Goal: Task Accomplishment & Management: Manage account settings

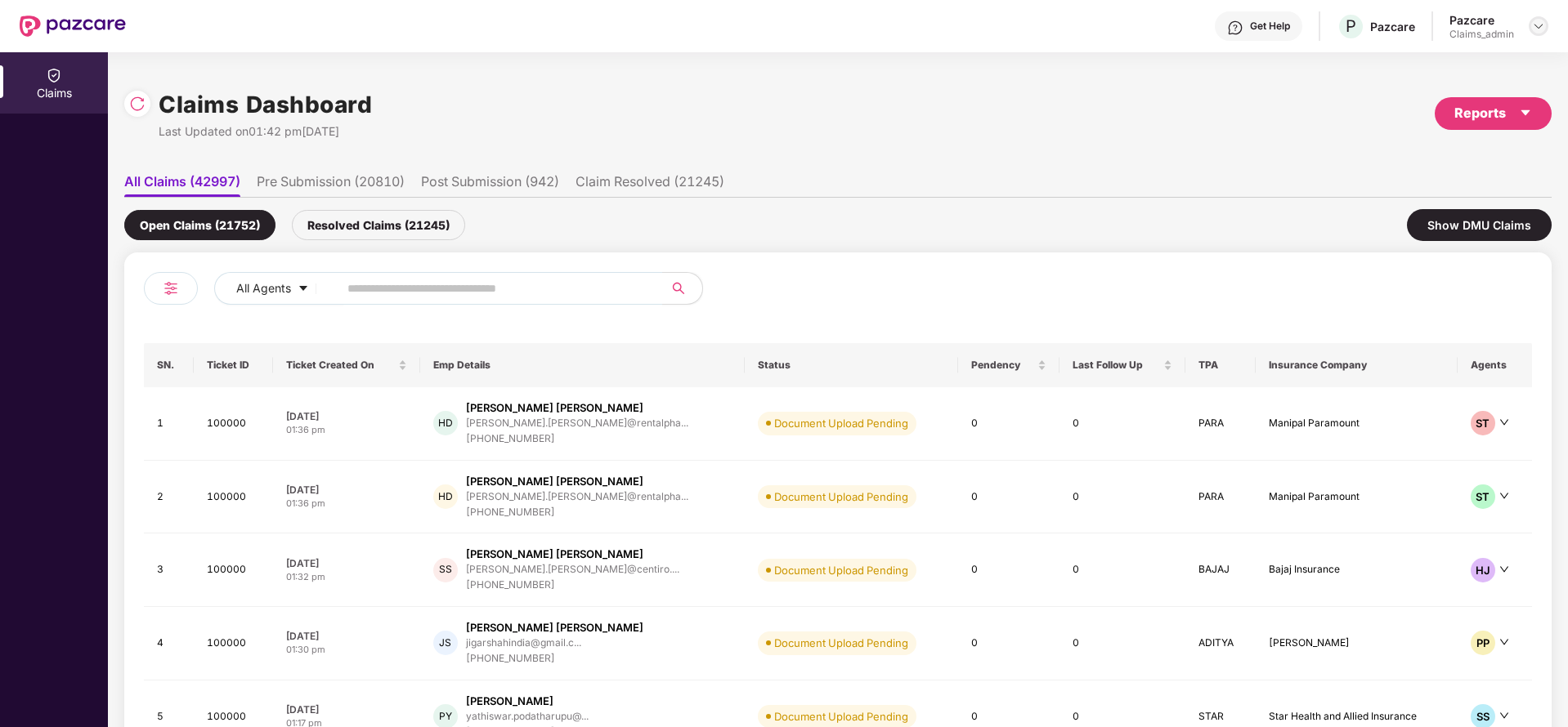
click at [1540, 24] on img at bounding box center [1539, 26] width 13 height 13
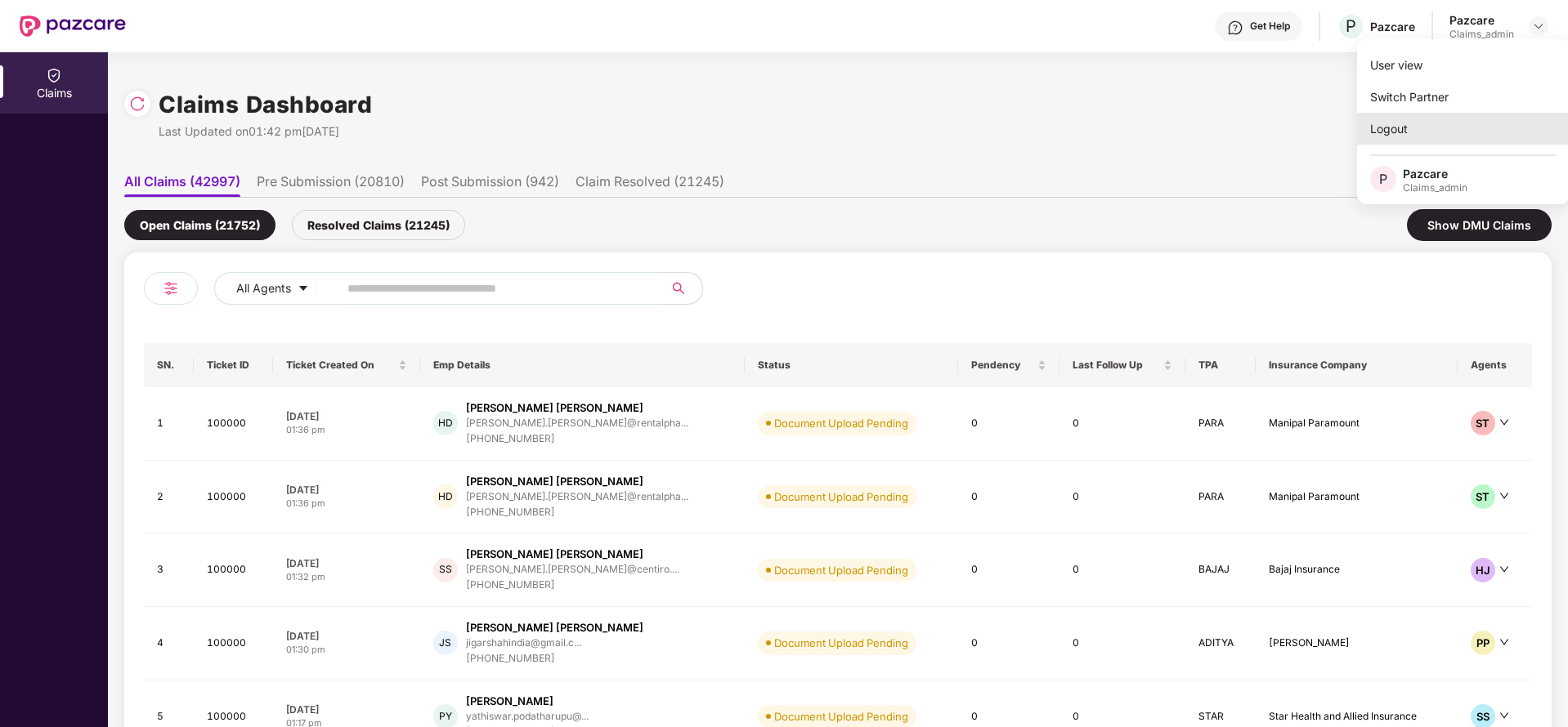
click at [1433, 115] on div "Logout" at bounding box center [1463, 128] width 213 height 32
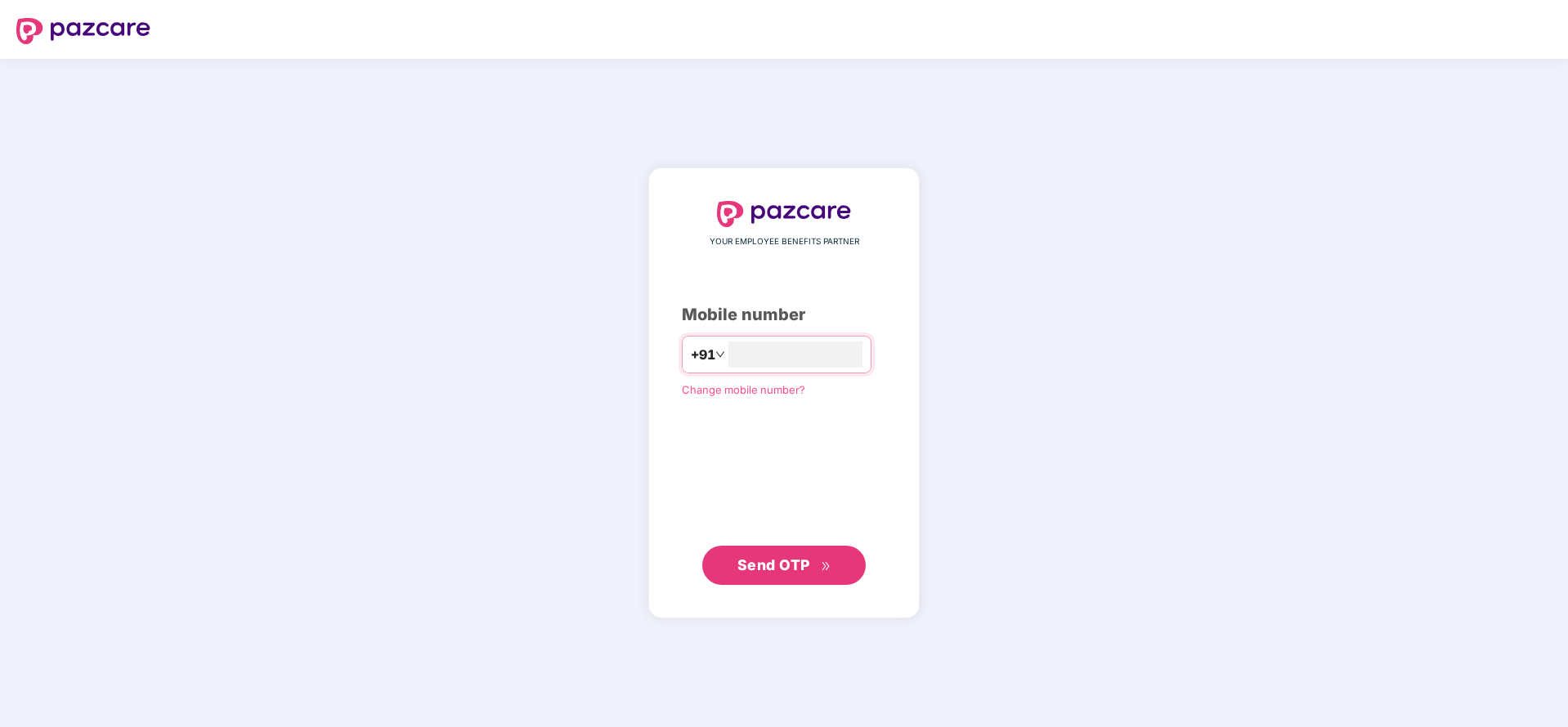
type input "**********"
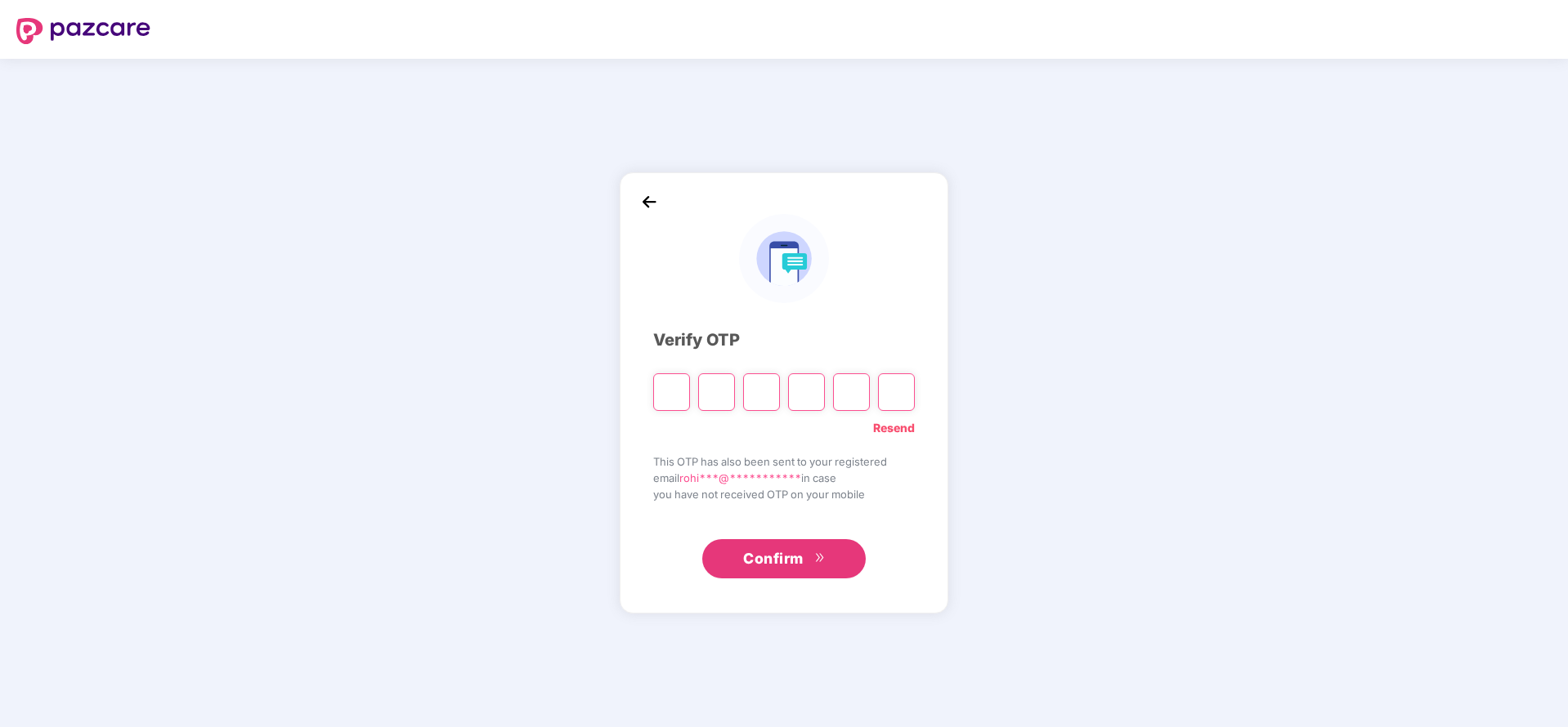
paste input "*"
type input "*"
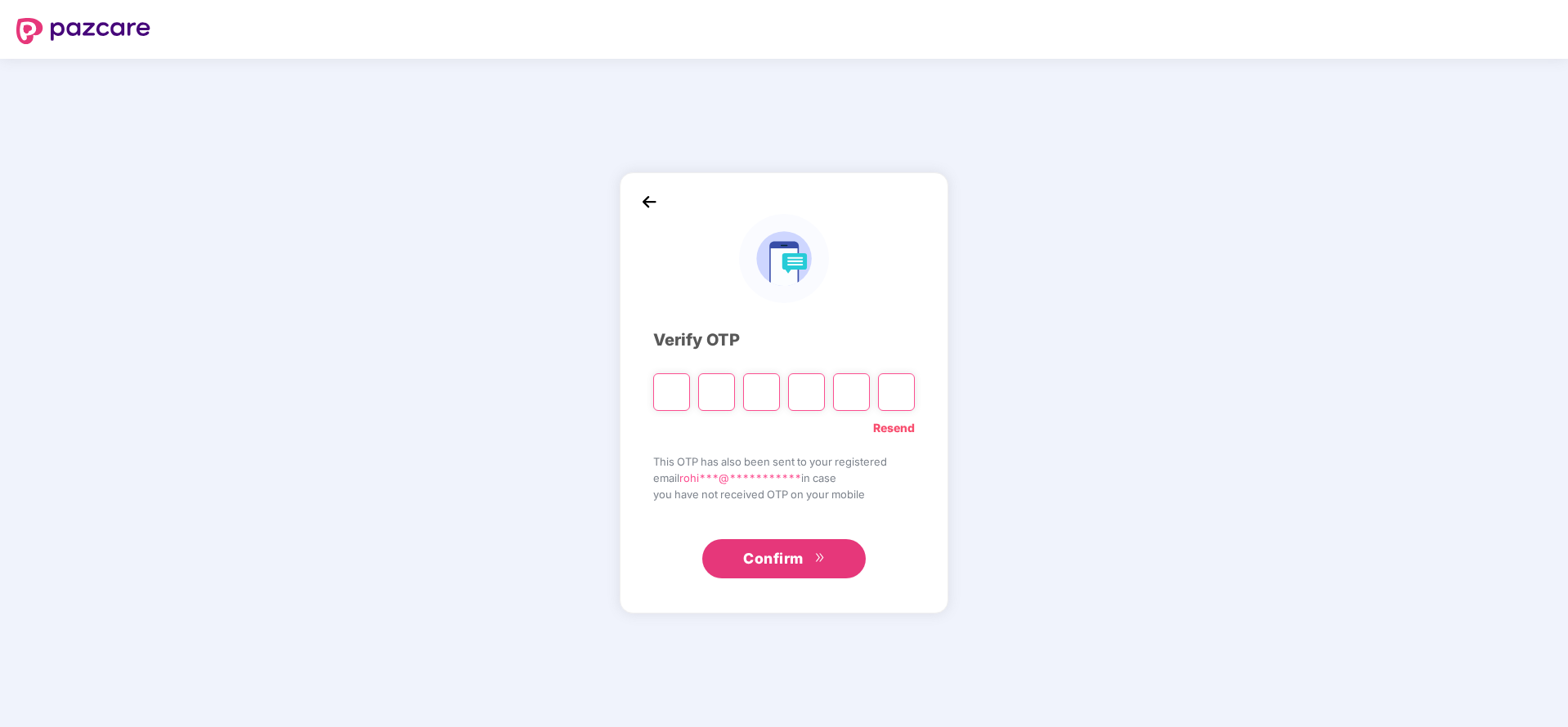
type input "*"
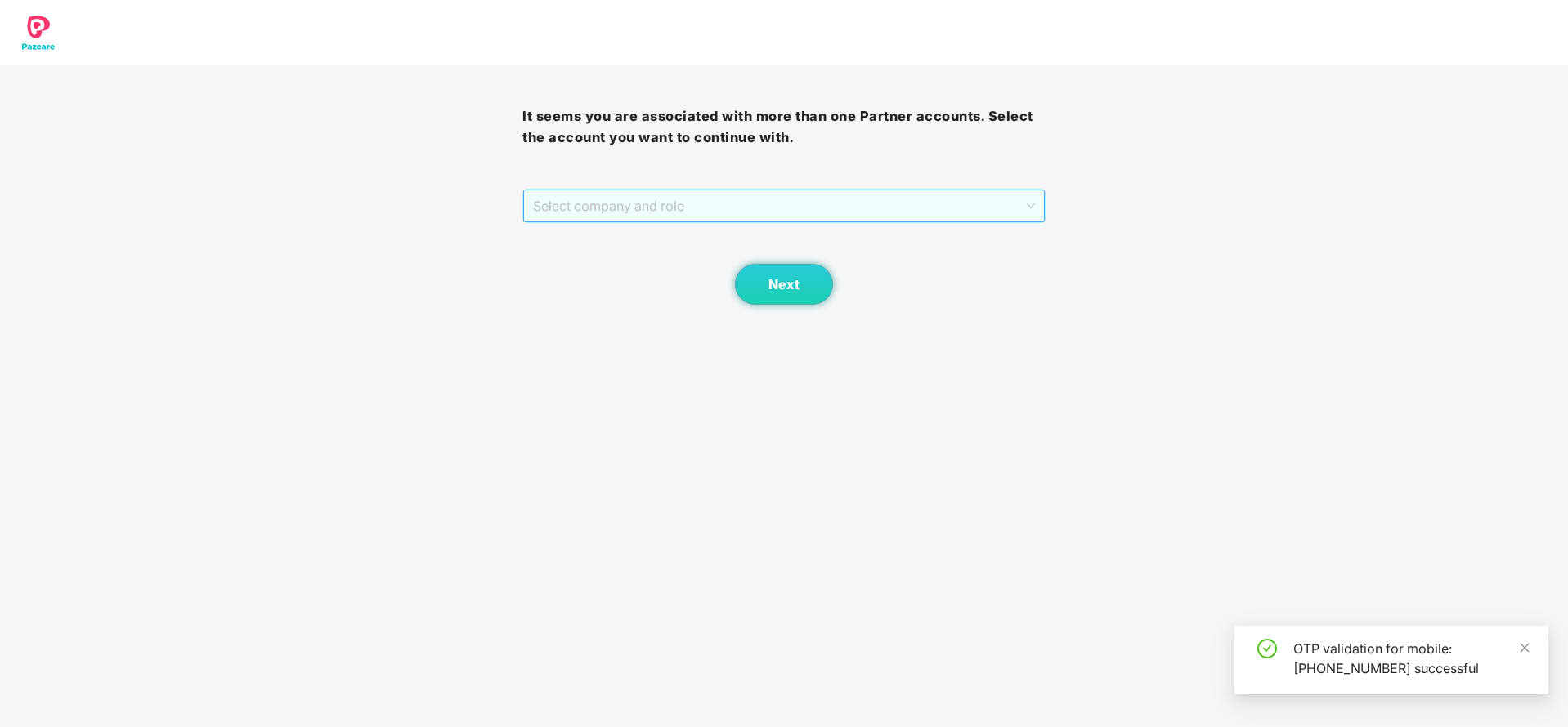
click at [788, 205] on span "Select company and role" at bounding box center [783, 206] width 502 height 31
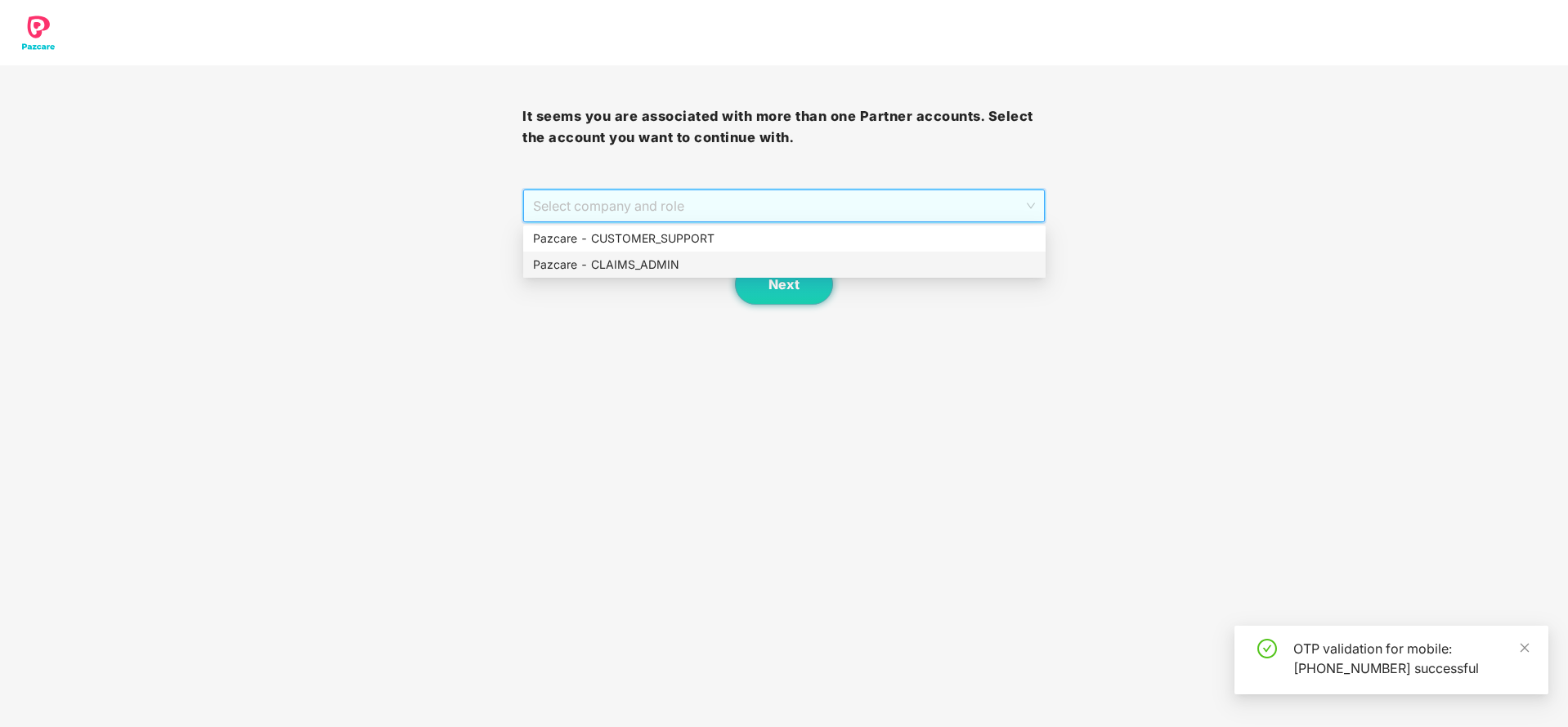
click at [646, 261] on div "Pazcare - CLAIMS_ADMIN" at bounding box center [784, 265] width 503 height 18
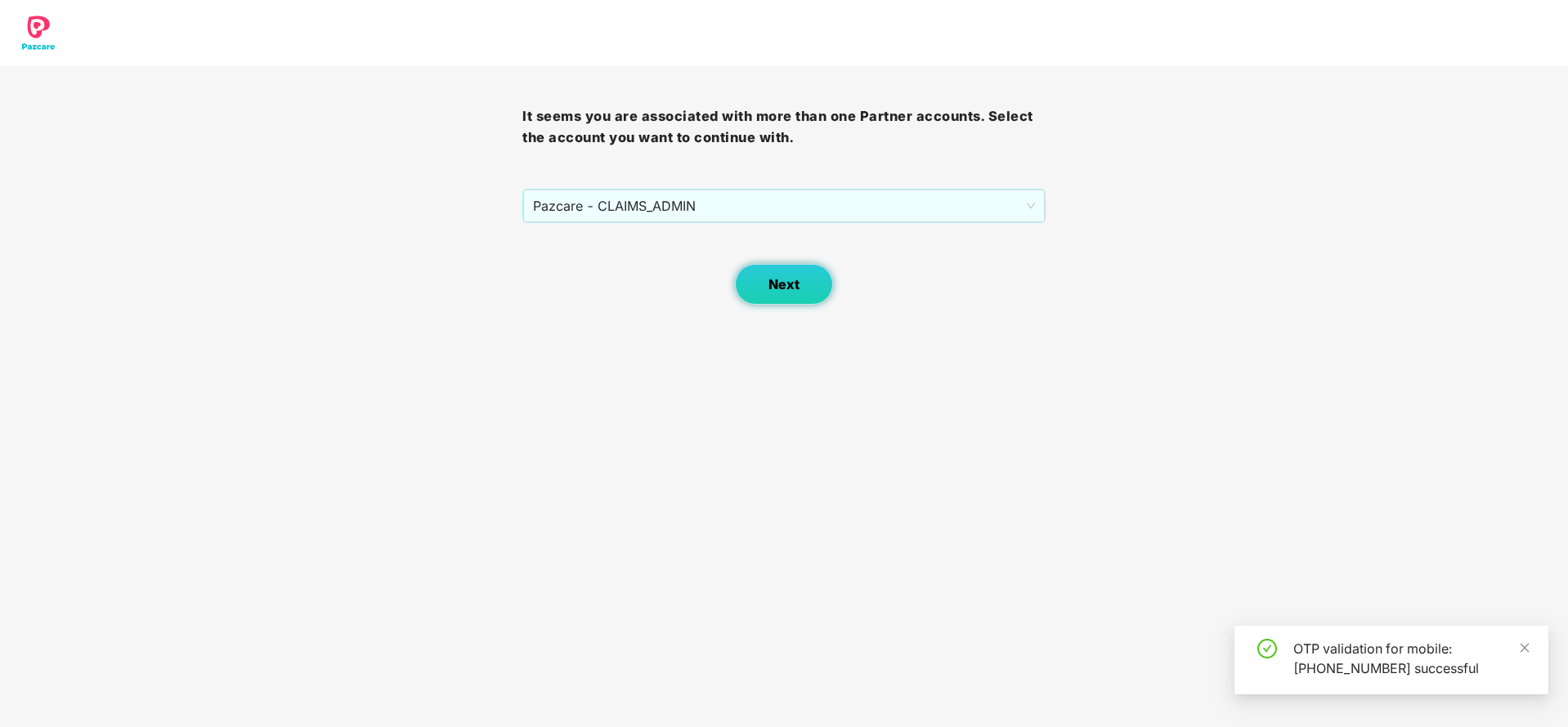
click at [791, 291] on span "Next" at bounding box center [784, 284] width 31 height 16
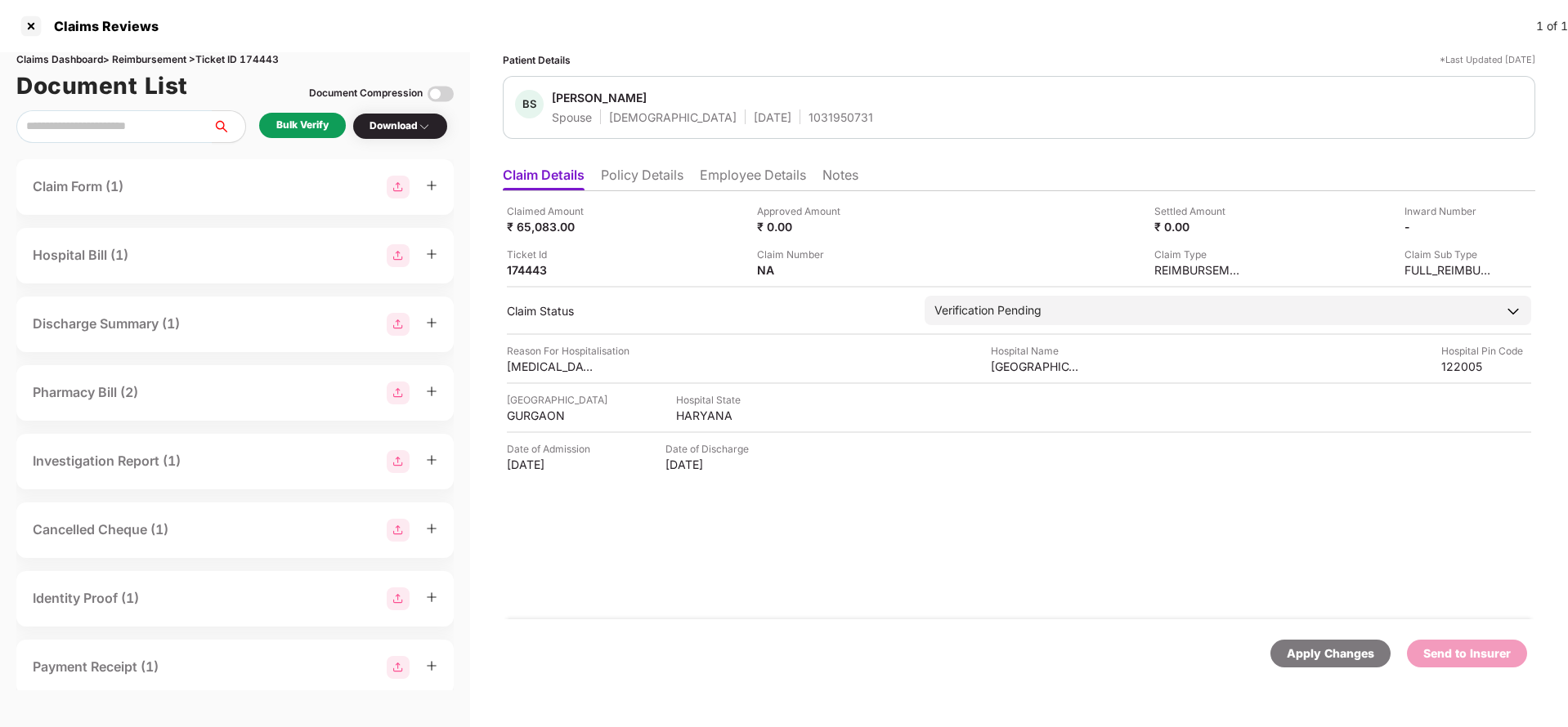
click at [645, 169] on li "Policy Details" at bounding box center [642, 179] width 82 height 24
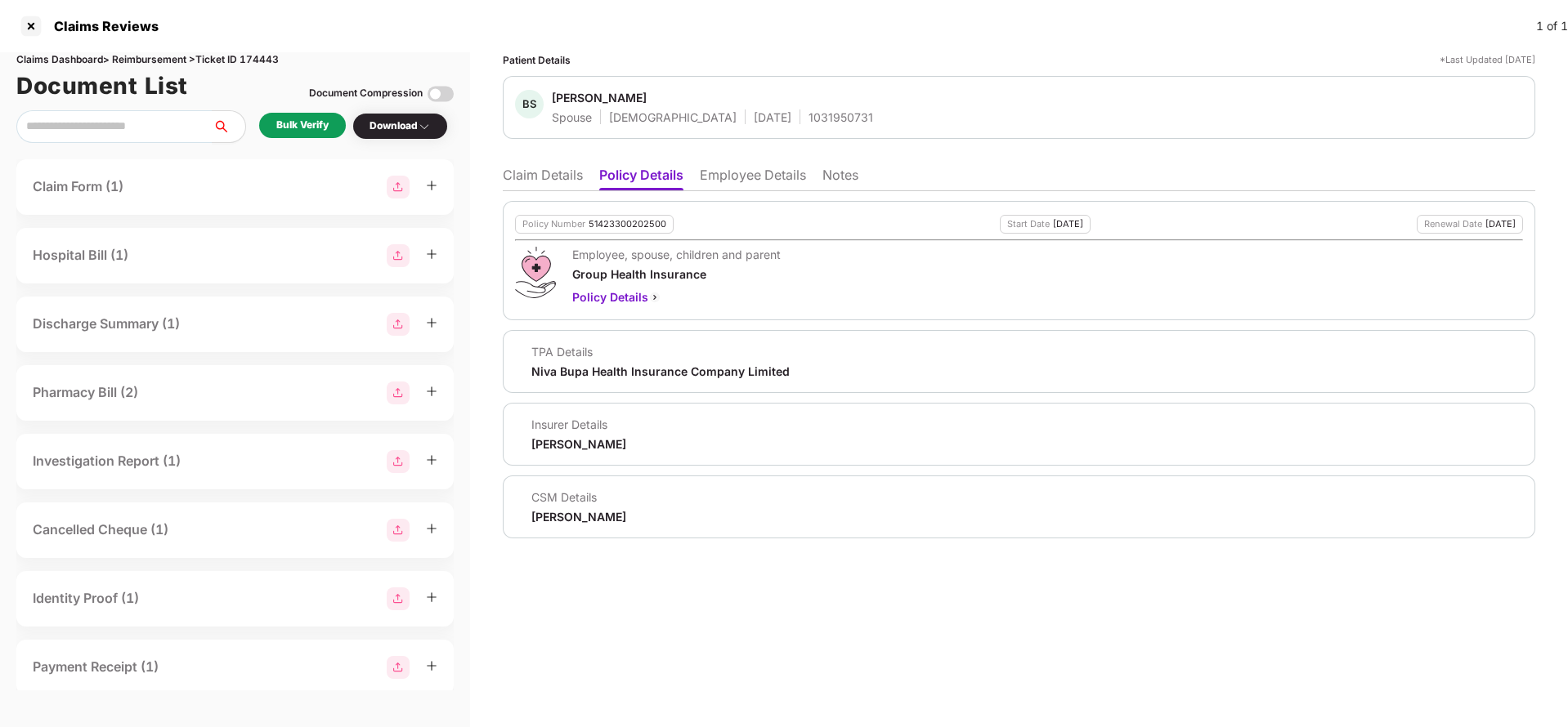
click at [747, 167] on li "Employee Details" at bounding box center [753, 179] width 106 height 24
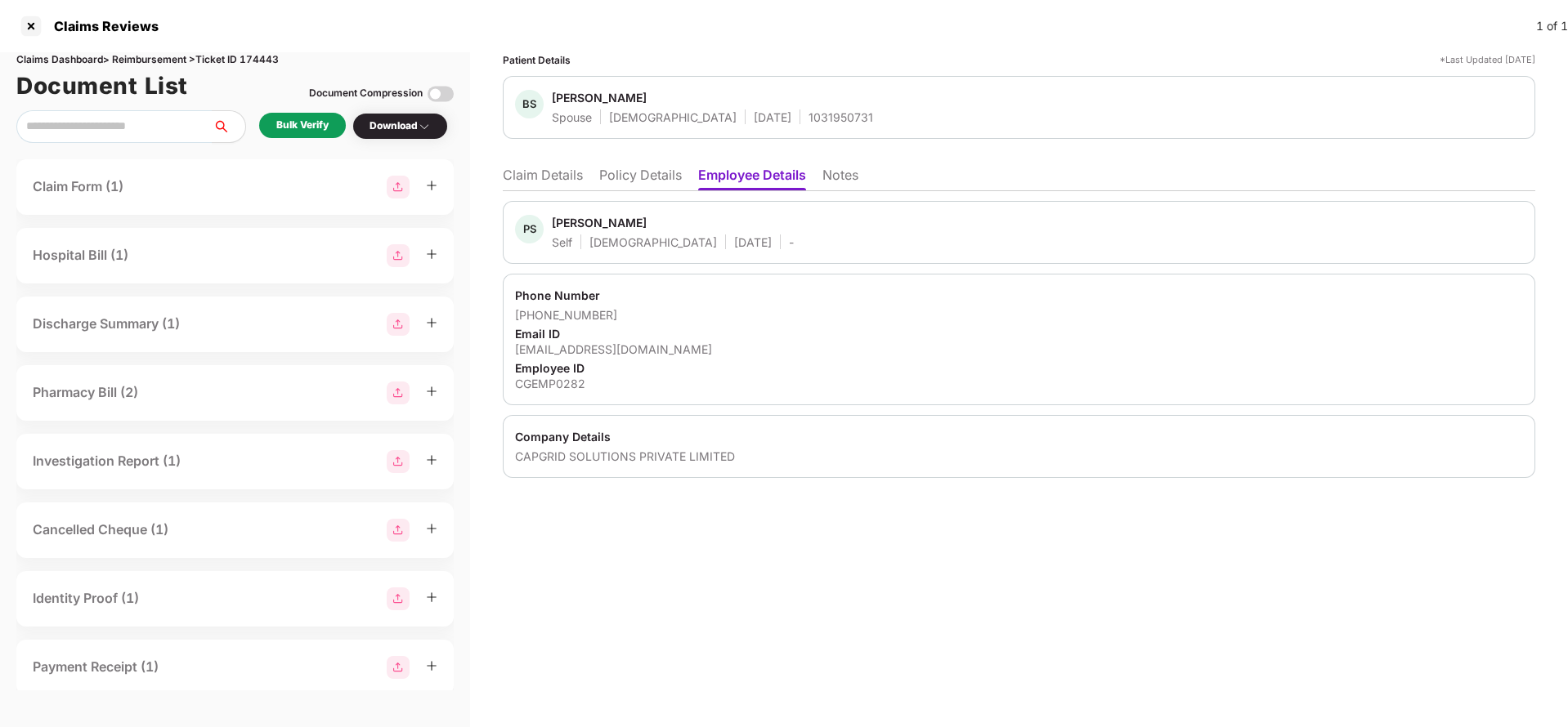
click at [571, 183] on li "Claim Details" at bounding box center [543, 179] width 80 height 24
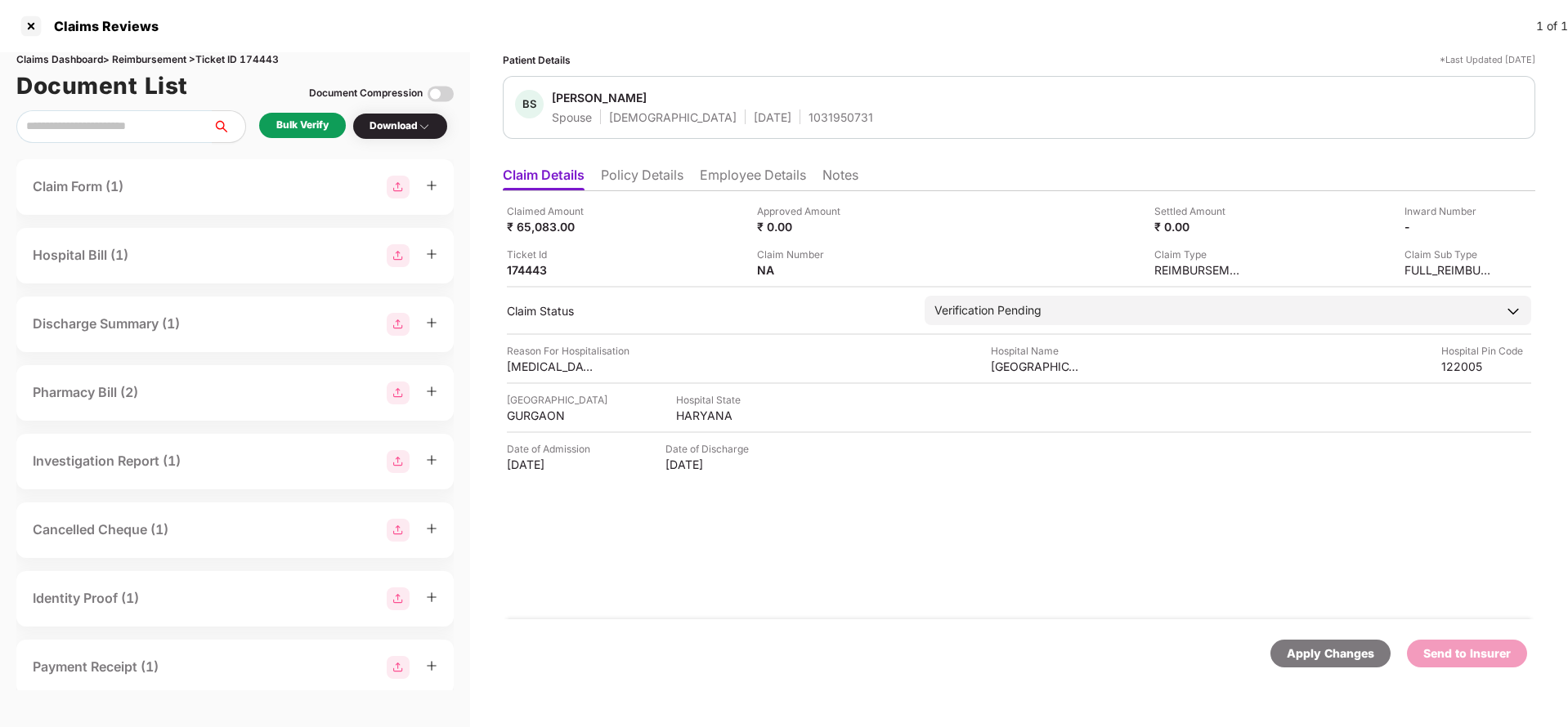
click at [809, 117] on div "1031950731" at bounding box center [841, 117] width 65 height 16
copy div "1031950731"
click at [620, 182] on li "Policy Details" at bounding box center [642, 179] width 82 height 24
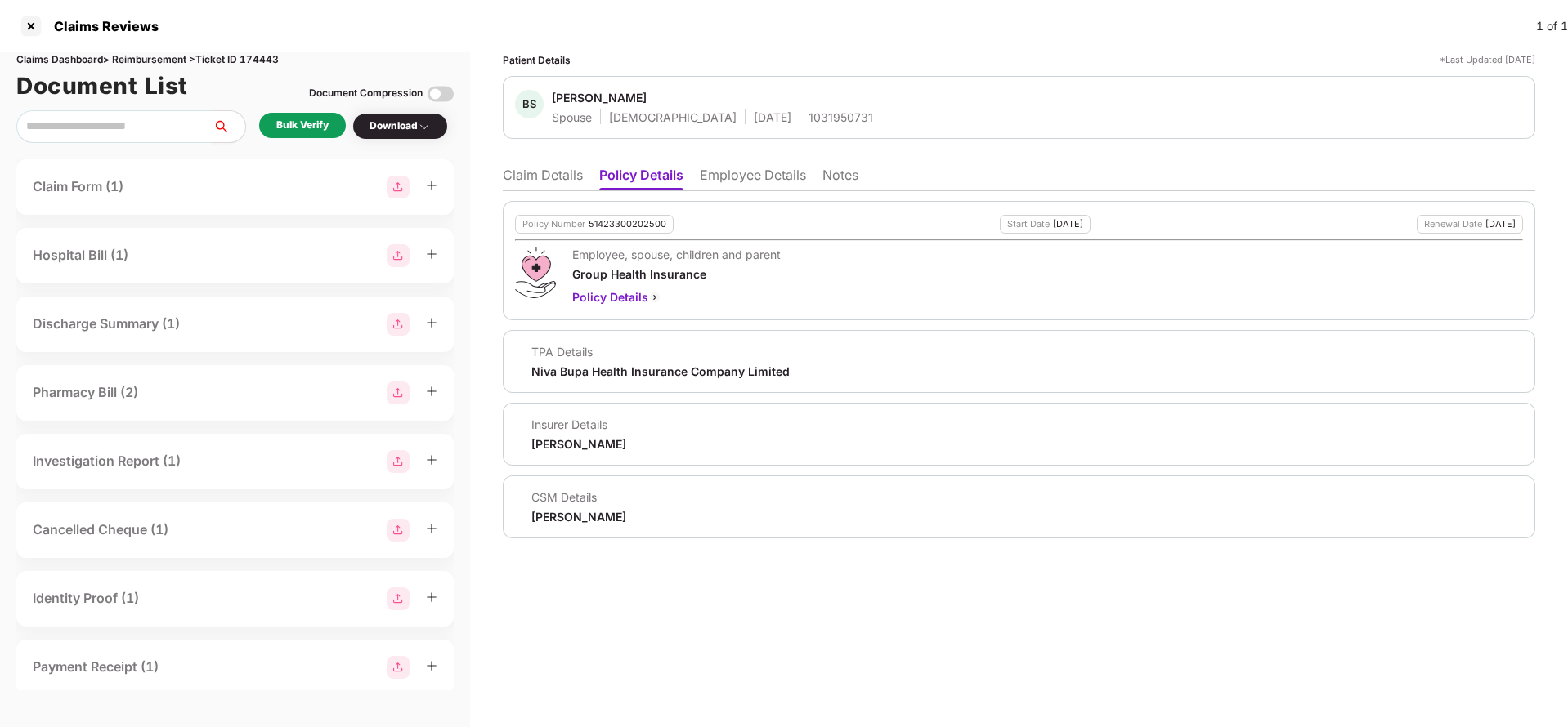
click at [725, 184] on li "Employee Details" at bounding box center [753, 179] width 106 height 24
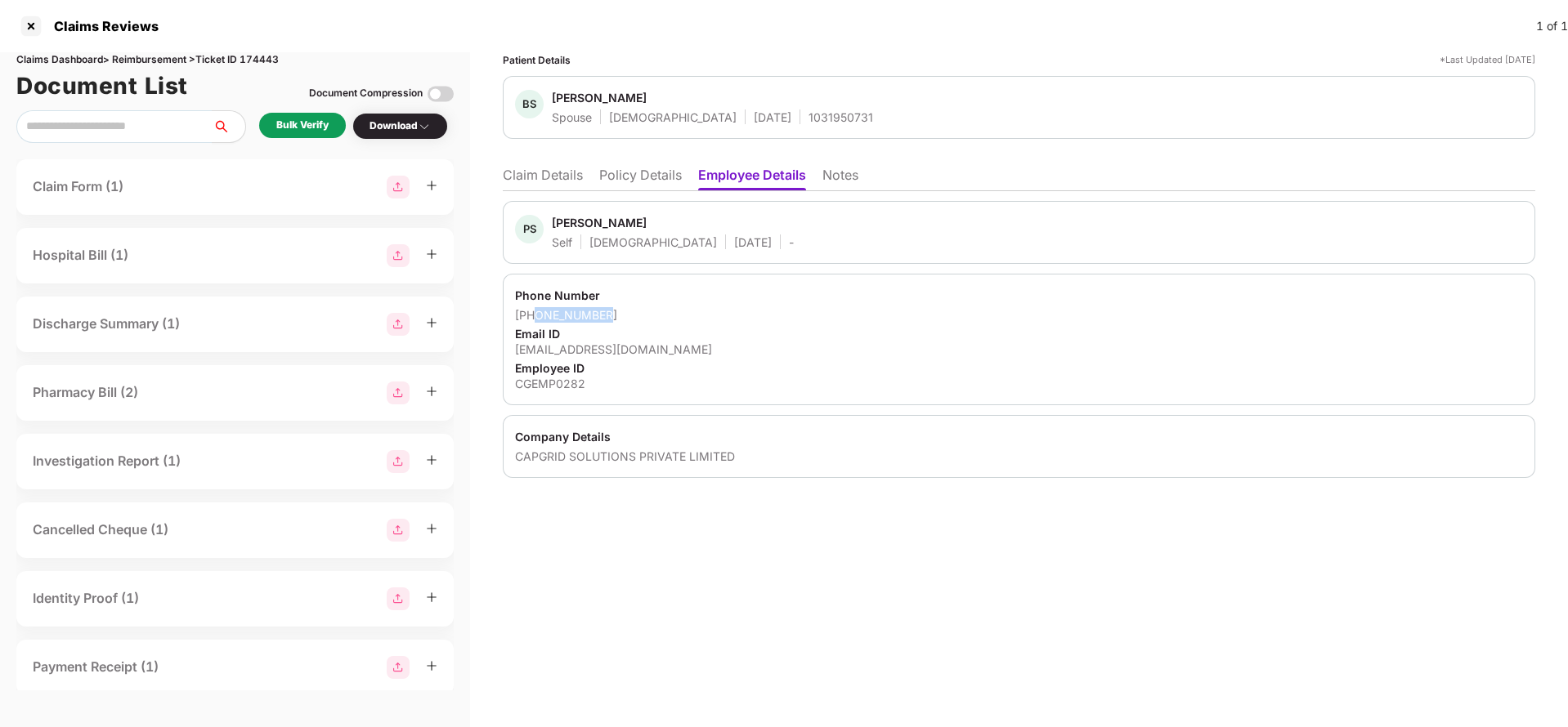
drag, startPoint x: 534, startPoint y: 315, endPoint x: 632, endPoint y: 321, distance: 98.2
click at [632, 321] on div "+918375855882" at bounding box center [1019, 314] width 1008 height 16
copy div "8375855882"
click at [533, 177] on li "Claim Details" at bounding box center [543, 179] width 80 height 24
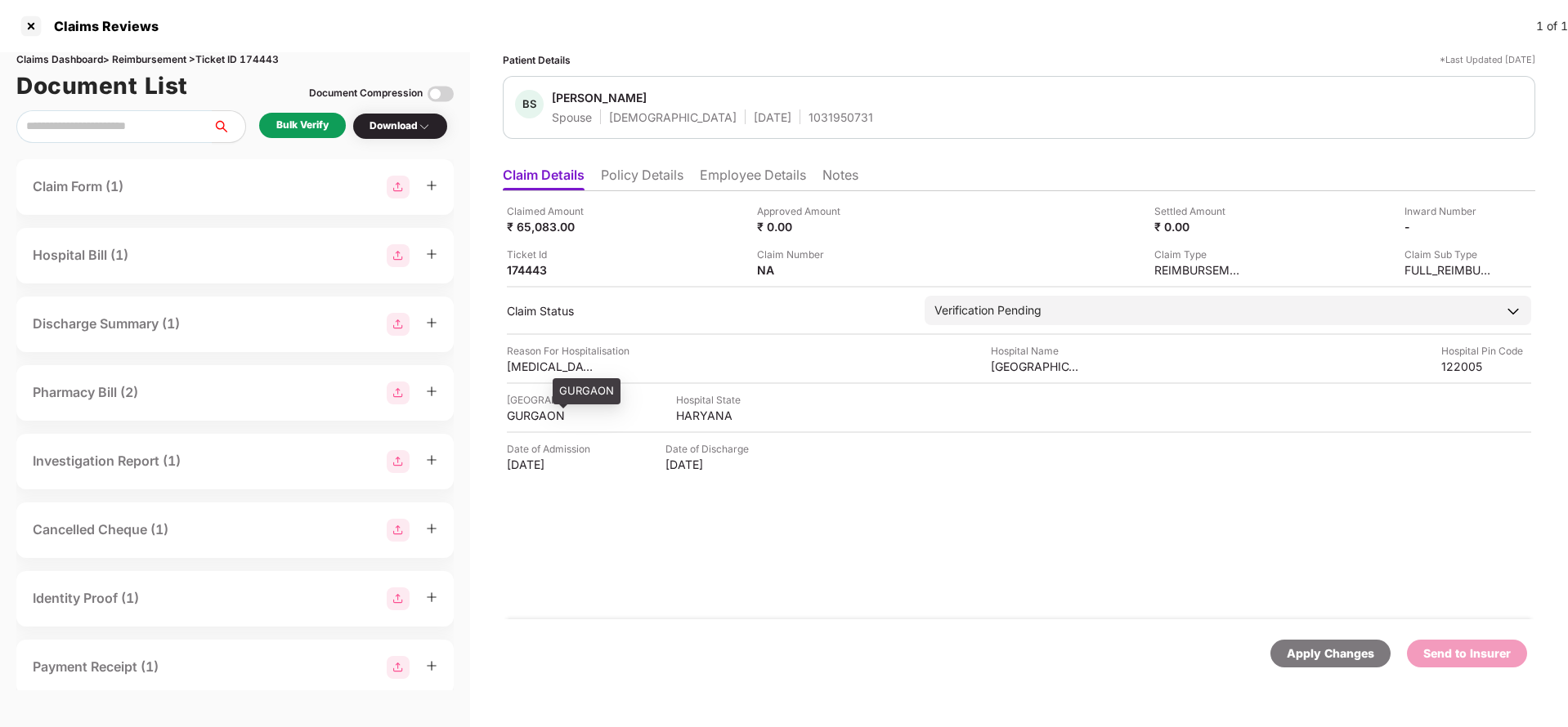
click at [535, 415] on div "GURGAON" at bounding box center [552, 416] width 90 height 16
copy div "GURGAON"
click at [1012, 365] on div "Vibrant Hospital" at bounding box center [1036, 366] width 90 height 16
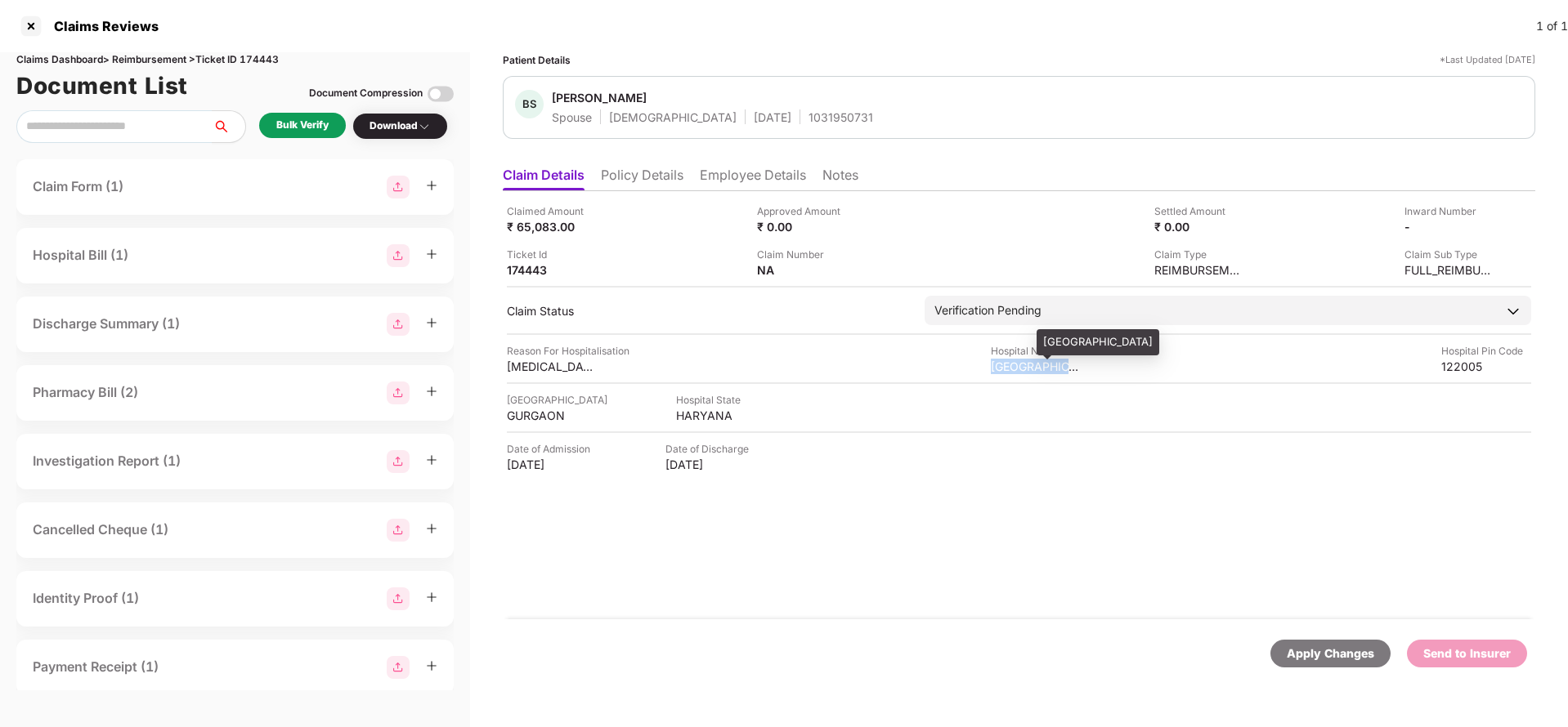
click at [1012, 365] on div "Vibrant Hospital" at bounding box center [1036, 366] width 90 height 16
copy div "Vibrant Hospital"
click at [541, 224] on div "₹ 65,083.00" at bounding box center [552, 227] width 90 height 16
copy div "65,083"
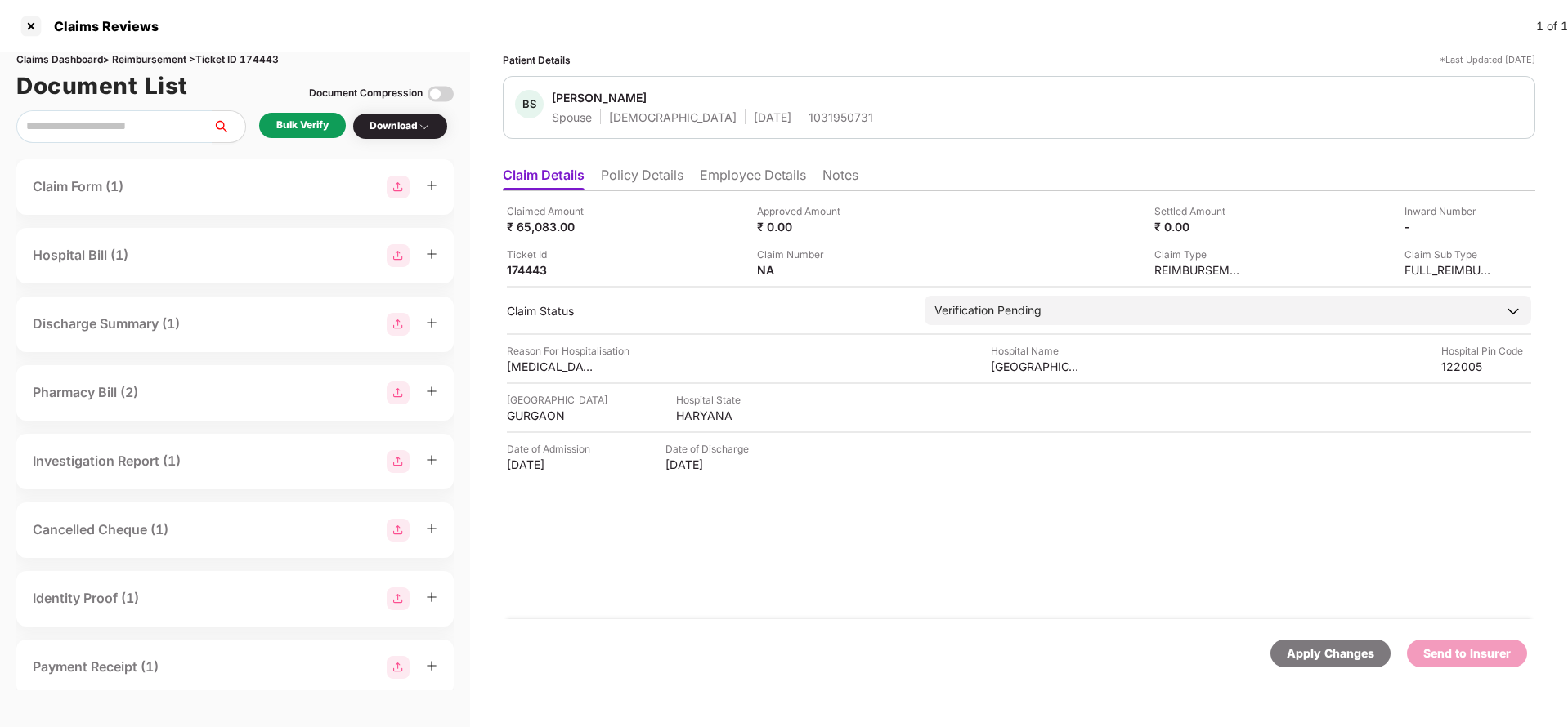
click at [303, 128] on div "Bulk Verify" at bounding box center [302, 125] width 52 height 16
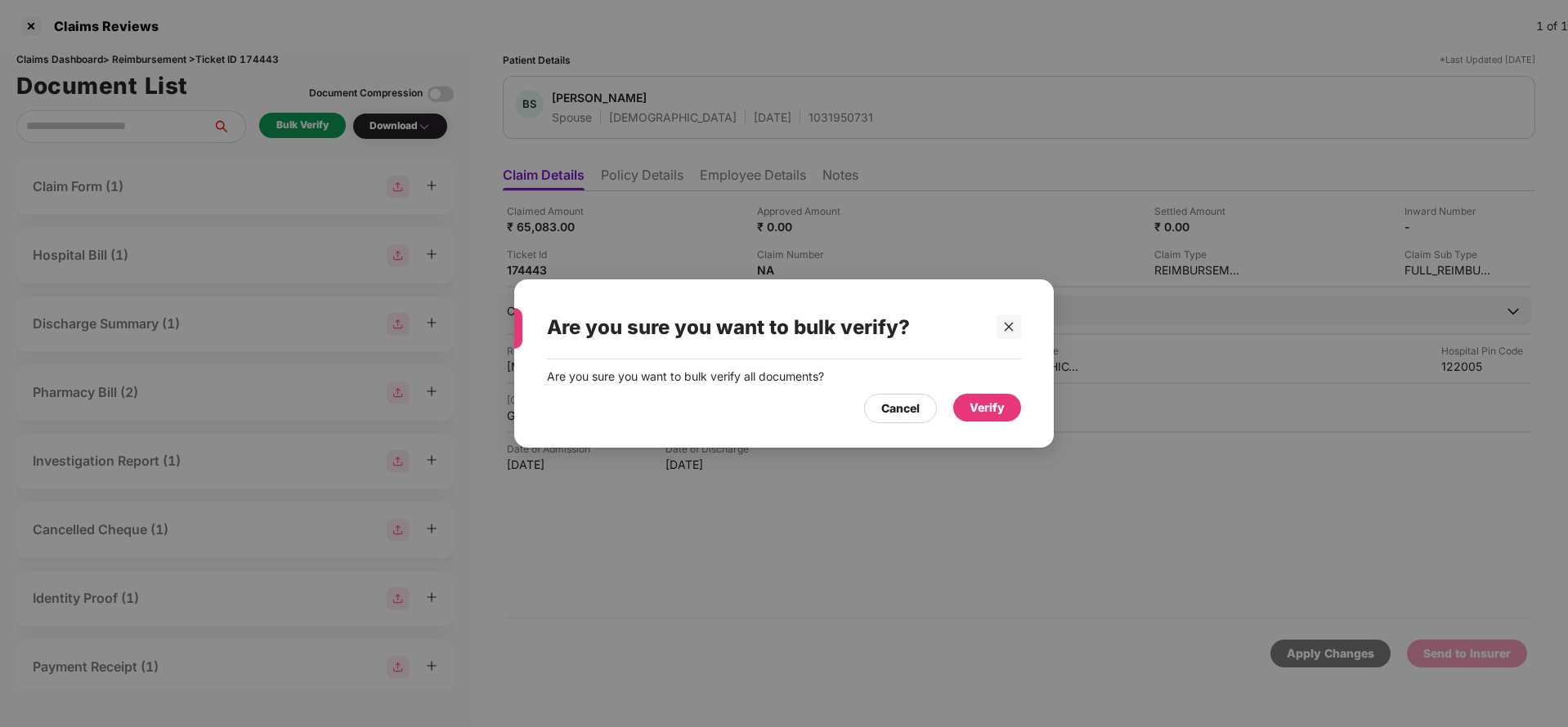
click at [989, 401] on div "Verify" at bounding box center [987, 408] width 35 height 18
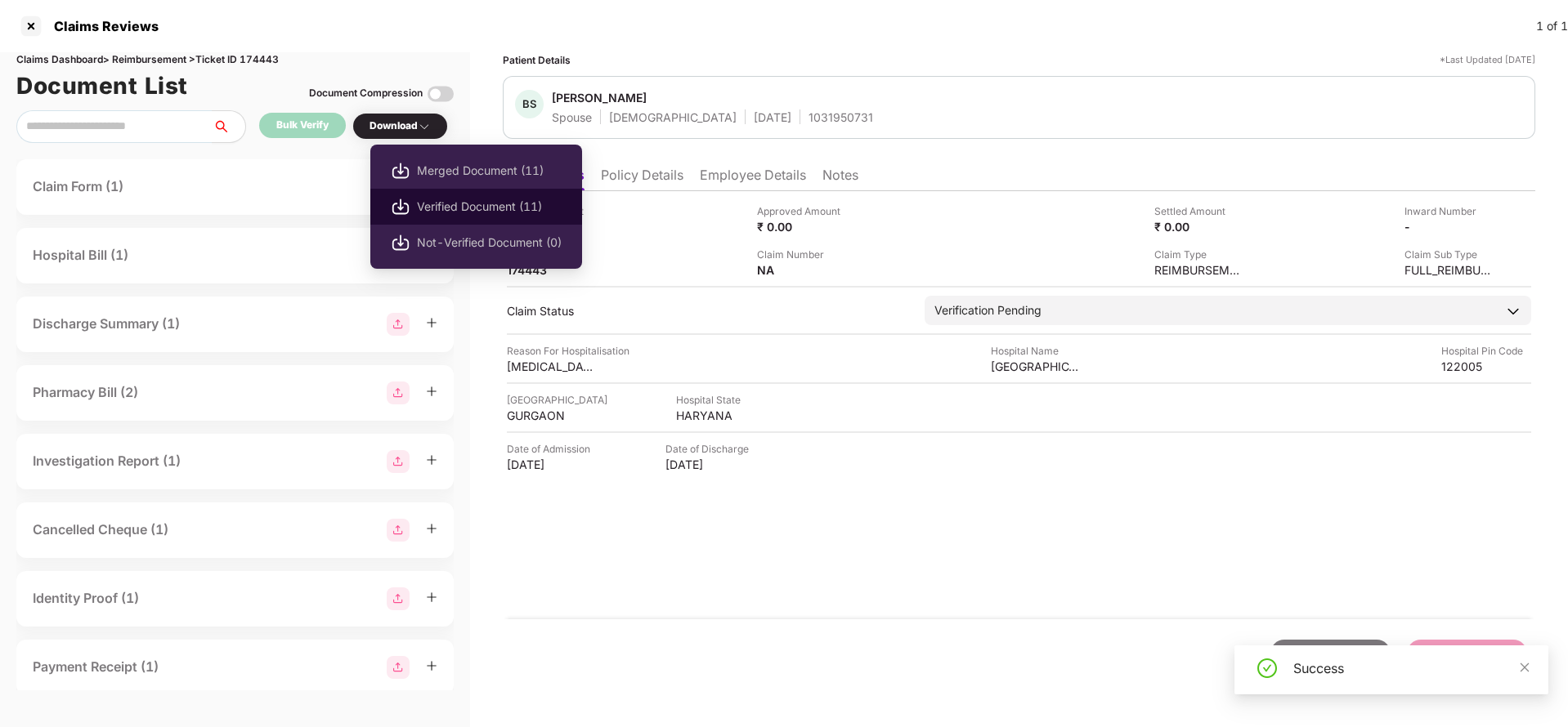
click at [447, 210] on span "Verified Document (11)" at bounding box center [489, 207] width 144 height 18
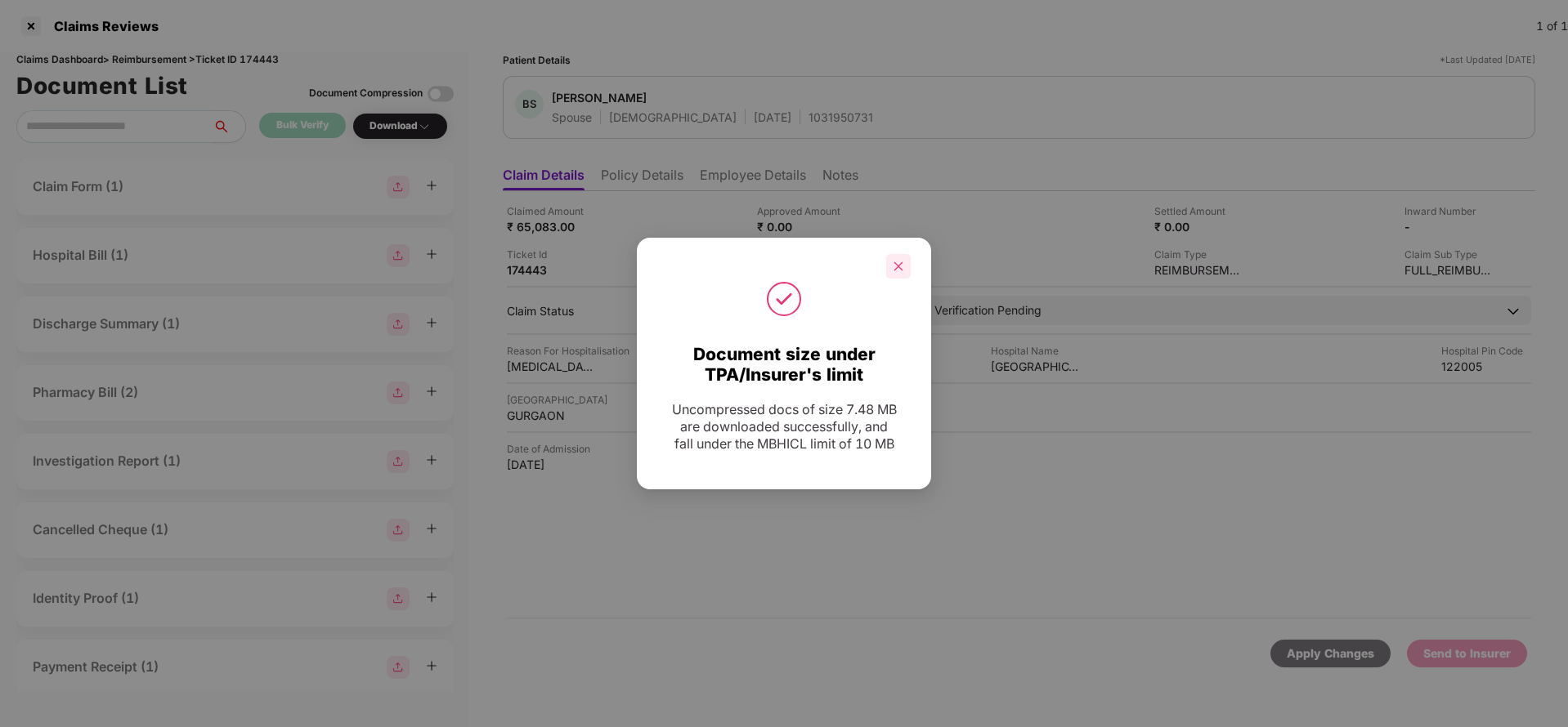
click at [894, 267] on icon "close" at bounding box center [898, 266] width 12 height 12
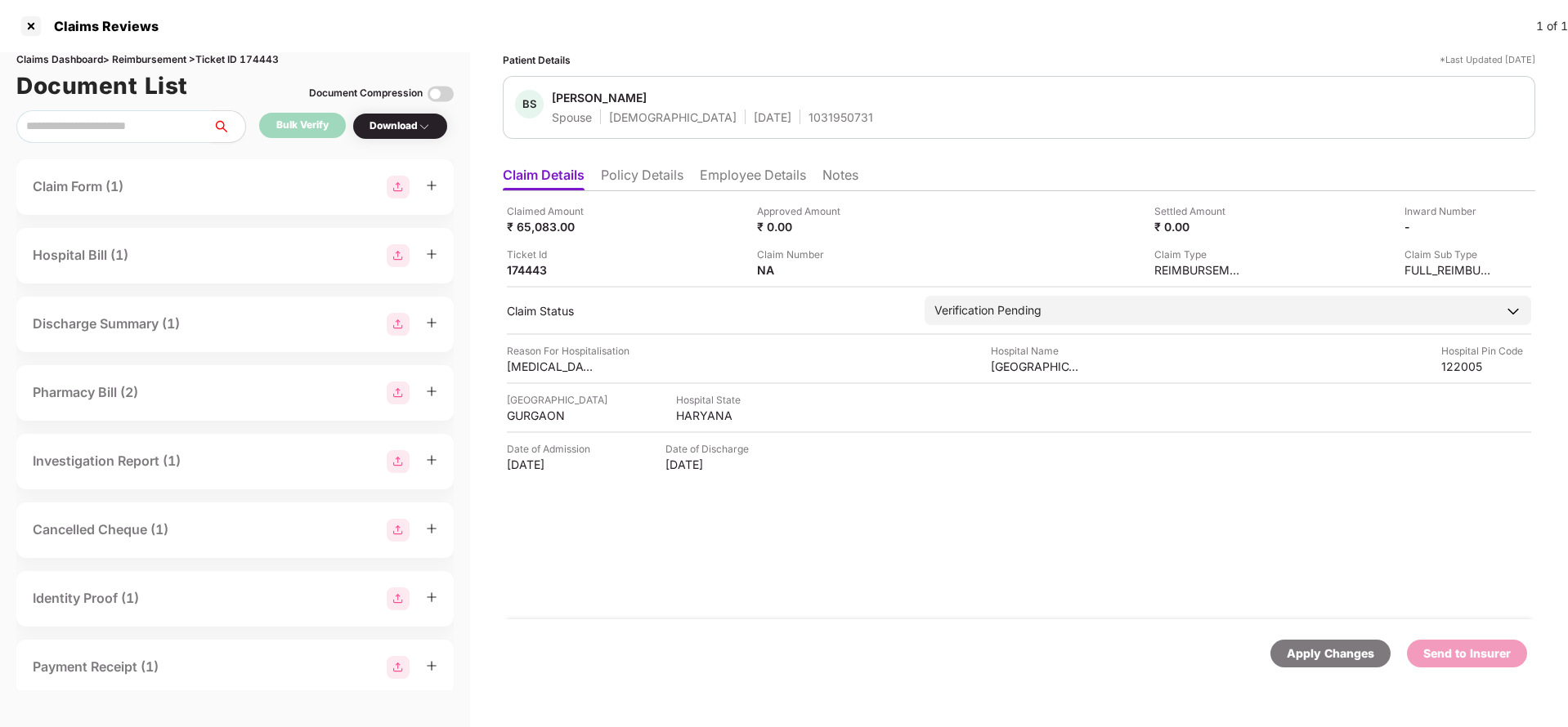
click at [733, 174] on li "Employee Details" at bounding box center [753, 179] width 106 height 24
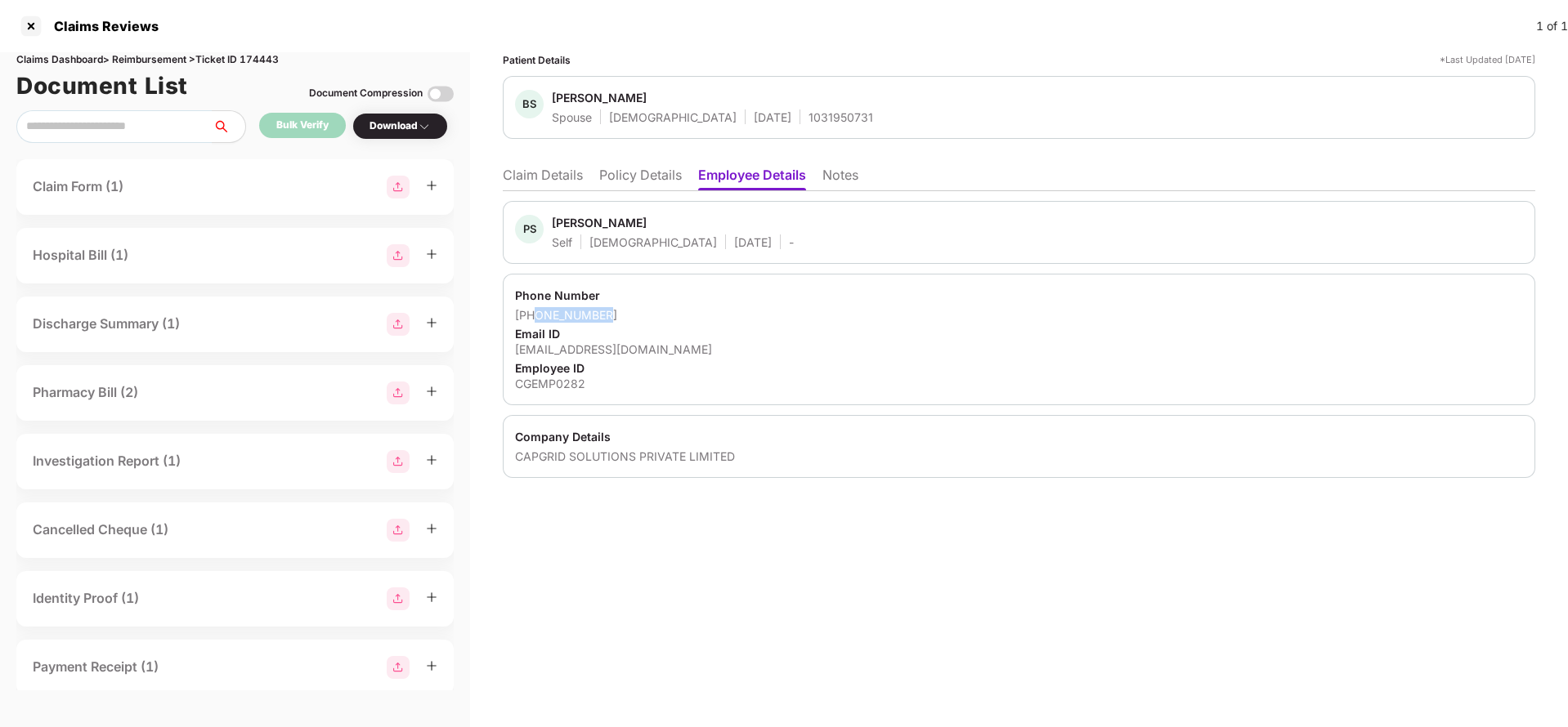
drag, startPoint x: 533, startPoint y: 308, endPoint x: 646, endPoint y: 308, distance: 113.0
click at [646, 308] on div "+918375855882" at bounding box center [1019, 314] width 1008 height 16
copy div "8375855882"
click at [566, 174] on li "Claim Details" at bounding box center [543, 179] width 80 height 24
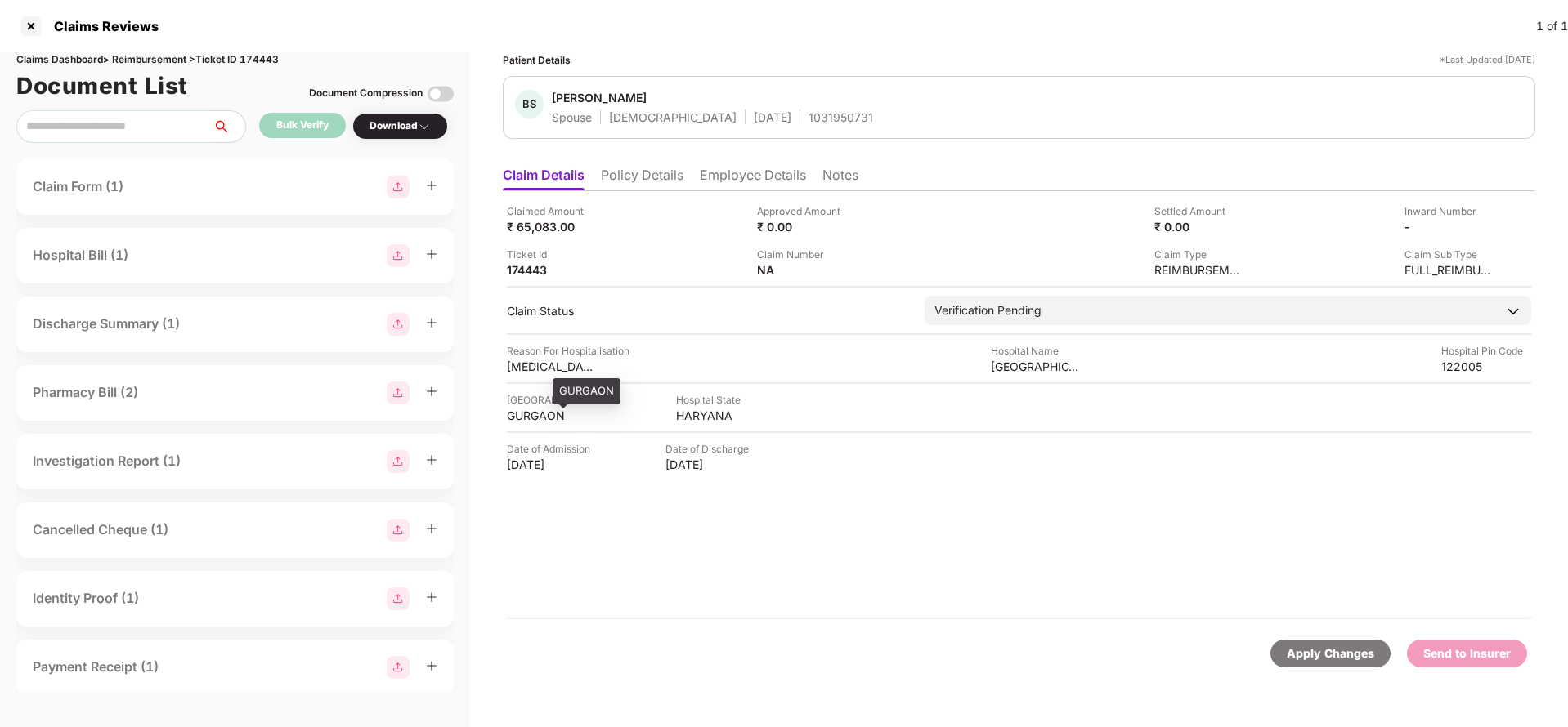
click at [555, 416] on div "GURGAON" at bounding box center [552, 416] width 90 height 16
copy div "GURGAON"
click at [1052, 365] on div "Vibrant Hospital" at bounding box center [1036, 366] width 90 height 16
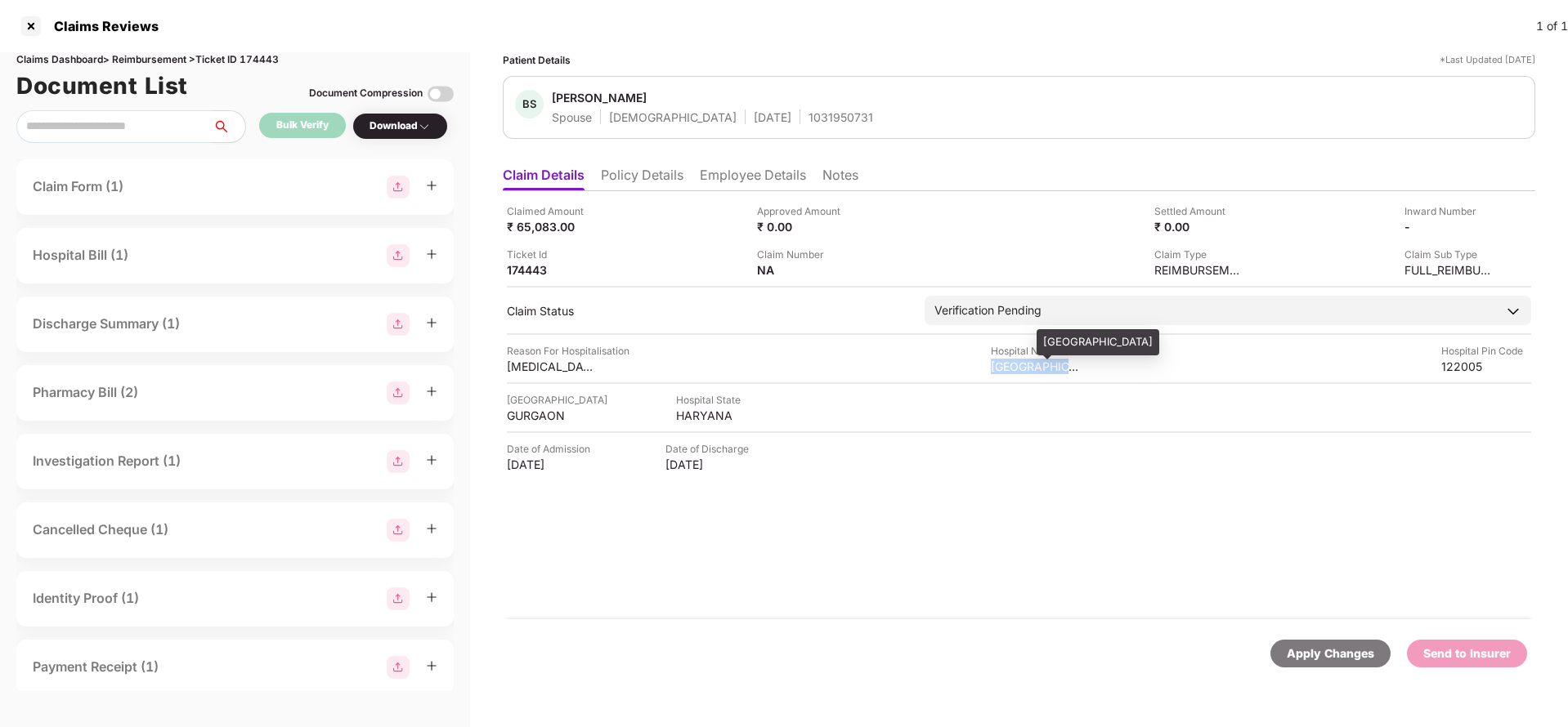
click at [1052, 365] on div "Vibrant Hospital" at bounding box center [1036, 366] width 90 height 16
copy div "Vibrant Hospital"
click at [529, 227] on div "₹ 65,083.00" at bounding box center [552, 227] width 90 height 16
copy div "65,083"
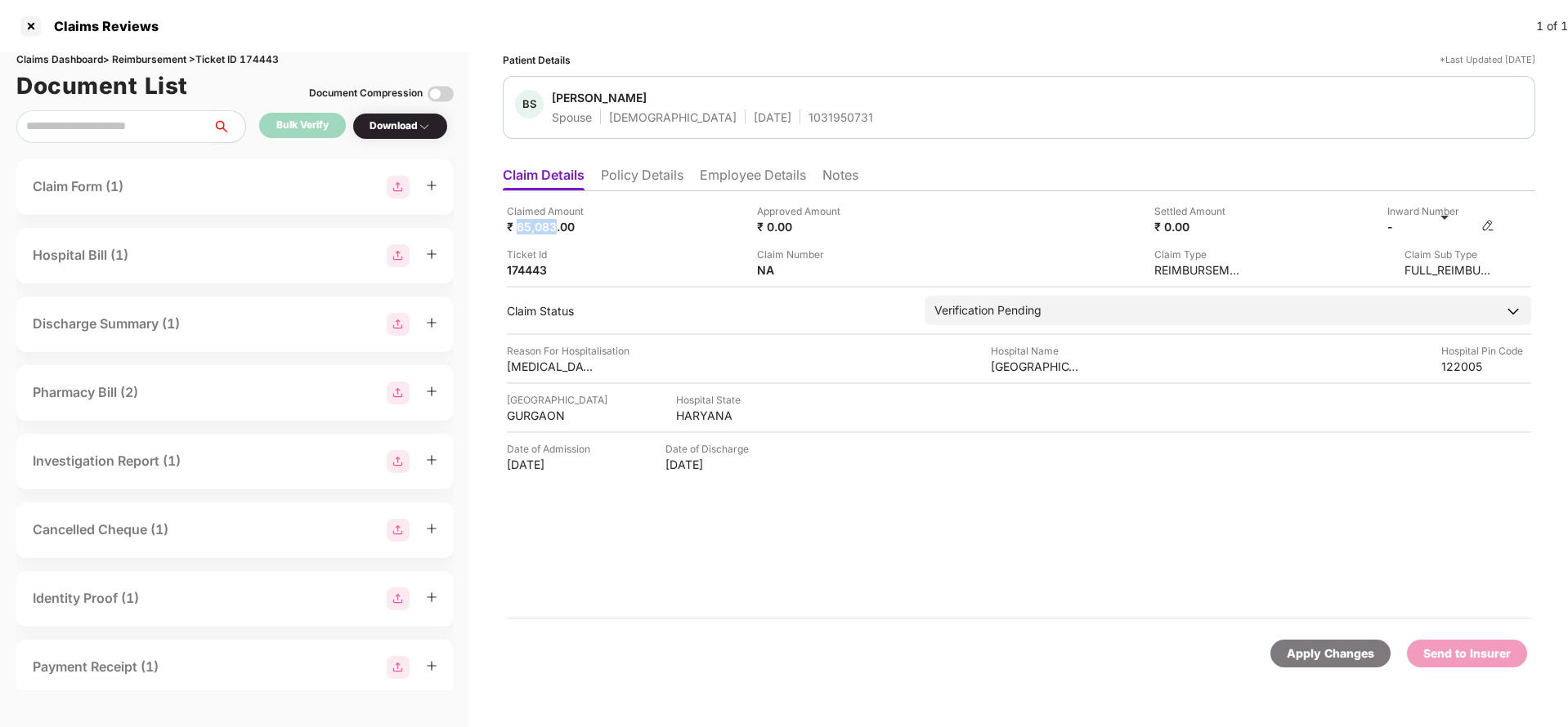
click at [1485, 226] on img at bounding box center [1489, 226] width 13 height 13
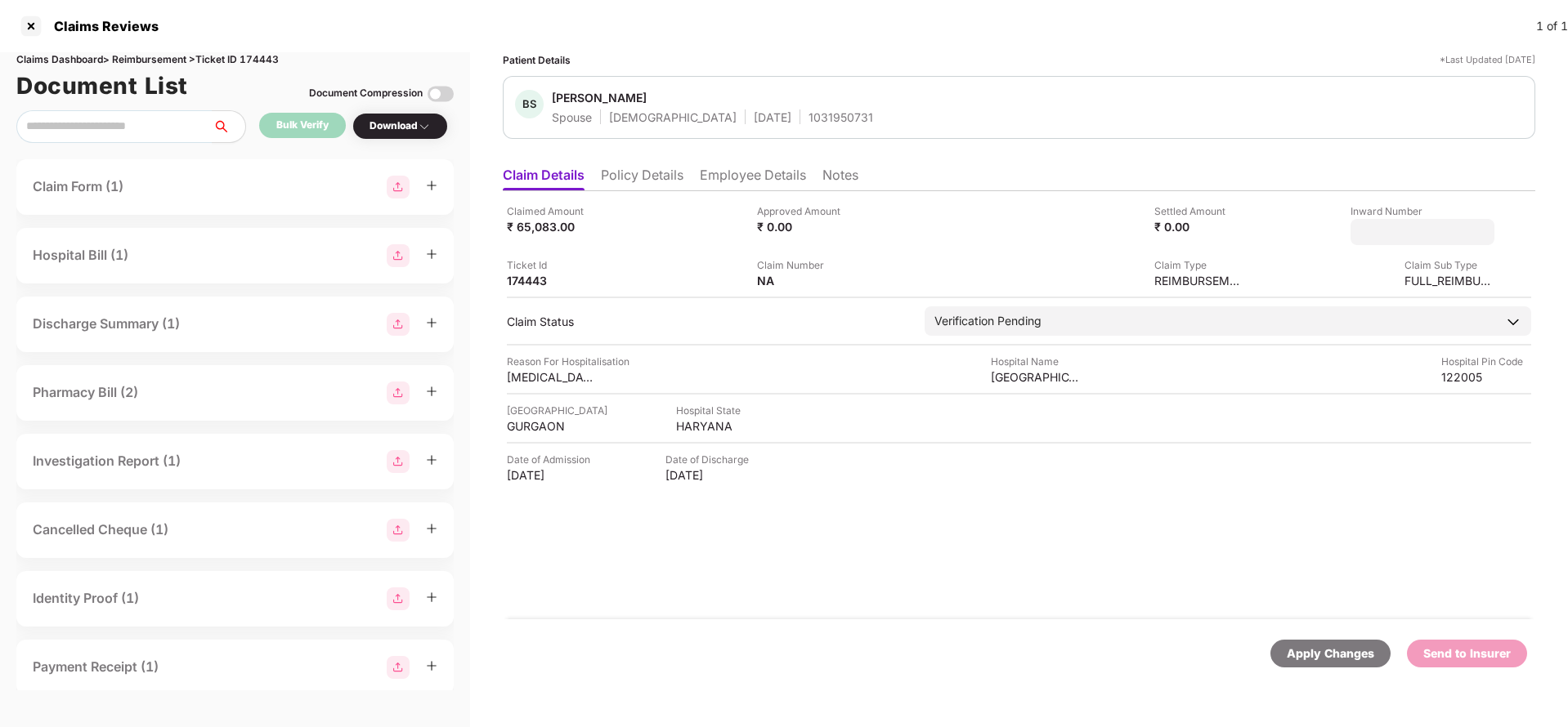
type input "**********"
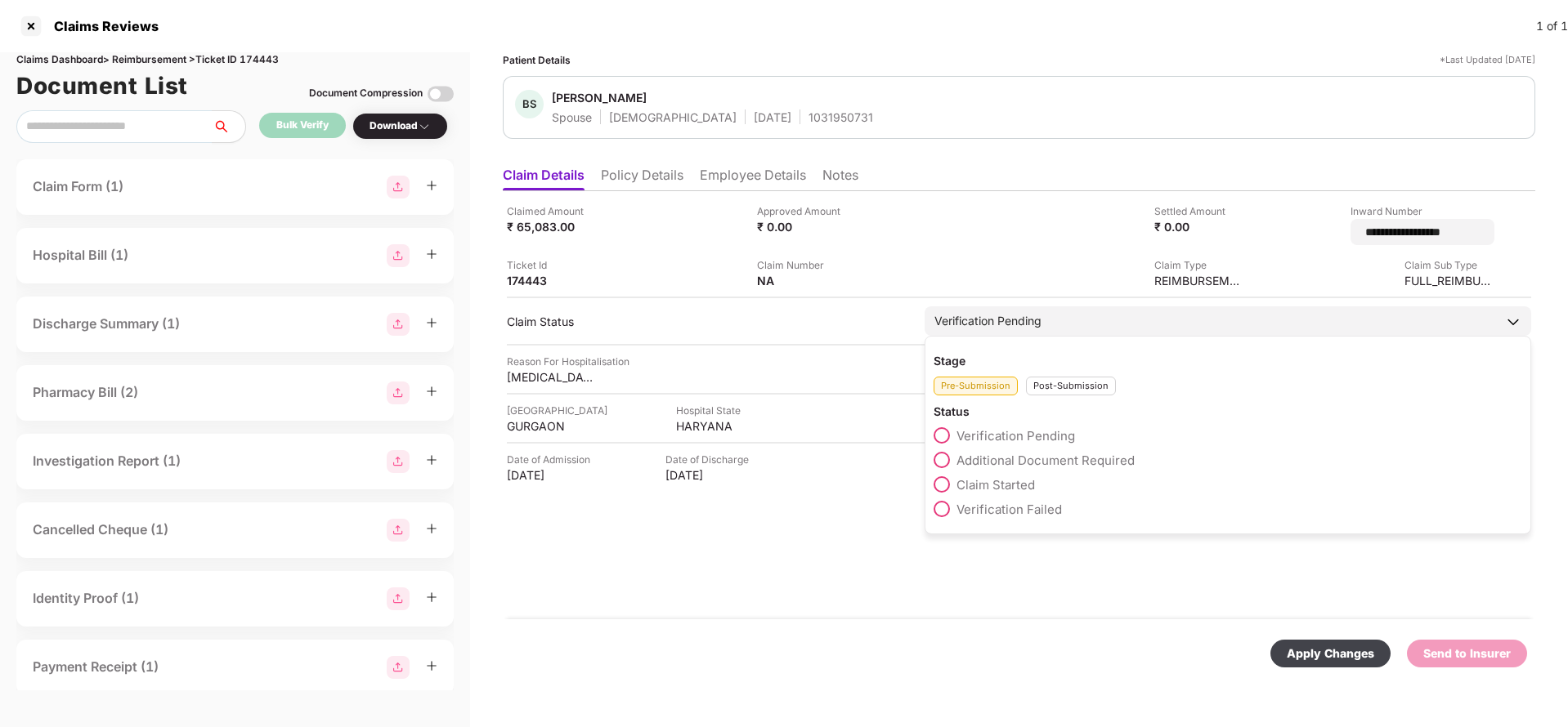
click at [1025, 315] on div "Verification Pending" at bounding box center [988, 321] width 107 height 18
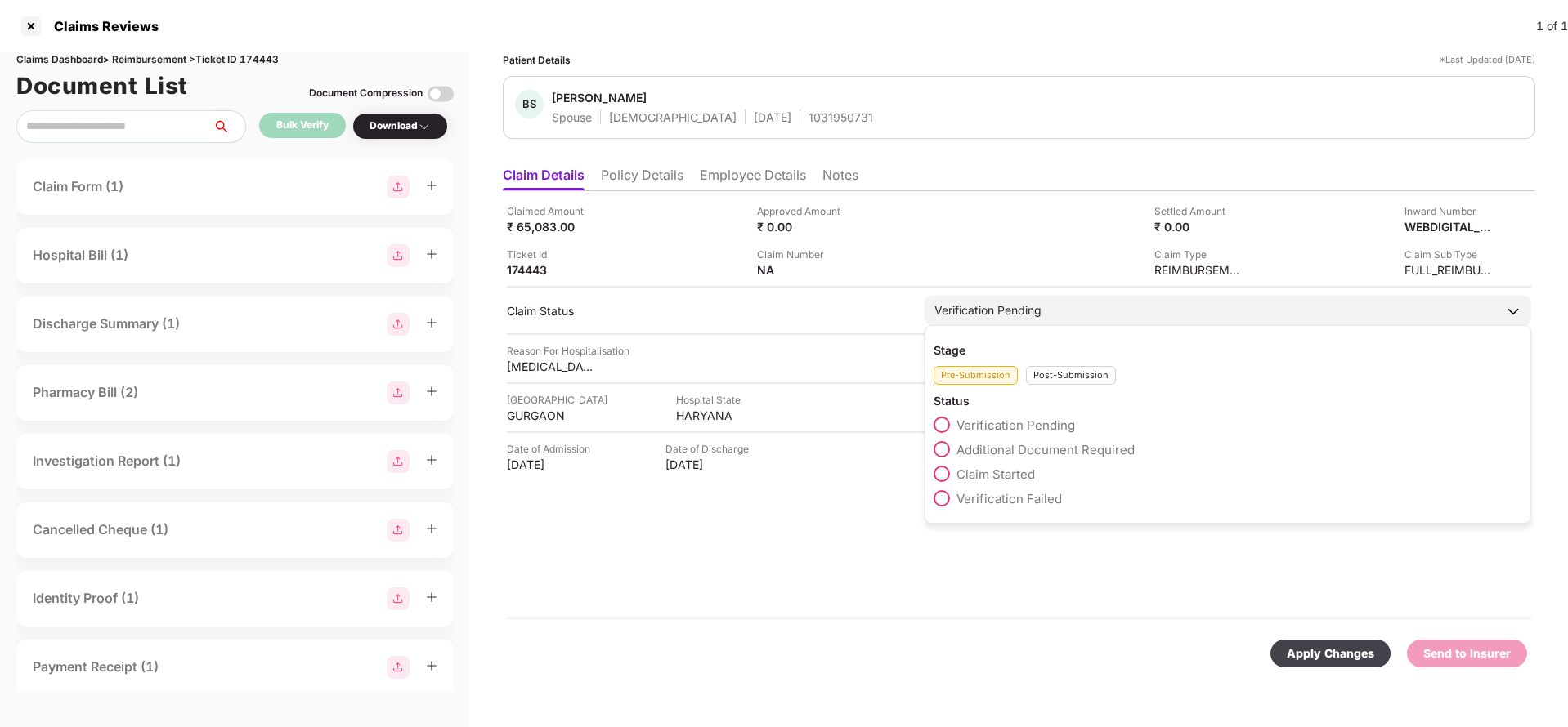
click at [1078, 377] on div "Post-Submission" at bounding box center [1071, 375] width 90 height 19
click at [1011, 462] on div "Claim Under Process" at bounding box center [1228, 453] width 588 height 25
click at [1012, 448] on span "Claim Under Process" at bounding box center [1018, 449] width 123 height 16
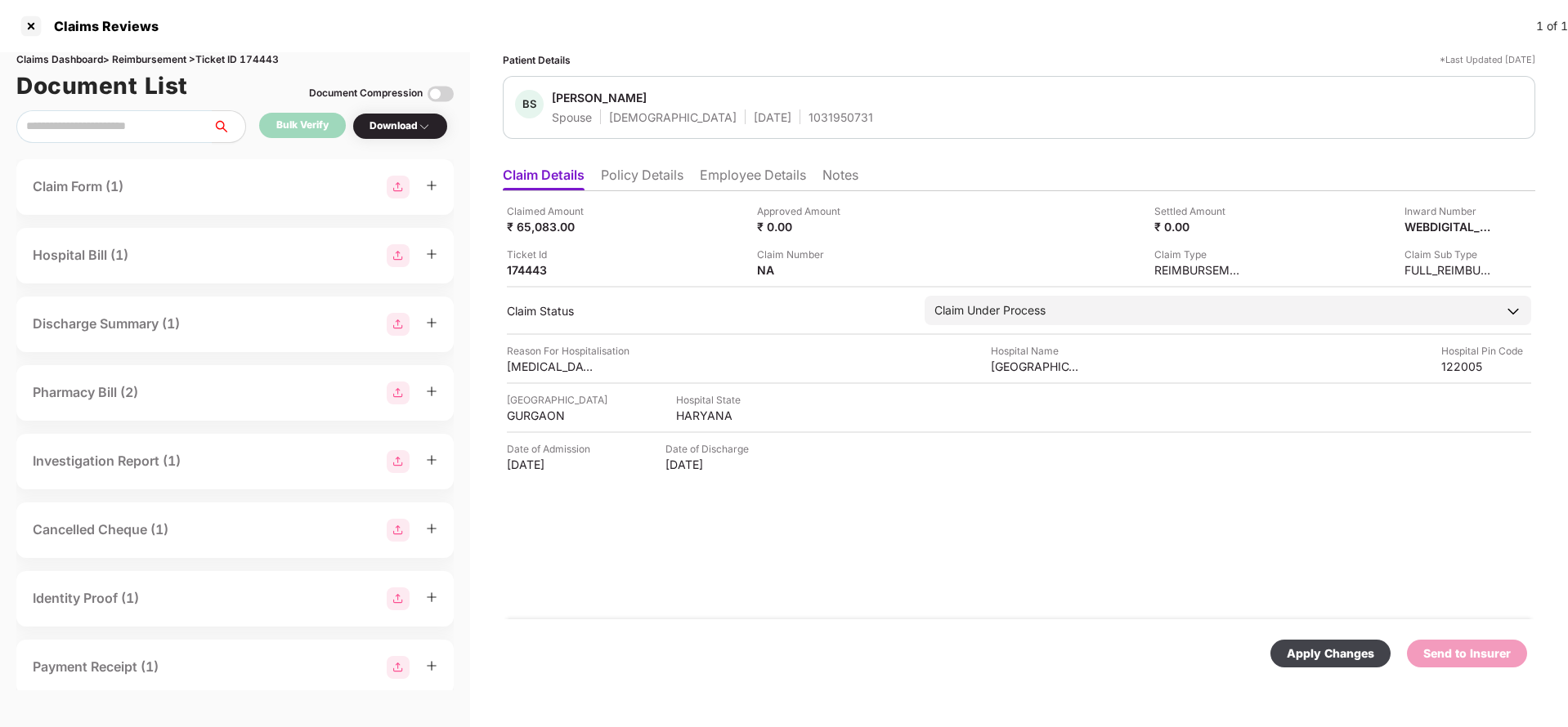
click at [1326, 646] on div "Apply Changes" at bounding box center [1331, 654] width 88 height 18
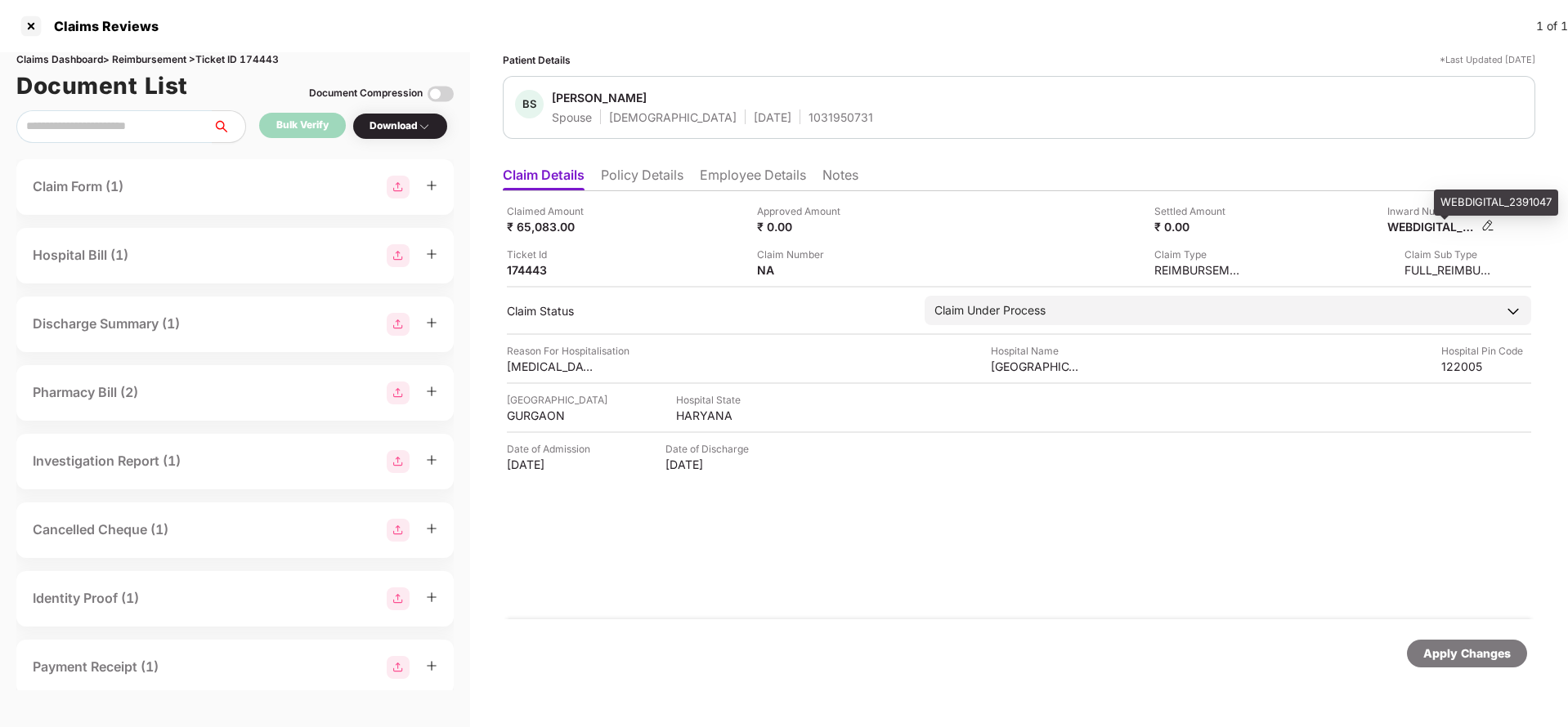
click at [1445, 222] on div "WEBDIGITAL_2391047" at bounding box center [1433, 227] width 90 height 16
copy div "WEBDIGITAL_2391047"
click at [809, 117] on div "1031950731" at bounding box center [841, 117] width 65 height 16
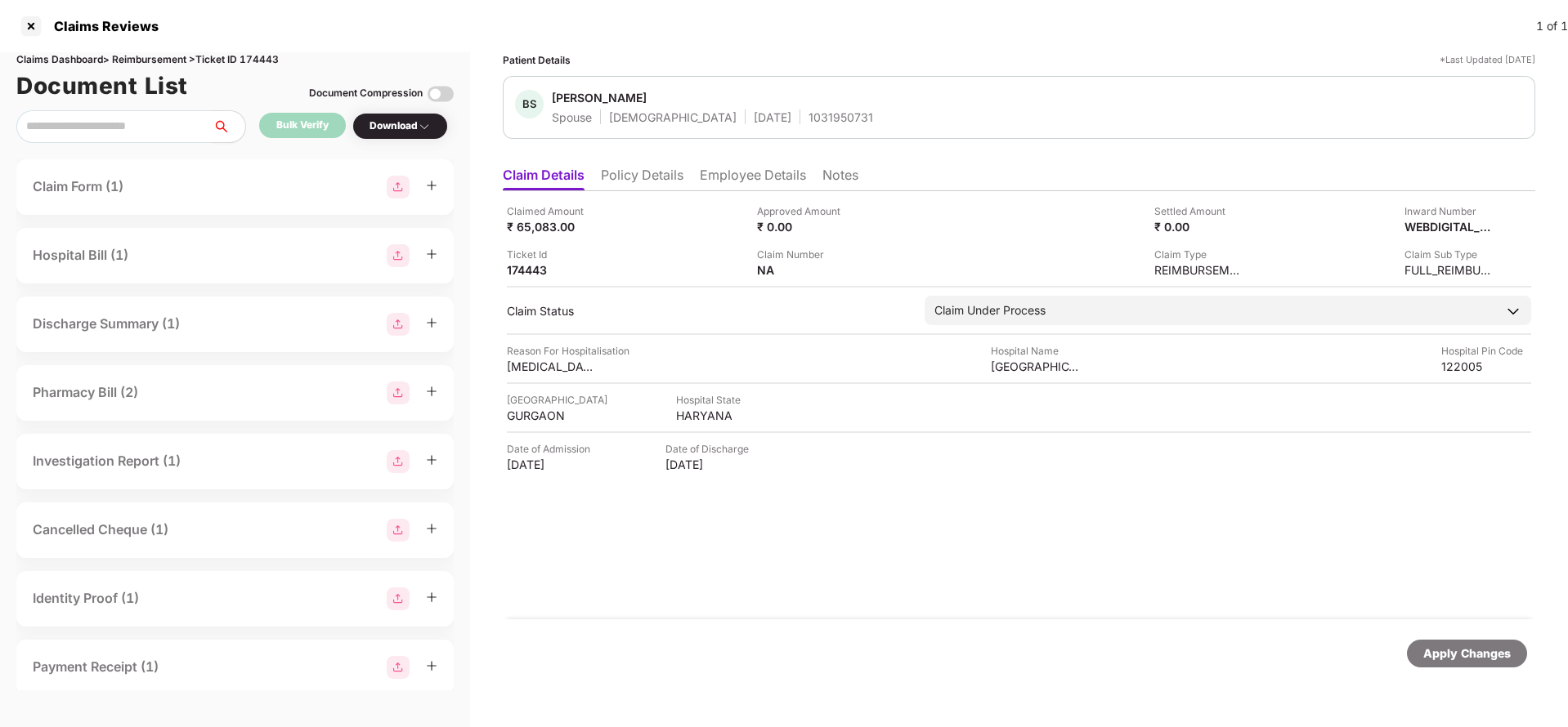
click at [1461, 658] on div "Apply Changes" at bounding box center [1467, 654] width 88 height 18
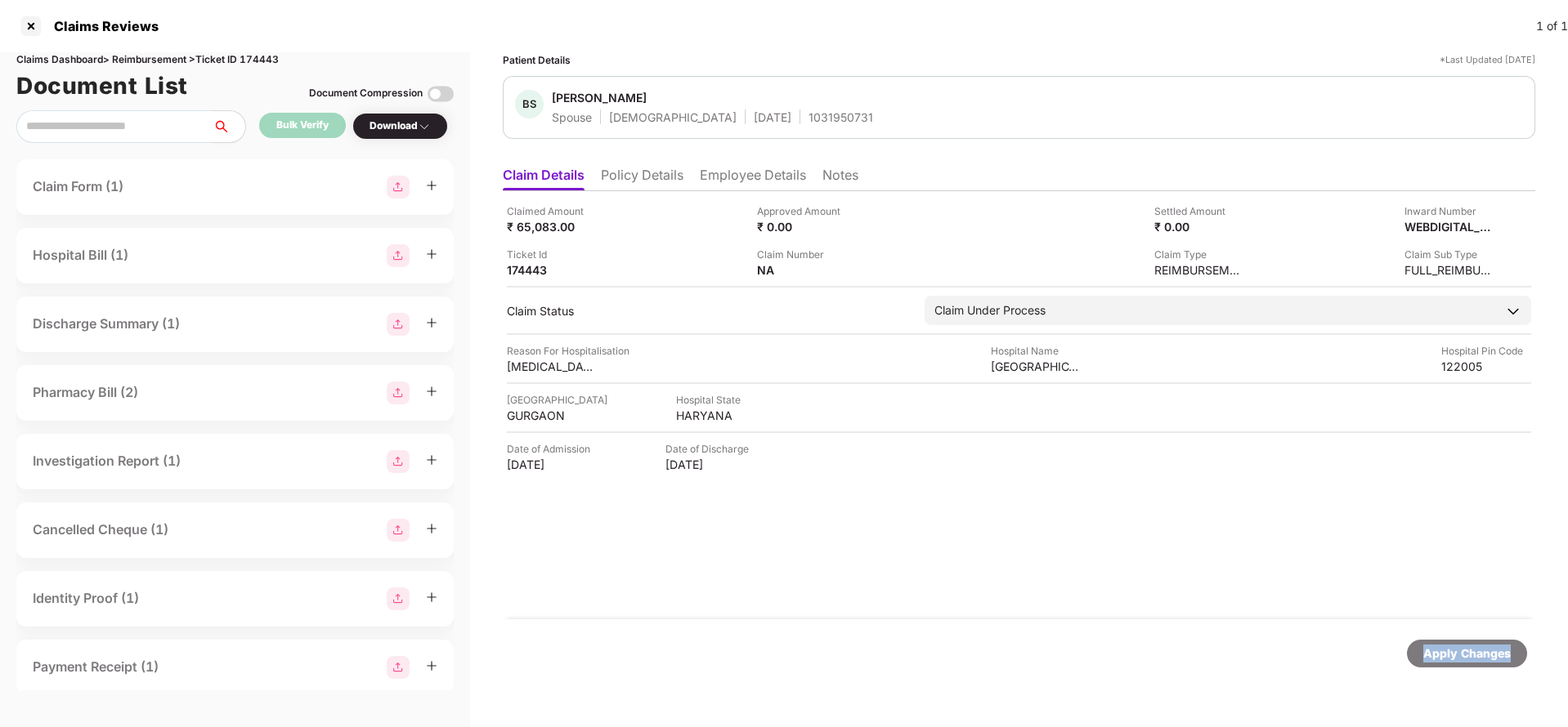
click at [1461, 658] on div "Apply Changes" at bounding box center [1467, 654] width 88 height 18
click at [261, 63] on div "Claims Dashboard > Reimbursement > Ticket ID 174443" at bounding box center [235, 59] width 438 height 16
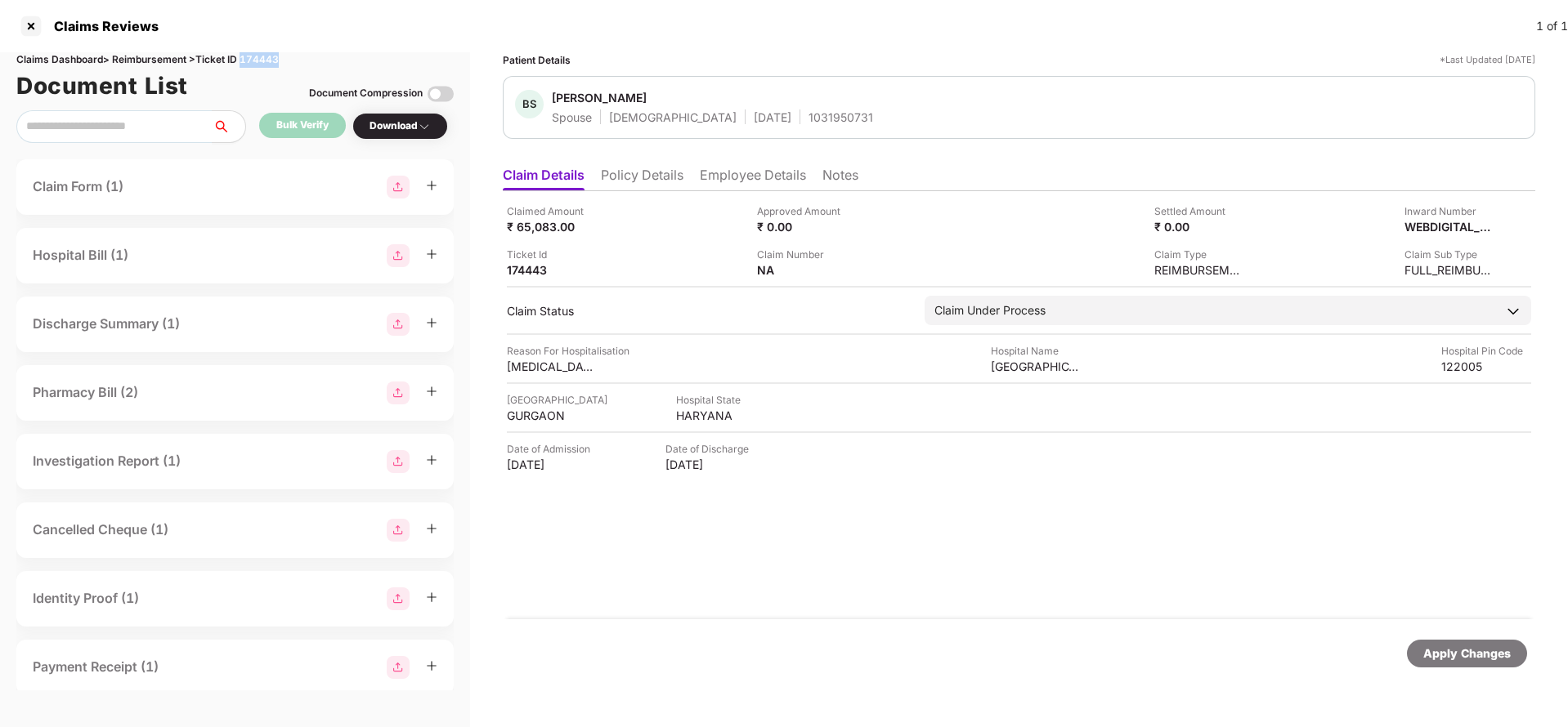
click at [261, 63] on div "Claims Dashboard > Reimbursement > Ticket ID 174443" at bounding box center [235, 59] width 438 height 16
click at [1458, 657] on div "Apply Changes" at bounding box center [1467, 654] width 88 height 18
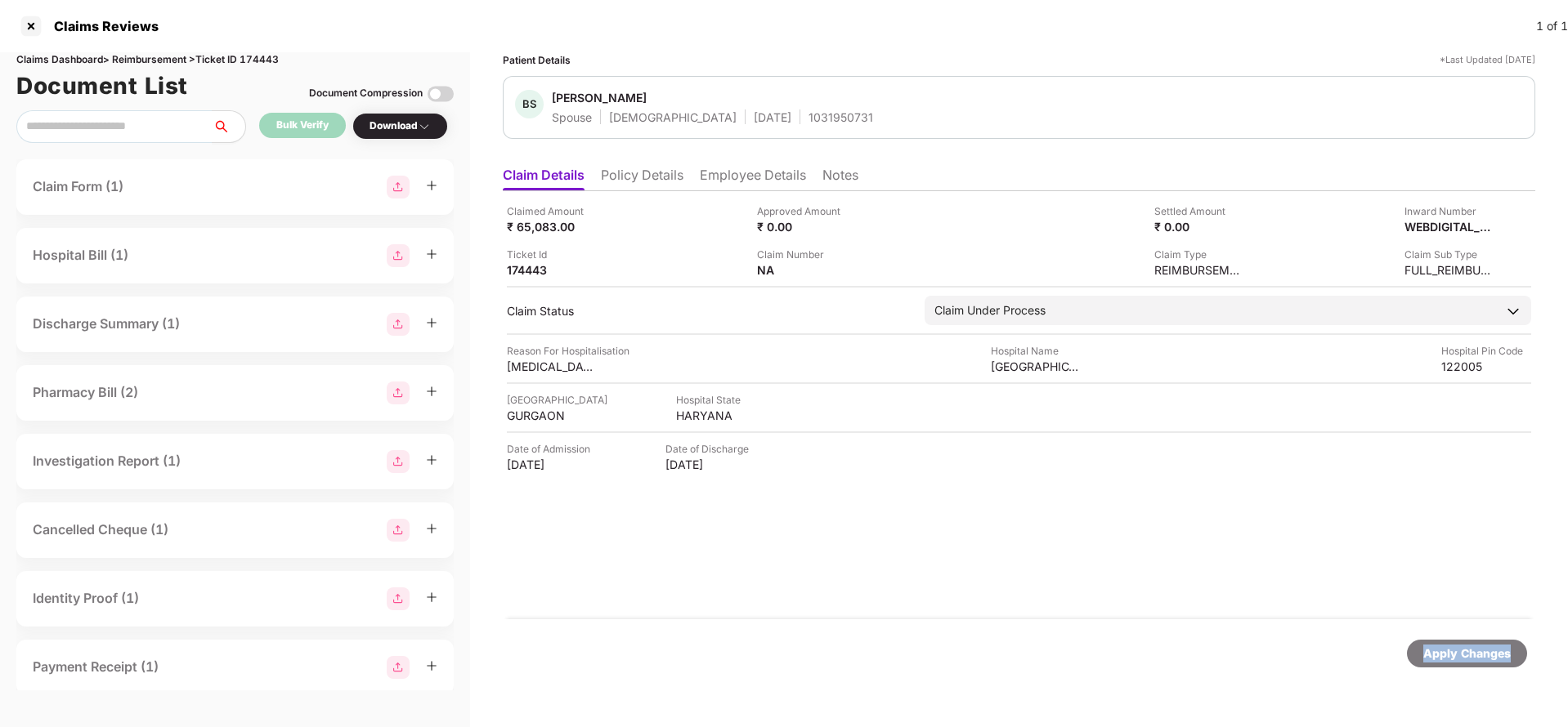
click at [1458, 657] on div "Apply Changes" at bounding box center [1467, 654] width 88 height 18
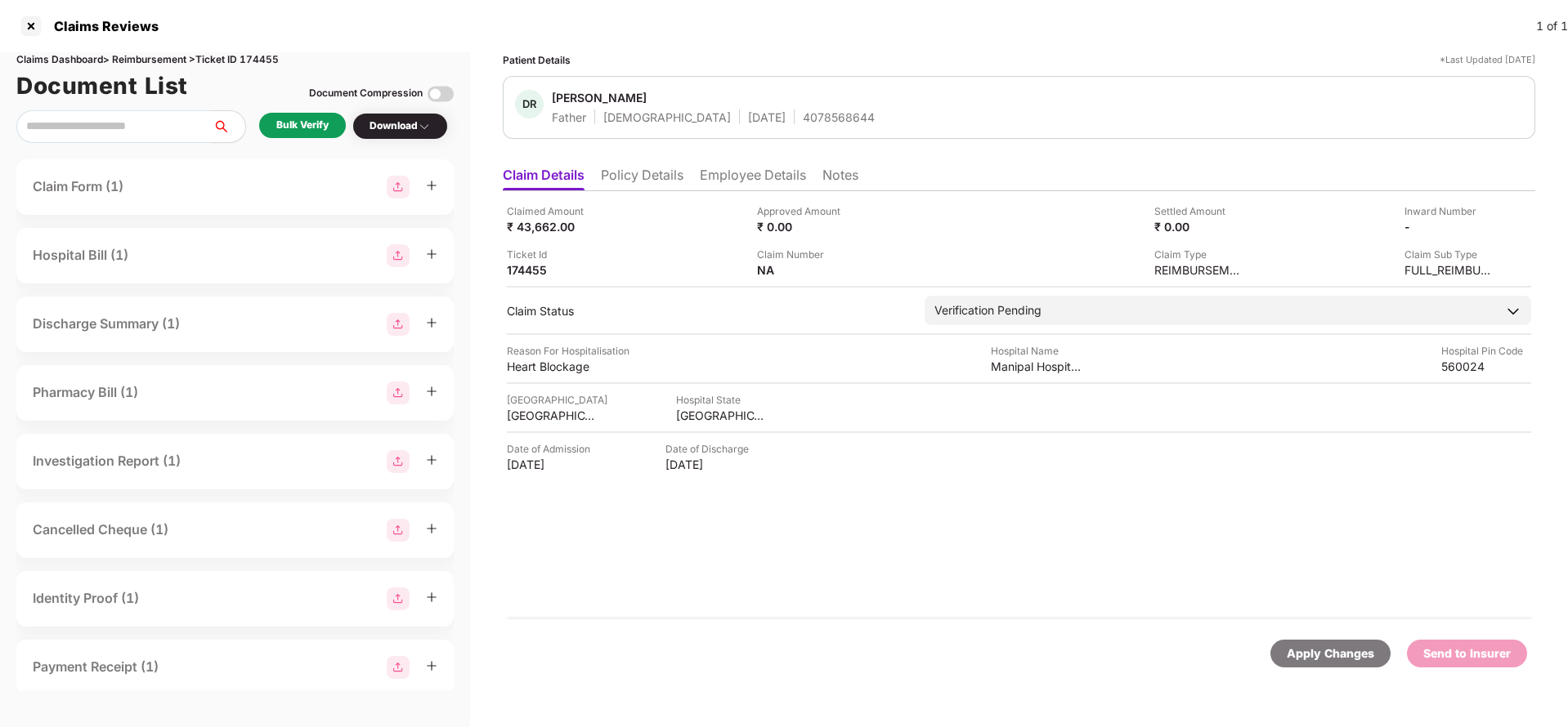
click at [641, 167] on li "Policy Details" at bounding box center [642, 179] width 82 height 24
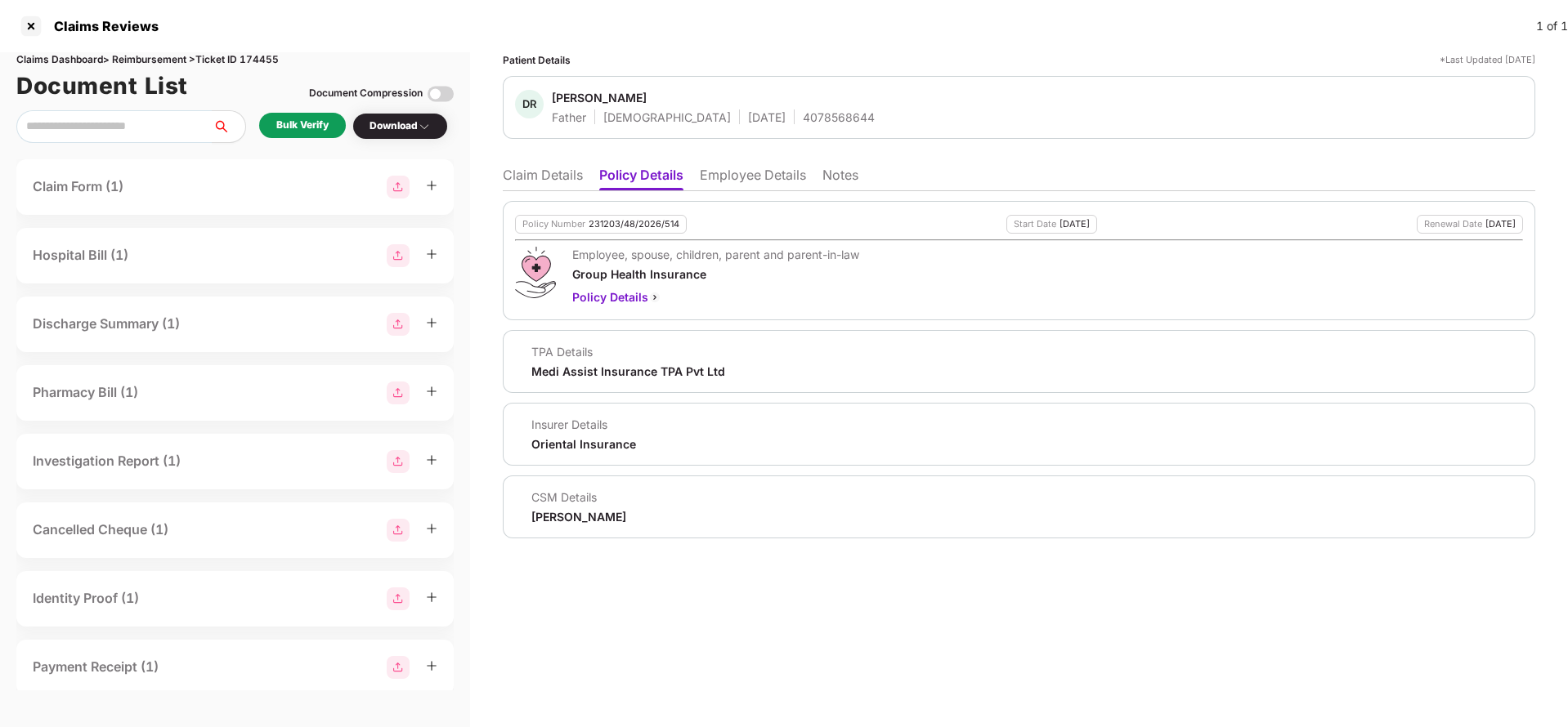
click at [736, 179] on li "Employee Details" at bounding box center [753, 179] width 106 height 24
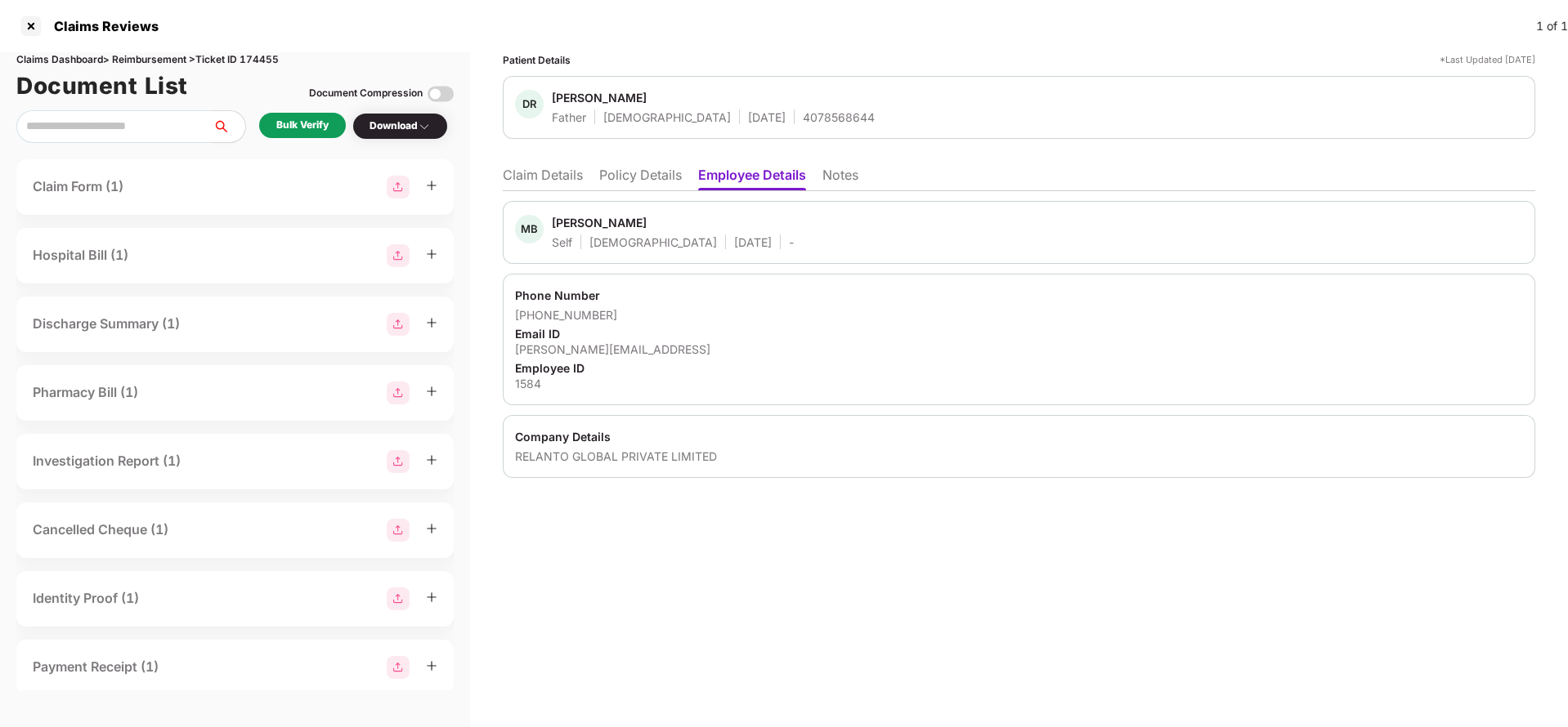
click at [653, 174] on li "Policy Details" at bounding box center [641, 179] width 82 height 24
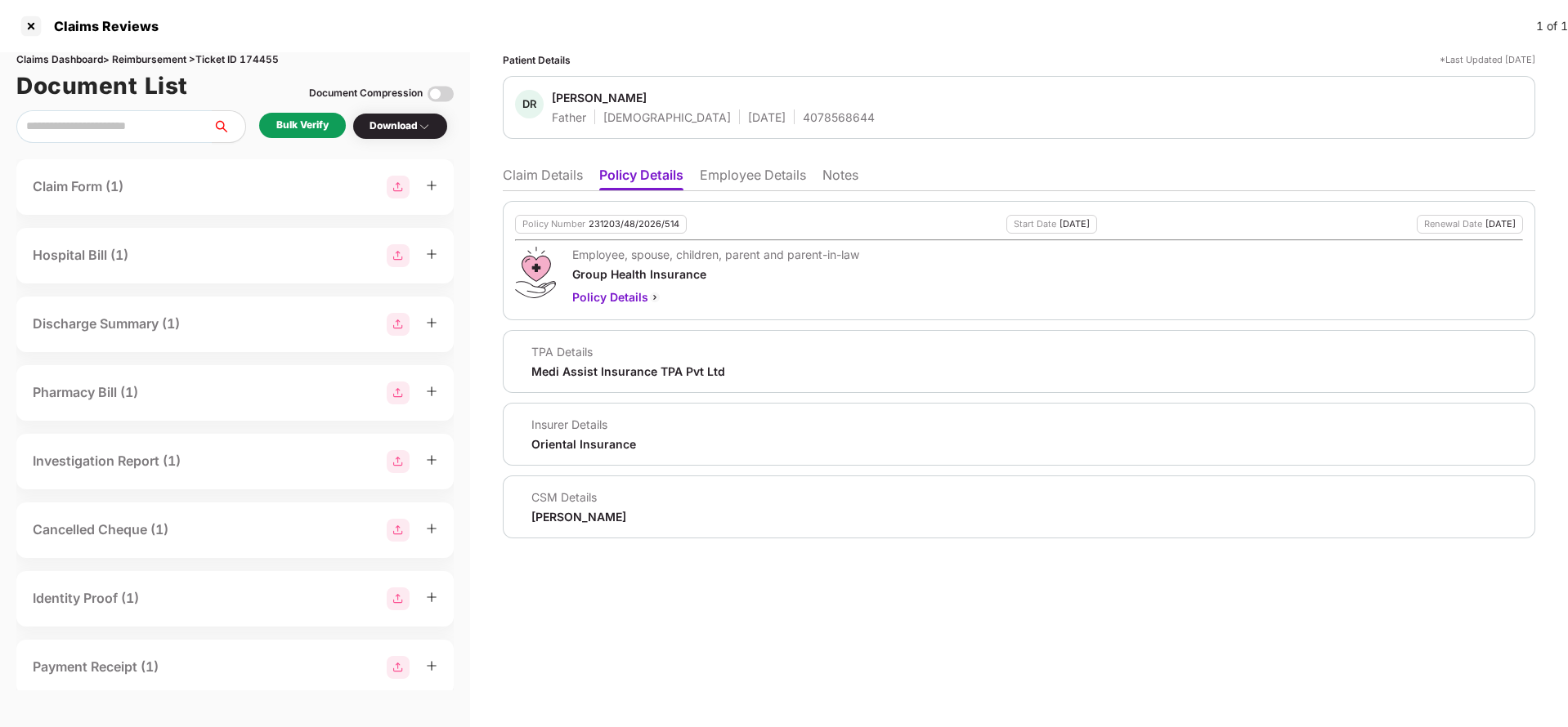
click at [764, 177] on li "Employee Details" at bounding box center [753, 179] width 106 height 24
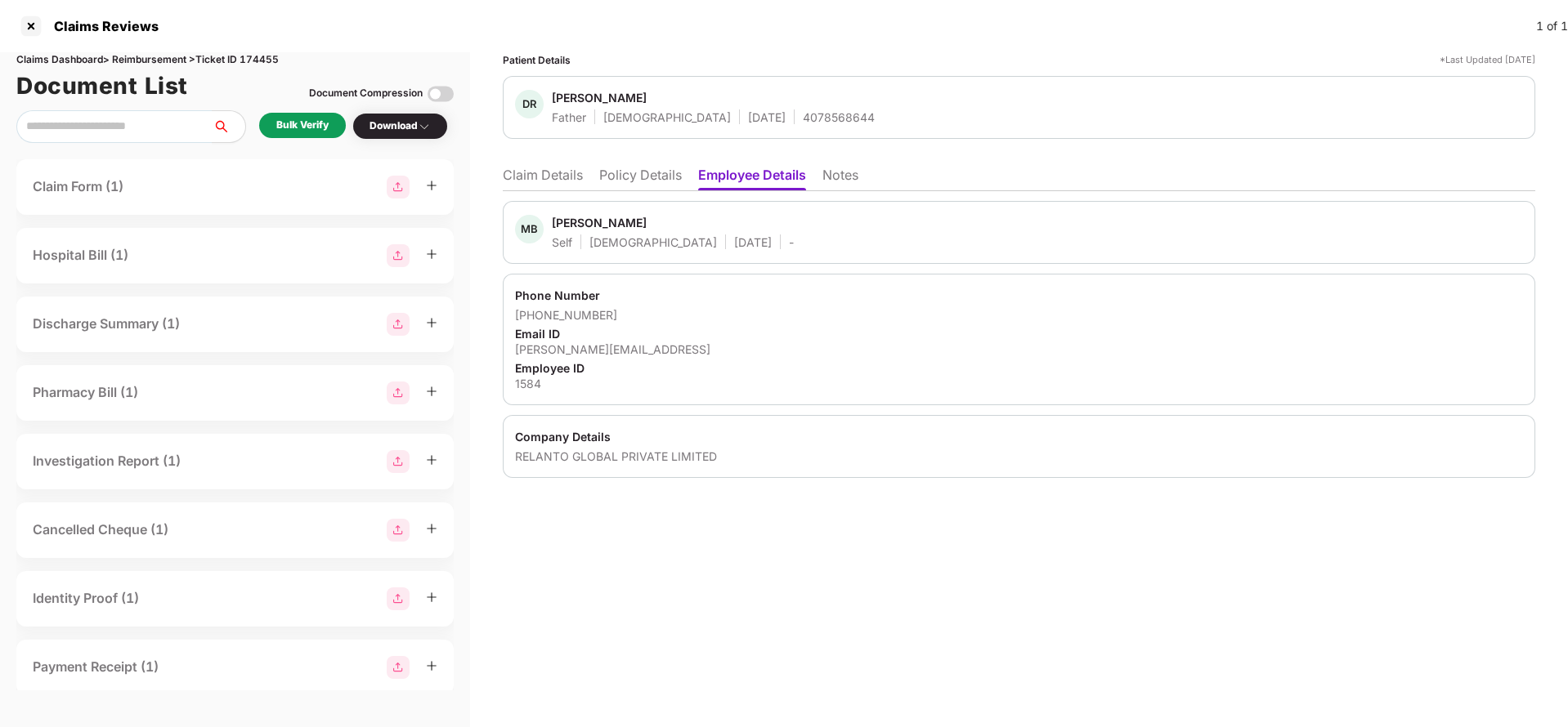
click at [618, 177] on li "Policy Details" at bounding box center [641, 179] width 82 height 24
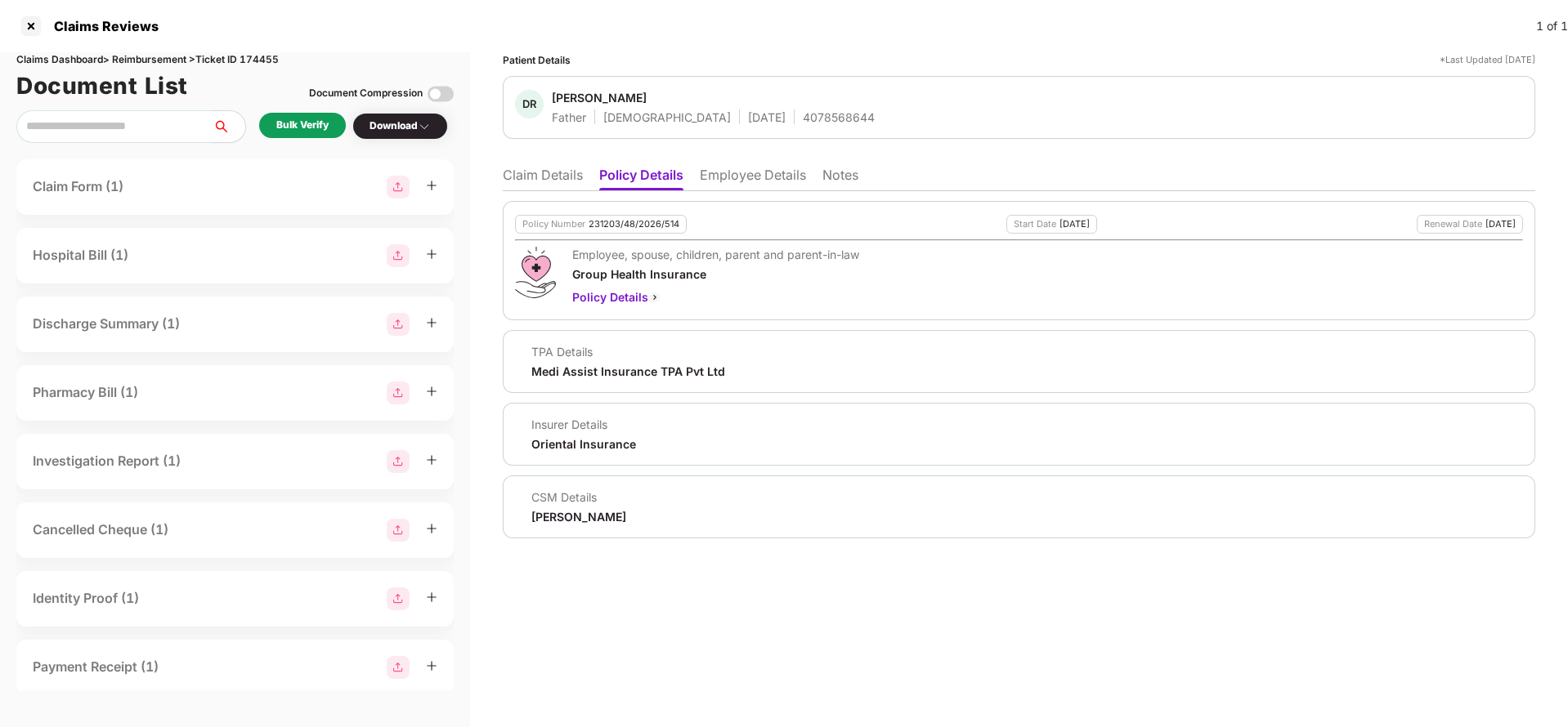
click at [534, 175] on li "Claim Details" at bounding box center [543, 179] width 80 height 24
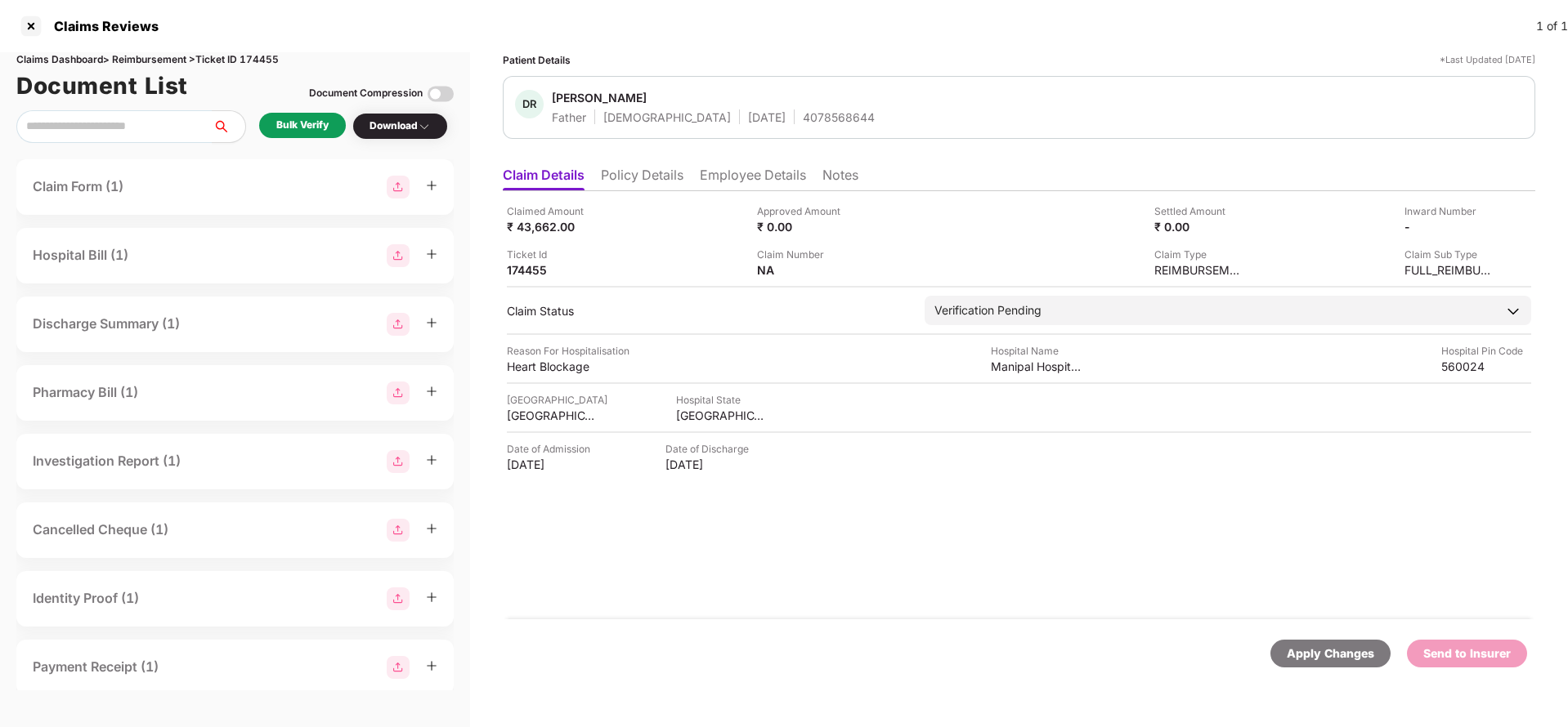
click at [304, 113] on div "Bulk Verify" at bounding box center [302, 125] width 87 height 26
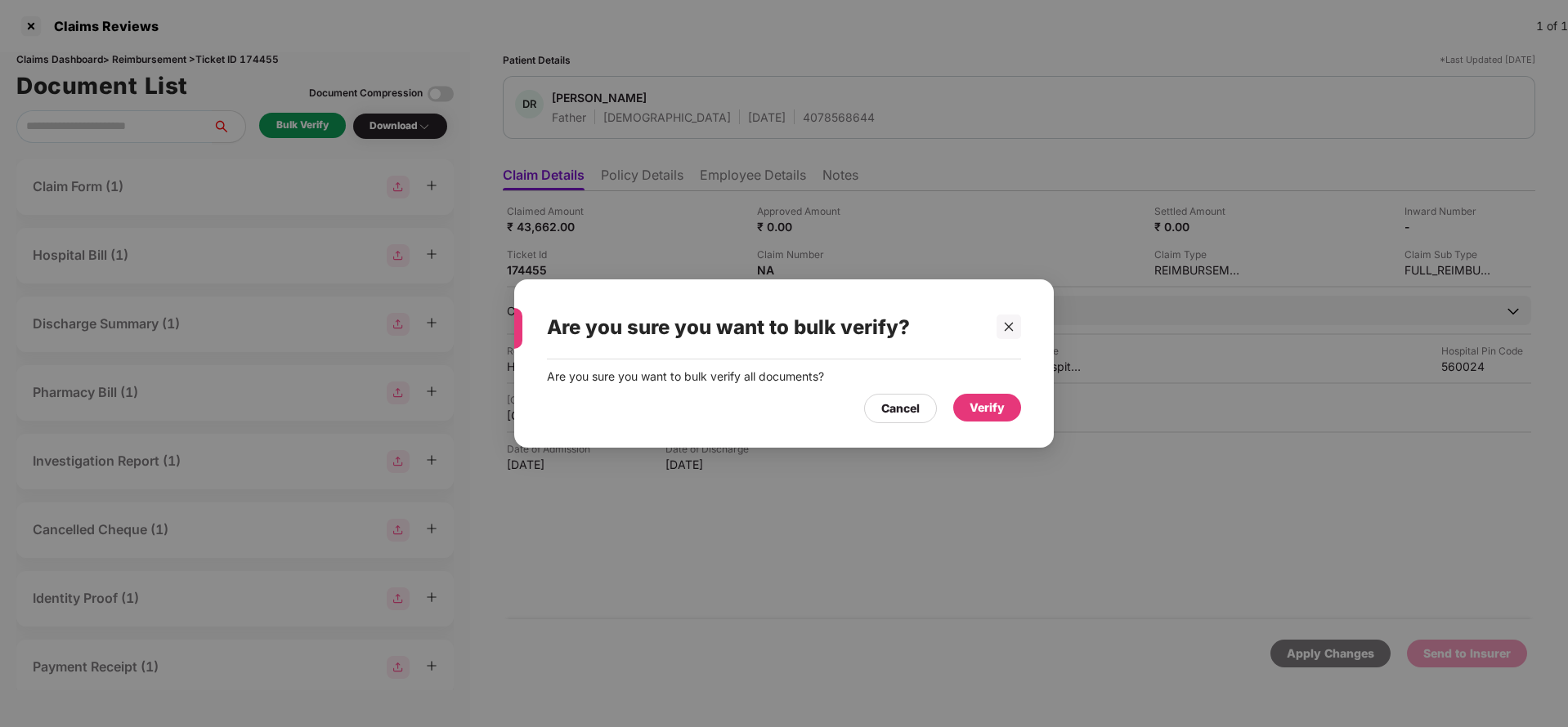
click at [1017, 418] on div "Verify" at bounding box center [987, 408] width 68 height 29
click at [1018, 409] on div "Verify" at bounding box center [987, 407] width 68 height 27
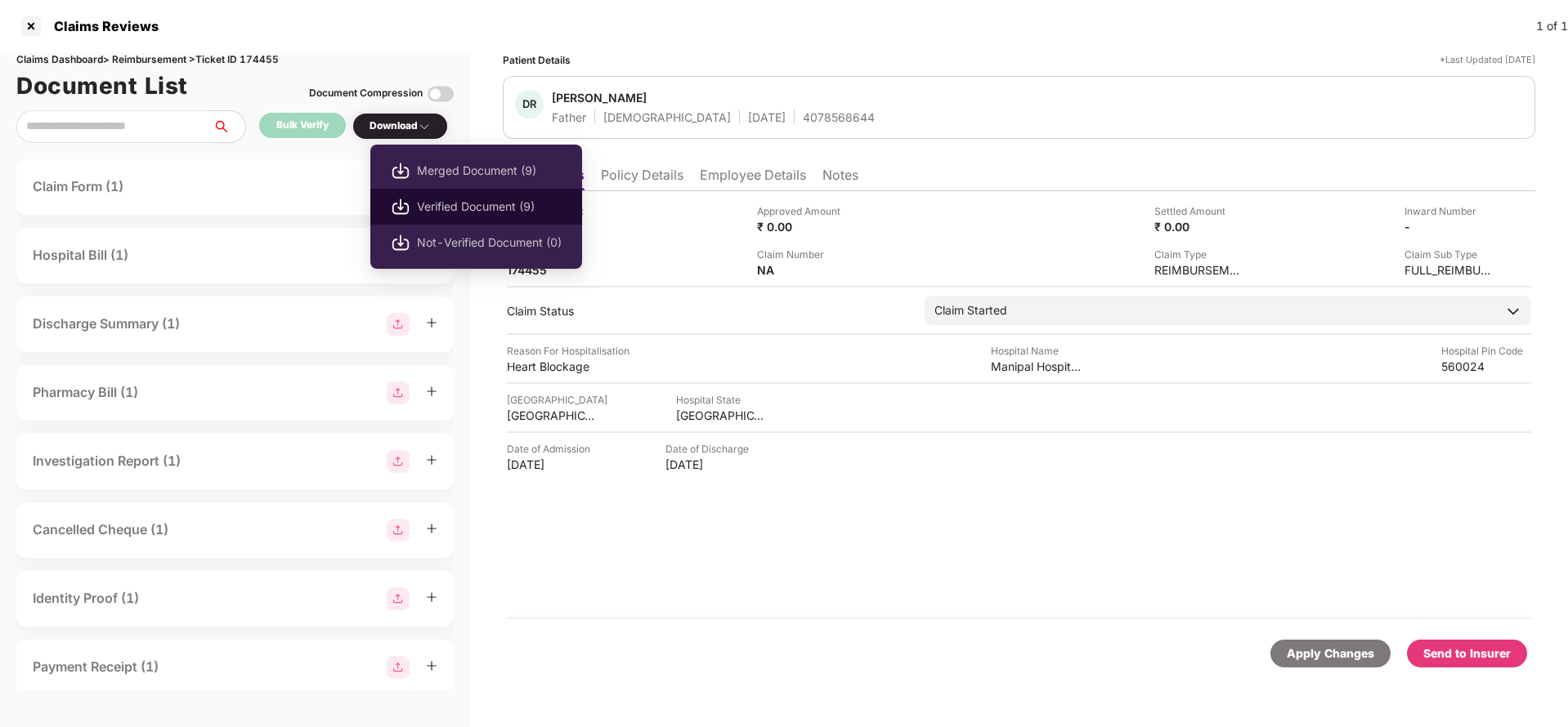
click at [450, 213] on span "Verified Document (9)" at bounding box center [489, 207] width 144 height 18
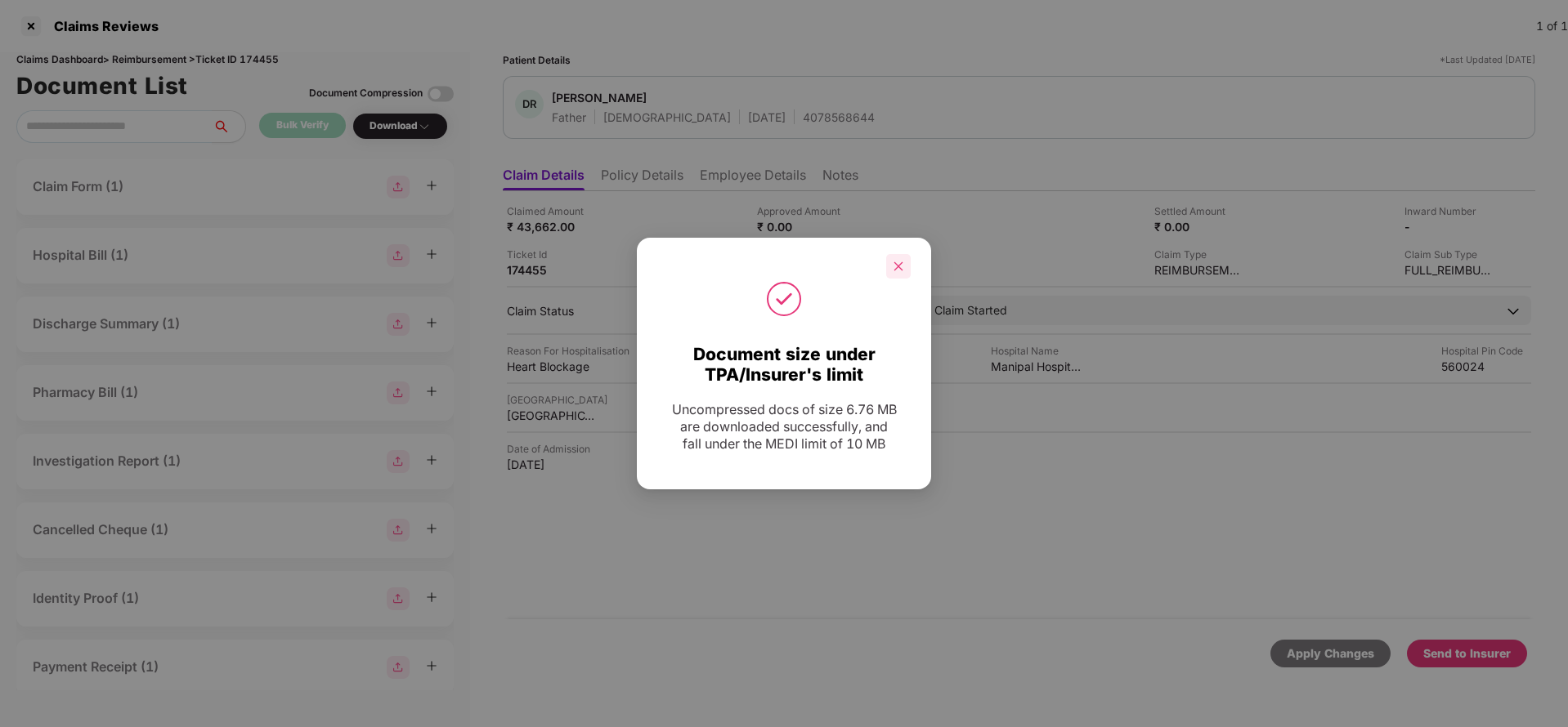
click at [895, 269] on icon "close" at bounding box center [899, 266] width 9 height 9
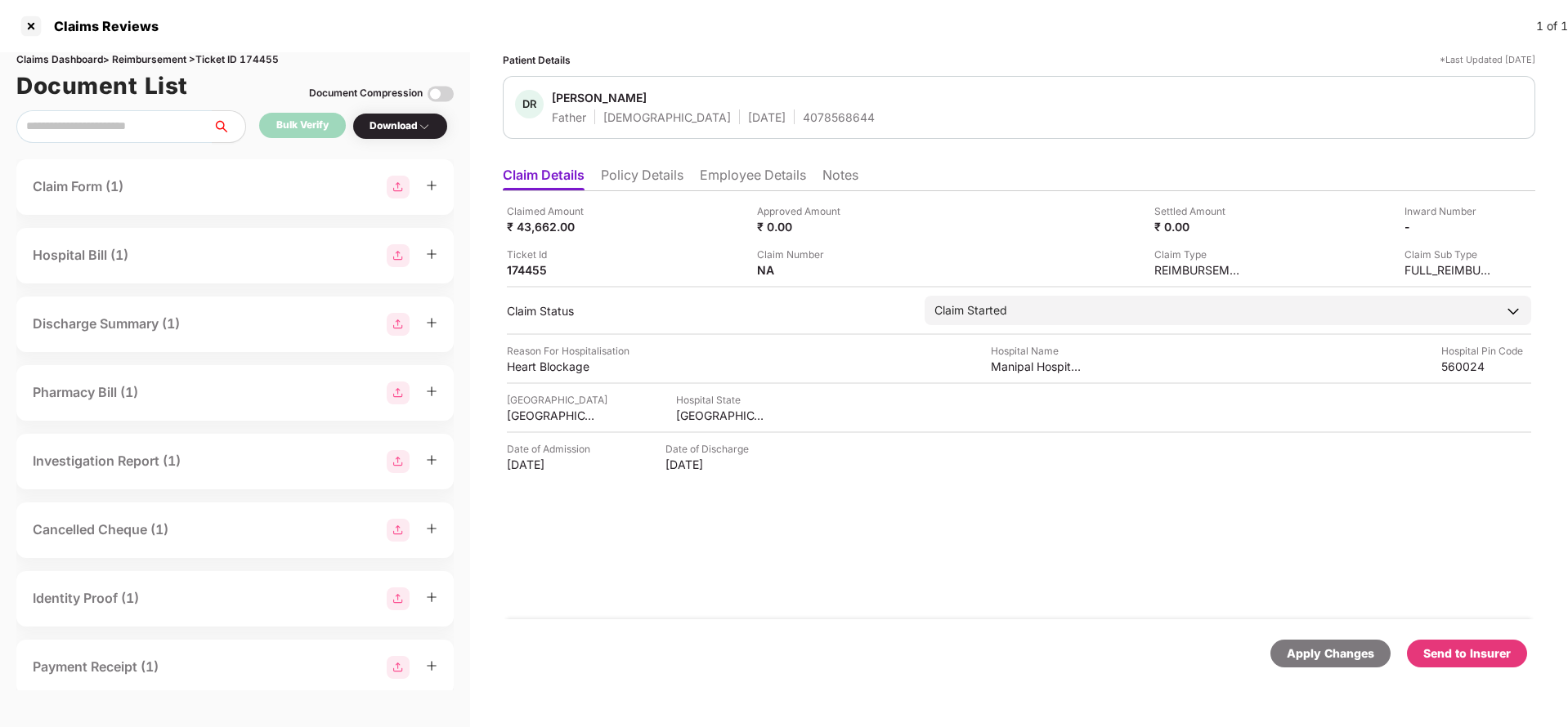
click at [1486, 661] on div "Send to Insurer" at bounding box center [1467, 654] width 88 height 18
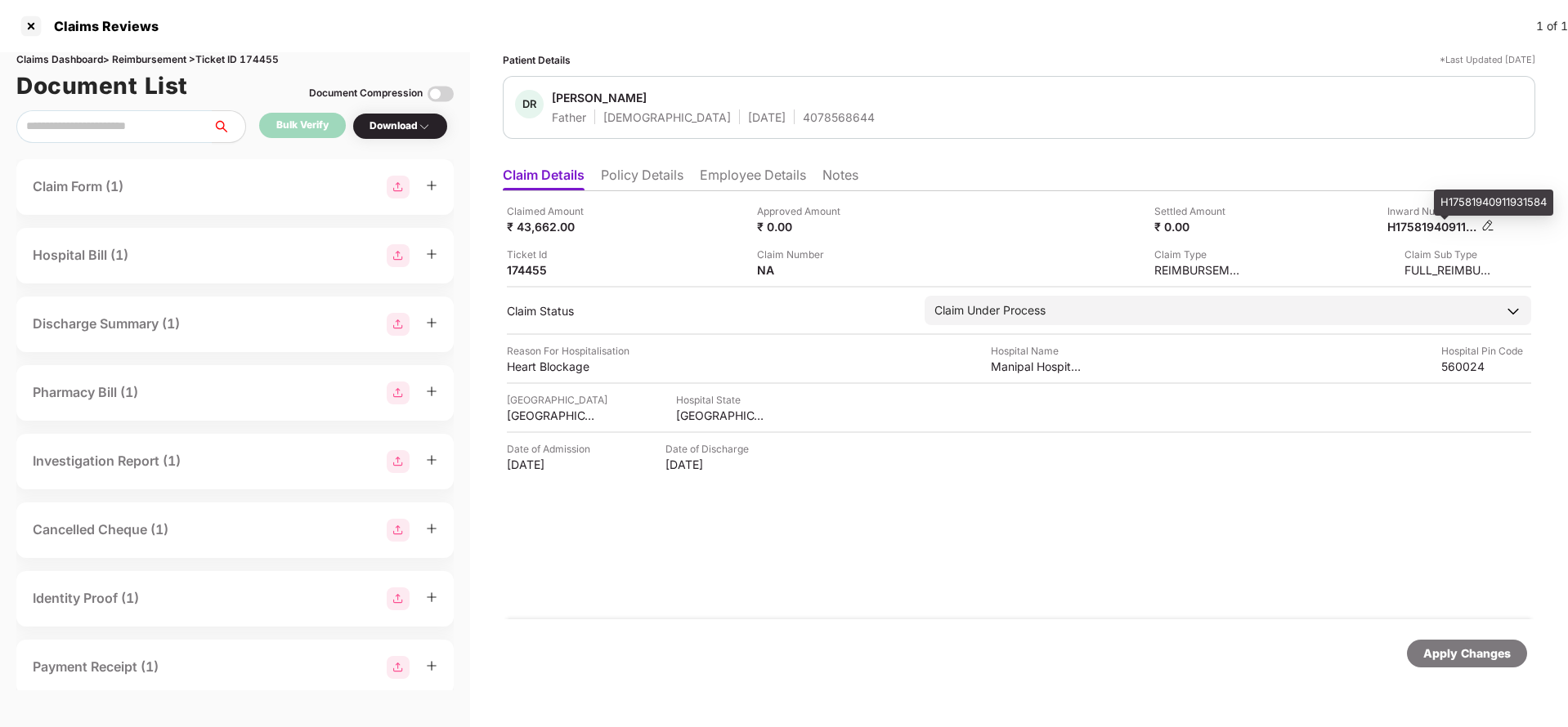
click at [1433, 222] on div "H17581940911931584" at bounding box center [1433, 227] width 90 height 16
copy div "H17581940911931584"
click at [803, 121] on div "4078568644" at bounding box center [839, 117] width 72 height 16
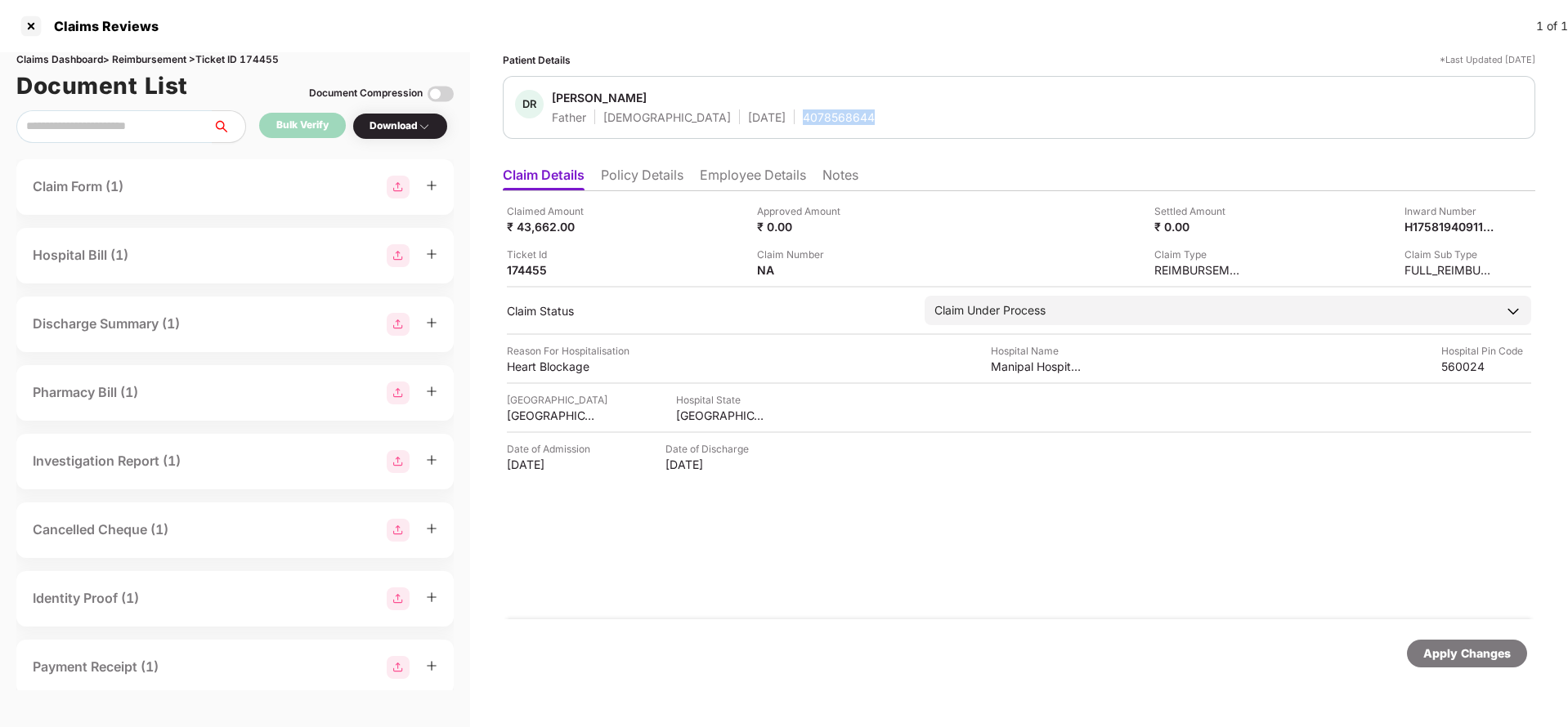
click at [803, 121] on div "4078568644" at bounding box center [839, 117] width 72 height 16
copy div "4078568644"
click at [1483, 648] on div "Apply Changes" at bounding box center [1467, 654] width 88 height 18
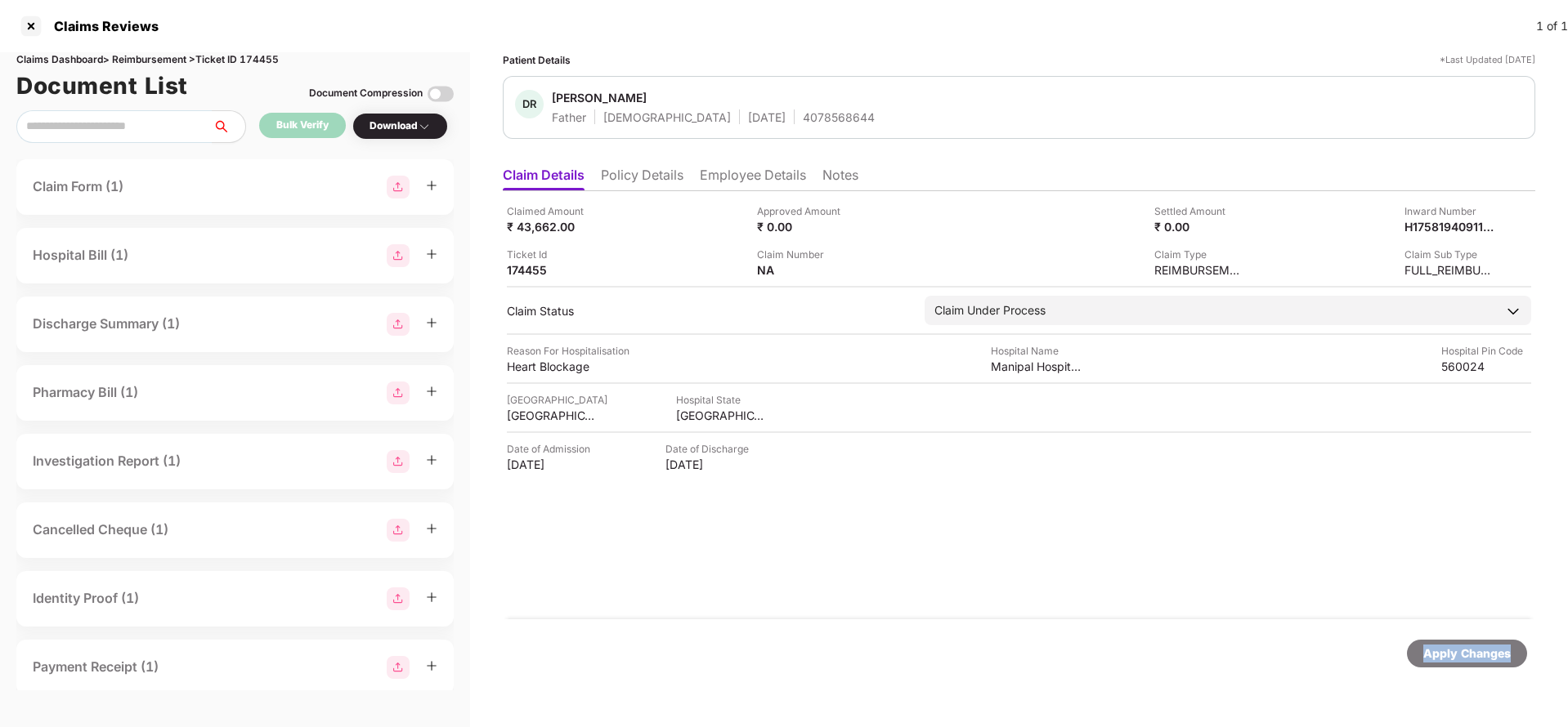
click at [1483, 648] on div "Apply Changes" at bounding box center [1467, 654] width 88 height 18
click at [255, 57] on div "Claims Dashboard > Reimbursement > Ticket ID 174455" at bounding box center [235, 59] width 438 height 16
copy div "174455"
click at [1442, 641] on div "Apply Changes" at bounding box center [1467, 654] width 121 height 27
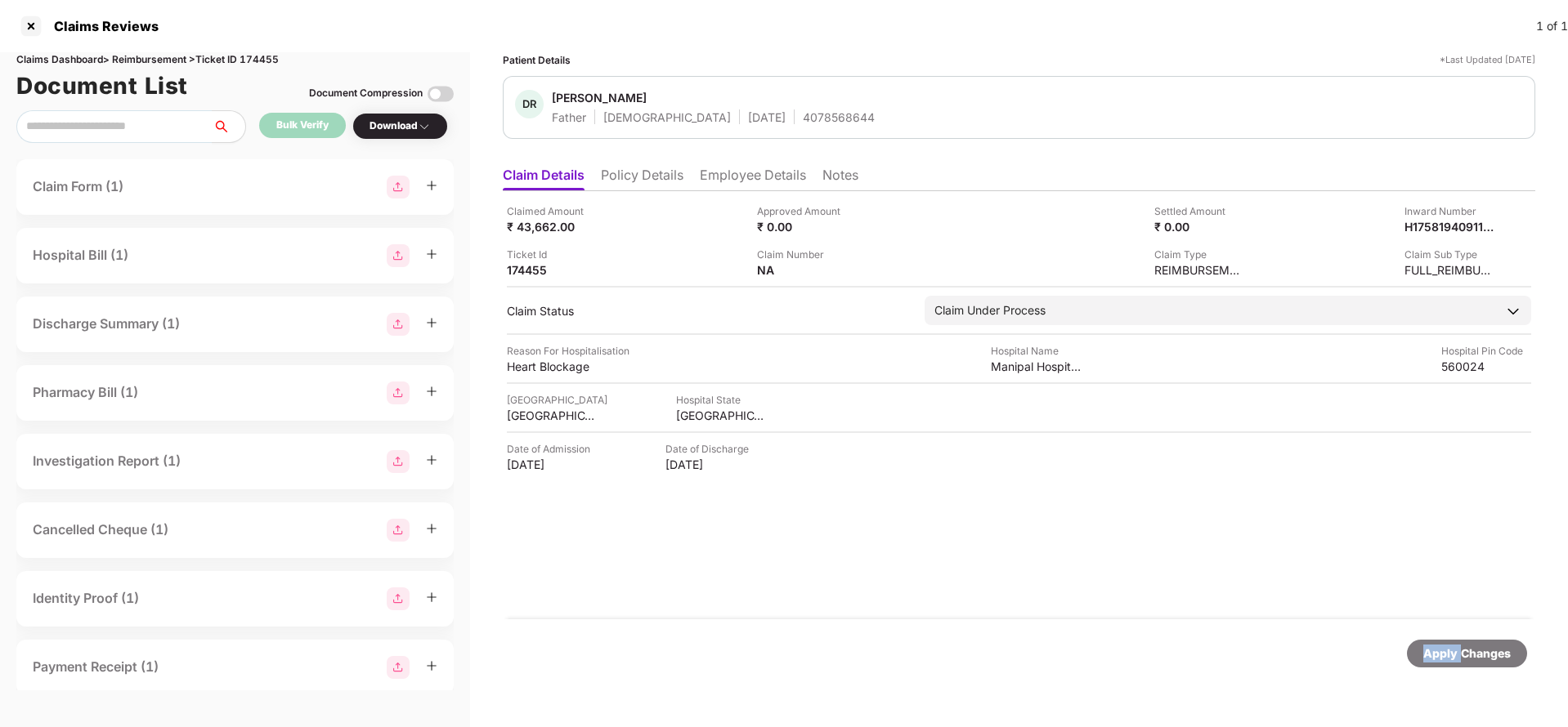
click at [1442, 641] on div "Apply Changes" at bounding box center [1467, 654] width 121 height 27
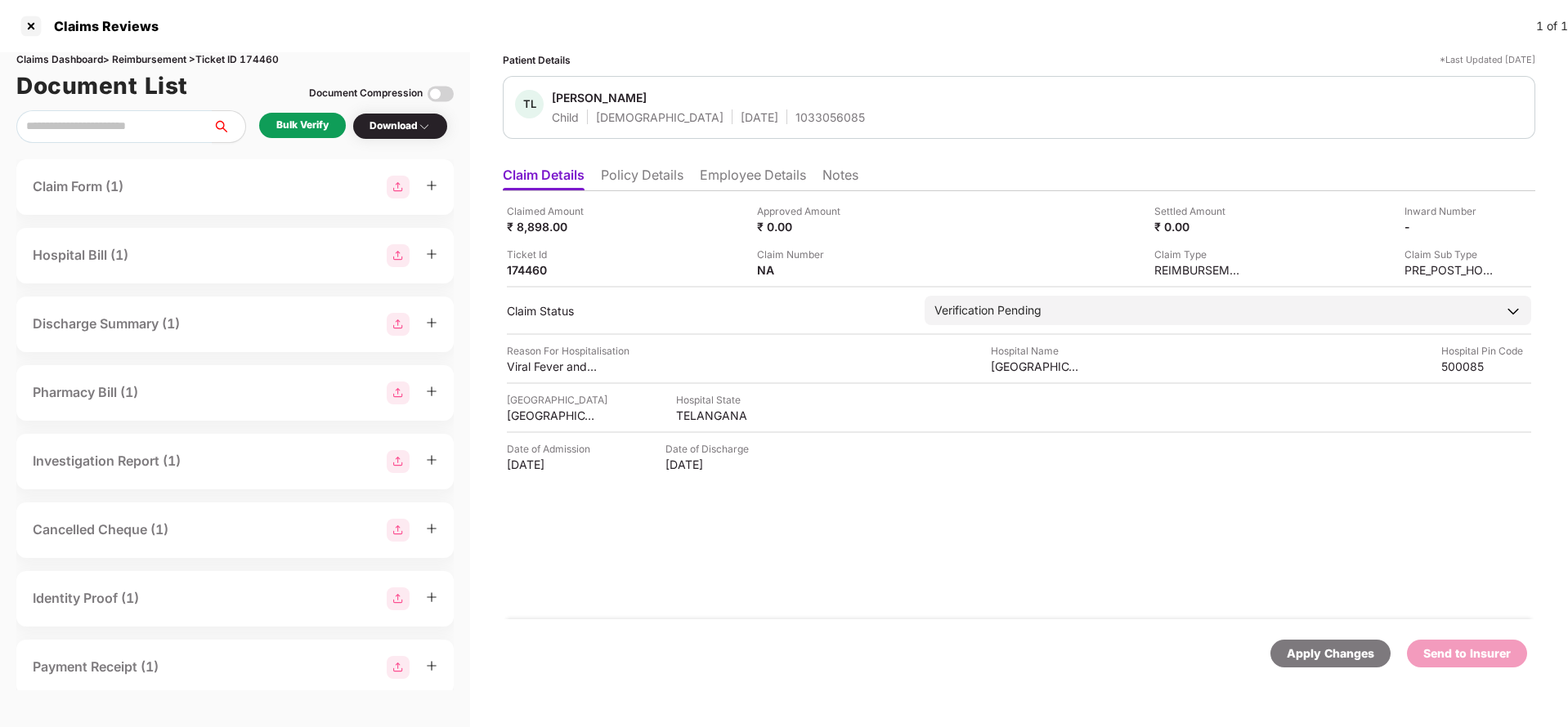
click at [657, 178] on li "Policy Details" at bounding box center [642, 179] width 82 height 24
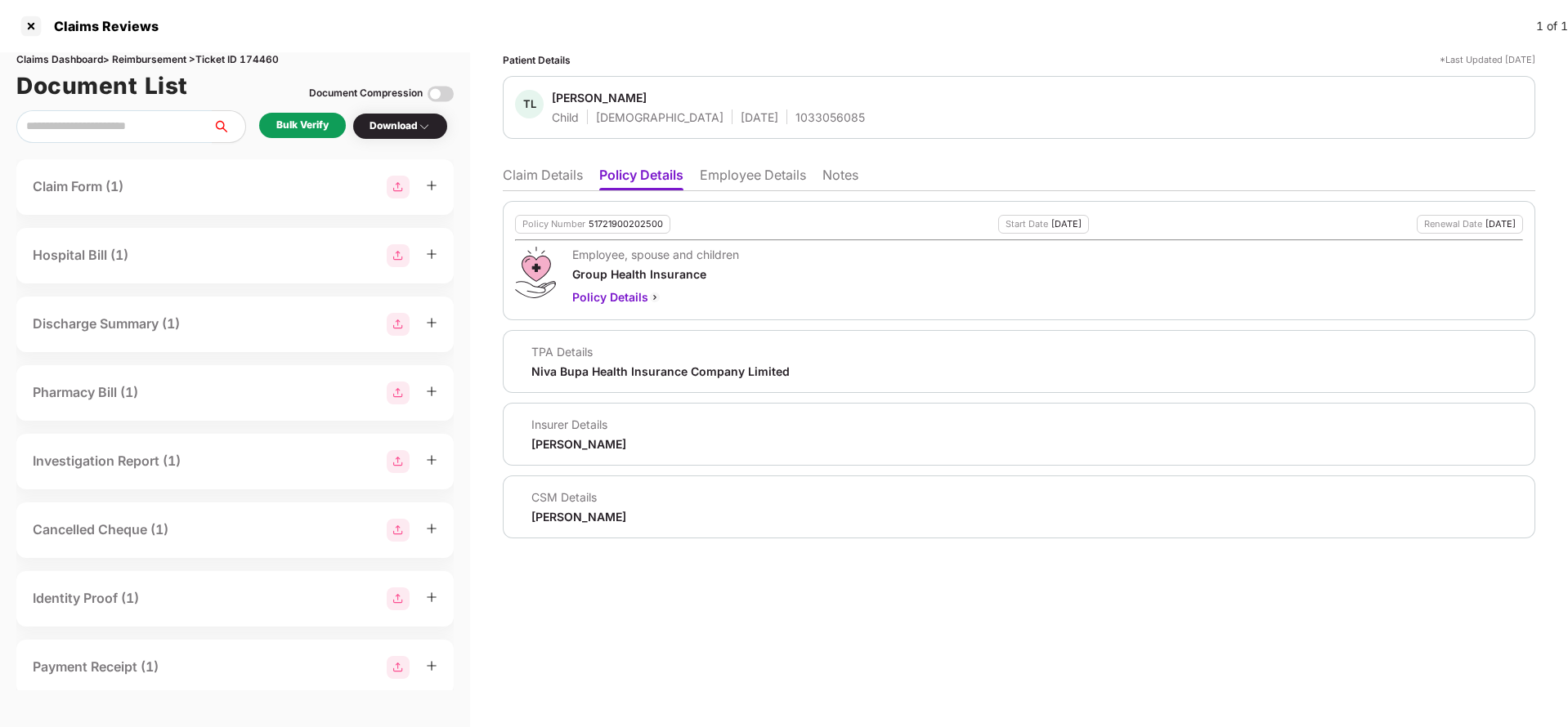
click at [748, 181] on li "Employee Details" at bounding box center [753, 179] width 106 height 24
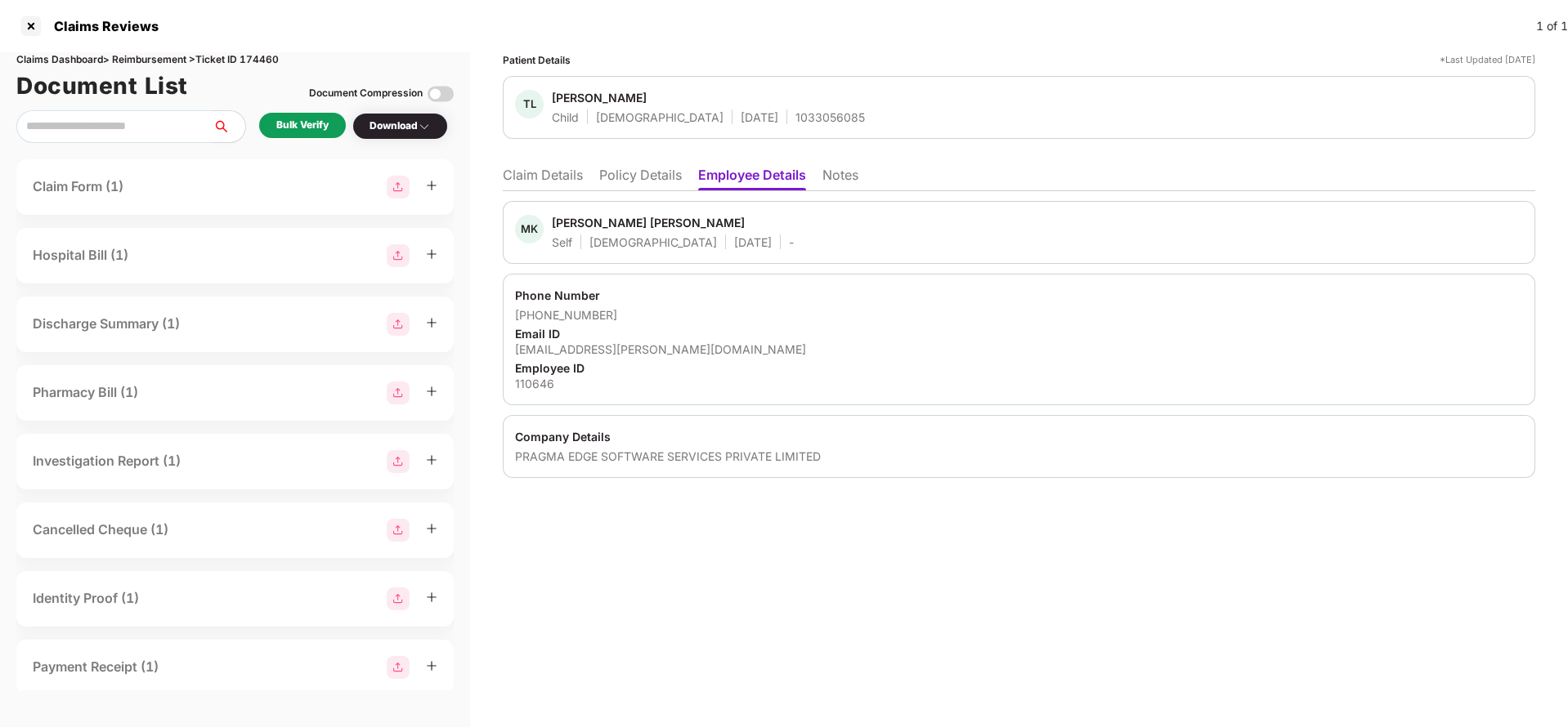
click at [508, 203] on div "MK Murali Krishna Malladi Self Male 22 Apr 1995 -" at bounding box center [1019, 232] width 1033 height 63
click at [539, 183] on li "Claim Details" at bounding box center [543, 179] width 80 height 24
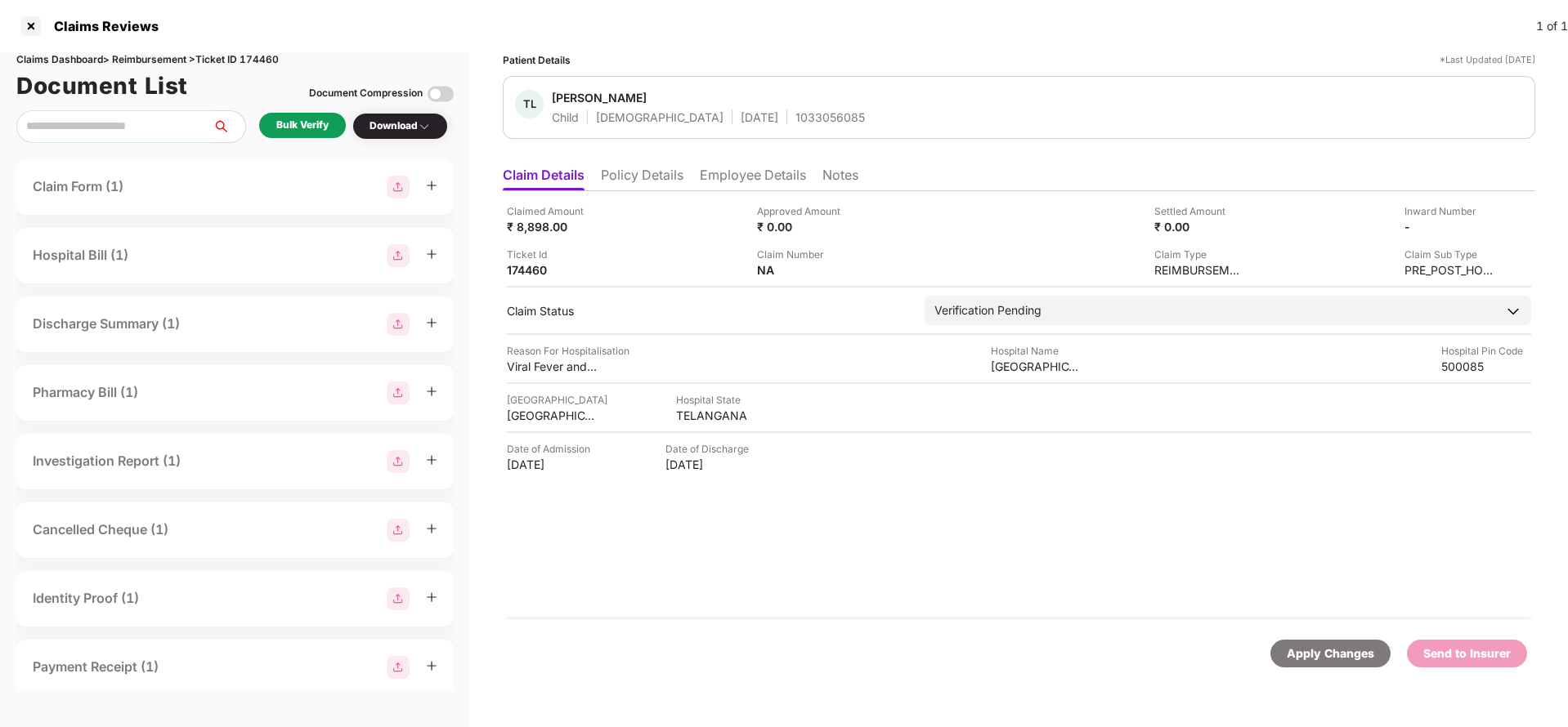
click at [796, 111] on div "1033056085" at bounding box center [831, 117] width 69 height 16
copy div "1033056085"
click at [750, 175] on li "Employee Details" at bounding box center [753, 179] width 106 height 24
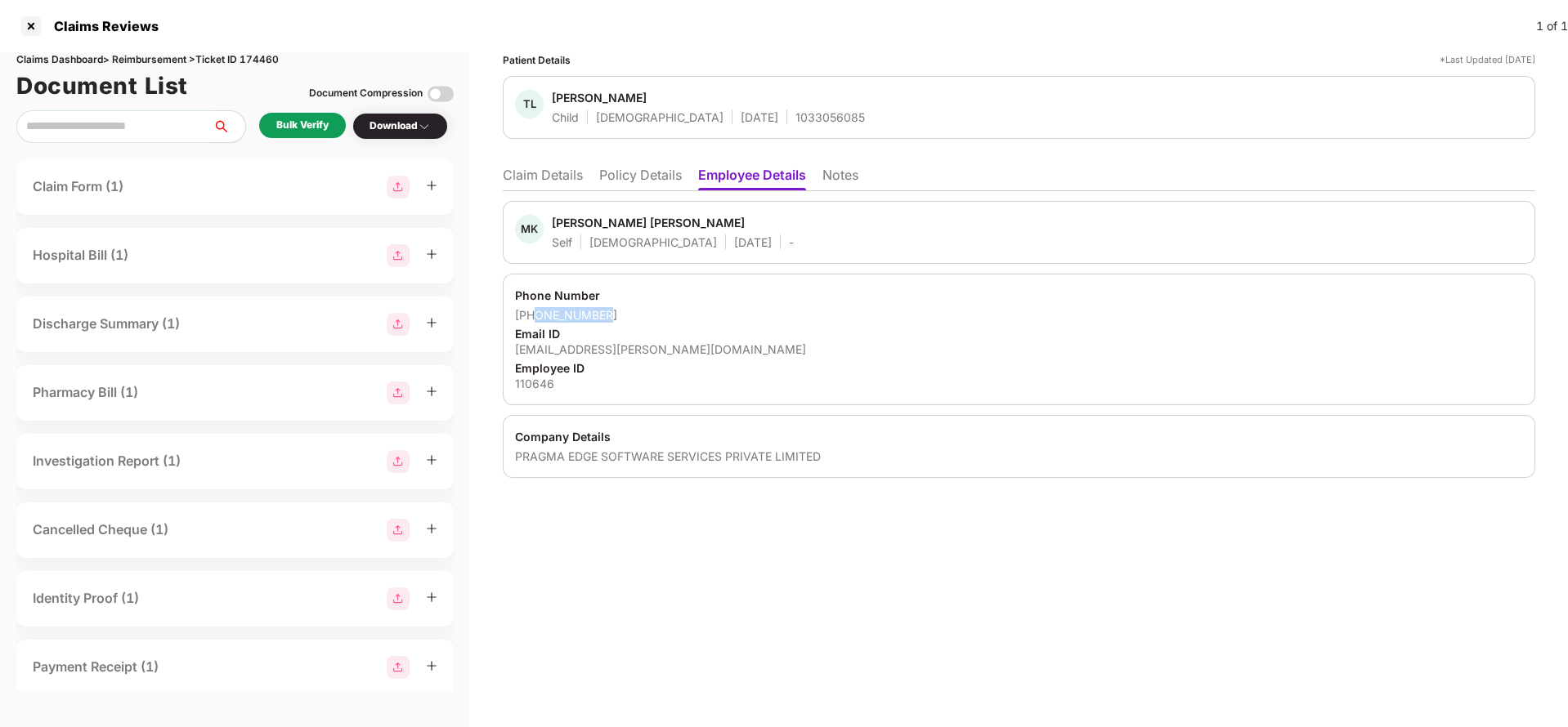
drag, startPoint x: 537, startPoint y: 312, endPoint x: 629, endPoint y: 308, distance: 92.1
click at [629, 308] on div "+918328366047" at bounding box center [1019, 314] width 1008 height 16
copy div "8328366047"
click at [541, 179] on li "Claim Details" at bounding box center [543, 179] width 80 height 24
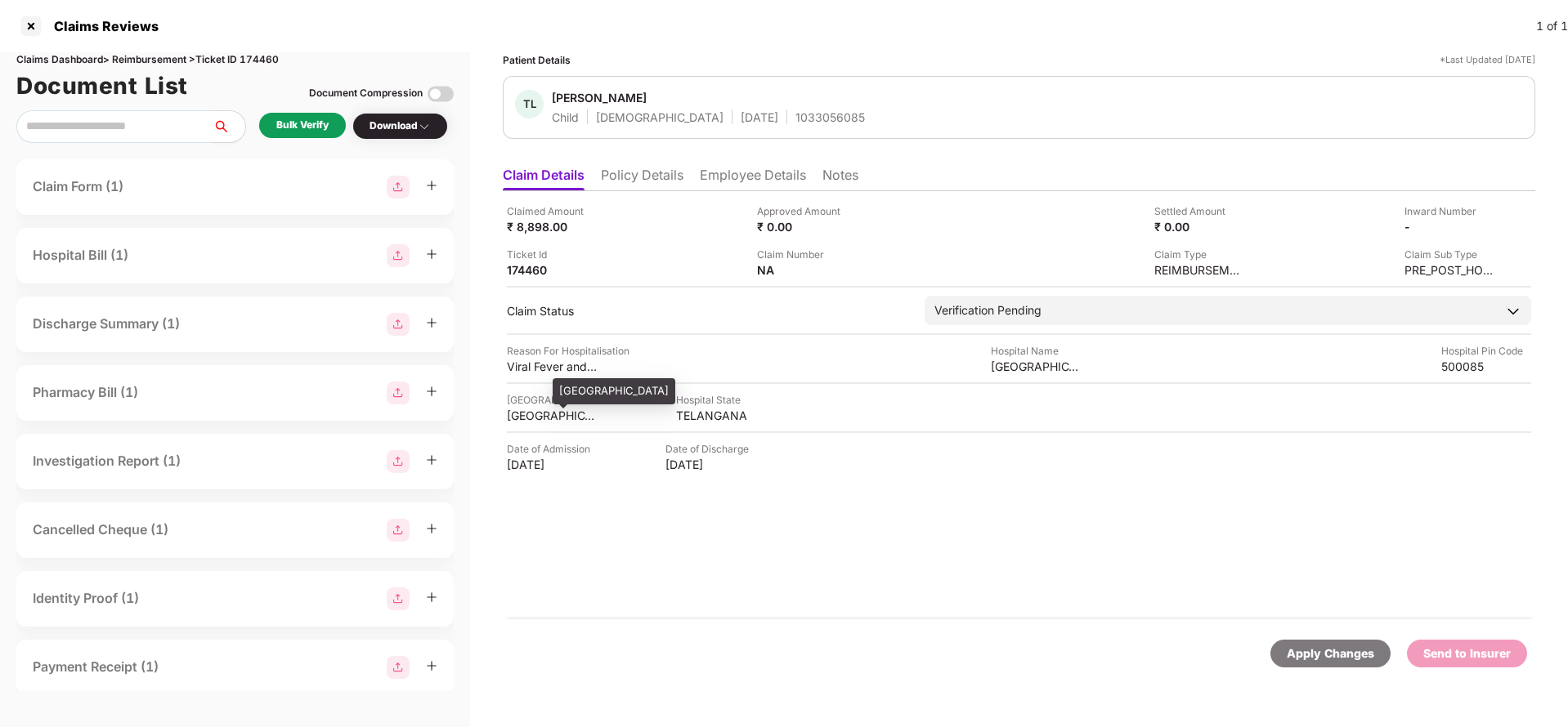
click at [545, 417] on div "HYDERABAD" at bounding box center [552, 416] width 90 height 16
copy div "HYDERABAD"
click at [1038, 362] on div "Prasad Hospitals" at bounding box center [1036, 366] width 90 height 16
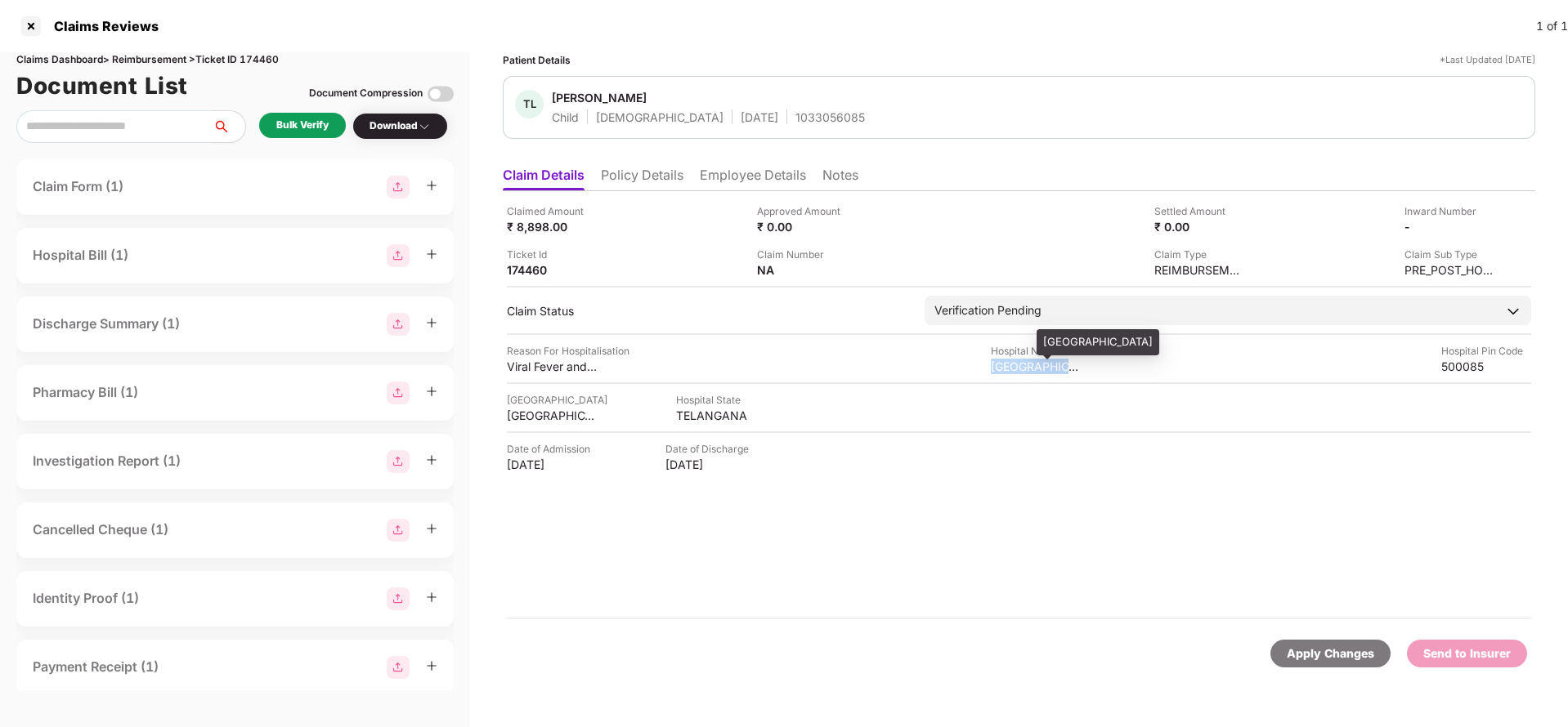
click at [1041, 366] on div "Prasad Hospitals" at bounding box center [1036, 366] width 90 height 16
copy div "Prasad Hospitals"
click at [528, 229] on div "₹ 8,898.00" at bounding box center [552, 227] width 90 height 16
copy div "8,898"
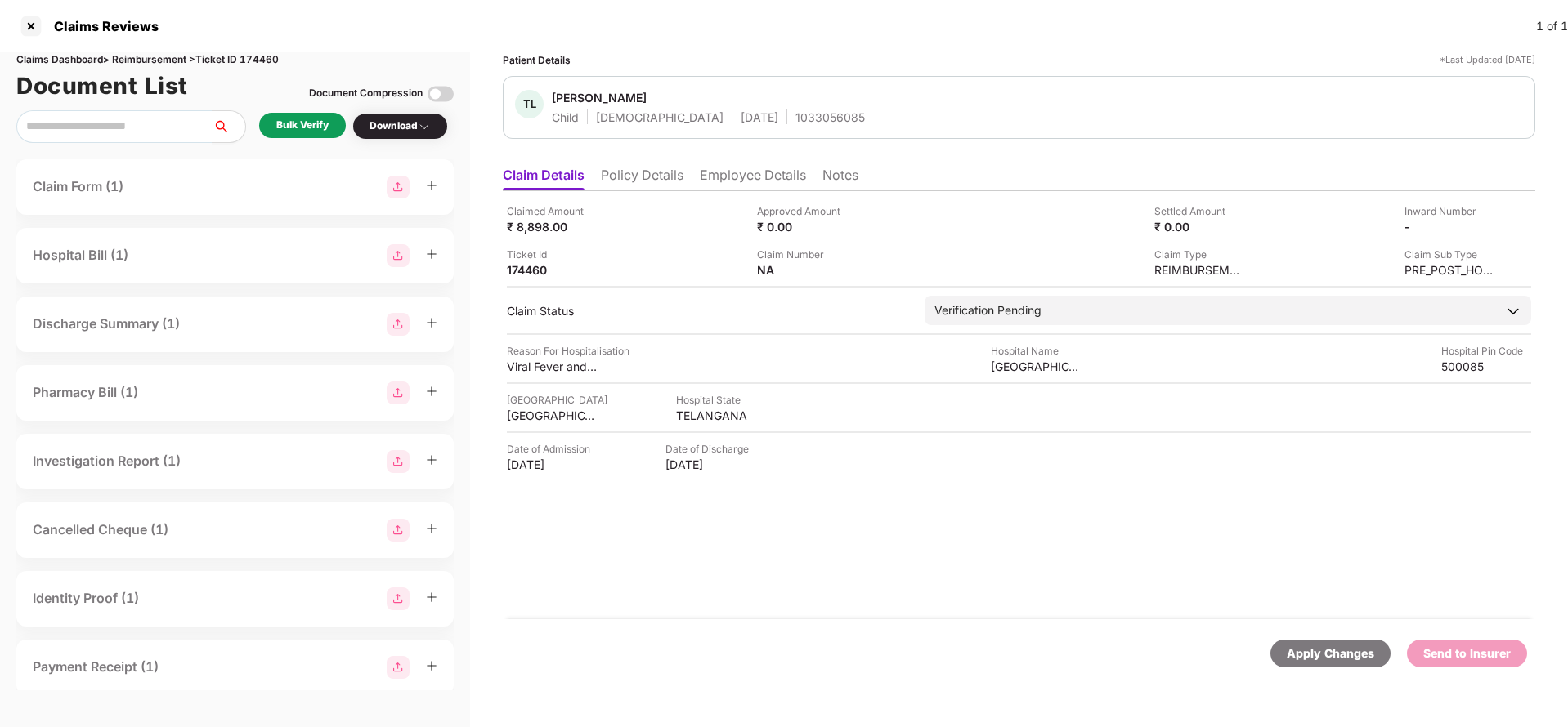
click at [303, 121] on div "Bulk Verify" at bounding box center [302, 125] width 52 height 16
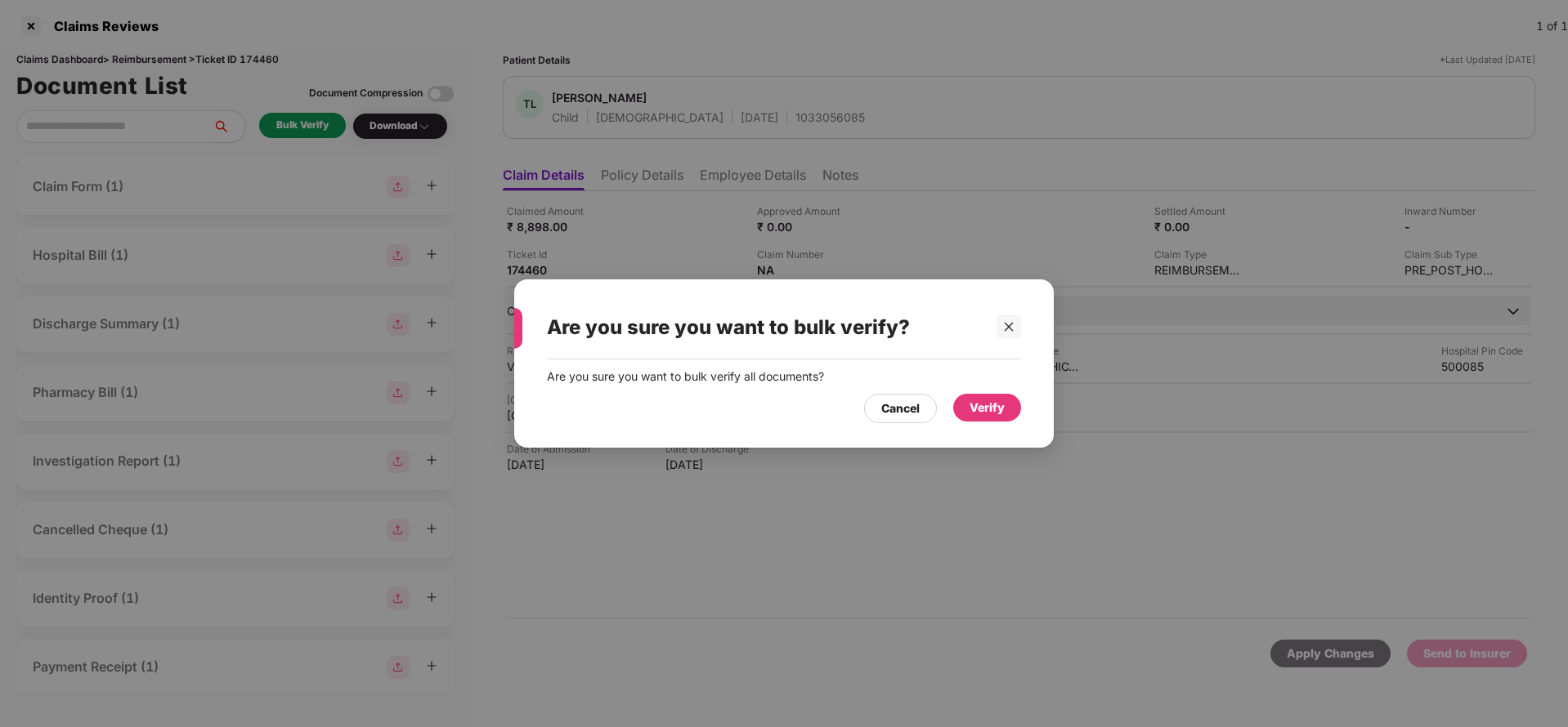
click at [1003, 402] on div "Verify" at bounding box center [987, 408] width 35 height 18
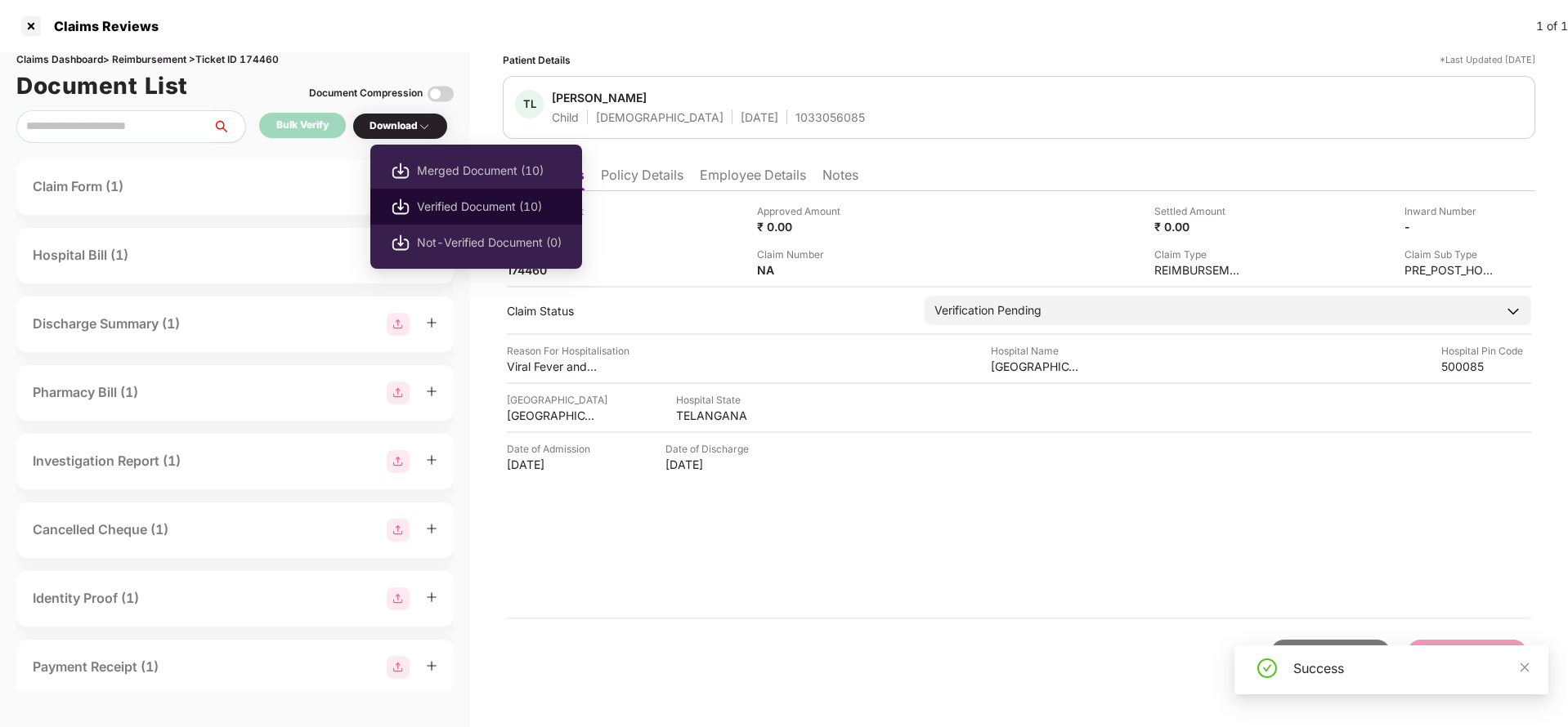
click at [447, 203] on span "Verified Document (10)" at bounding box center [489, 207] width 144 height 18
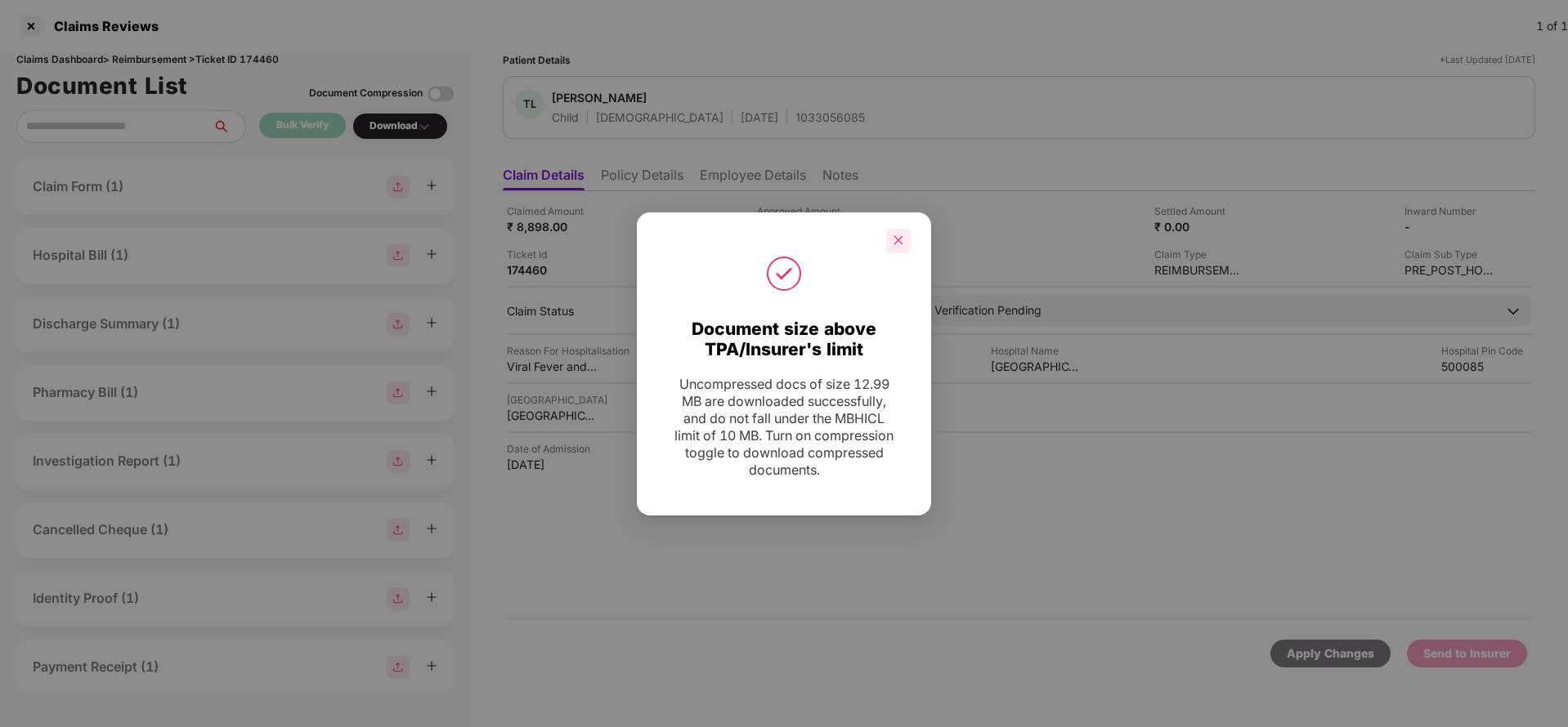
click at [901, 236] on icon "close" at bounding box center [898, 240] width 12 height 12
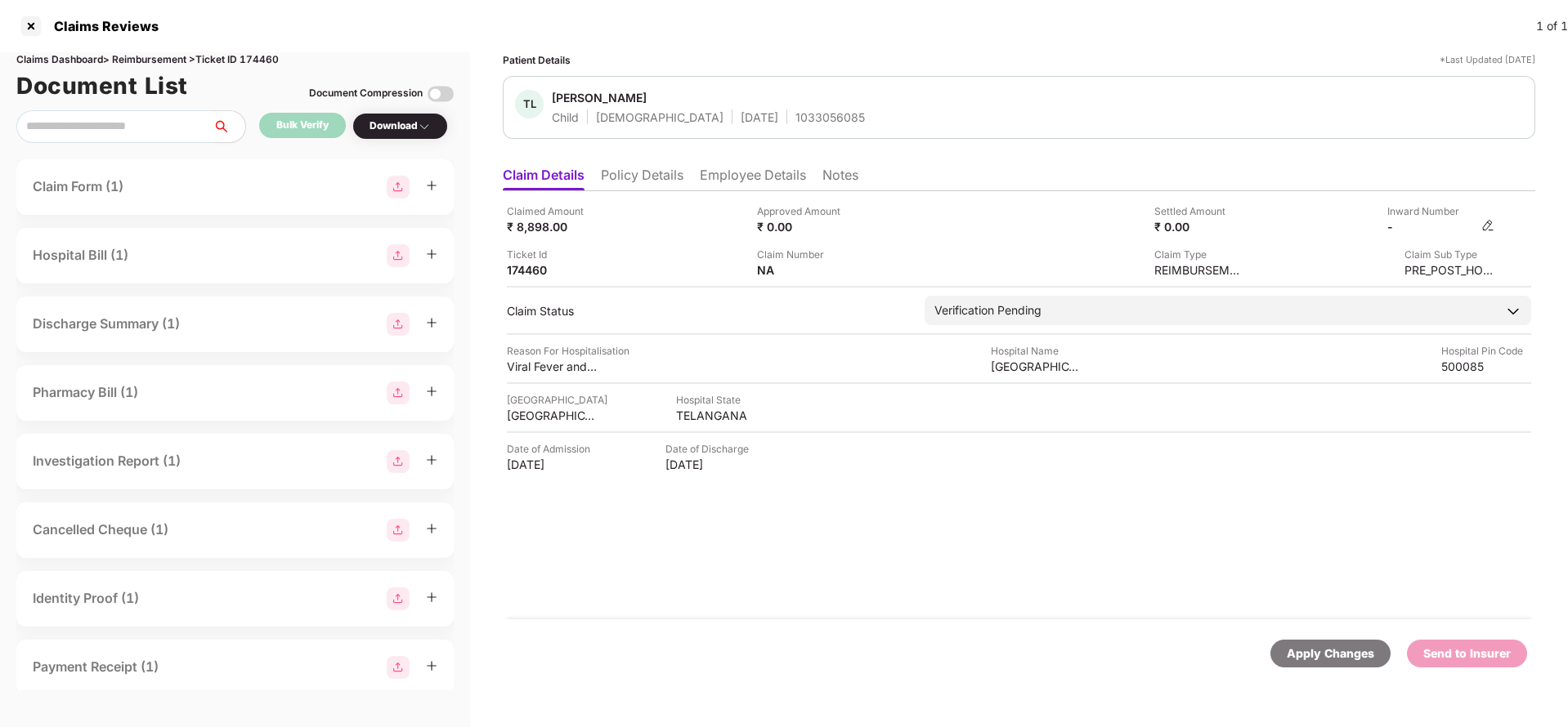
click at [1491, 225] on img at bounding box center [1489, 226] width 13 height 13
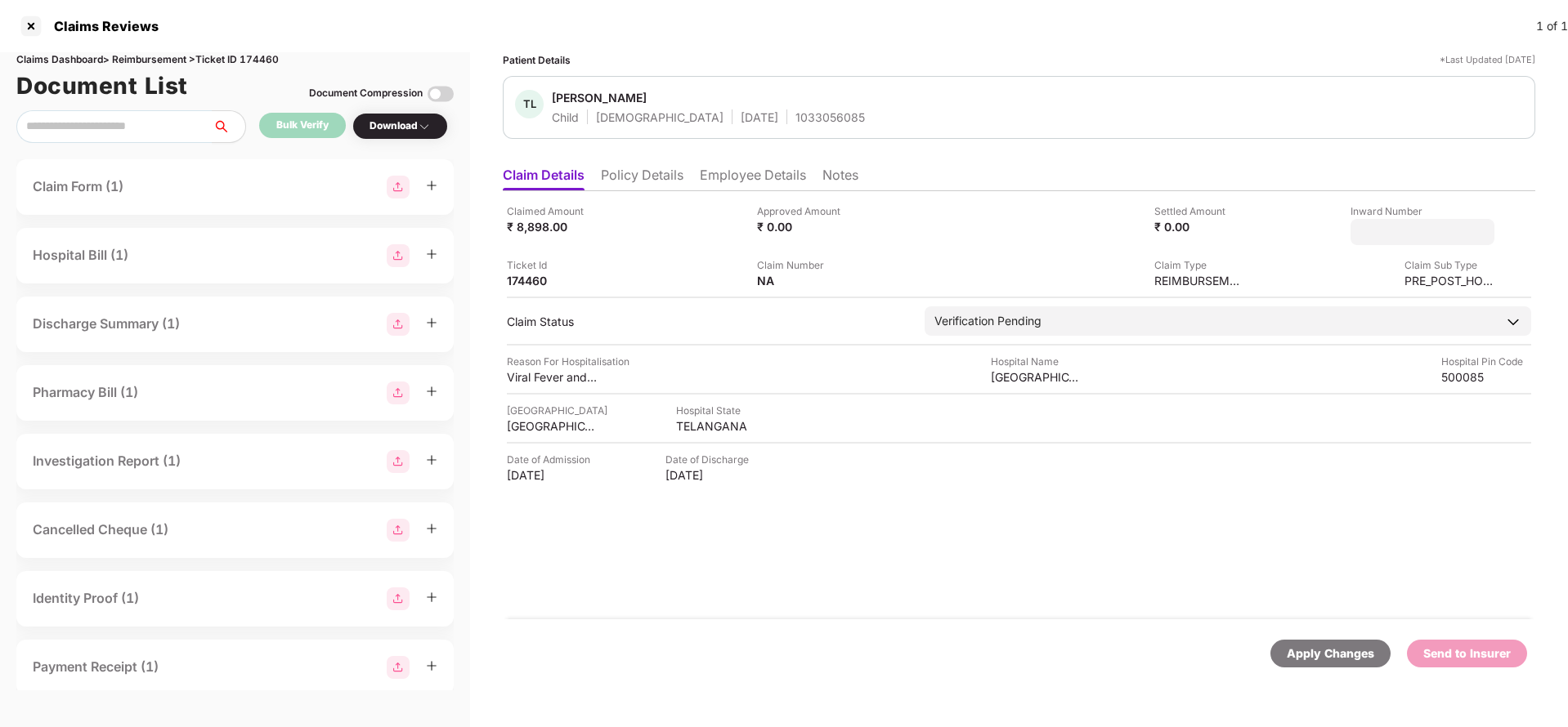
type input "**********"
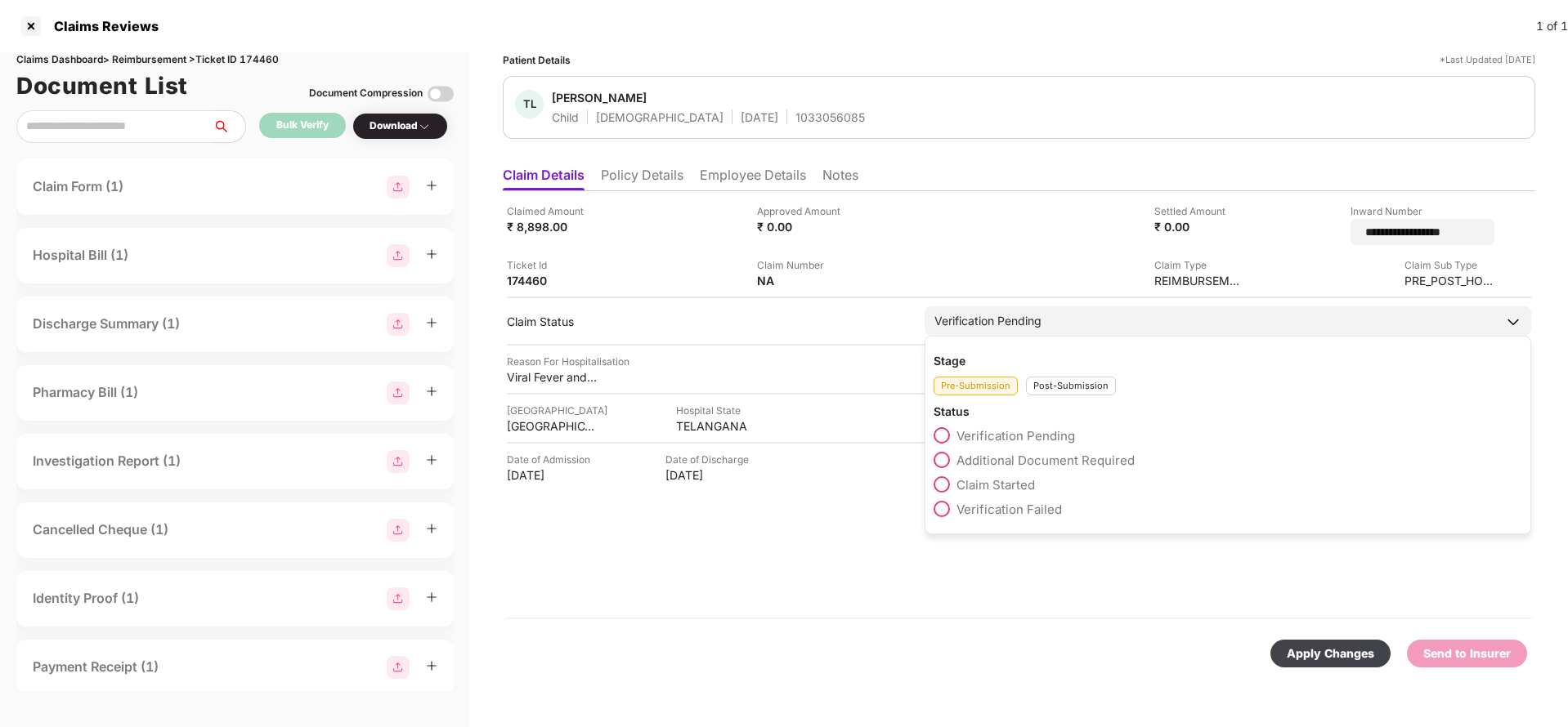
click at [985, 323] on div "Verification Pending" at bounding box center [1228, 321] width 607 height 29
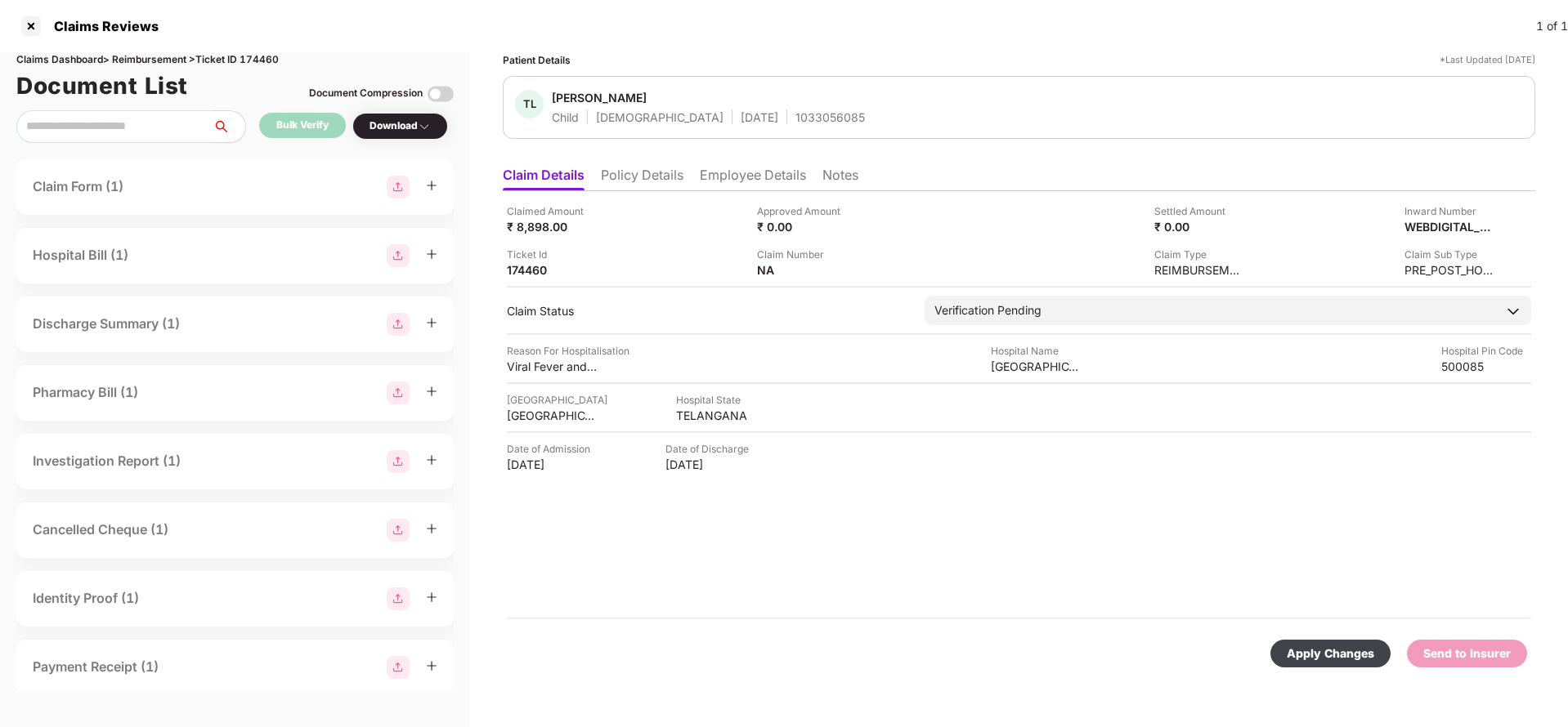
click at [1048, 291] on div "Claimed Amount ₹ 8,898.00 Approved Amount ₹ 0.00 Settled Amount ₹ 0.00 Inward N…" at bounding box center [1019, 405] width 1033 height 428
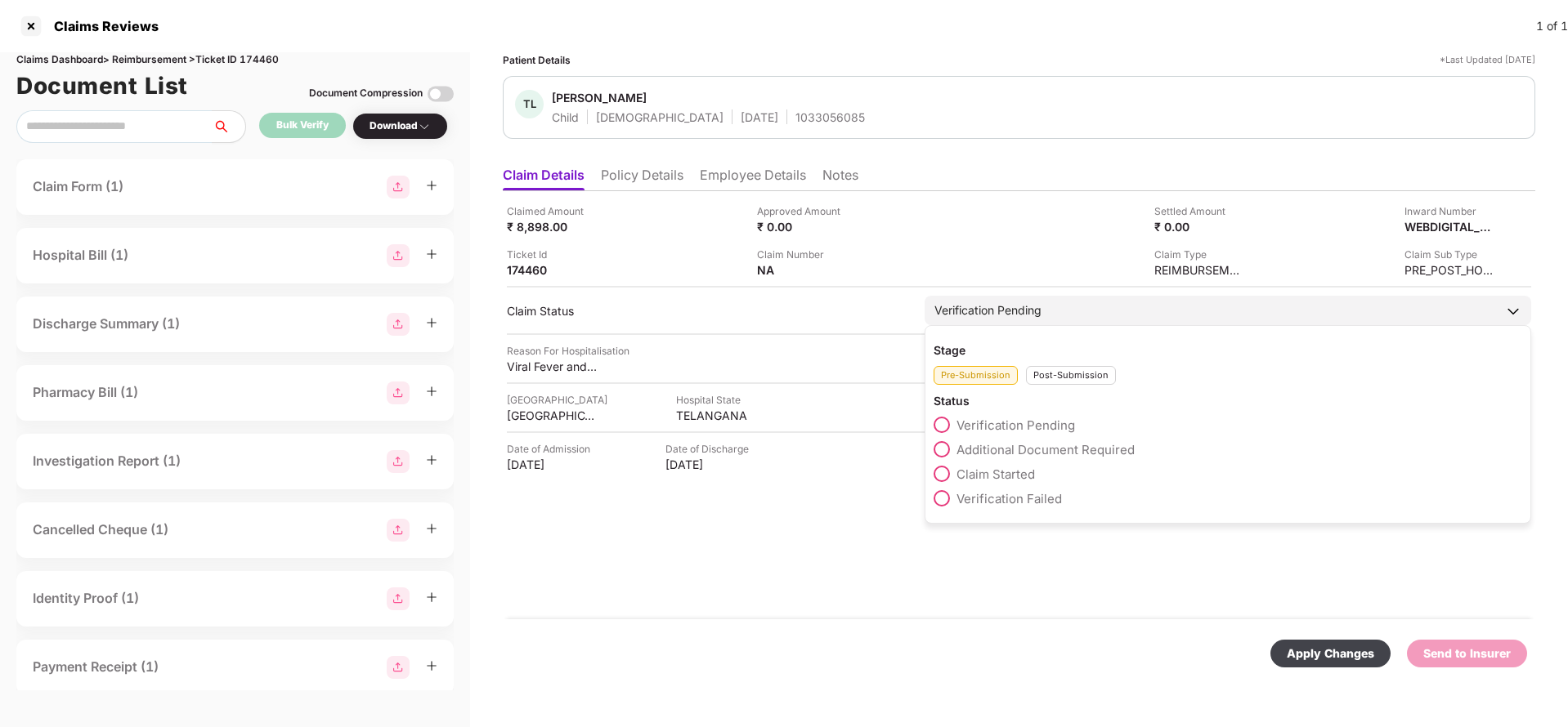
click at [1049, 304] on div "Verification Pending" at bounding box center [1228, 311] width 607 height 29
click at [1058, 370] on div "Post-Submission" at bounding box center [1071, 375] width 90 height 19
click at [1006, 438] on div "Claim Approved" at bounding box center [1228, 428] width 588 height 25
click at [1007, 455] on span "Claim Under Process" at bounding box center [1018, 449] width 123 height 16
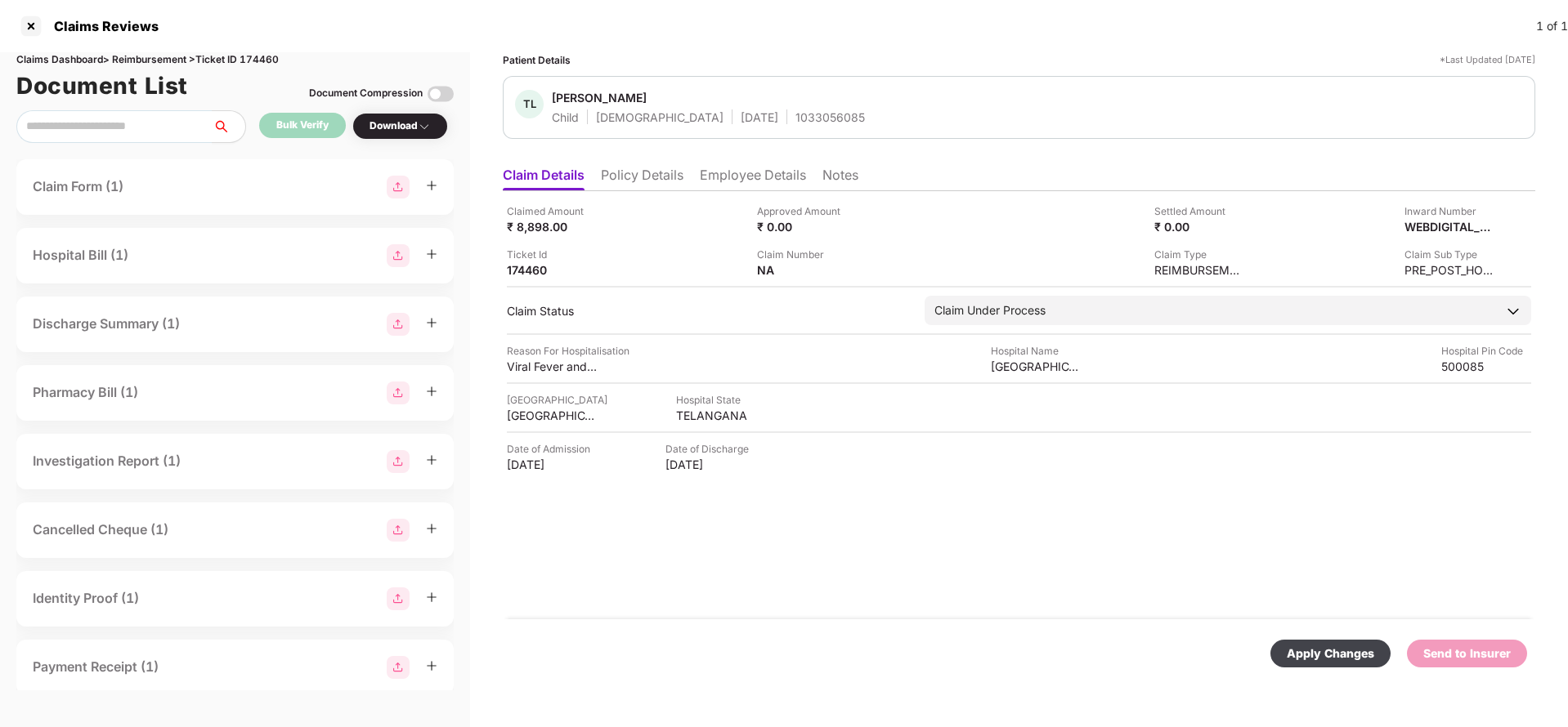
click at [1311, 659] on div "Apply Changes" at bounding box center [1331, 654] width 88 height 18
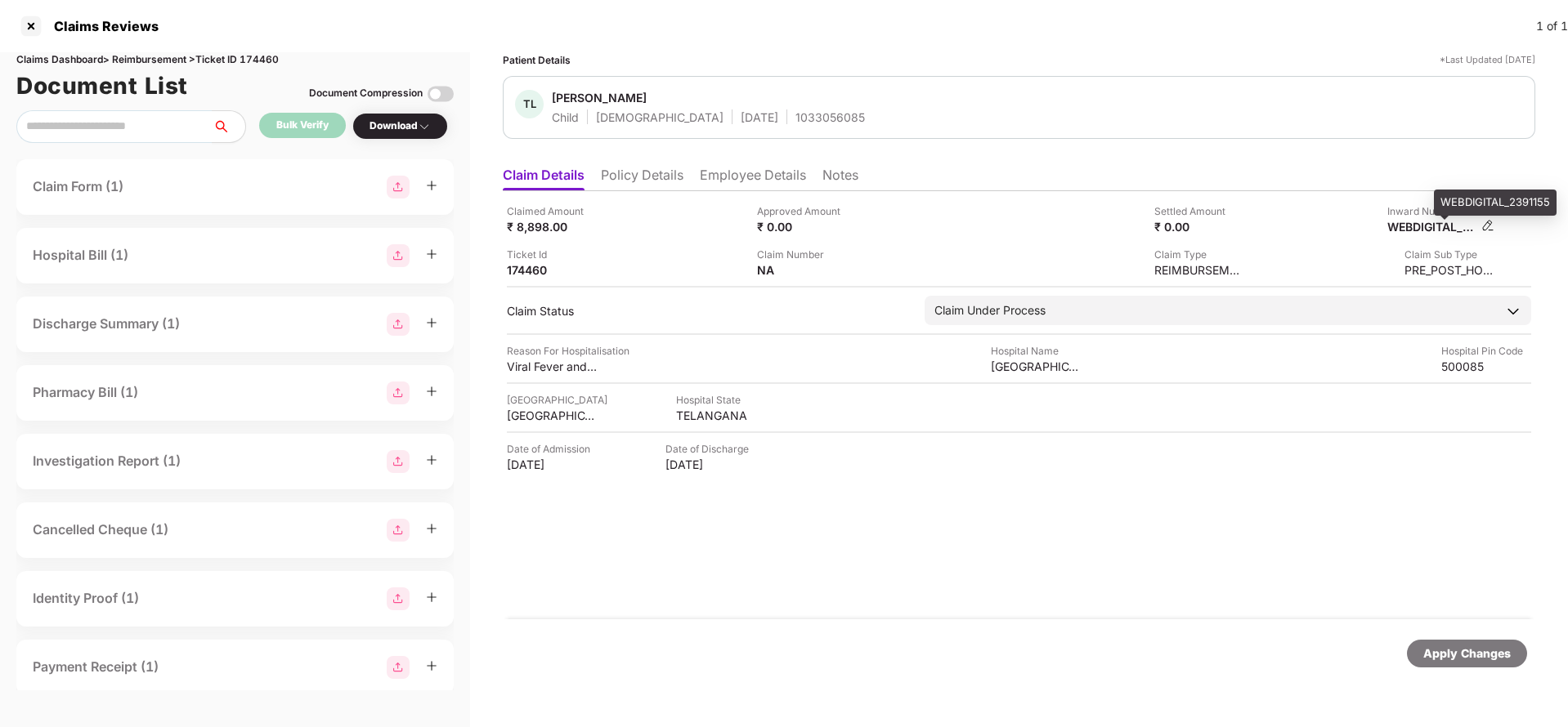
click at [1422, 223] on div "WEBDIGITAL_2391155" at bounding box center [1433, 227] width 90 height 16
copy div "WEBDIGITAL_2391155"
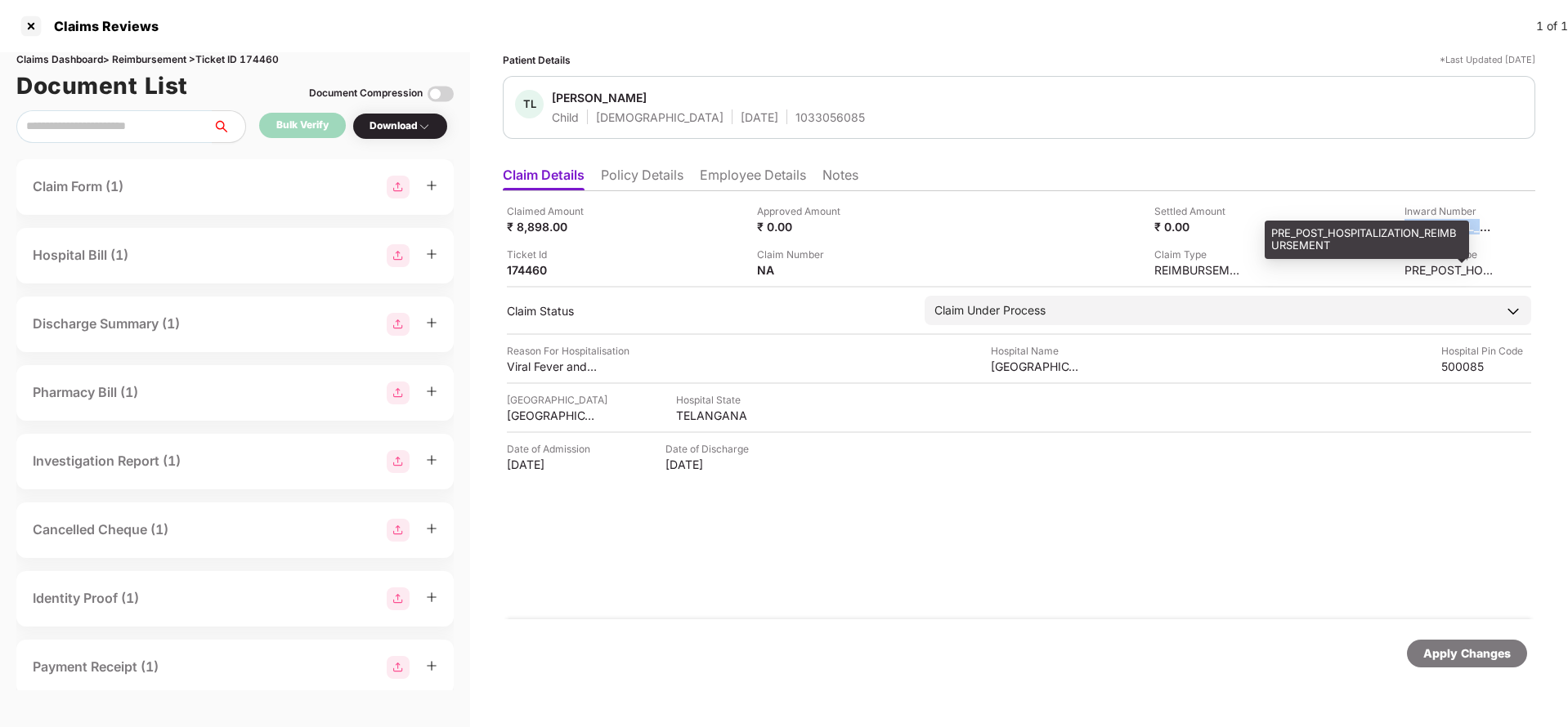
copy div "WEBDIGITAL_2391155"
click at [796, 119] on div "1033056085" at bounding box center [831, 117] width 69 height 16
copy div "1033056085"
click at [1467, 651] on div "Apply Changes" at bounding box center [1467, 654] width 88 height 18
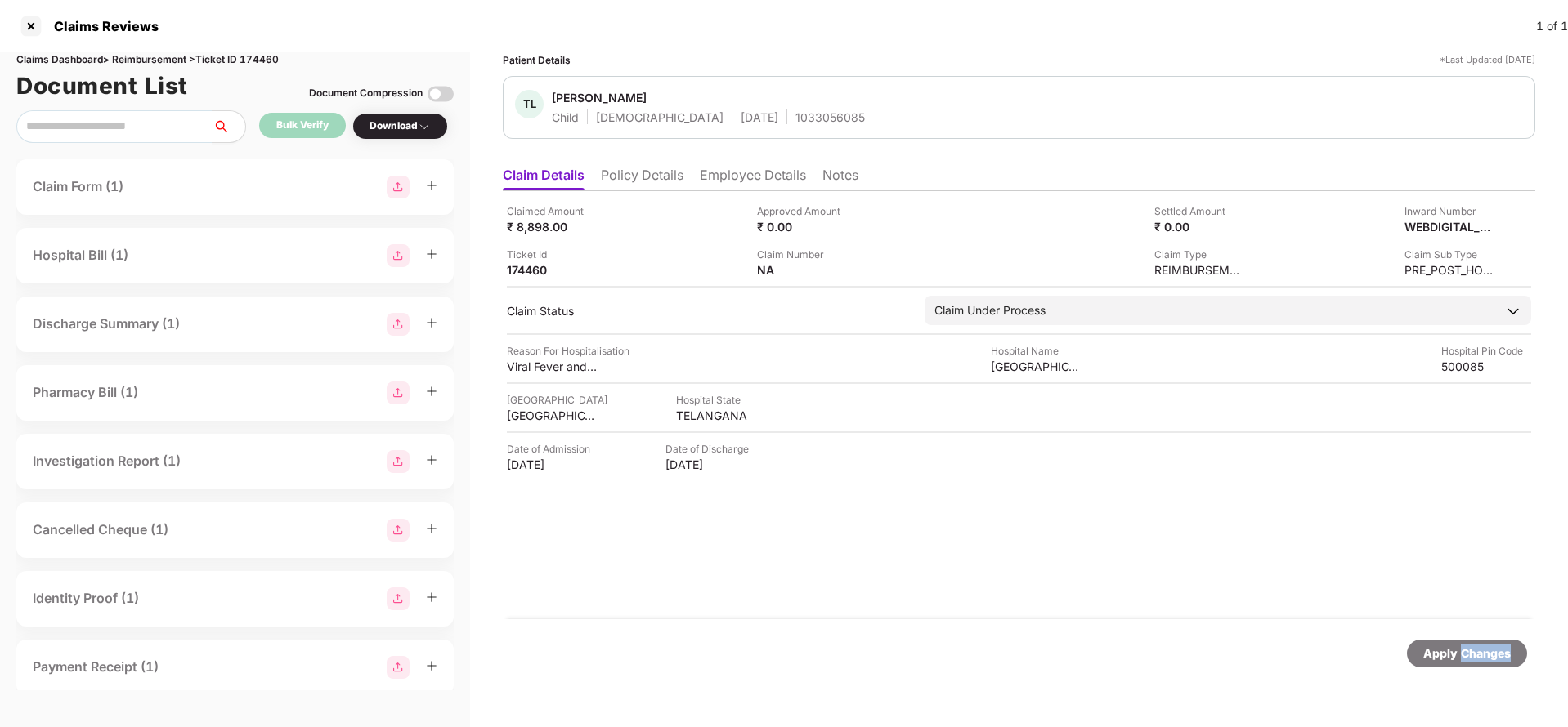
click at [1467, 651] on div "Apply Changes" at bounding box center [1467, 654] width 88 height 18
click at [1467, 652] on div "Apply Changes" at bounding box center [1467, 654] width 88 height 18
click at [259, 61] on div "Claims Dashboard > Reimbursement > Ticket ID 174460" at bounding box center [235, 59] width 438 height 16
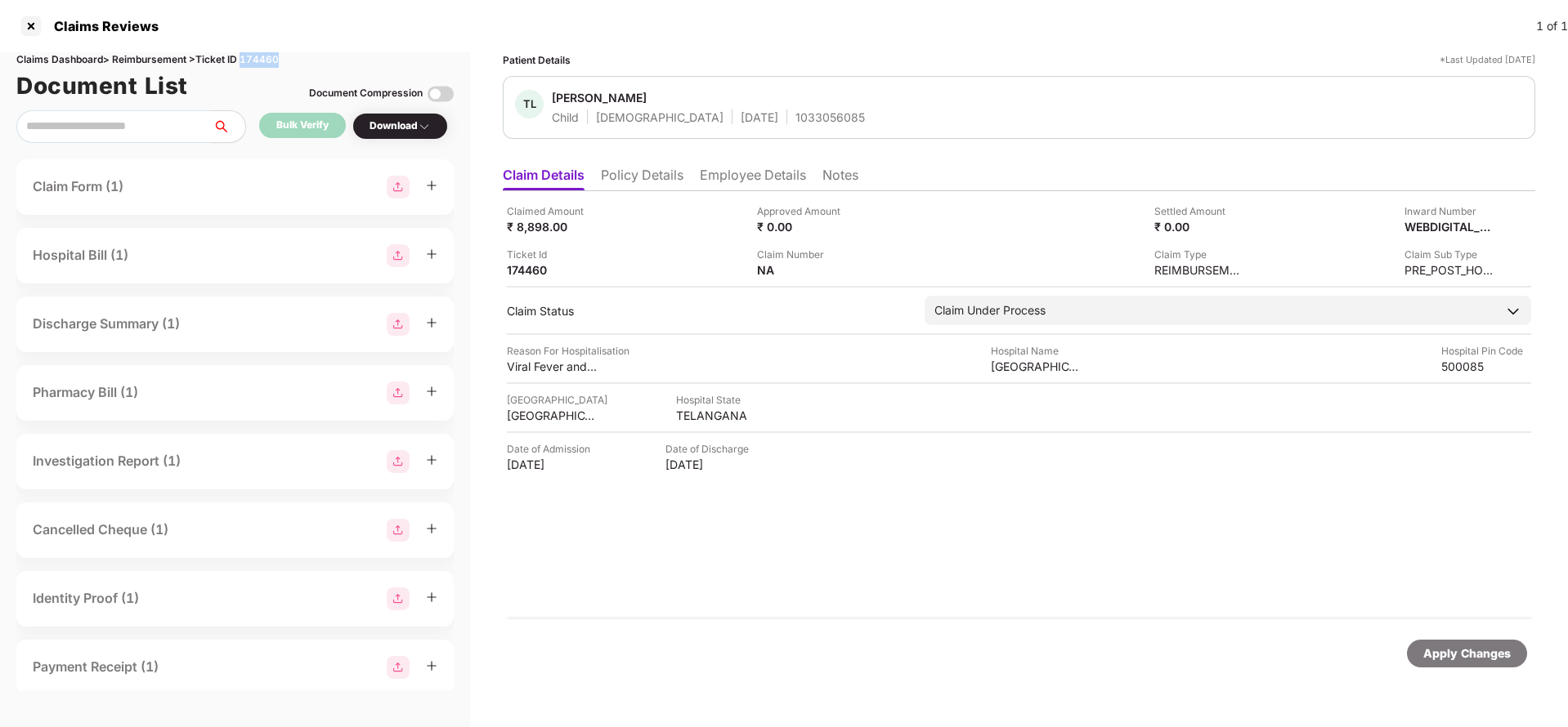
copy div "174460"
click at [1470, 652] on div "Apply Changes" at bounding box center [1467, 654] width 88 height 18
click at [651, 173] on li "Policy Details" at bounding box center [642, 179] width 82 height 24
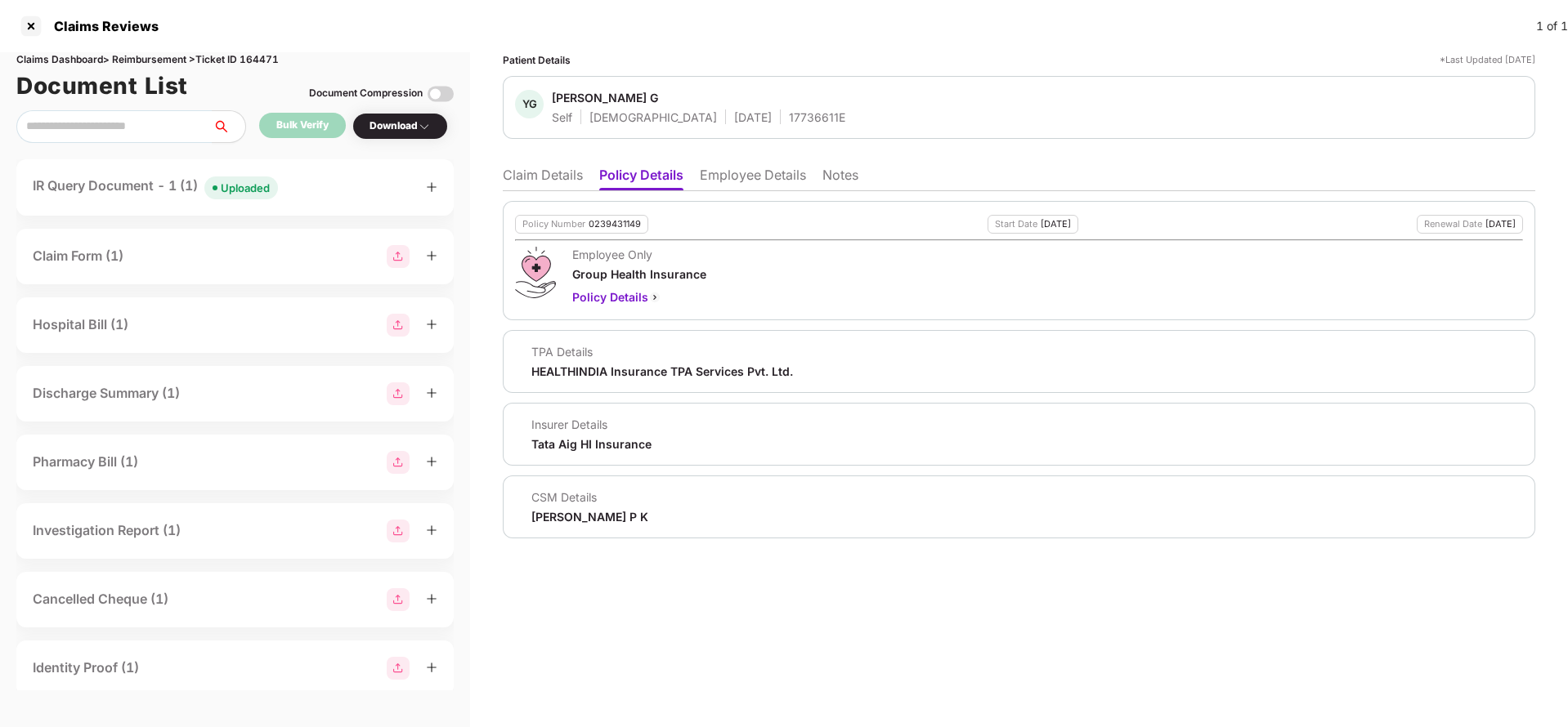
click at [526, 183] on li "Claim Details" at bounding box center [543, 179] width 80 height 24
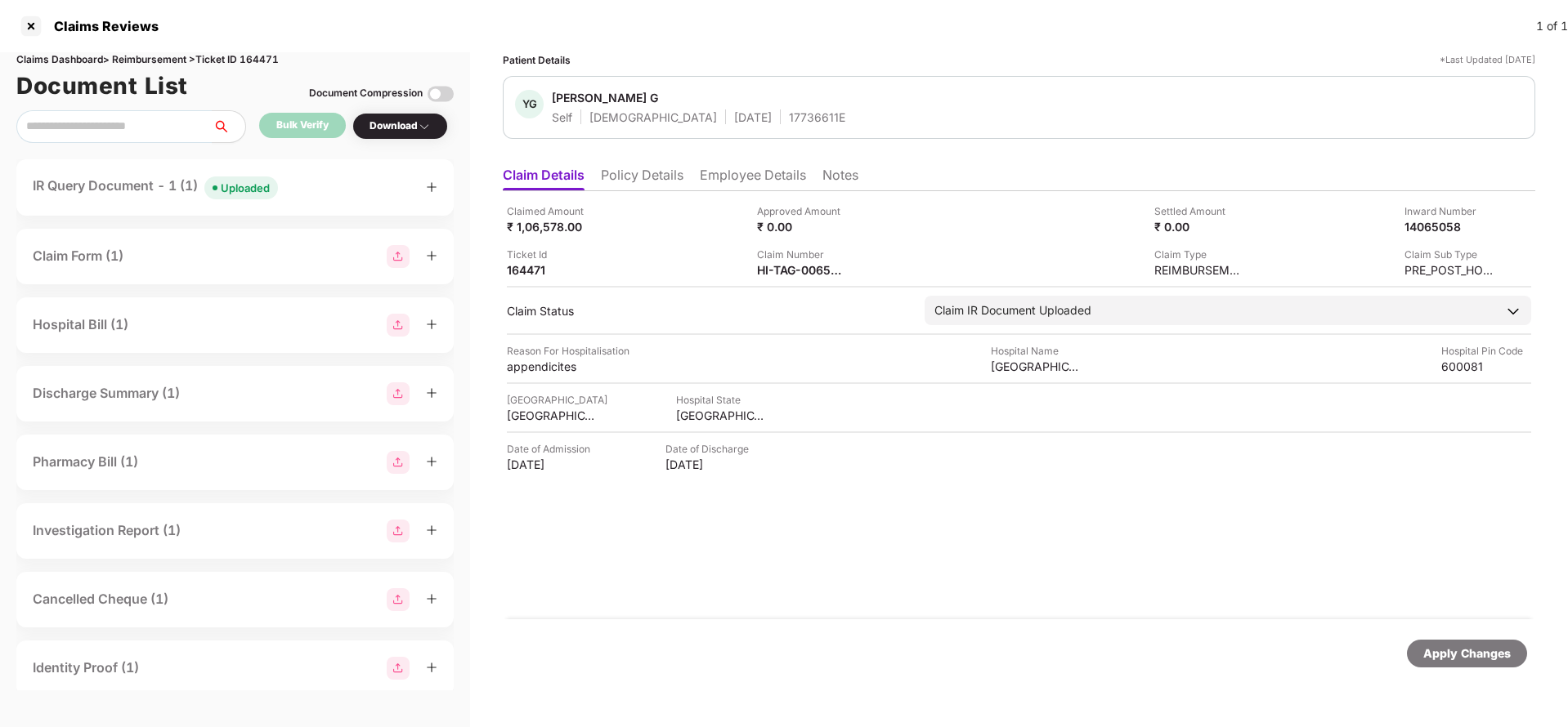
click at [318, 196] on div "IR Query Document - 1 (1) Uploaded" at bounding box center [235, 187] width 405 height 24
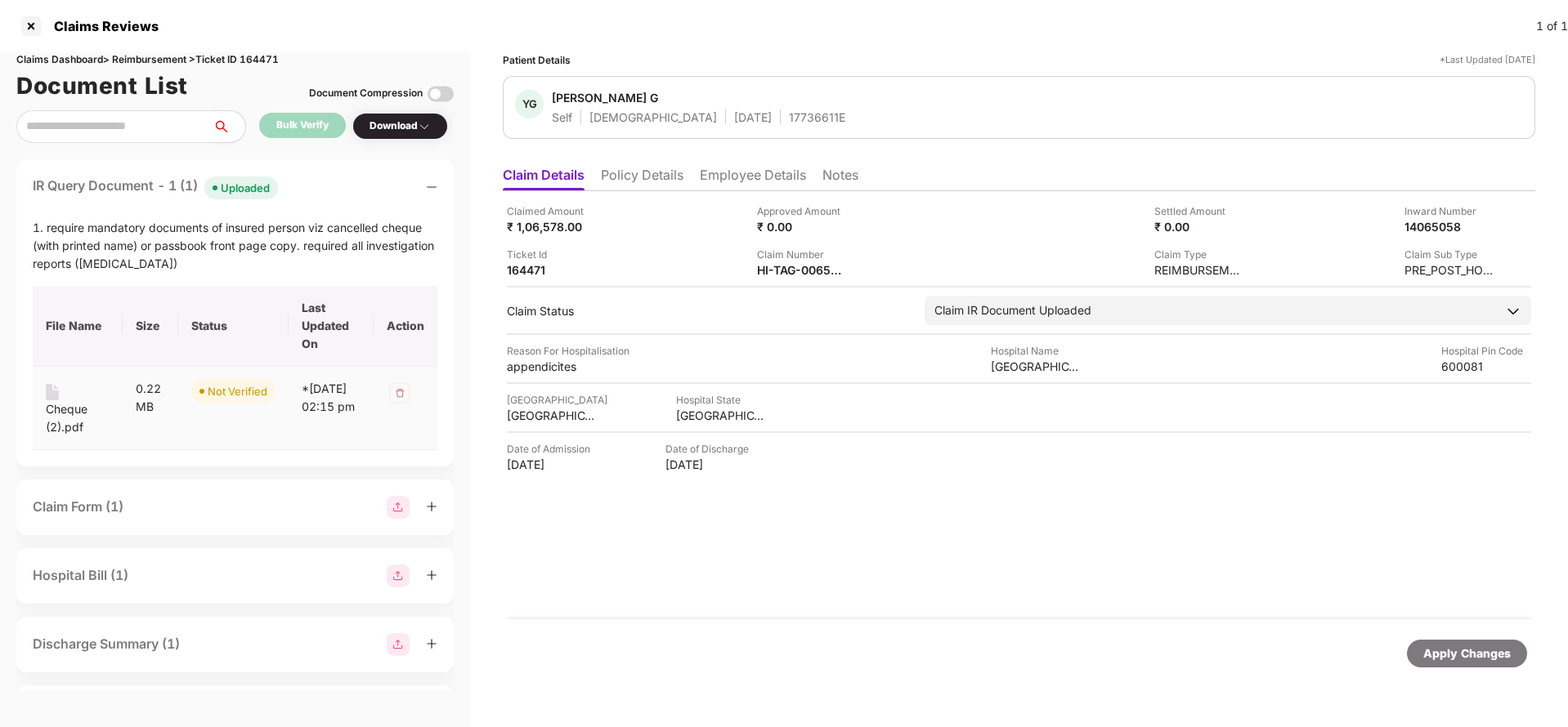
click at [70, 418] on div "Cheque (2).pdf" at bounding box center [78, 417] width 64 height 36
click at [922, 205] on div "Approved Amount ₹ 0.00" at bounding box center [876, 219] width 238 height 31
click at [806, 270] on div "HI-TAG-006570960(0)" at bounding box center [802, 269] width 90 height 16
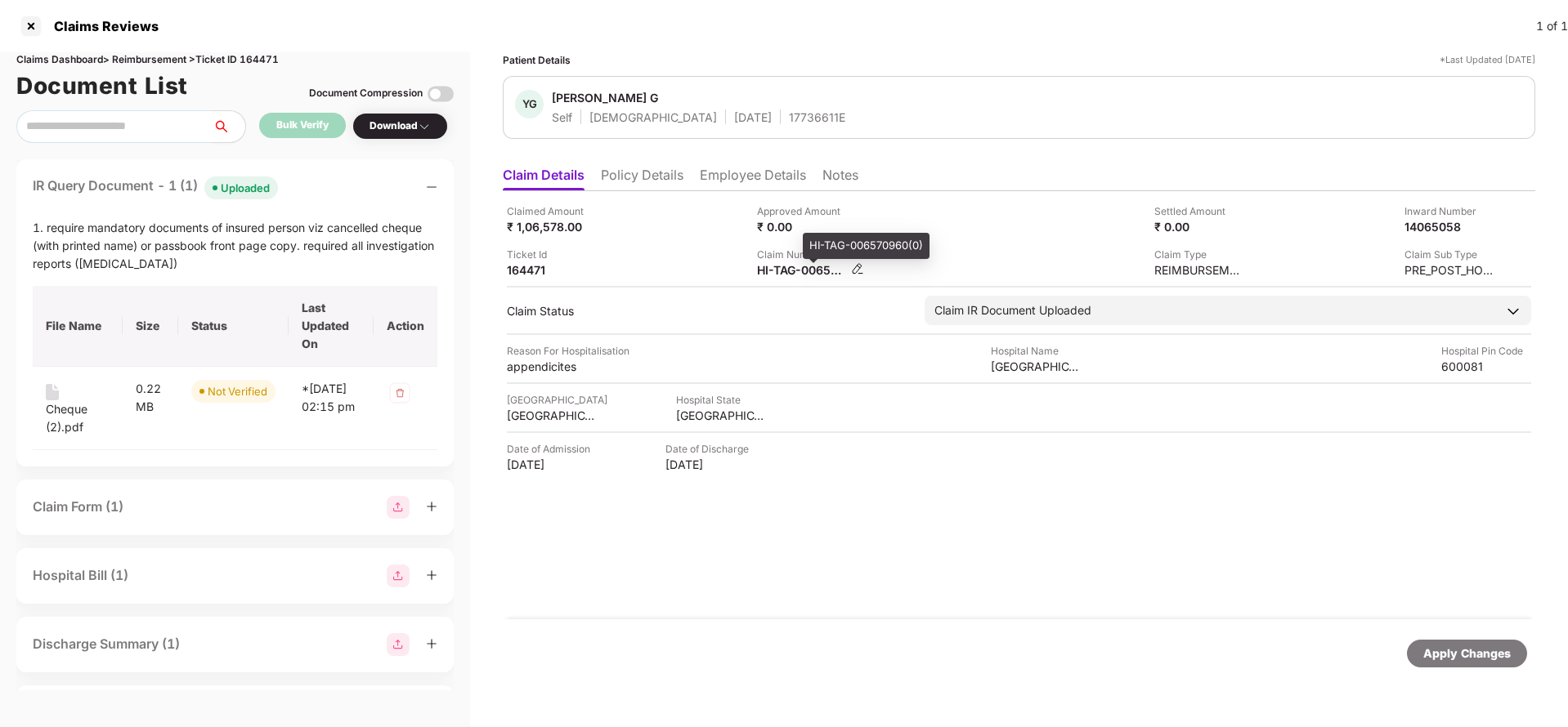
copy div
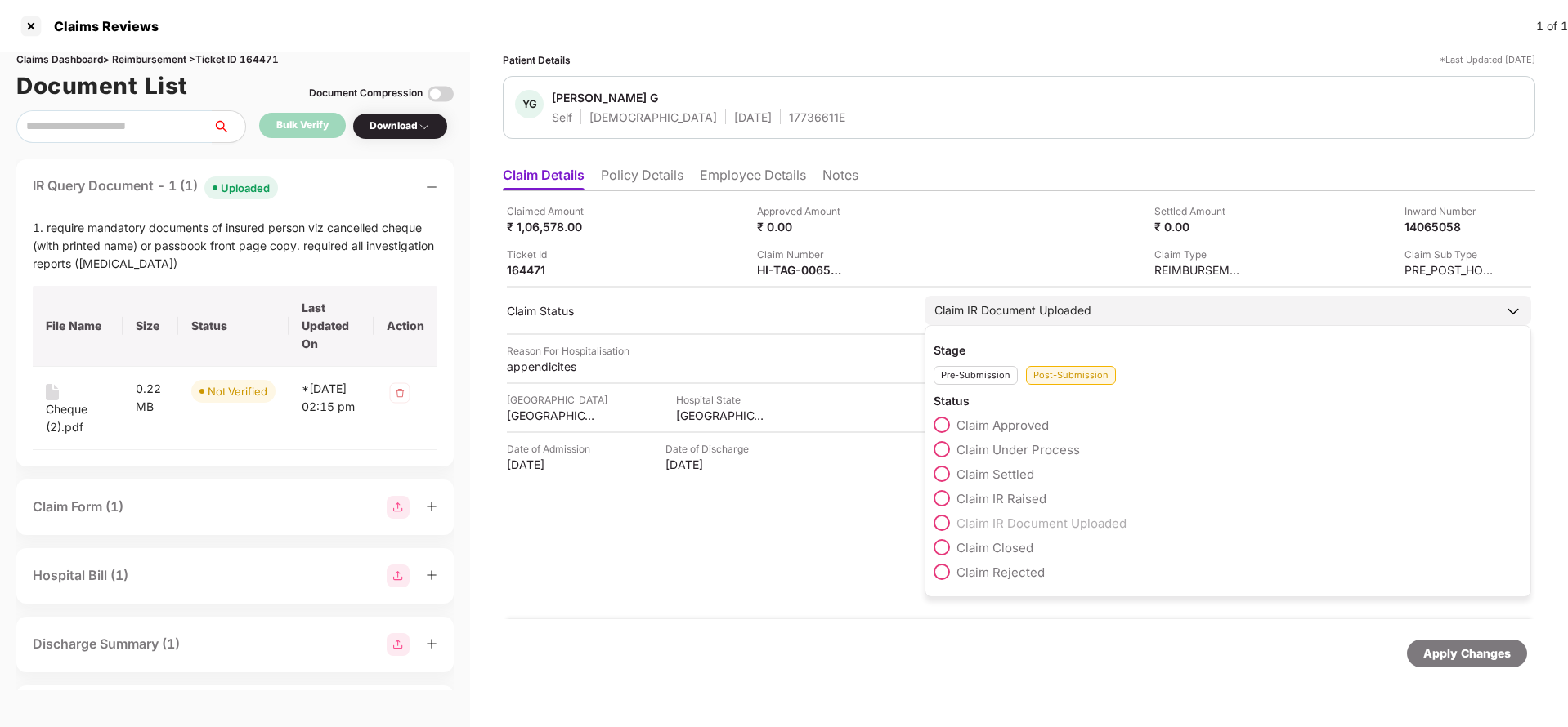
click at [1095, 314] on div "Claim IR Document Uploaded" at bounding box center [1228, 311] width 607 height 29
click at [1022, 442] on span "Claim Under Process" at bounding box center [1018, 449] width 123 height 16
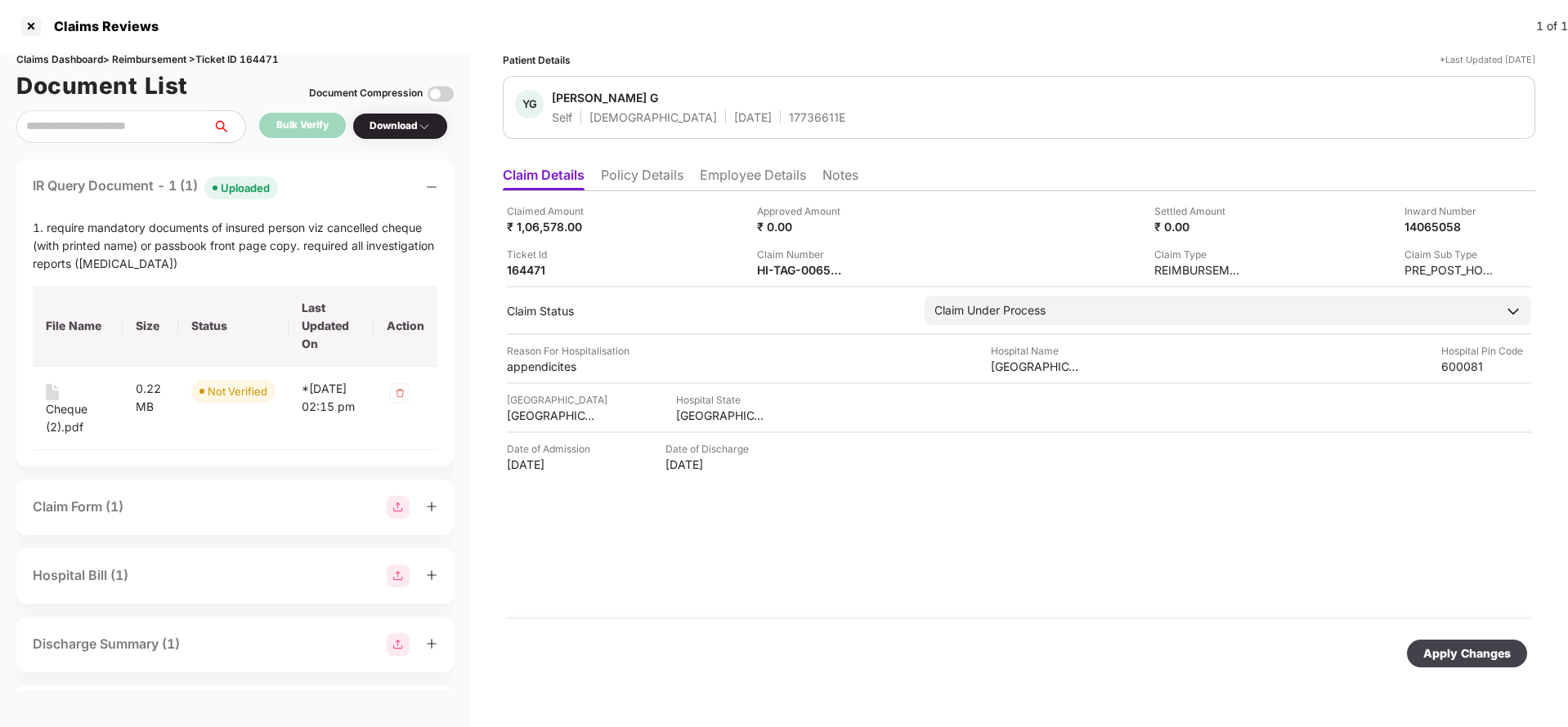
click at [1453, 648] on div "Apply Changes" at bounding box center [1467, 654] width 88 height 18
click at [794, 260] on div "Claim Number" at bounding box center [802, 254] width 90 height 16
click at [798, 262] on div "HI-TAG-006570960(0)" at bounding box center [802, 269] width 90 height 16
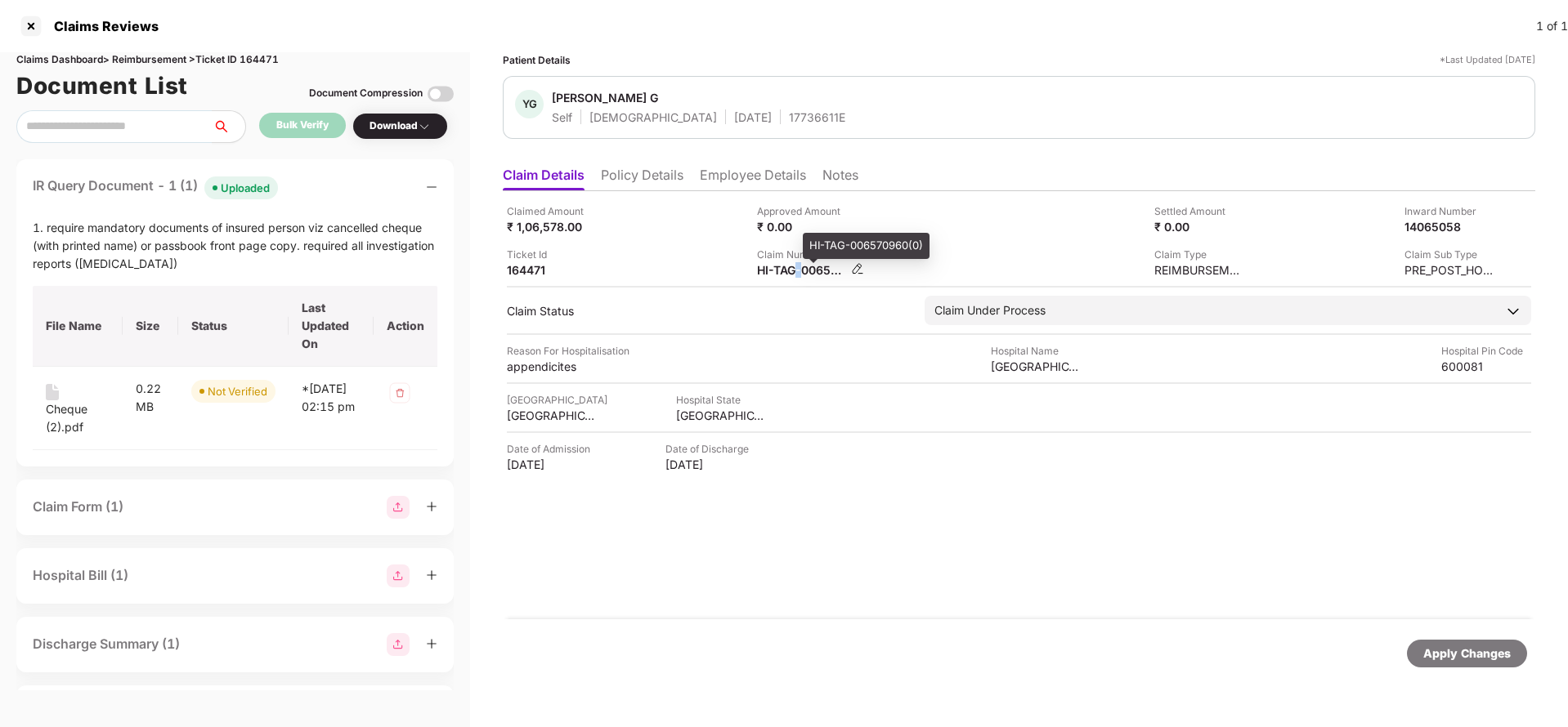
click at [798, 262] on div "HI-TAG-006570960(0)" at bounding box center [802, 269] width 90 height 16
copy div
click at [757, 125] on div "YG [PERSON_NAME] G Self [DEMOGRAPHIC_DATA] [DATE] 17736611E" at bounding box center [1019, 107] width 1033 height 63
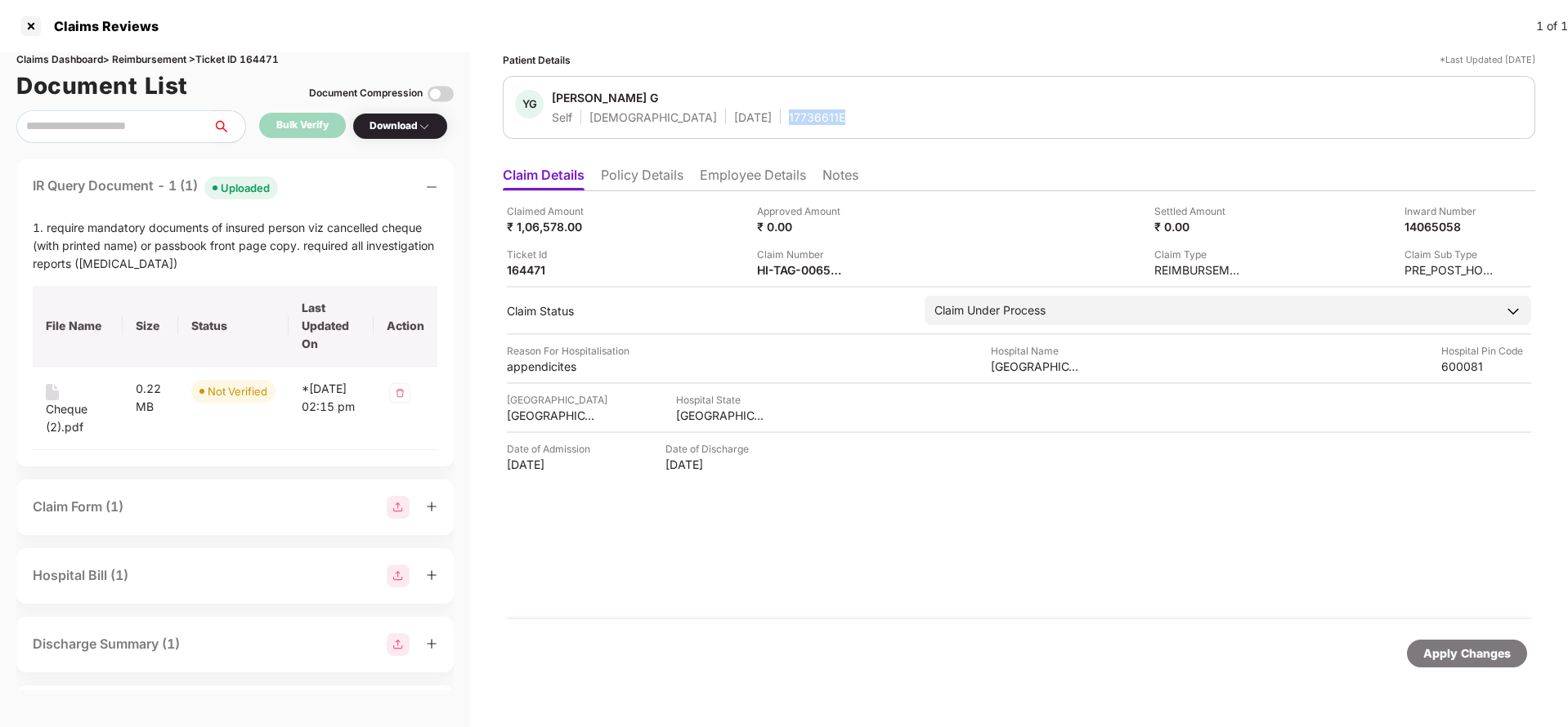
click at [757, 125] on div "YG [PERSON_NAME] G Self [DEMOGRAPHIC_DATA] [DATE] 17736611E" at bounding box center [1019, 107] width 1033 height 63
copy div "17736611E"
click at [802, 271] on div "HI-TAG-006570960(0)" at bounding box center [802, 269] width 90 height 16
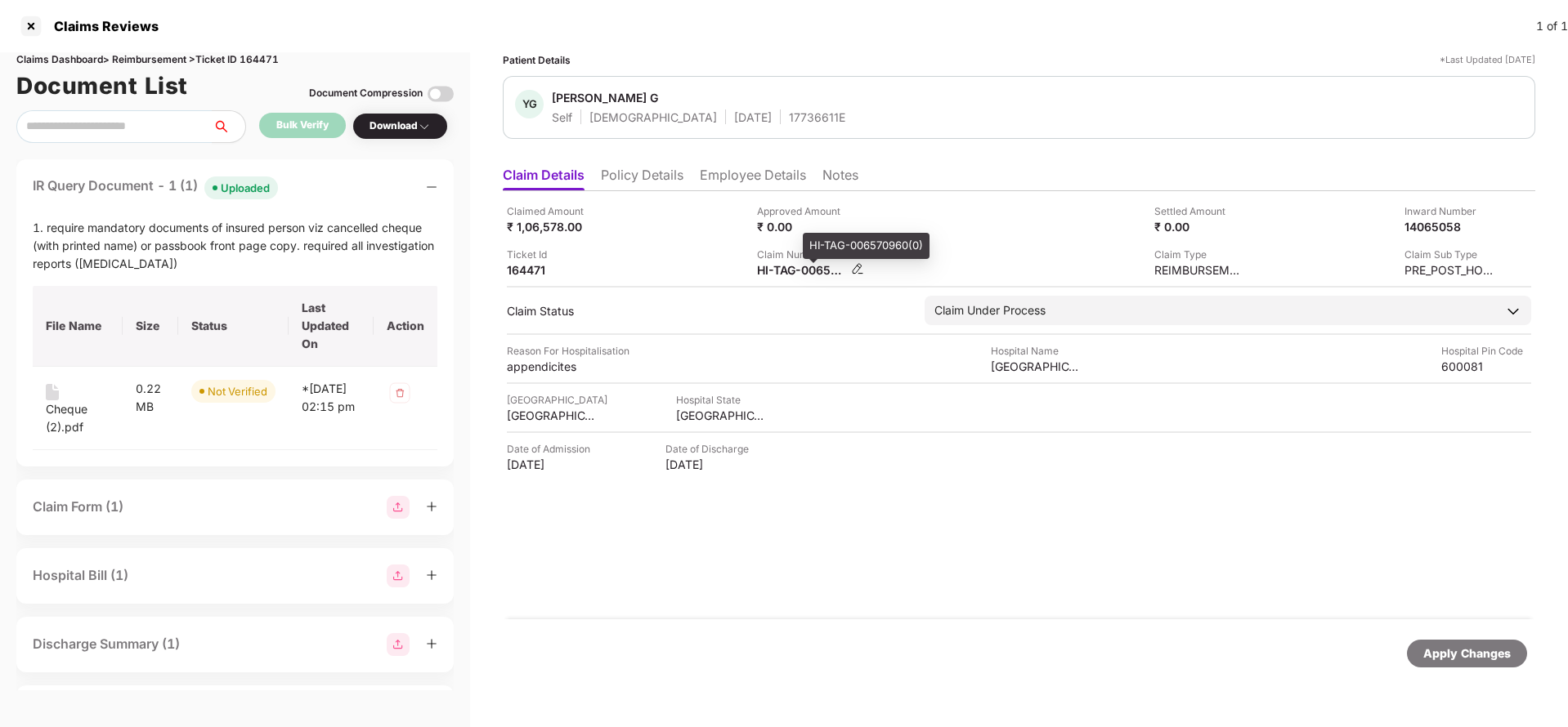
copy div
click at [789, 111] on div "17736611E" at bounding box center [818, 117] width 57 height 16
copy div "17736611E"
click at [1463, 650] on div "Apply Changes" at bounding box center [1467, 654] width 88 height 18
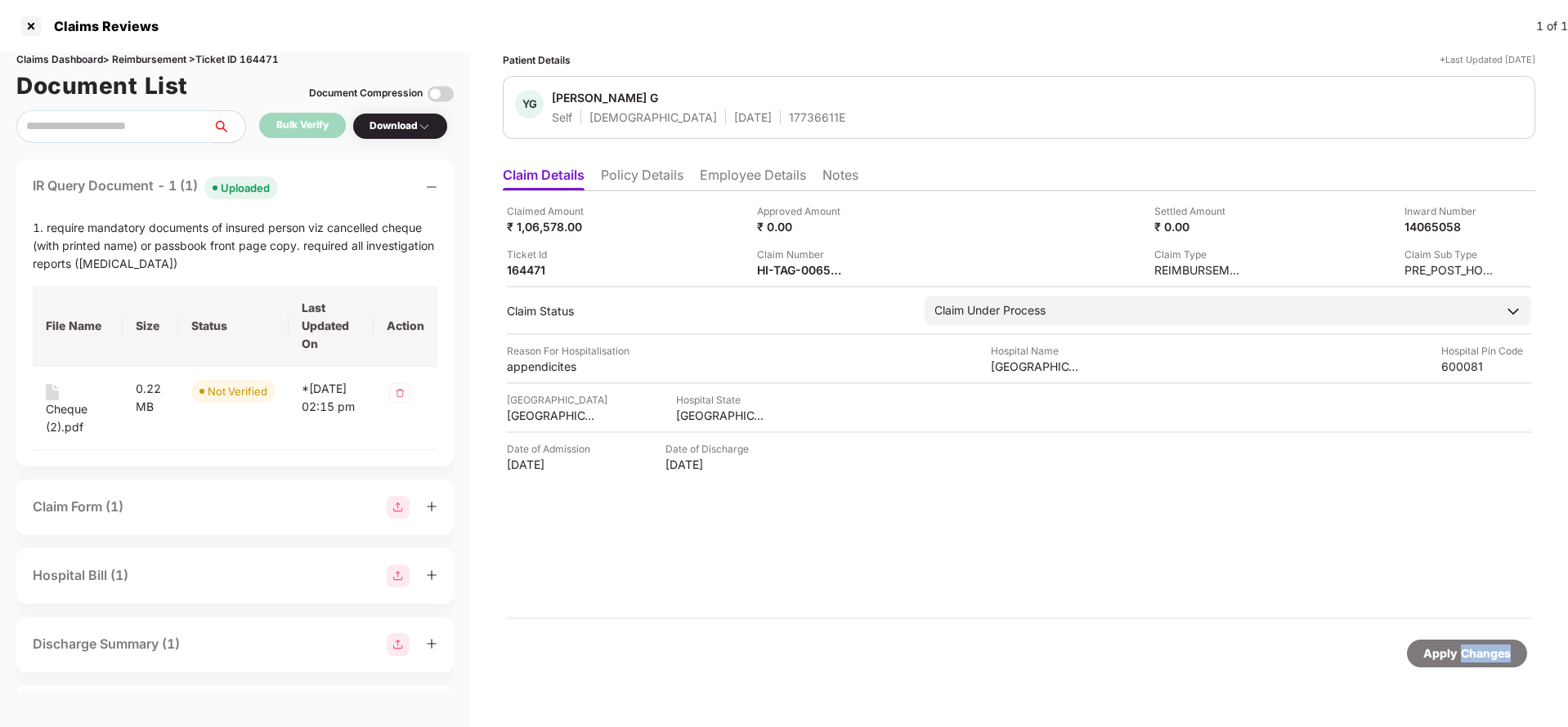
click at [1463, 650] on div "Apply Changes" at bounding box center [1467, 654] width 88 height 18
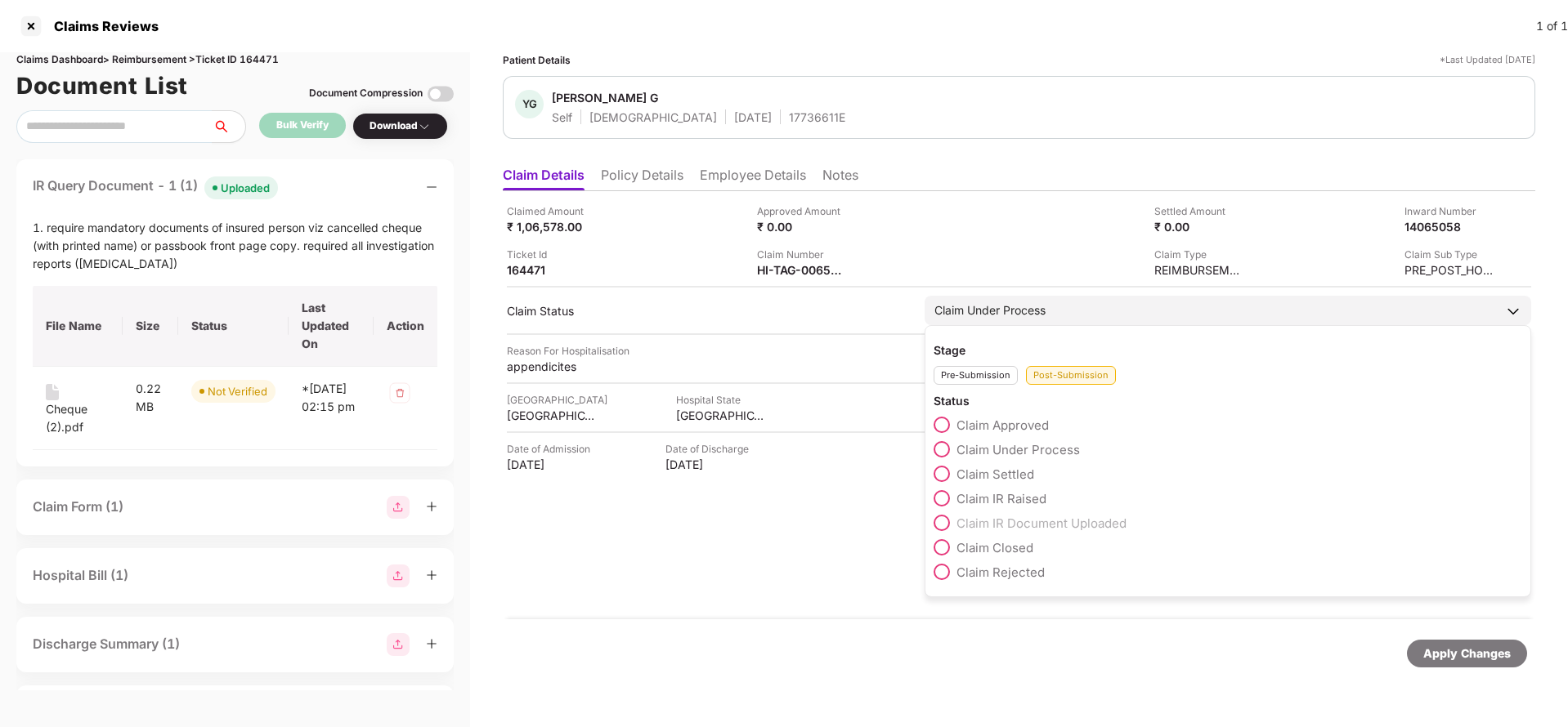
click at [1000, 494] on span "Claim IR Raised" at bounding box center [1001, 499] width 90 height 16
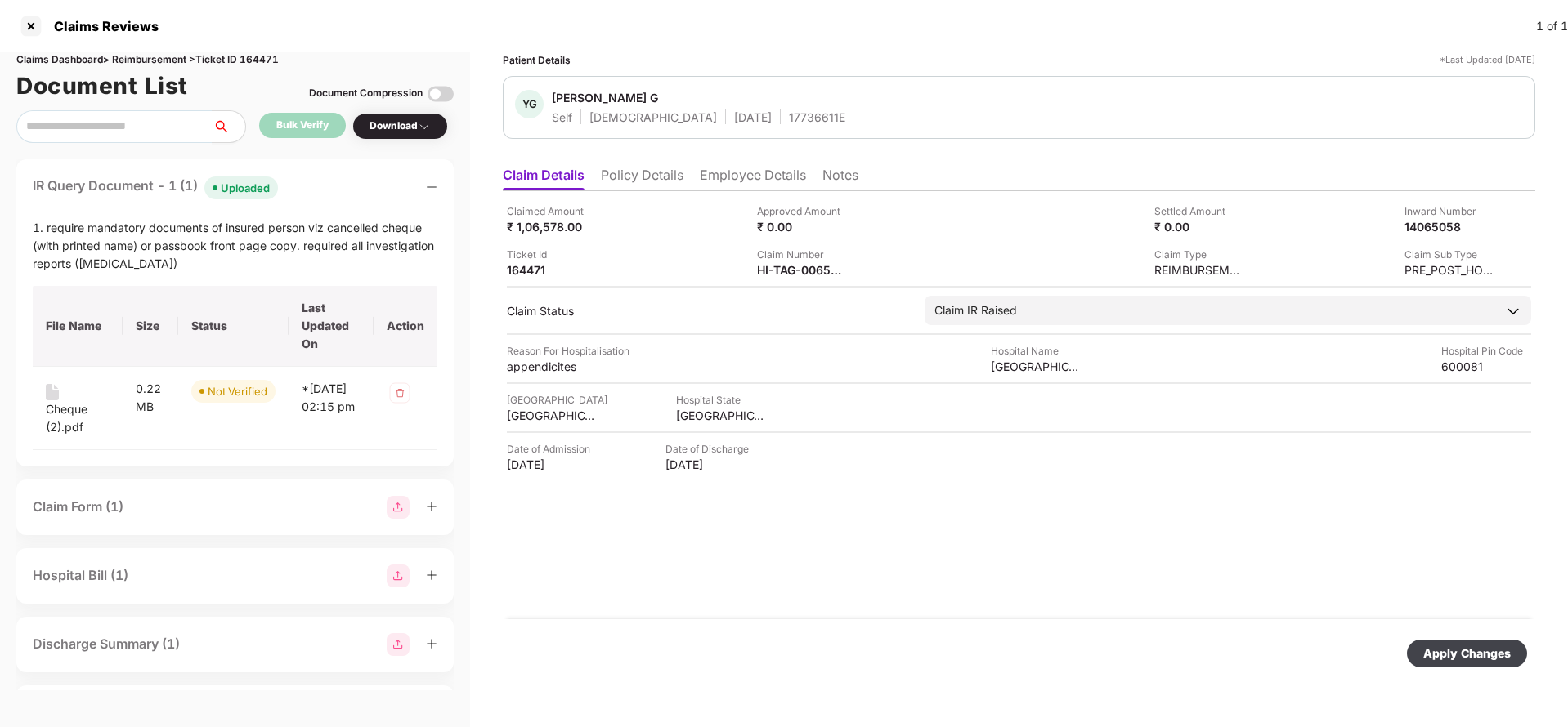
click at [1474, 647] on div "Apply Changes" at bounding box center [1467, 654] width 88 height 18
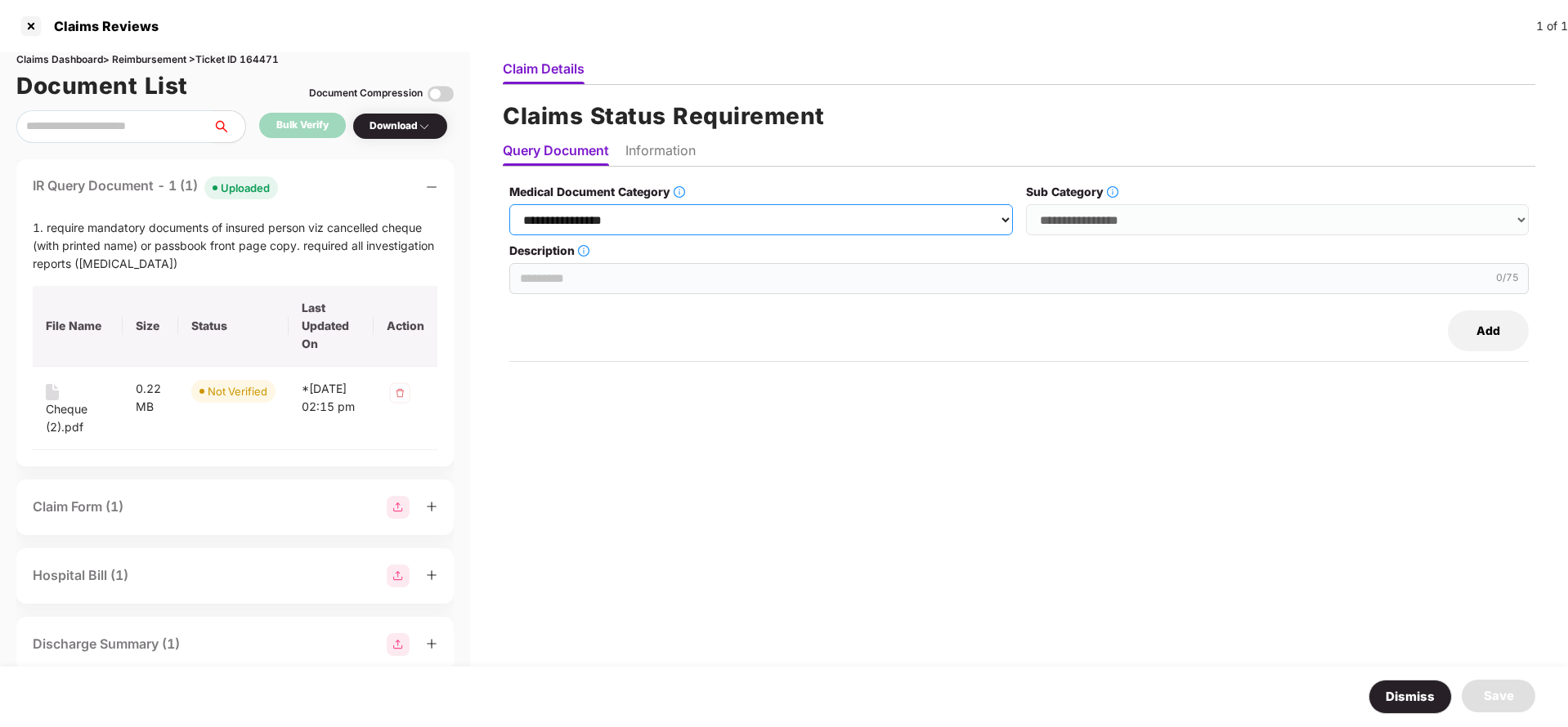
click at [821, 212] on select "**********" at bounding box center [761, 220] width 503 height 31
select select "**********"
click at [510, 205] on select "**********" at bounding box center [761, 220] width 503 height 31
click at [1113, 221] on select "**********" at bounding box center [1277, 220] width 503 height 31
select select "*********"
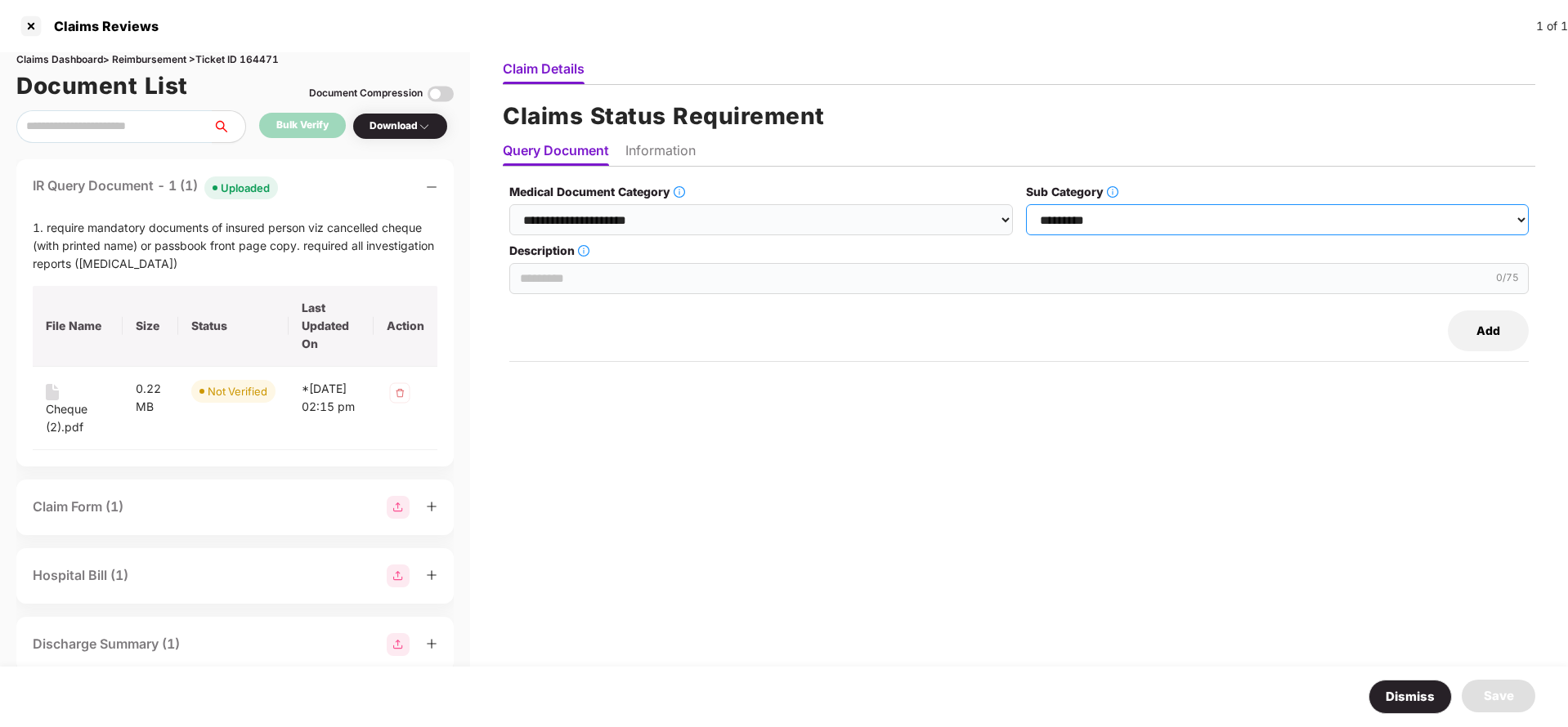
click at [1027, 205] on select "**********" at bounding box center [1277, 220] width 503 height 31
click at [634, 279] on input "Description" at bounding box center [1020, 279] width 1020 height 31
paste input "**********"
type input "**********"
click at [679, 143] on li "Information" at bounding box center [661, 154] width 70 height 24
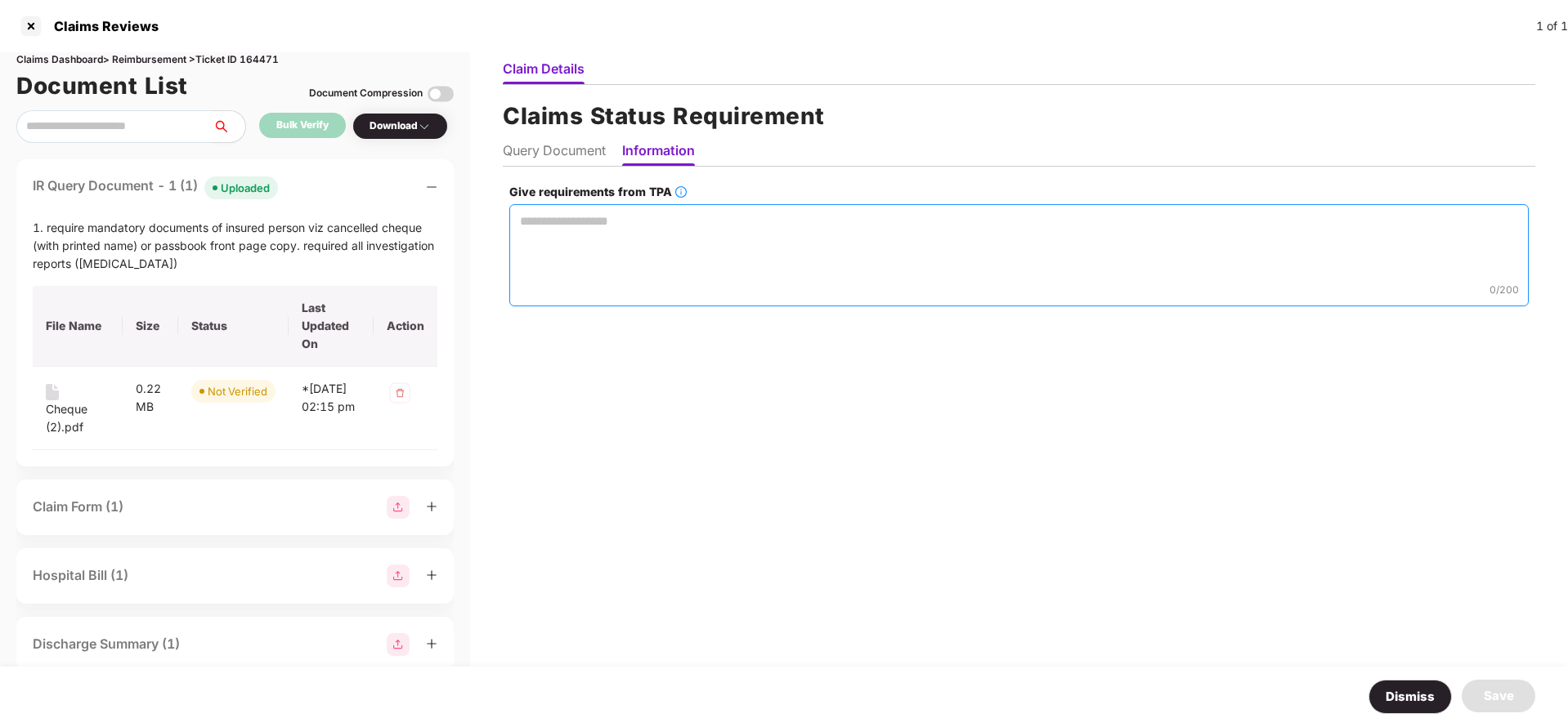
click at [653, 266] on textarea "Give requirements from TPA" at bounding box center [1020, 256] width 1020 height 102
paste textarea "**********"
type textarea "**********"
click at [1510, 687] on div "Save" at bounding box center [1499, 696] width 30 height 19
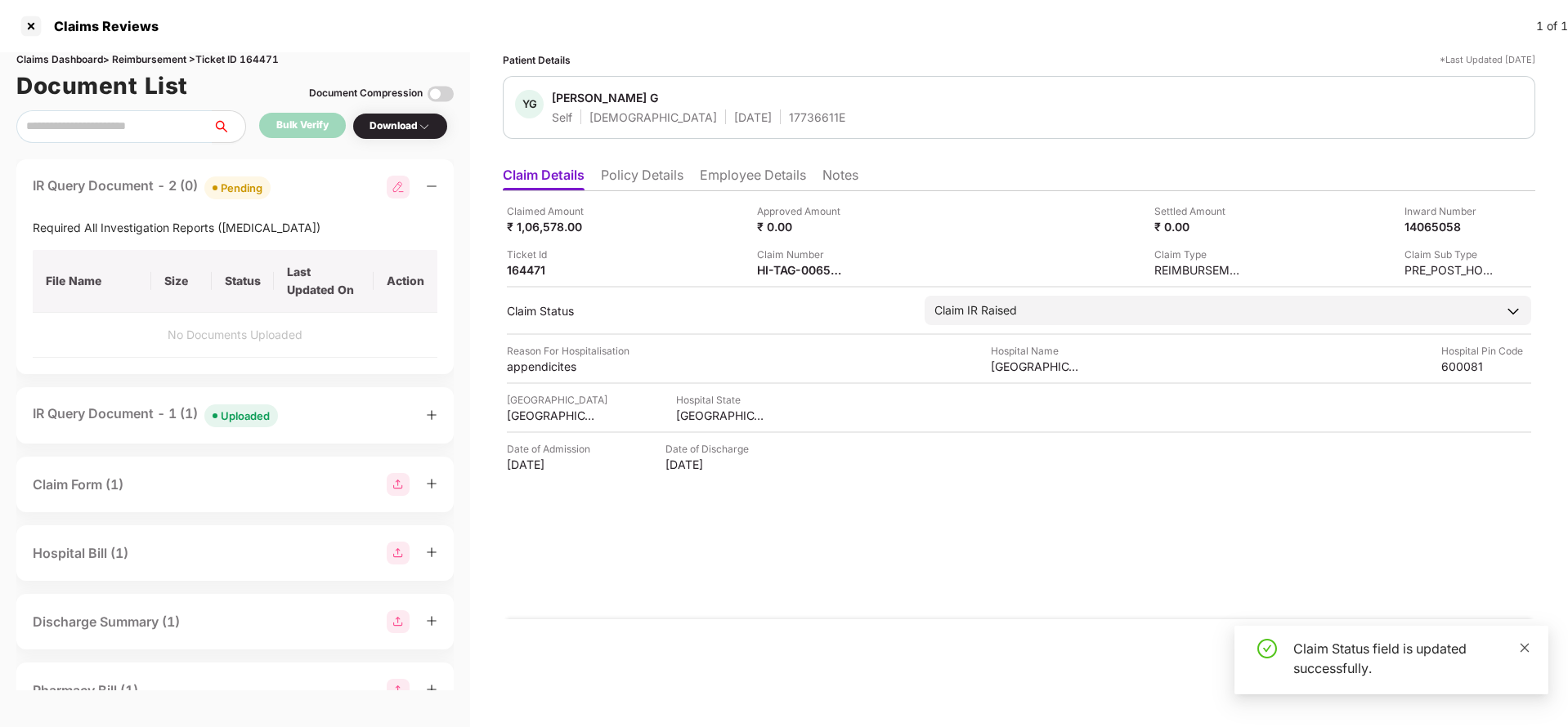
click at [1520, 648] on icon "close" at bounding box center [1525, 648] width 12 height 12
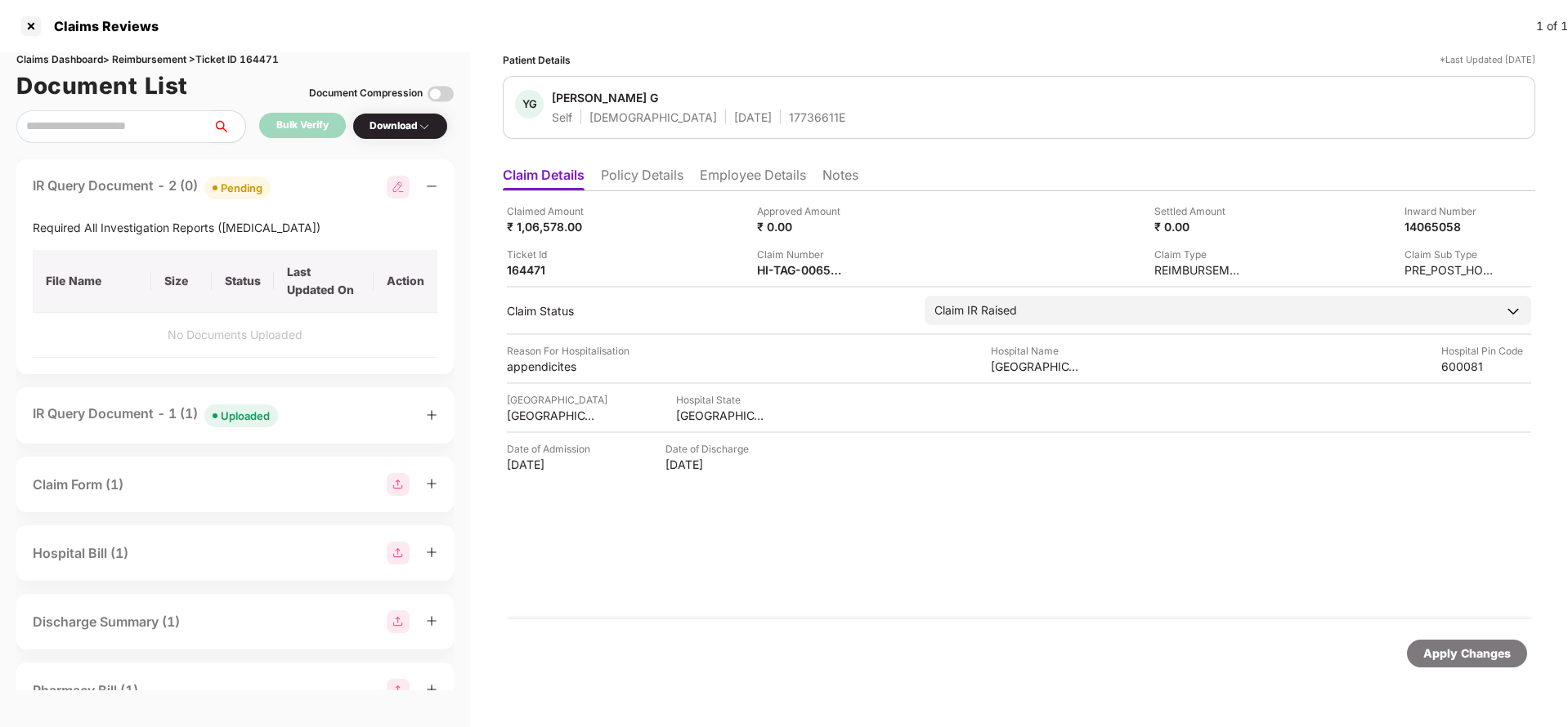
click at [1494, 665] on div "Apply Changes" at bounding box center [1467, 654] width 121 height 27
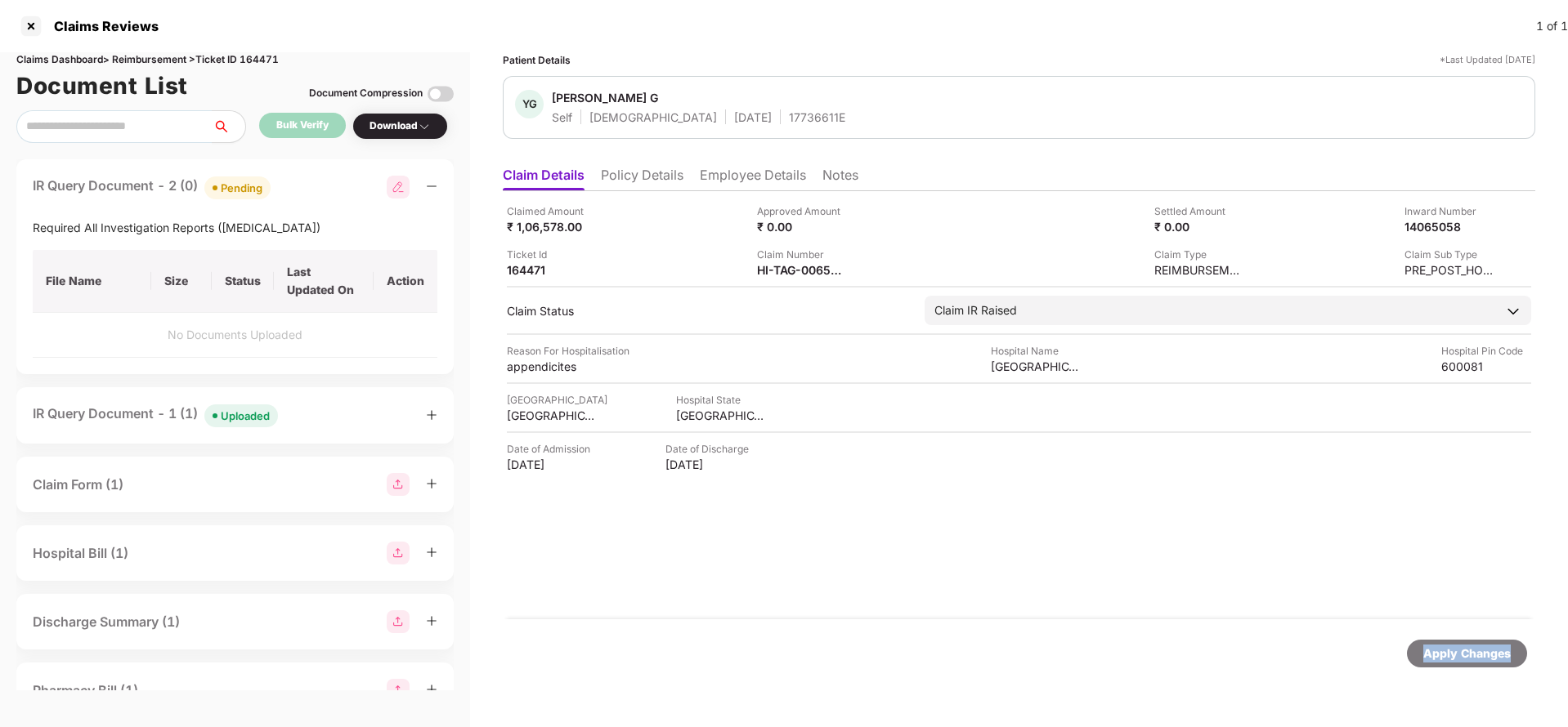
click at [1495, 655] on div "Apply Changes" at bounding box center [1467, 654] width 88 height 18
click at [277, 56] on div "Claims Dashboard > Reimbursement > Ticket ID 164471" at bounding box center [235, 59] width 438 height 16
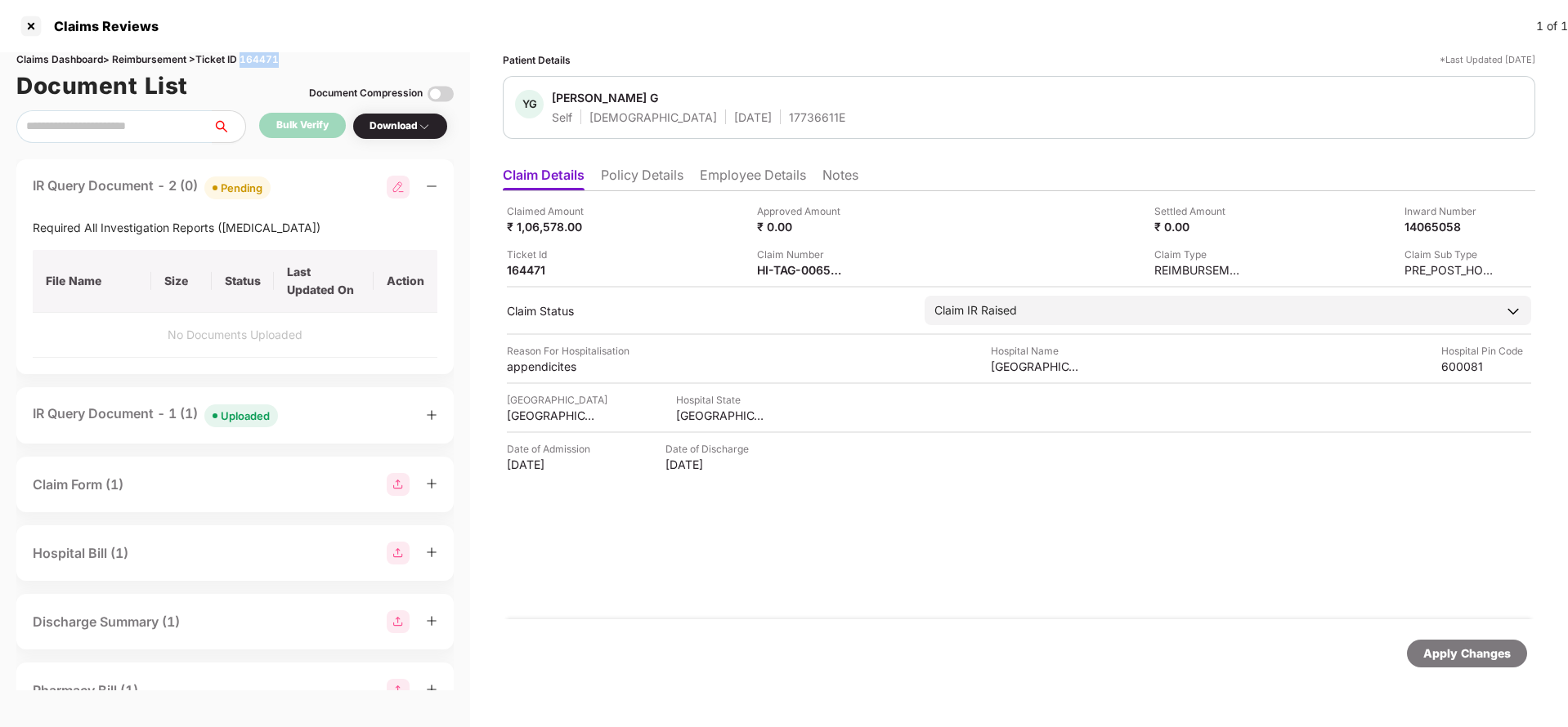
copy div "164471"
click at [1447, 652] on div "Apply Changes" at bounding box center [1467, 654] width 88 height 18
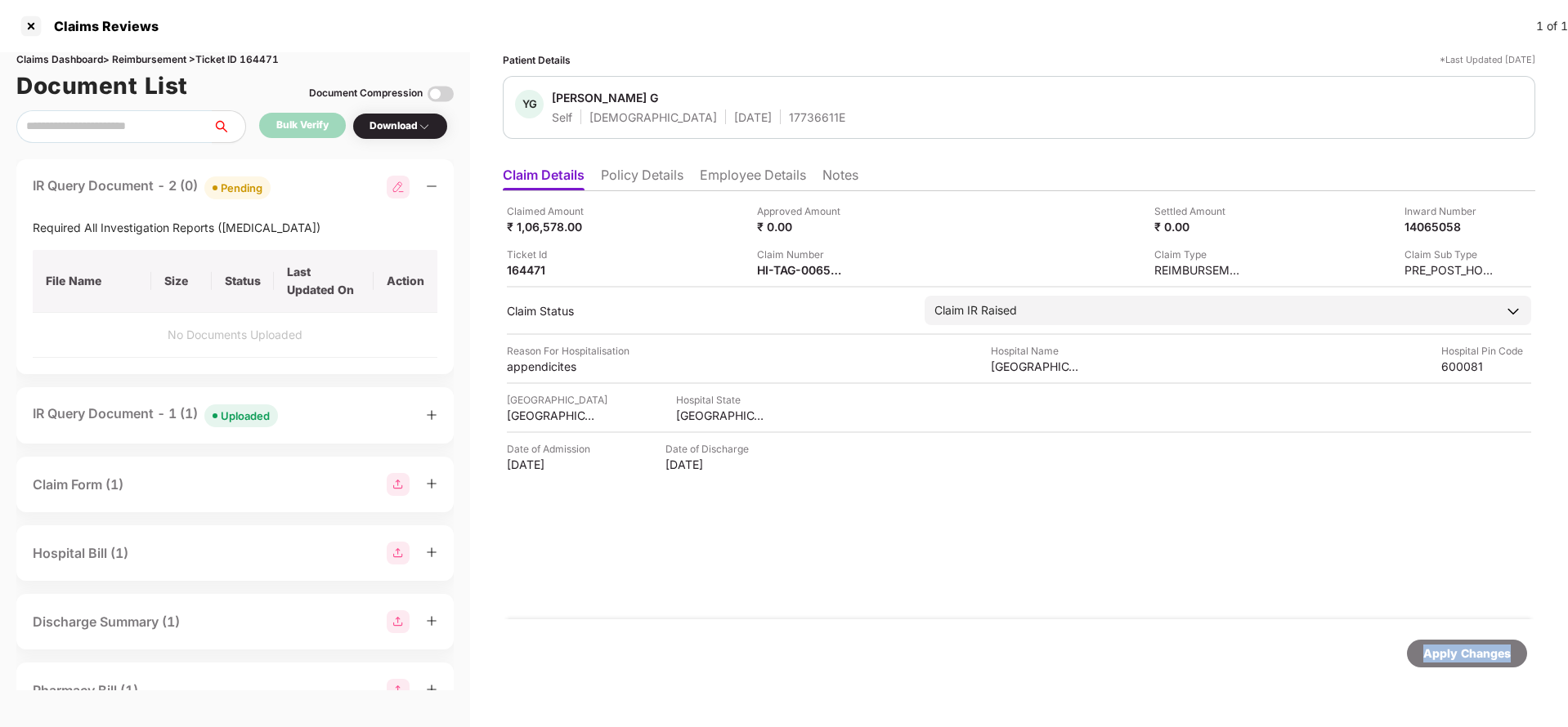
click at [1447, 652] on div "Apply Changes" at bounding box center [1467, 654] width 88 height 18
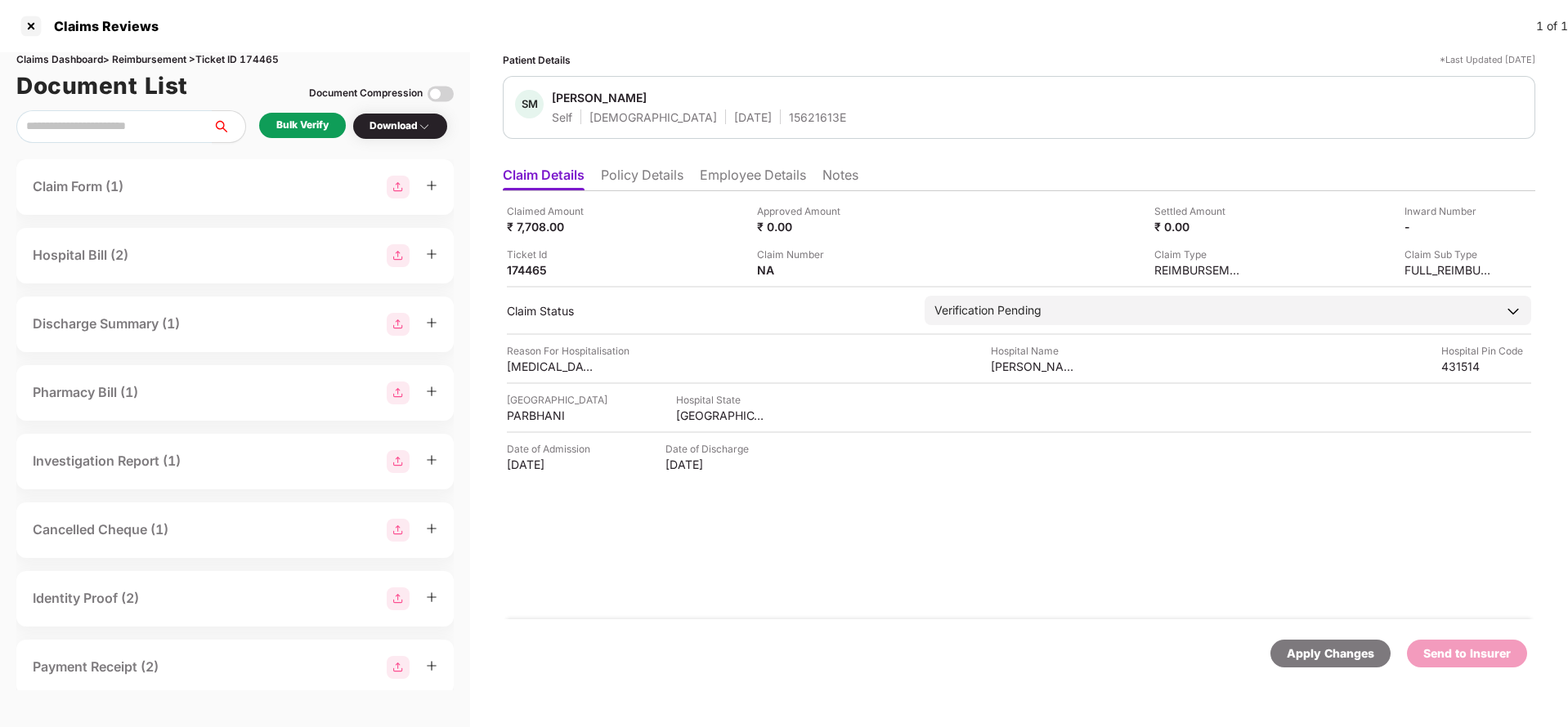
click at [626, 172] on li "Policy Details" at bounding box center [642, 179] width 82 height 24
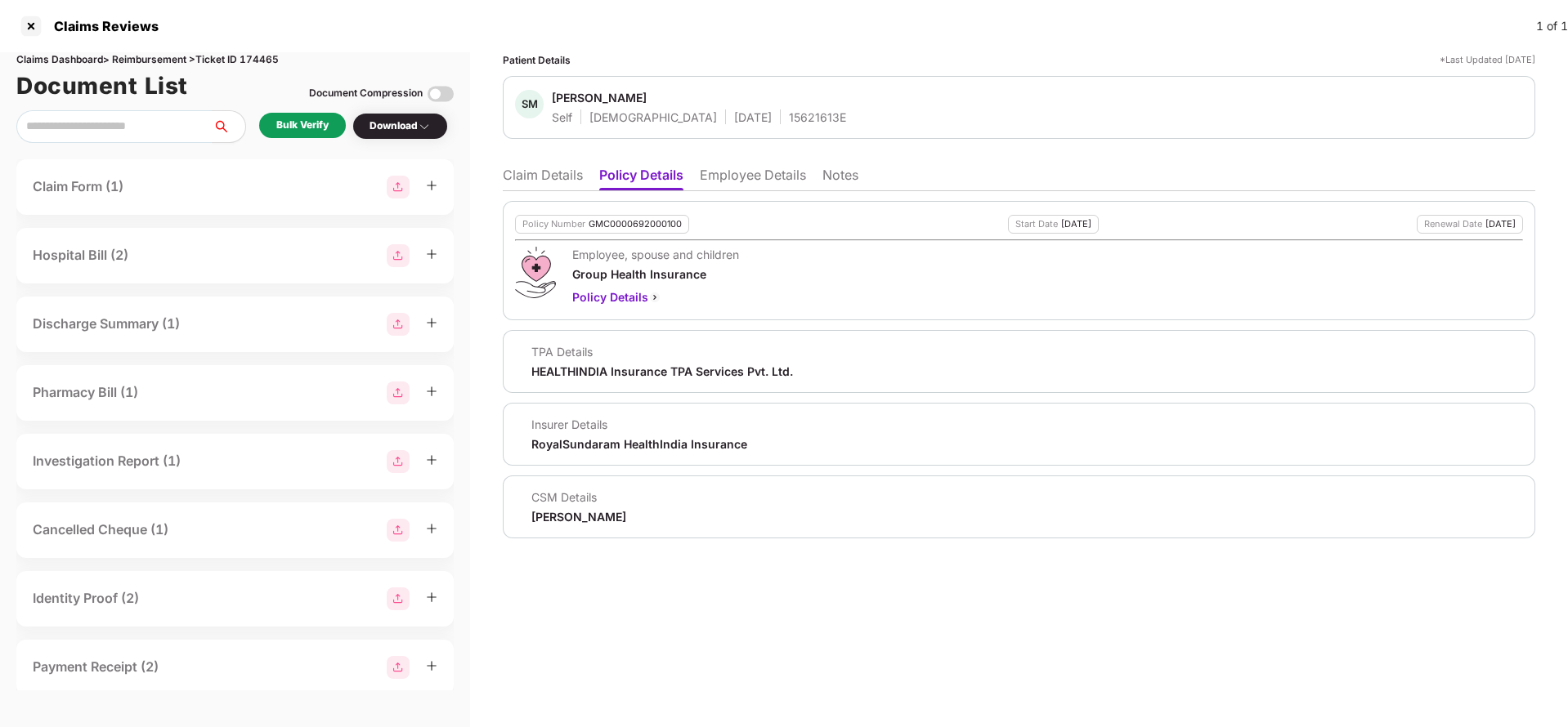
click at [541, 182] on li "Claim Details" at bounding box center [543, 179] width 80 height 24
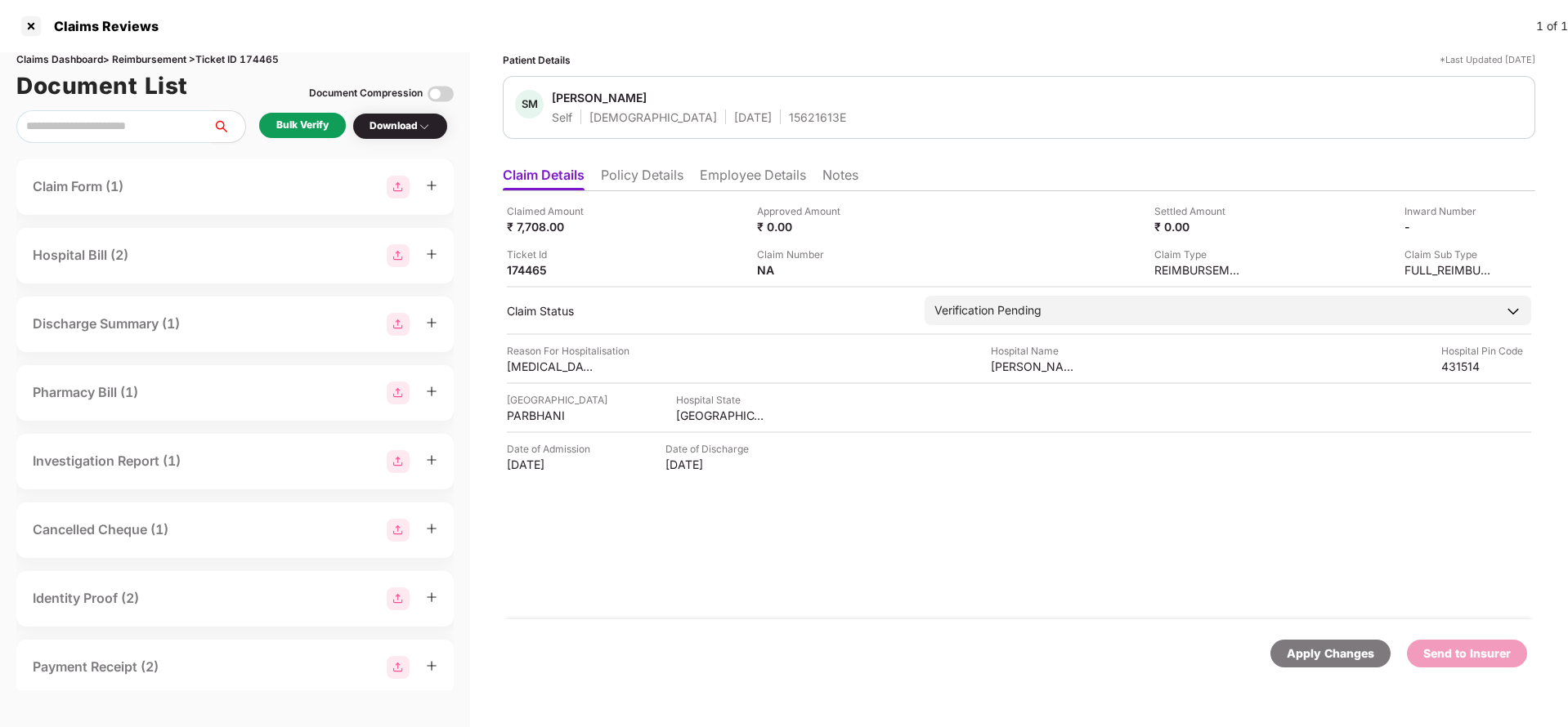
click at [313, 128] on div "Bulk Verify" at bounding box center [302, 125] width 52 height 16
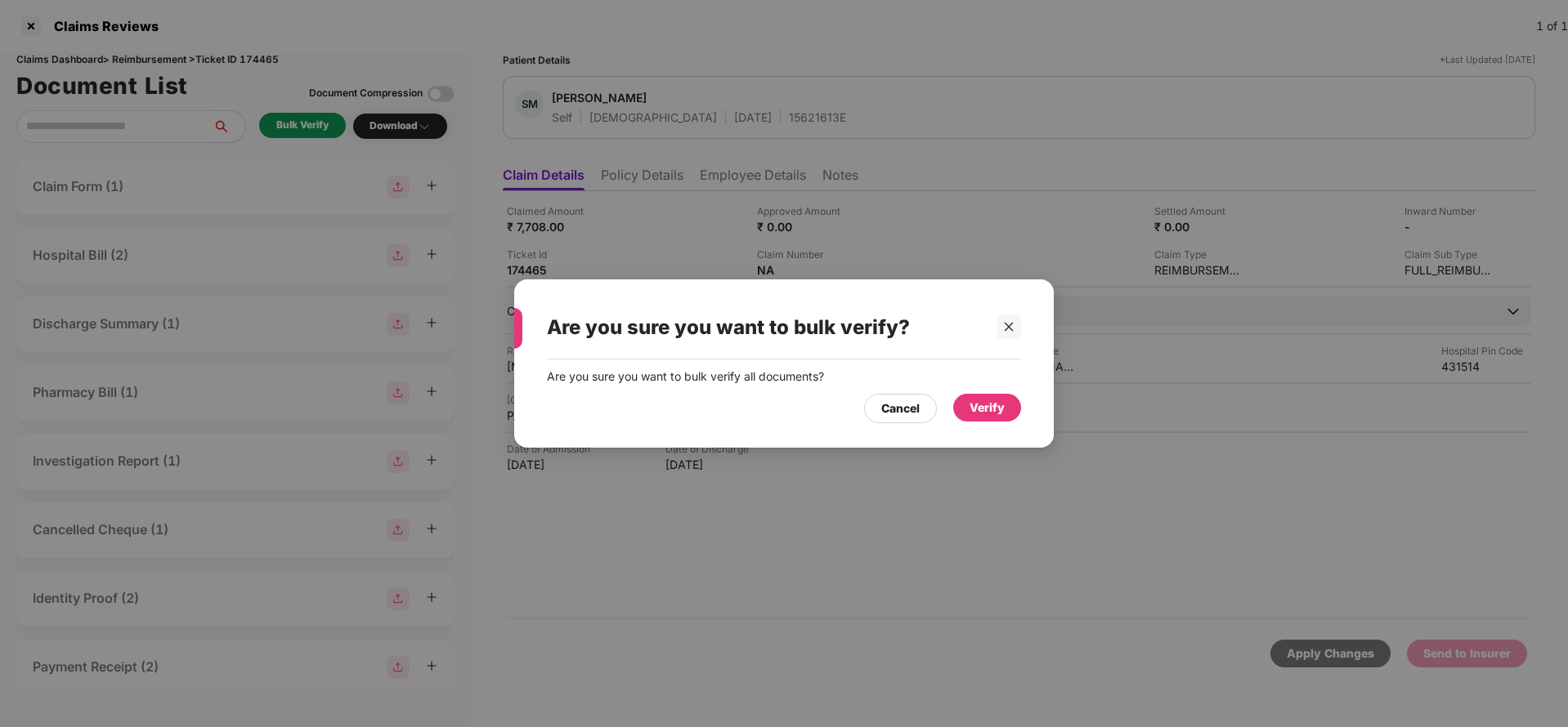
click at [974, 401] on div "Verify" at bounding box center [987, 408] width 35 height 18
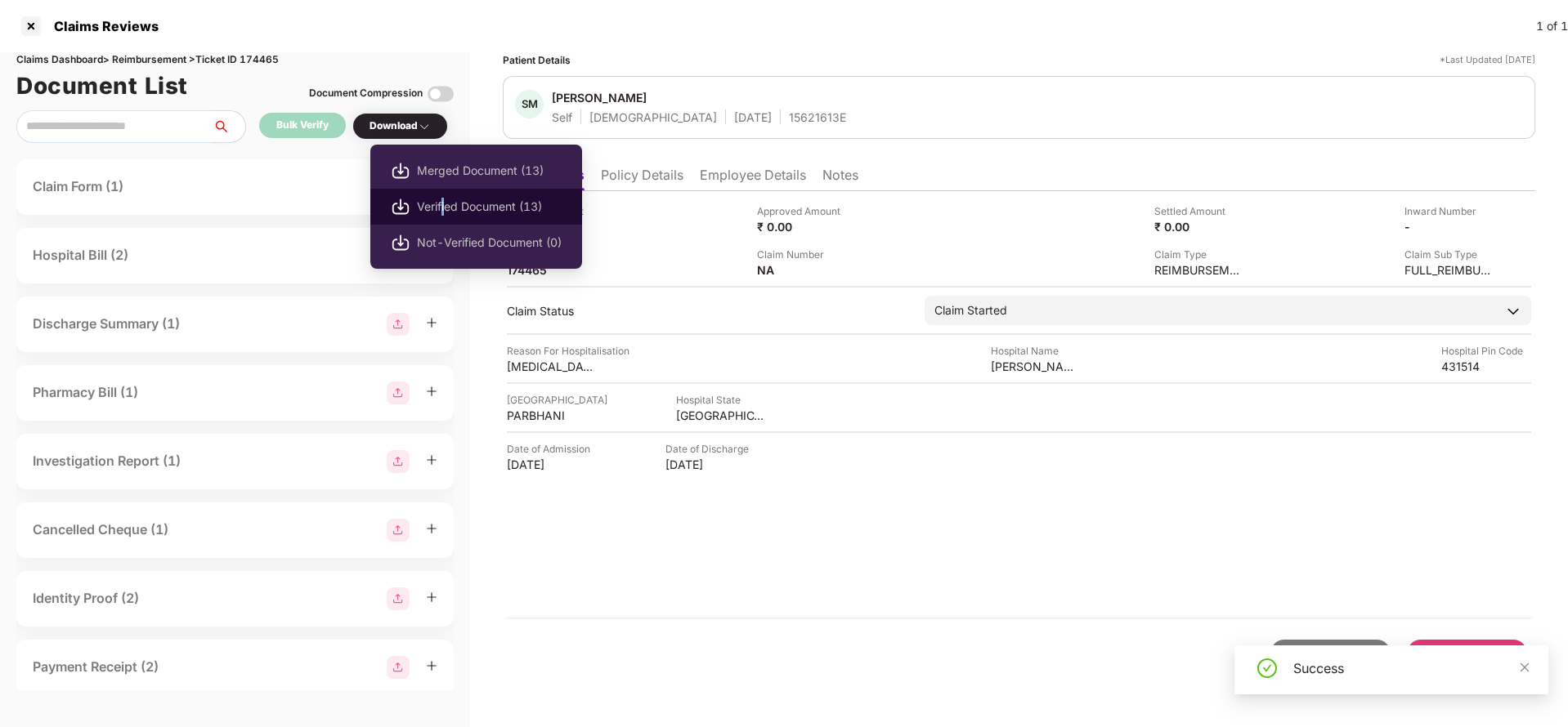
click at [444, 209] on span "Verified Document (13)" at bounding box center [489, 207] width 144 height 18
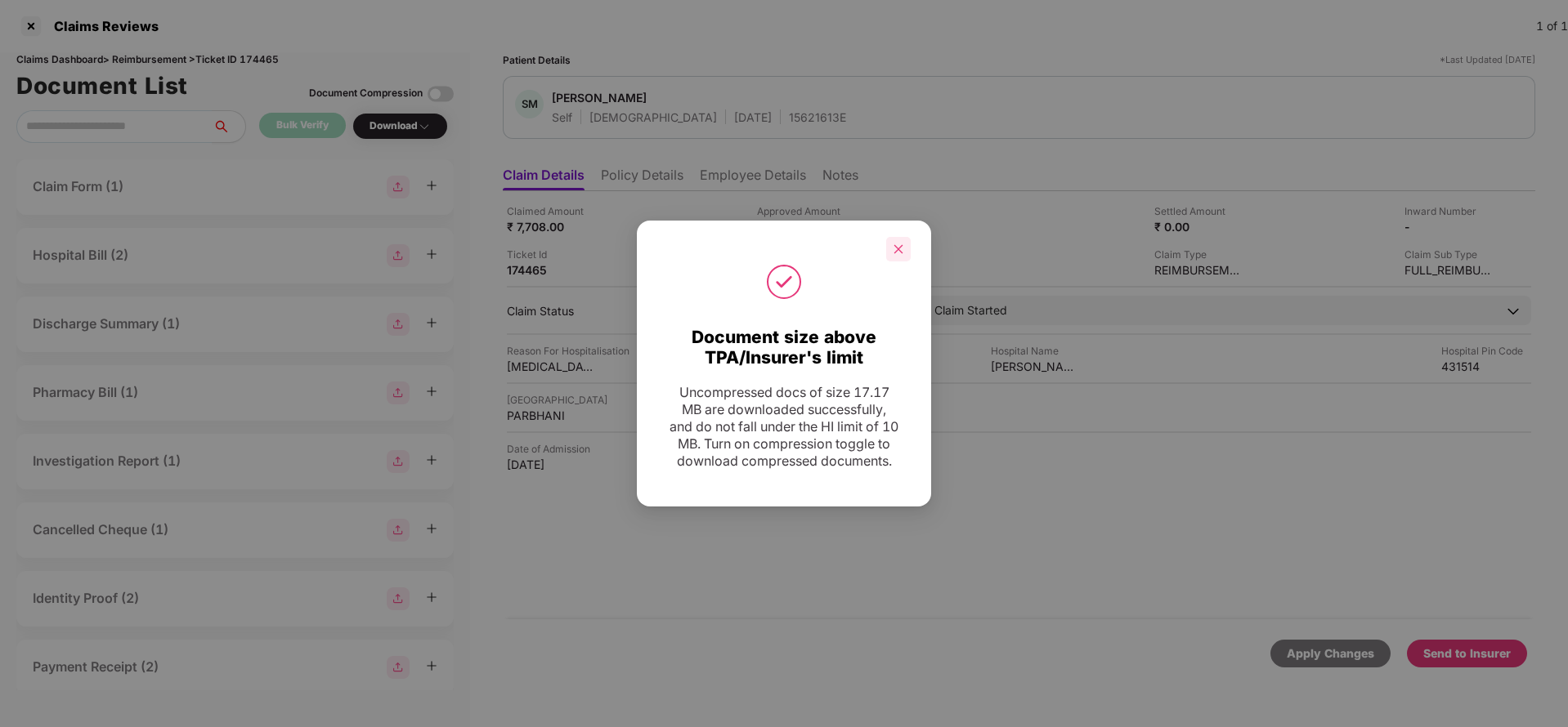
click at [895, 245] on icon "close" at bounding box center [898, 249] width 12 height 12
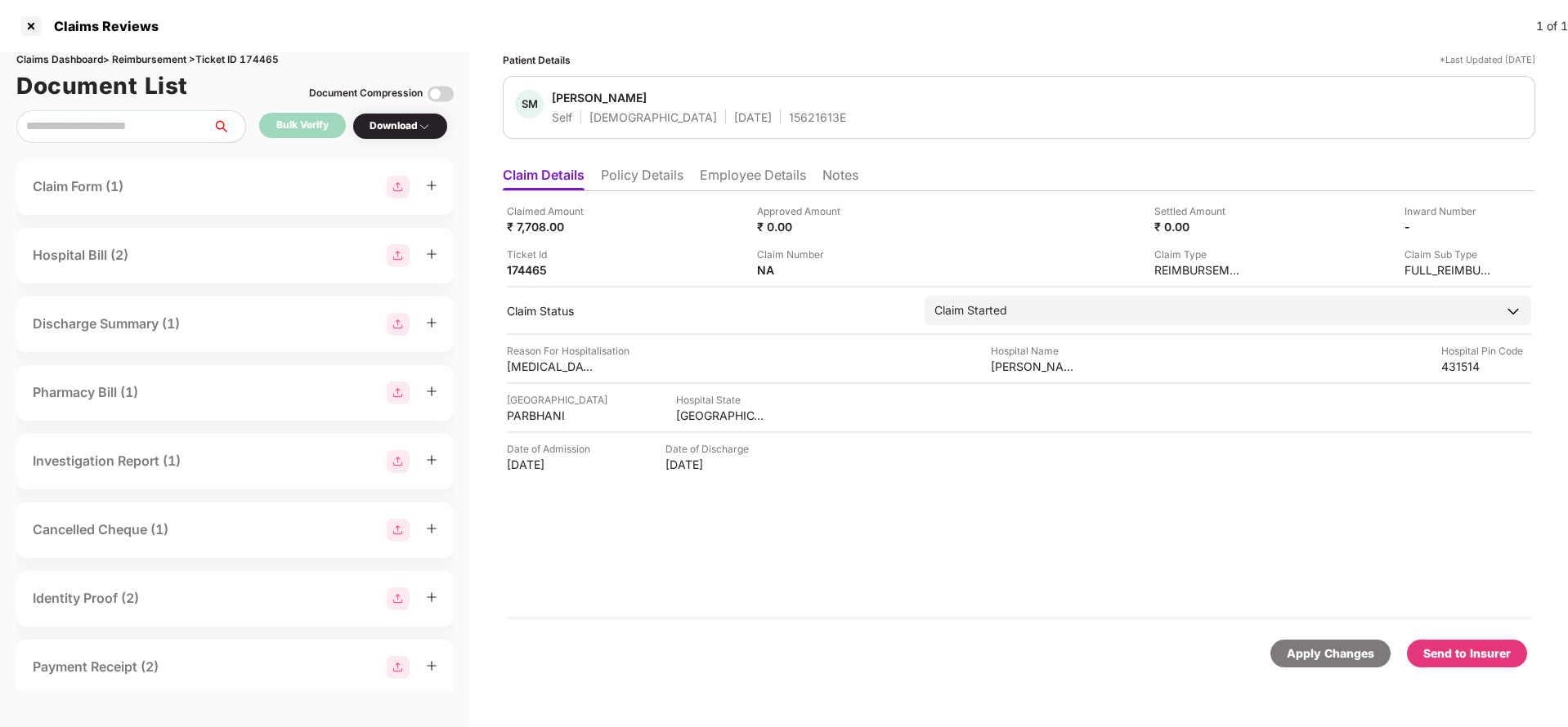
click at [1497, 656] on div "Send to Insurer" at bounding box center [1467, 654] width 88 height 18
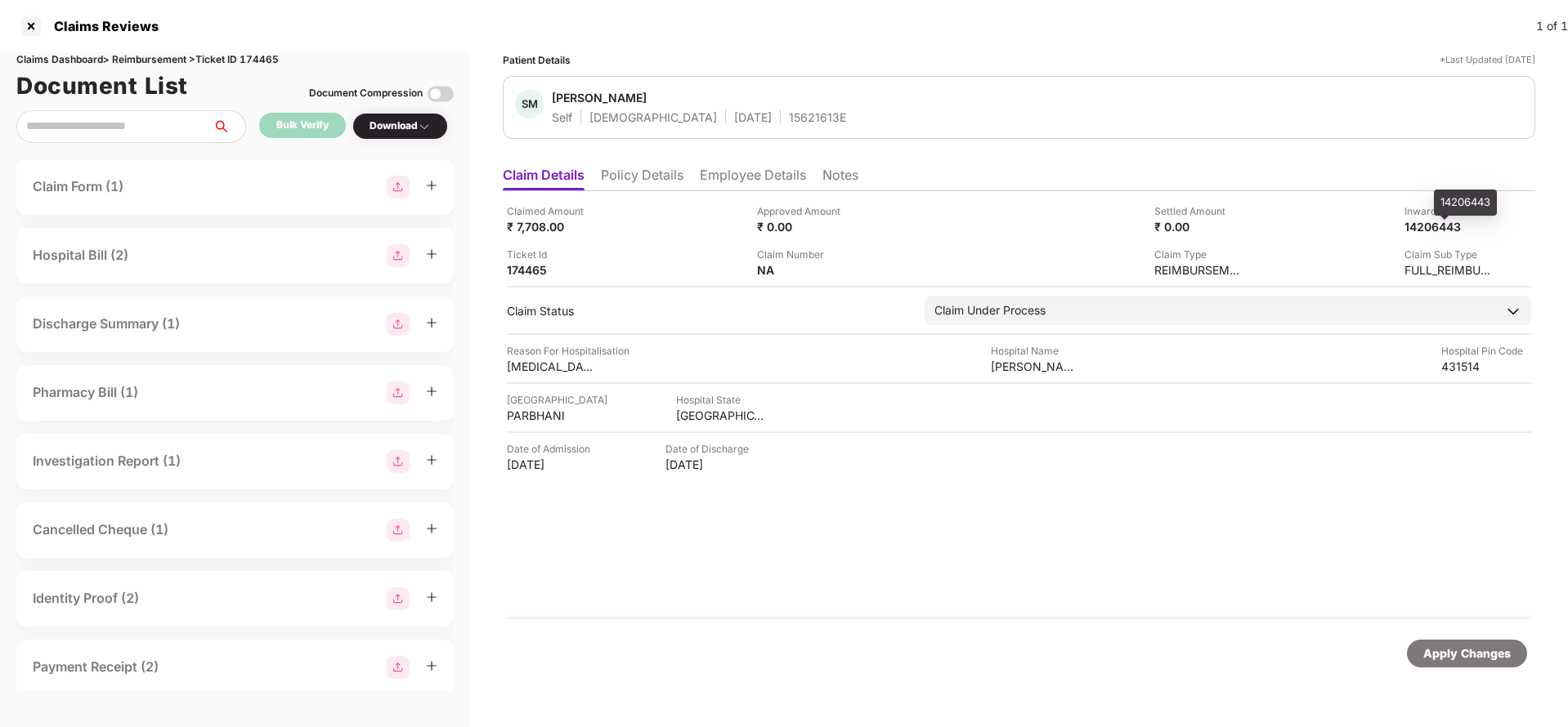
click at [1421, 225] on div "14206443" at bounding box center [1449, 227] width 90 height 16
copy div "14206443"
click at [630, 168] on li "Policy Details" at bounding box center [642, 179] width 82 height 24
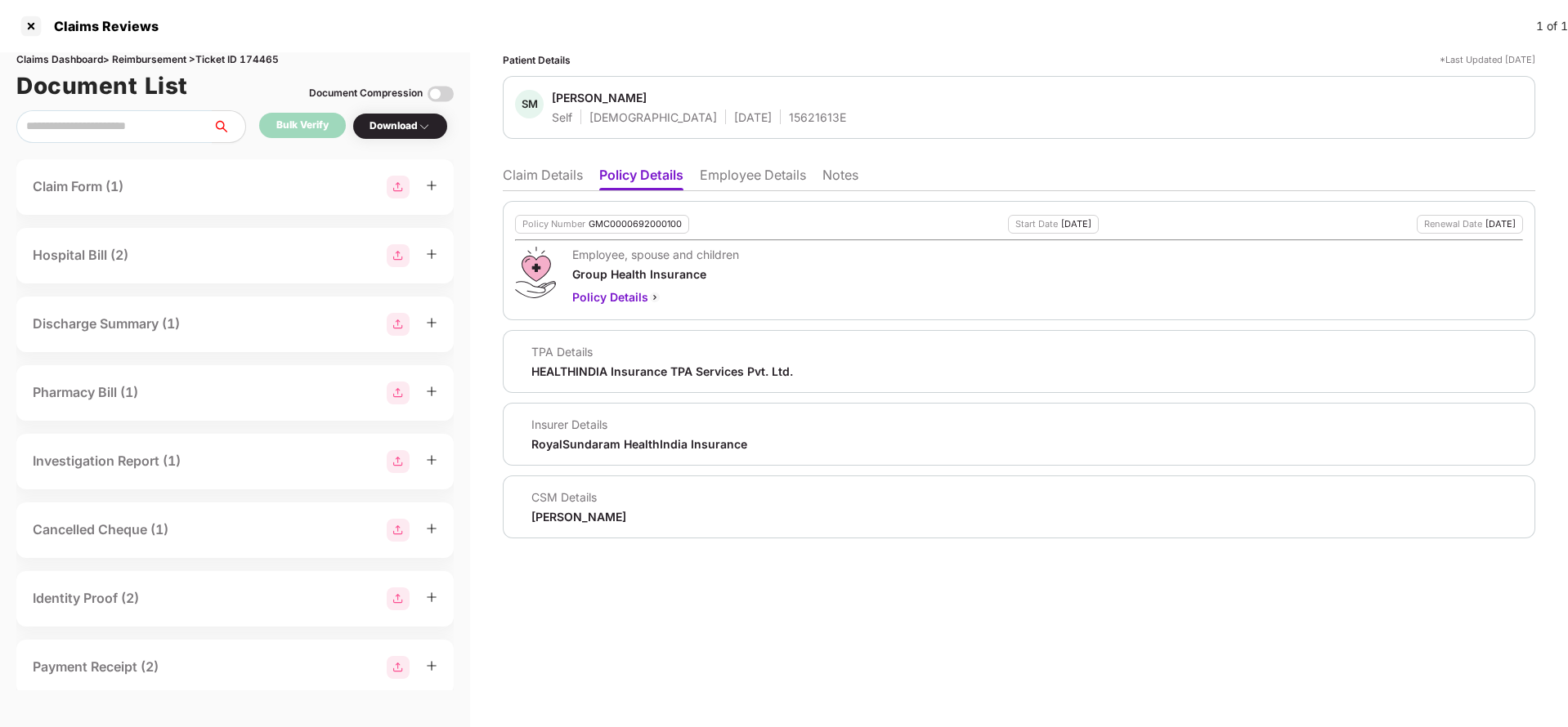
click at [528, 175] on li "Claim Details" at bounding box center [543, 179] width 80 height 24
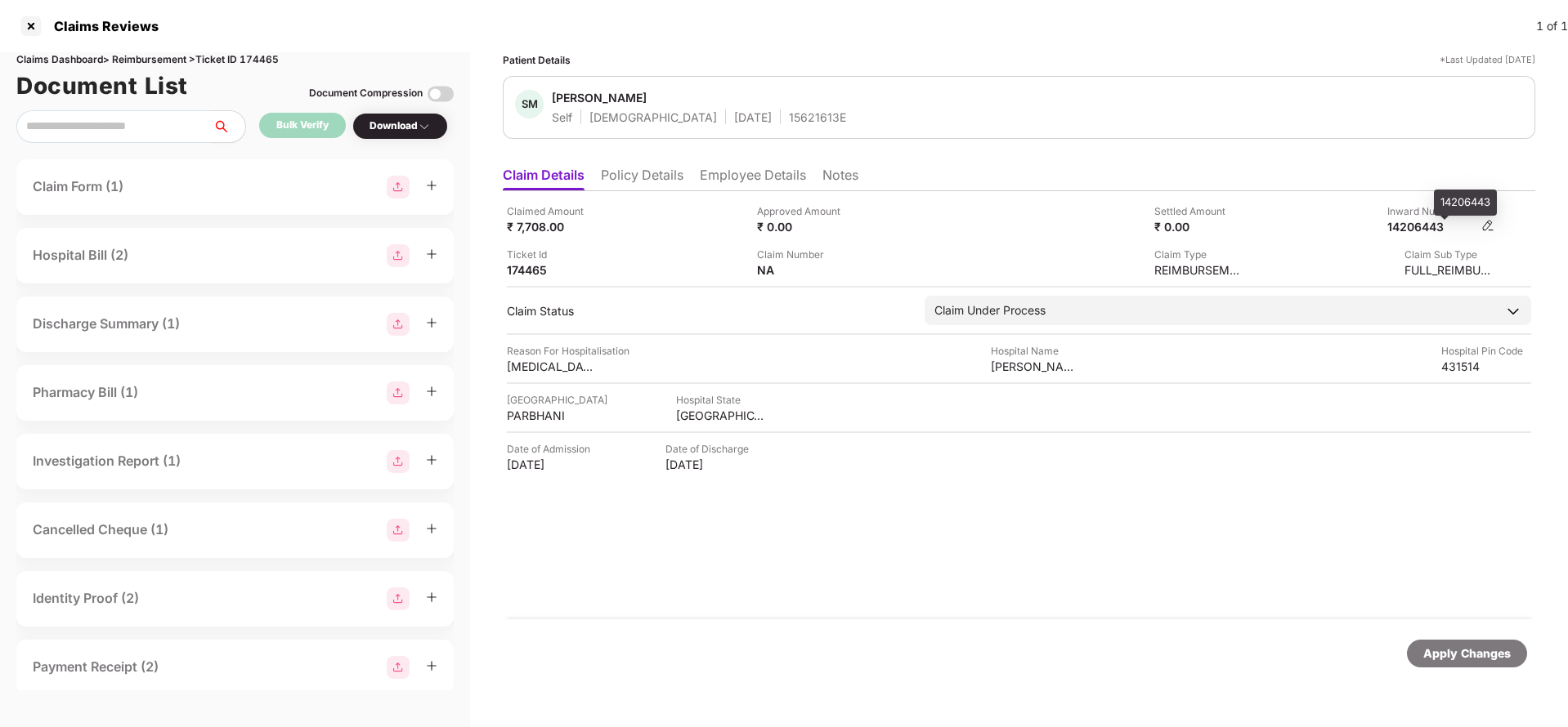
click at [1417, 224] on div "14206443" at bounding box center [1433, 227] width 90 height 16
copy div "14206443"
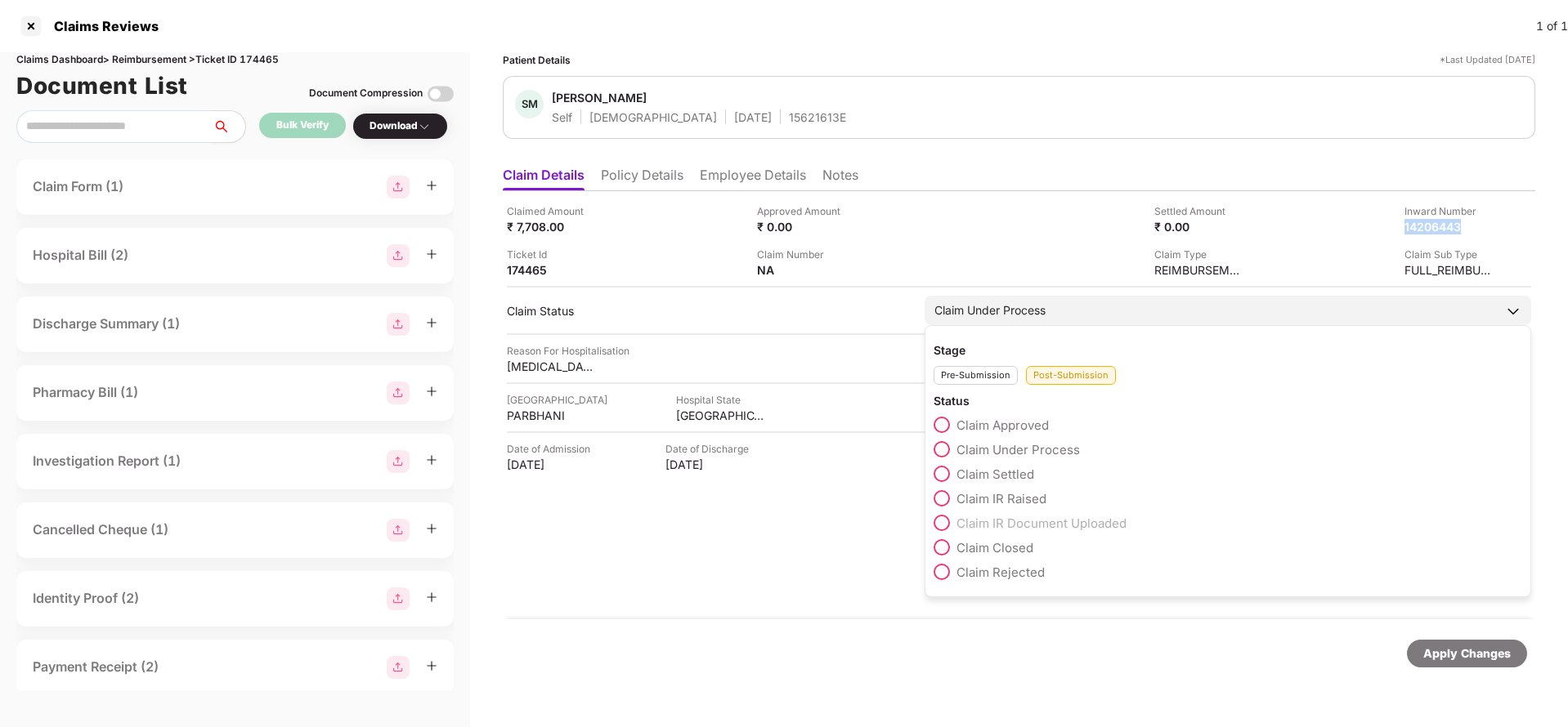
copy div "14206443"
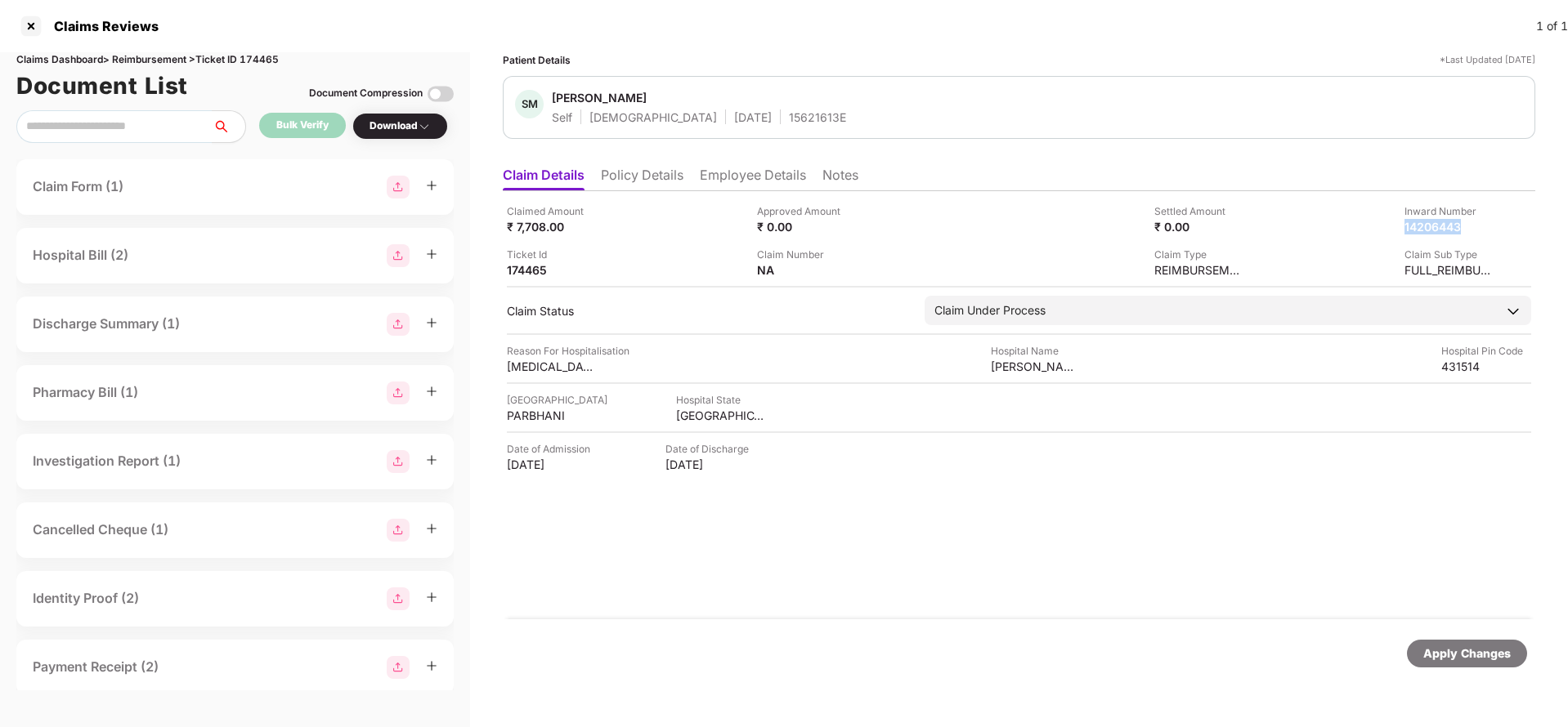
copy div "14206443"
click at [789, 119] on div "15621613E" at bounding box center [818, 117] width 58 height 16
copy div "15621613E"
click at [1429, 659] on div "Apply Changes" at bounding box center [1467, 654] width 88 height 18
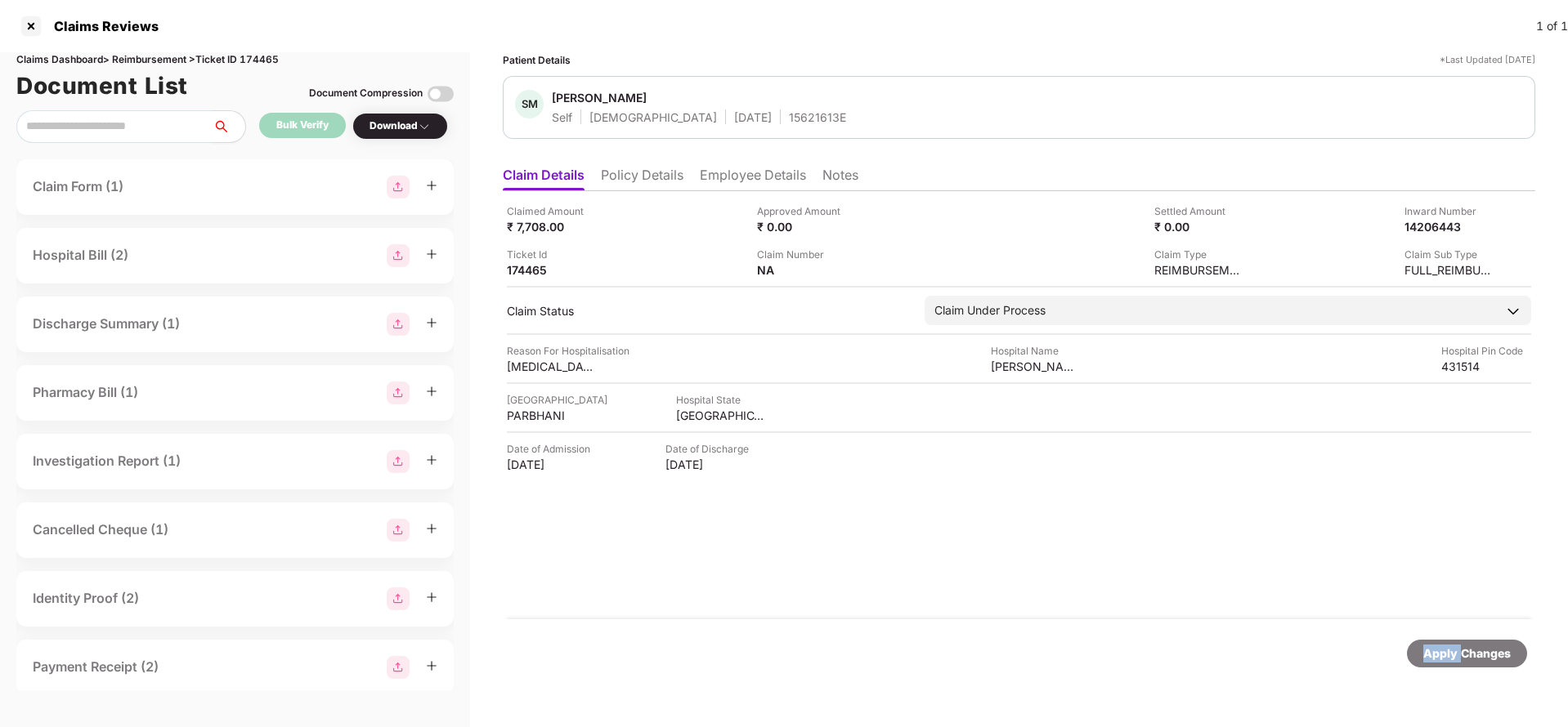
click at [1429, 659] on div "Apply Changes" at bounding box center [1467, 654] width 88 height 18
click at [256, 57] on div "Claims Dashboard > Reimbursement > Ticket ID 174465" at bounding box center [235, 59] width 438 height 16
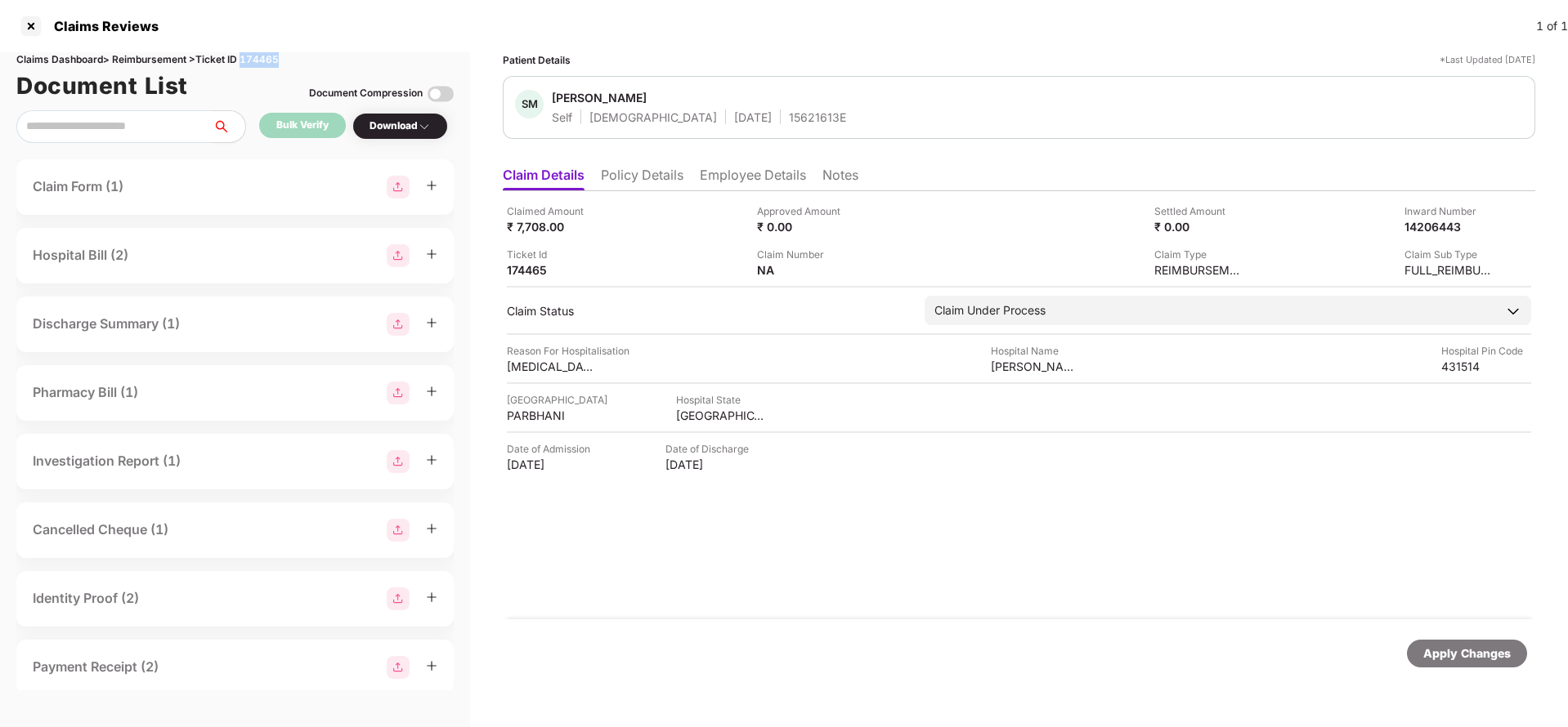
copy div "174465"
click at [1475, 657] on div "Apply Changes" at bounding box center [1467, 654] width 88 height 18
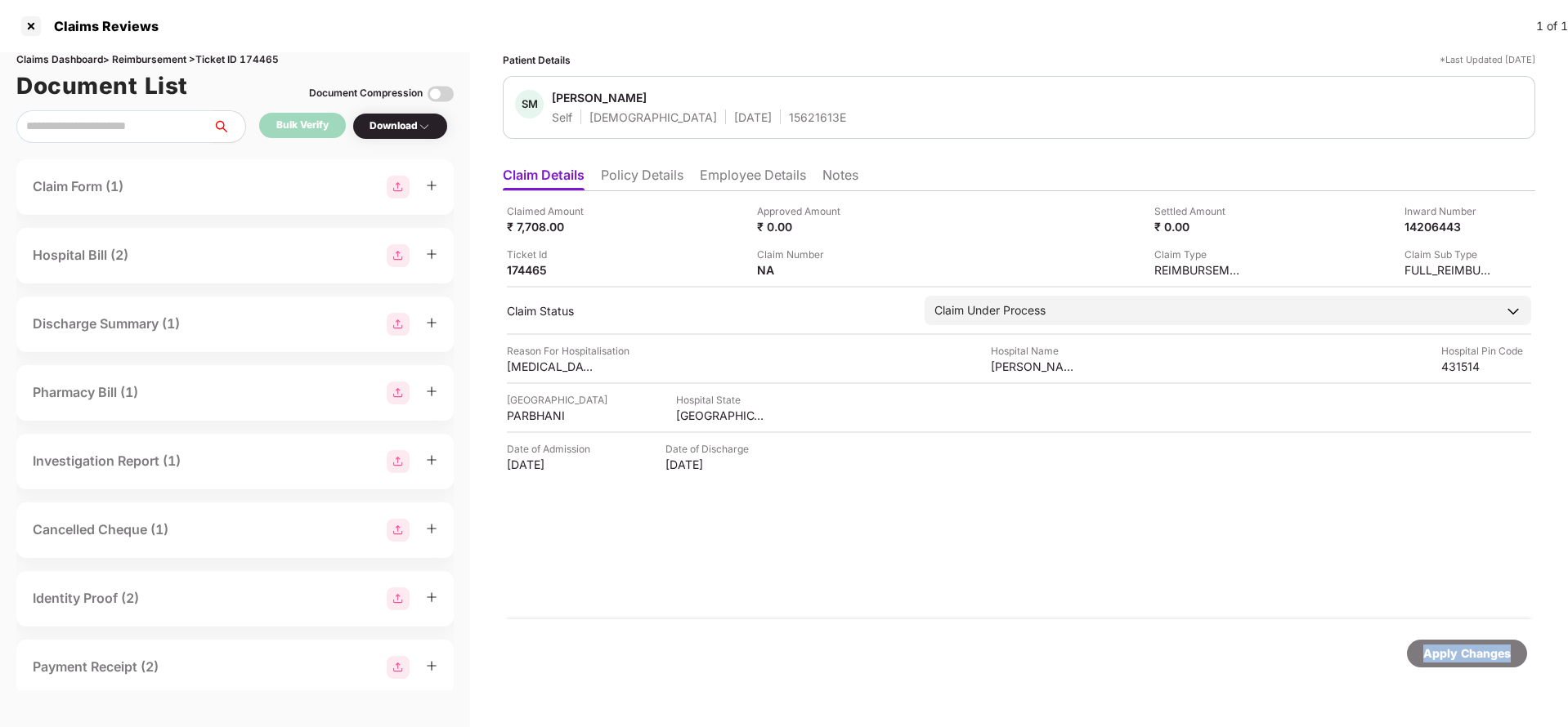
click at [1475, 657] on div "Apply Changes" at bounding box center [1467, 654] width 88 height 18
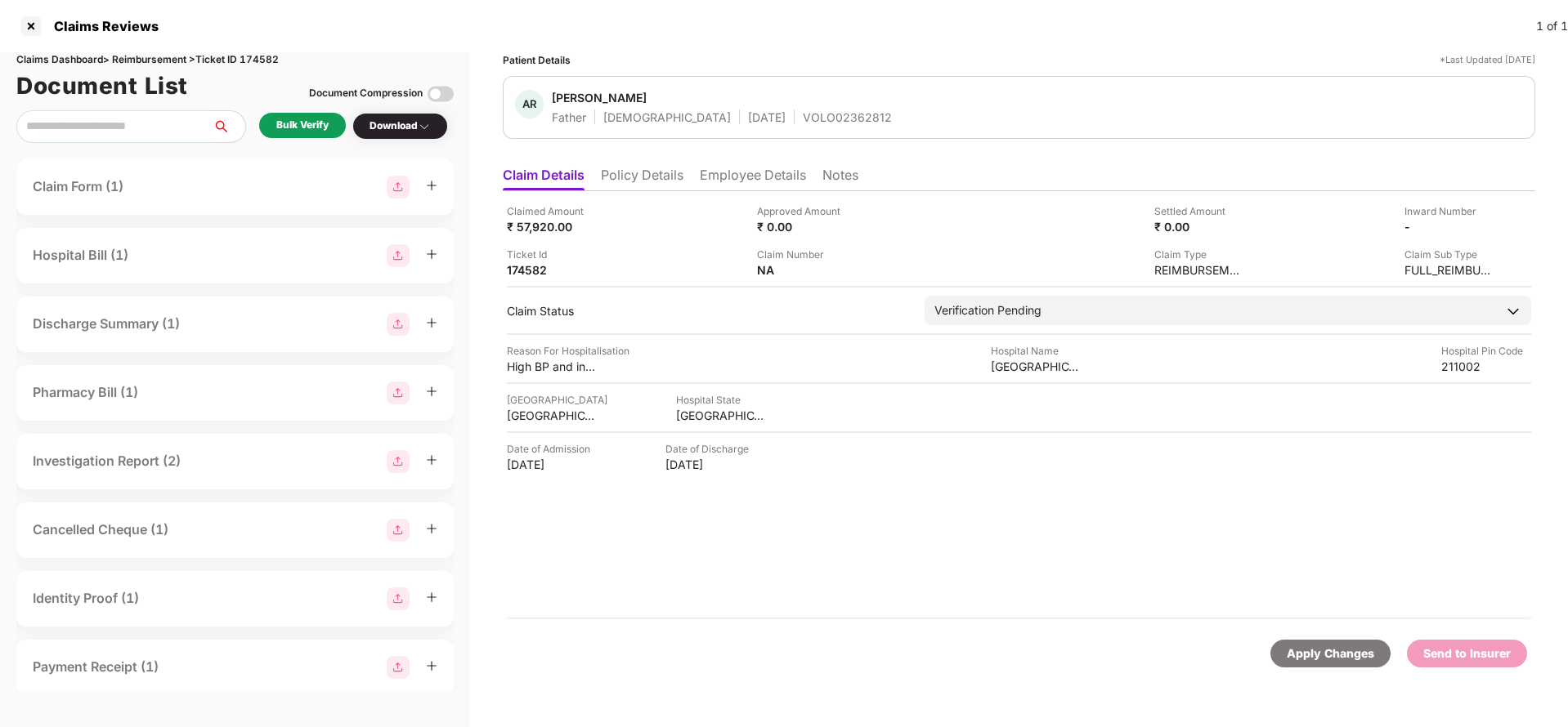
click at [629, 167] on li "Policy Details" at bounding box center [642, 179] width 82 height 24
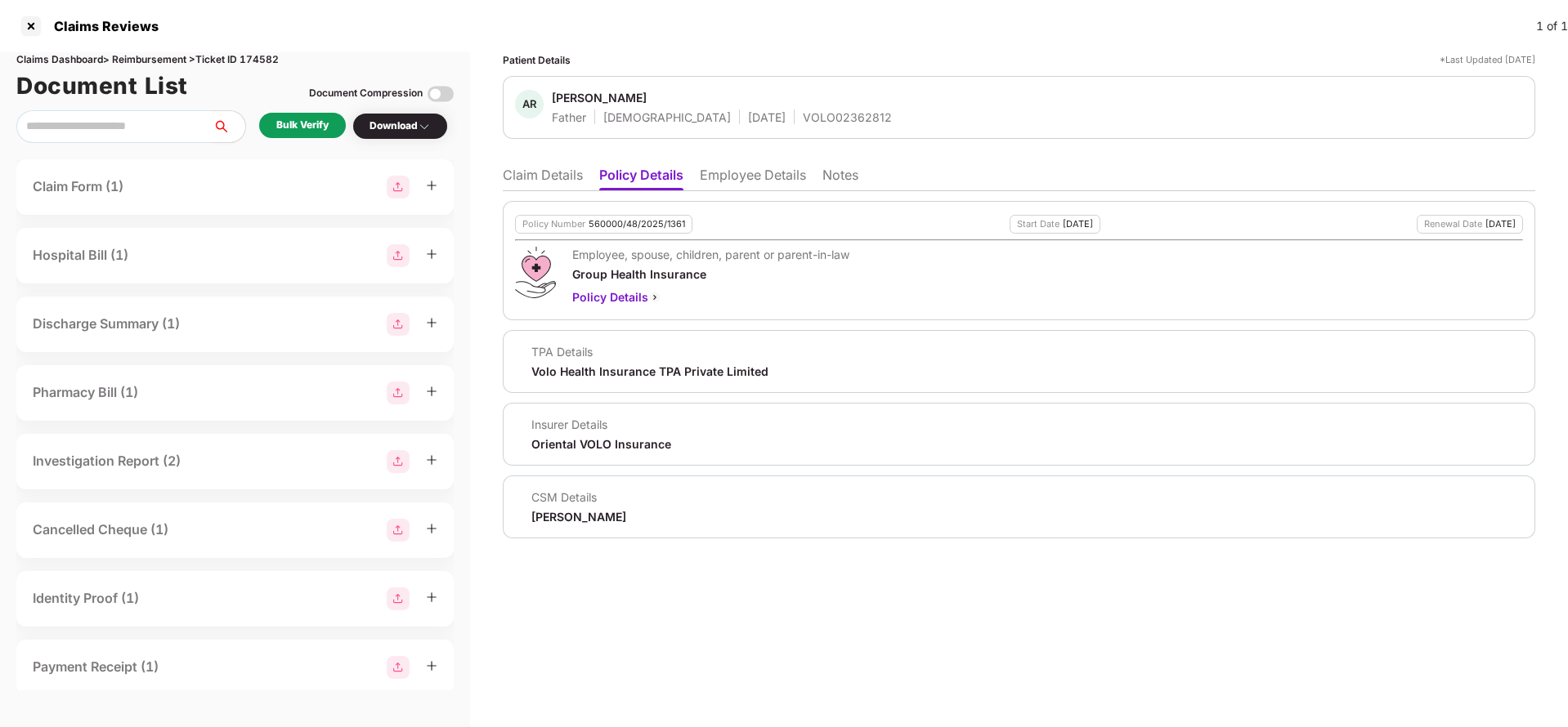
click at [704, 169] on li "Employee Details" at bounding box center [753, 179] width 106 height 24
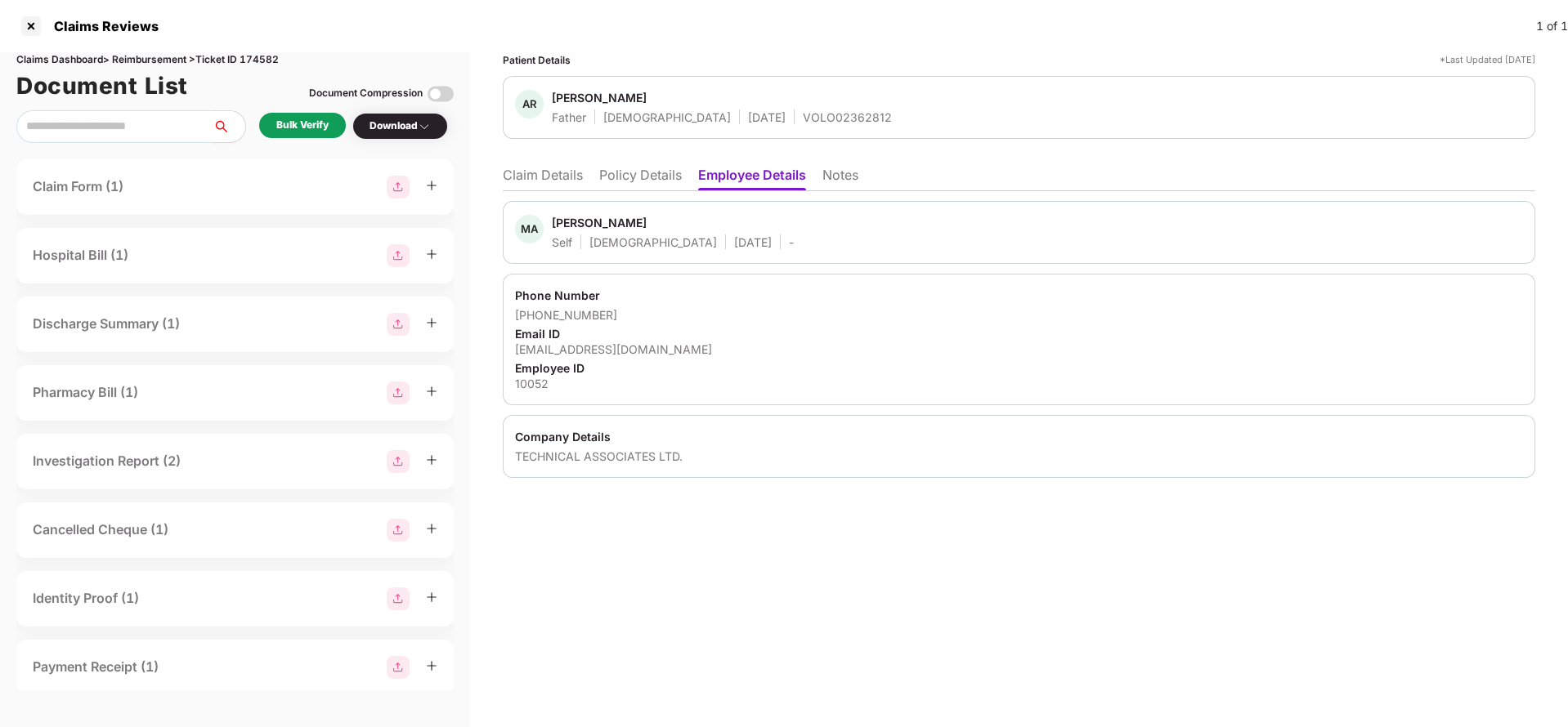
click at [612, 177] on li "Policy Details" at bounding box center [641, 179] width 82 height 24
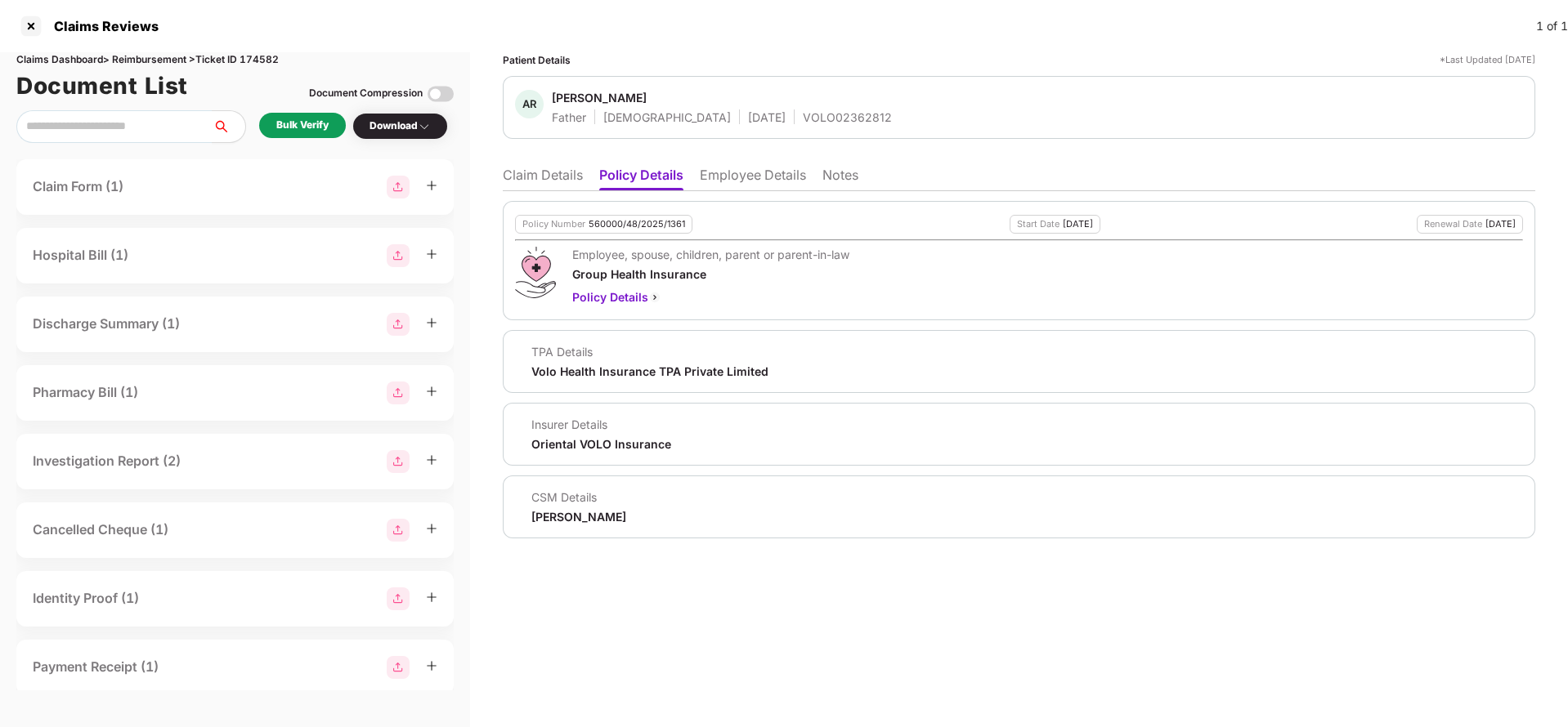
click at [549, 177] on li "Claim Details" at bounding box center [543, 179] width 80 height 24
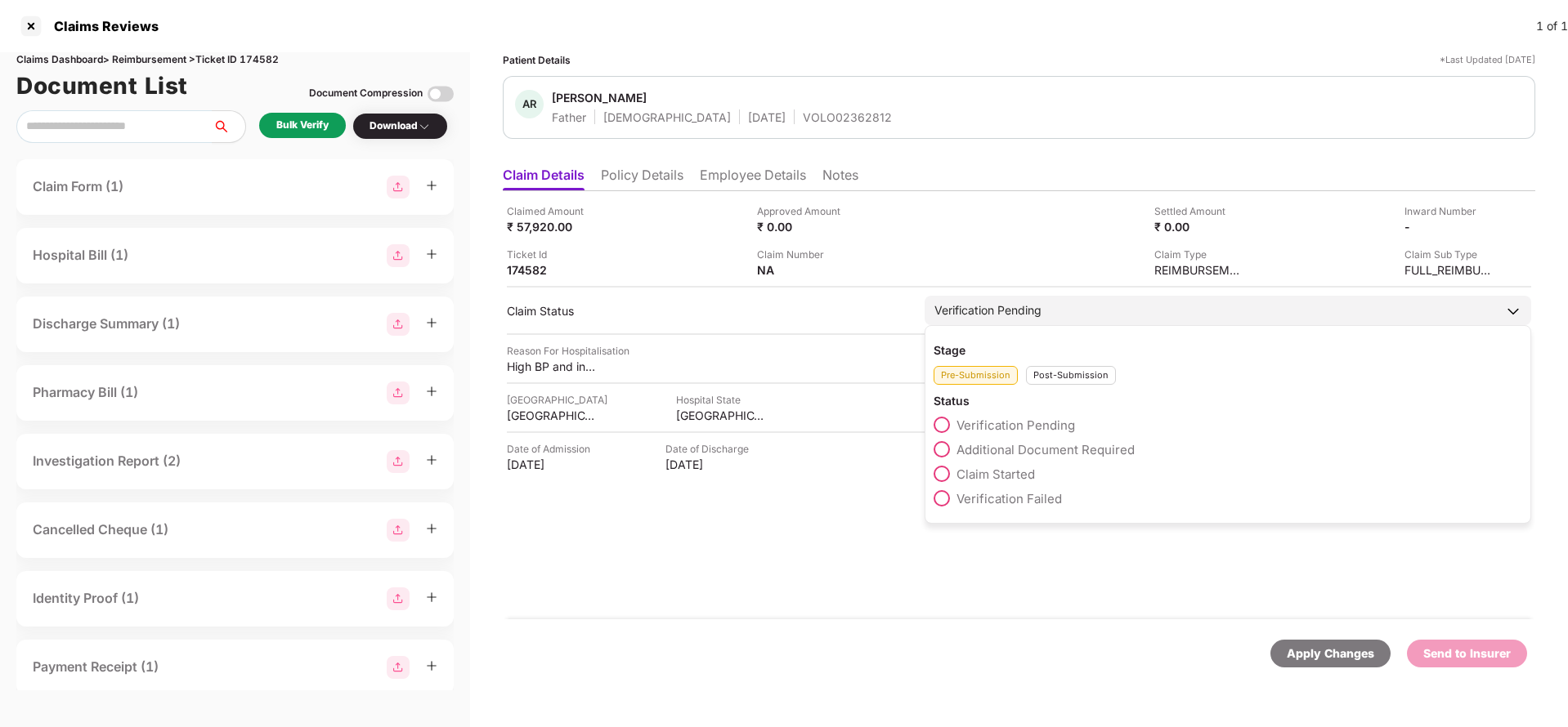
click at [1001, 479] on span "Claim Started" at bounding box center [996, 474] width 79 height 16
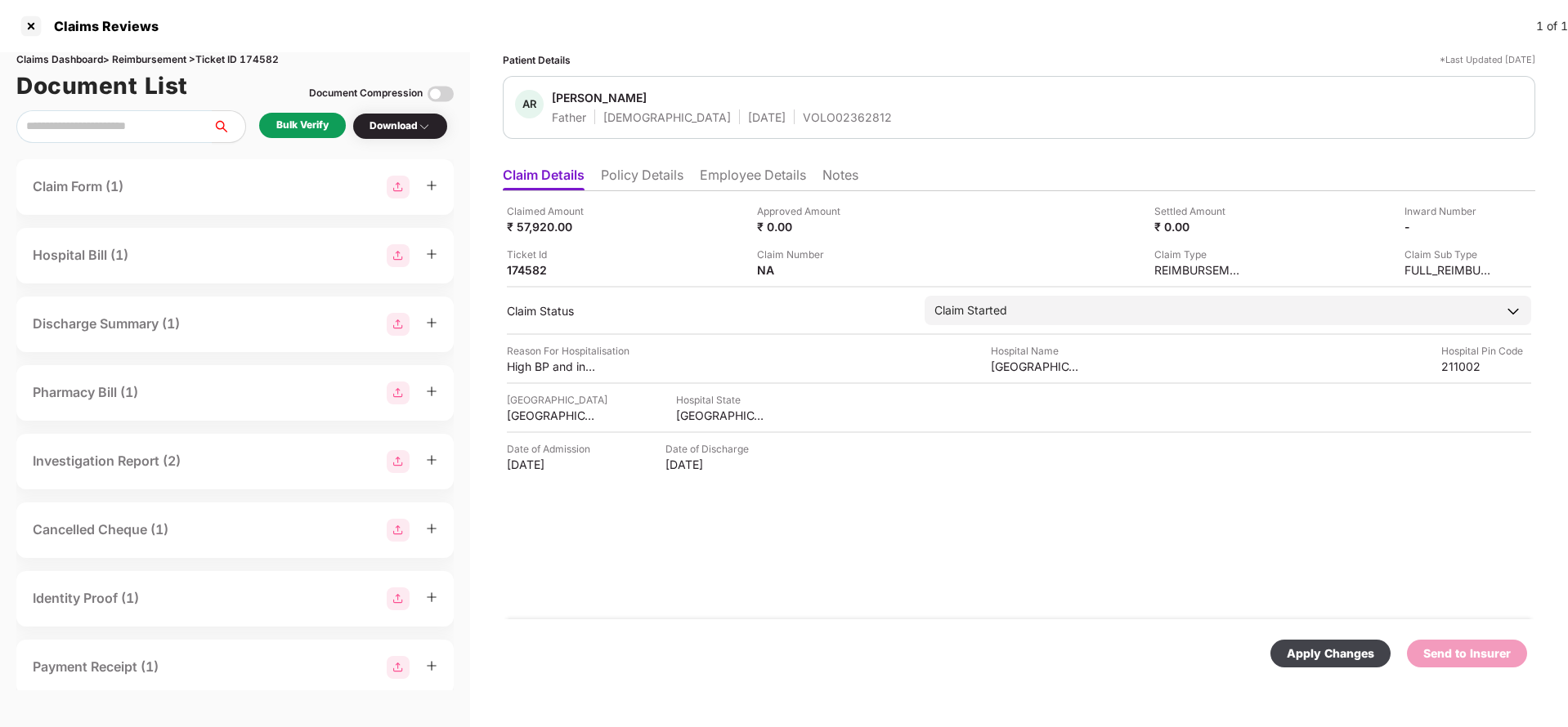
click at [1319, 642] on div "Apply Changes" at bounding box center [1331, 654] width 121 height 27
click at [741, 173] on li "Employee Details" at bounding box center [753, 179] width 106 height 24
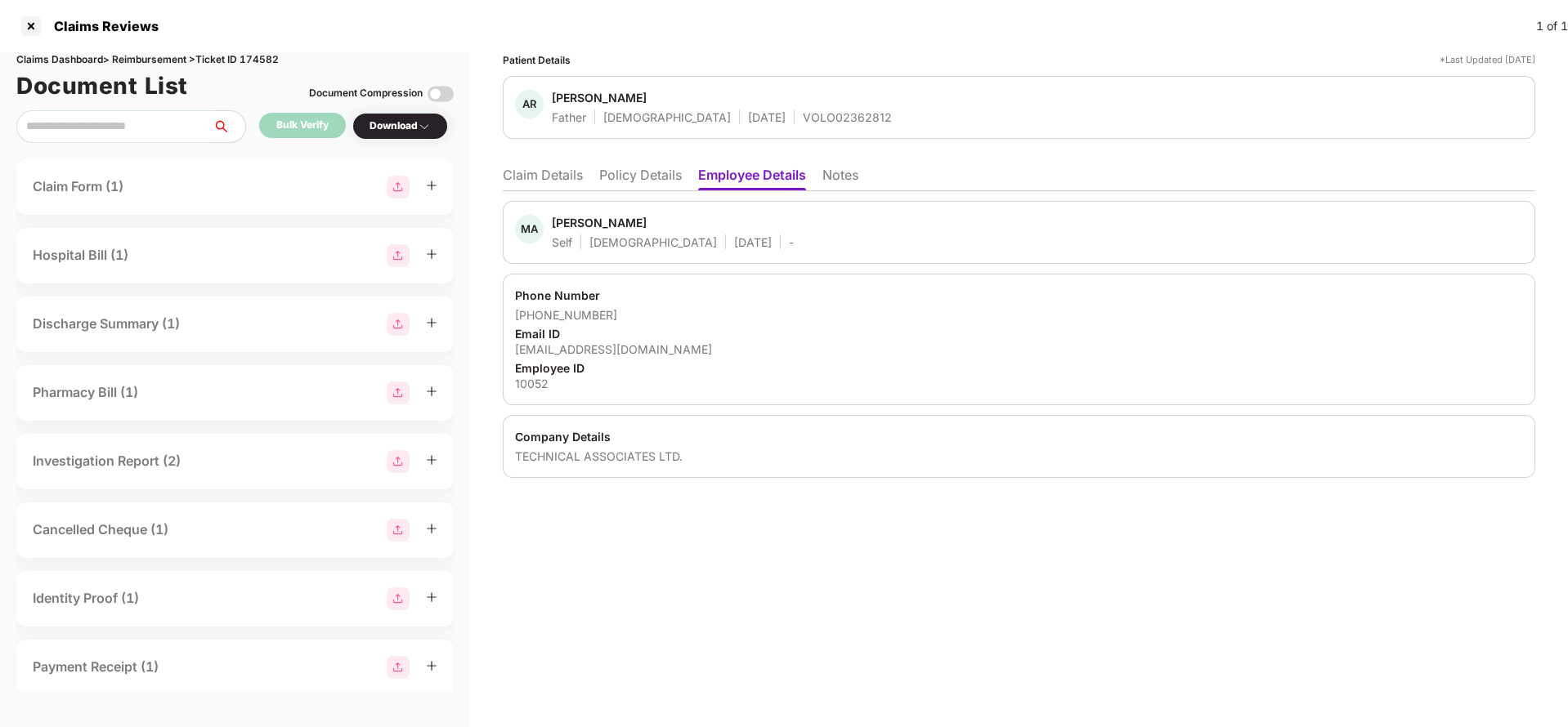
click at [652, 188] on li "Policy Details" at bounding box center [641, 179] width 82 height 24
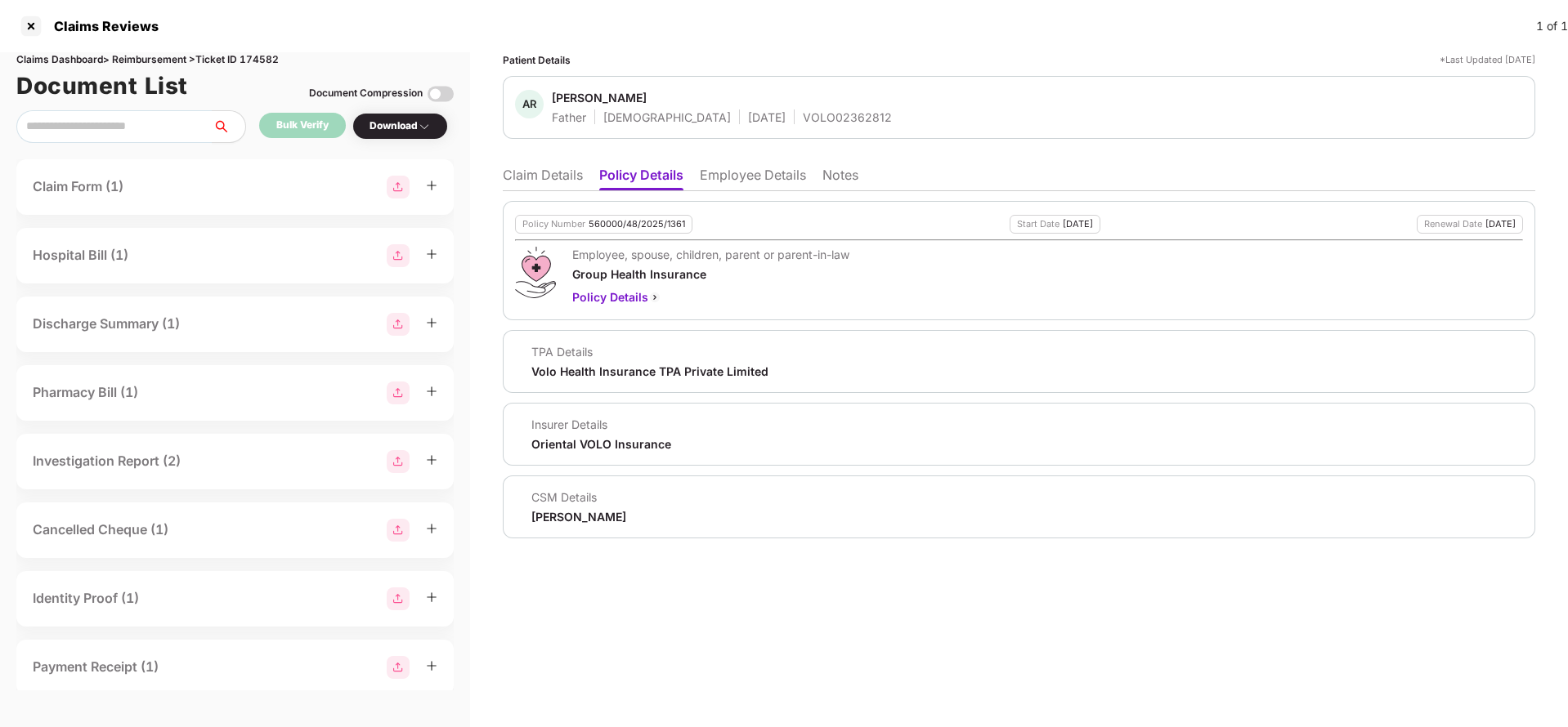
click at [634, 216] on div "Policy Number 560000/48/2025/1361" at bounding box center [604, 224] width 177 height 19
copy div "560000/48/2025/1361"
click at [782, 174] on li "Employee Details" at bounding box center [753, 179] width 106 height 24
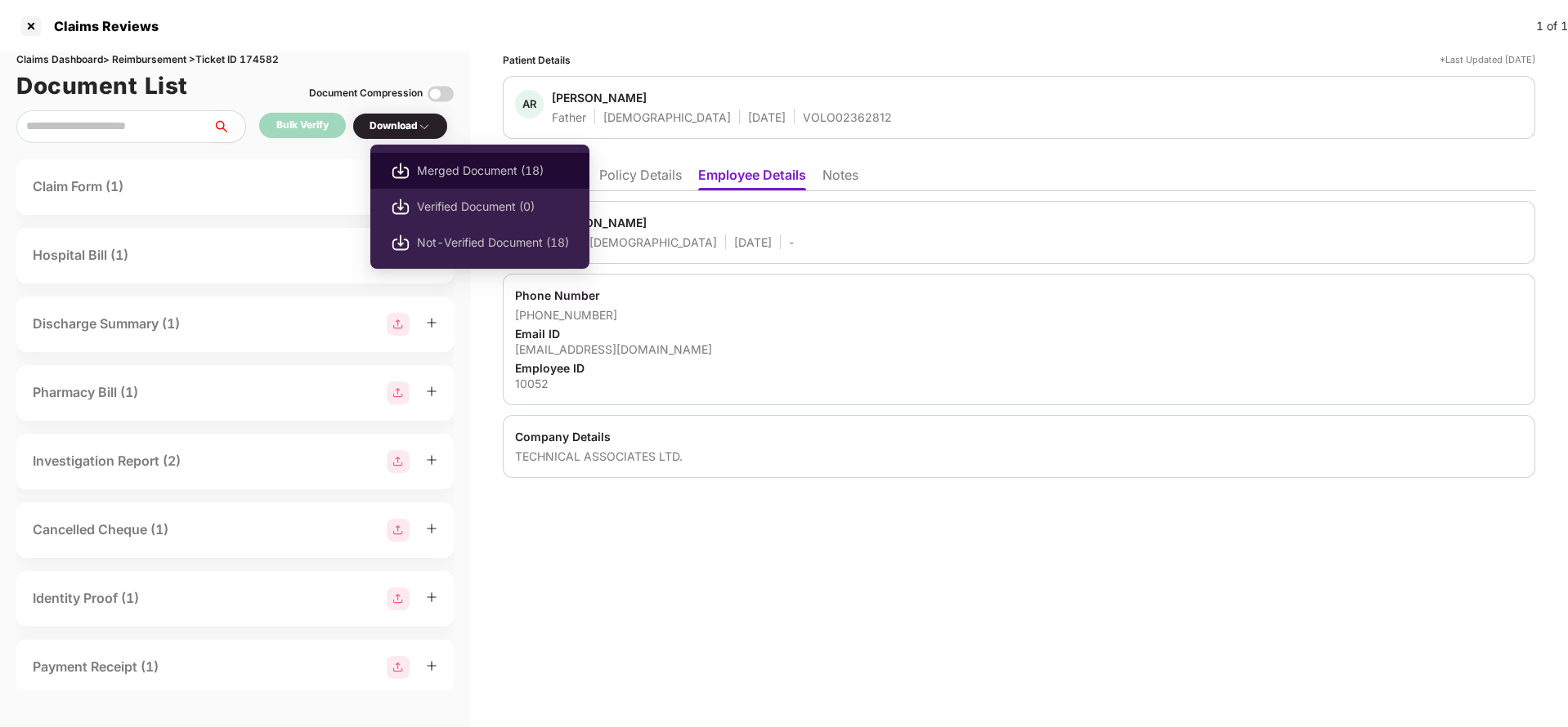
click at [486, 160] on li "Merged Document (18)" at bounding box center [480, 170] width 219 height 36
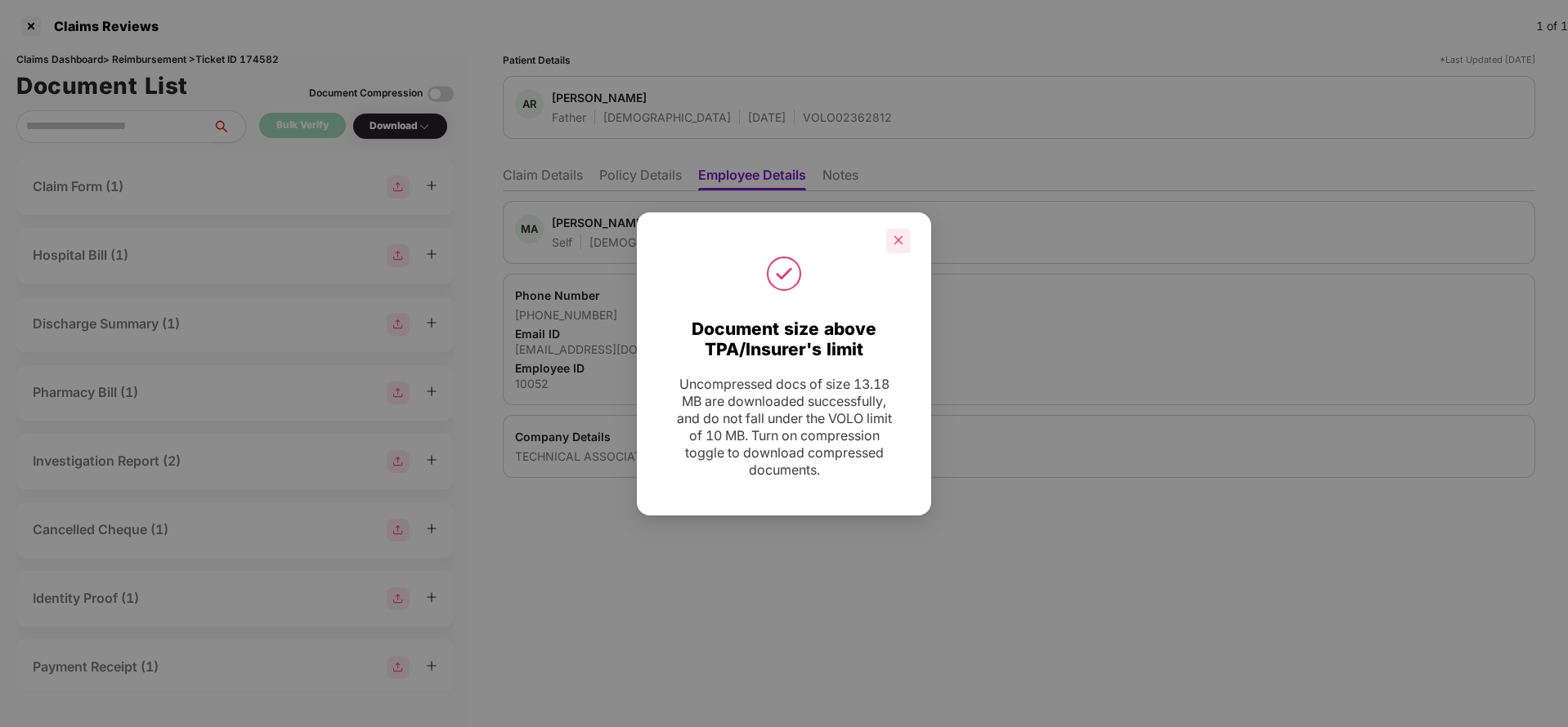
click at [894, 235] on icon "close" at bounding box center [898, 240] width 12 height 12
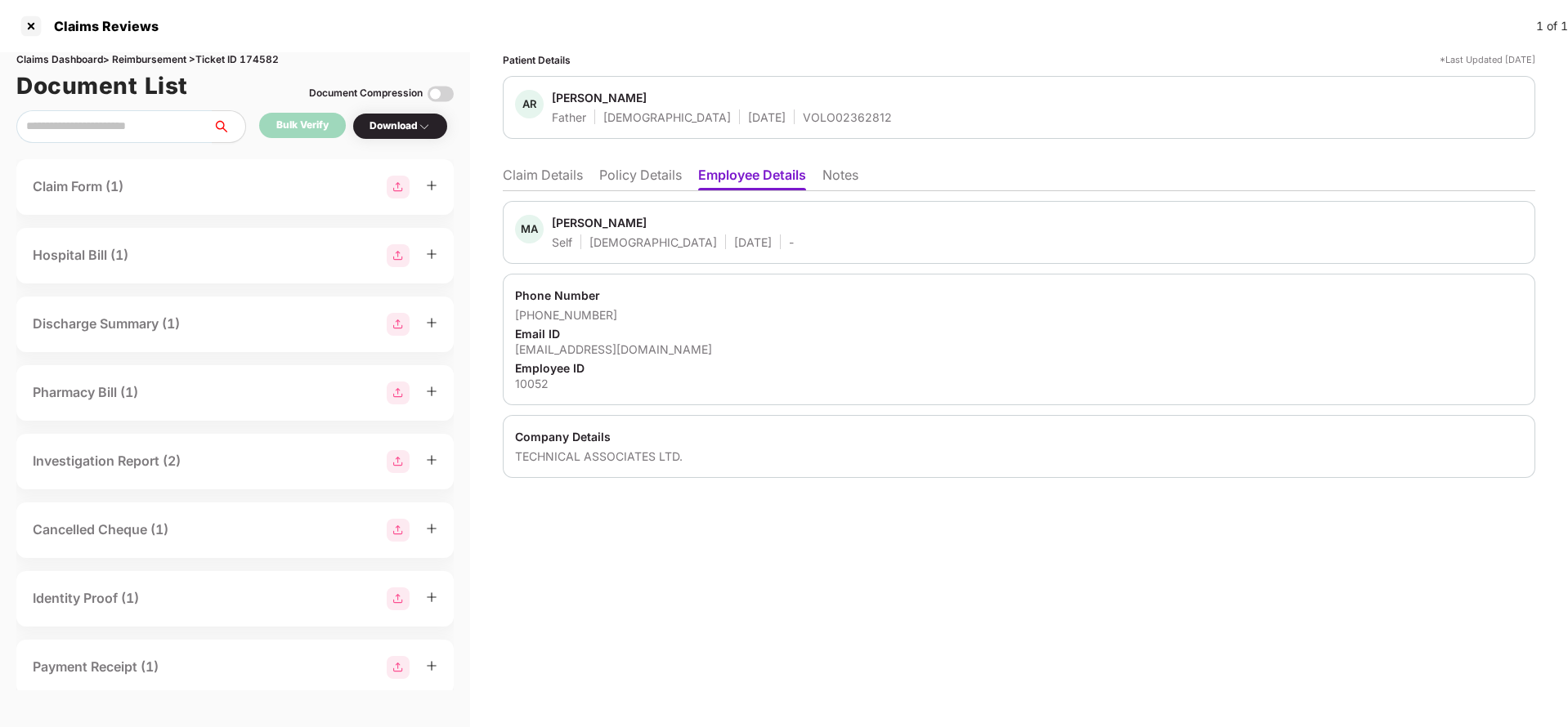
click at [544, 175] on li "Claim Details" at bounding box center [543, 179] width 80 height 24
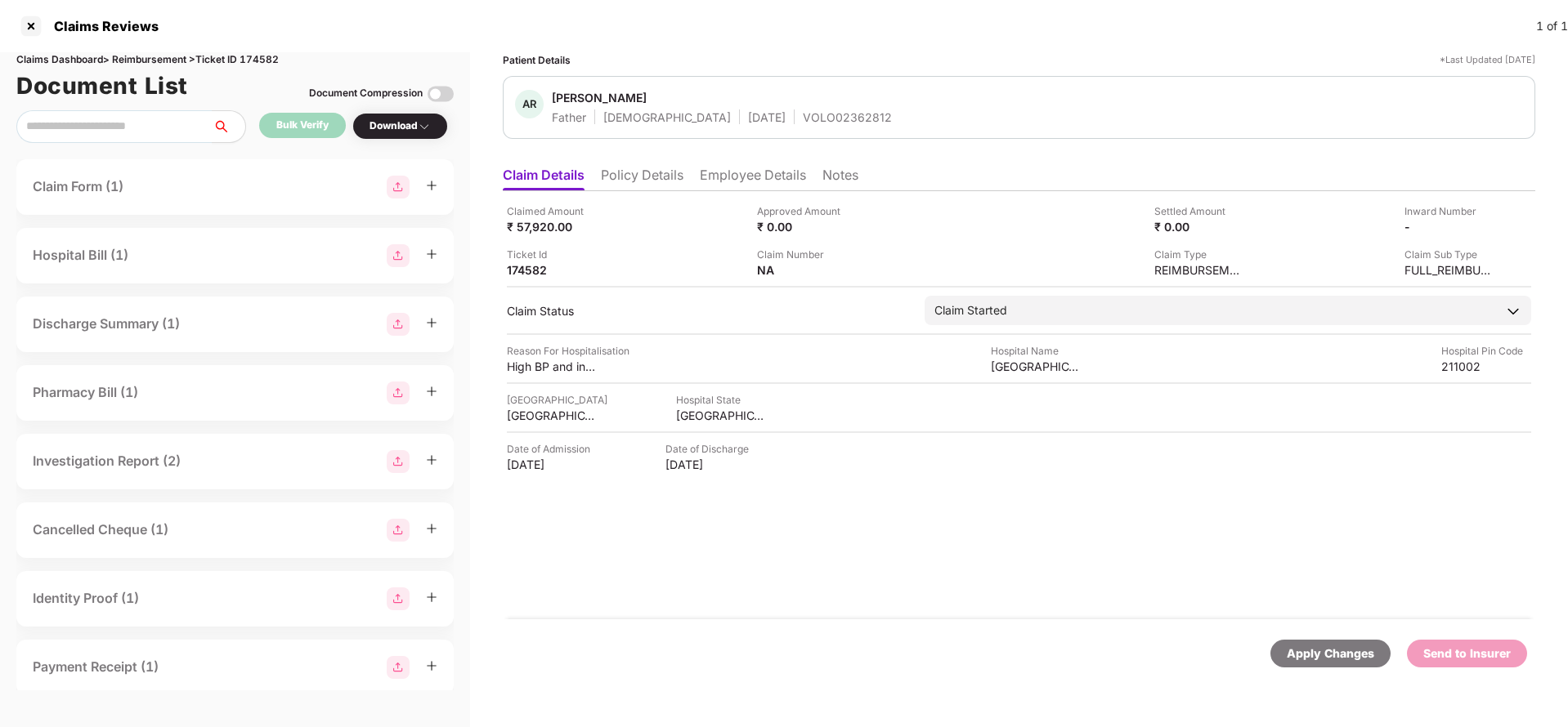
click at [1327, 654] on div "Apply Changes" at bounding box center [1331, 654] width 88 height 18
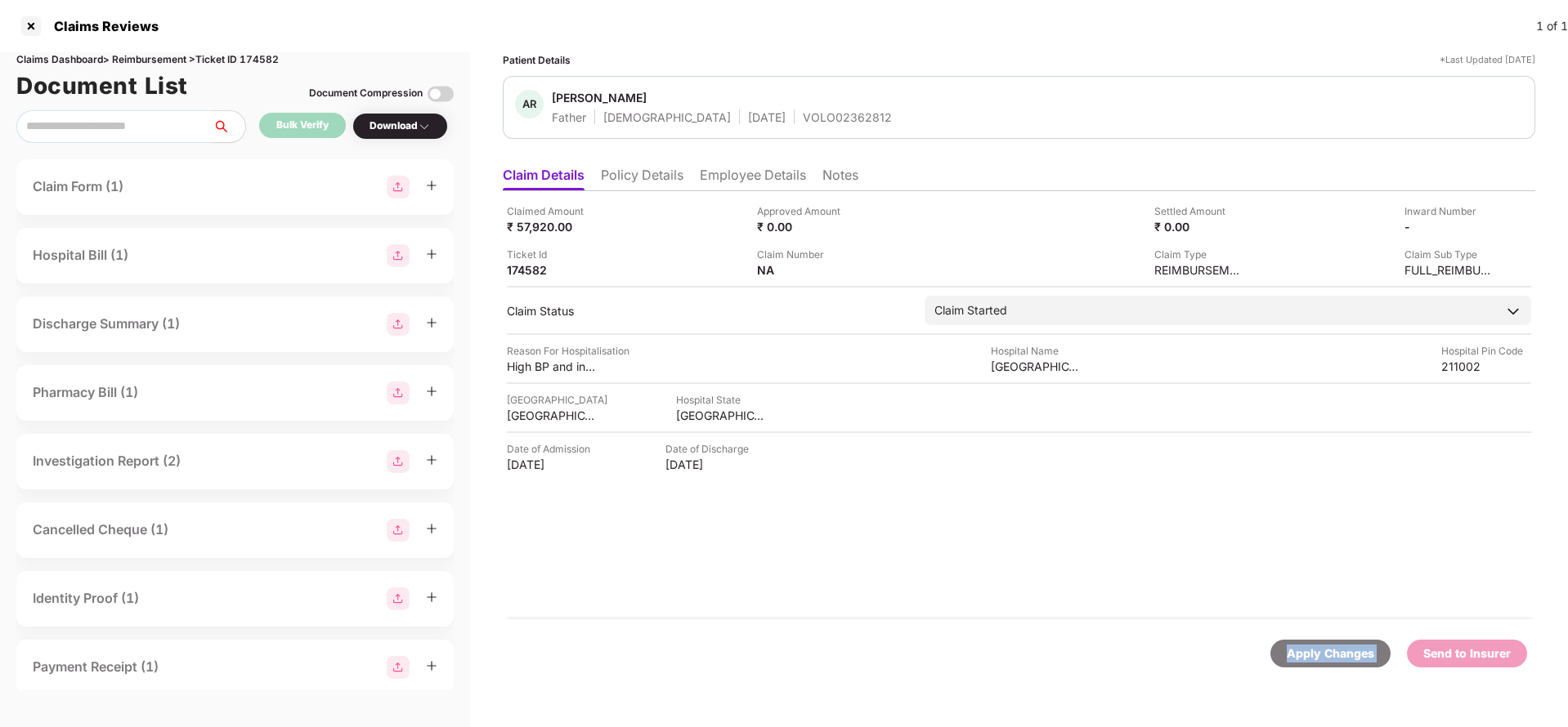
click at [1327, 654] on div "Apply Changes" at bounding box center [1331, 654] width 88 height 18
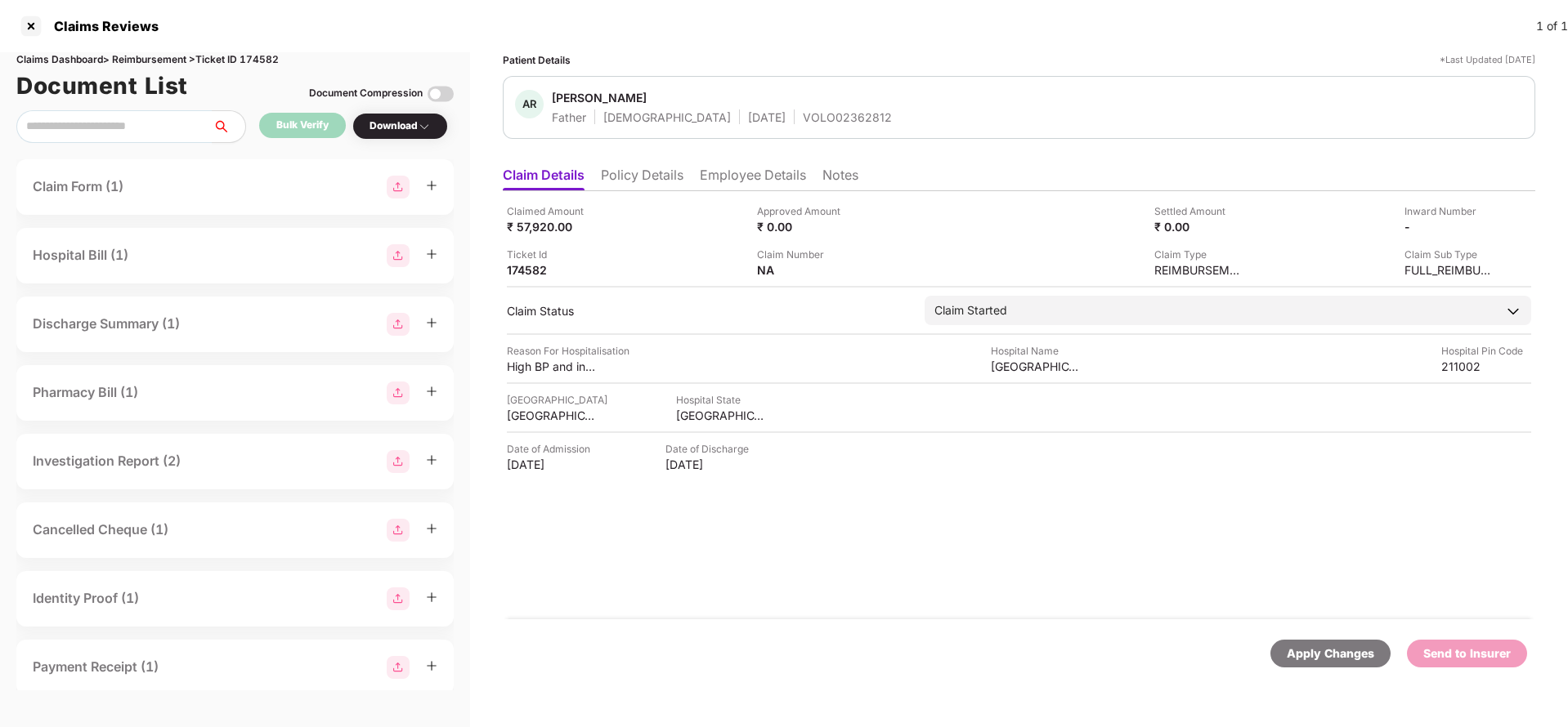
click at [276, 61] on div "Claims Dashboard > Reimbursement > Ticket ID 174582" at bounding box center [235, 59] width 438 height 16
copy div "174582"
click at [1293, 660] on div "Apply Changes" at bounding box center [1331, 654] width 88 height 18
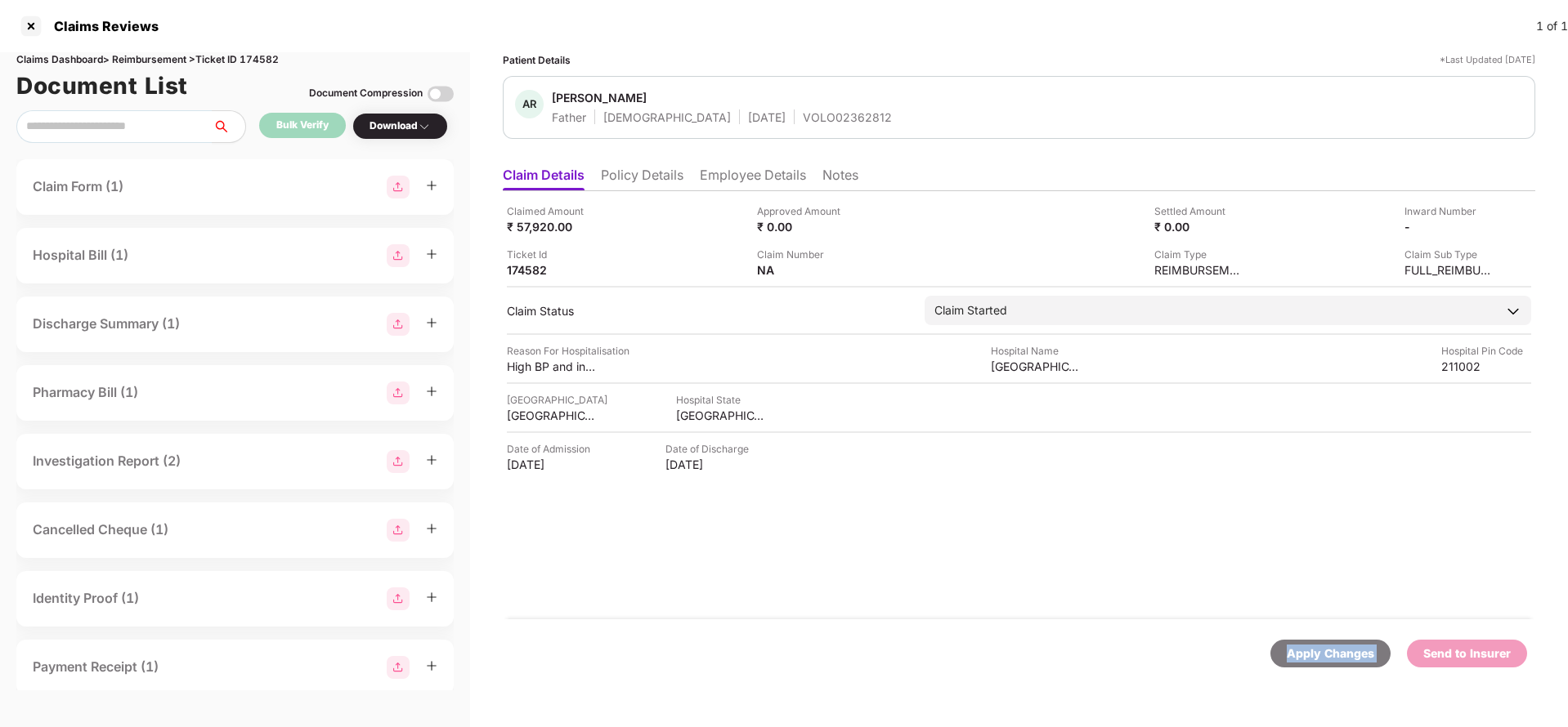
click at [1293, 660] on div "Apply Changes" at bounding box center [1331, 654] width 88 height 18
click at [660, 171] on li "Policy Details" at bounding box center [642, 179] width 82 height 24
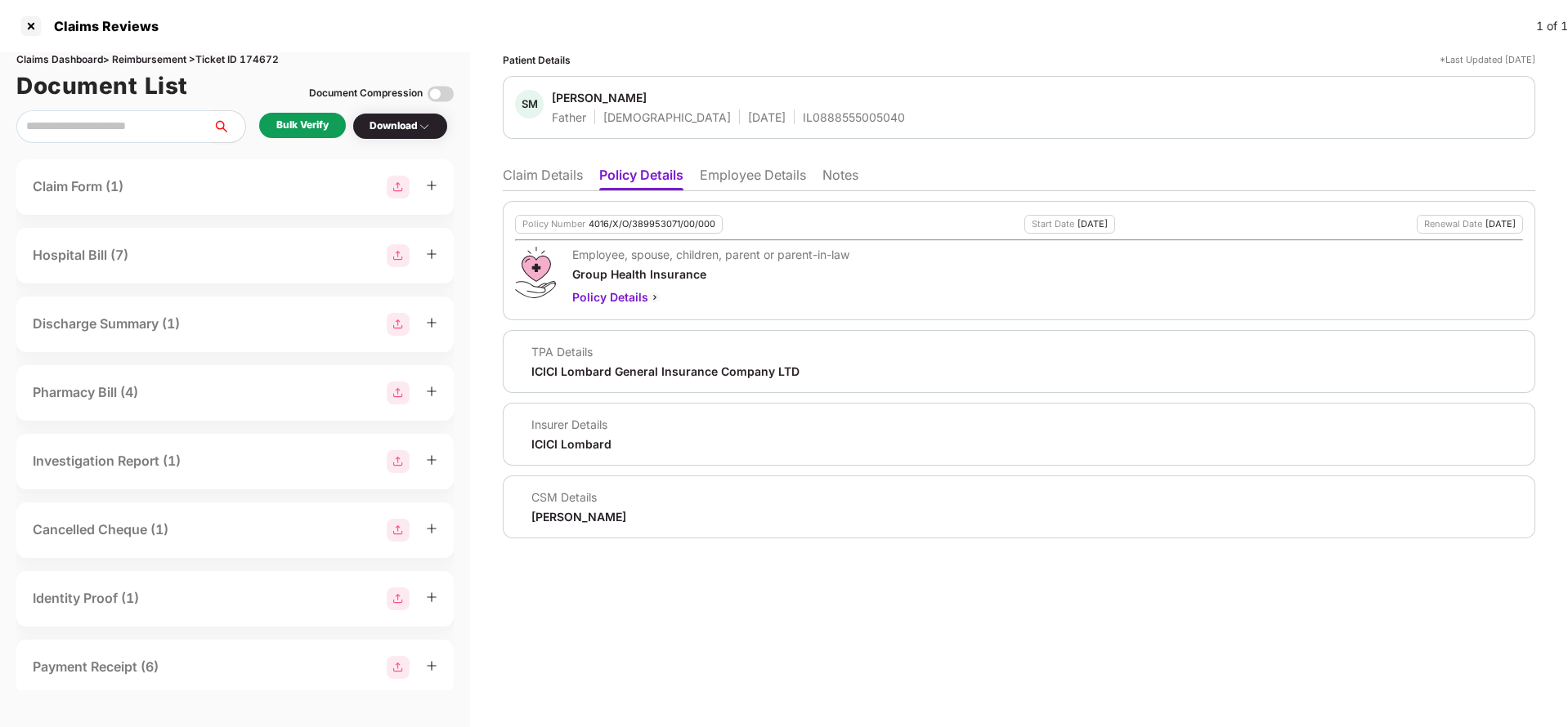
click at [644, 229] on div "4016/X/O/389953071/00/000" at bounding box center [652, 225] width 127 height 11
copy div "4016/X/O/389953071/00/000"
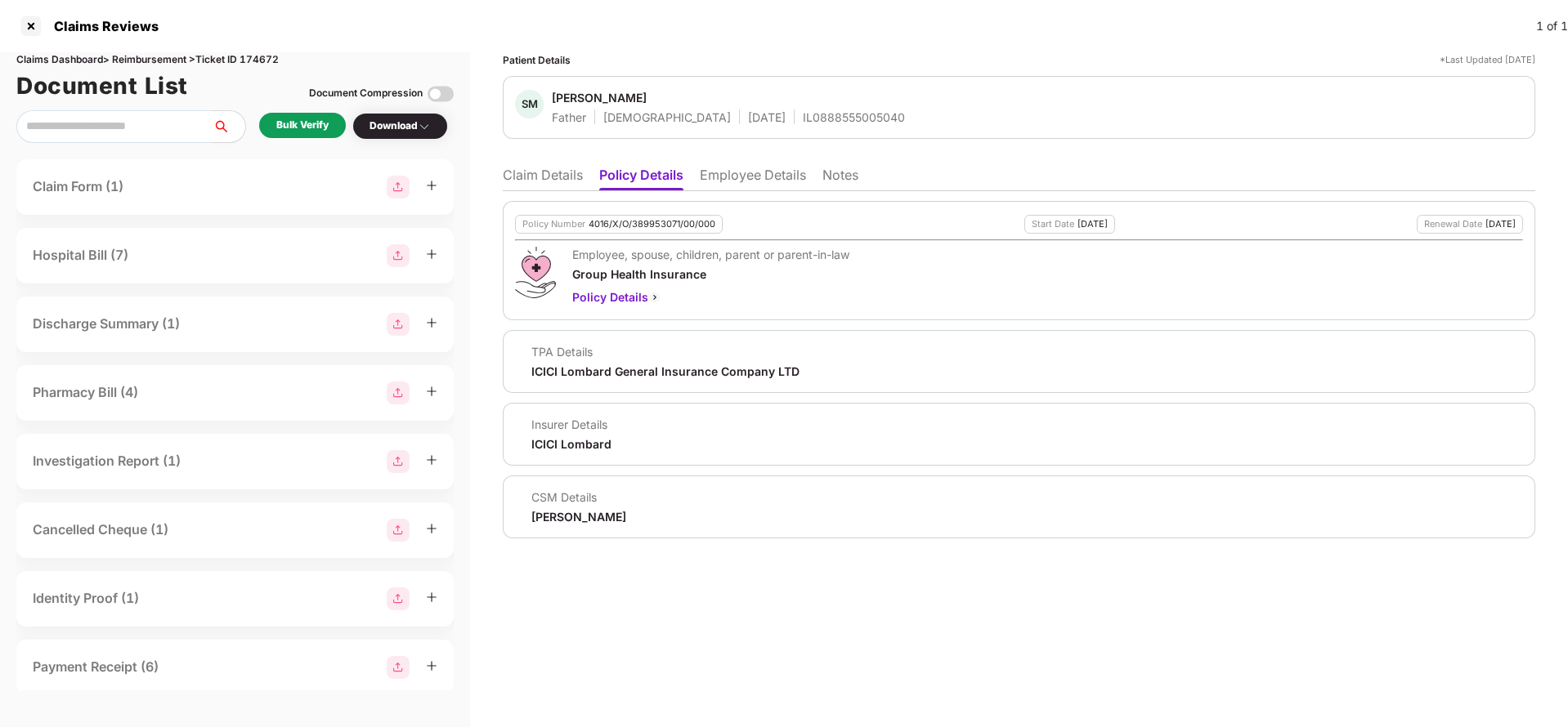
click at [803, 116] on div "IL0888555005040" at bounding box center [854, 117] width 102 height 16
copy div "IL0888555005040"
click at [736, 174] on li "Employee Details" at bounding box center [753, 179] width 106 height 24
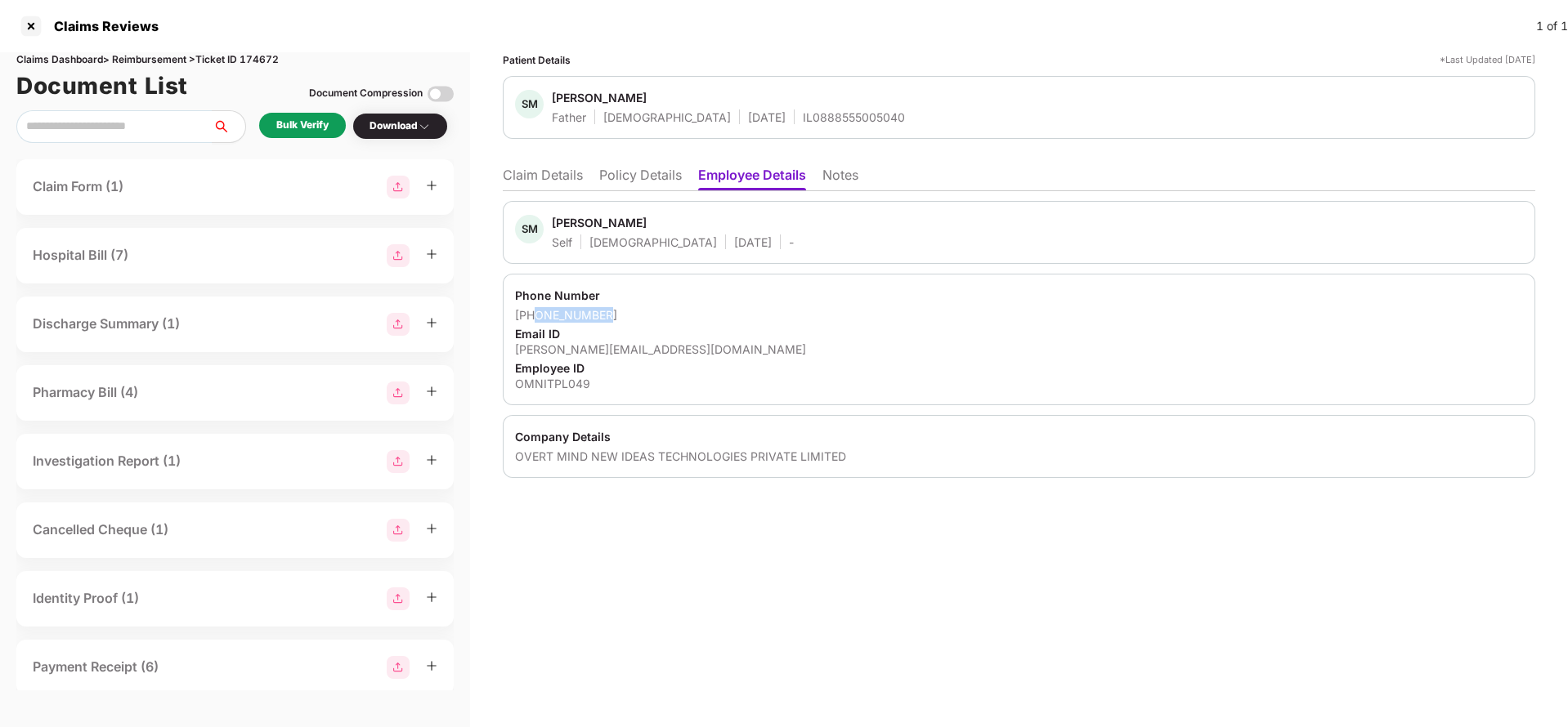
drag, startPoint x: 534, startPoint y: 314, endPoint x: 630, endPoint y: 309, distance: 96.1
click at [630, 310] on div "[PHONE_NUMBER]" at bounding box center [1019, 314] width 1008 height 16
copy div "8247013609"
click at [596, 346] on div "[PERSON_NAME][EMAIL_ADDRESS][DOMAIN_NAME]" at bounding box center [1019, 349] width 1008 height 16
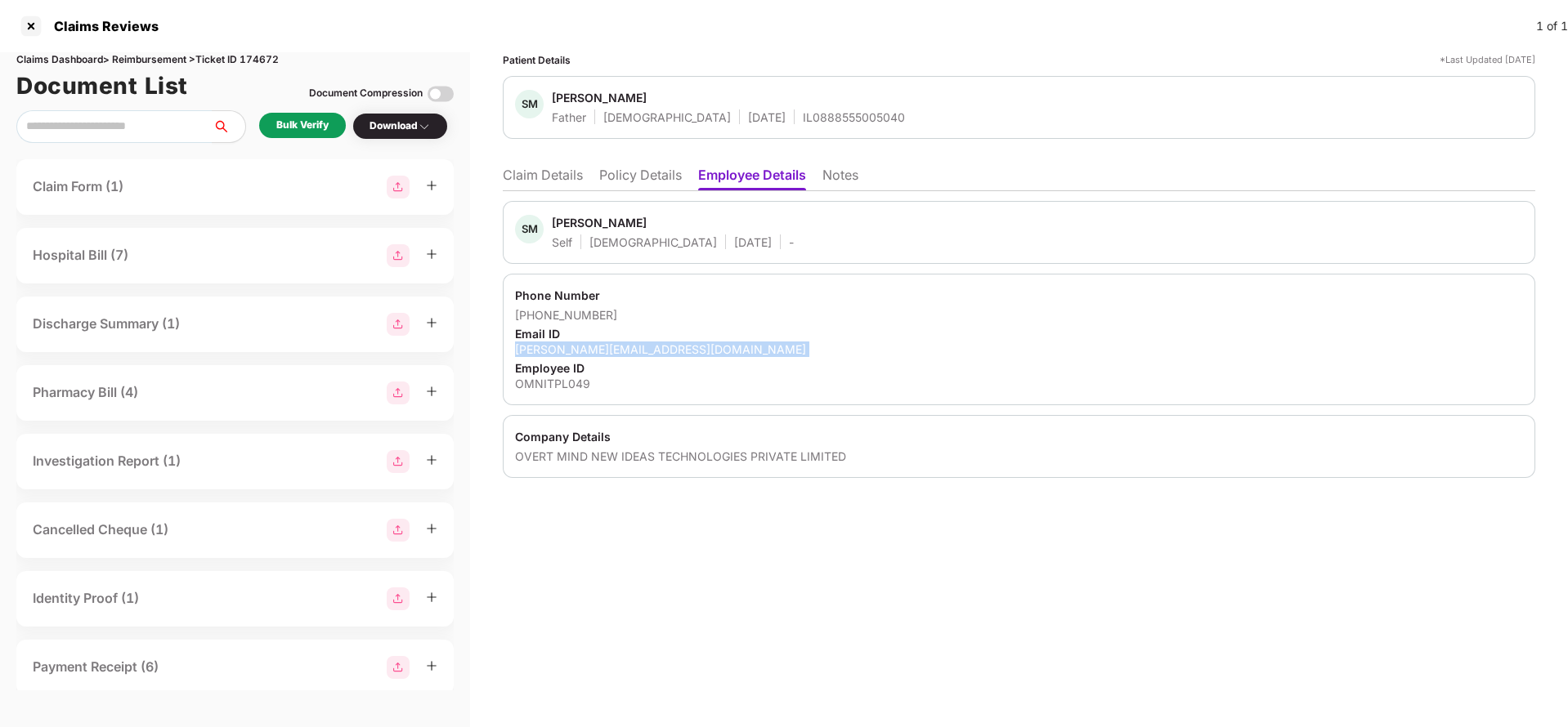
click at [596, 346] on div "[PERSON_NAME][EMAIL_ADDRESS][DOMAIN_NAME]" at bounding box center [1019, 349] width 1008 height 16
copy div "[PERSON_NAME][EMAIL_ADDRESS][DOMAIN_NAME]"
click at [544, 177] on li "Claim Details" at bounding box center [543, 179] width 80 height 24
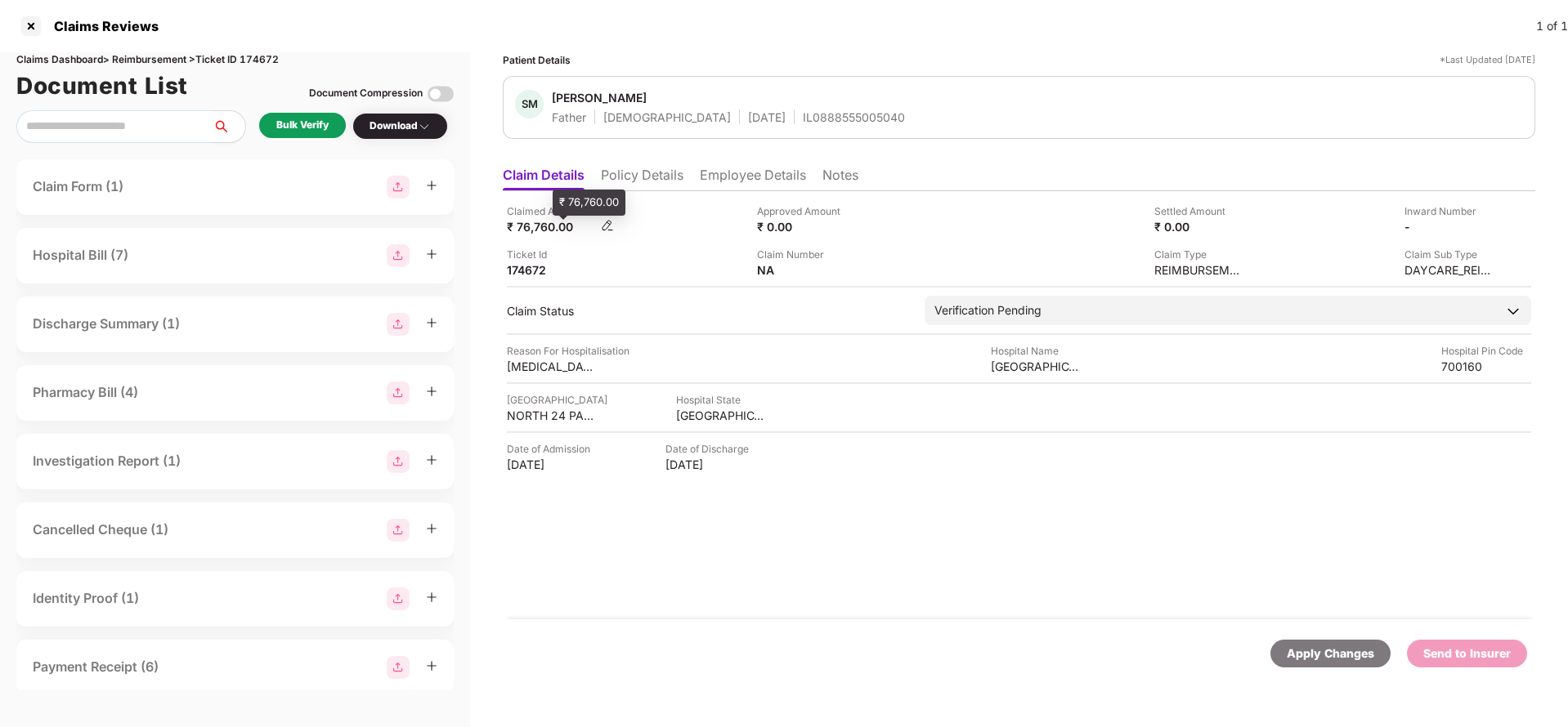
click at [546, 232] on div "₹ 76,760.00" at bounding box center [552, 227] width 90 height 16
copy div "76,760"
click at [1028, 369] on div "Tata Medical Center" at bounding box center [1036, 366] width 90 height 16
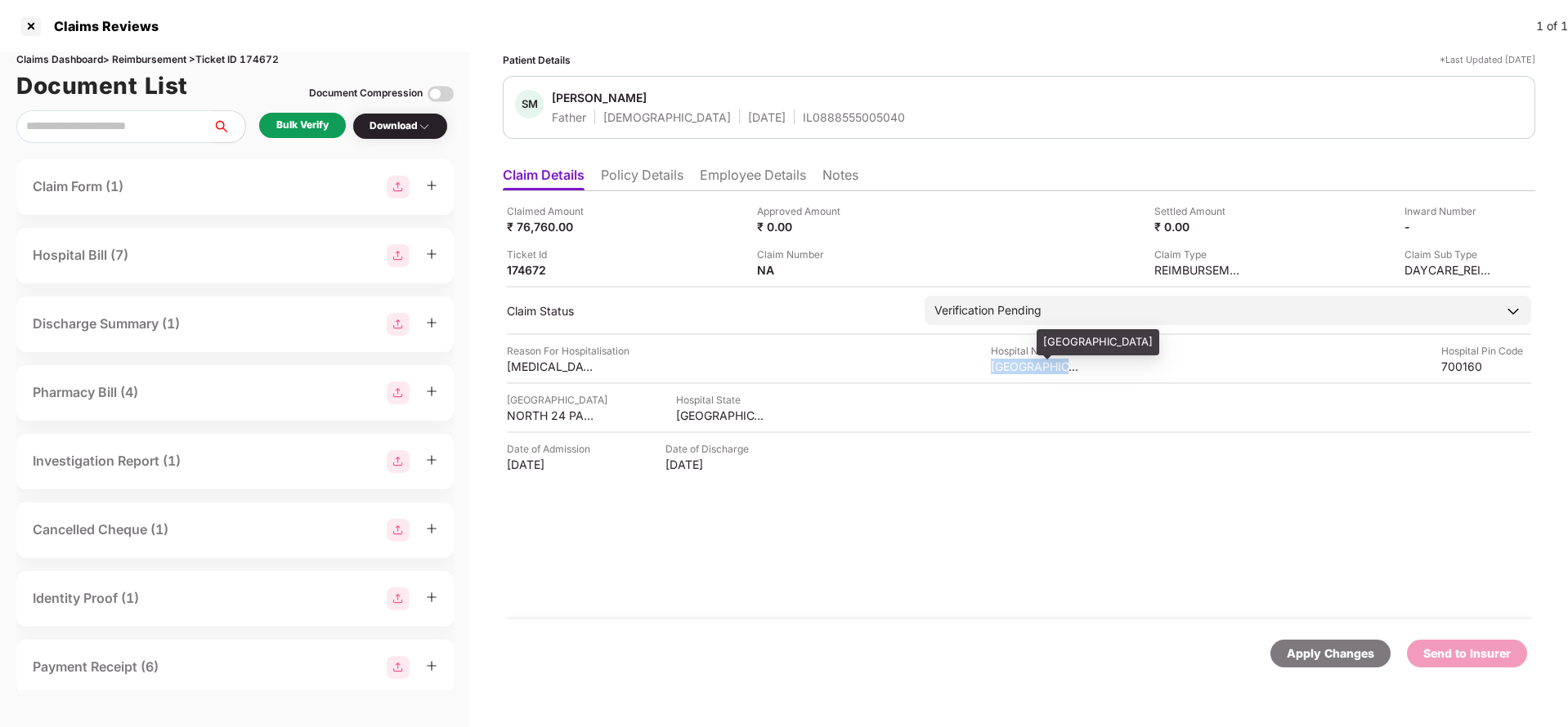
click at [1028, 369] on div "Tata Medical Center" at bounding box center [1036, 366] width 90 height 16
copy div "Tata Medical Center"
click at [306, 133] on div "Bulk Verify" at bounding box center [302, 125] width 87 height 26
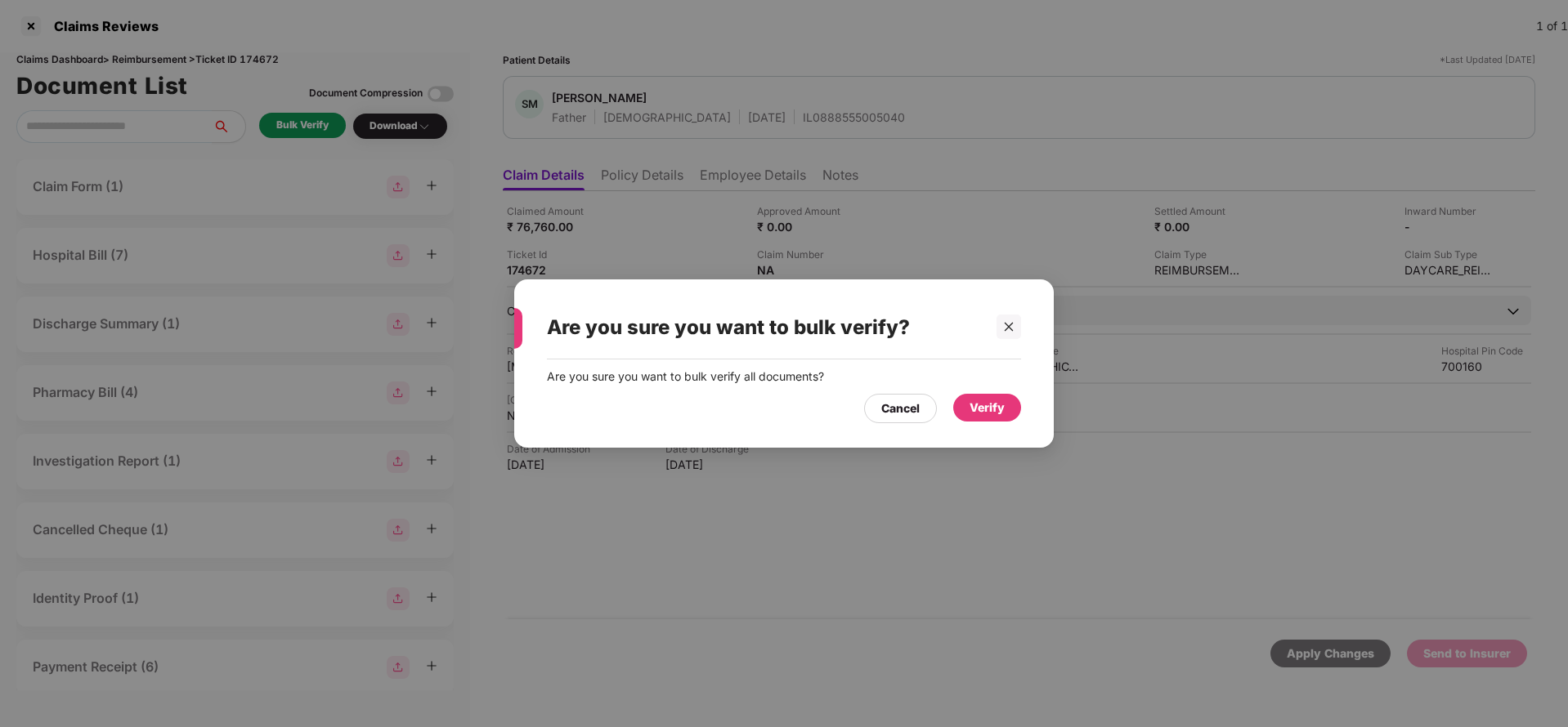
click at [978, 401] on div "Verify" at bounding box center [987, 408] width 35 height 18
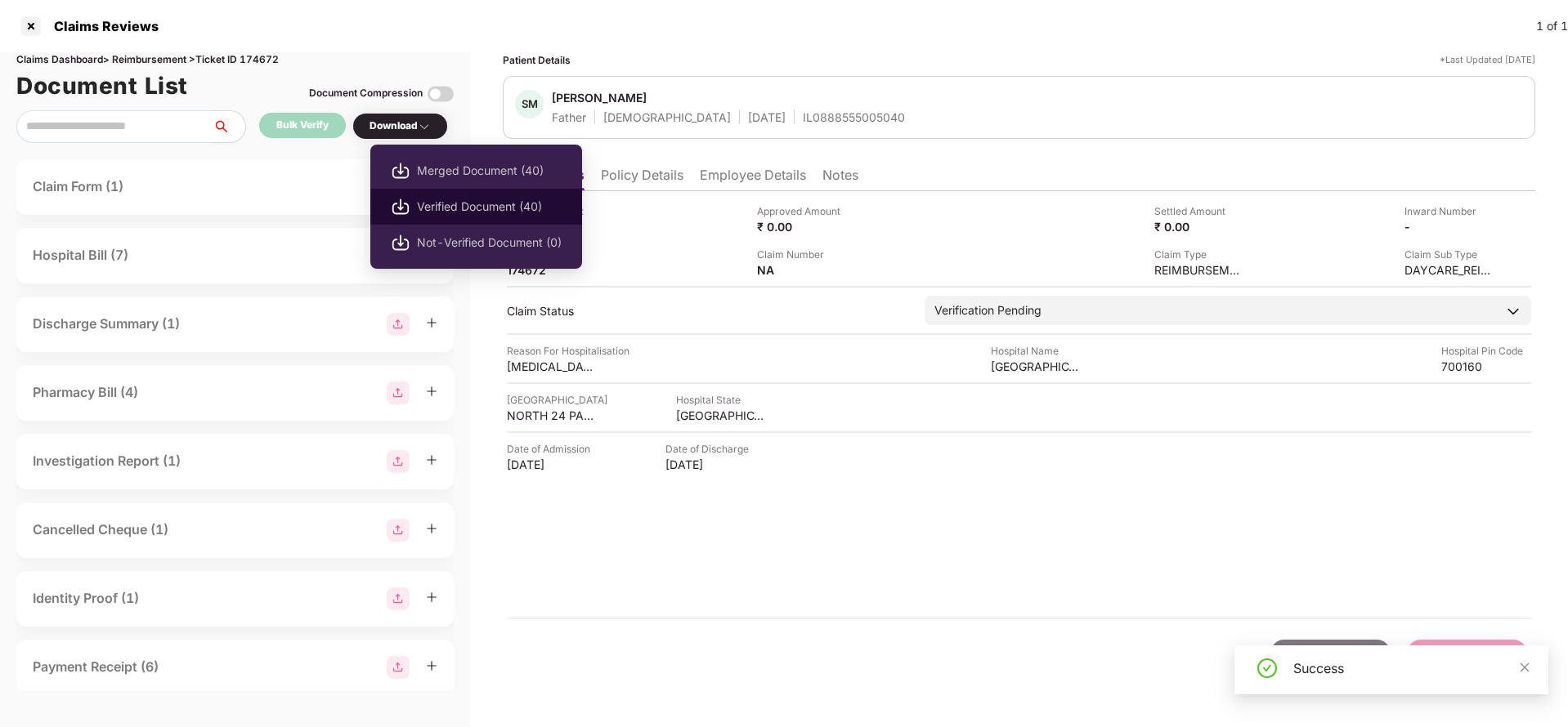
click at [475, 207] on span "Verified Document (40)" at bounding box center [489, 207] width 144 height 18
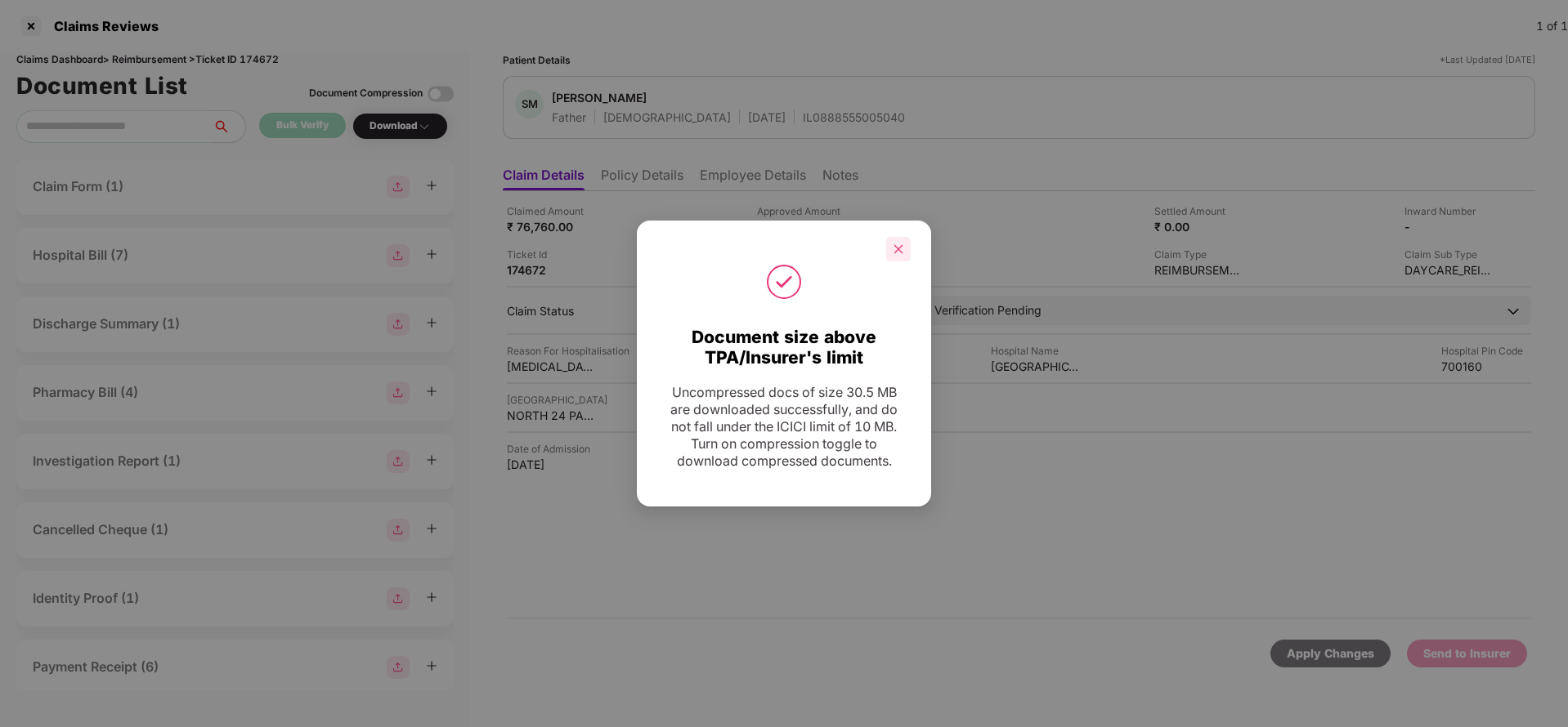
click at [897, 240] on div at bounding box center [898, 249] width 25 height 25
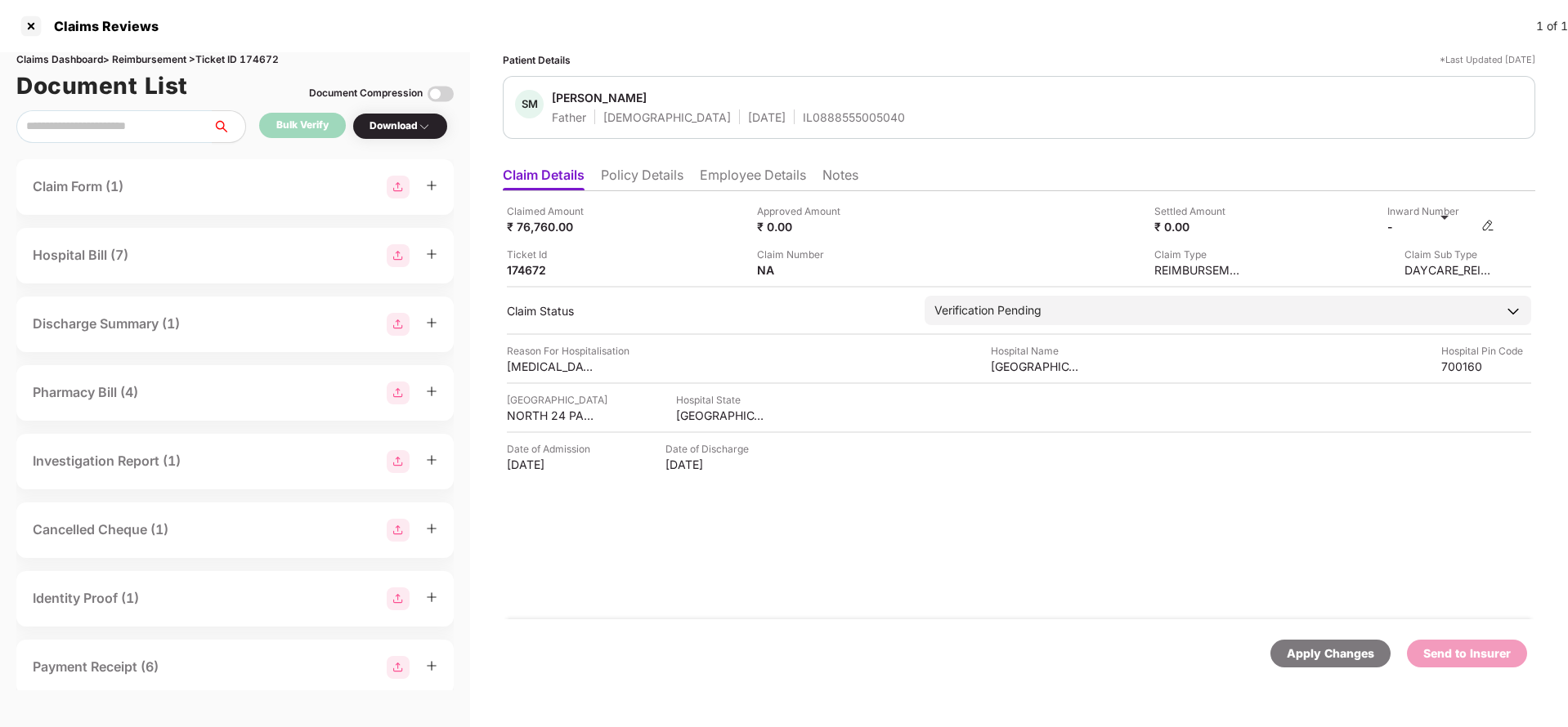
click at [1495, 227] on img at bounding box center [1489, 226] width 13 height 13
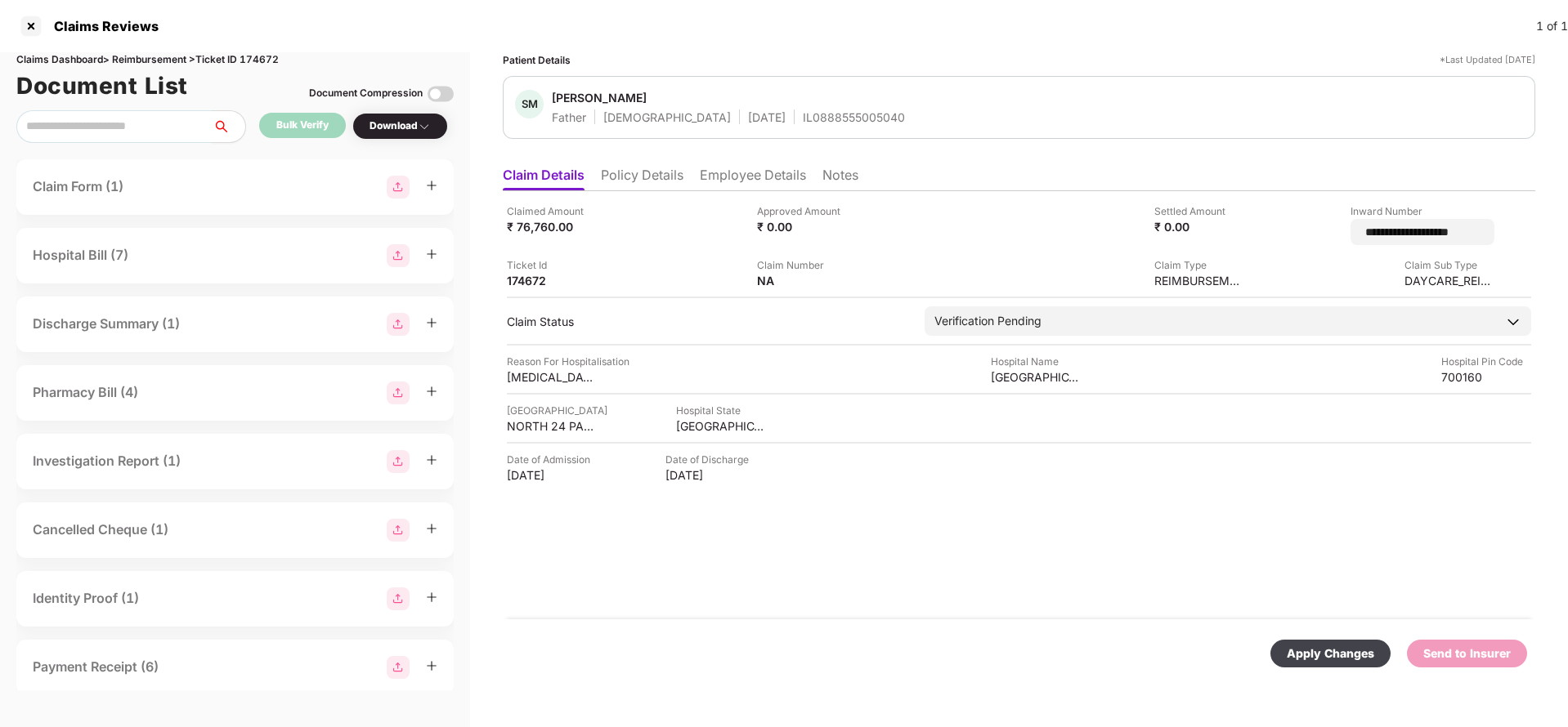
type input "**********"
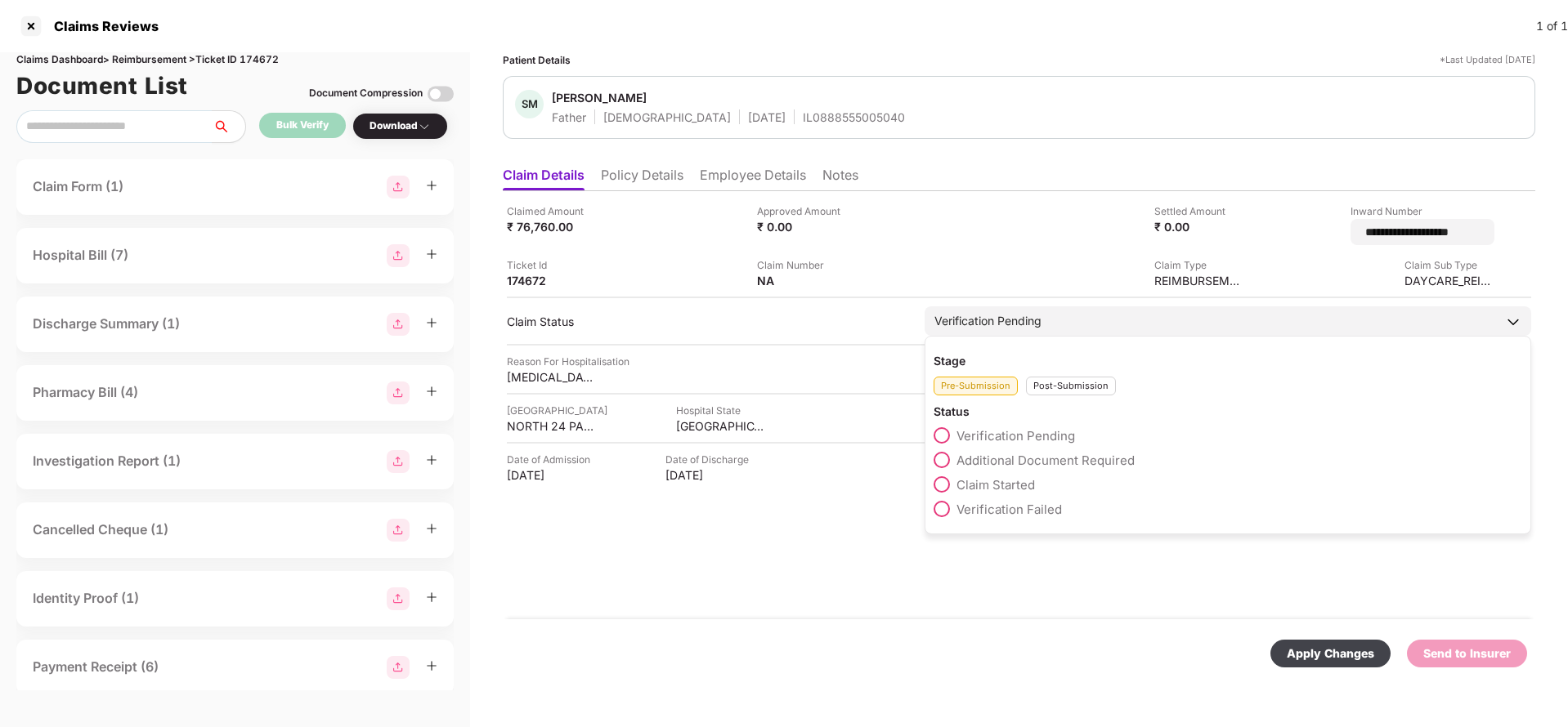
click at [1059, 318] on div "Verification Pending" at bounding box center [1228, 321] width 607 height 29
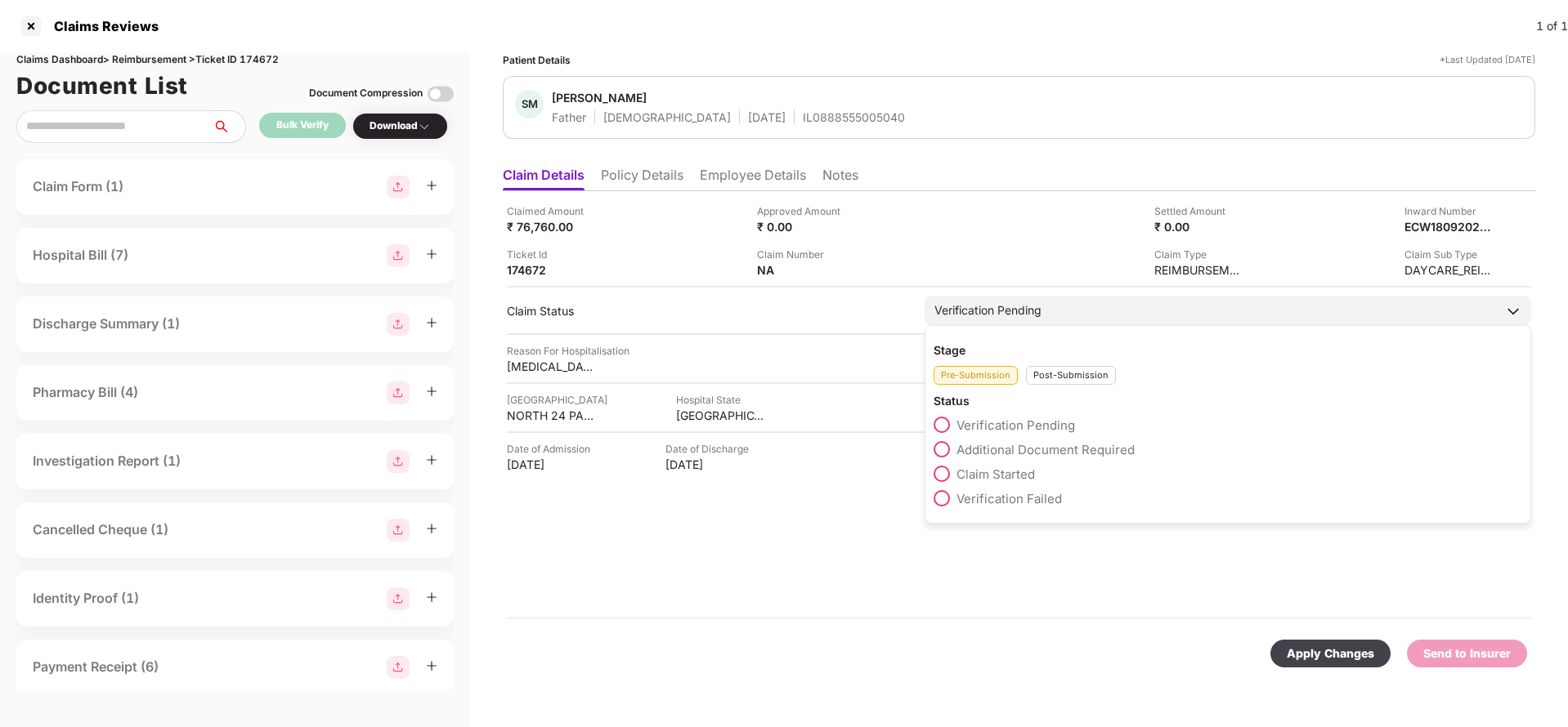
click at [1077, 371] on div "Post-Submission" at bounding box center [1071, 375] width 90 height 19
click at [1045, 448] on span "Claim Under Process" at bounding box center [1018, 449] width 123 height 16
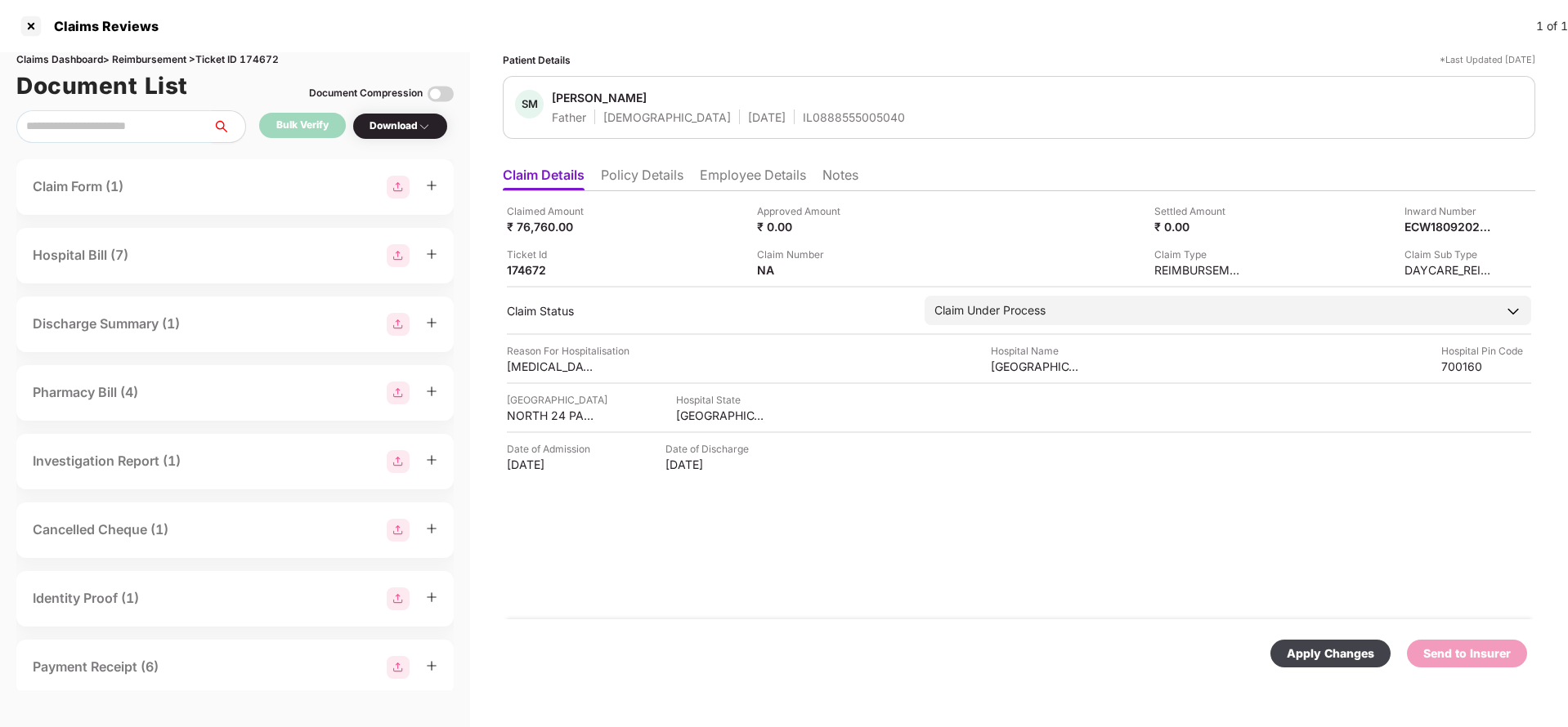
click at [1298, 646] on div "Apply Changes" at bounding box center [1331, 654] width 88 height 18
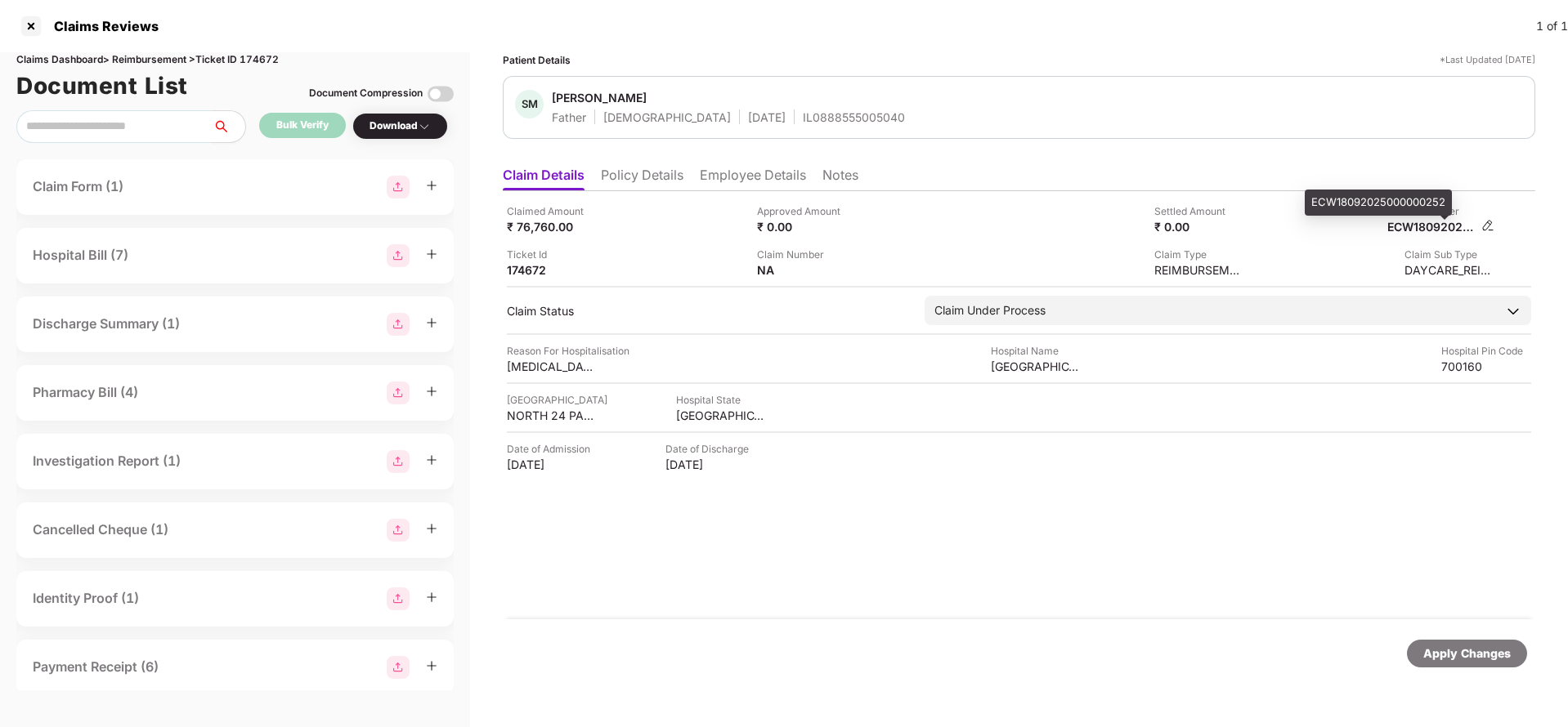
click at [1438, 229] on div "ECW18092025000000252" at bounding box center [1433, 227] width 90 height 16
copy div "ECW18092025000000252"
click at [803, 110] on div "IL0888555005040" at bounding box center [854, 117] width 102 height 16
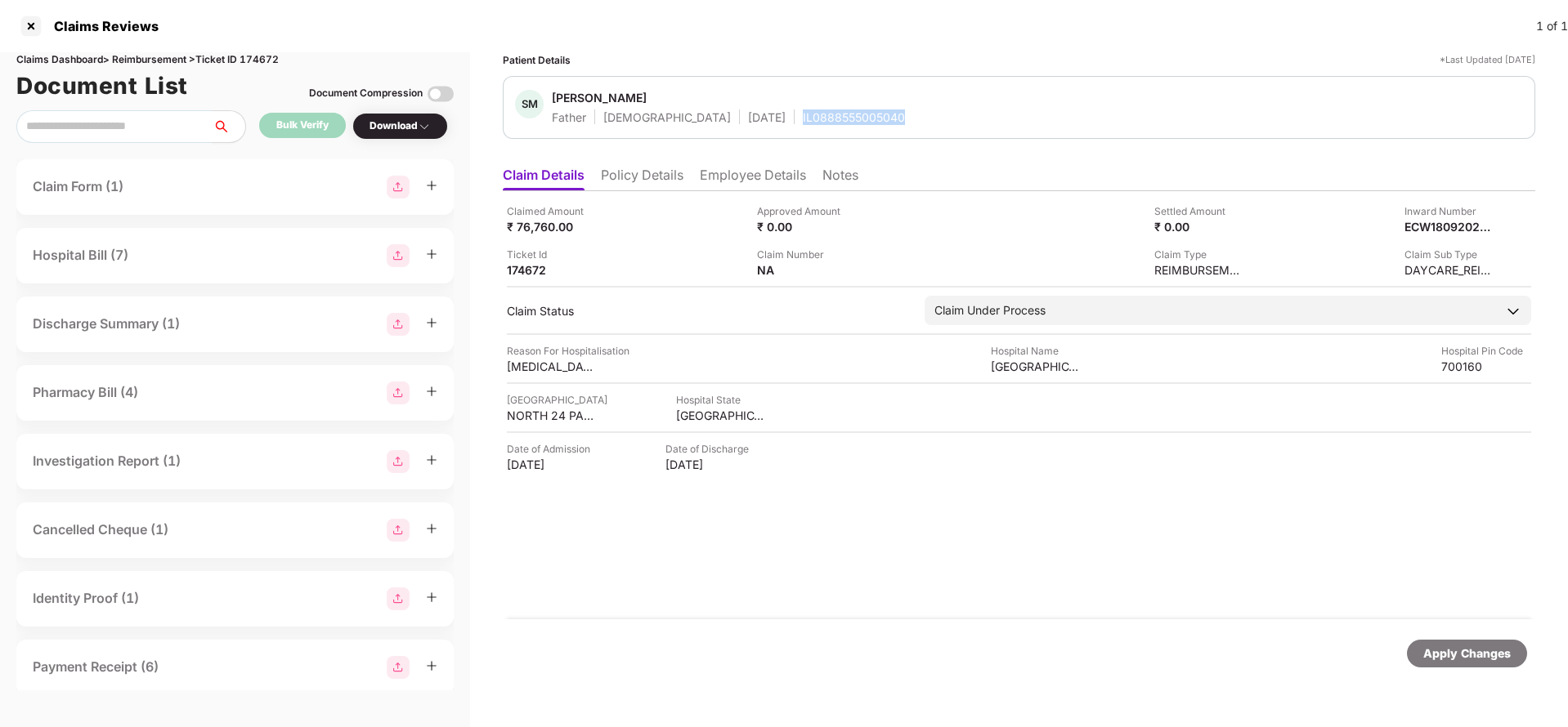
click at [803, 110] on div "IL0888555005040" at bounding box center [854, 117] width 102 height 16
copy div "IL0888555005040"
click at [1467, 650] on div "Apply Changes" at bounding box center [1467, 654] width 88 height 18
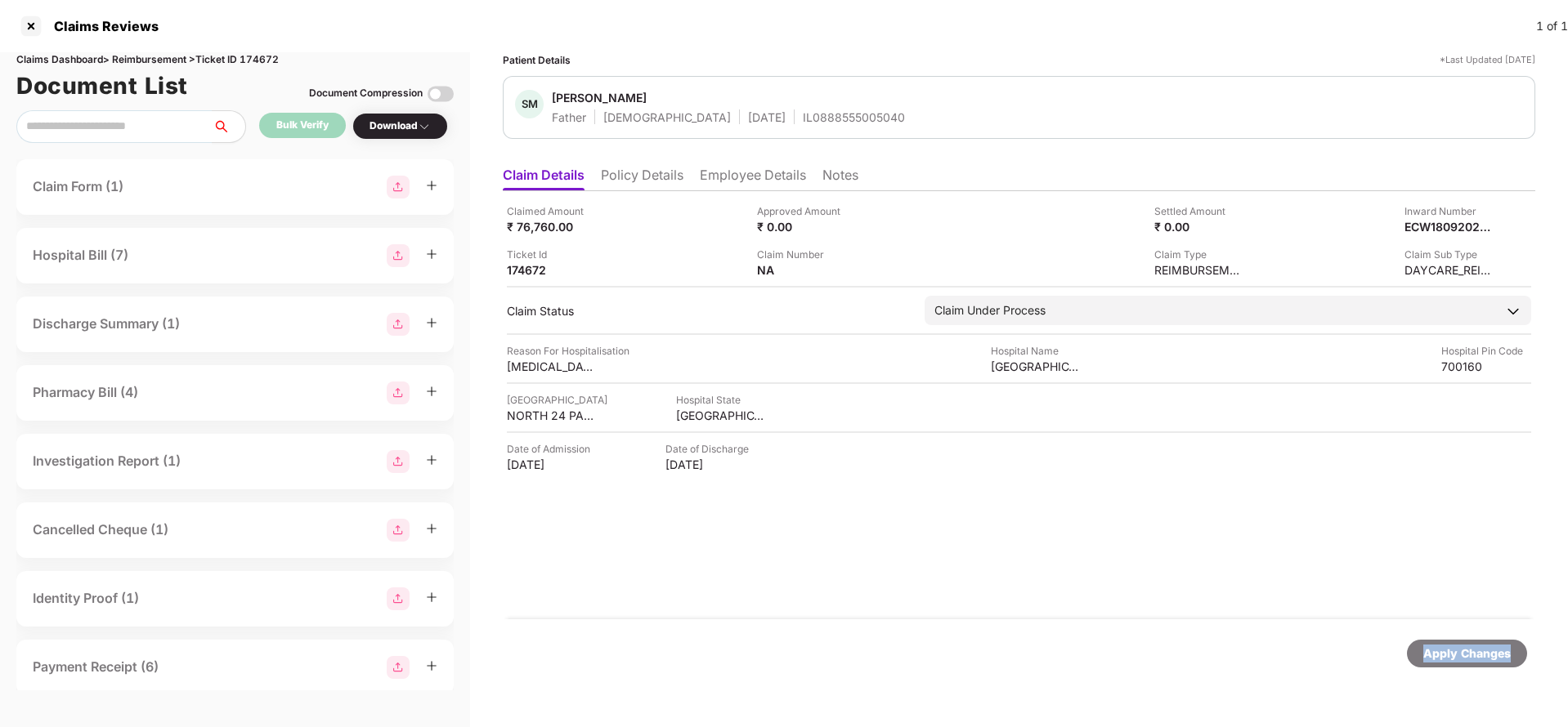
click at [1467, 650] on div "Apply Changes" at bounding box center [1467, 654] width 88 height 18
click at [266, 58] on div "Claims Dashboard > Reimbursement > Ticket ID 174672" at bounding box center [235, 59] width 438 height 16
click at [1467, 657] on div "Apply Changes" at bounding box center [1467, 654] width 88 height 18
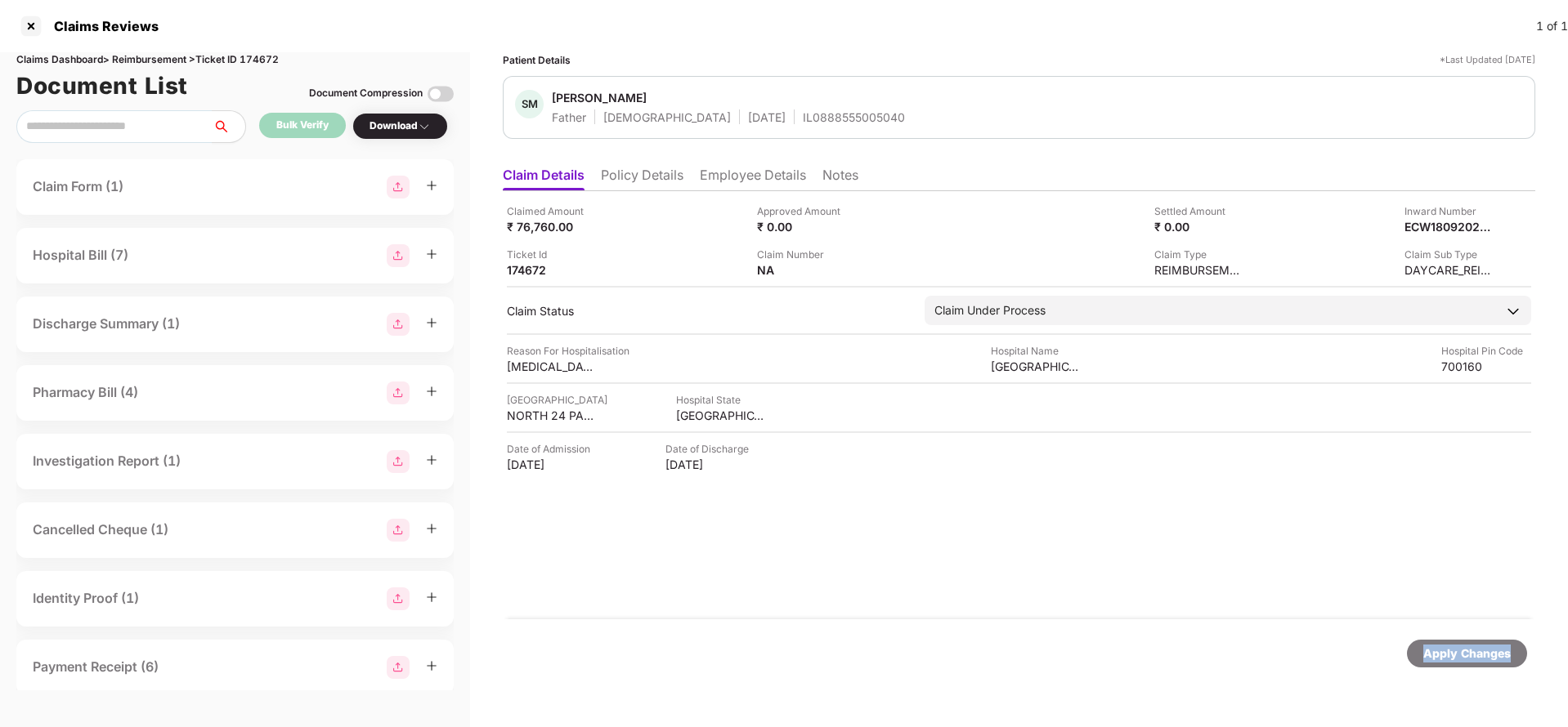
click at [1467, 657] on div "Apply Changes" at bounding box center [1467, 654] width 88 height 18
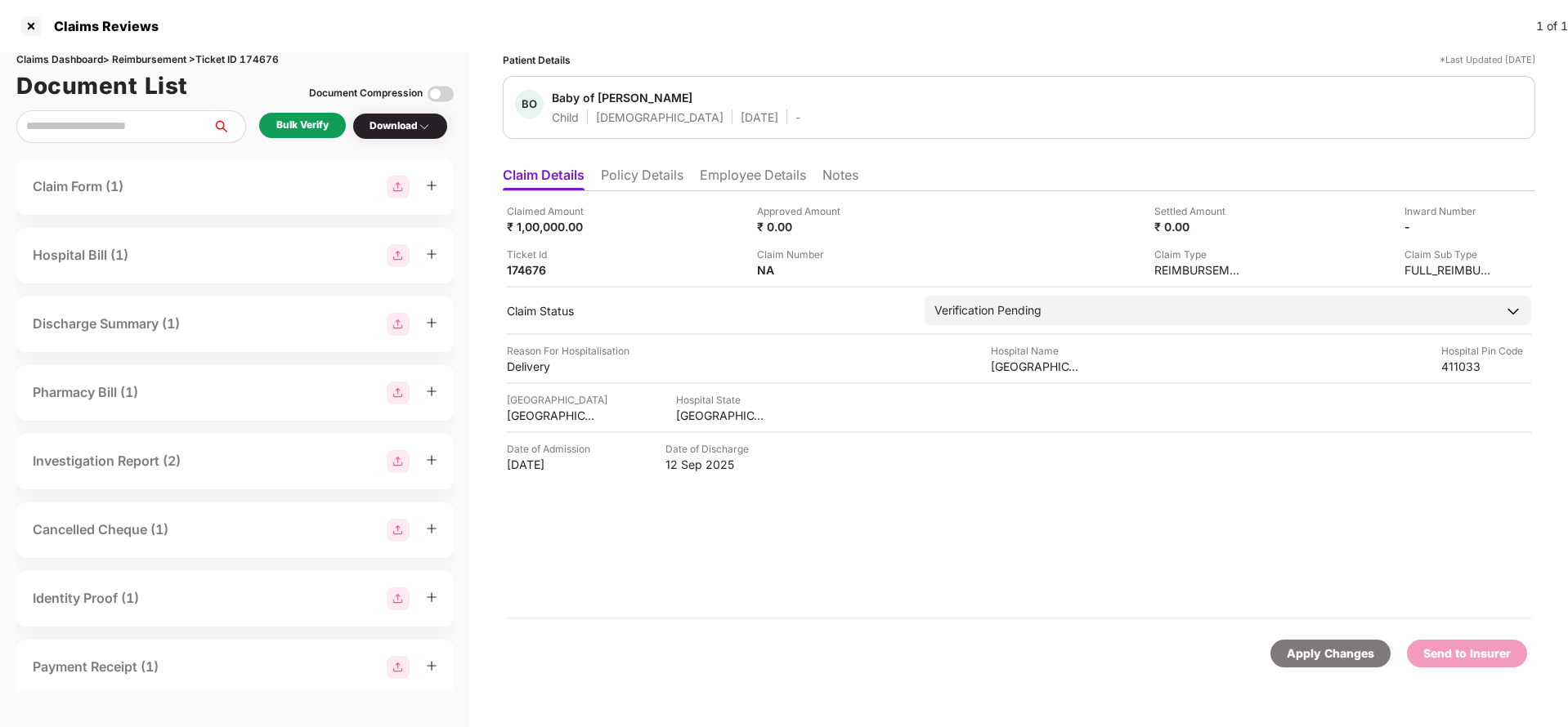
click at [650, 174] on li "Policy Details" at bounding box center [642, 179] width 82 height 24
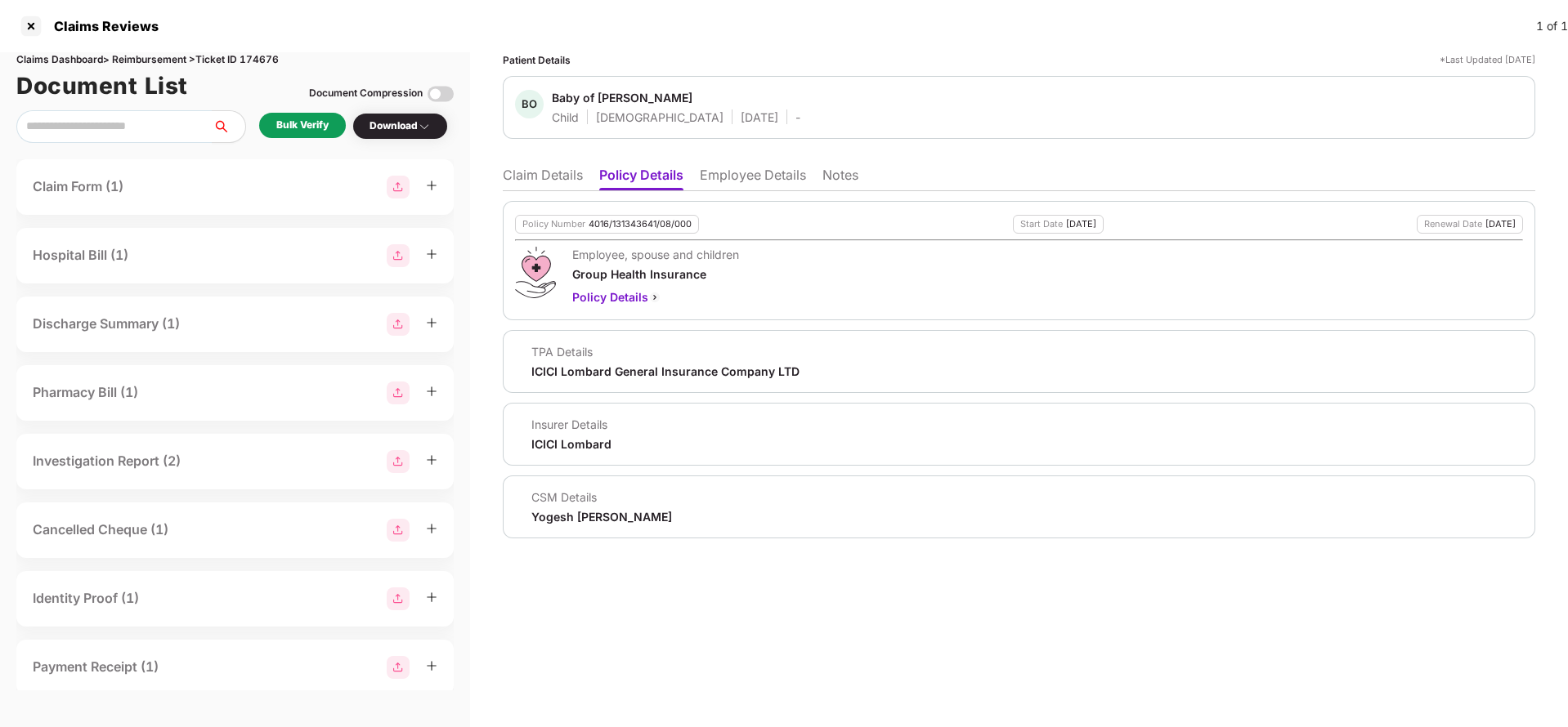
click at [538, 183] on li "Claim Details" at bounding box center [543, 179] width 80 height 24
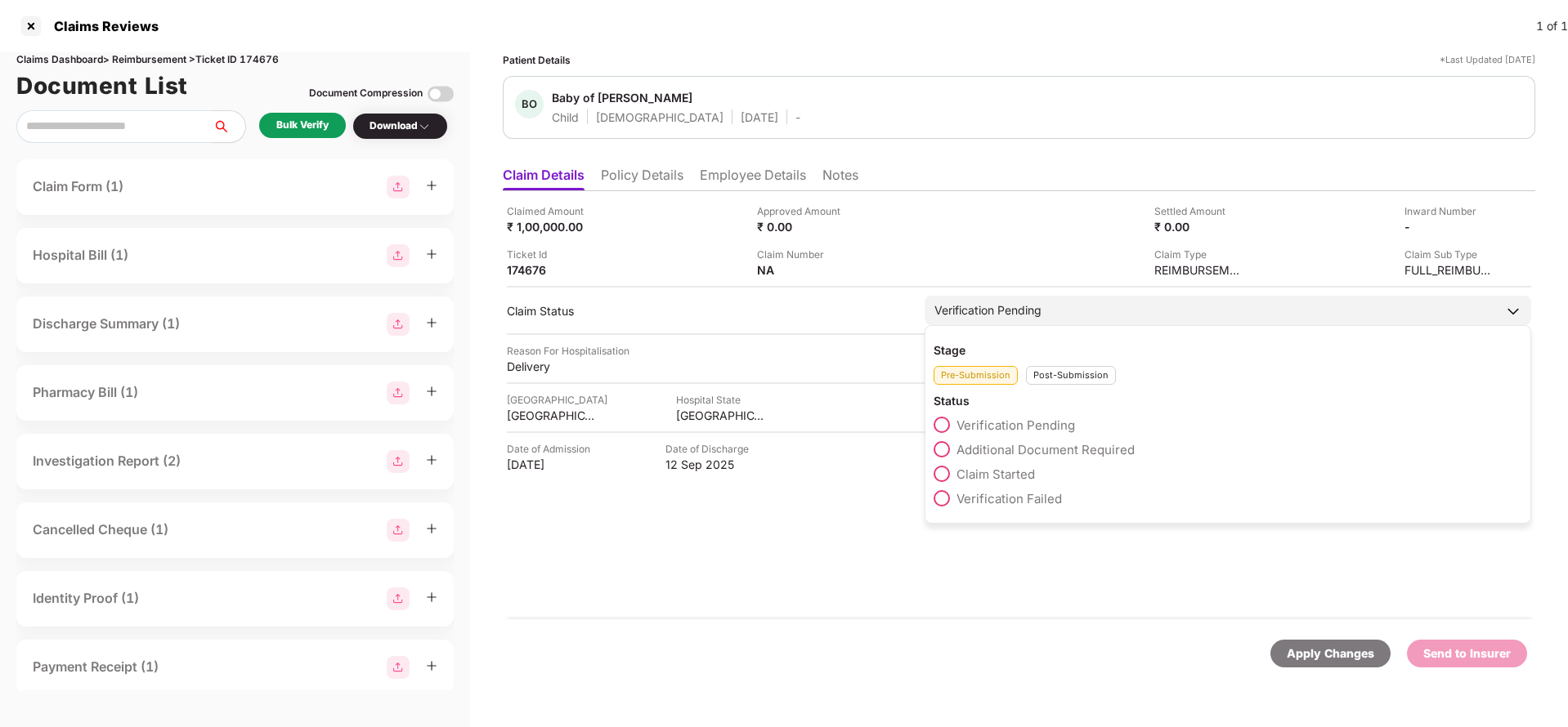
click at [1062, 314] on div "Verification Pending" at bounding box center [1228, 311] width 607 height 29
click at [1002, 469] on span "Claim Started" at bounding box center [996, 474] width 79 height 16
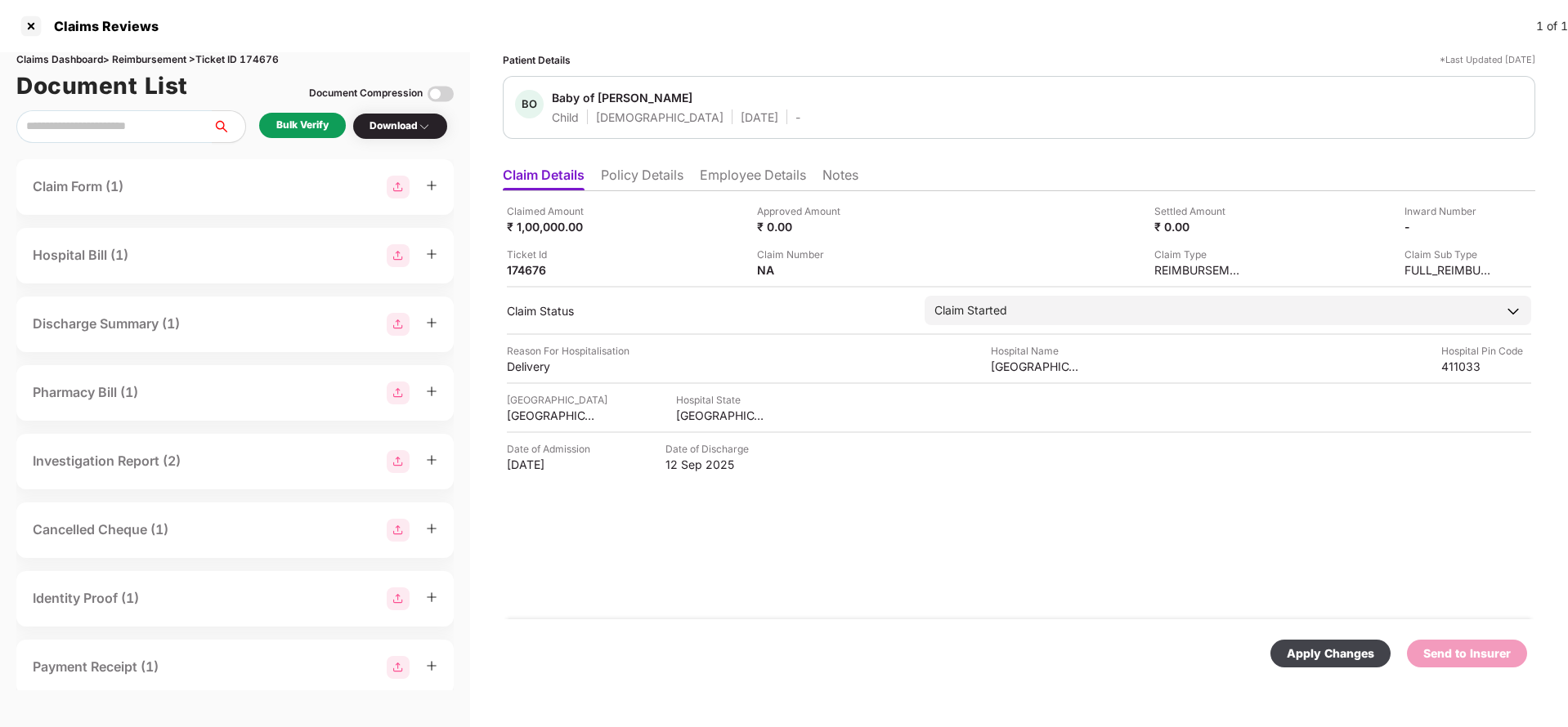
click at [1326, 650] on div "Apply Changes" at bounding box center [1331, 654] width 88 height 18
click at [704, 183] on li "Employee Details" at bounding box center [753, 179] width 106 height 24
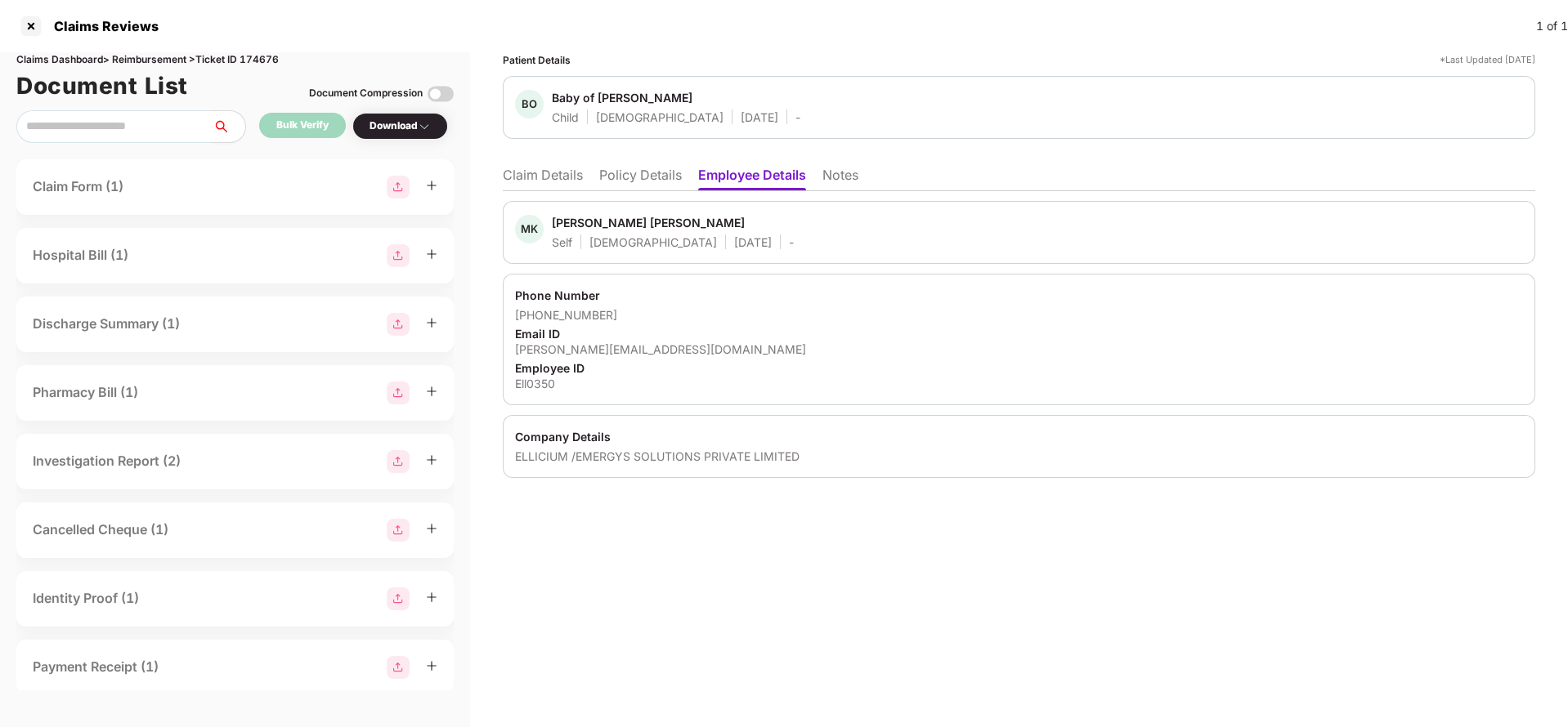
click at [599, 174] on ul "Claim Details Policy Details Employee Details Notes" at bounding box center [1019, 175] width 1033 height 33
click at [619, 182] on li "Policy Details" at bounding box center [641, 179] width 82 height 24
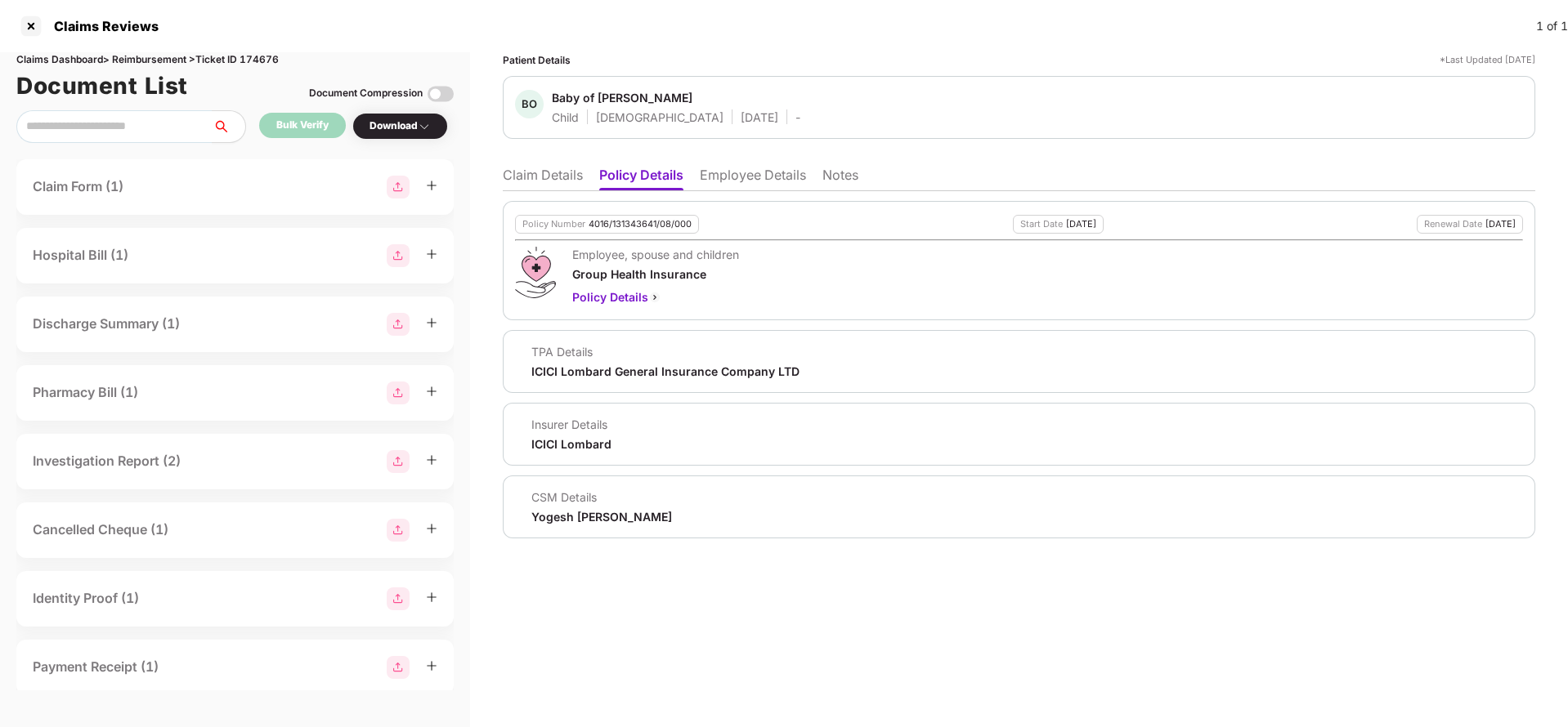
click at [549, 167] on li "Claim Details" at bounding box center [543, 179] width 80 height 24
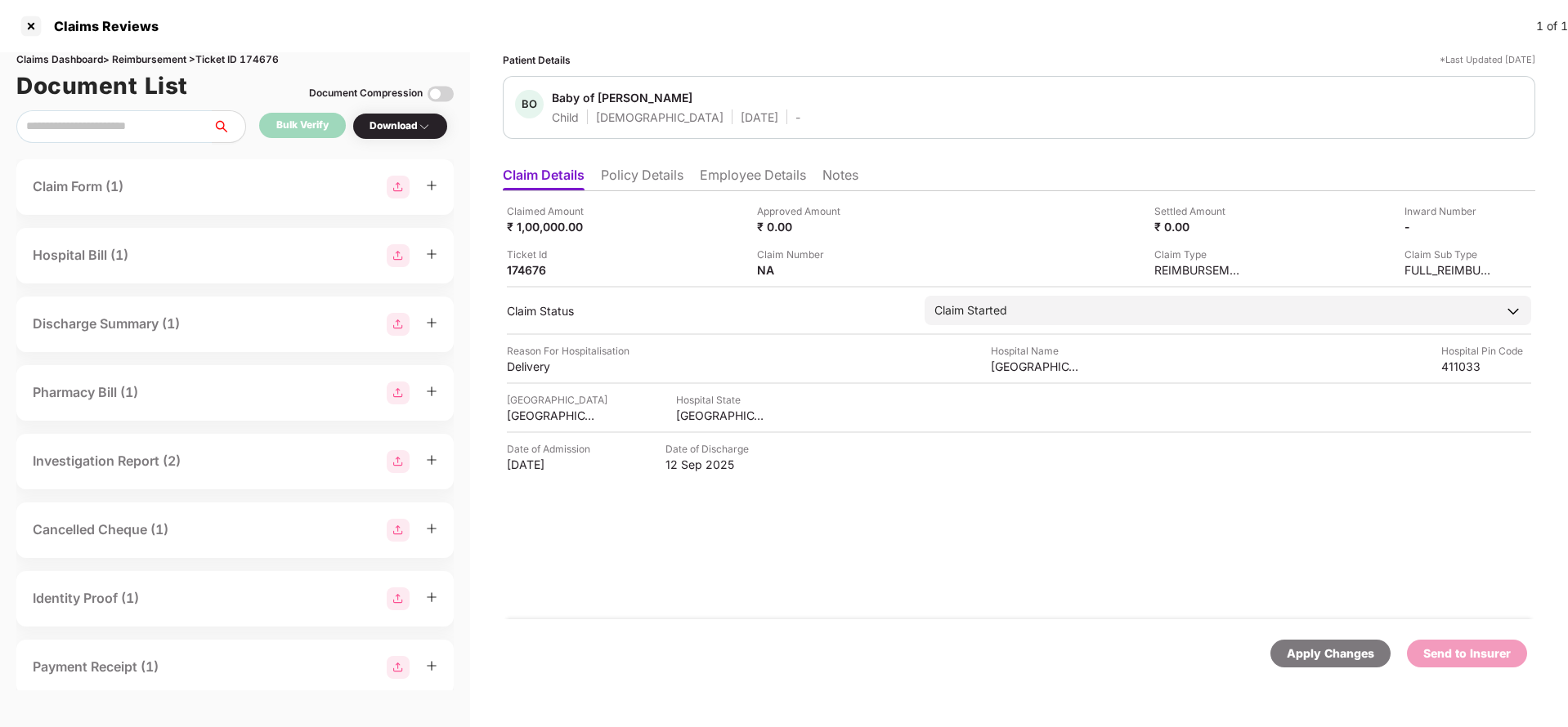
click at [626, 173] on li "Policy Details" at bounding box center [642, 179] width 82 height 24
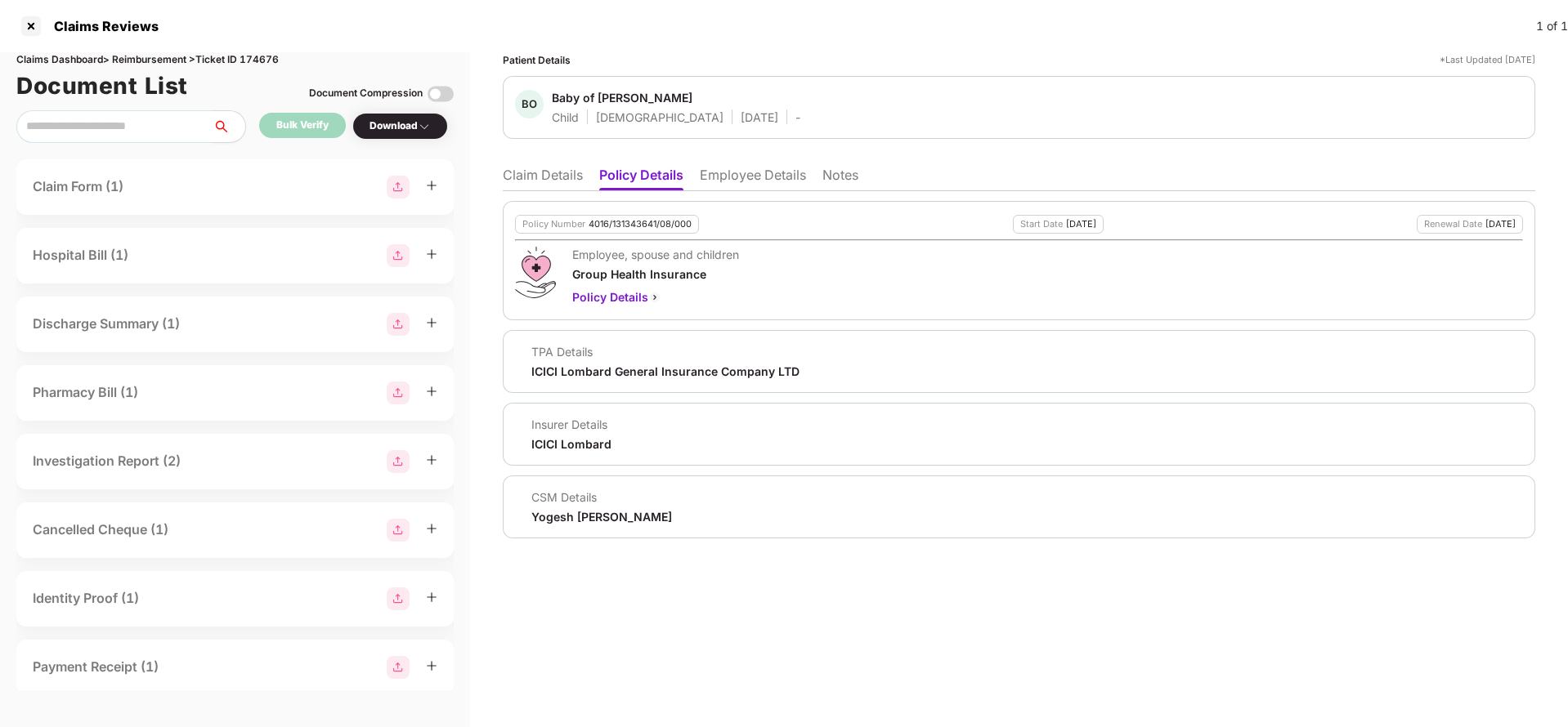
click at [605, 365] on div "ICICI Lombard General Insurance Company LTD" at bounding box center [666, 371] width 269 height 16
copy div "ICICI Lombard General Insurance Company LTD"
click at [764, 177] on li "Employee Details" at bounding box center [753, 179] width 106 height 24
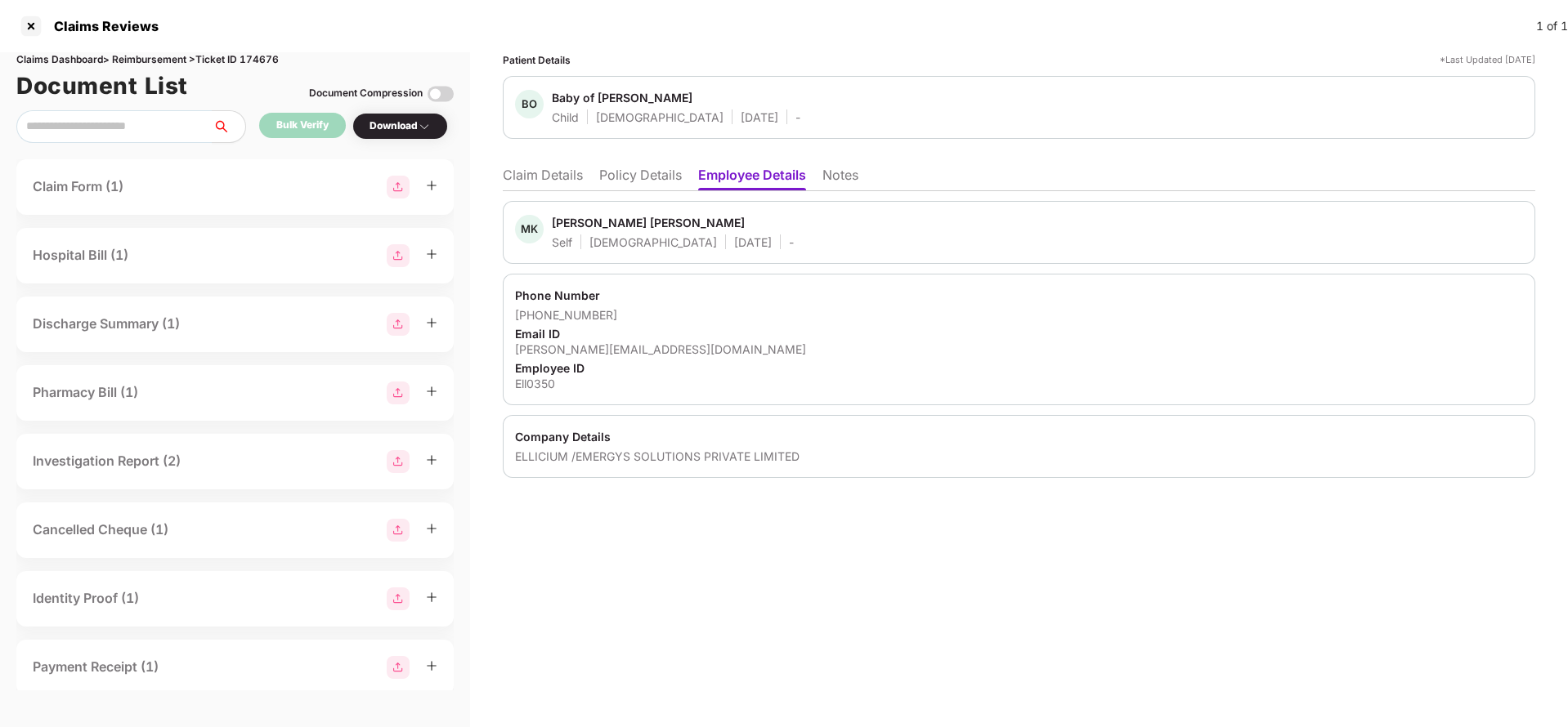
click at [556, 180] on li "Claim Details" at bounding box center [543, 179] width 80 height 24
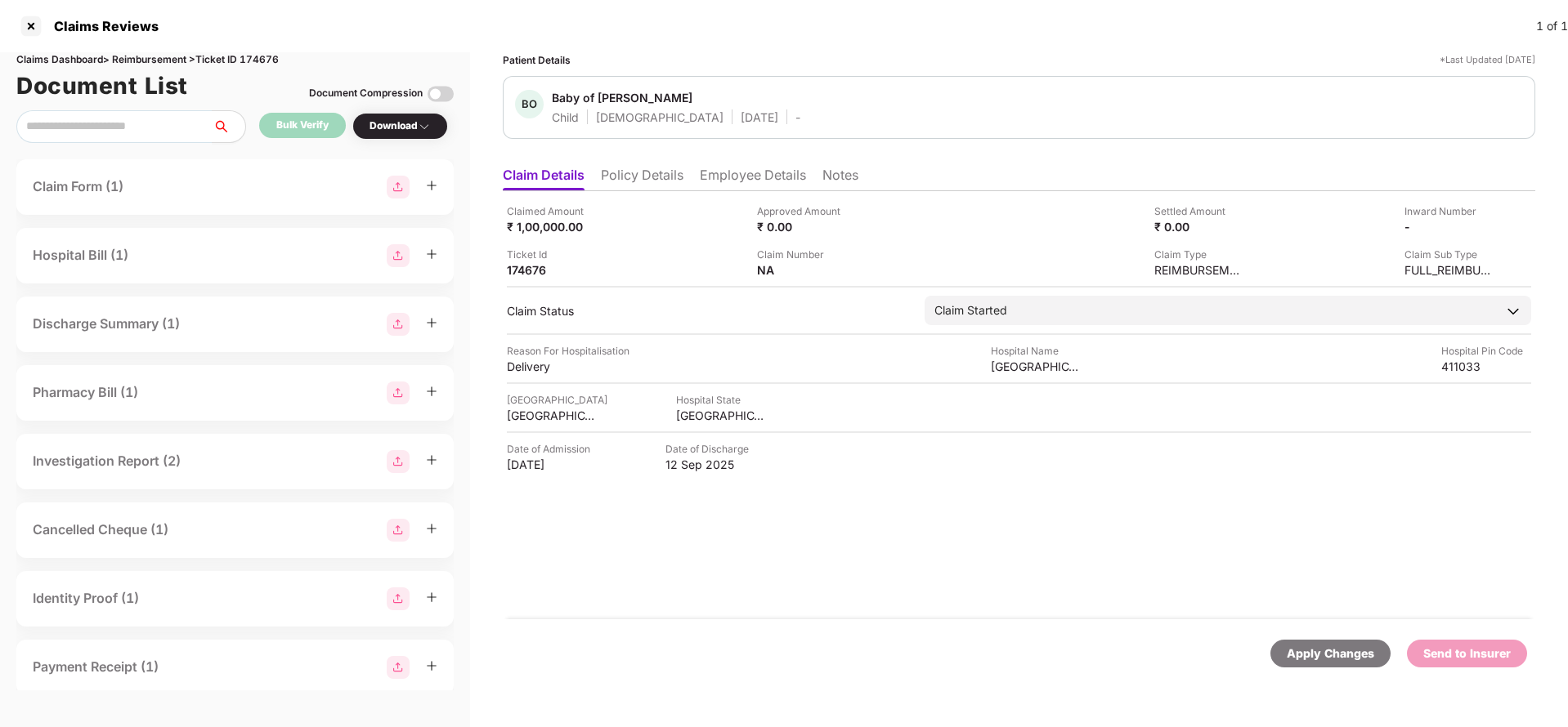
click at [1314, 648] on div "Apply Changes" at bounding box center [1331, 654] width 88 height 18
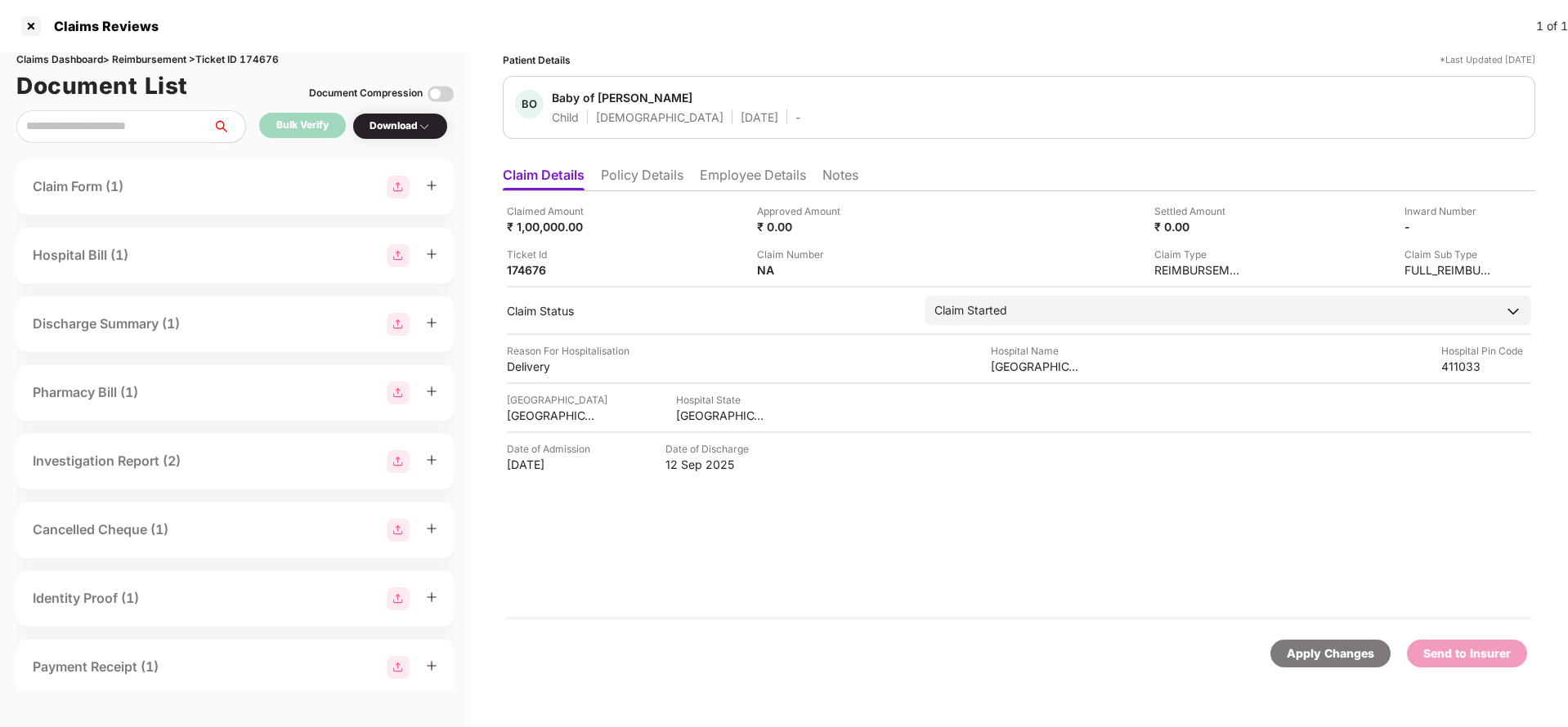
click at [256, 64] on div "Claims Dashboard > Reimbursement > Ticket ID 174676" at bounding box center [235, 59] width 438 height 16
copy div "174676"
click at [1347, 663] on div "Apply Changes" at bounding box center [1331, 654] width 121 height 27
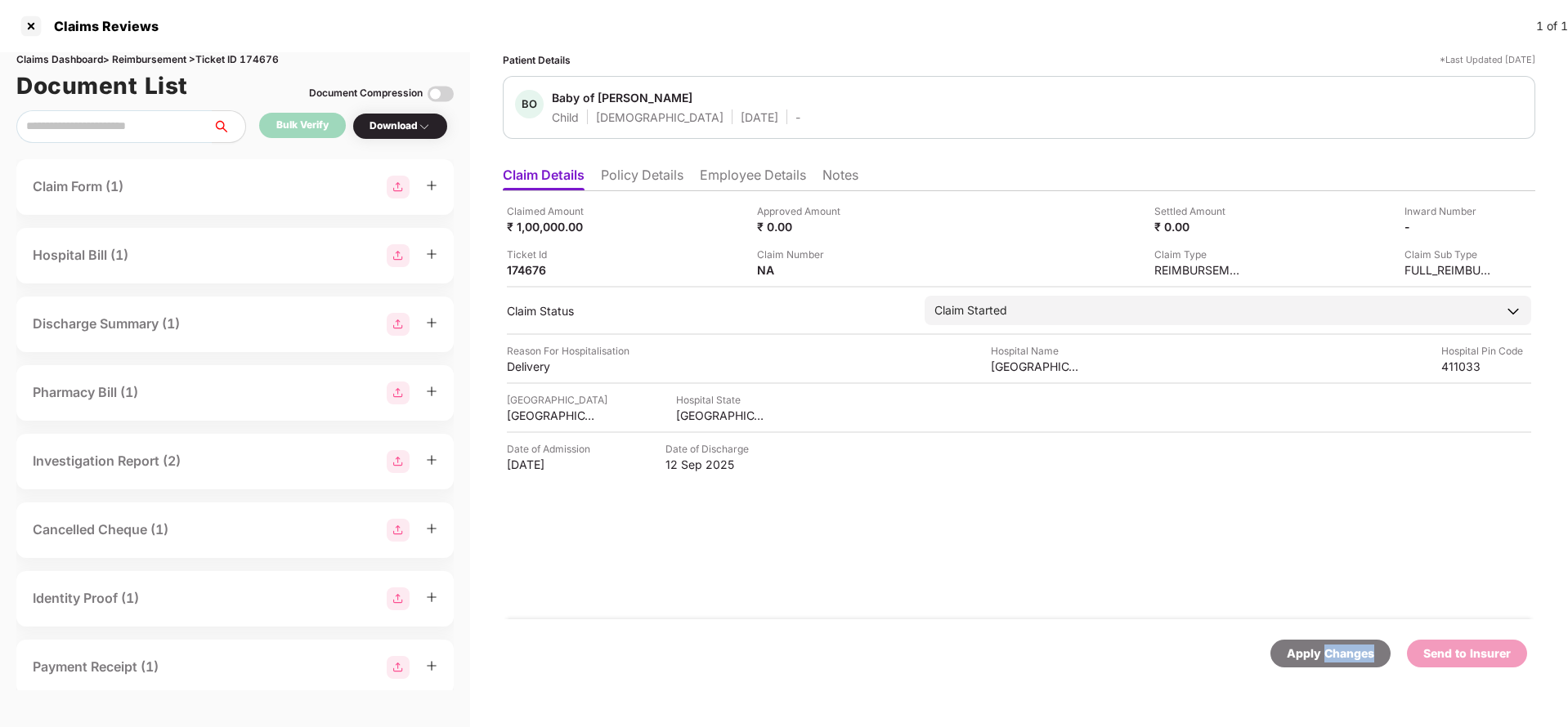
click at [1347, 663] on div "Apply Changes" at bounding box center [1331, 654] width 121 height 27
click at [634, 183] on li "Policy Details" at bounding box center [642, 179] width 82 height 24
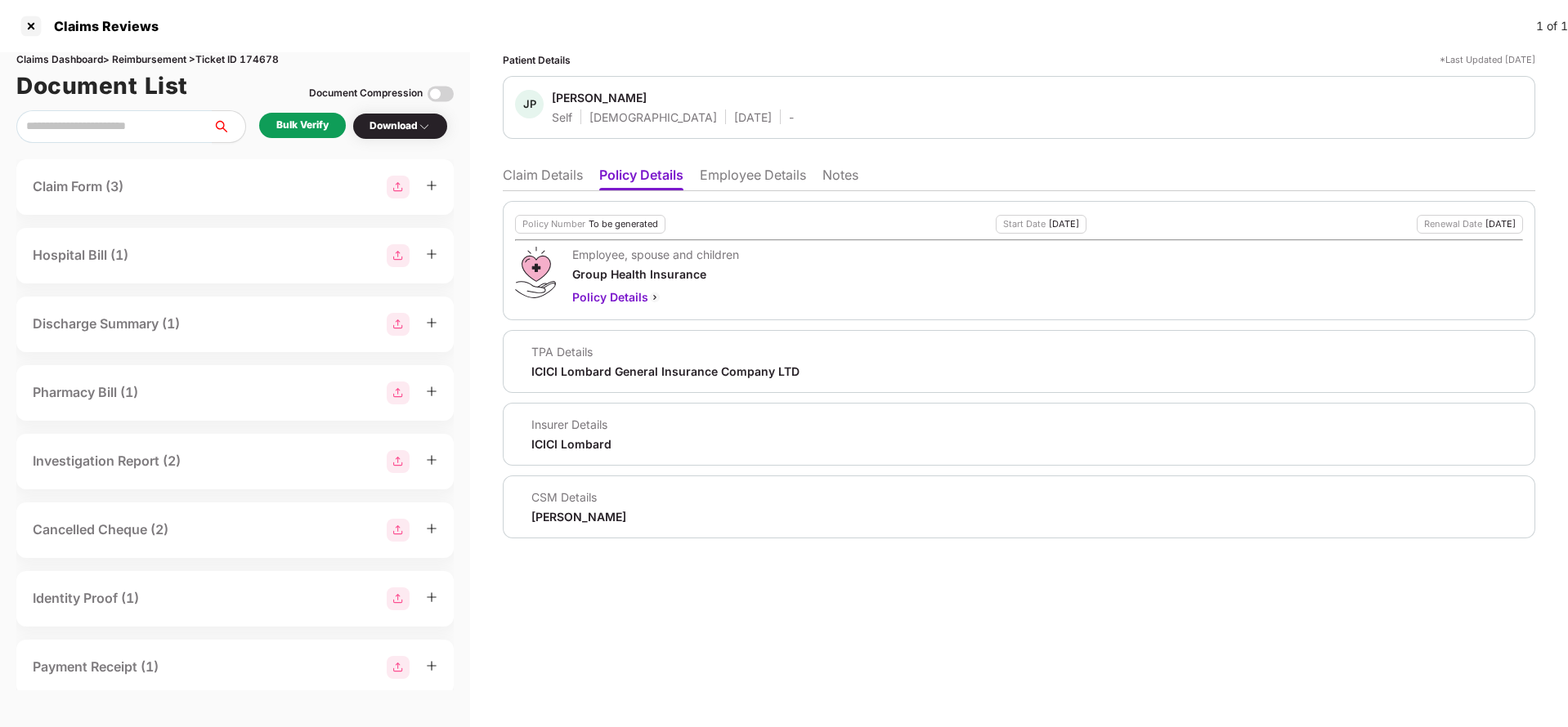
click at [549, 175] on li "Claim Details" at bounding box center [543, 179] width 80 height 24
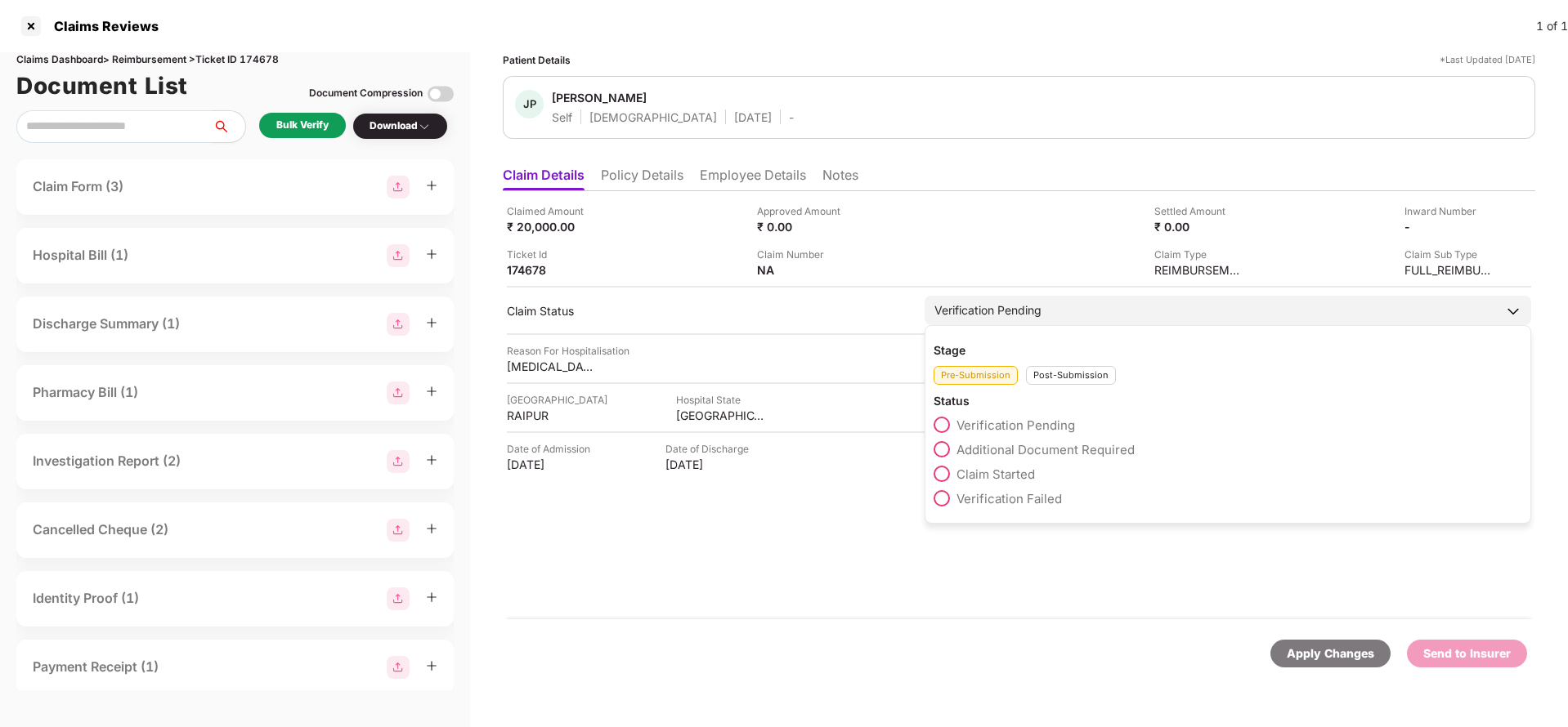
click at [1052, 307] on div "Verification Pending" at bounding box center [1228, 311] width 607 height 29
click at [984, 472] on span "Claim Started" at bounding box center [996, 474] width 79 height 16
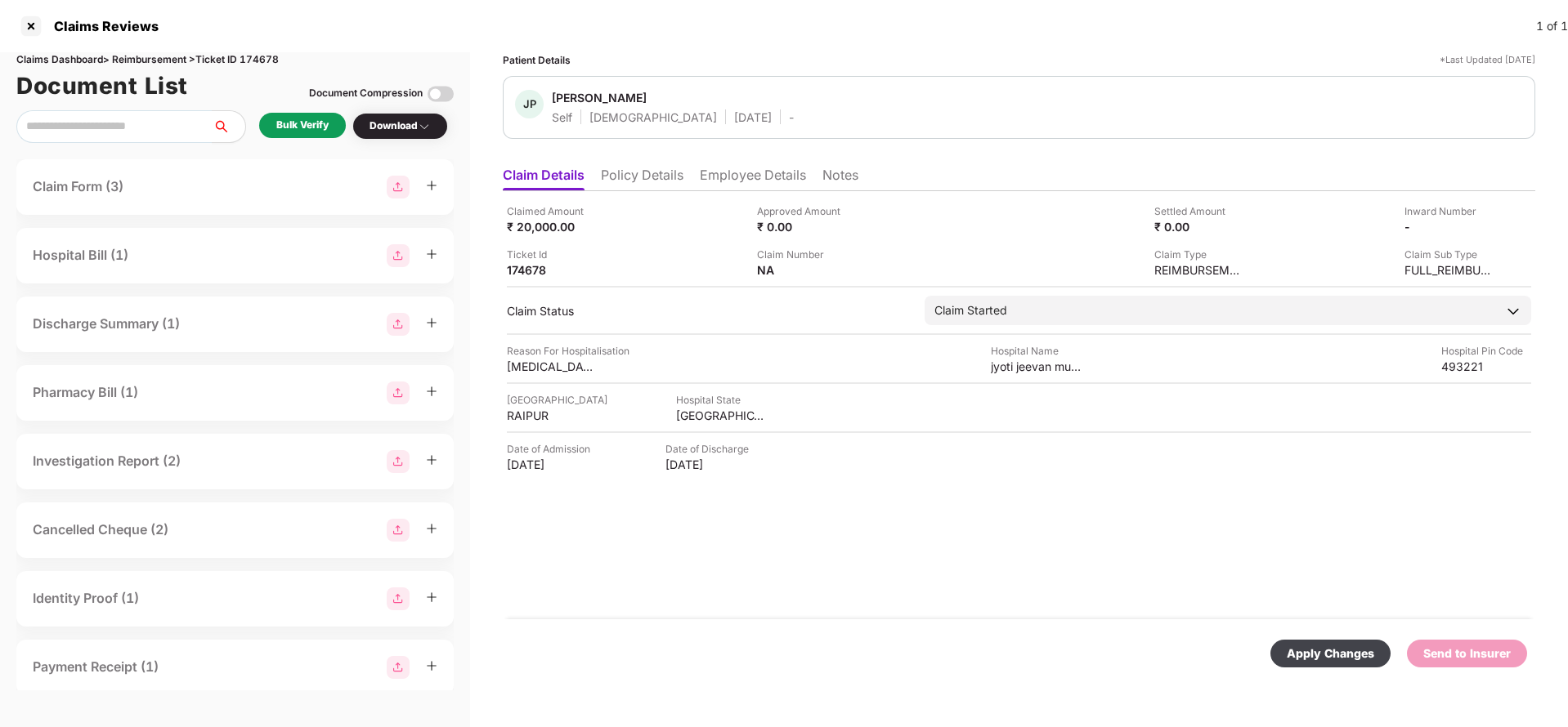
click at [1351, 649] on div "Apply Changes" at bounding box center [1331, 654] width 88 height 18
click at [737, 184] on li "Employee Details" at bounding box center [753, 179] width 106 height 24
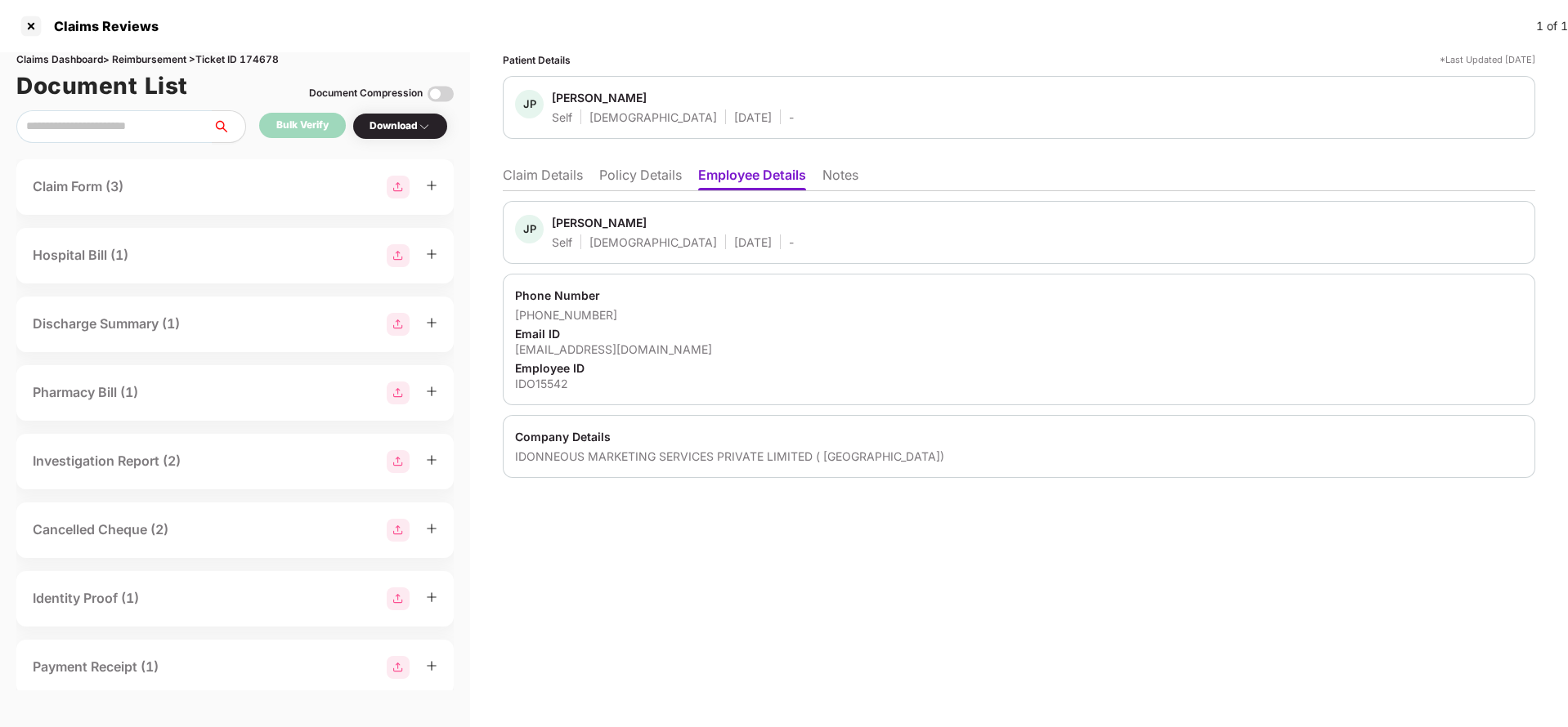
click at [619, 182] on li "Policy Details" at bounding box center [641, 179] width 82 height 24
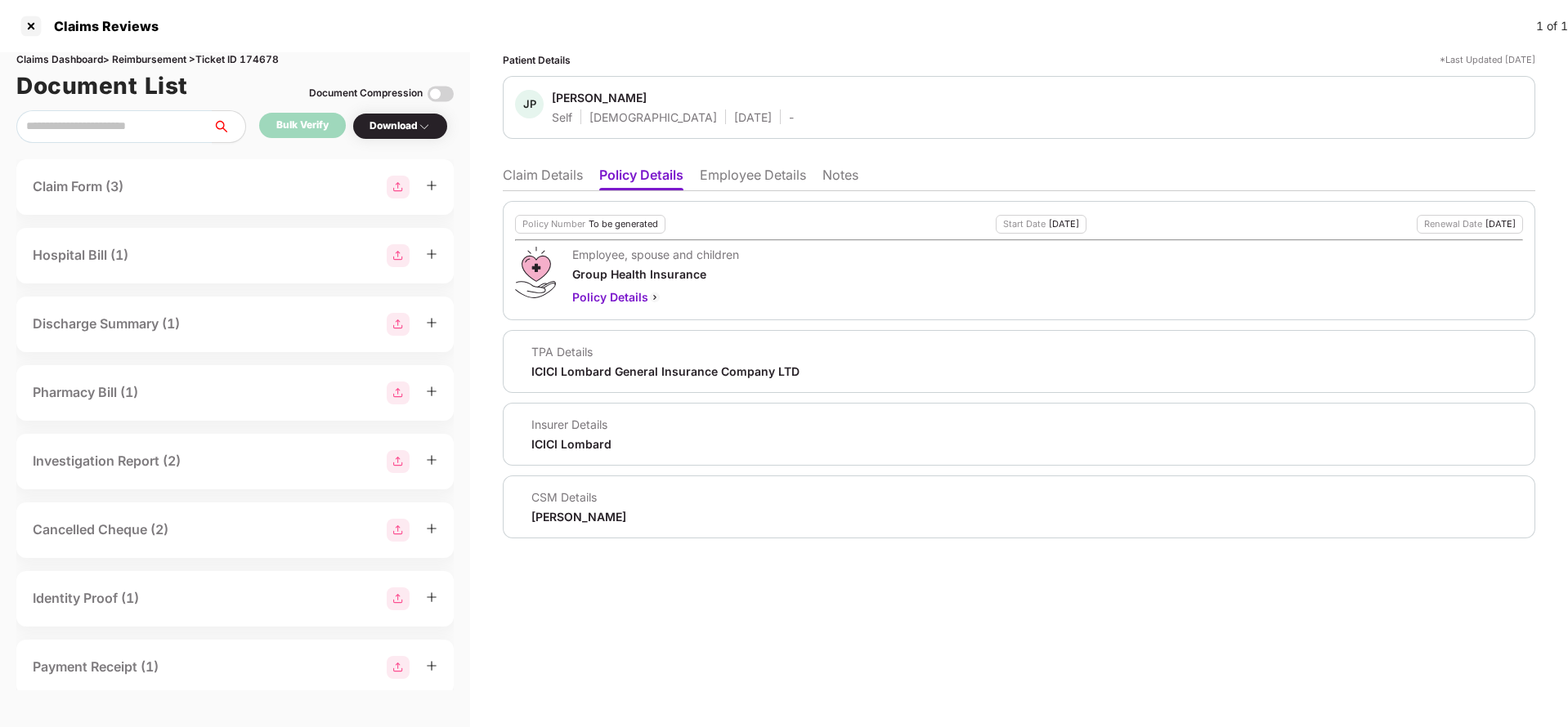
click at [549, 180] on li "Claim Details" at bounding box center [543, 179] width 80 height 24
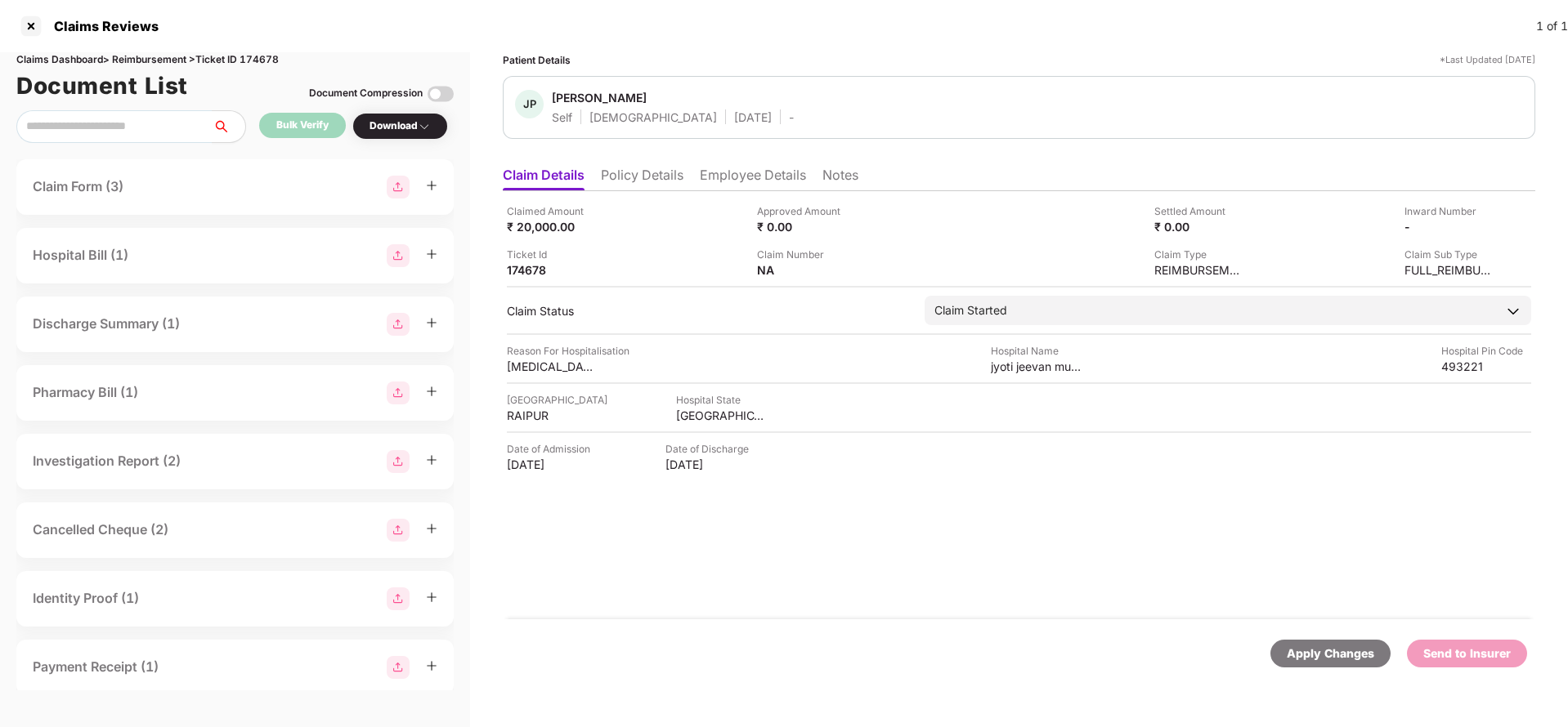
click at [632, 197] on div "Claimed Amount ₹ 20,000.00 Approved Amount ₹ 0.00 Settled Amount ₹ 0.00 Inward …" at bounding box center [1019, 405] width 1033 height 428
click at [639, 185] on li "Policy Details" at bounding box center [642, 179] width 82 height 24
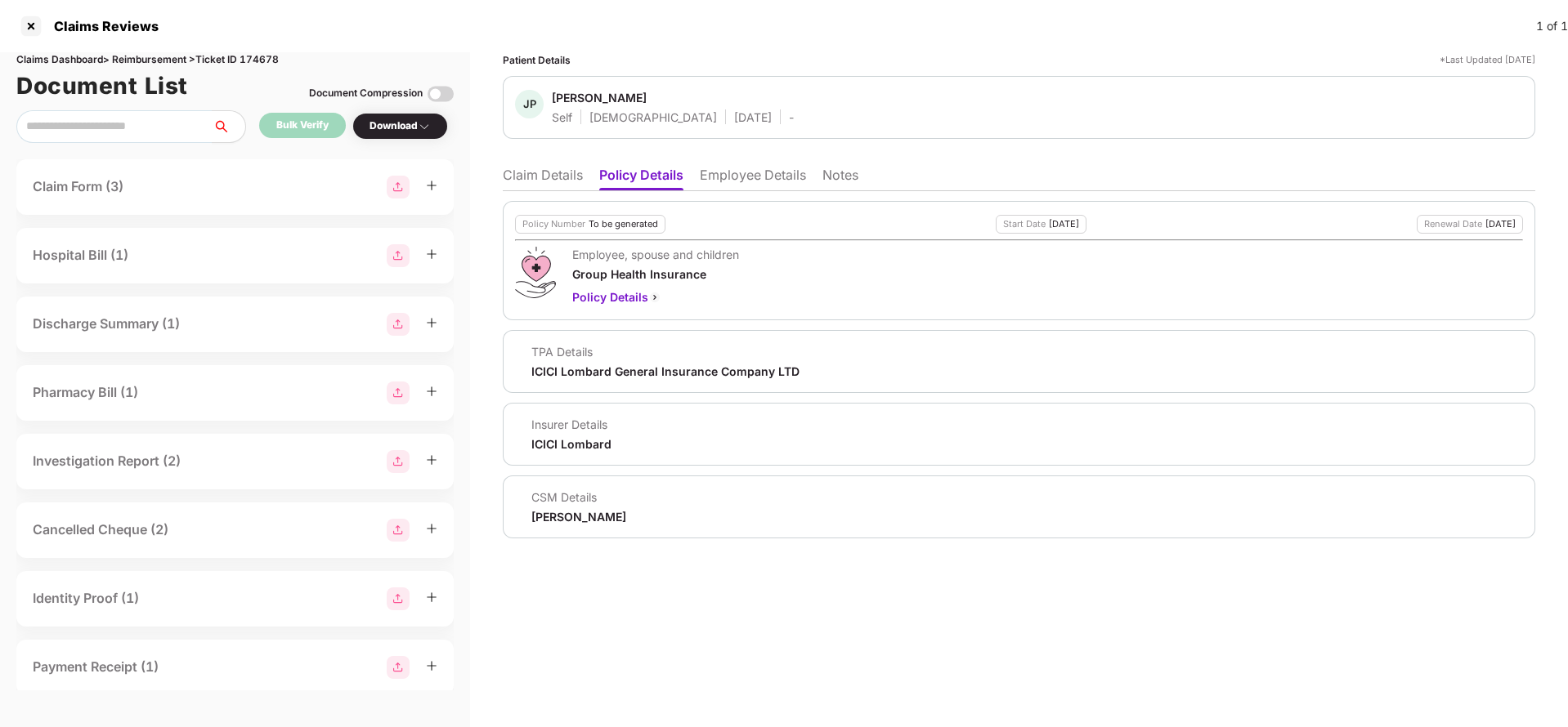
click at [545, 177] on li "Claim Details" at bounding box center [543, 179] width 80 height 24
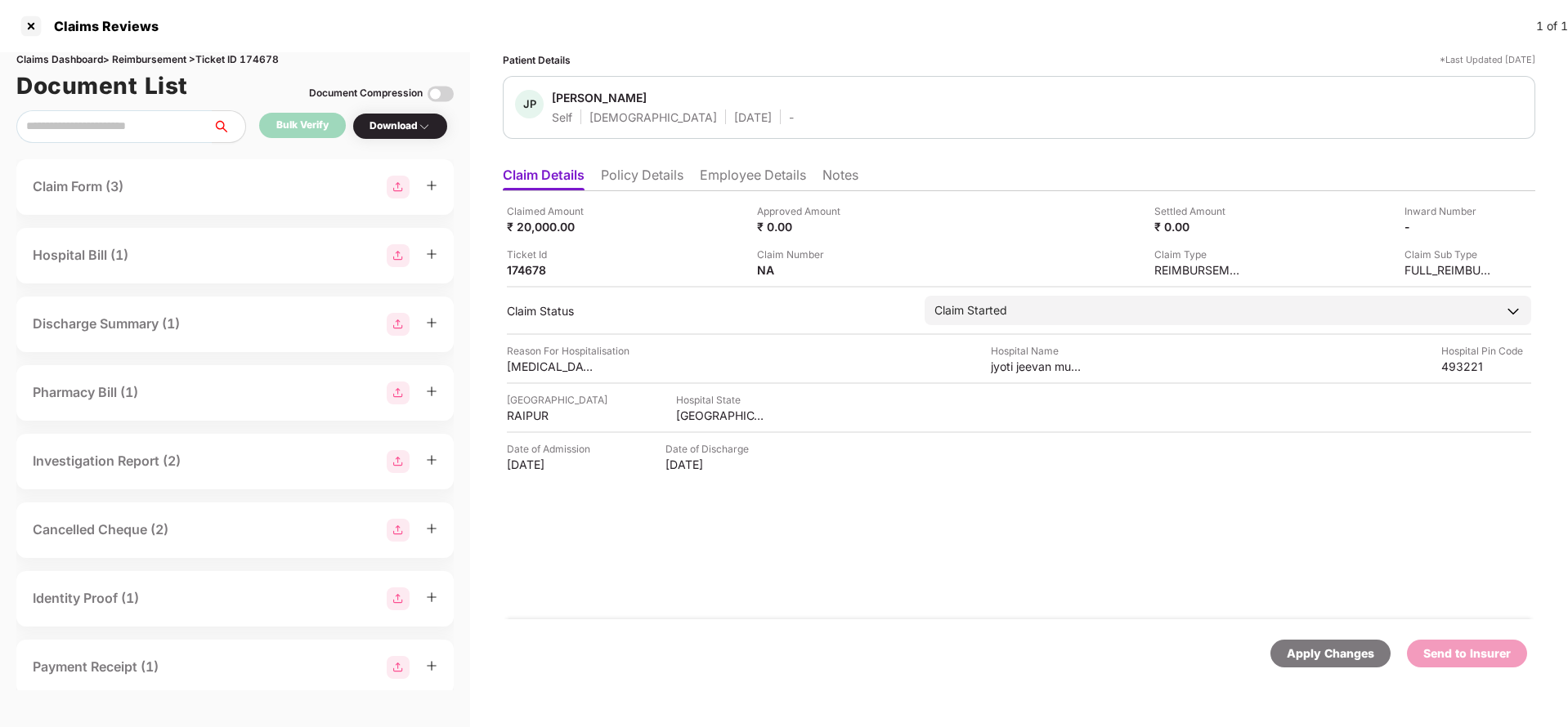
click at [718, 170] on li "Employee Details" at bounding box center [753, 179] width 106 height 24
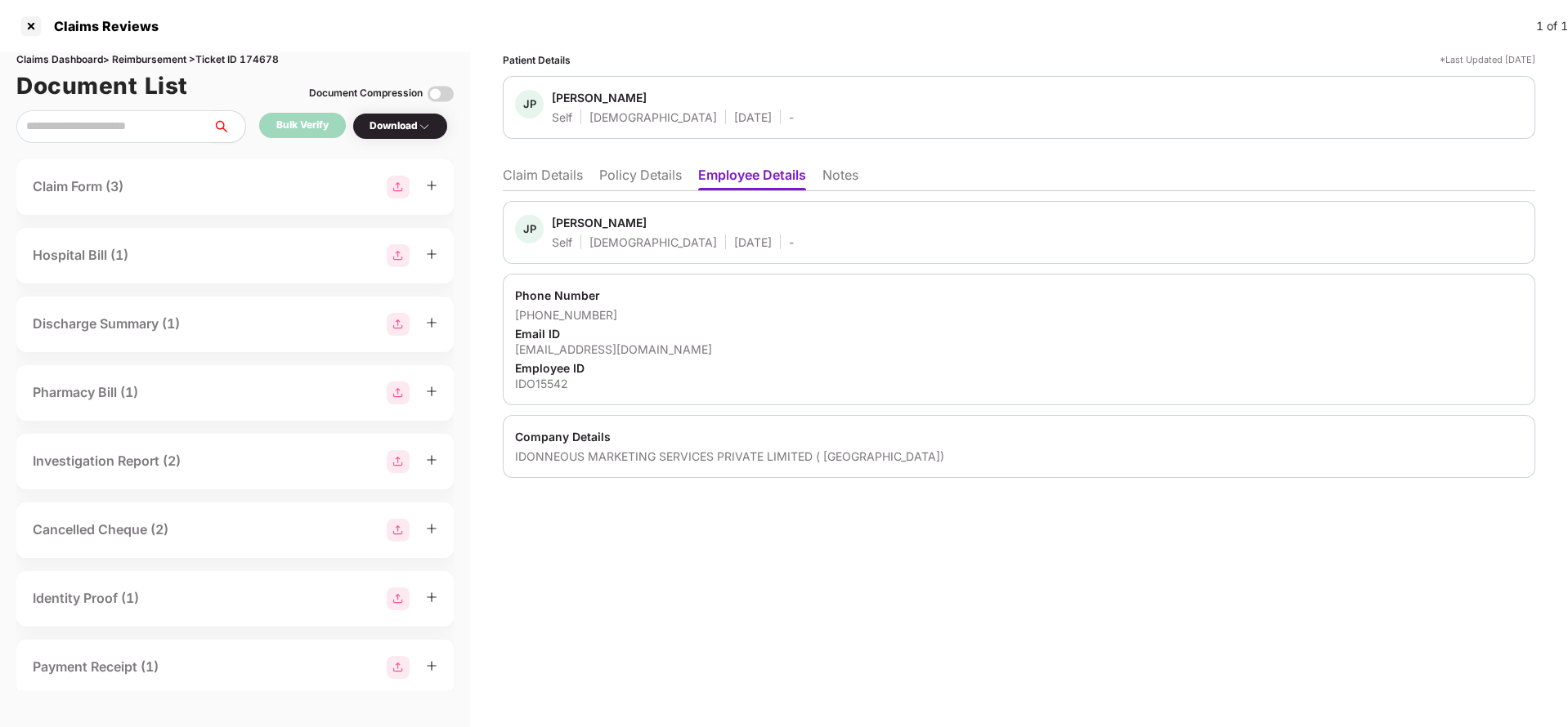
click at [551, 174] on li "Claim Details" at bounding box center [543, 179] width 80 height 24
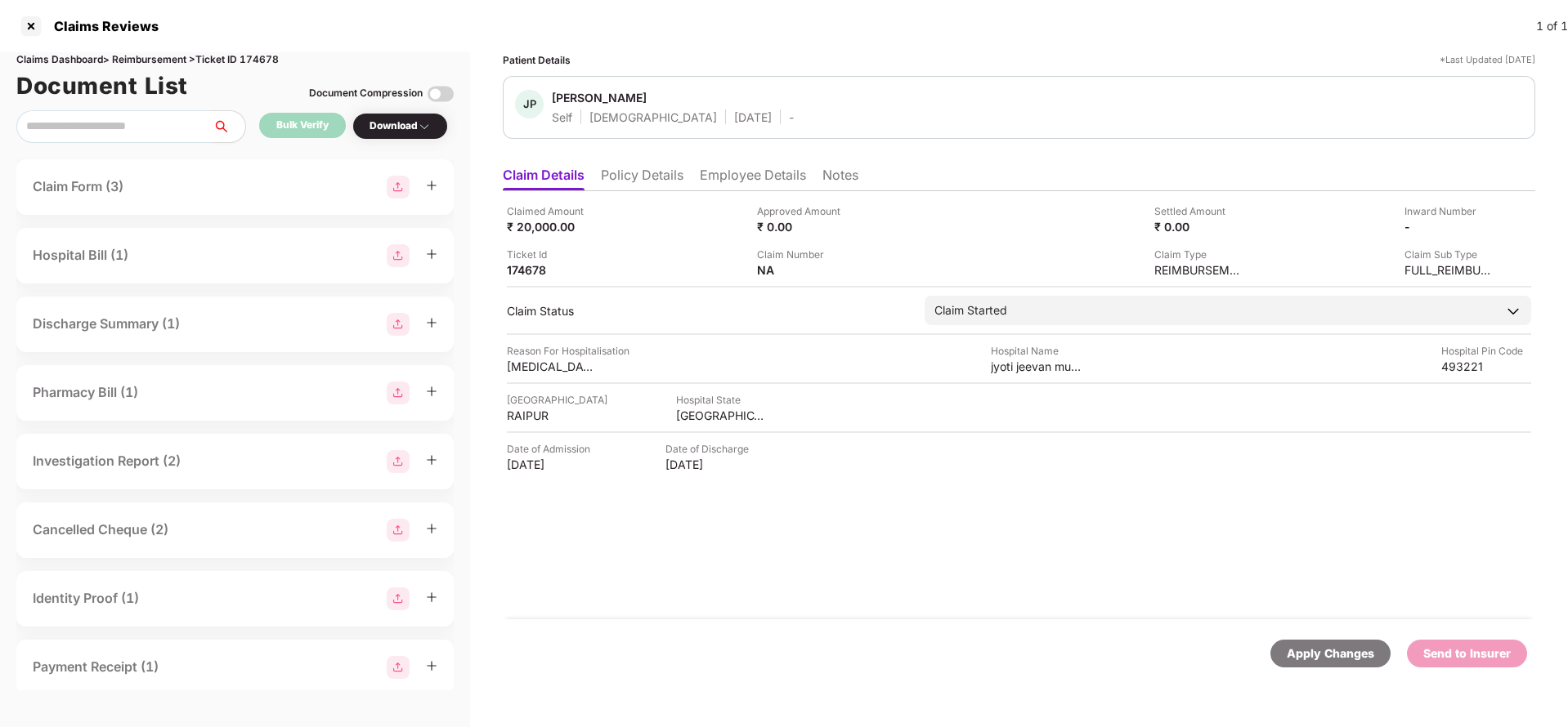
click at [1314, 649] on div "Apply Changes" at bounding box center [1331, 654] width 88 height 18
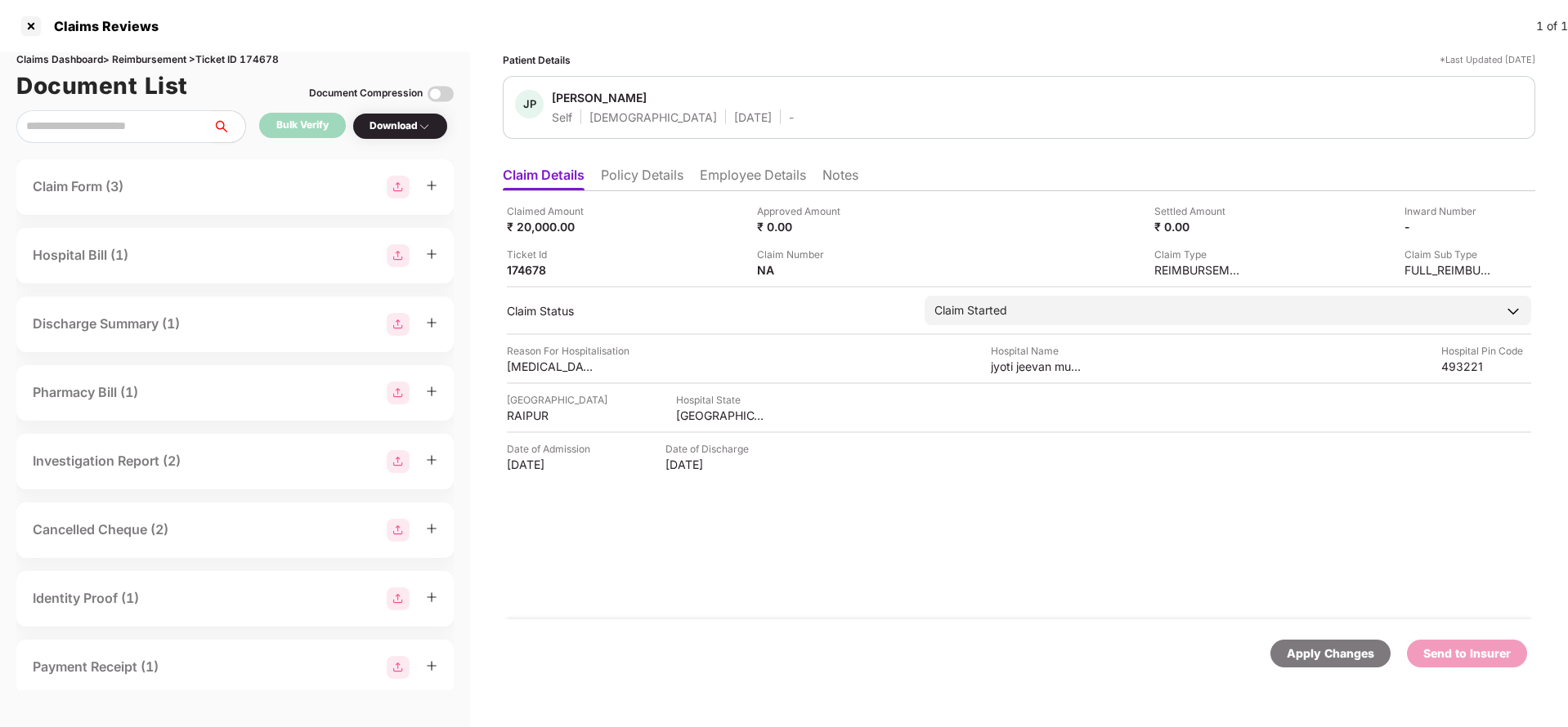
click at [275, 63] on div "Claims Dashboard > Reimbursement > Ticket ID 174678" at bounding box center [235, 59] width 438 height 16
copy div "174678"
click at [1360, 655] on div "Apply Changes" at bounding box center [1331, 654] width 88 height 18
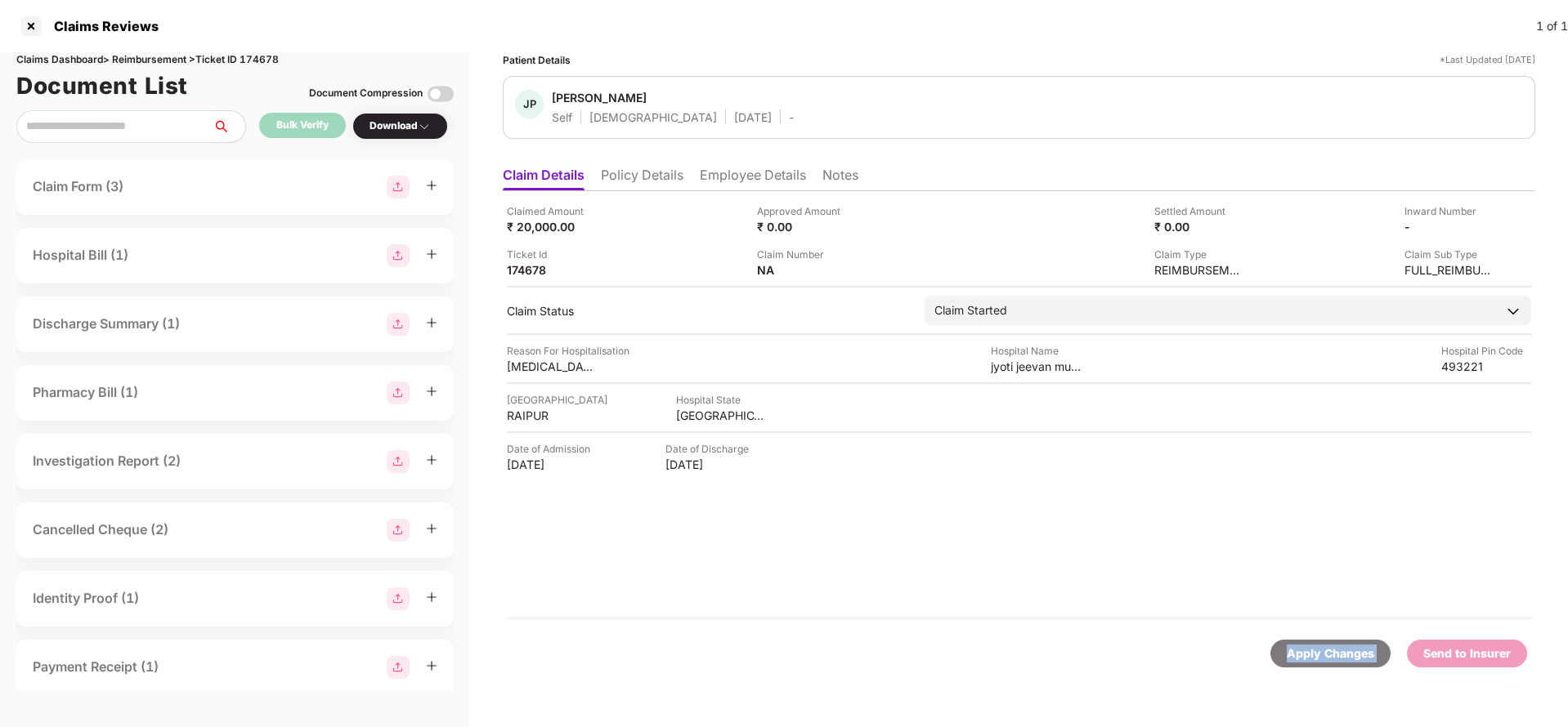
click at [1360, 655] on div "Apply Changes" at bounding box center [1331, 654] width 88 height 18
click at [664, 184] on li "Policy Details" at bounding box center [642, 179] width 82 height 24
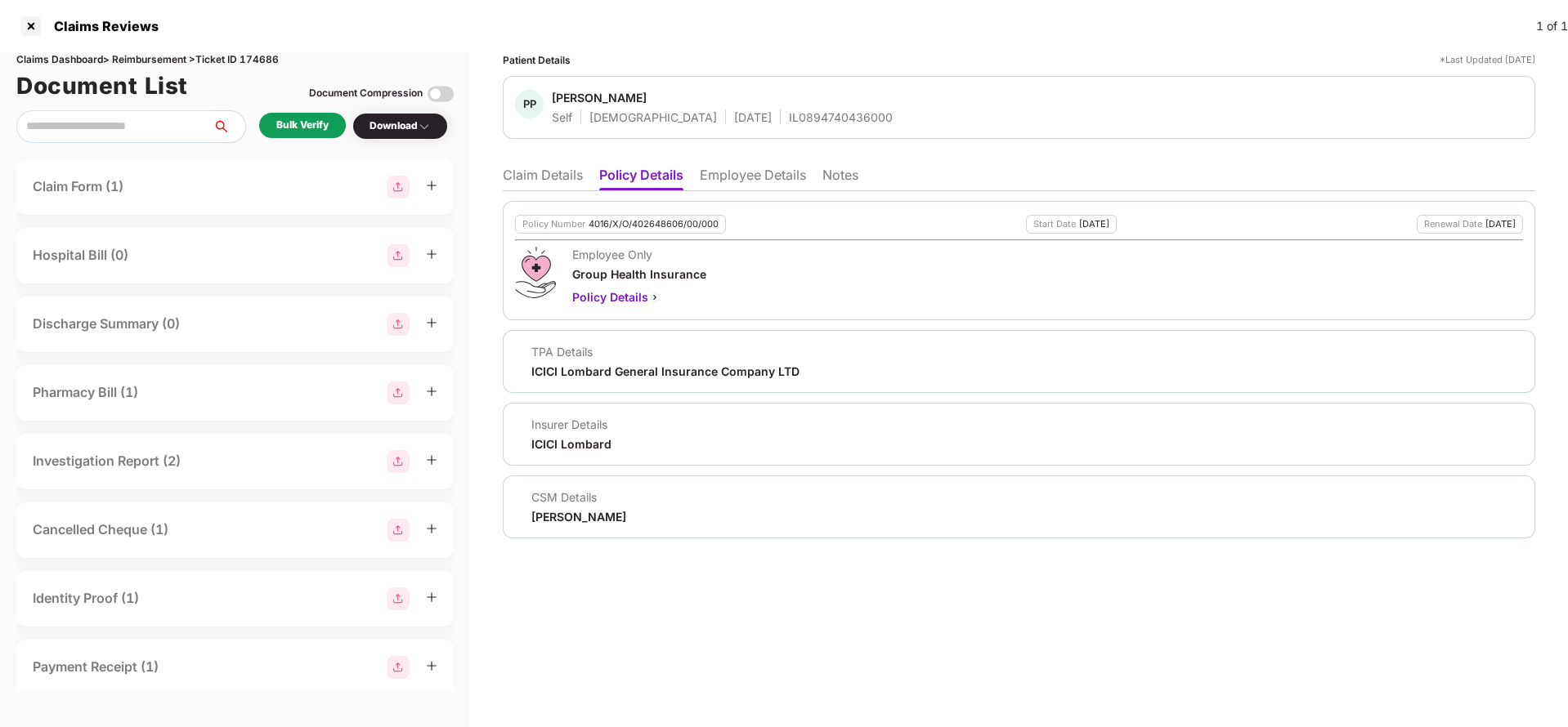
click at [663, 226] on div "4016/X/O/402648606/00/000" at bounding box center [653, 225] width 130 height 11
copy div "4016/X/O/402648606/00/000"
click at [721, 179] on li "Employee Details" at bounding box center [753, 179] width 106 height 24
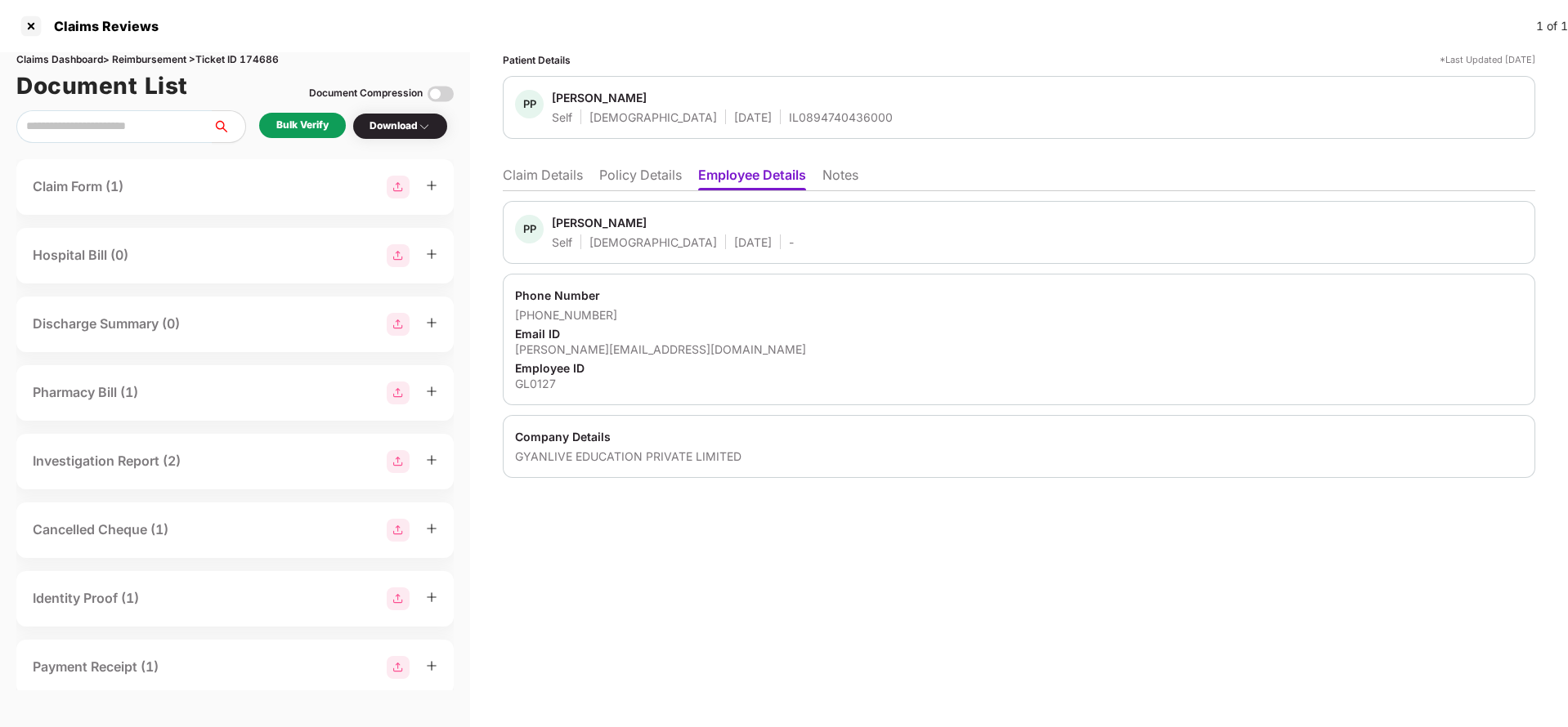
click at [625, 179] on li "Policy Details" at bounding box center [641, 179] width 82 height 24
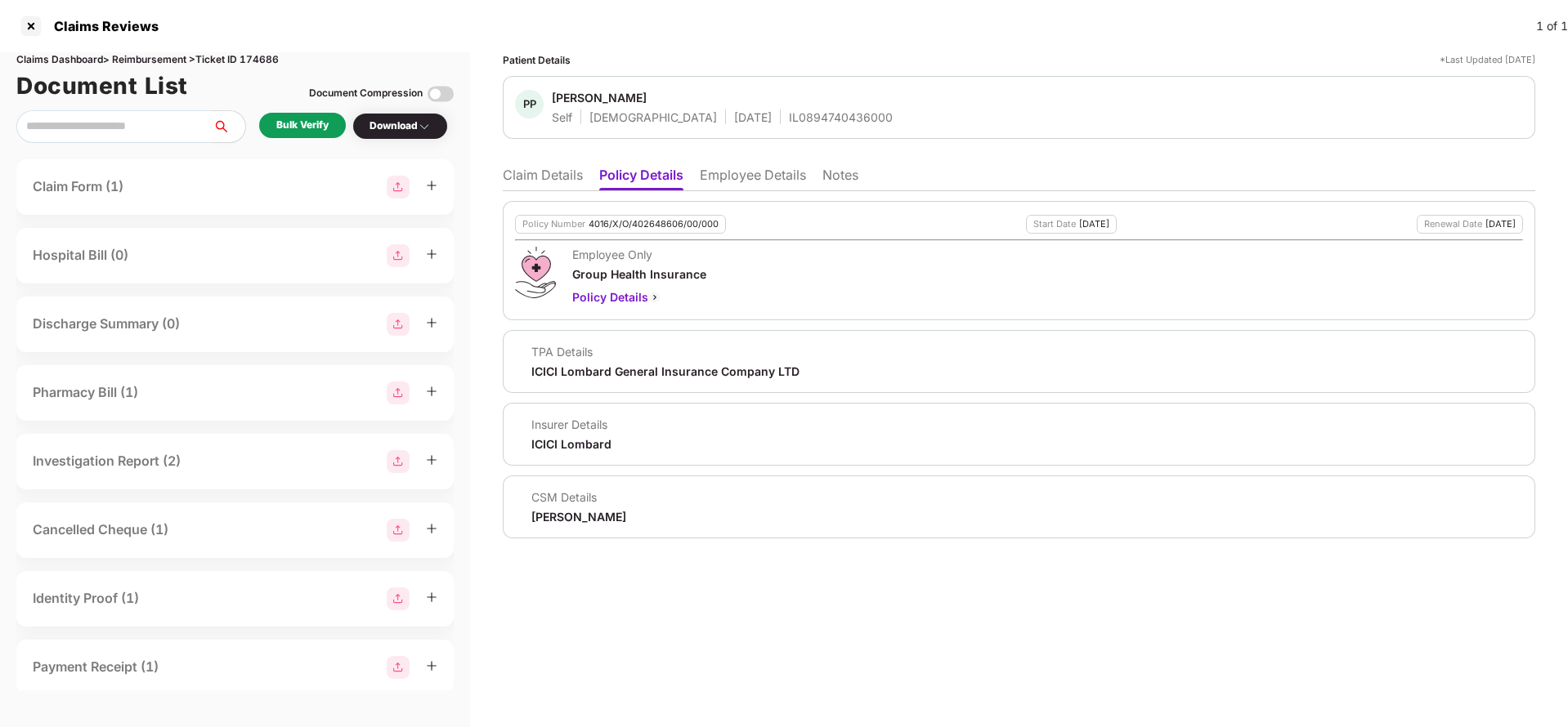
click at [636, 218] on div "Policy Number 4016/X/O/402648606/00/000" at bounding box center [620, 224] width 211 height 19
click at [636, 219] on div "4016/X/O/402648606/00/000" at bounding box center [653, 225] width 130 height 11
copy div "4016/X/O/402648606/00/000"
click at [789, 119] on div "IL0894740436000" at bounding box center [842, 117] width 104 height 16
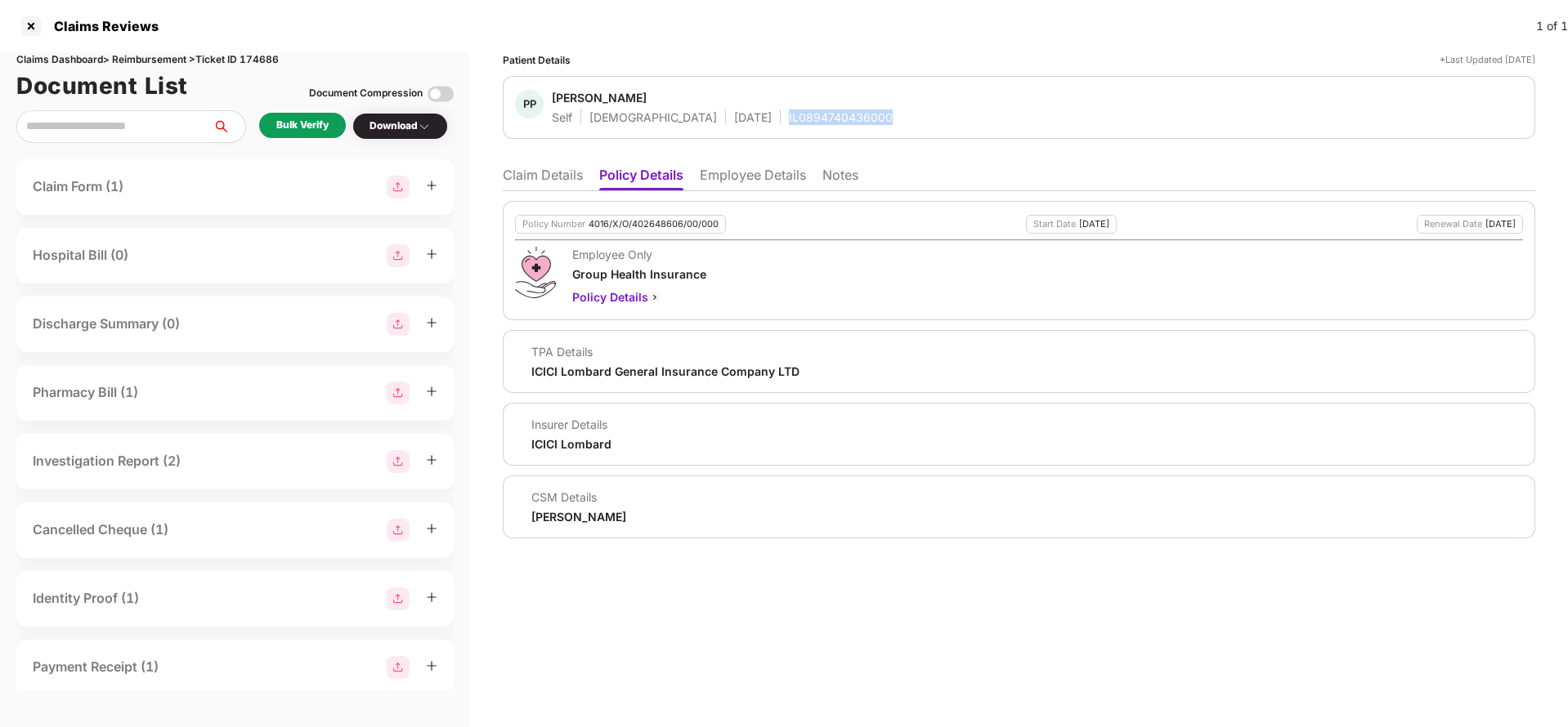
click at [789, 119] on div "IL0894740436000" at bounding box center [842, 117] width 104 height 16
copy div "IL0894740436000"
click at [750, 183] on li "Employee Details" at bounding box center [753, 179] width 106 height 24
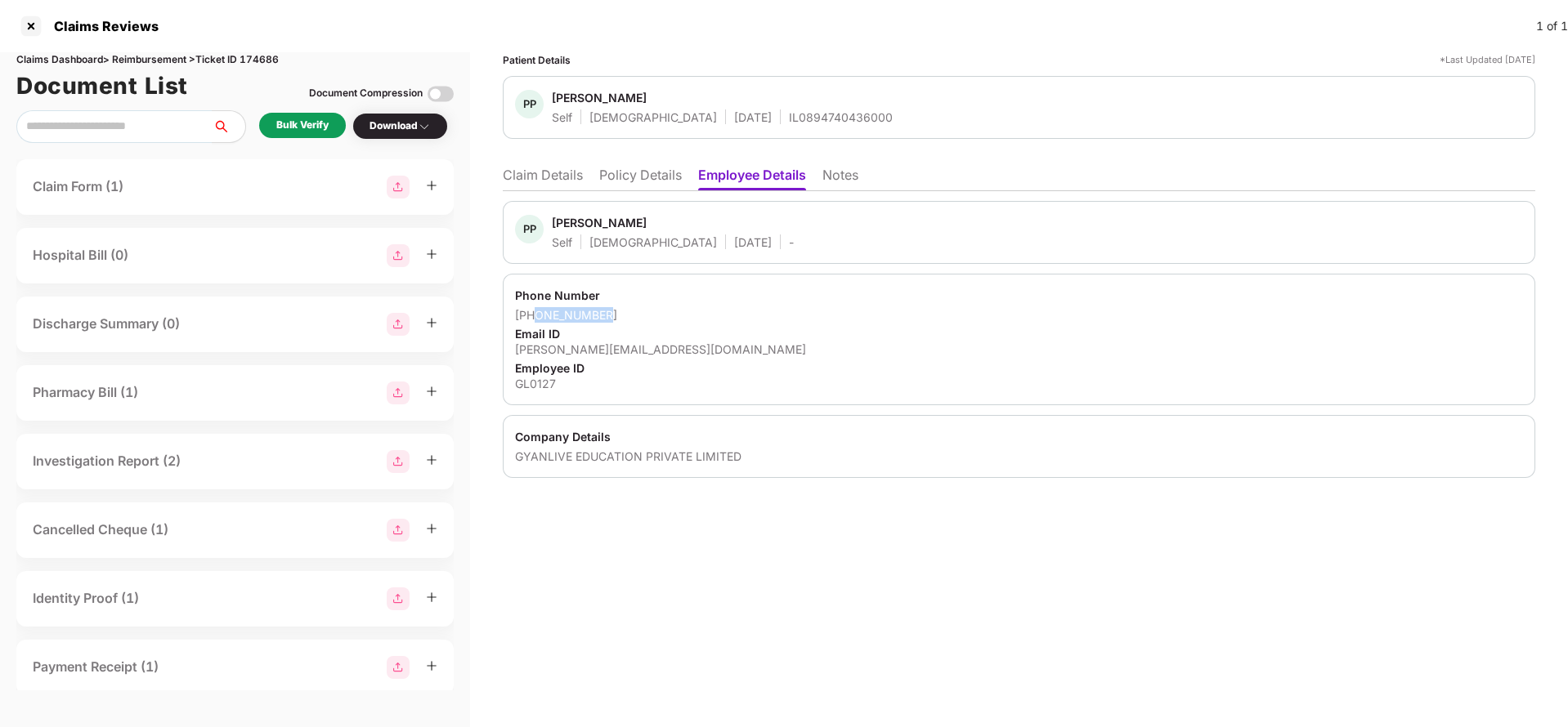
drag, startPoint x: 537, startPoint y: 321, endPoint x: 663, endPoint y: 321, distance: 126.0
click at [663, 321] on div "[PHONE_NUMBER]" at bounding box center [1019, 314] width 1008 height 16
copy div "9316303157"
click at [610, 353] on div "[PERSON_NAME][EMAIL_ADDRESS][DOMAIN_NAME]" at bounding box center [1019, 349] width 1008 height 16
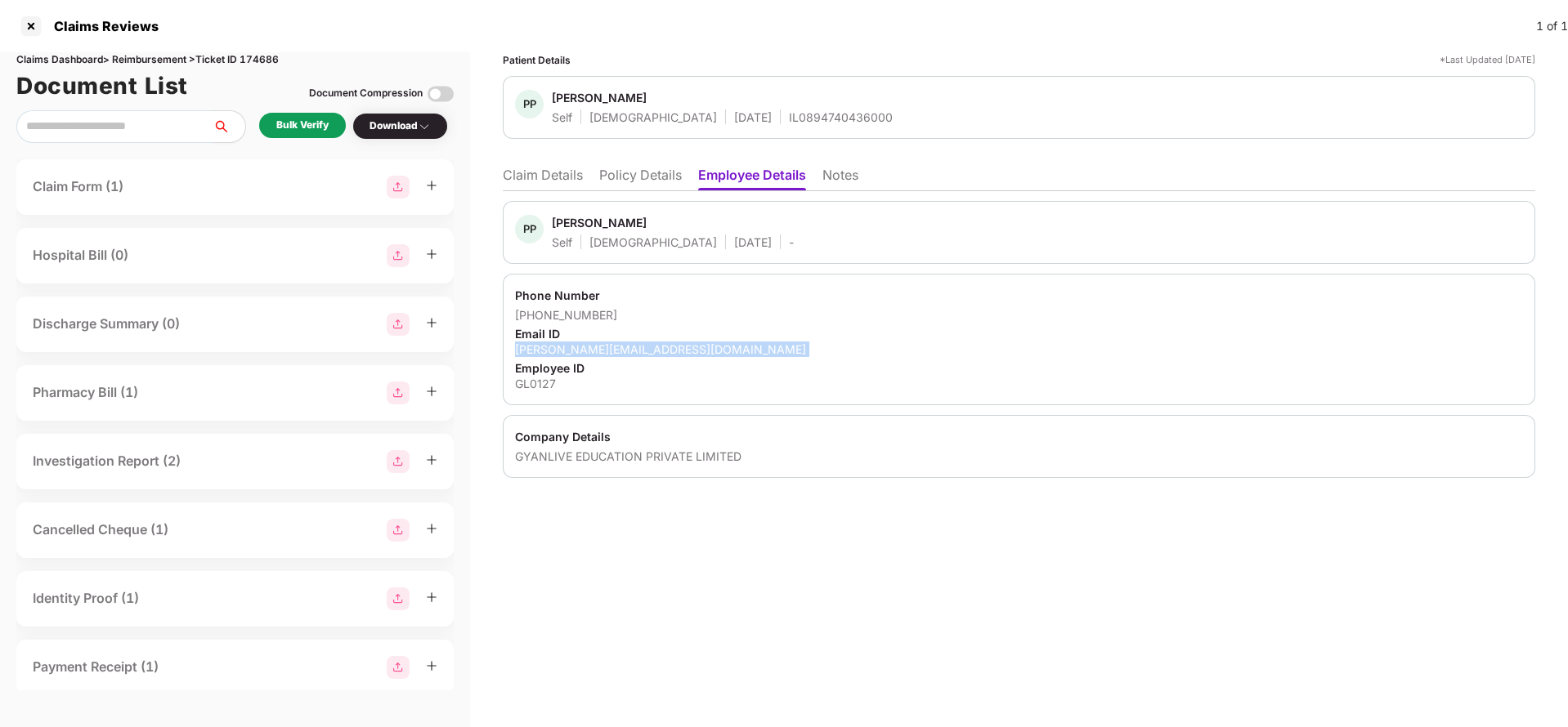
click at [610, 353] on div "[PERSON_NAME][EMAIL_ADDRESS][DOMAIN_NAME]" at bounding box center [1019, 349] width 1008 height 16
copy div "[PERSON_NAME][EMAIL_ADDRESS][DOMAIN_NAME]"
click at [559, 186] on li "Claim Details" at bounding box center [543, 179] width 80 height 24
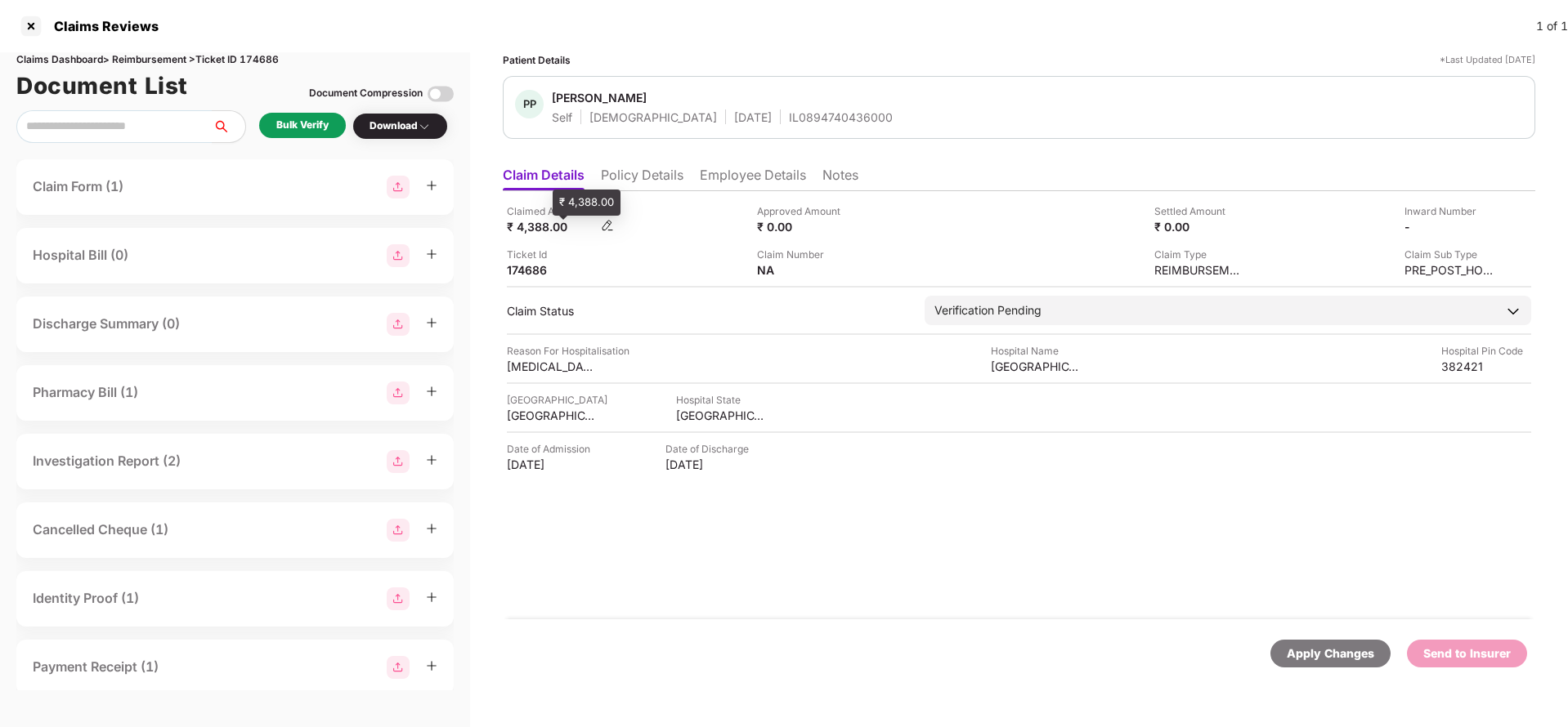
click at [526, 223] on div "₹ 4,388.00" at bounding box center [552, 227] width 90 height 16
copy div "4,388"
click at [1037, 366] on div "NANDINI HOSPITAL" at bounding box center [1036, 366] width 90 height 16
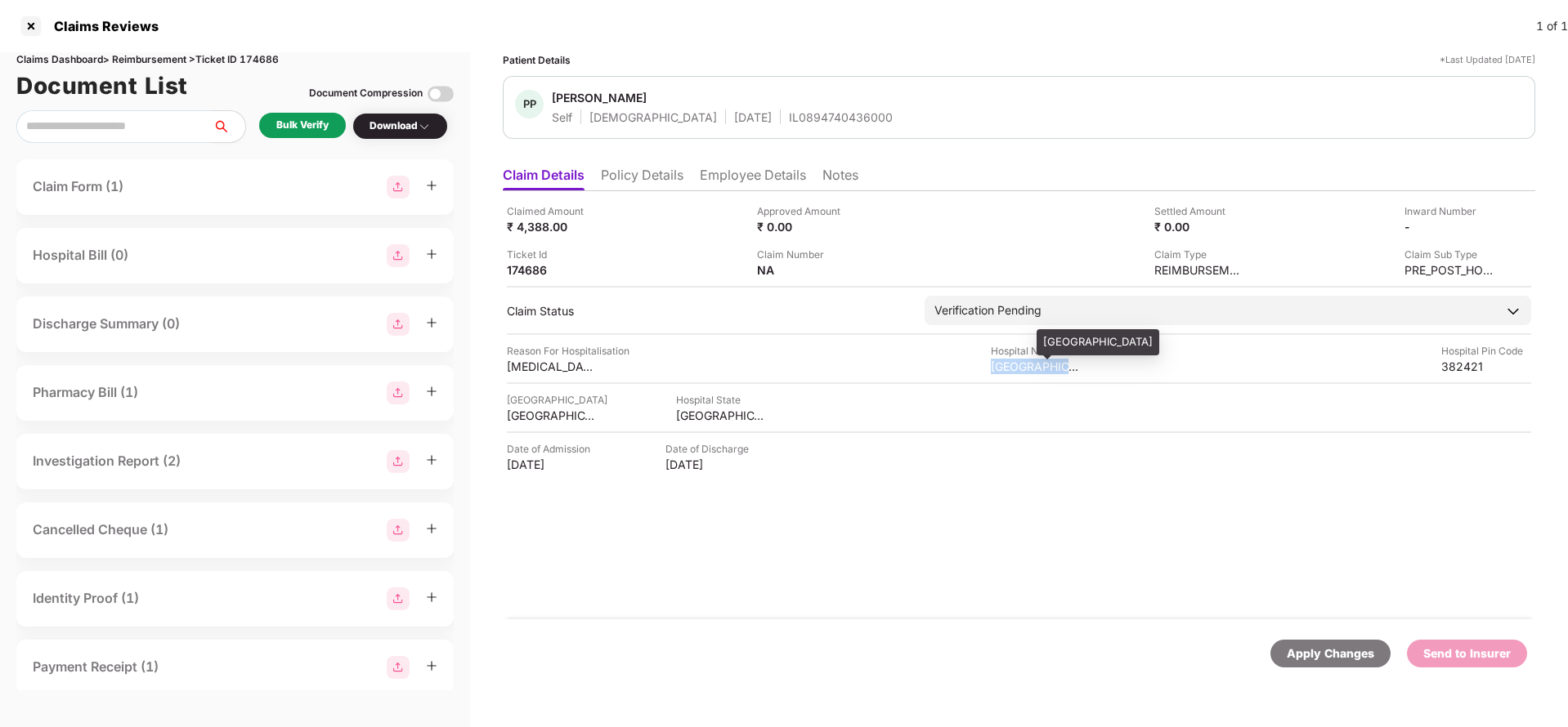
click at [1037, 366] on div "NANDINI HOSPITAL" at bounding box center [1036, 366] width 90 height 16
copy div "NANDINI HOSPITAL"
click at [294, 134] on div "Bulk Verify" at bounding box center [302, 125] width 87 height 26
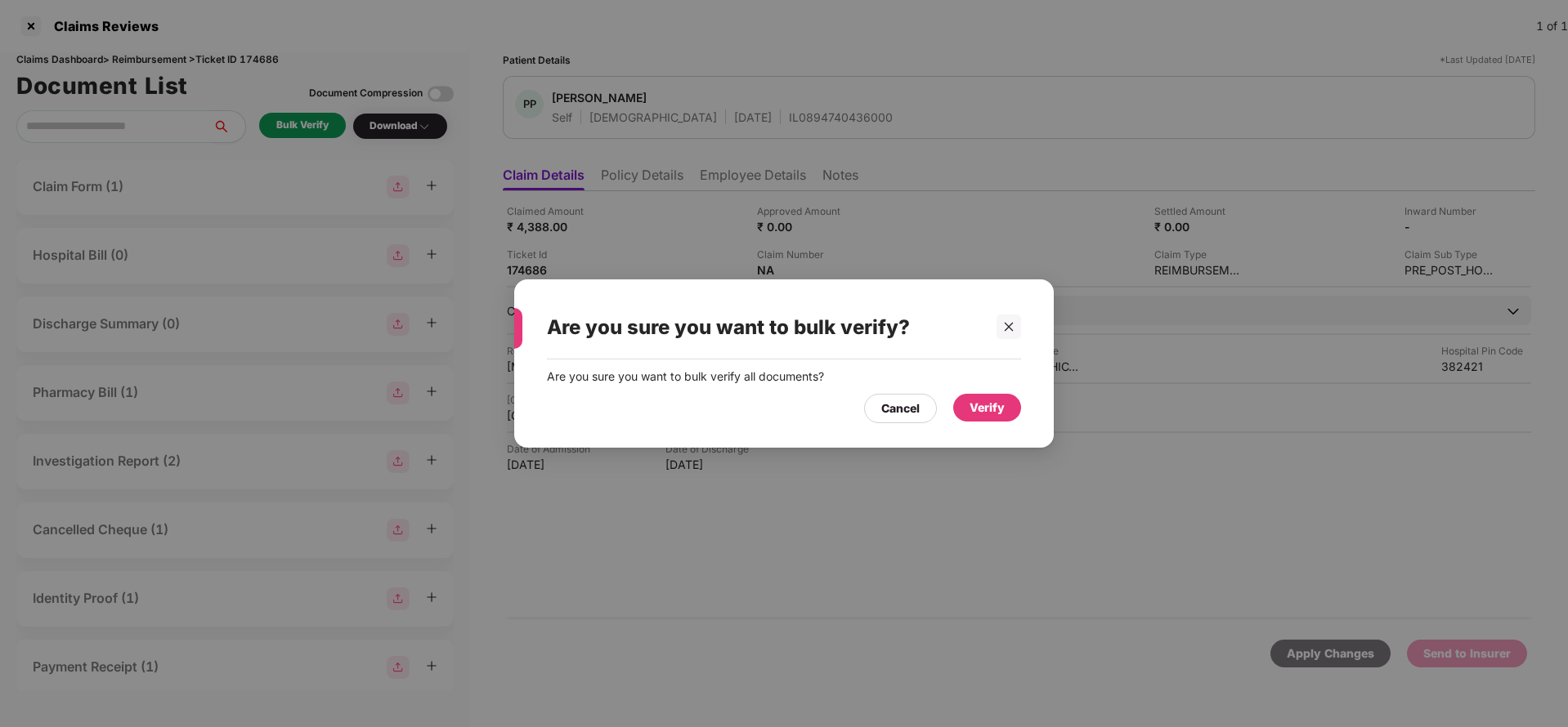
click at [1000, 407] on div "Verify" at bounding box center [987, 408] width 35 height 18
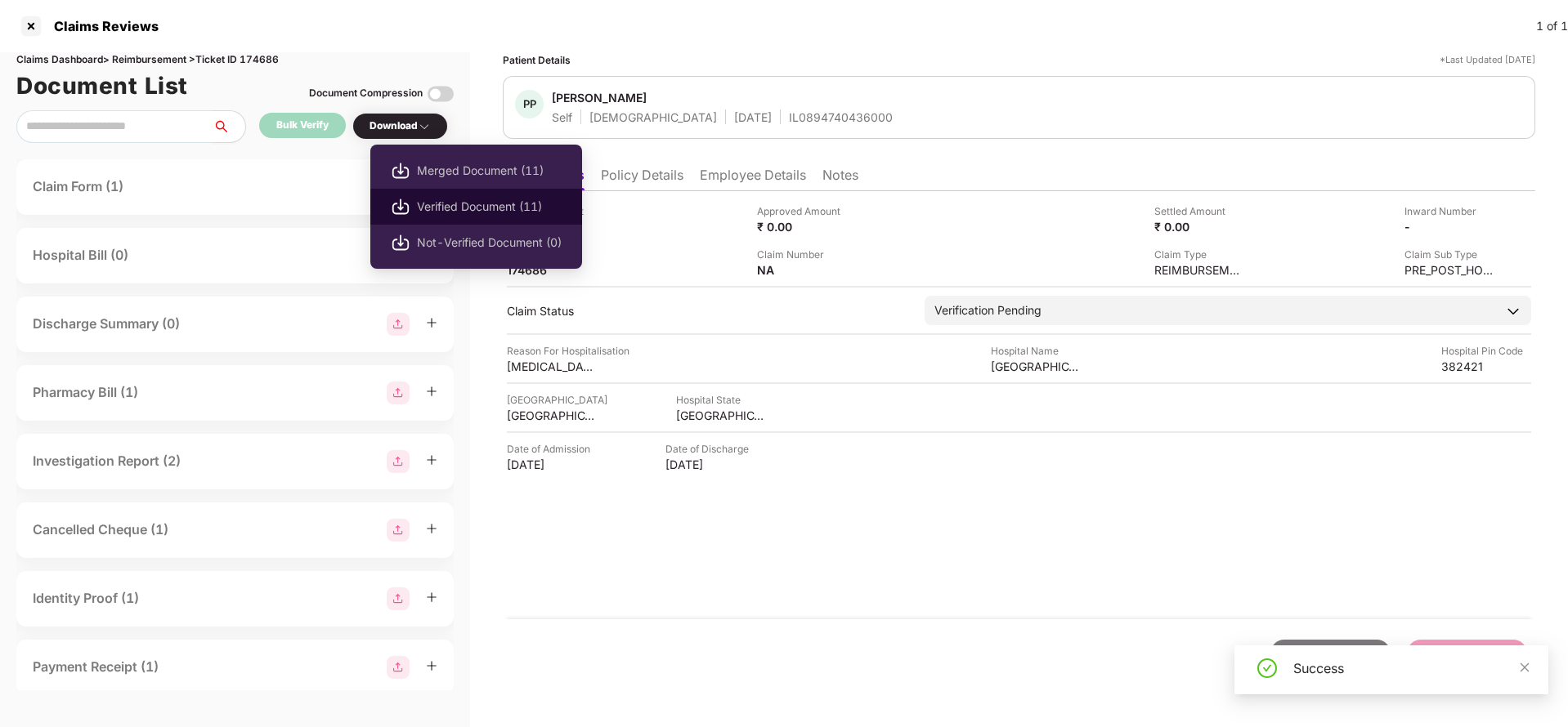
click at [454, 207] on span "Verified Document (11)" at bounding box center [489, 207] width 144 height 18
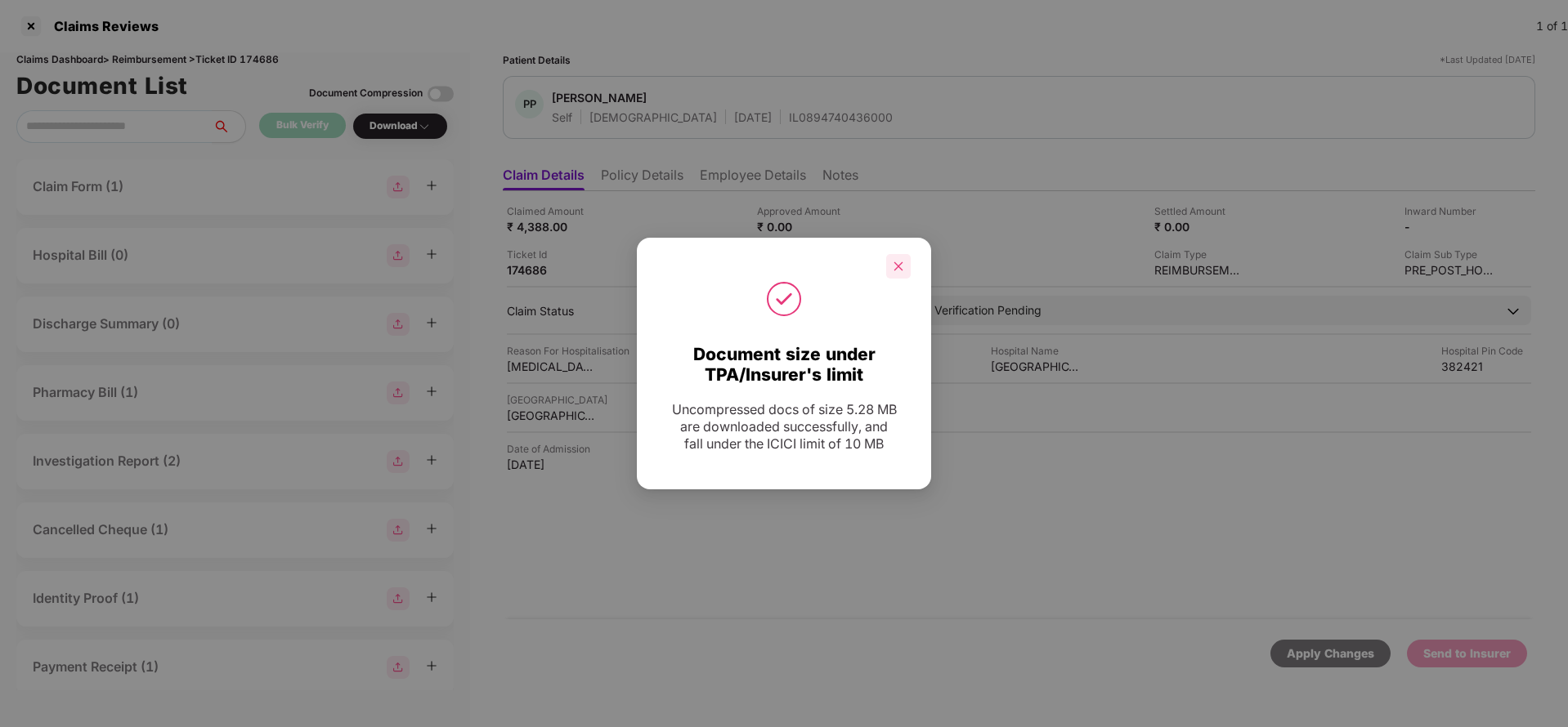
click at [898, 269] on icon "close" at bounding box center [898, 266] width 12 height 12
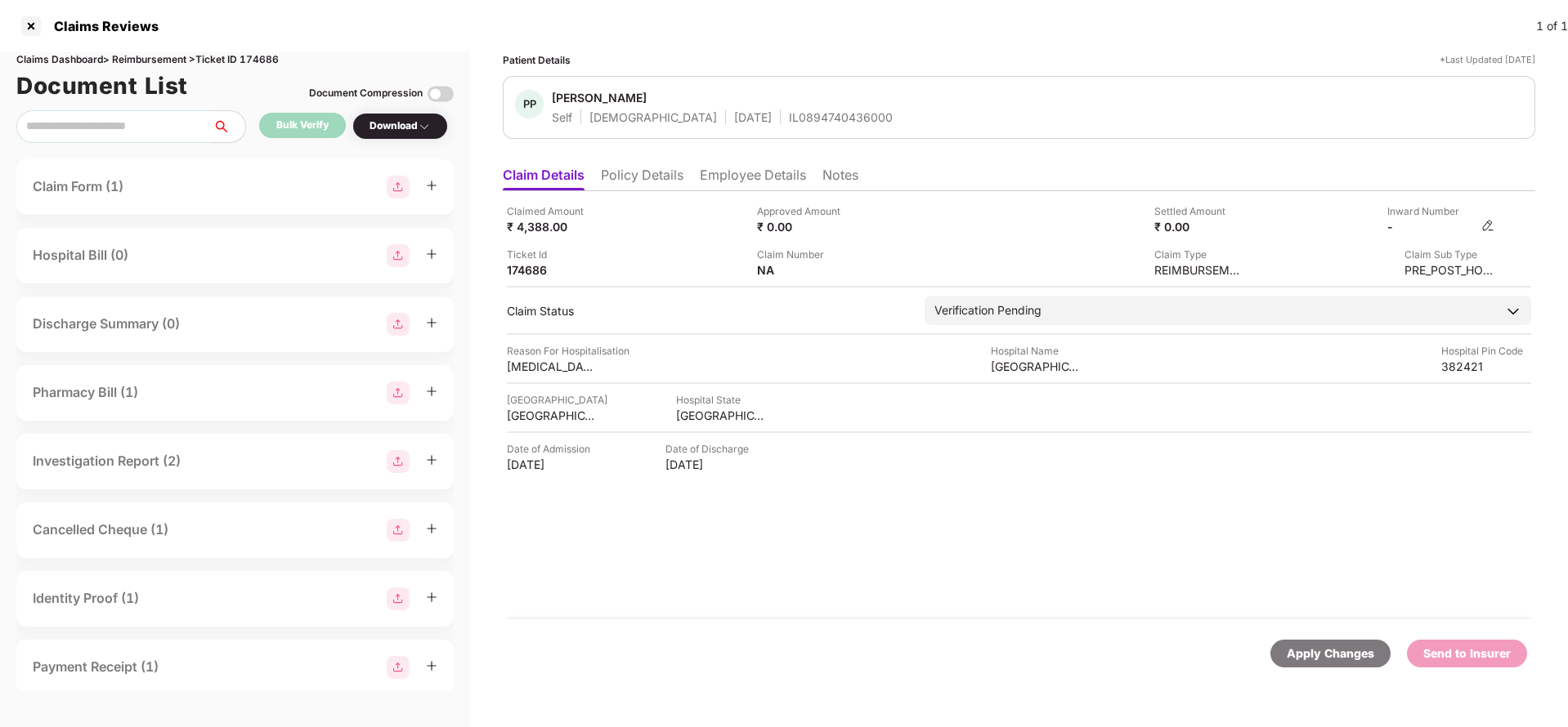
click at [1495, 221] on img at bounding box center [1489, 226] width 13 height 13
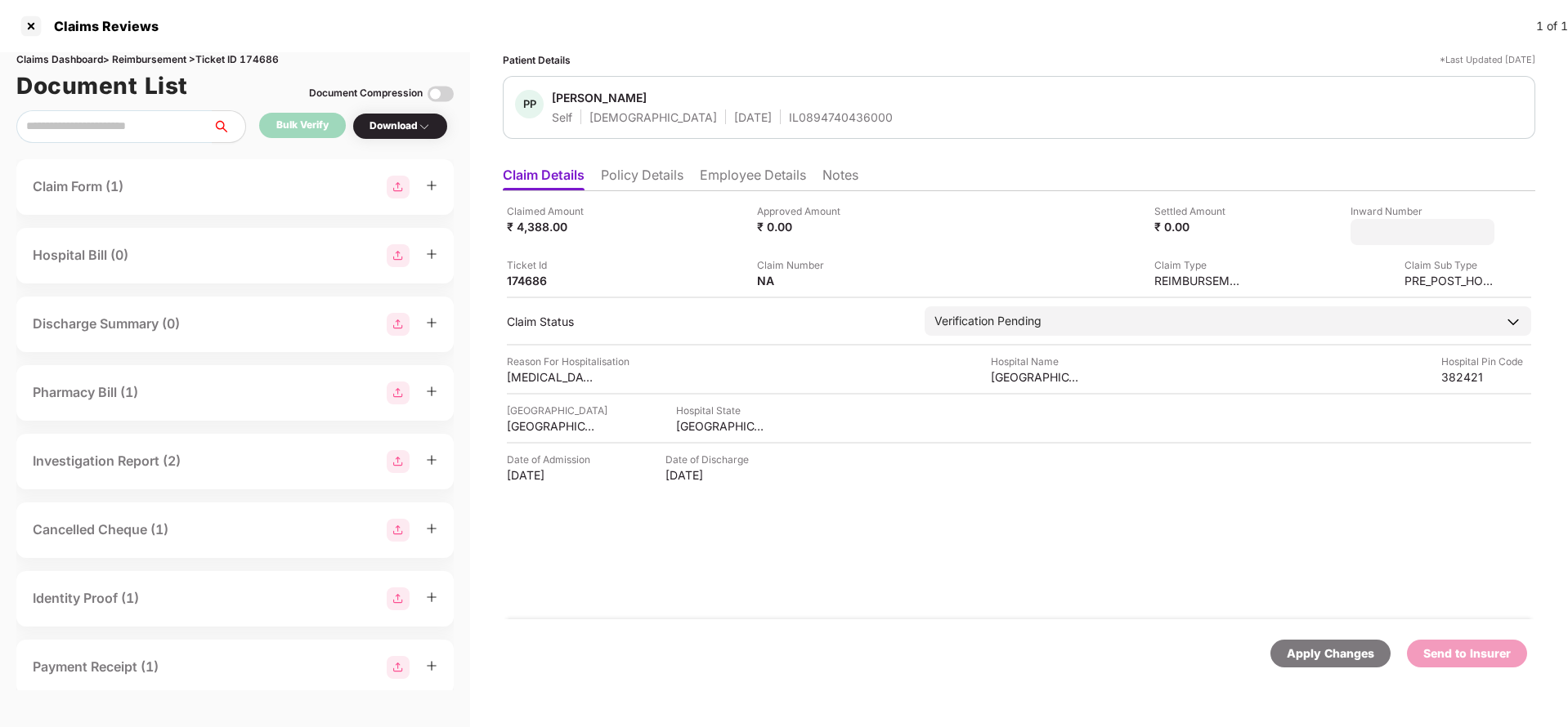
type input "**********"
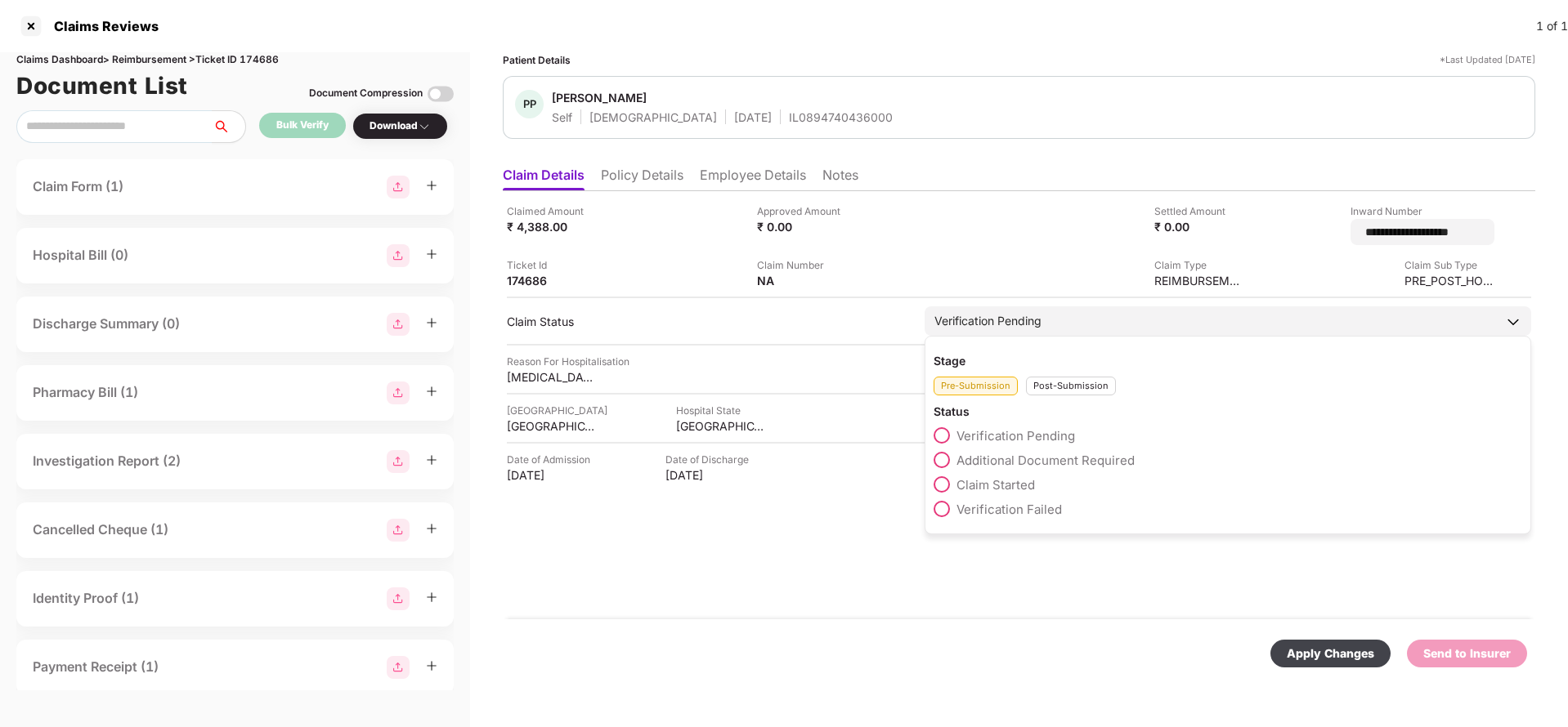
click at [1050, 333] on div "Verification Pending Stage Pre-Submission Post-Submission Status Verification P…" at bounding box center [1228, 321] width 607 height 29
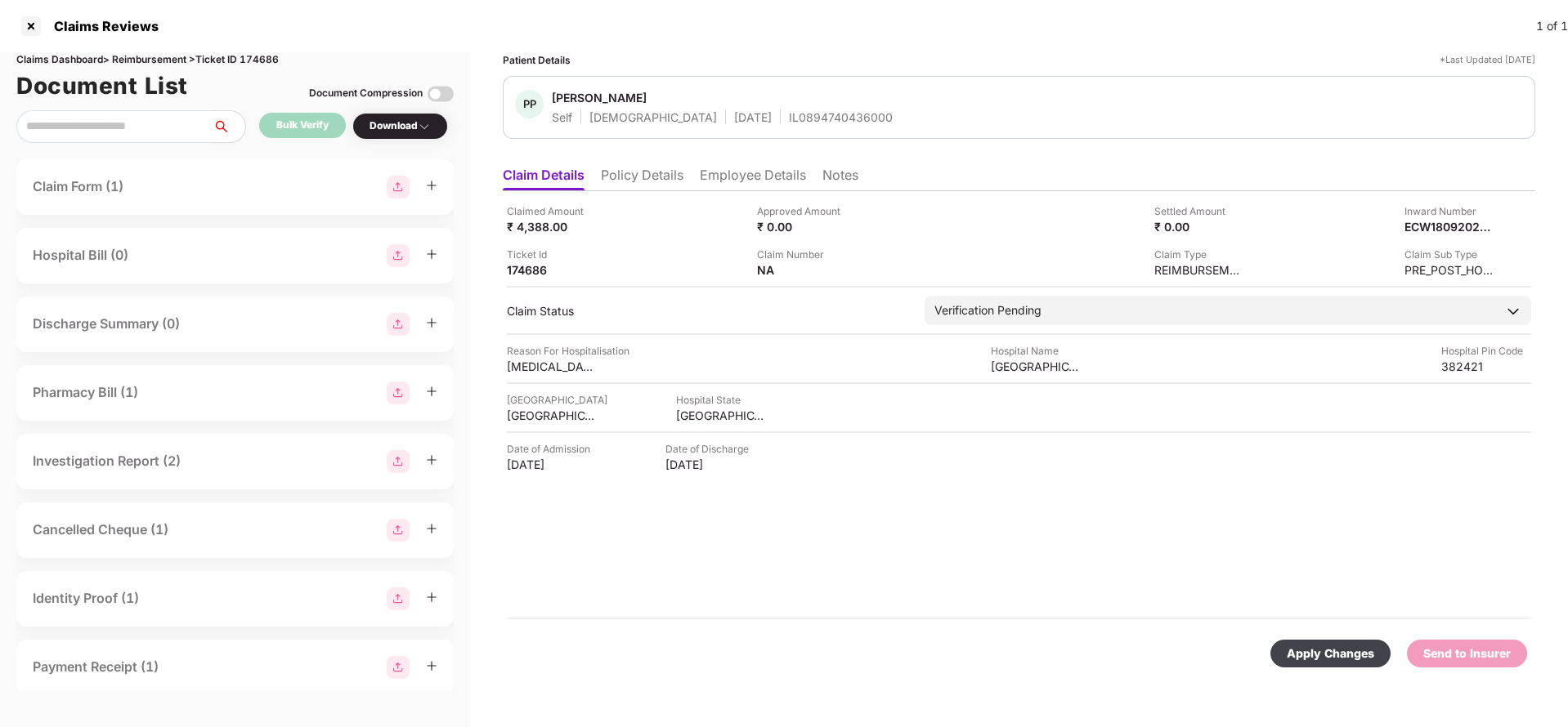
click at [1045, 377] on div "Claimed Amount ₹ 4,388.00 Approved Amount ₹ 0.00 Settled Amount ₹ 0.00 Inward N…" at bounding box center [1019, 405] width 1033 height 428
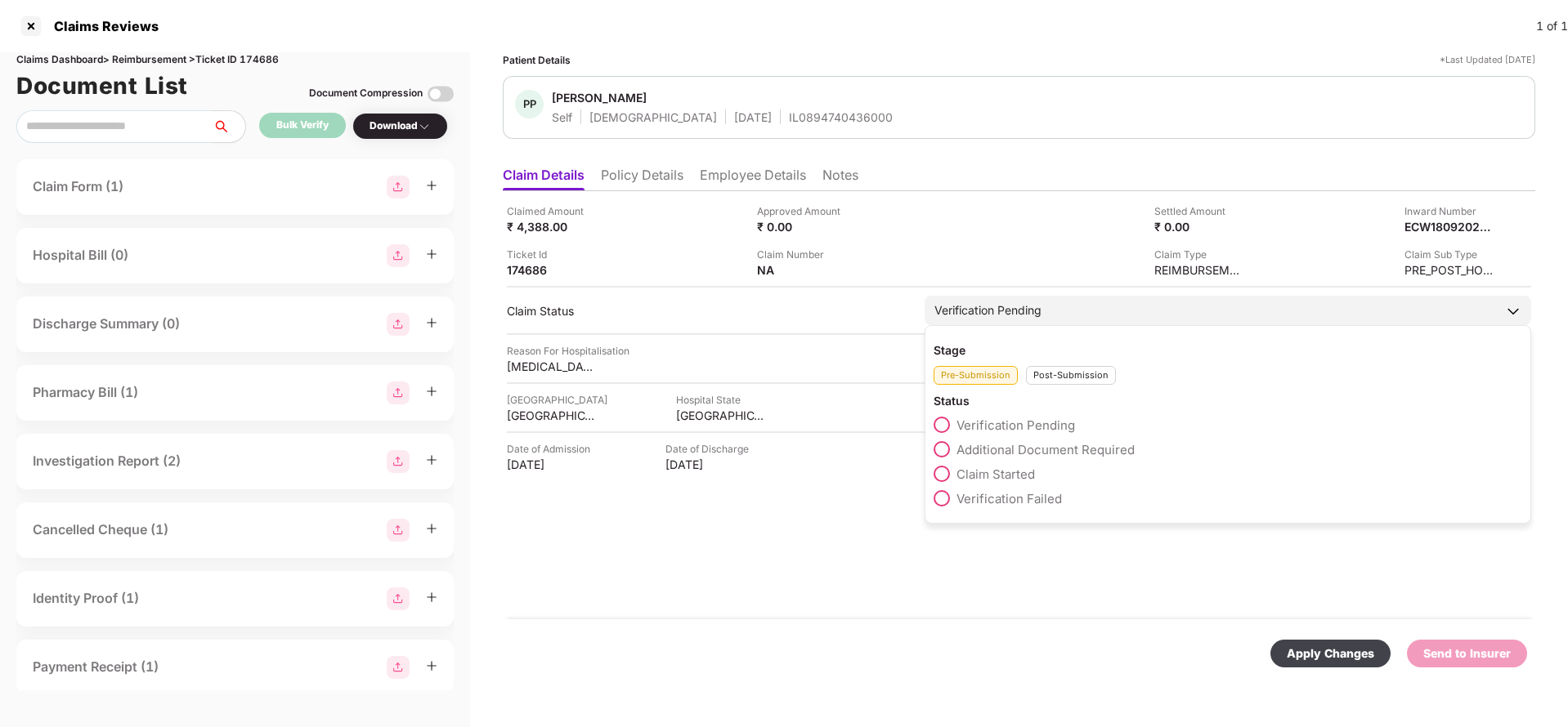
click at [1049, 300] on div "Verification Pending" at bounding box center [1228, 311] width 607 height 29
click at [1068, 369] on div "Post-Submission" at bounding box center [1071, 375] width 90 height 19
click at [1036, 442] on span "Claim Under Process" at bounding box center [1018, 449] width 123 height 16
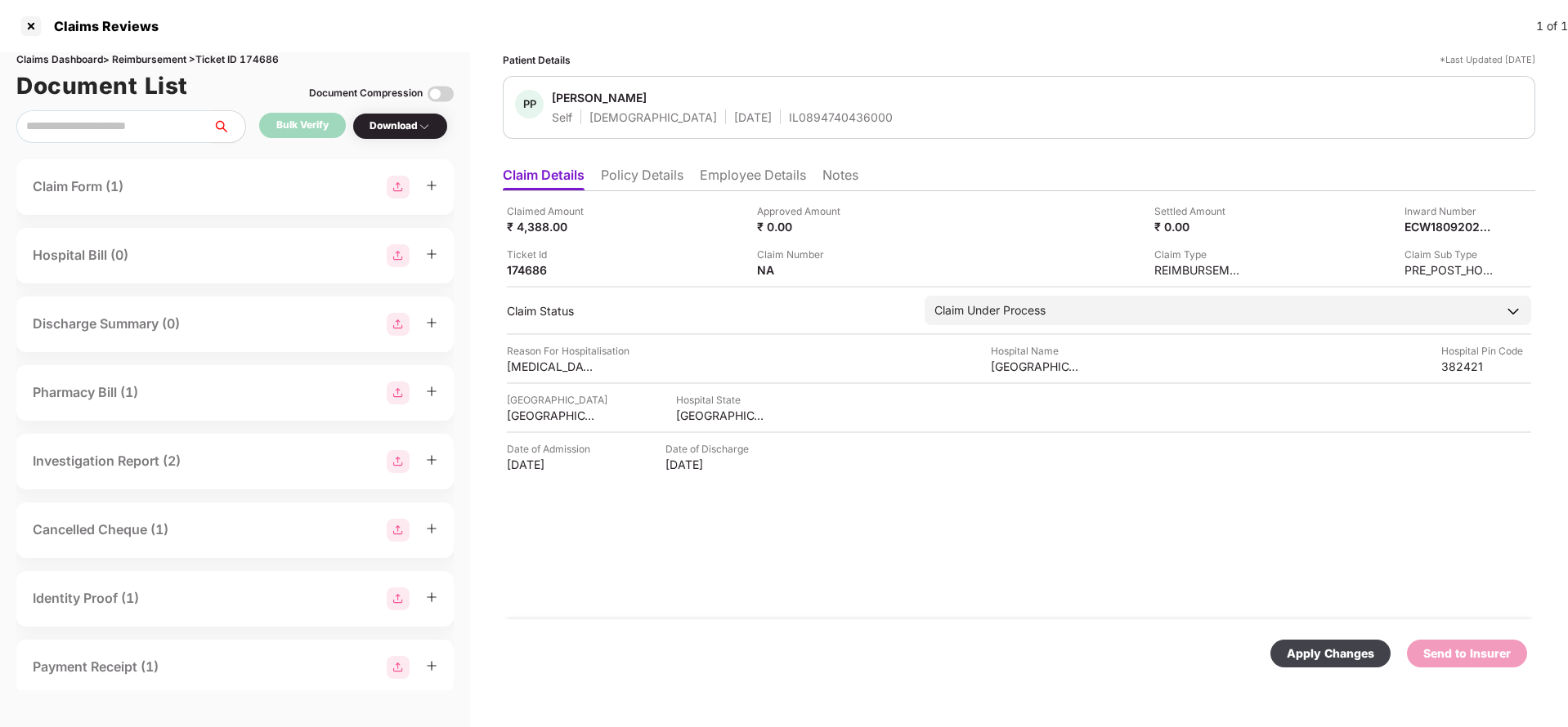
click at [1332, 650] on div "Apply Changes" at bounding box center [1331, 654] width 88 height 18
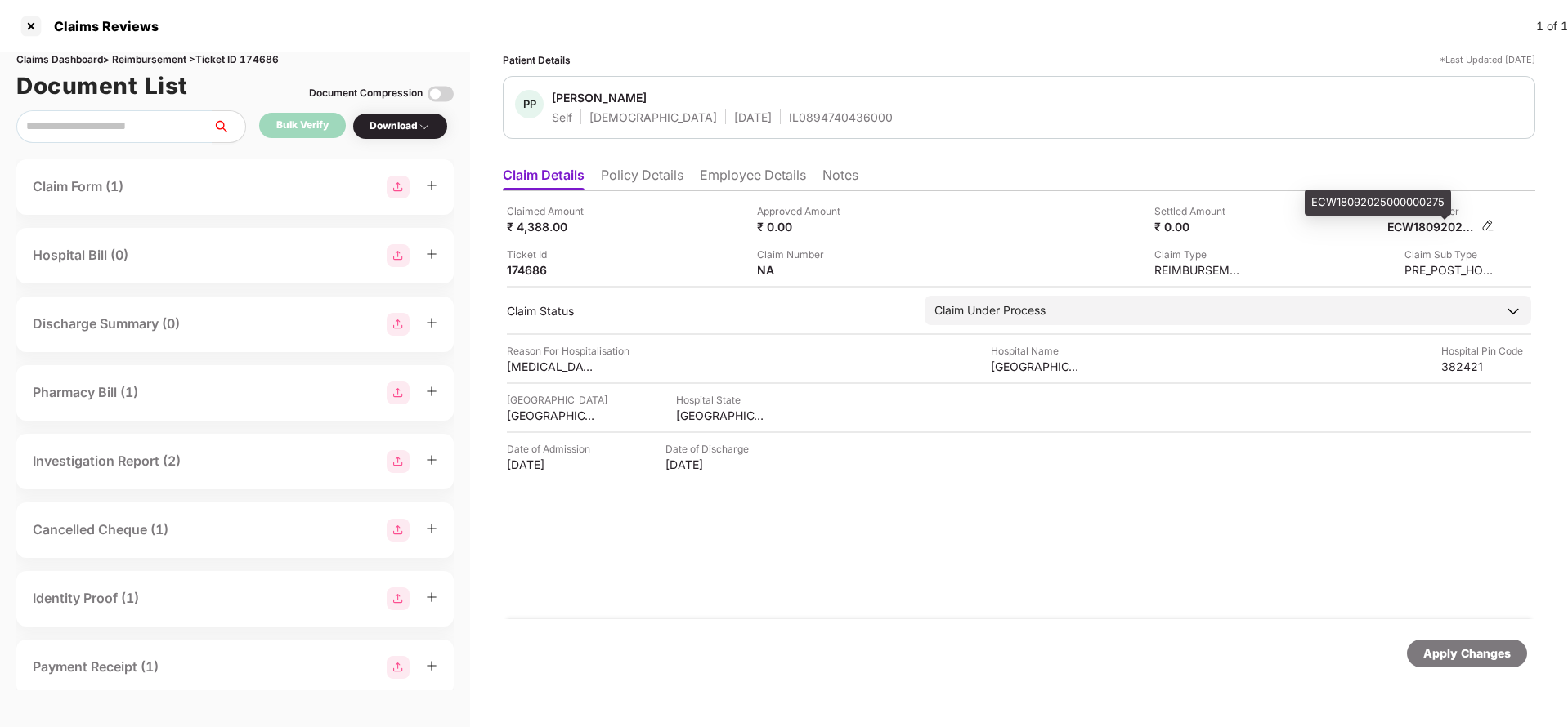
click at [1432, 222] on div "ECW18092025000000275" at bounding box center [1433, 227] width 90 height 16
copy div "ECW18092025000000275"
click at [789, 117] on div "IL0894740436000" at bounding box center [842, 117] width 104 height 16
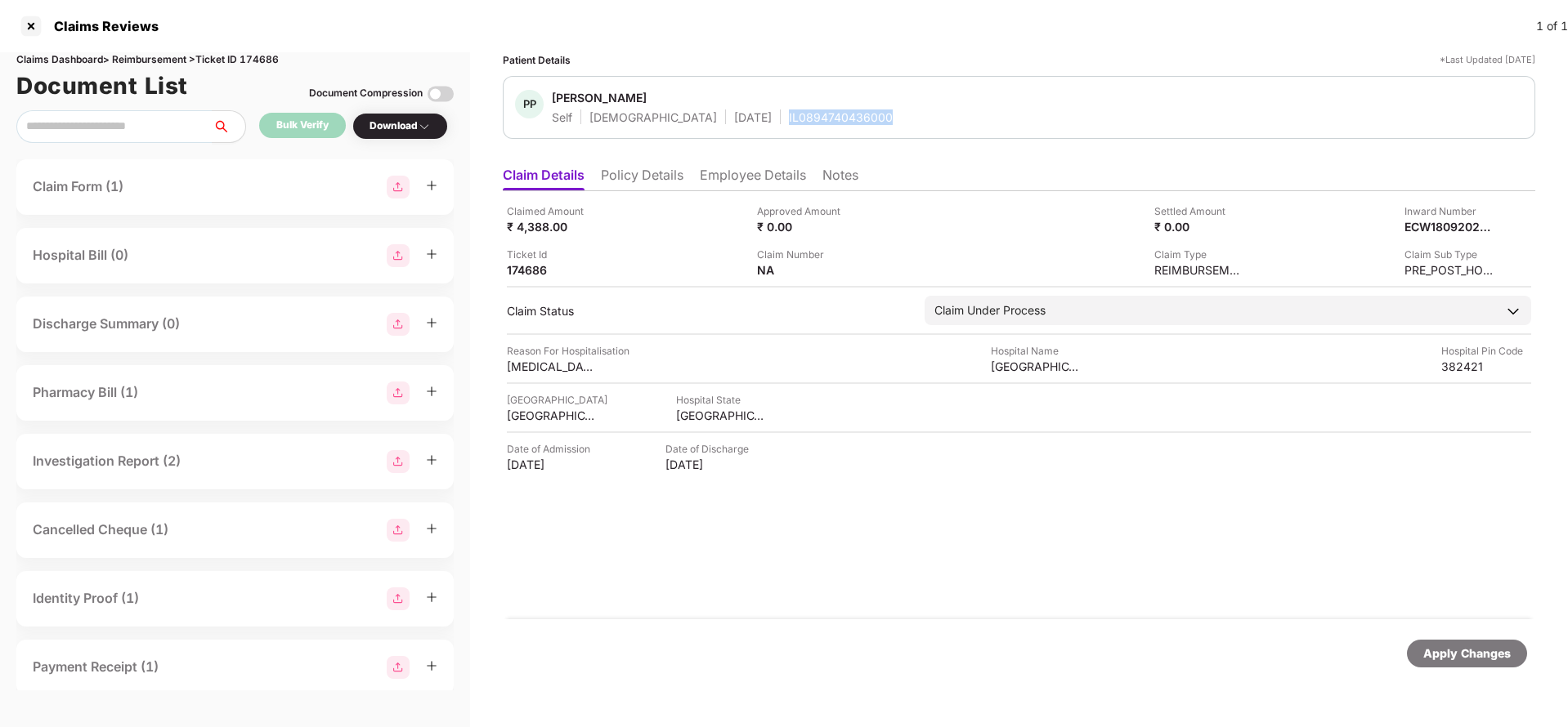
click at [789, 117] on div "IL0894740436000" at bounding box center [842, 117] width 104 height 16
copy div "IL0894740436000"
click at [1467, 661] on div "Apply Changes" at bounding box center [1467, 654] width 88 height 18
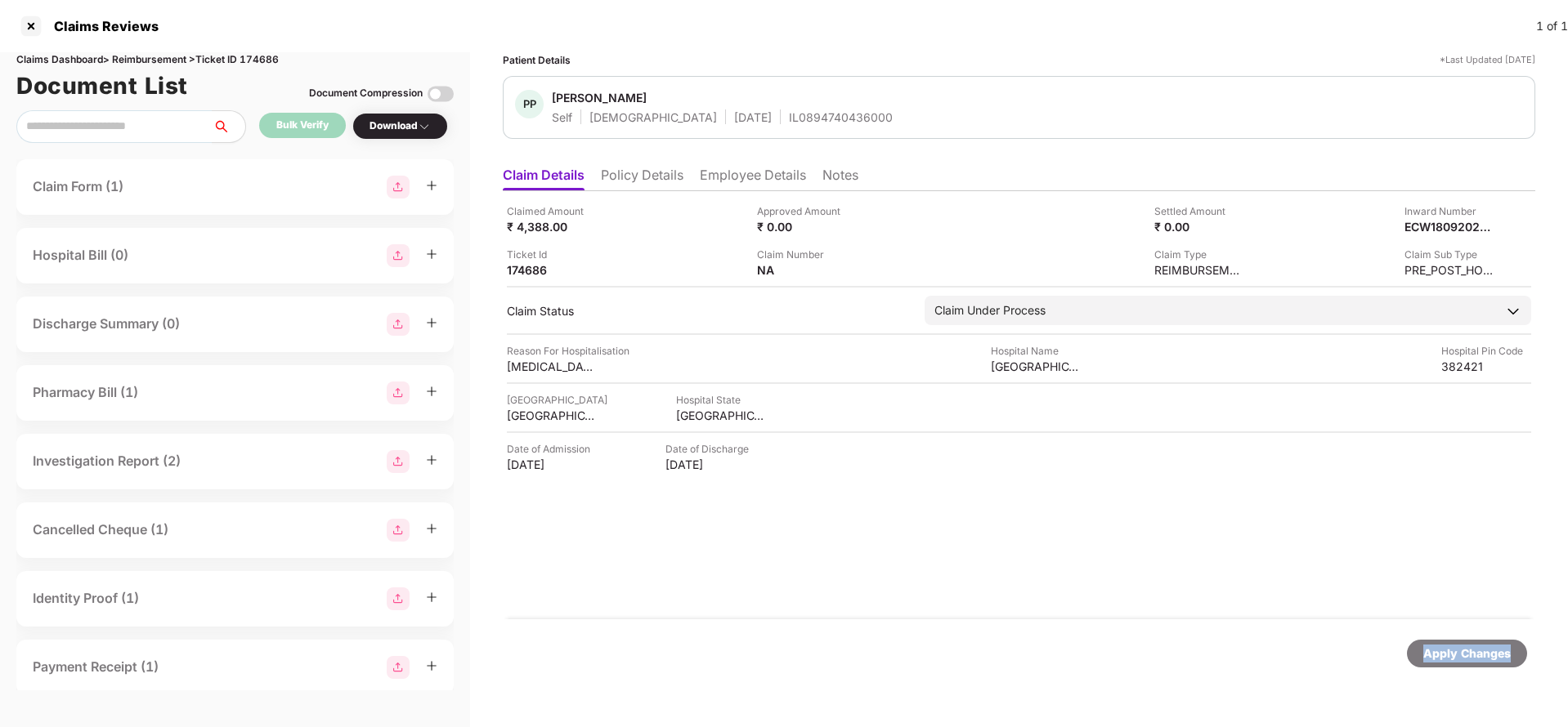
click at [1467, 661] on div "Apply Changes" at bounding box center [1467, 654] width 88 height 18
click at [264, 58] on div "Claims Dashboard > Reimbursement > Ticket ID 174686" at bounding box center [235, 59] width 438 height 16
click at [1460, 657] on div "Apply Changes" at bounding box center [1467, 654] width 88 height 18
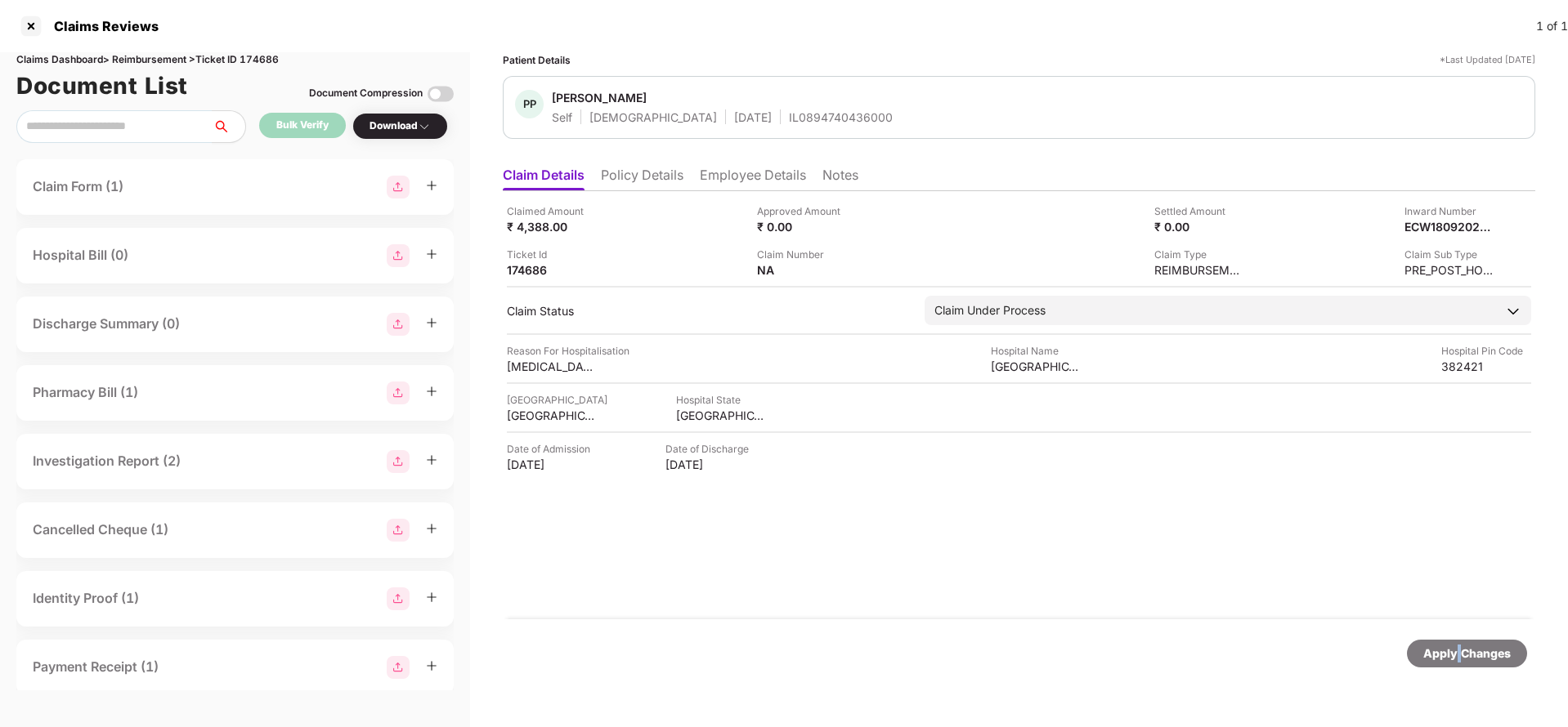
click at [1460, 657] on div "Apply Changes" at bounding box center [1467, 654] width 88 height 18
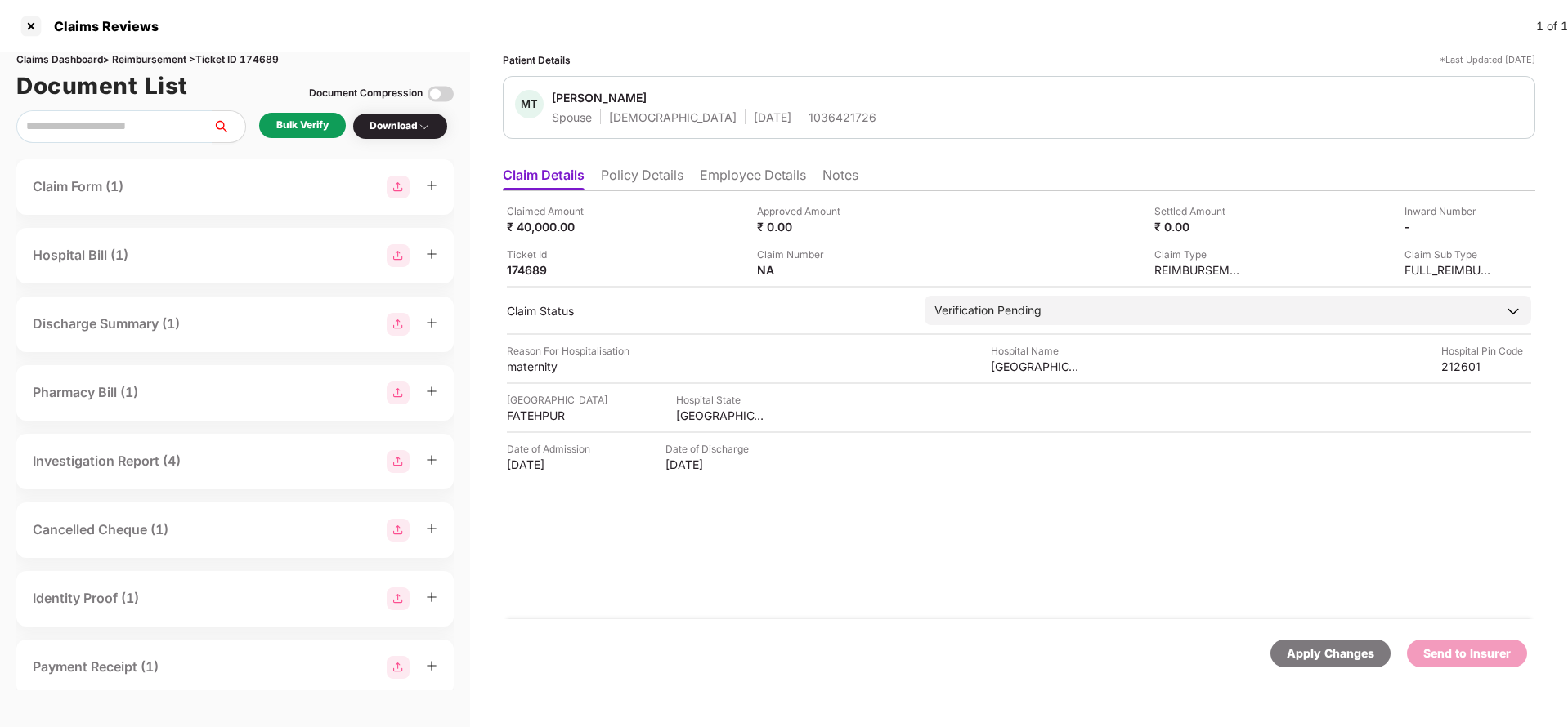
click at [649, 172] on li "Policy Details" at bounding box center [642, 179] width 82 height 24
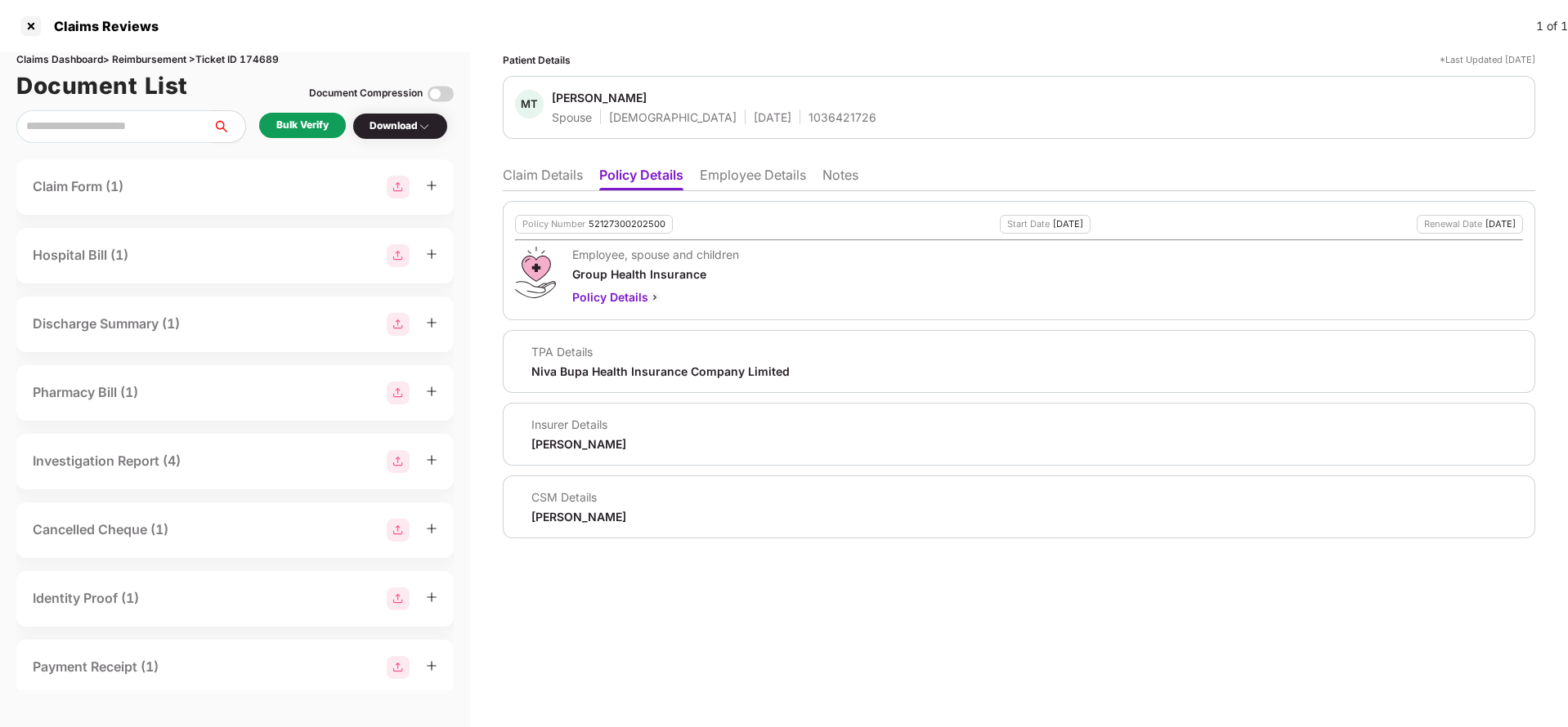
click at [809, 124] on div "1036421726" at bounding box center [842, 117] width 68 height 16
copy div "1036421726"
click at [774, 183] on li "Employee Details" at bounding box center [753, 179] width 106 height 24
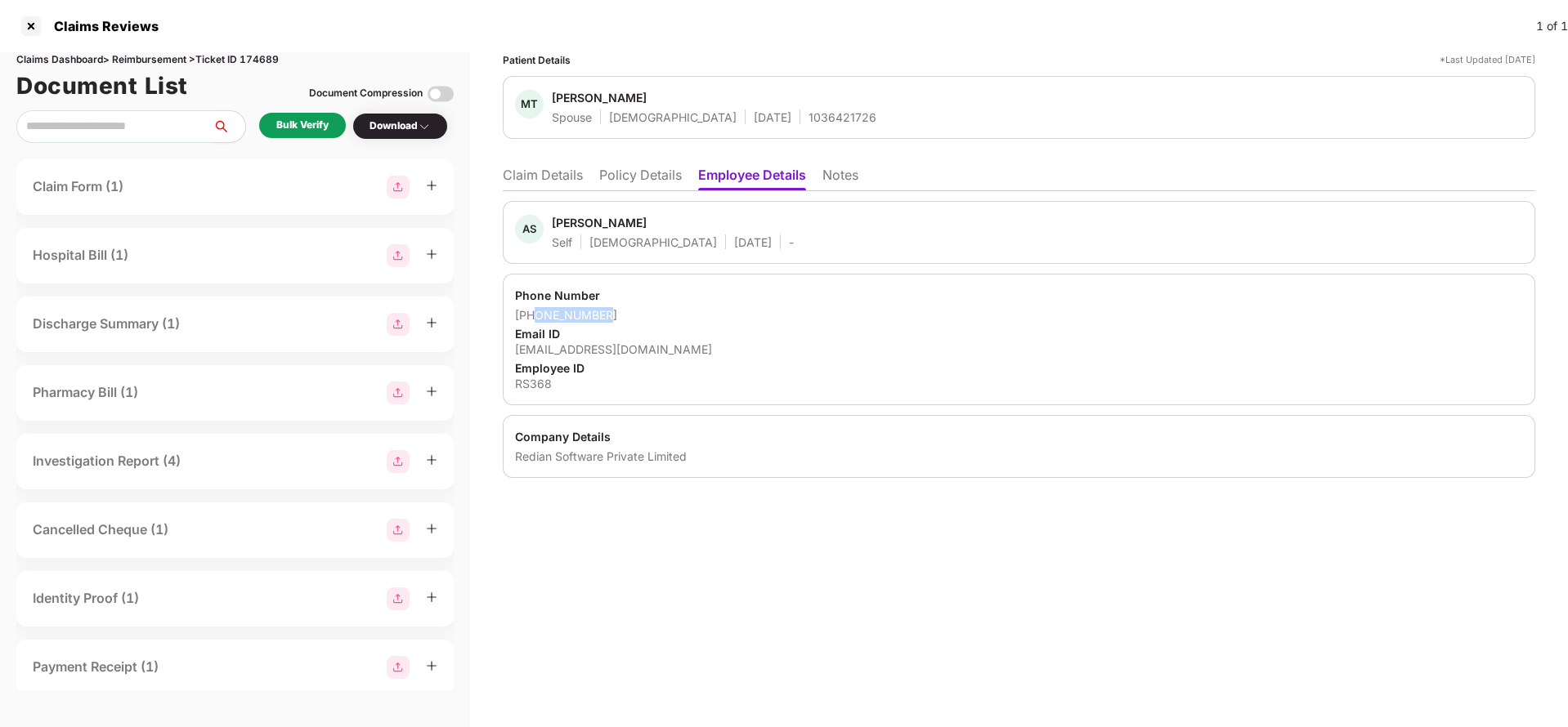
drag, startPoint x: 537, startPoint y: 321, endPoint x: 629, endPoint y: 315, distance: 92.2
click at [629, 315] on div "[PHONE_NUMBER]" at bounding box center [1019, 314] width 1008 height 16
copy div "7007334300"
click at [564, 184] on li "Claim Details" at bounding box center [543, 179] width 80 height 24
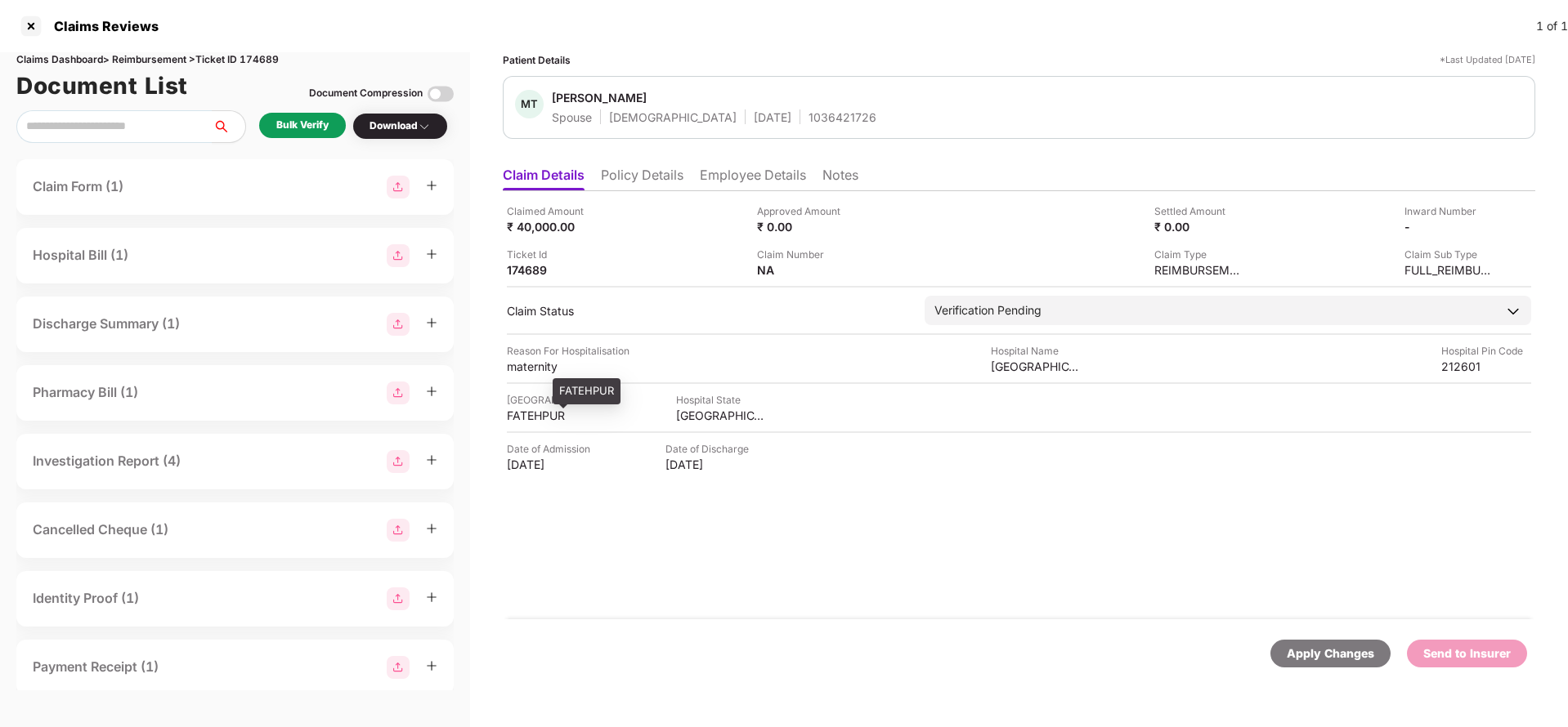
click at [548, 413] on div "FATEHPUR" at bounding box center [552, 416] width 90 height 16
copy div "FATEHPUR"
click at [1004, 368] on div "[GEOGRAPHIC_DATA]" at bounding box center [1036, 366] width 90 height 16
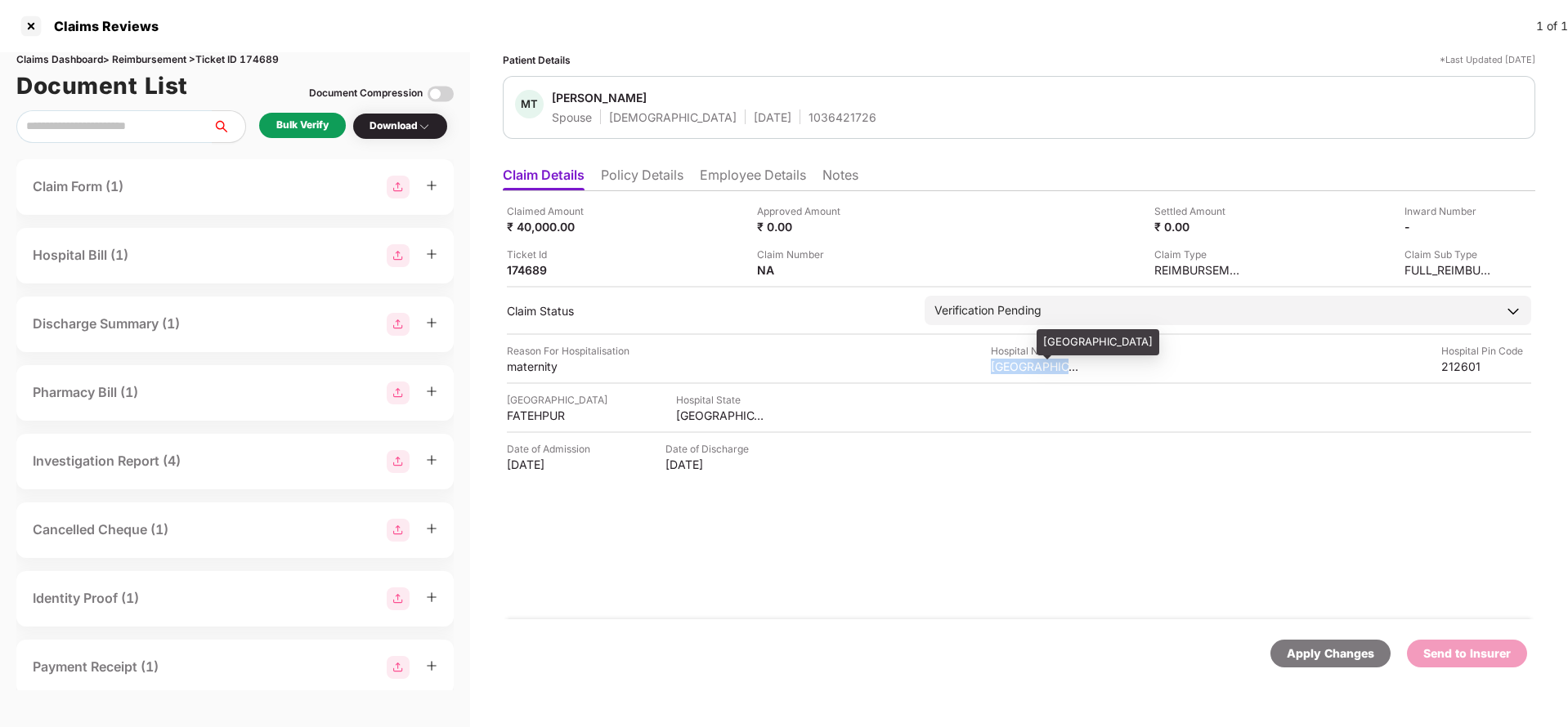
click at [1004, 368] on div "[GEOGRAPHIC_DATA]" at bounding box center [1036, 366] width 90 height 16
copy div "[GEOGRAPHIC_DATA]"
click at [548, 223] on div "₹ 40,000.00" at bounding box center [552, 227] width 90 height 16
copy div "40,000"
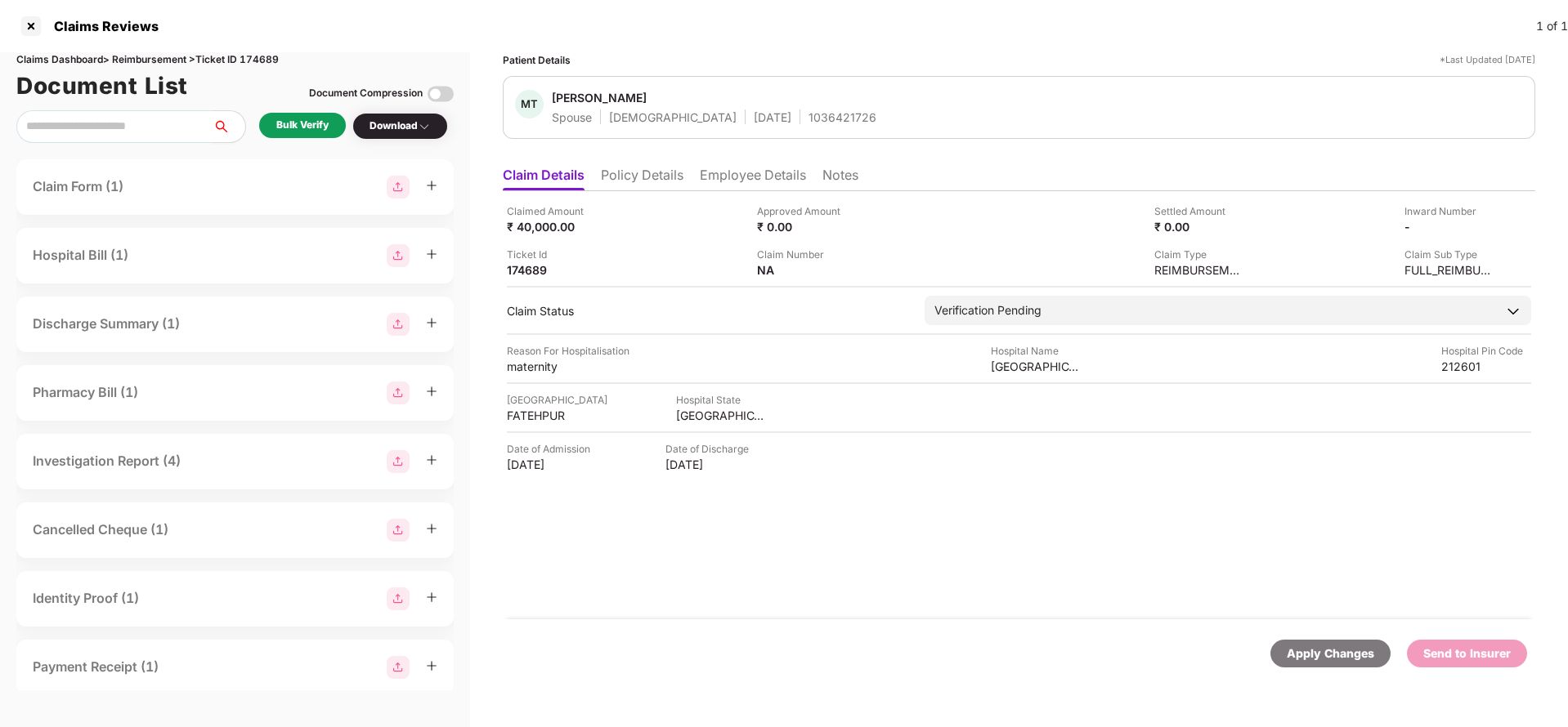
click at [299, 123] on div "Bulk Verify" at bounding box center [302, 125] width 52 height 16
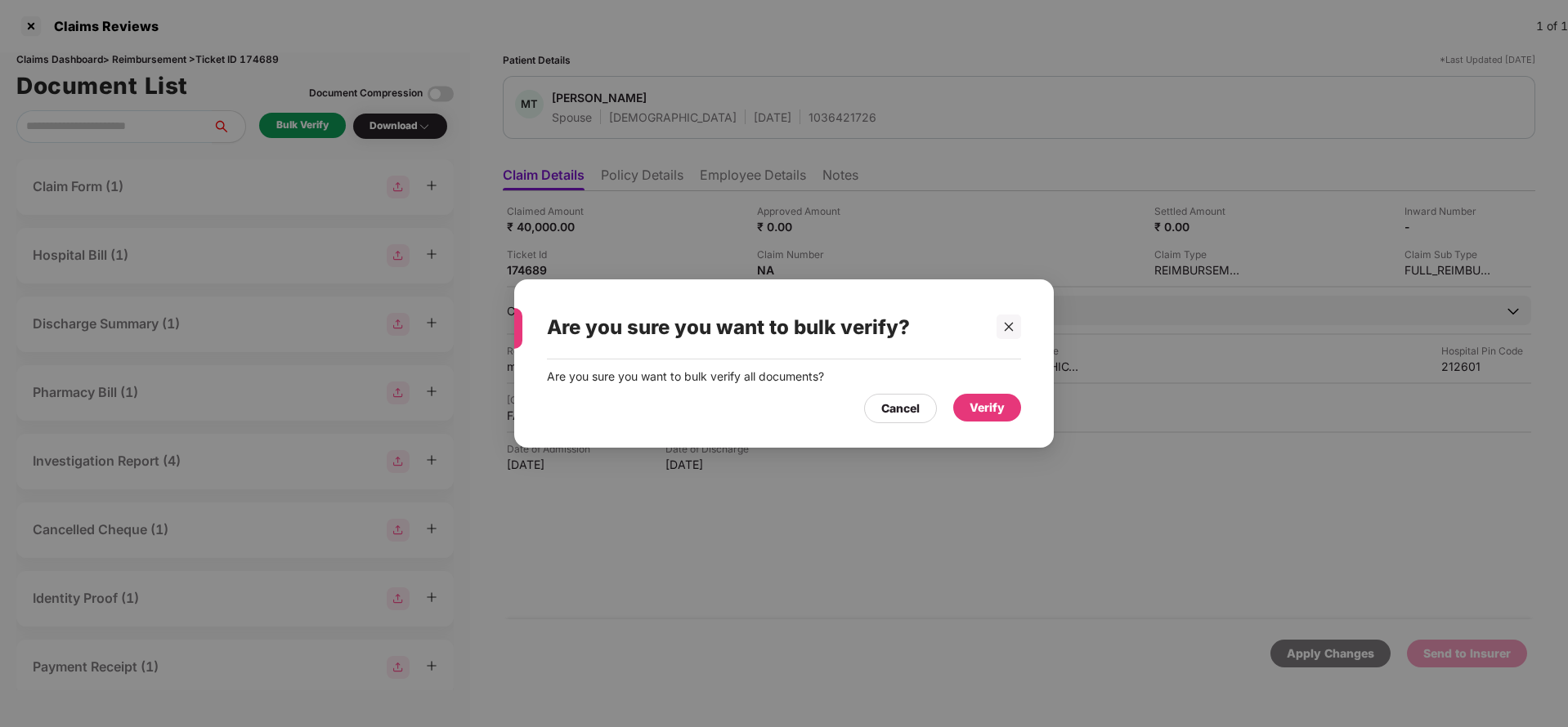
click at [1022, 406] on div "Are you sure you want to bulk verify all documents? Cancel Verify" at bounding box center [784, 395] width 540 height 72
click at [1014, 409] on div "Verify" at bounding box center [987, 407] width 68 height 27
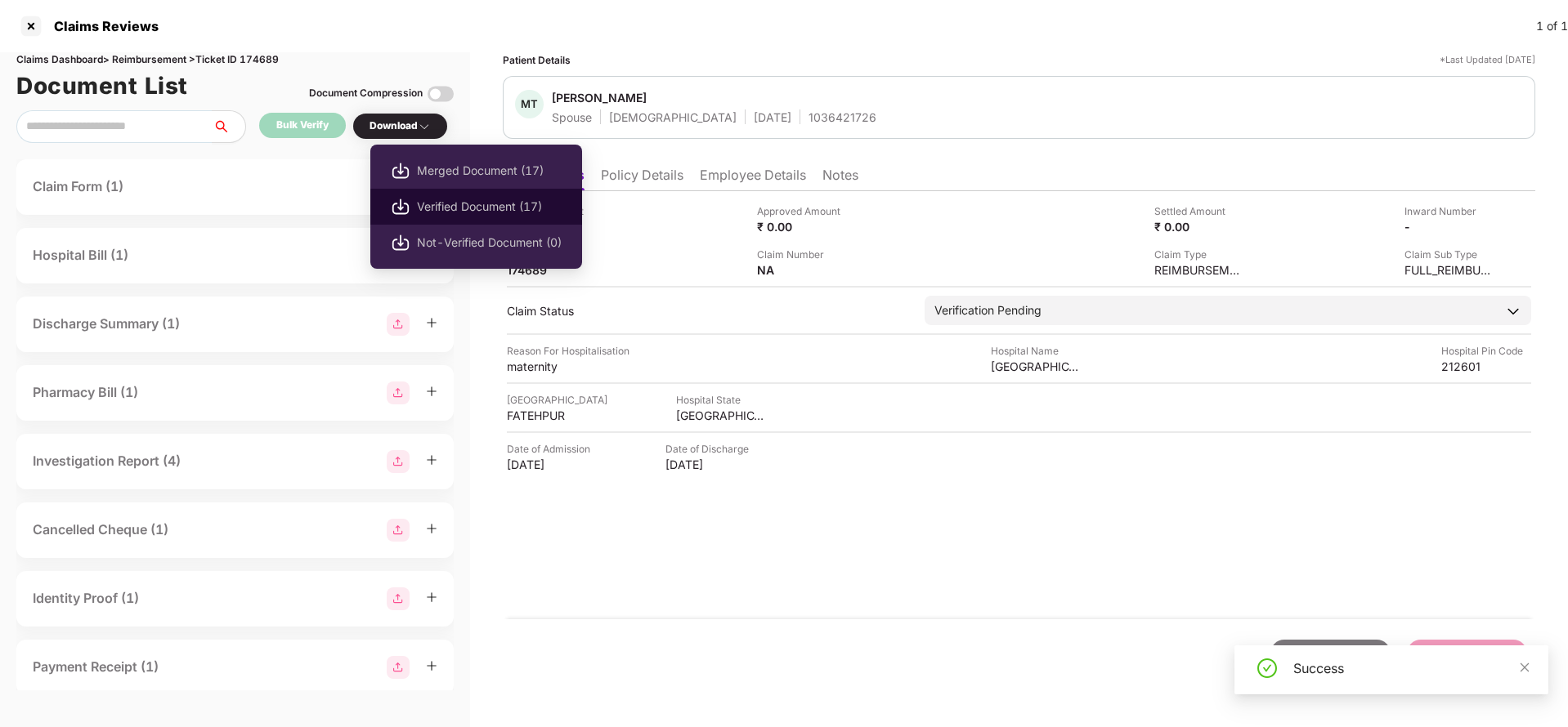
click at [470, 199] on span "Verified Document (17)" at bounding box center [489, 207] width 144 height 18
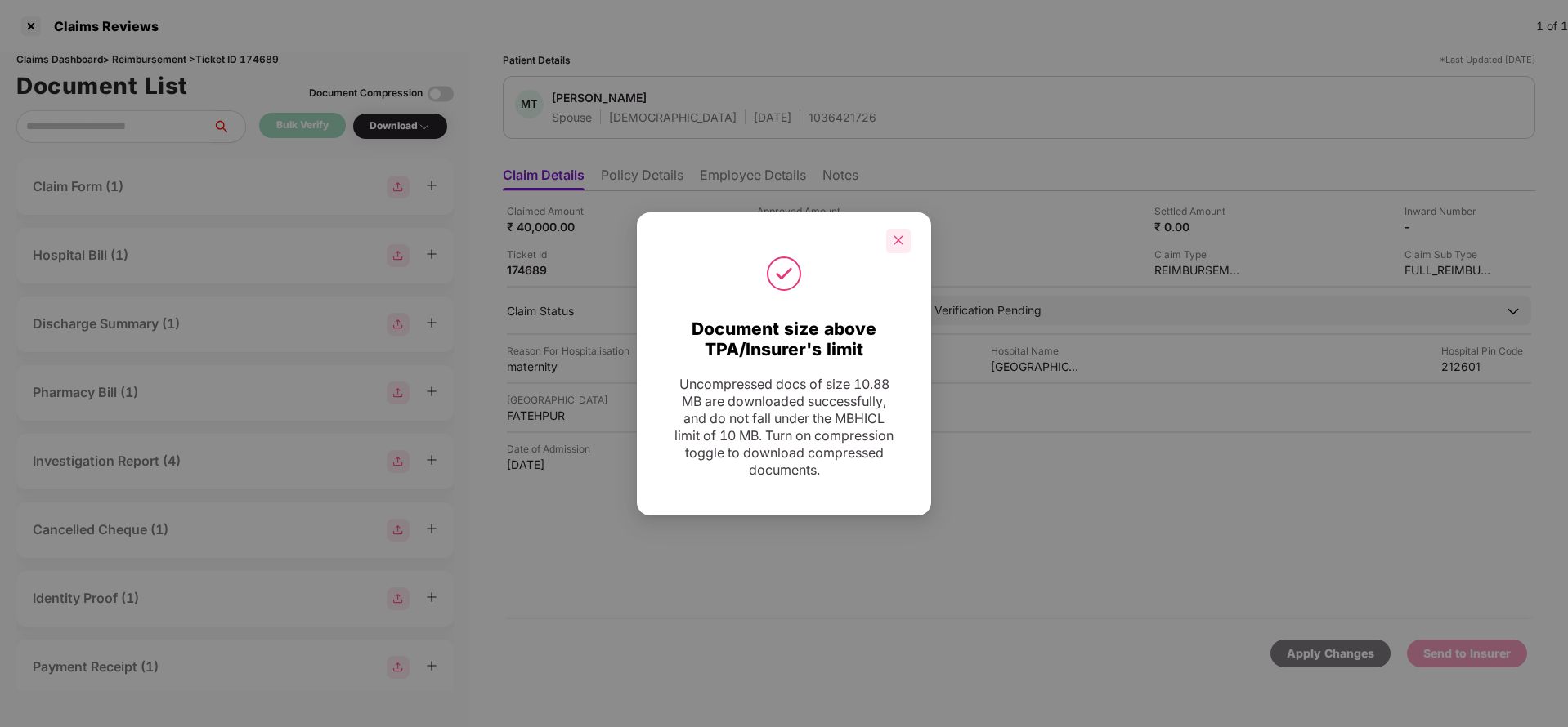
click at [895, 244] on icon "close" at bounding box center [899, 241] width 9 height 9
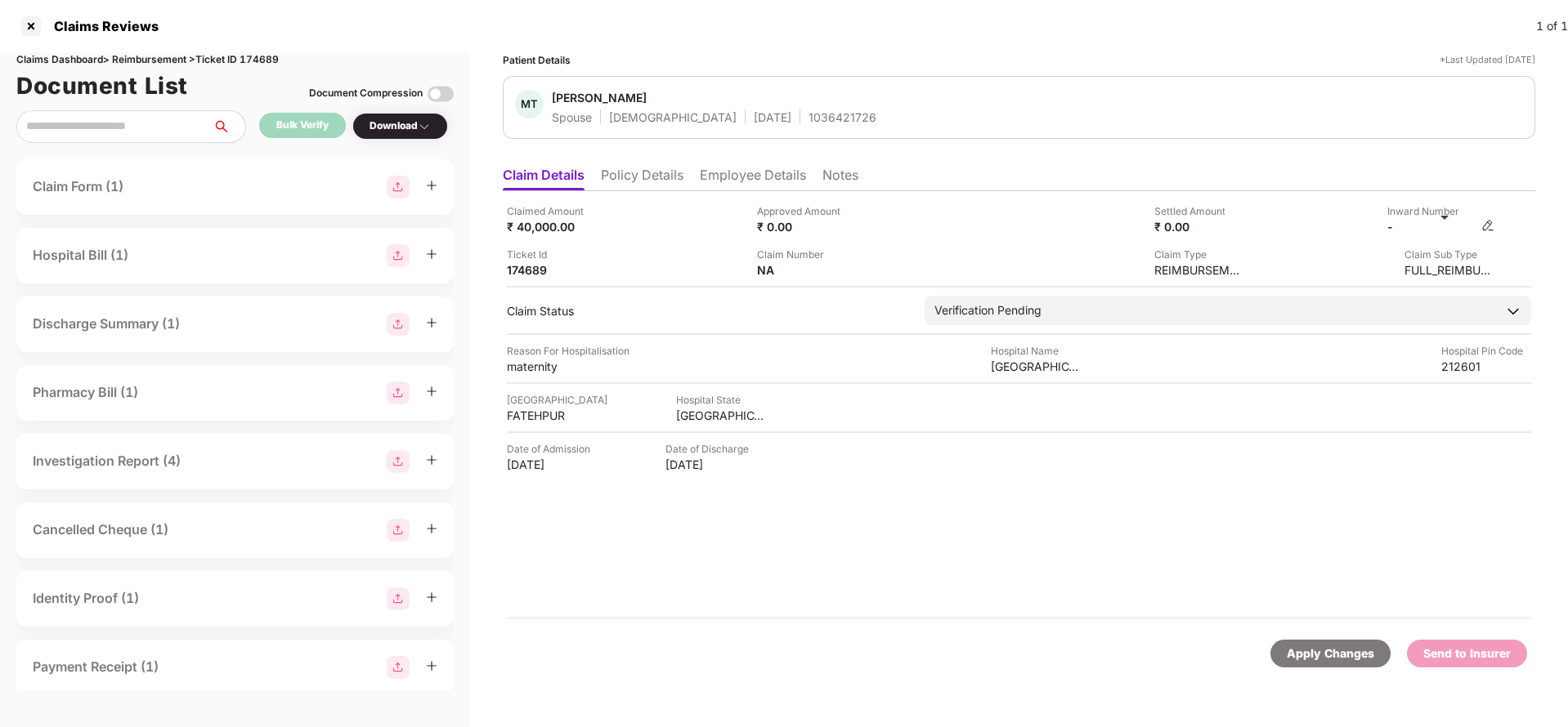
click at [1480, 222] on div "-" at bounding box center [1441, 227] width 107 height 16
click at [1492, 228] on img at bounding box center [1489, 226] width 13 height 13
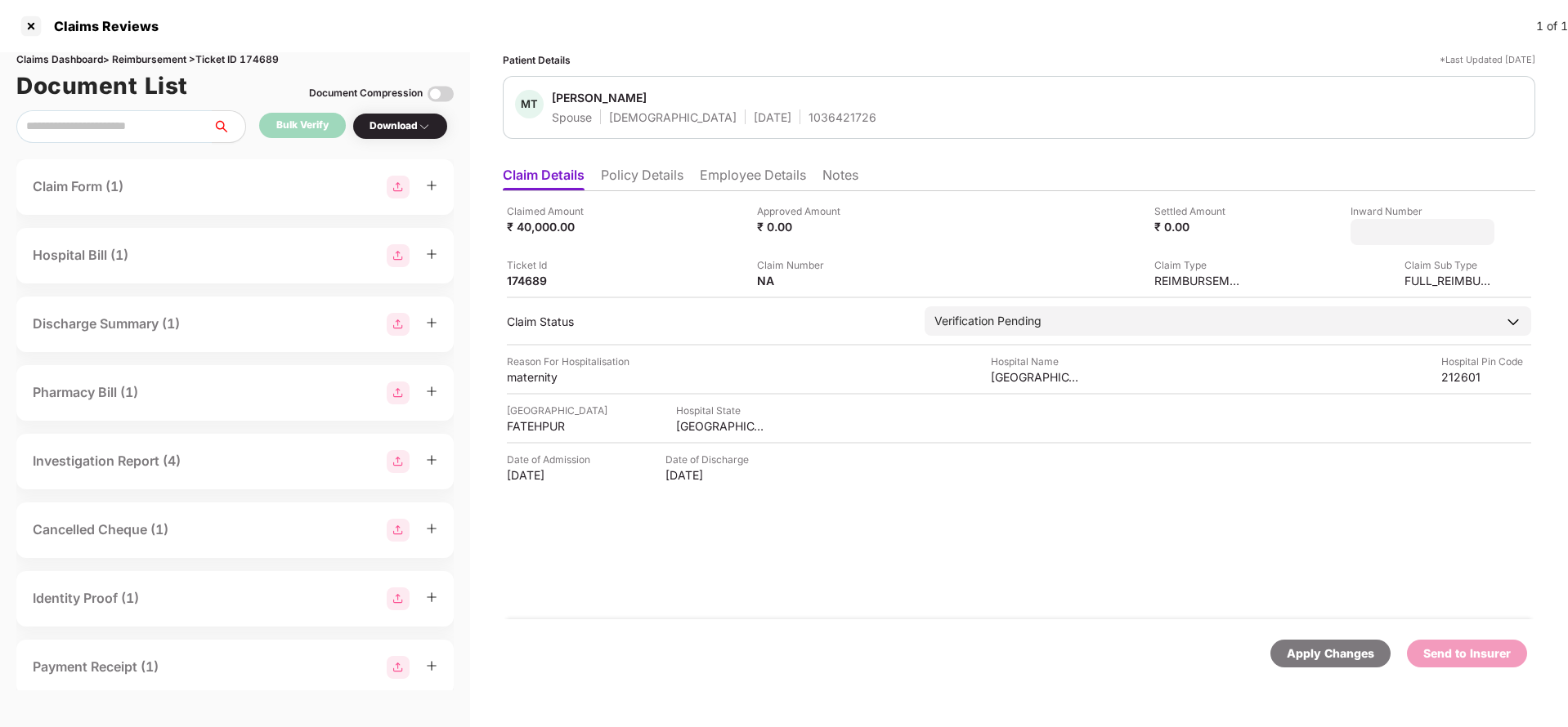
type input "**********"
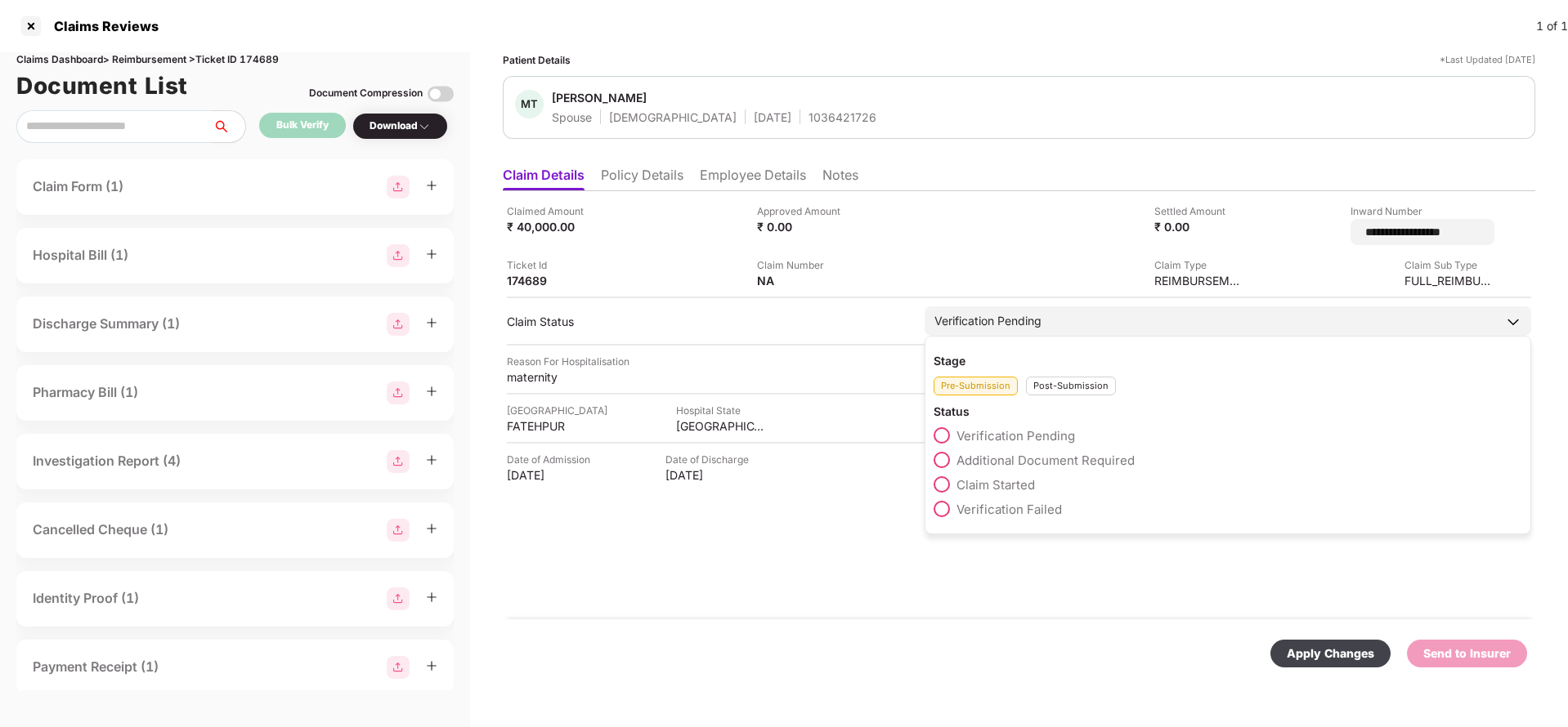
click at [1054, 331] on div "Verification Pending Stage Pre-Submission Post-Submission Status Verification P…" at bounding box center [1228, 321] width 607 height 29
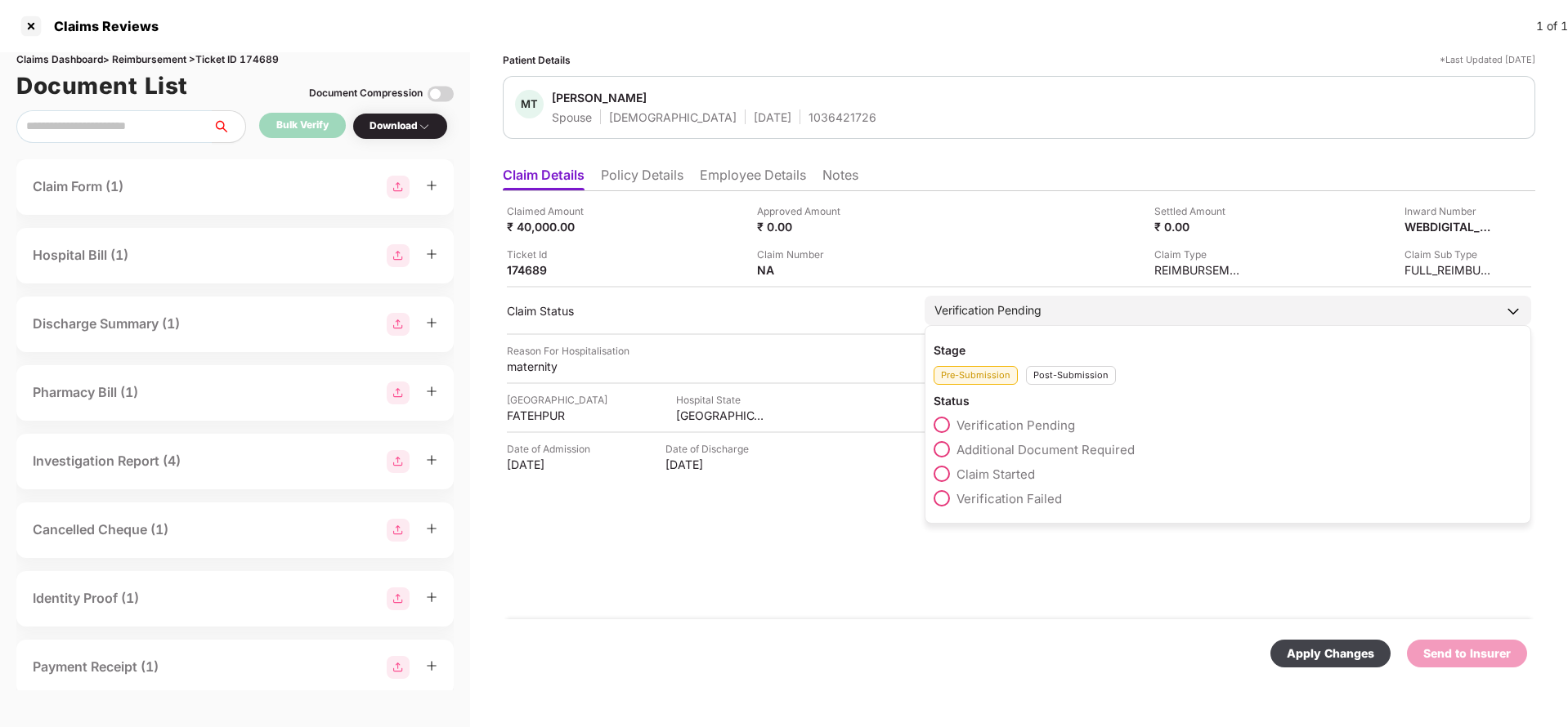
click at [1065, 374] on div "Post-Submission" at bounding box center [1071, 375] width 90 height 19
click at [1044, 448] on span "Claim Under Process" at bounding box center [1018, 449] width 123 height 16
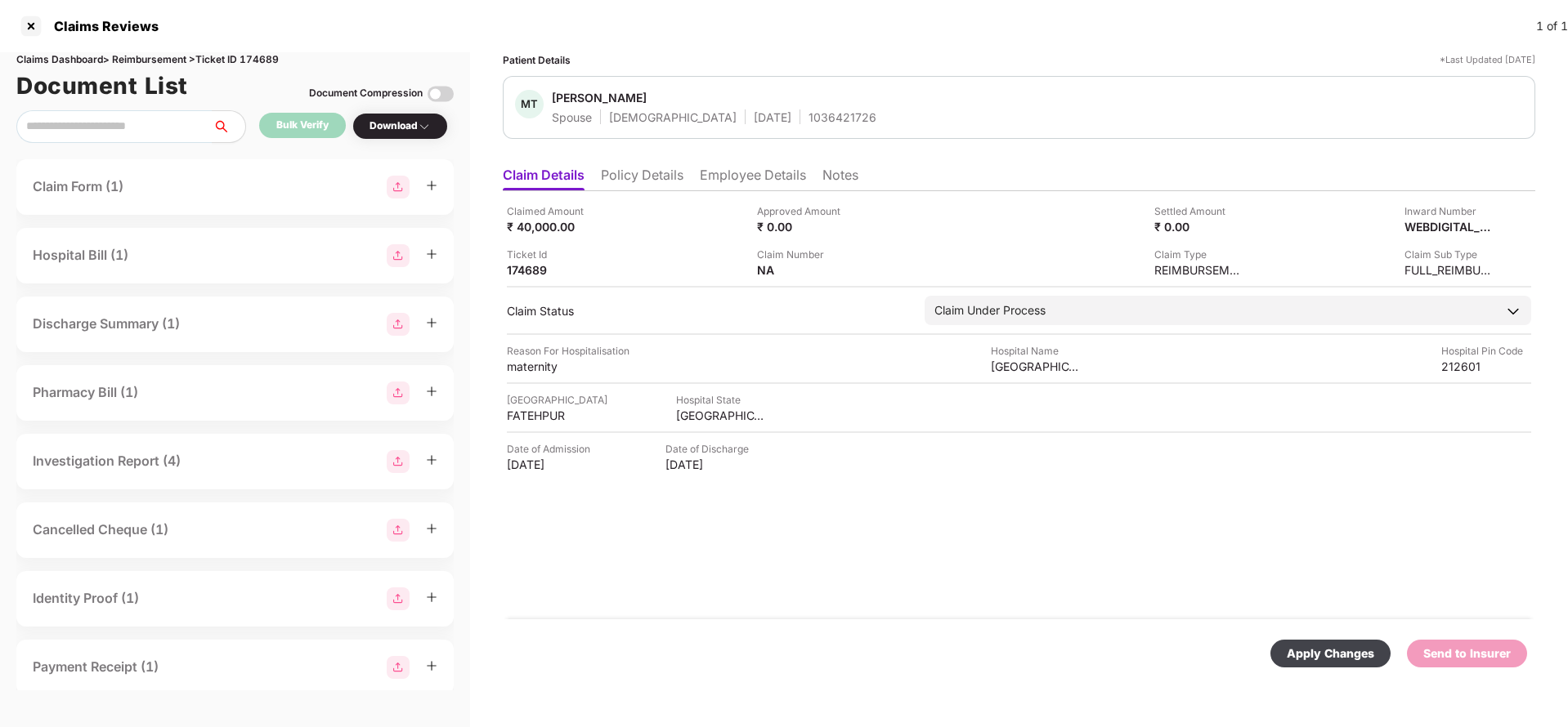
click at [1325, 645] on div "Apply Changes" at bounding box center [1331, 654] width 88 height 18
click at [1434, 233] on div "WEBDIGITAL_2391590" at bounding box center [1433, 227] width 90 height 16
click at [809, 118] on div "1036421726" at bounding box center [842, 117] width 68 height 16
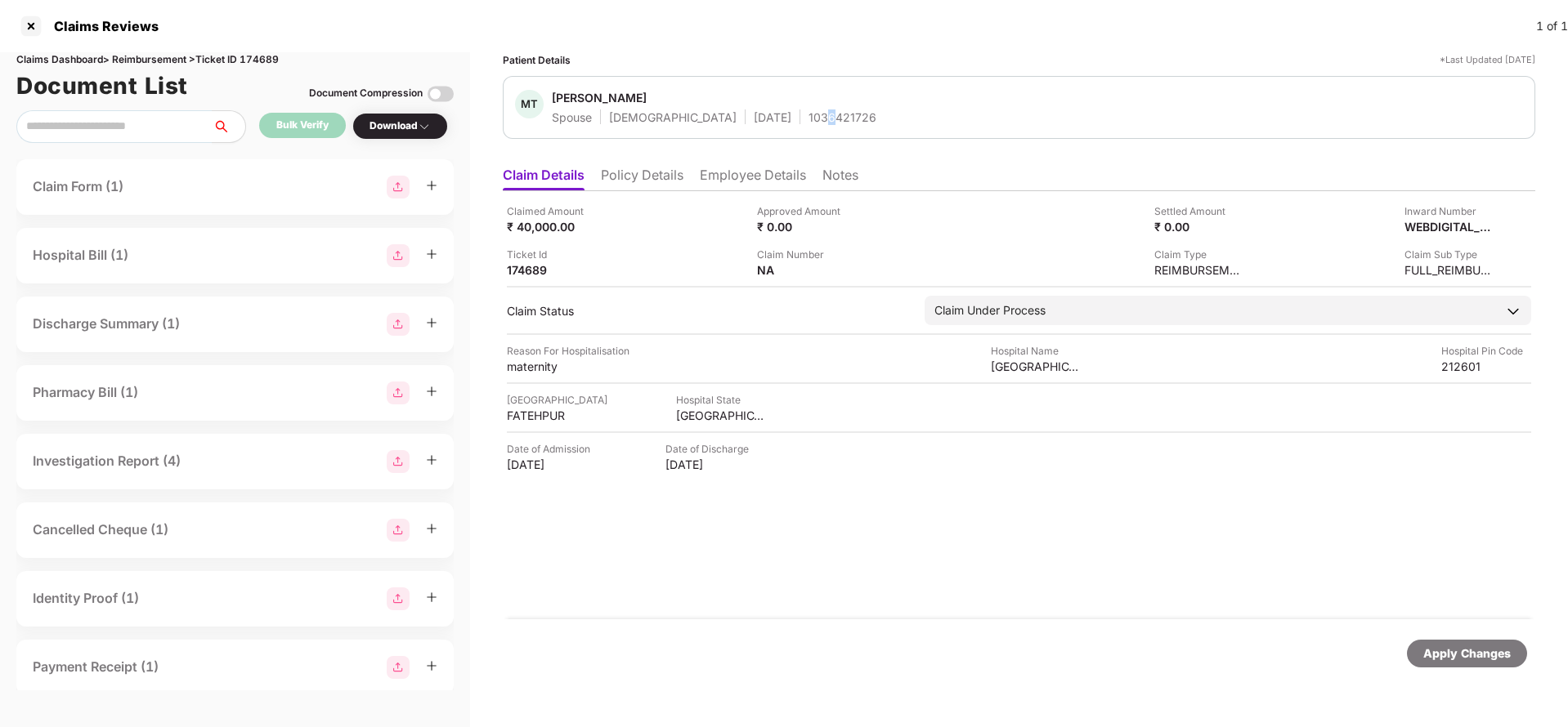
click at [809, 118] on div "1036421726" at bounding box center [842, 117] width 68 height 16
click at [1486, 649] on div "Apply Changes" at bounding box center [1467, 654] width 88 height 18
click at [276, 58] on div "Claims Dashboard > Reimbursement > Ticket ID 174689" at bounding box center [235, 59] width 438 height 16
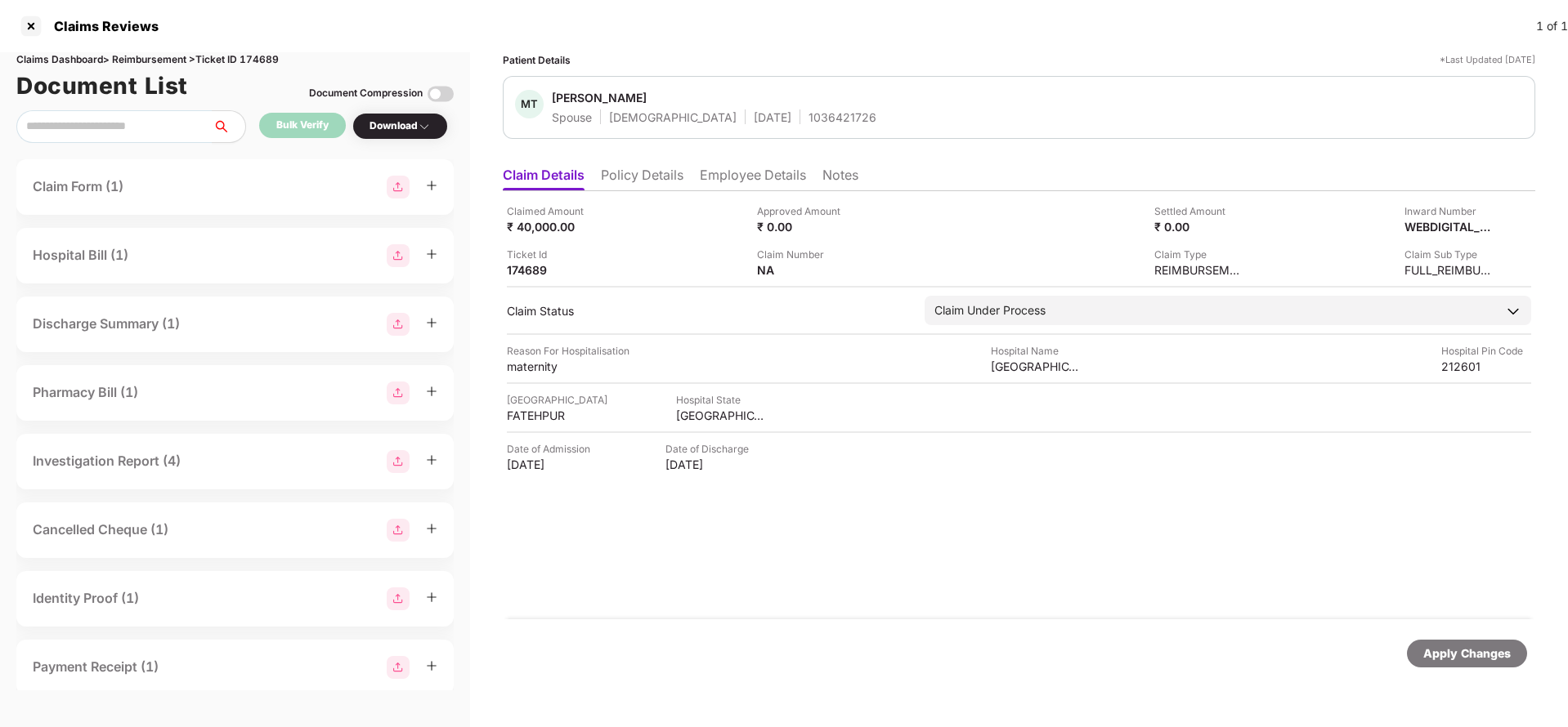
click at [276, 58] on div "Claims Dashboard > Reimbursement > Ticket ID 174689" at bounding box center [235, 59] width 438 height 16
copy div "174689"
click at [1435, 656] on div "Apply Changes" at bounding box center [1467, 654] width 88 height 18
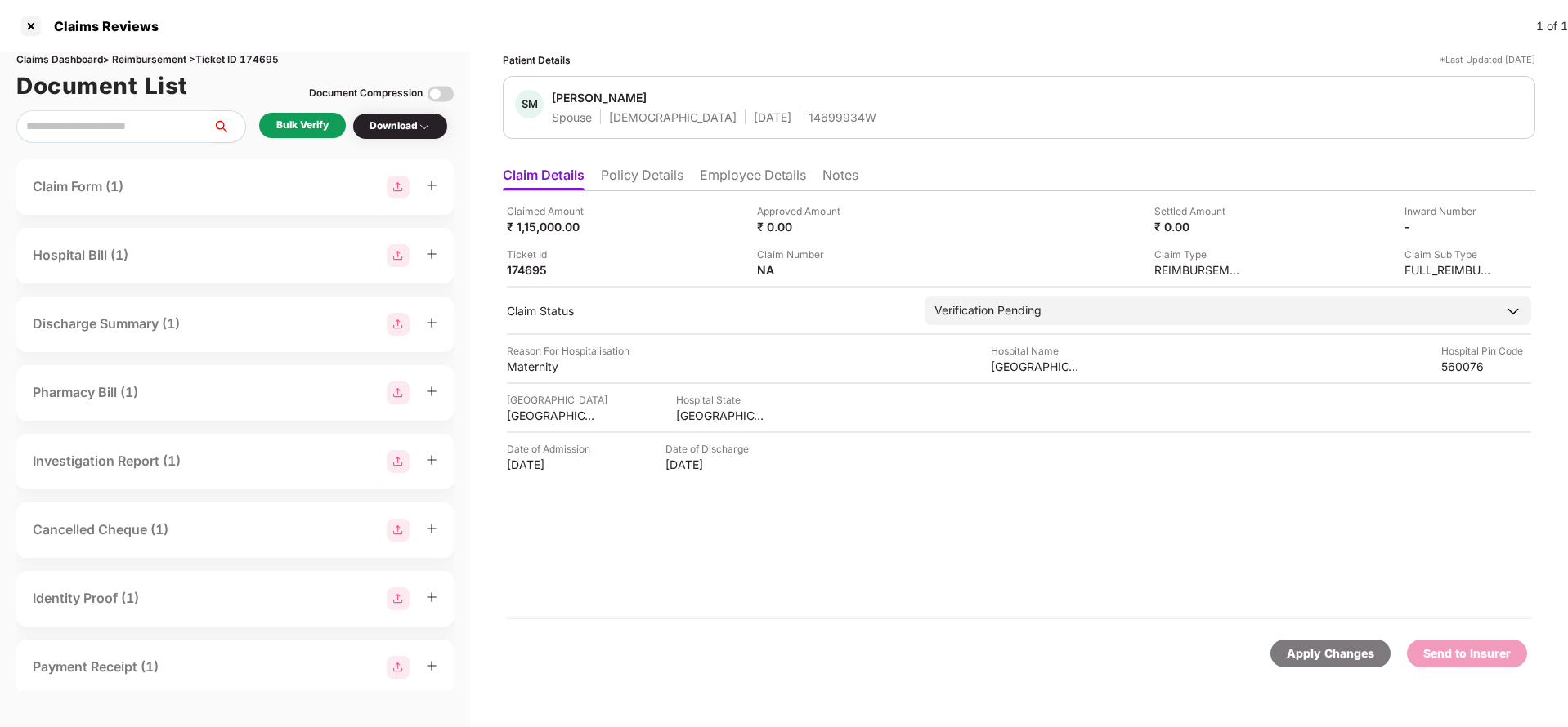
click at [641, 175] on li "Policy Details" at bounding box center [642, 179] width 82 height 24
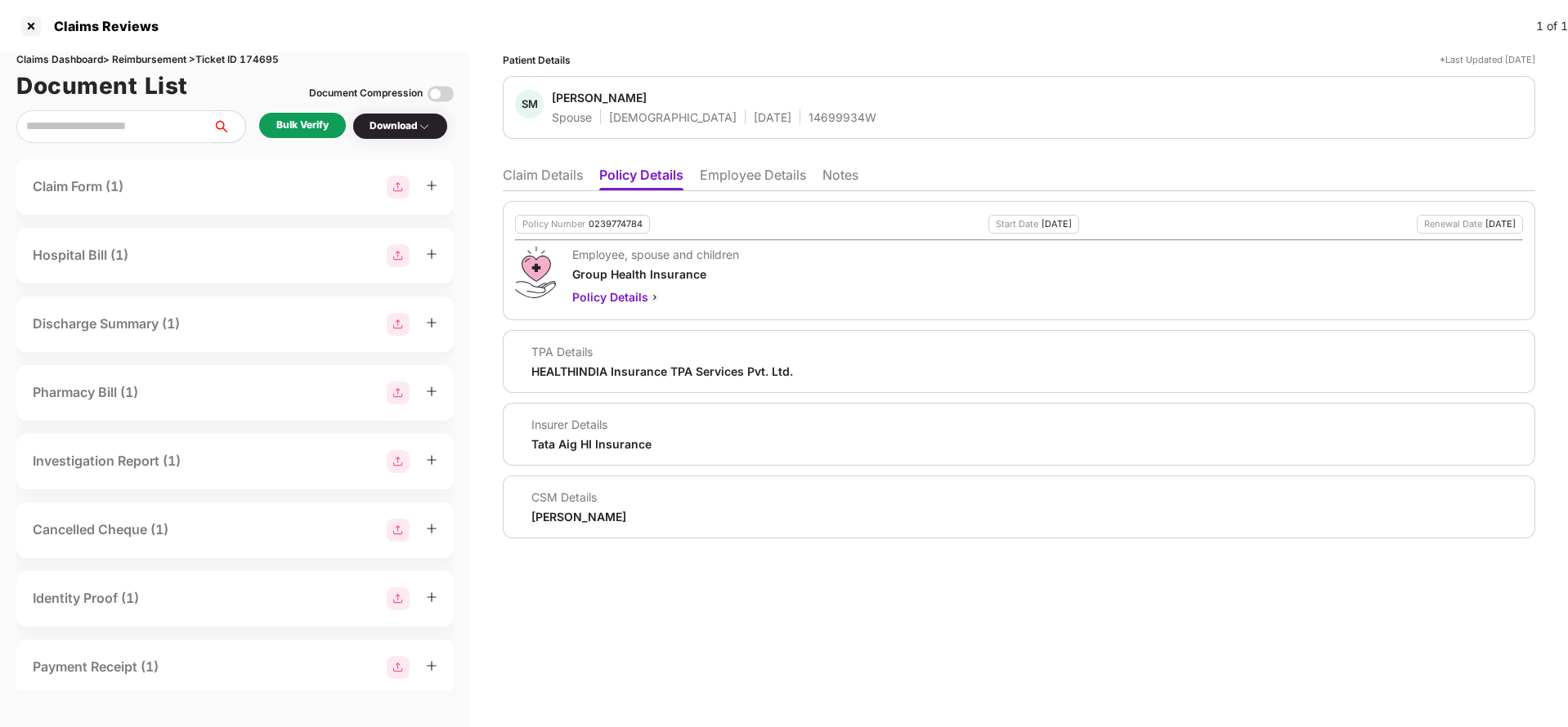
click at [534, 187] on li "Claim Details" at bounding box center [543, 179] width 80 height 24
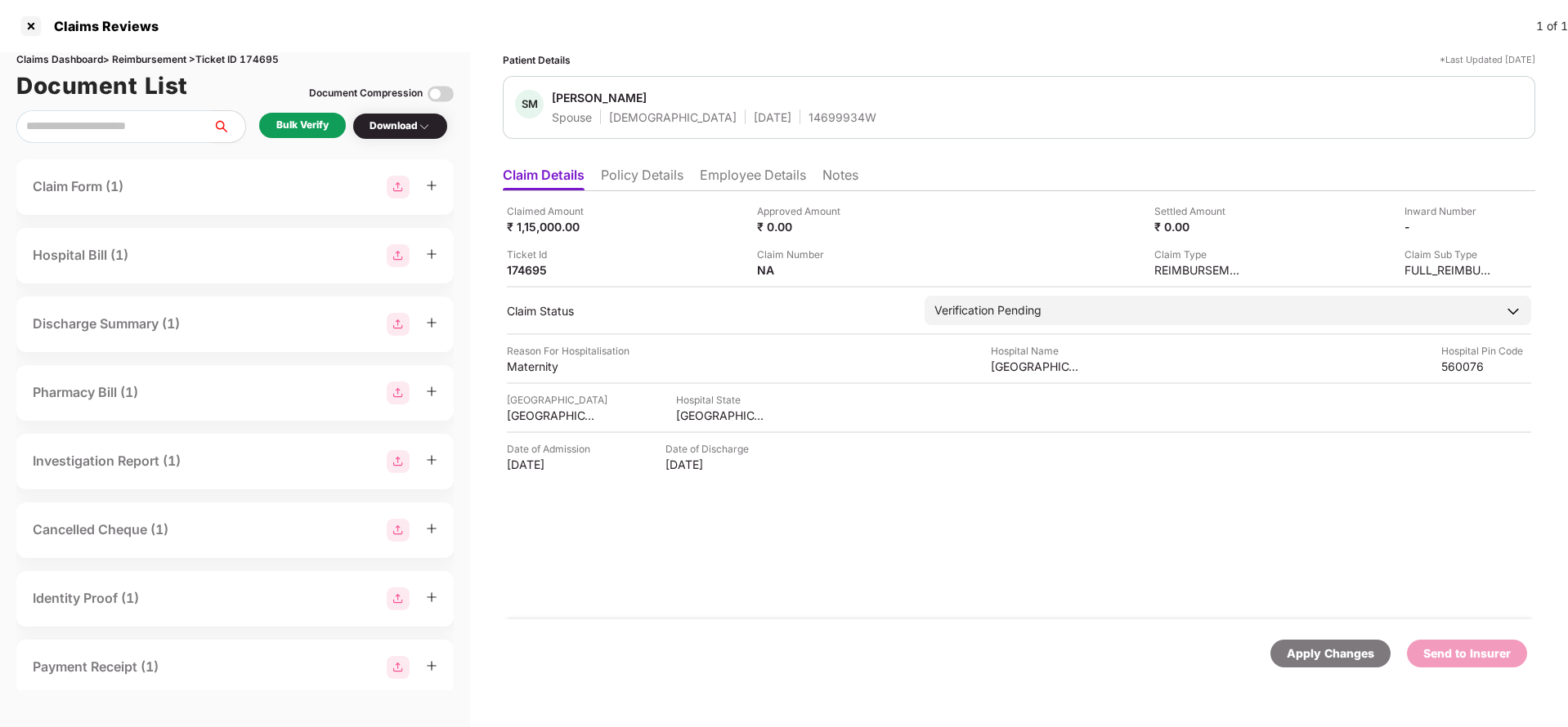
click at [294, 127] on div "Bulk Verify" at bounding box center [302, 125] width 52 height 16
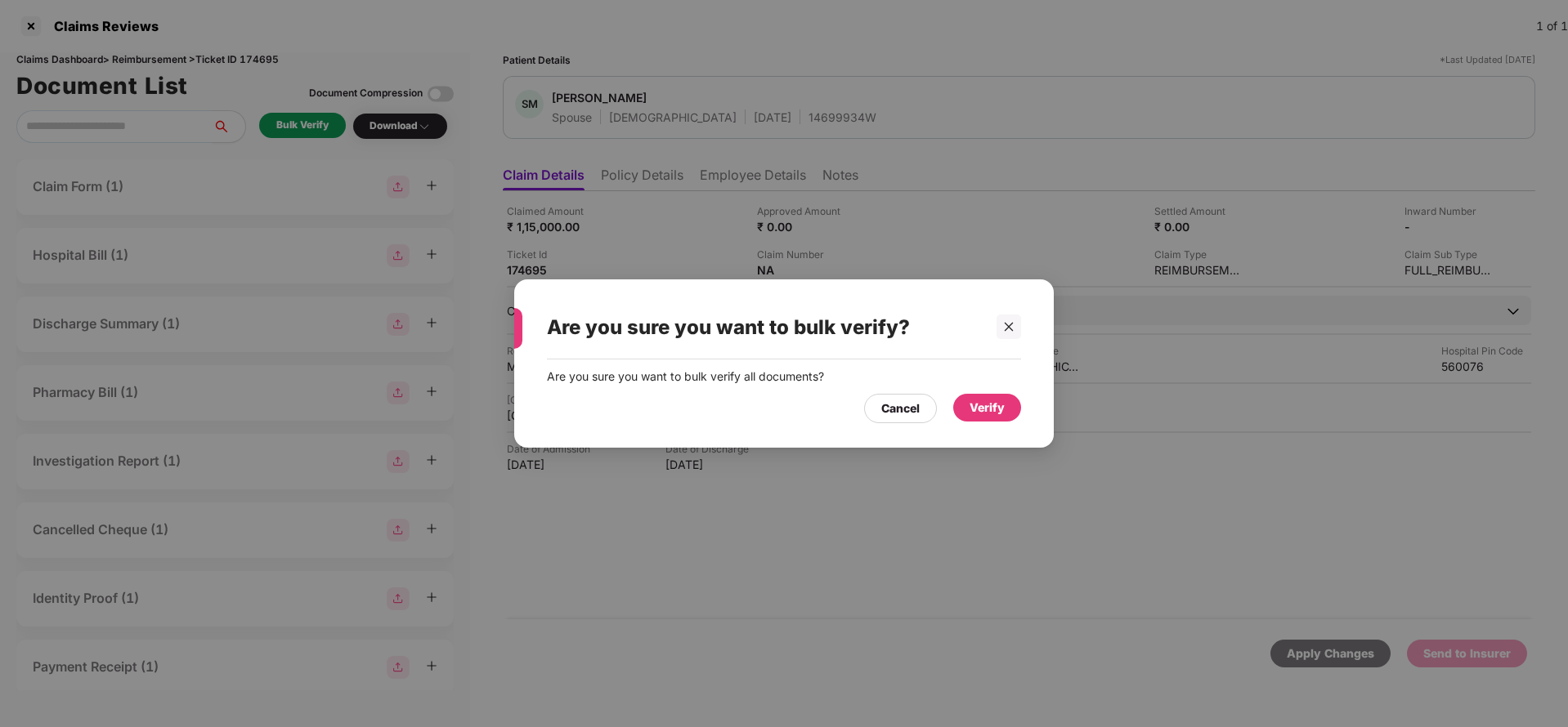
click at [969, 403] on div "Verify" at bounding box center [987, 407] width 68 height 27
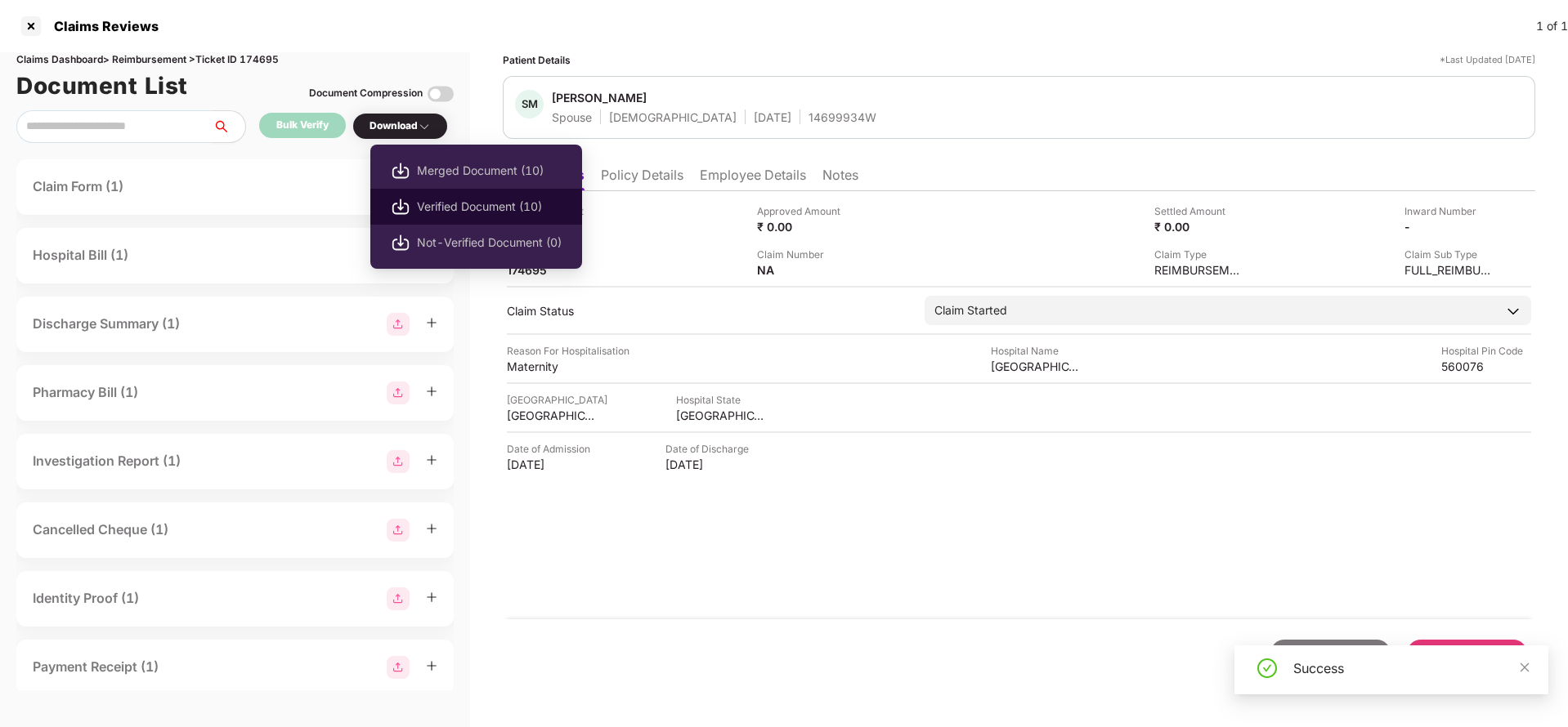
click at [438, 207] on span "Verified Document (10)" at bounding box center [489, 207] width 144 height 18
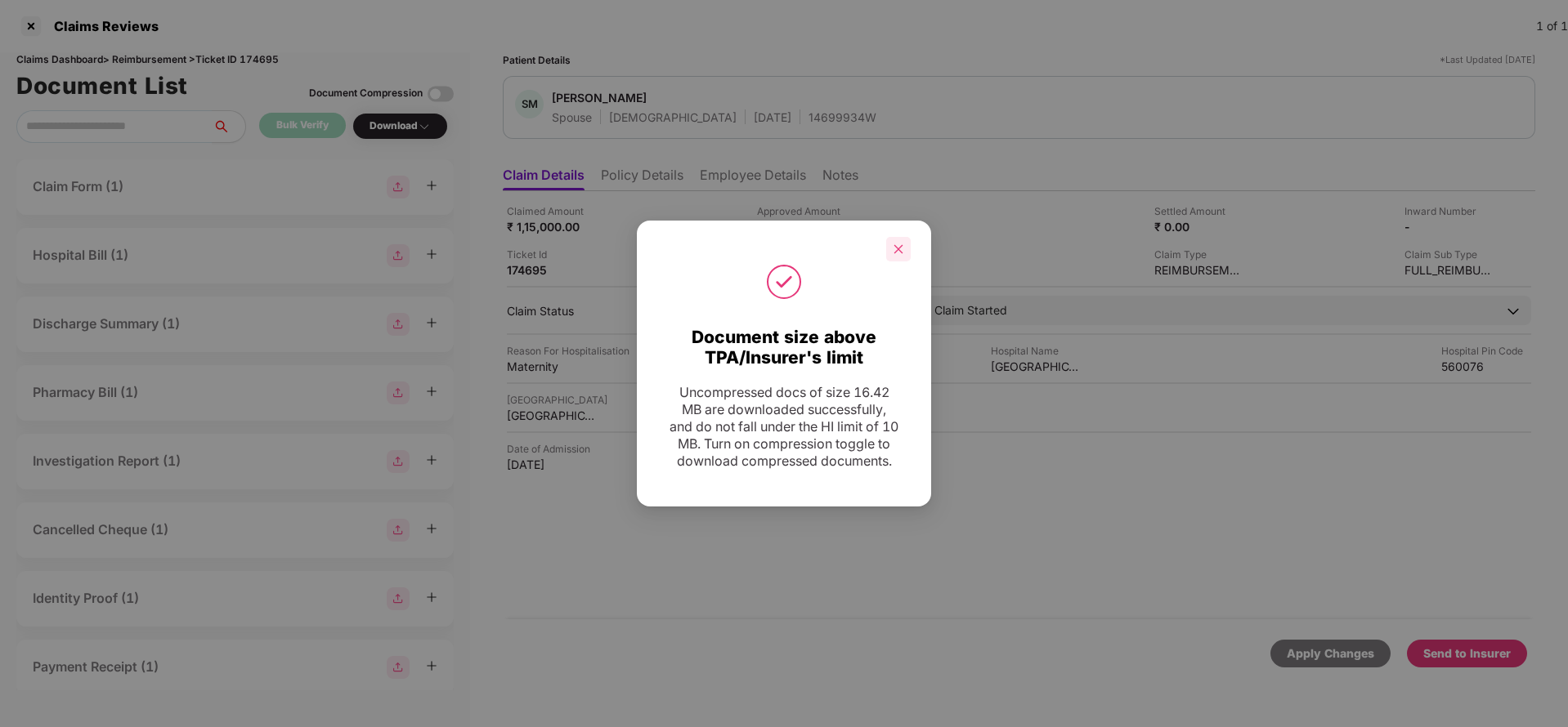
click at [901, 245] on icon "close" at bounding box center [899, 249] width 9 height 9
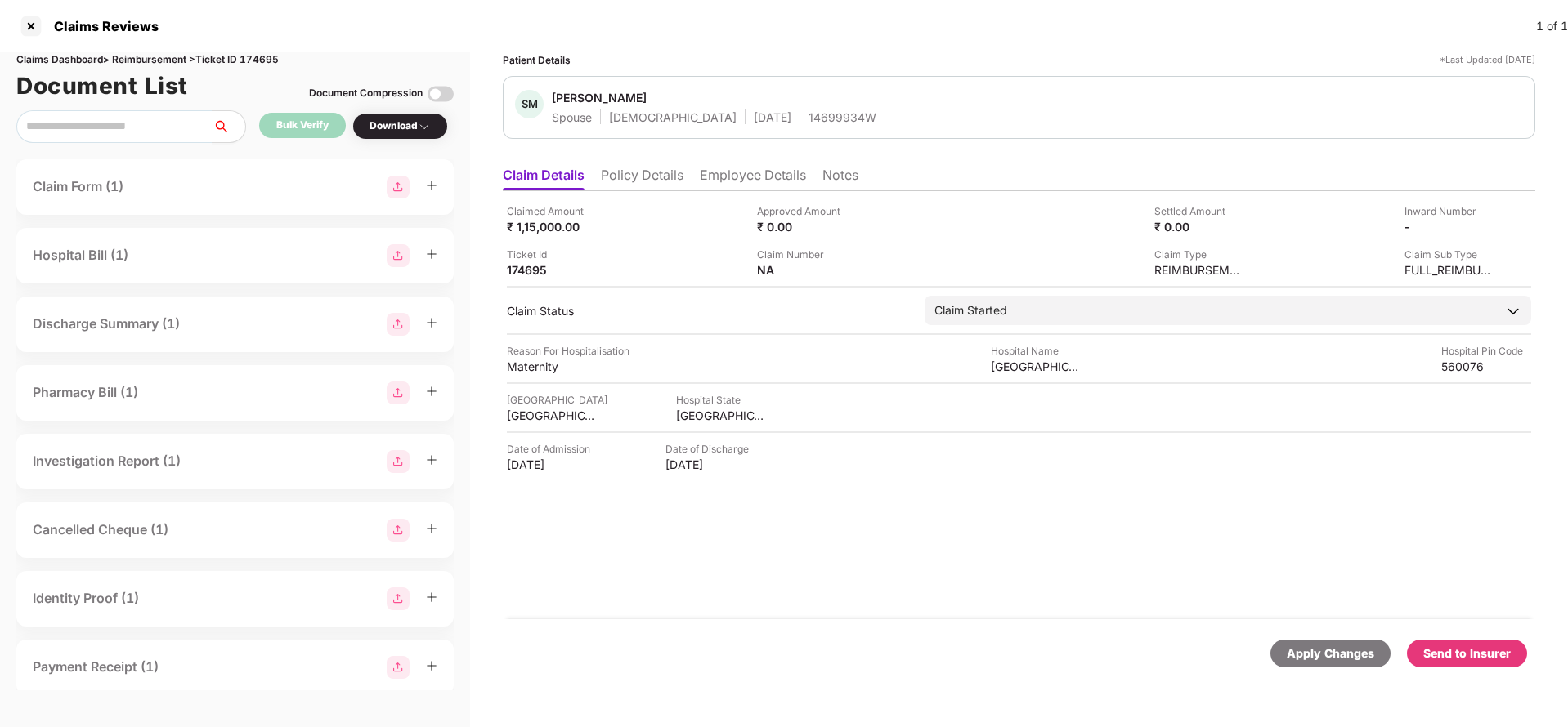
click at [1491, 640] on div "Send to Insurer" at bounding box center [1467, 654] width 121 height 27
click at [665, 167] on li "Policy Details" at bounding box center [642, 179] width 82 height 24
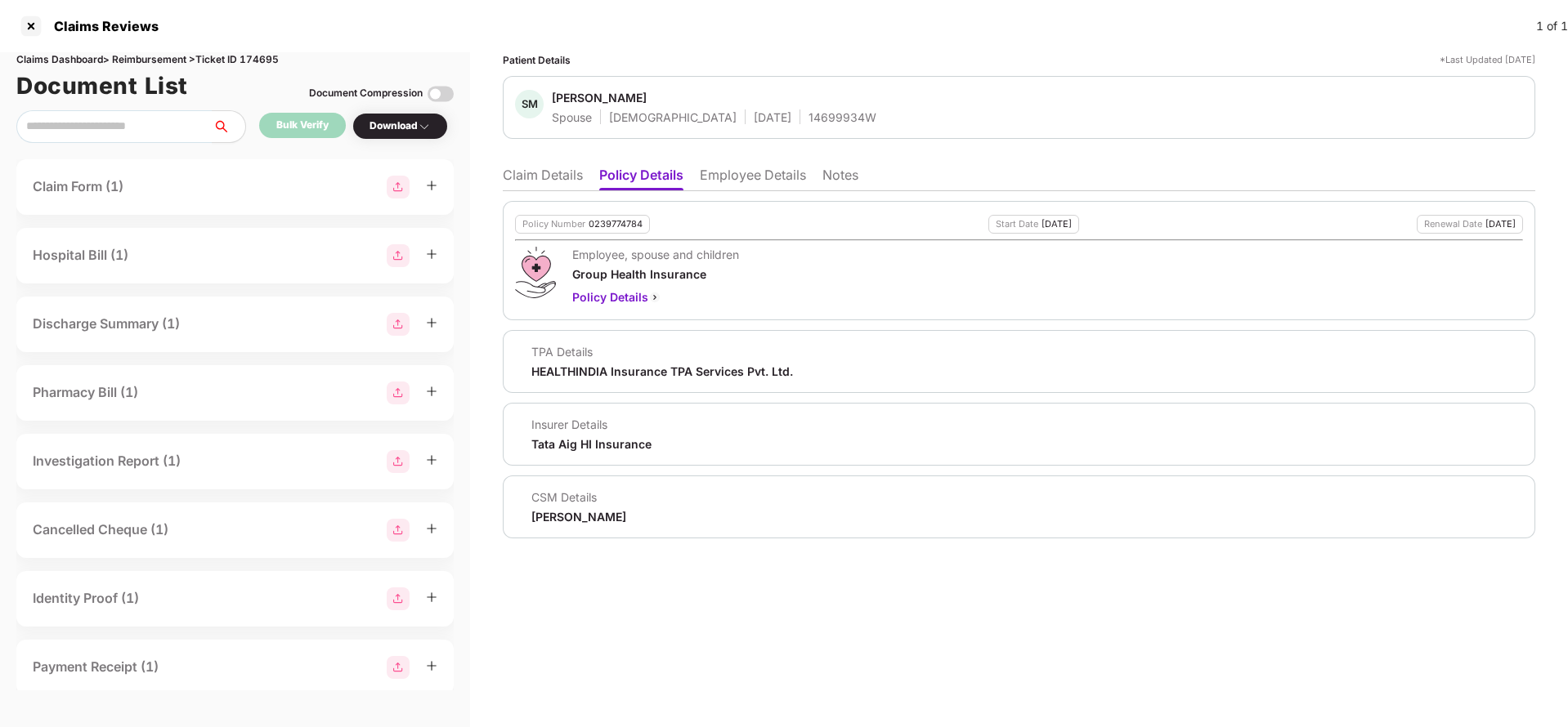
click at [515, 174] on li "Claim Details" at bounding box center [543, 179] width 80 height 24
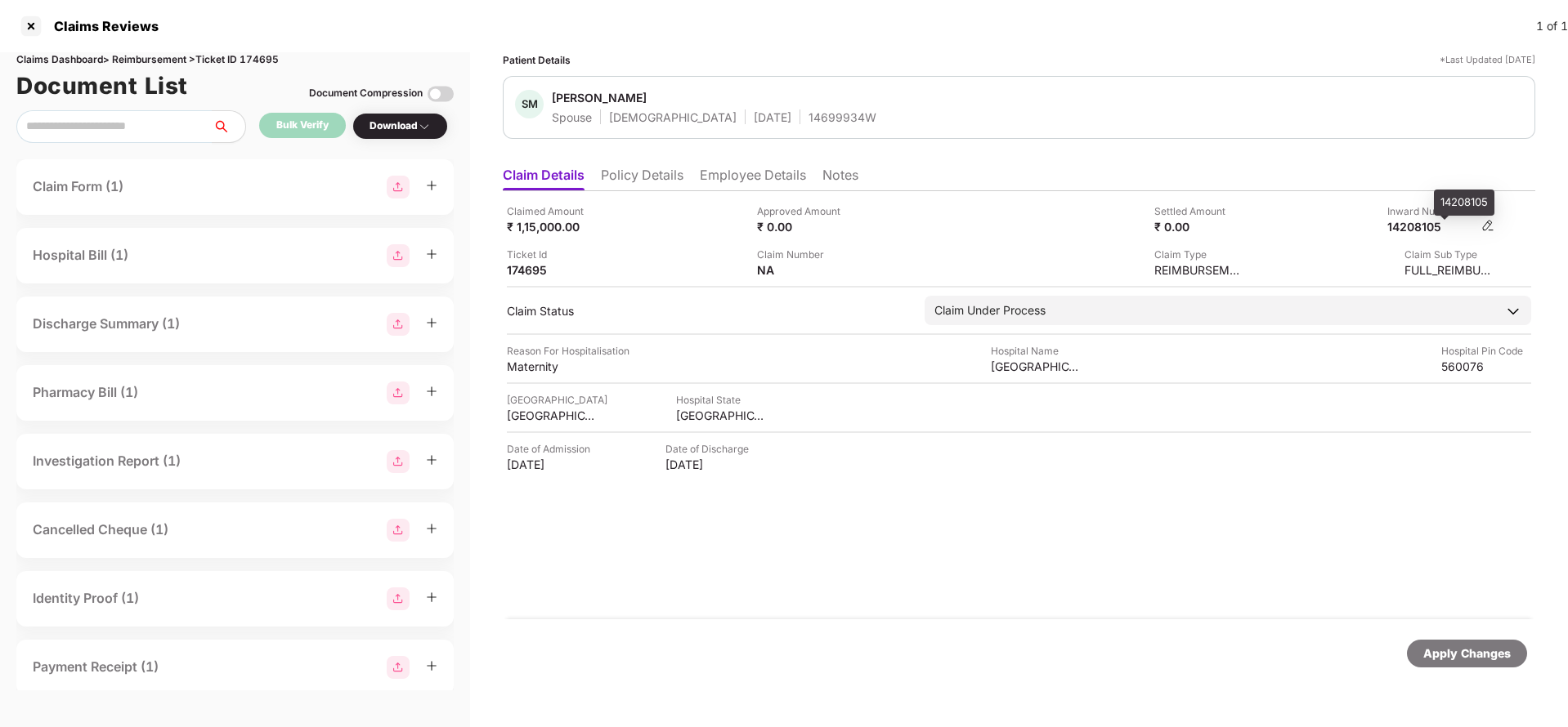
click at [1420, 231] on div "14208105" at bounding box center [1433, 227] width 90 height 16
copy div "14208105"
click at [809, 121] on div "14699934W" at bounding box center [842, 117] width 68 height 16
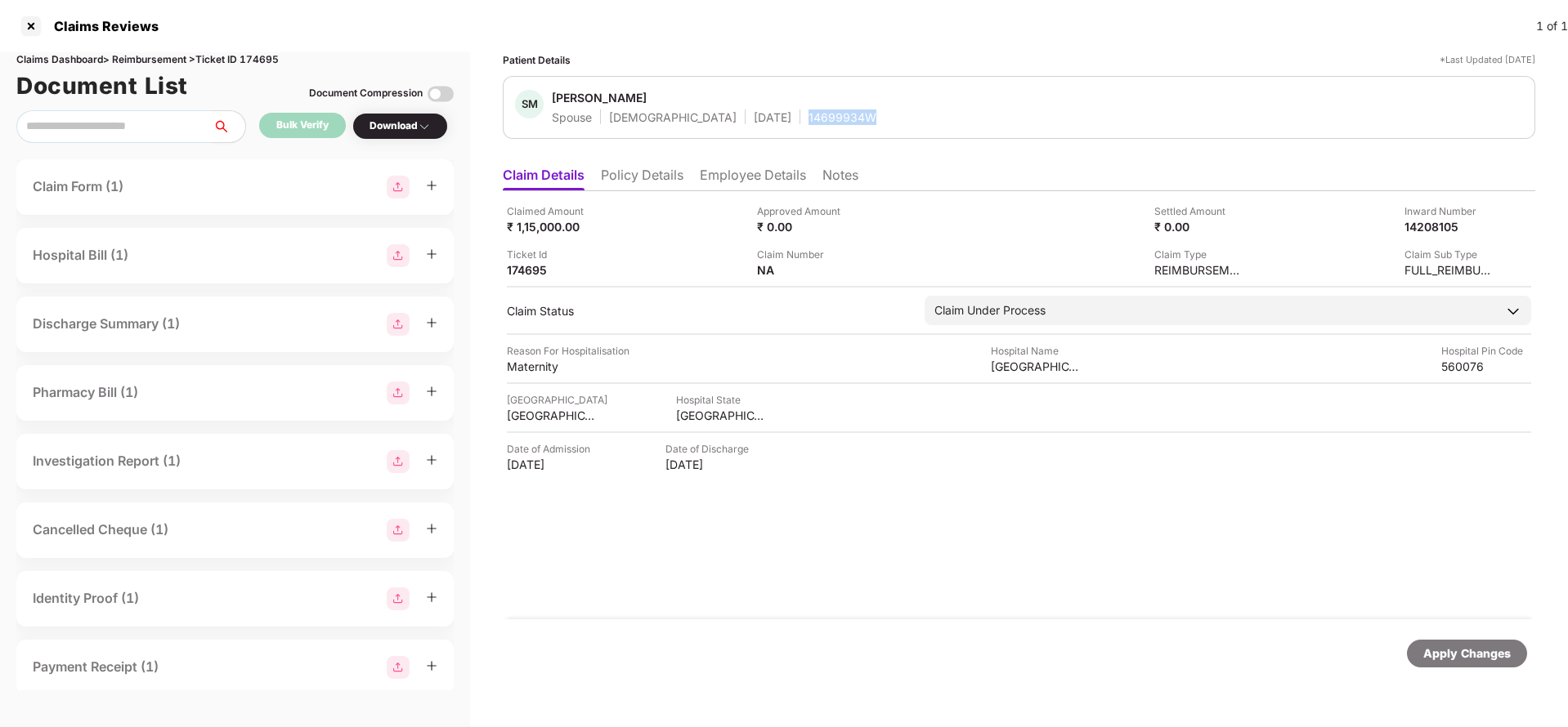
click at [809, 121] on div "14699934W" at bounding box center [842, 117] width 68 height 16
copy div "14699934W"
click at [1473, 653] on div "Apply Changes" at bounding box center [1467, 654] width 88 height 18
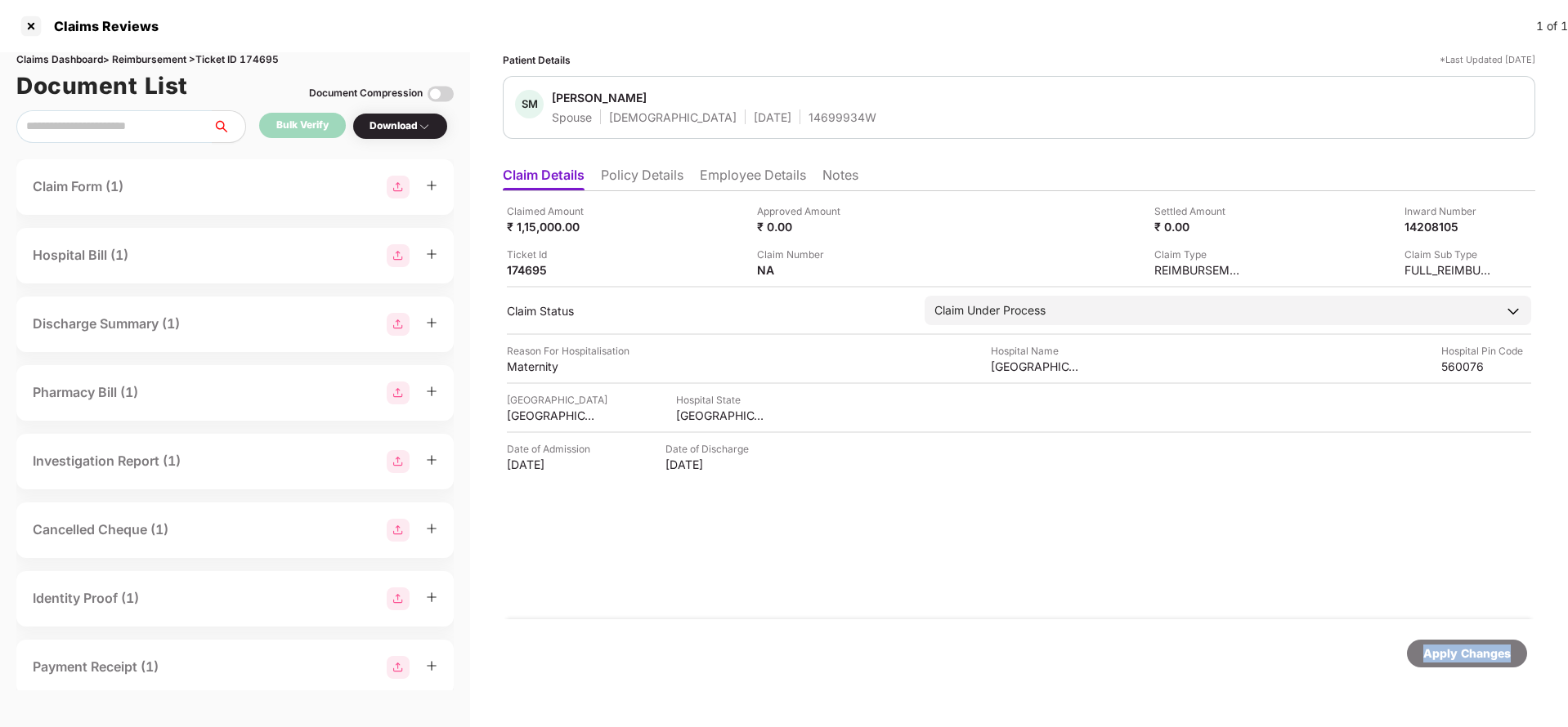
click at [1473, 653] on div "Apply Changes" at bounding box center [1467, 654] width 88 height 18
click at [269, 60] on div "Claims Dashboard > Reimbursement > Ticket ID 174695" at bounding box center [235, 59] width 438 height 16
copy div "174695"
click at [1473, 646] on div "Apply Changes" at bounding box center [1467, 654] width 88 height 18
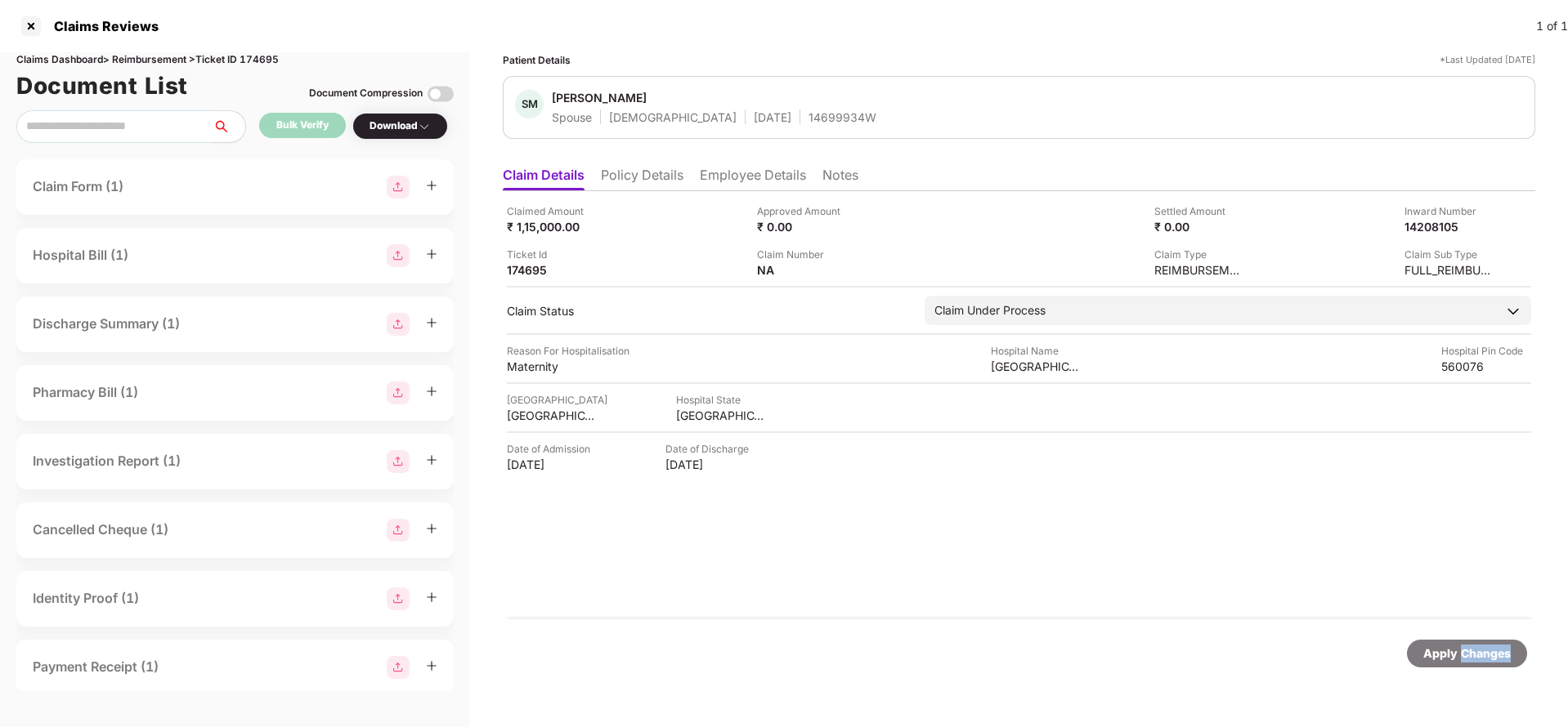
click at [1473, 646] on div "Apply Changes" at bounding box center [1467, 654] width 88 height 18
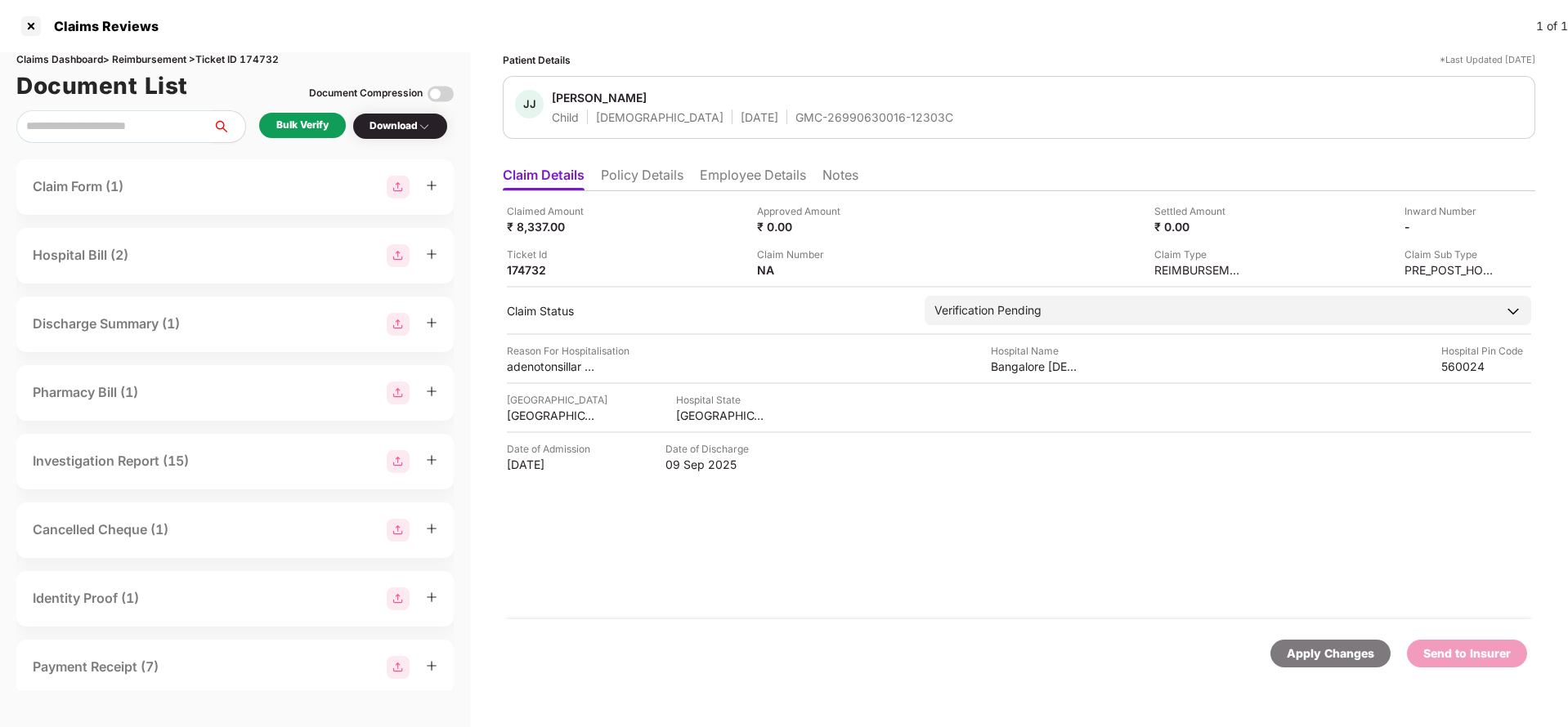
click at [681, 175] on li "Policy Details" at bounding box center [642, 179] width 82 height 24
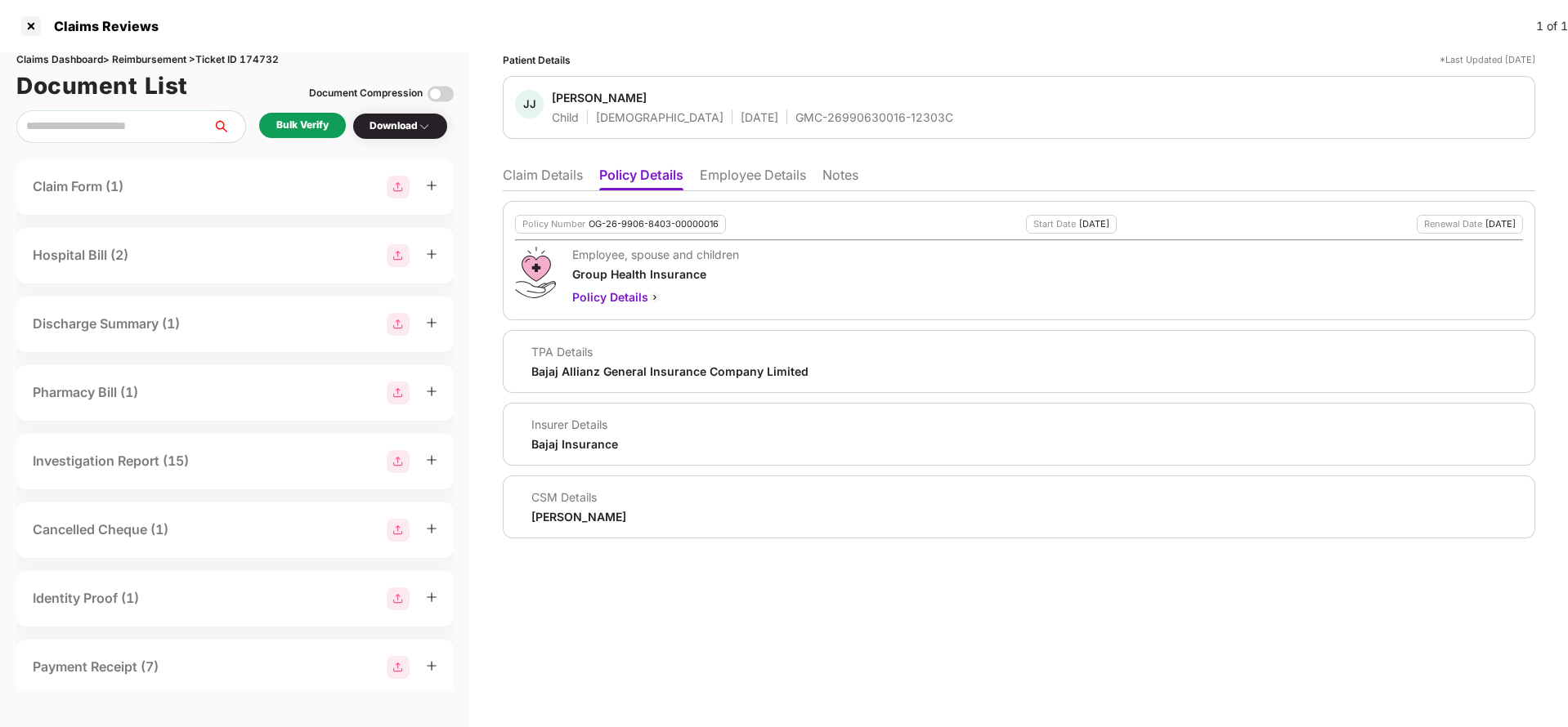
click at [738, 176] on li "Employee Details" at bounding box center [753, 179] width 106 height 24
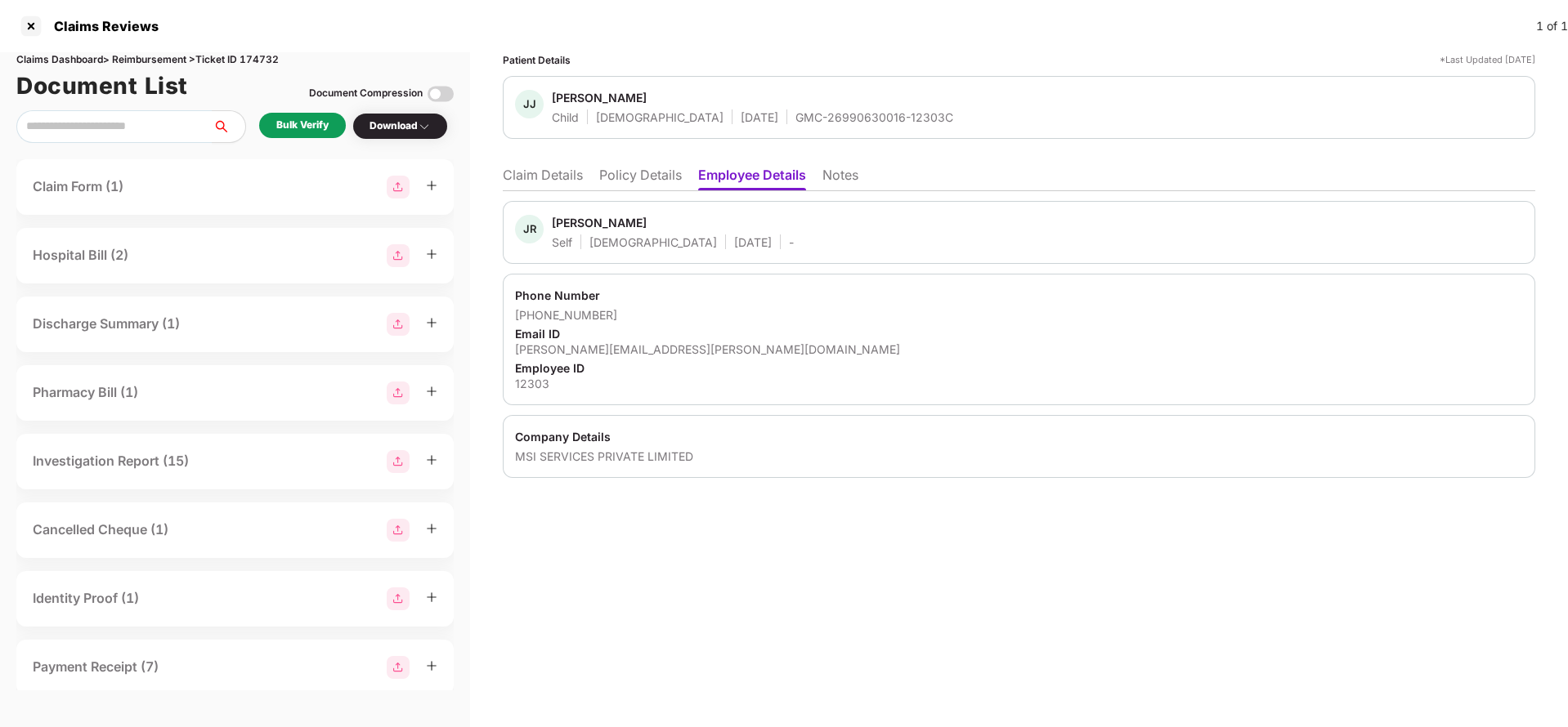
click at [558, 188] on li "Claim Details" at bounding box center [543, 179] width 80 height 24
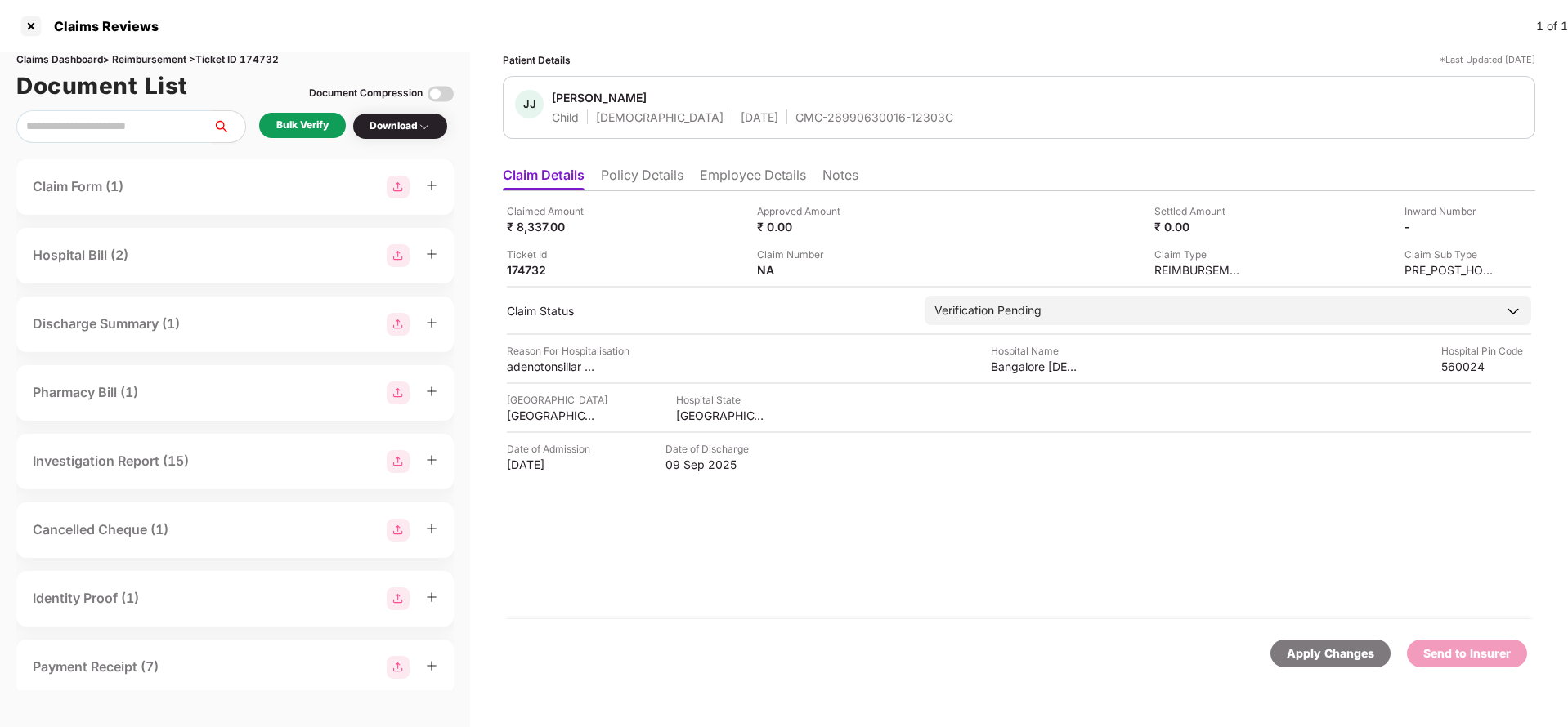
click at [304, 132] on div "Bulk Verify" at bounding box center [302, 125] width 52 height 16
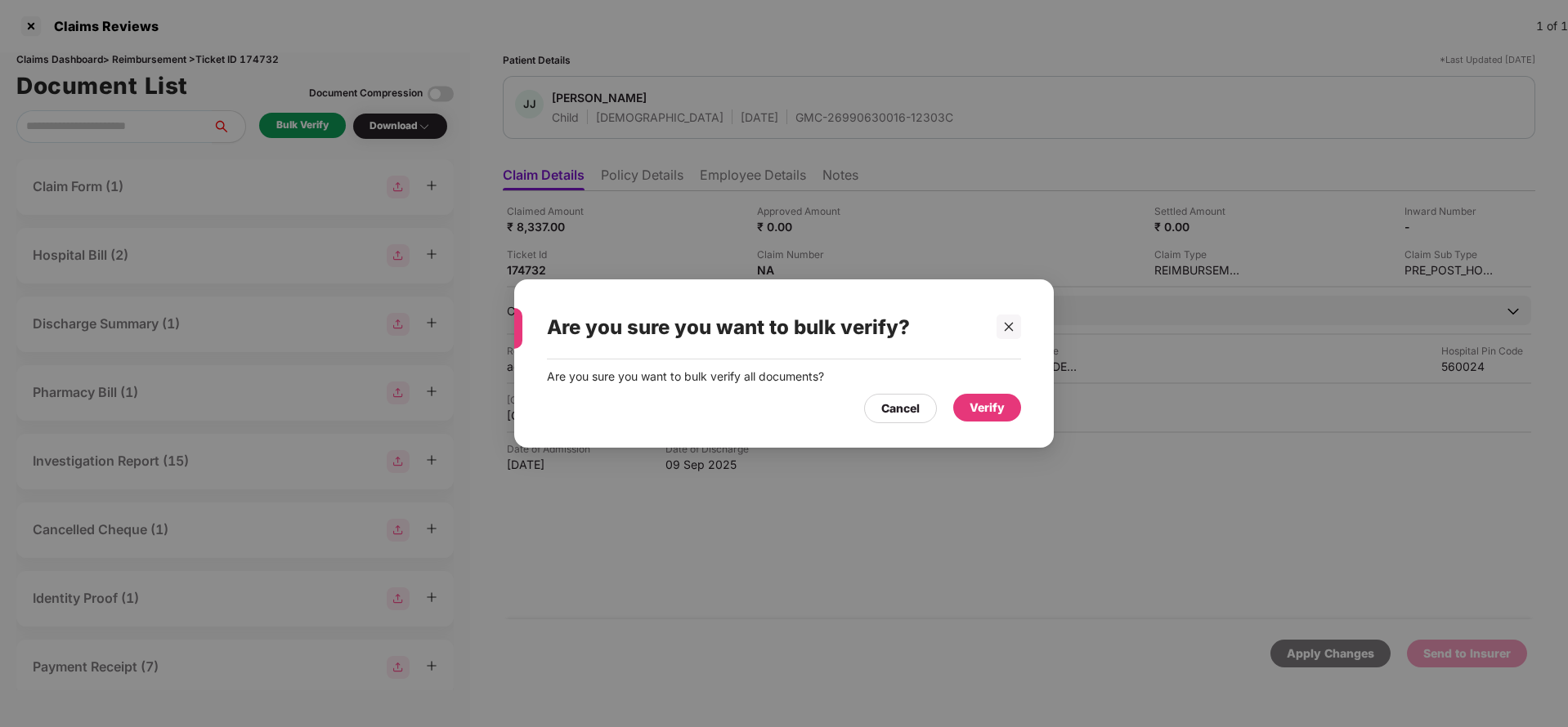
click at [978, 408] on div "Verify" at bounding box center [987, 408] width 35 height 18
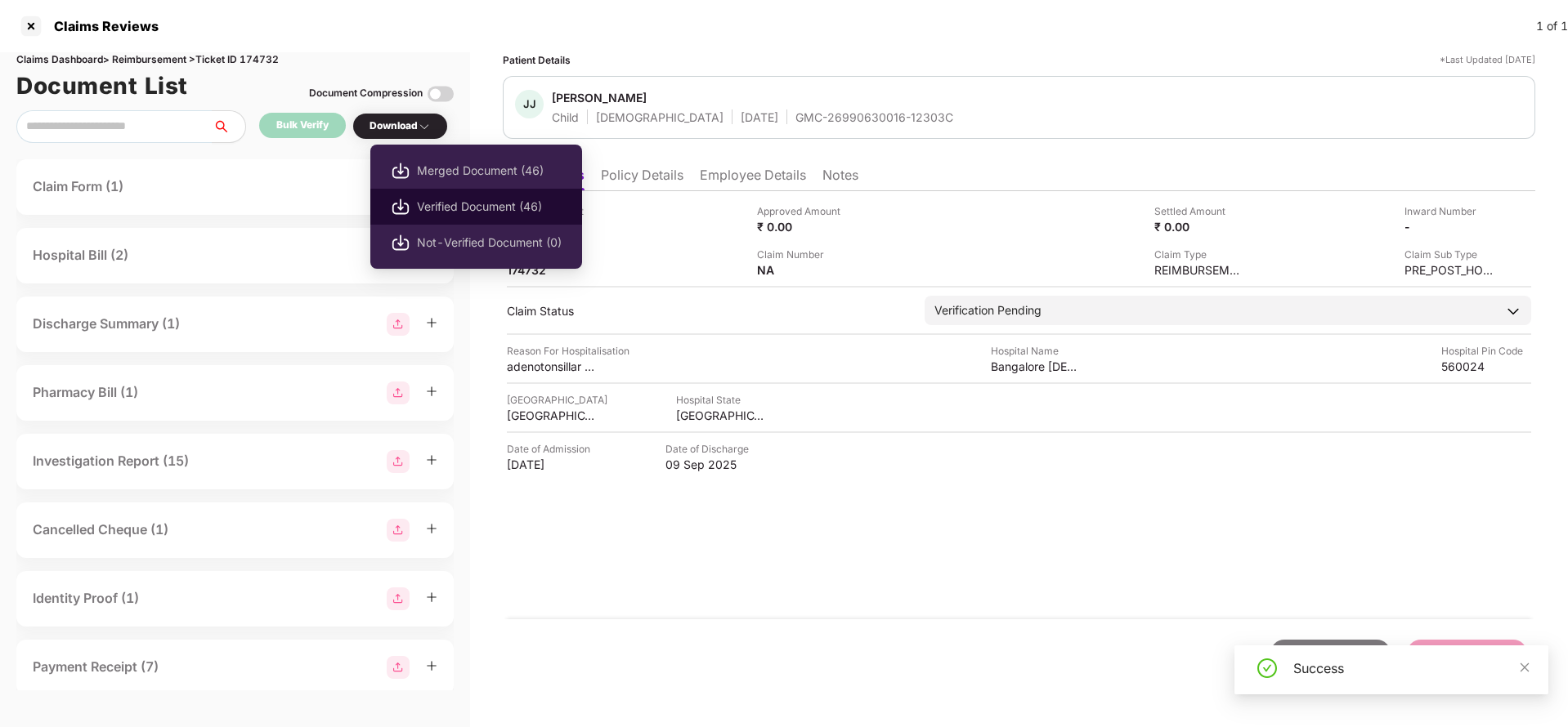
click at [455, 198] on span "Verified Document (46)" at bounding box center [489, 207] width 144 height 18
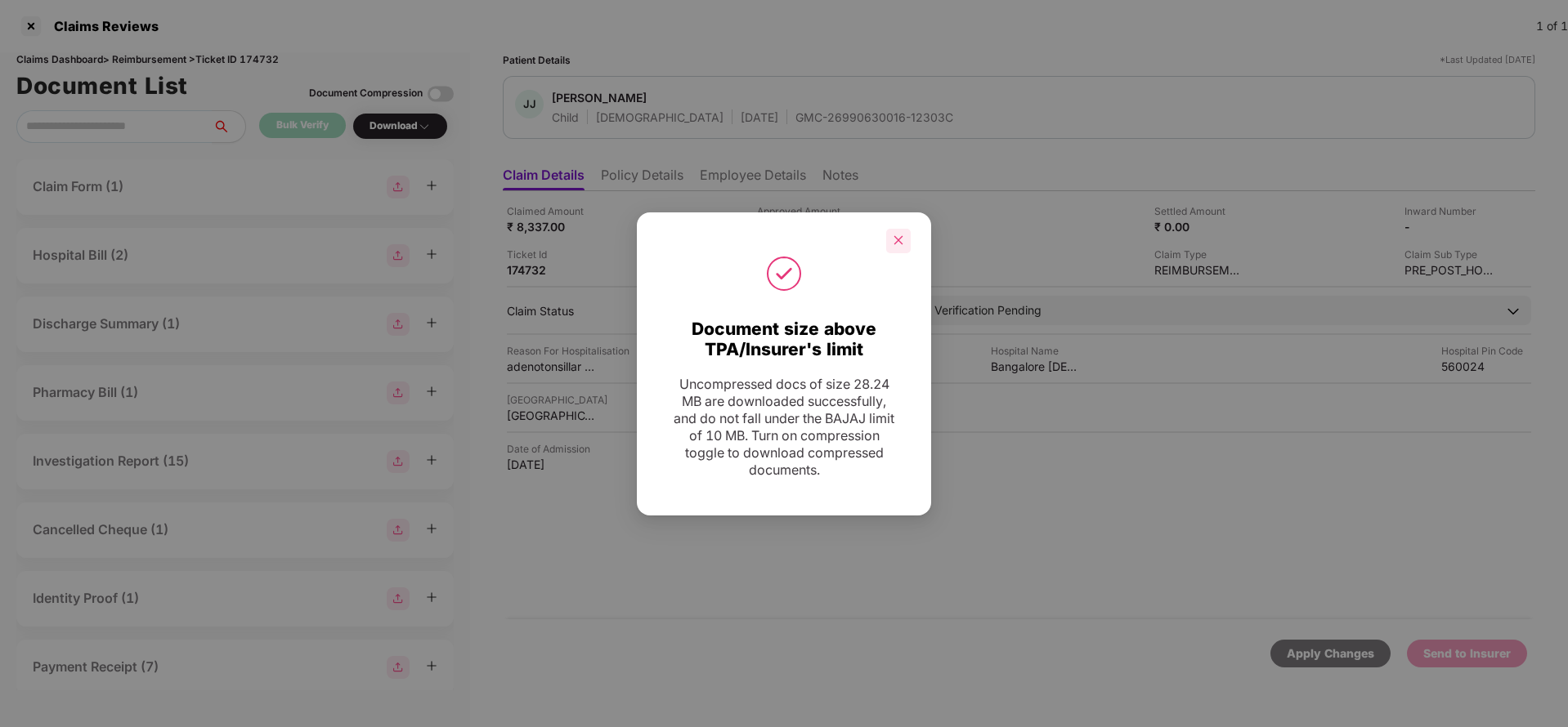
click at [906, 251] on div at bounding box center [898, 241] width 25 height 25
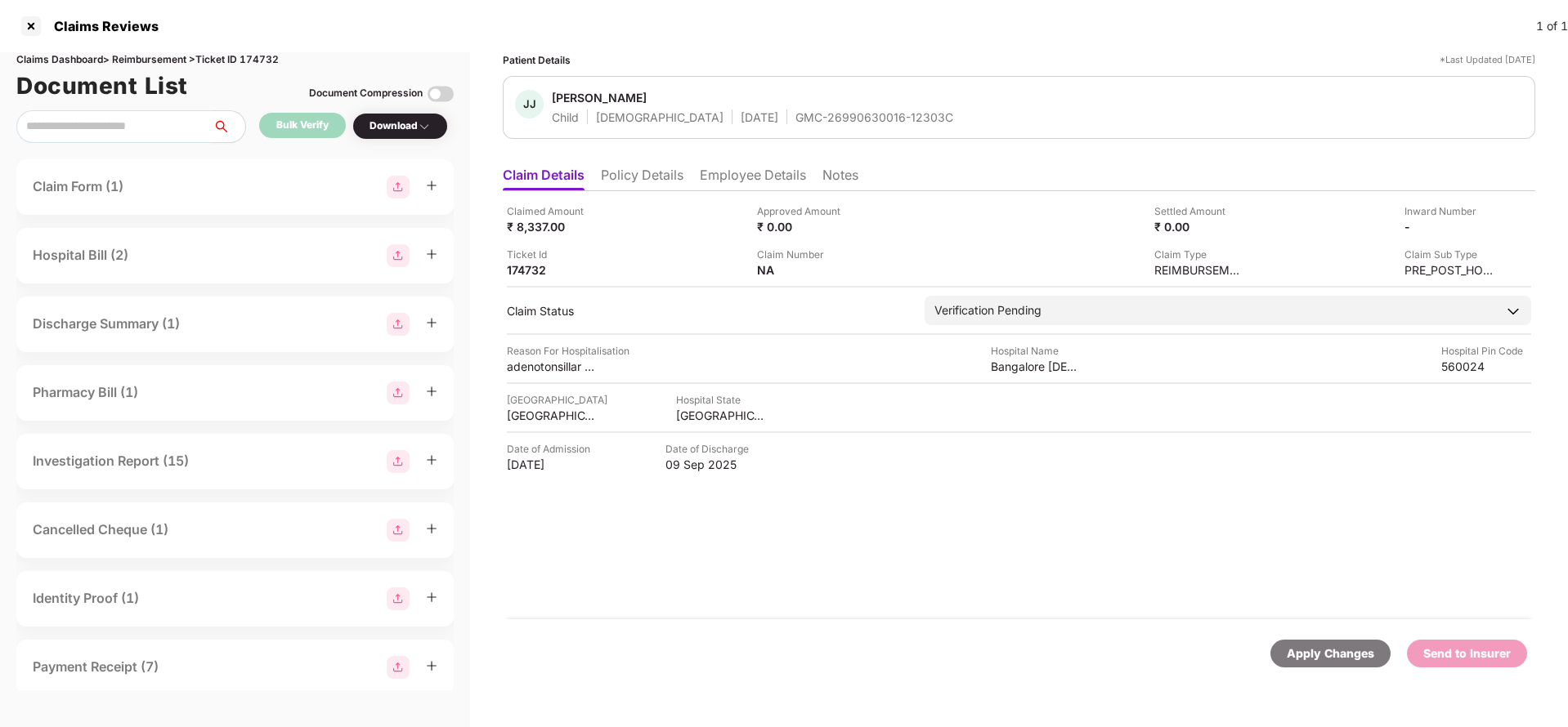
click at [798, 121] on div "GMC-26990630016-12303C" at bounding box center [874, 117] width 158 height 16
copy div "GMC-26990630016-12303C"
click at [716, 419] on div "KARNATAKA" at bounding box center [721, 416] width 90 height 16
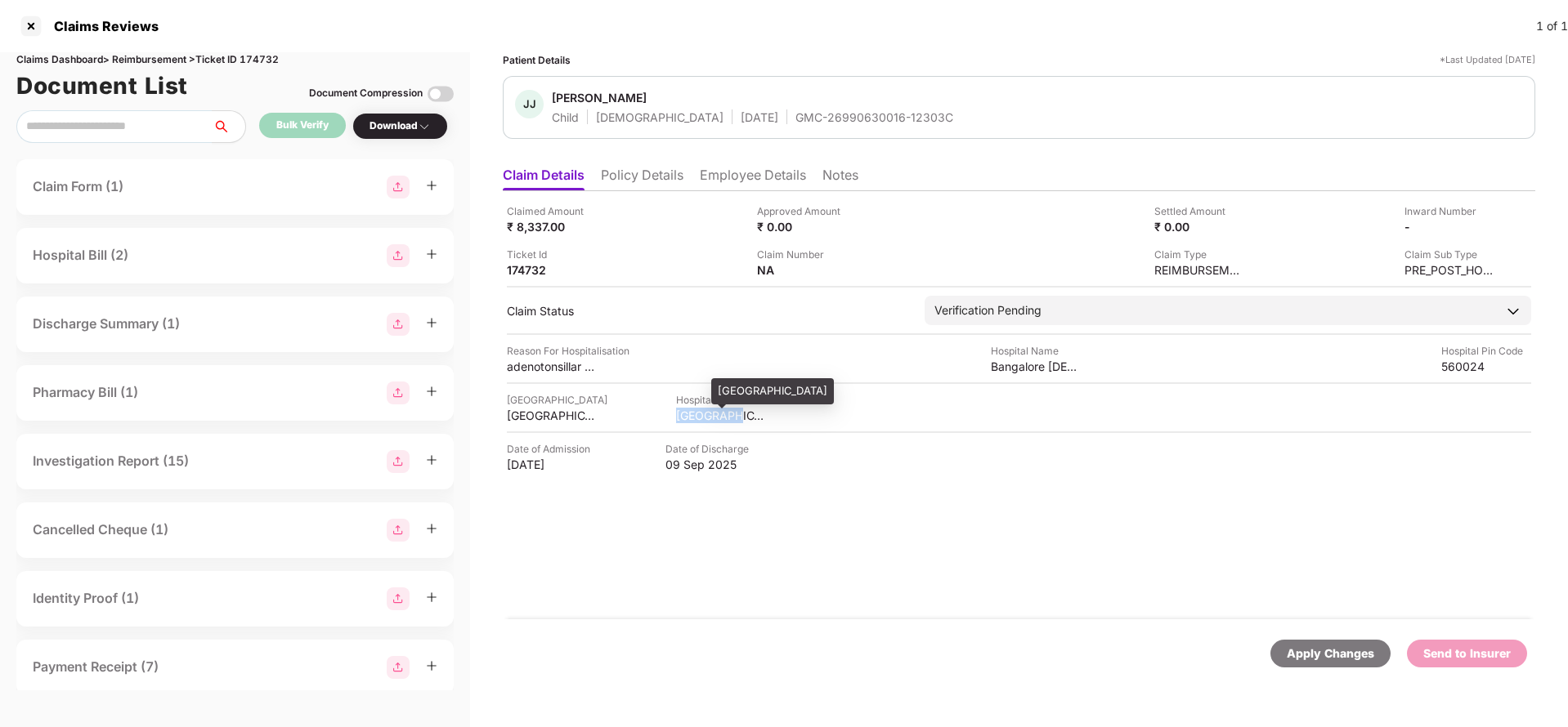
click at [716, 419] on div "KARNATAKA" at bounding box center [721, 416] width 90 height 16
copy div "KARNATAKA"
click at [569, 423] on div "BANGALORE" at bounding box center [552, 416] width 90 height 16
click at [568, 423] on div "BANGALORE" at bounding box center [552, 416] width 90 height 16
copy div "BANGALORE"
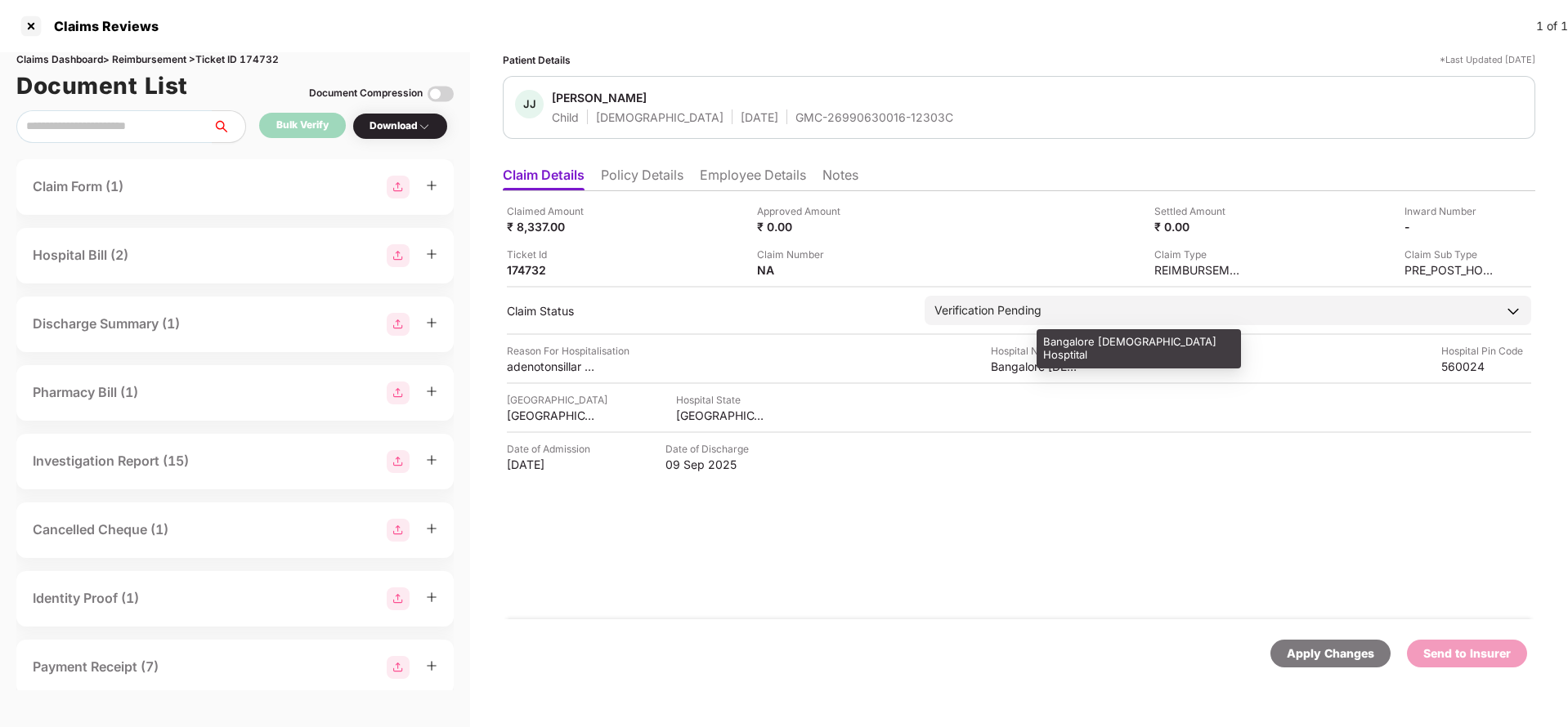
click at [1042, 364] on div "Bangalore Baptist Hosptital" at bounding box center [1036, 366] width 90 height 16
copy div "Bangalore Baptist Hosptital"
click at [544, 376] on div "Claimed Amount ₹ 8,337.00 Approved Amount ₹ 0.00 Settled Amount ₹ 0.00 Inward N…" at bounding box center [1019, 405] width 1033 height 428
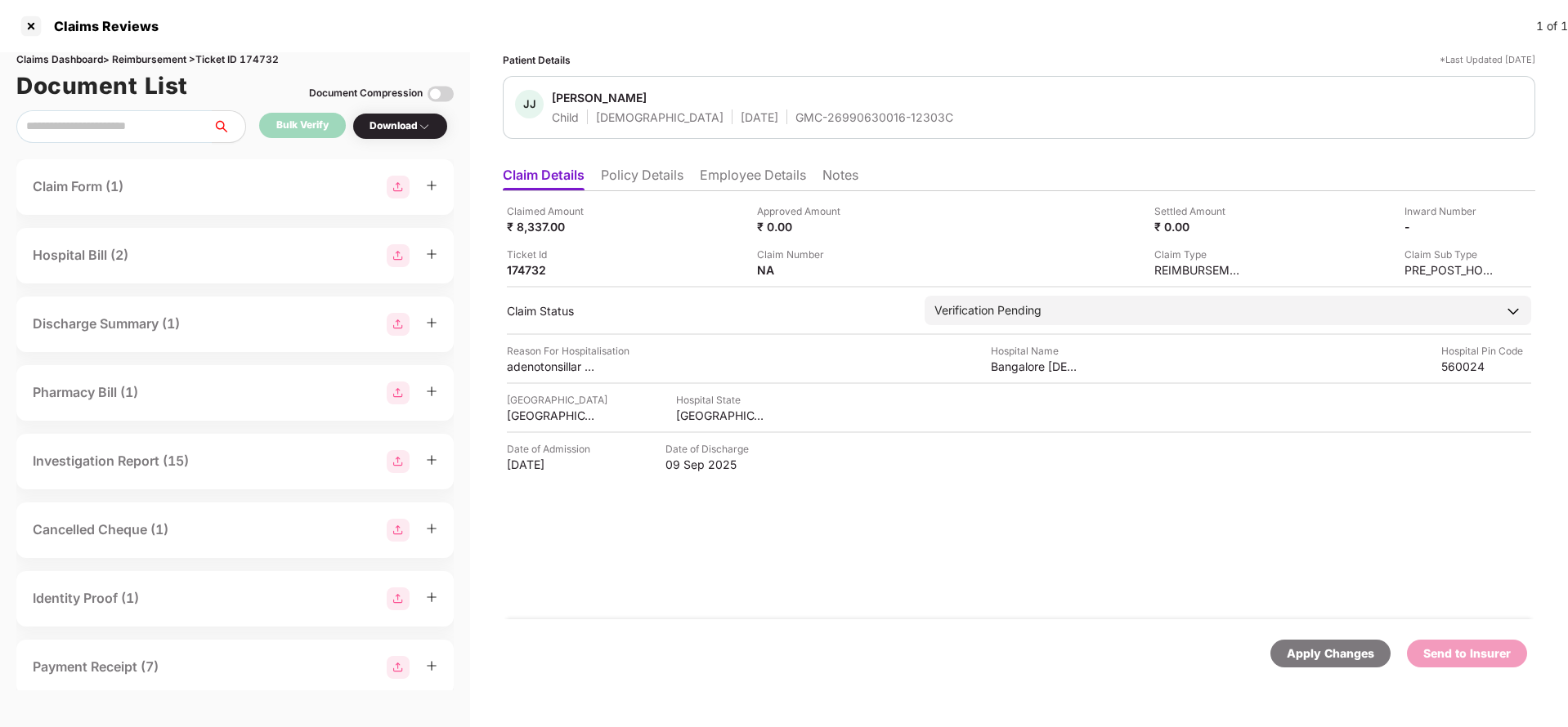
click at [548, 367] on div "adenotonsillar hypertrophy" at bounding box center [552, 366] width 90 height 16
copy div "adenotonsillar hypertrophy"
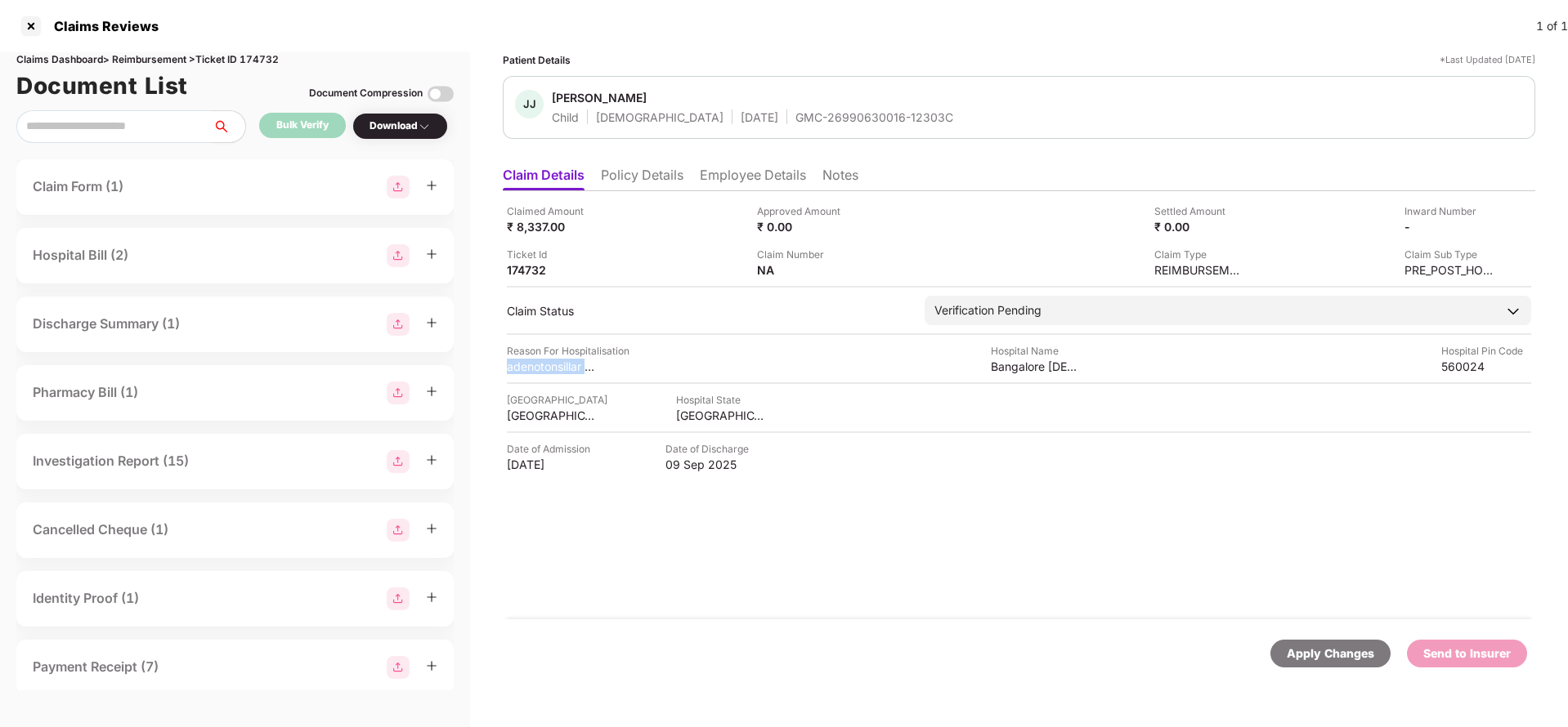
click at [725, 180] on li "Employee Details" at bounding box center [753, 179] width 106 height 24
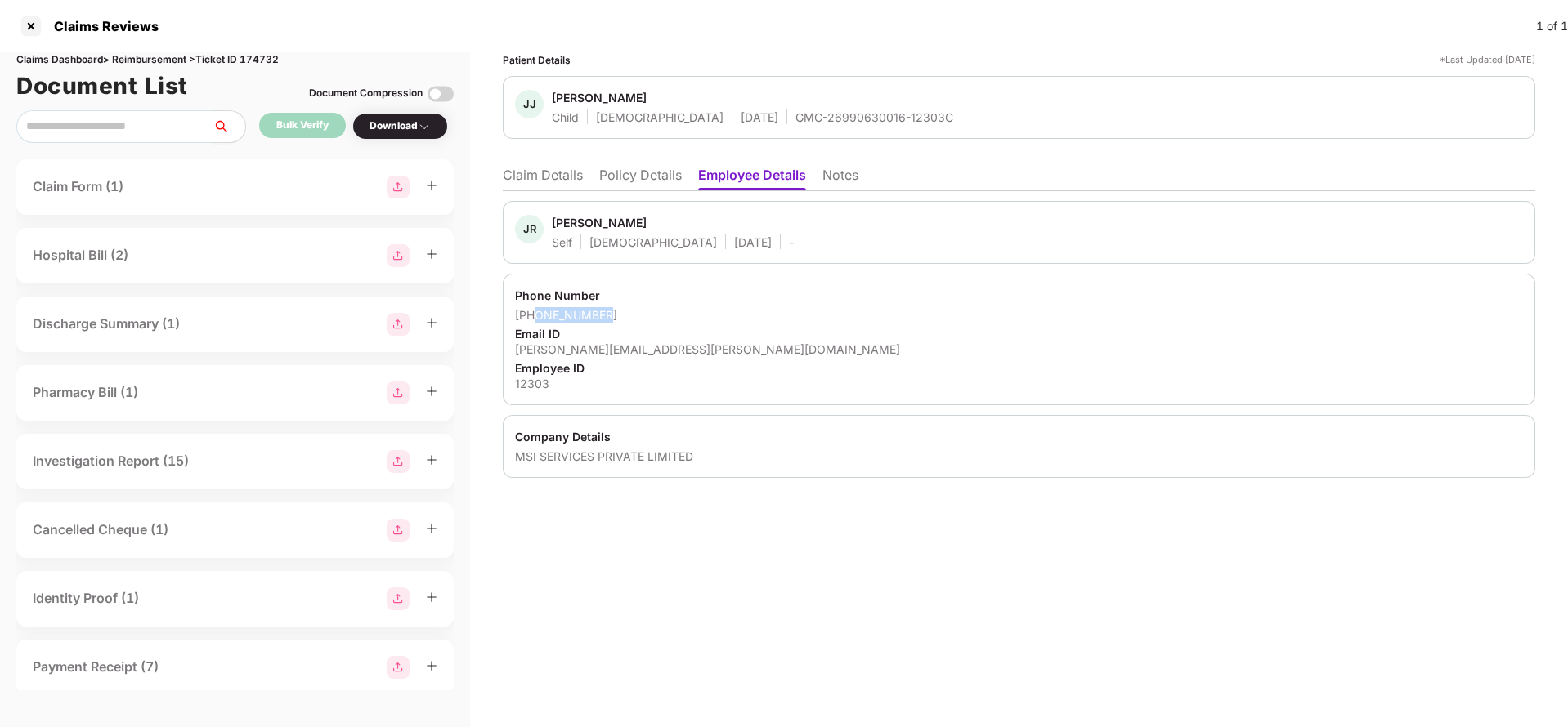
drag, startPoint x: 536, startPoint y: 315, endPoint x: 698, endPoint y: 321, distance: 162.1
click at [698, 321] on div "+919620719169" at bounding box center [1019, 314] width 1008 height 16
copy div "9620719169"
click at [629, 355] on div "john.robert@msisurfaces.com" at bounding box center [1019, 349] width 1008 height 16
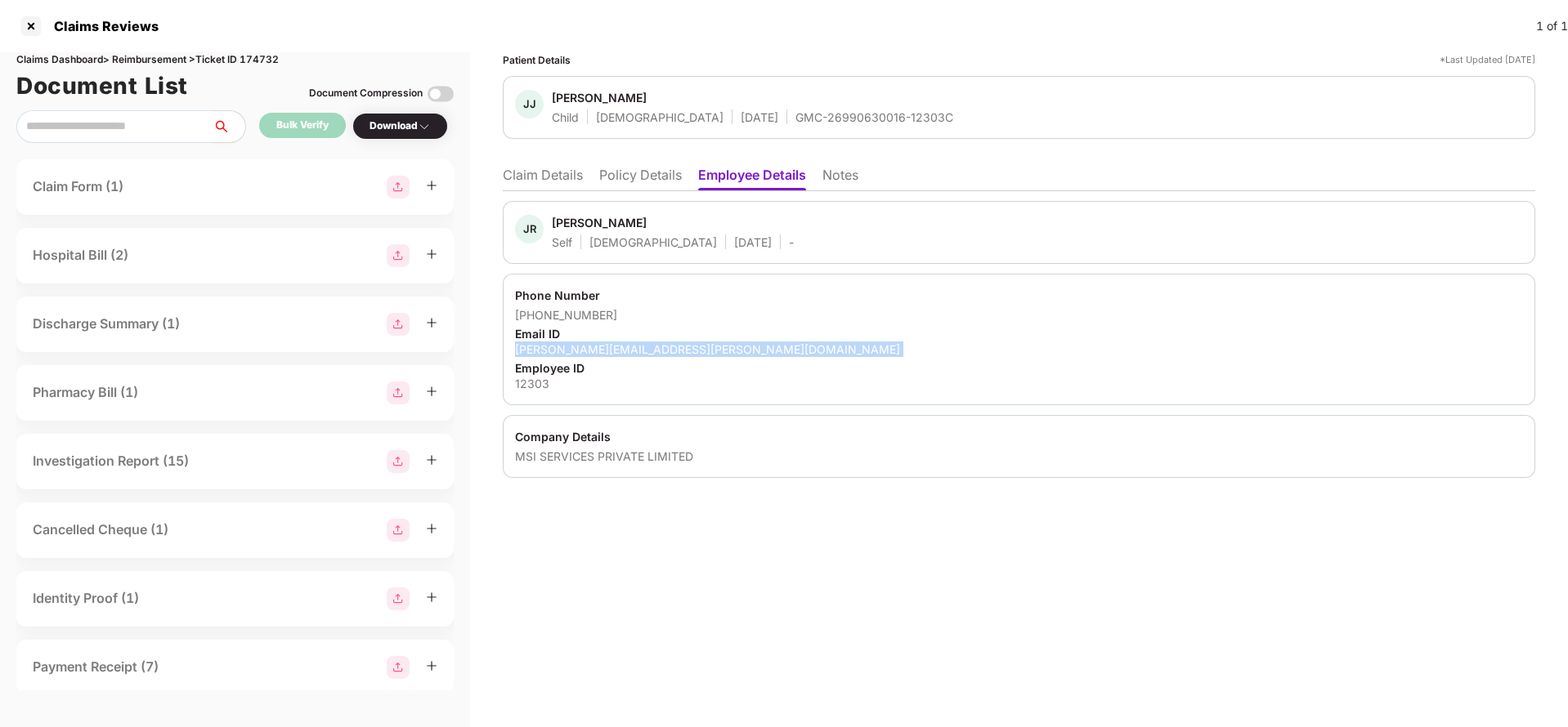
click at [629, 355] on div "john.robert@msisurfaces.com" at bounding box center [1019, 349] width 1008 height 16
copy div "john.robert@msisurfaces.com"
click at [544, 185] on li "Claim Details" at bounding box center [543, 179] width 80 height 24
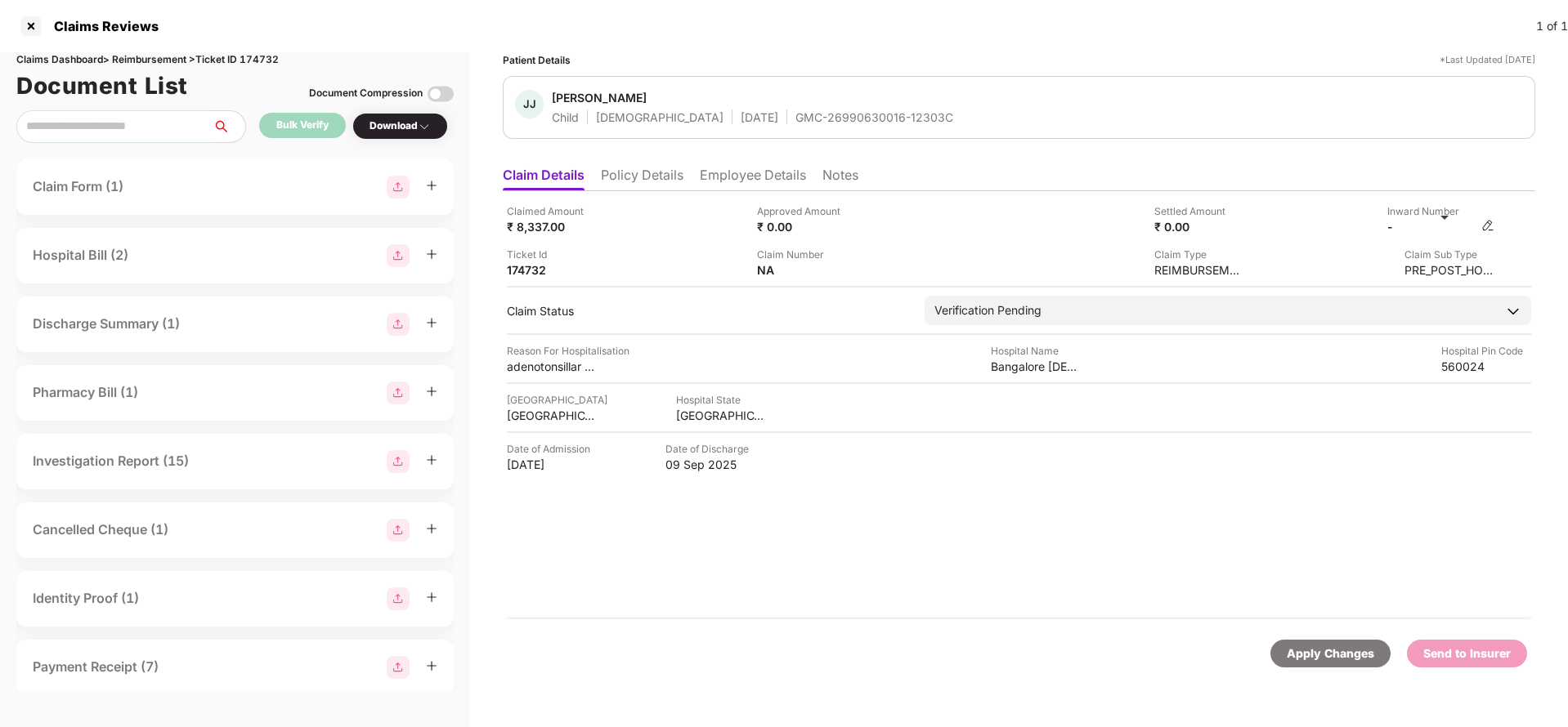
click at [1486, 228] on img at bounding box center [1489, 226] width 13 height 13
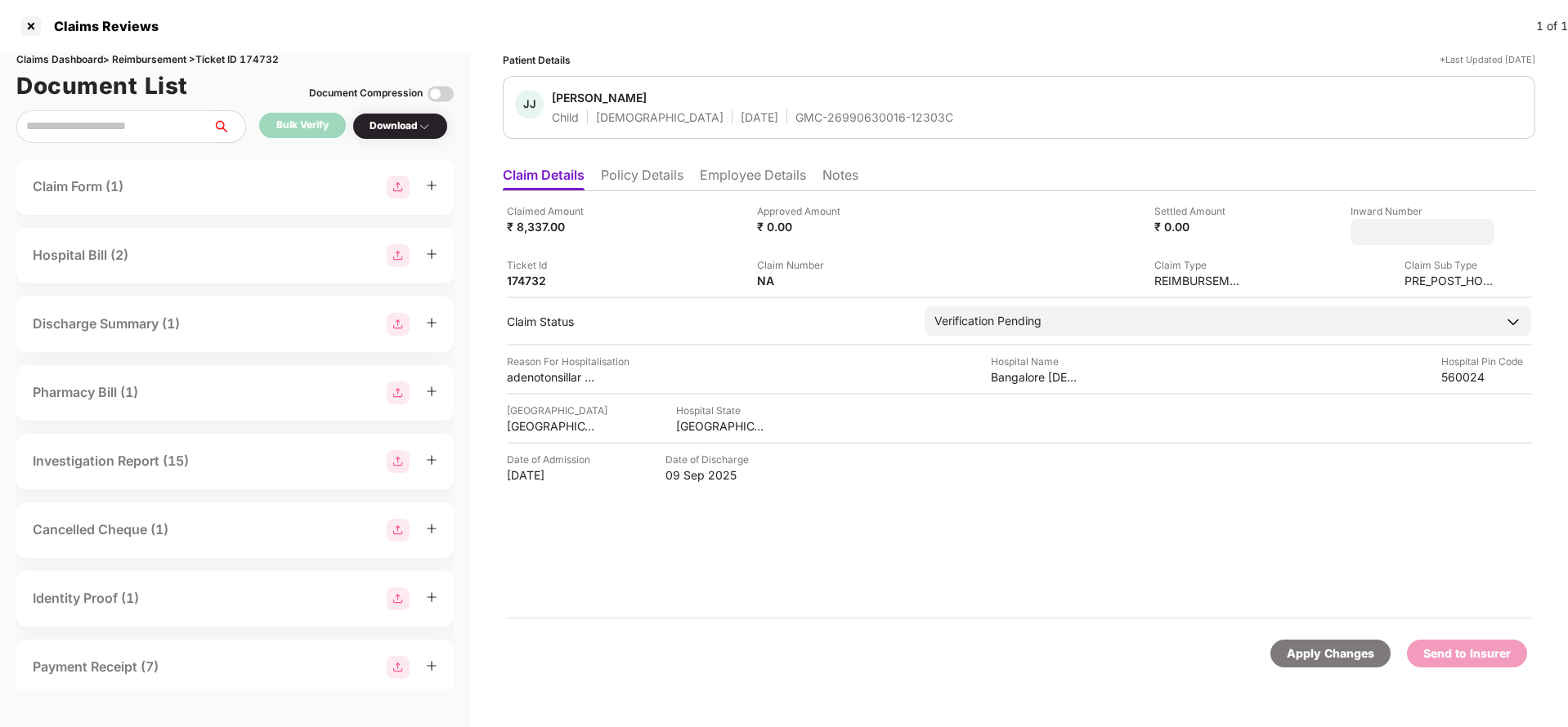
type input "**********"
click at [821, 282] on div "**********" at bounding box center [1019, 405] width 1033 height 428
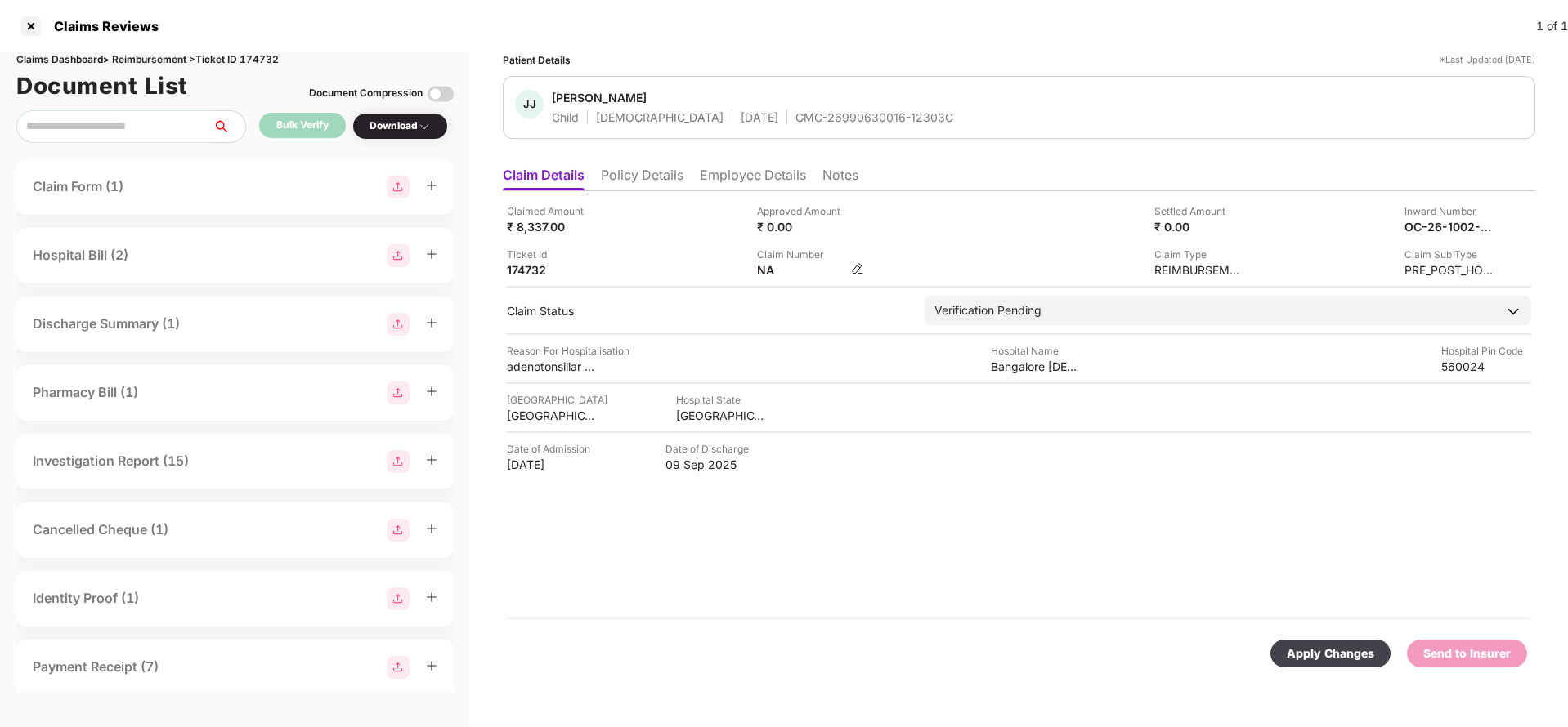
click at [863, 276] on div "NA" at bounding box center [810, 269] width 107 height 16
click at [858, 269] on img at bounding box center [858, 269] width 13 height 13
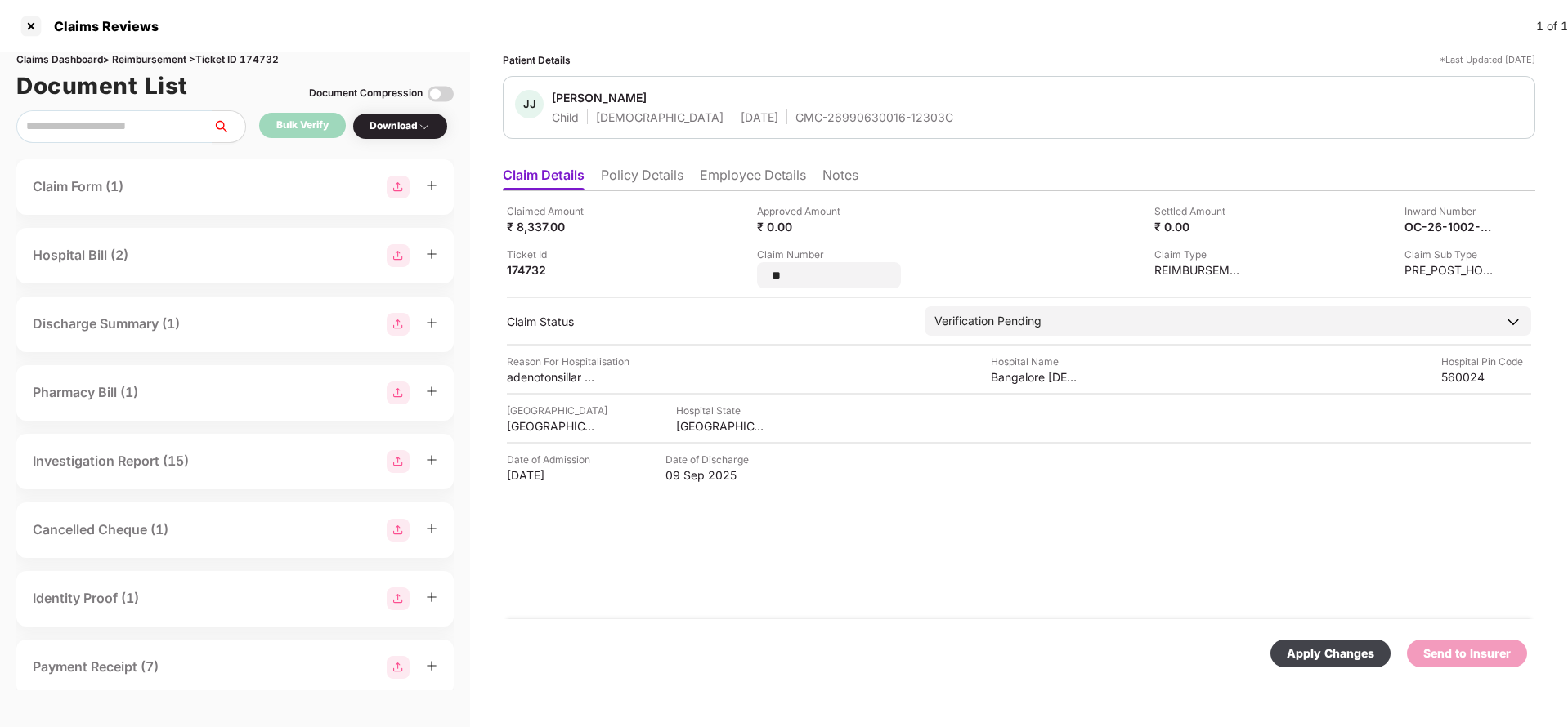
type input "*"
type input "*******"
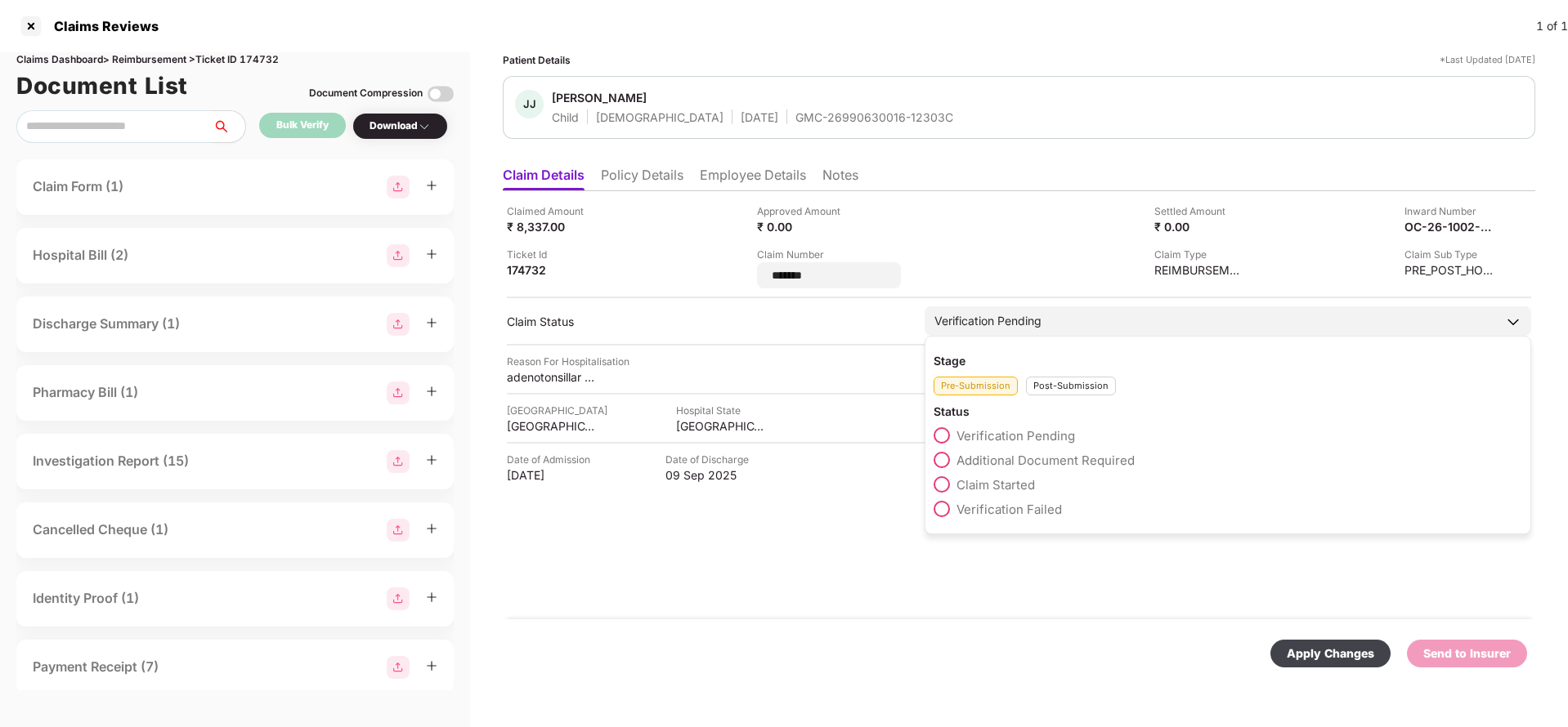
click at [1032, 321] on div "Verification Pending" at bounding box center [1228, 321] width 607 height 29
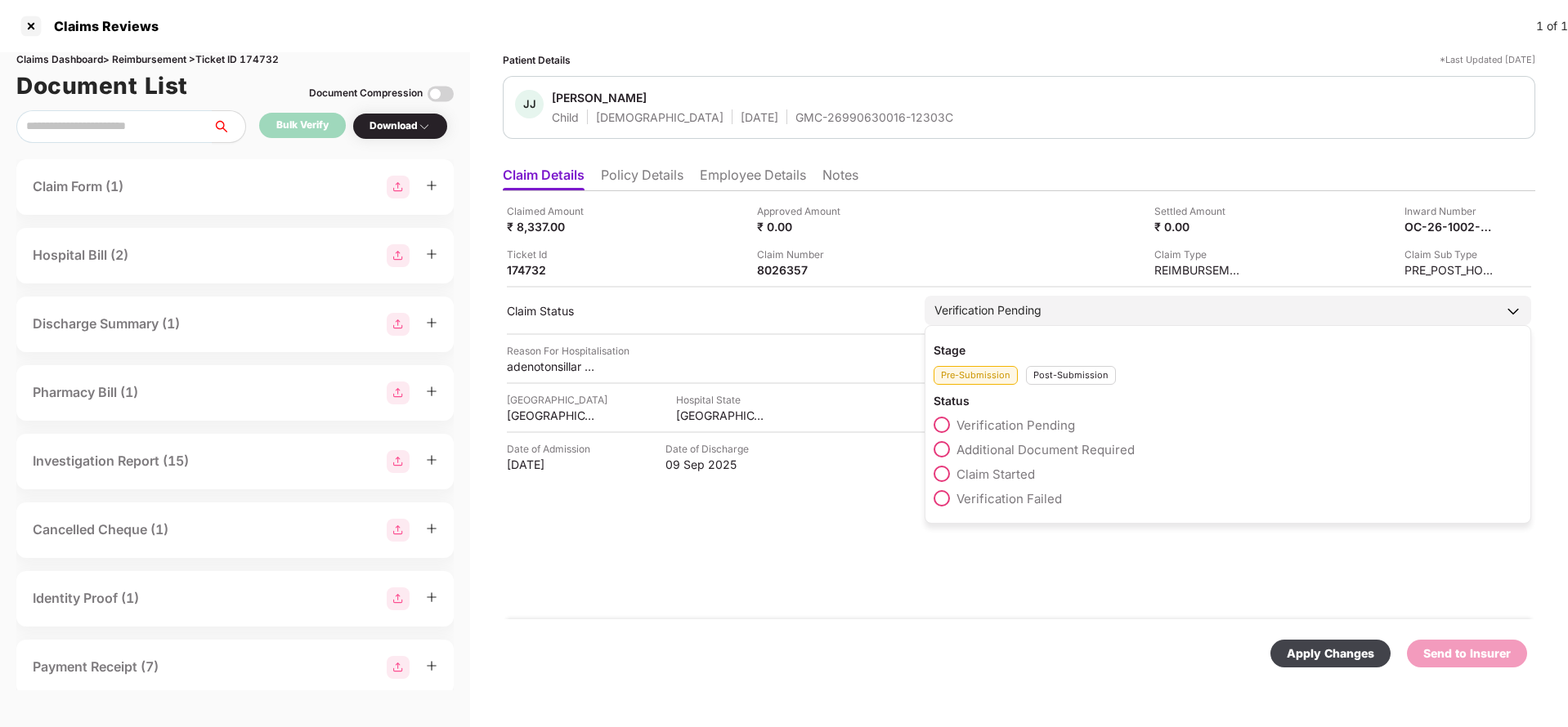
click at [1050, 377] on div "Post-Submission" at bounding box center [1071, 375] width 90 height 19
click at [1027, 455] on span "Claim Under Process" at bounding box center [1018, 449] width 123 height 16
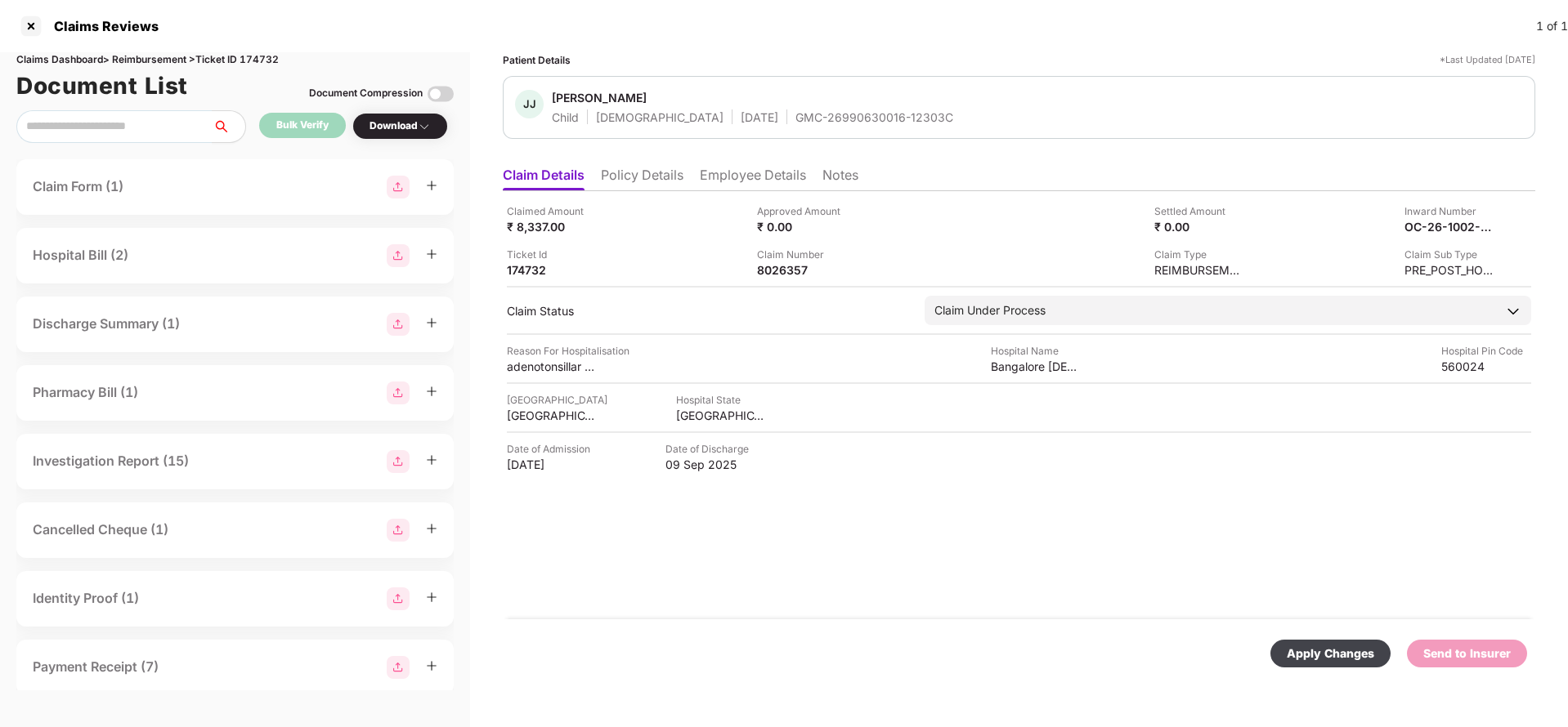
click at [1304, 657] on div "Apply Changes" at bounding box center [1331, 654] width 88 height 18
click at [1468, 660] on div "Apply Changes" at bounding box center [1467, 654] width 88 height 18
click at [1469, 662] on div "Apply Changes" at bounding box center [1467, 654] width 88 height 18
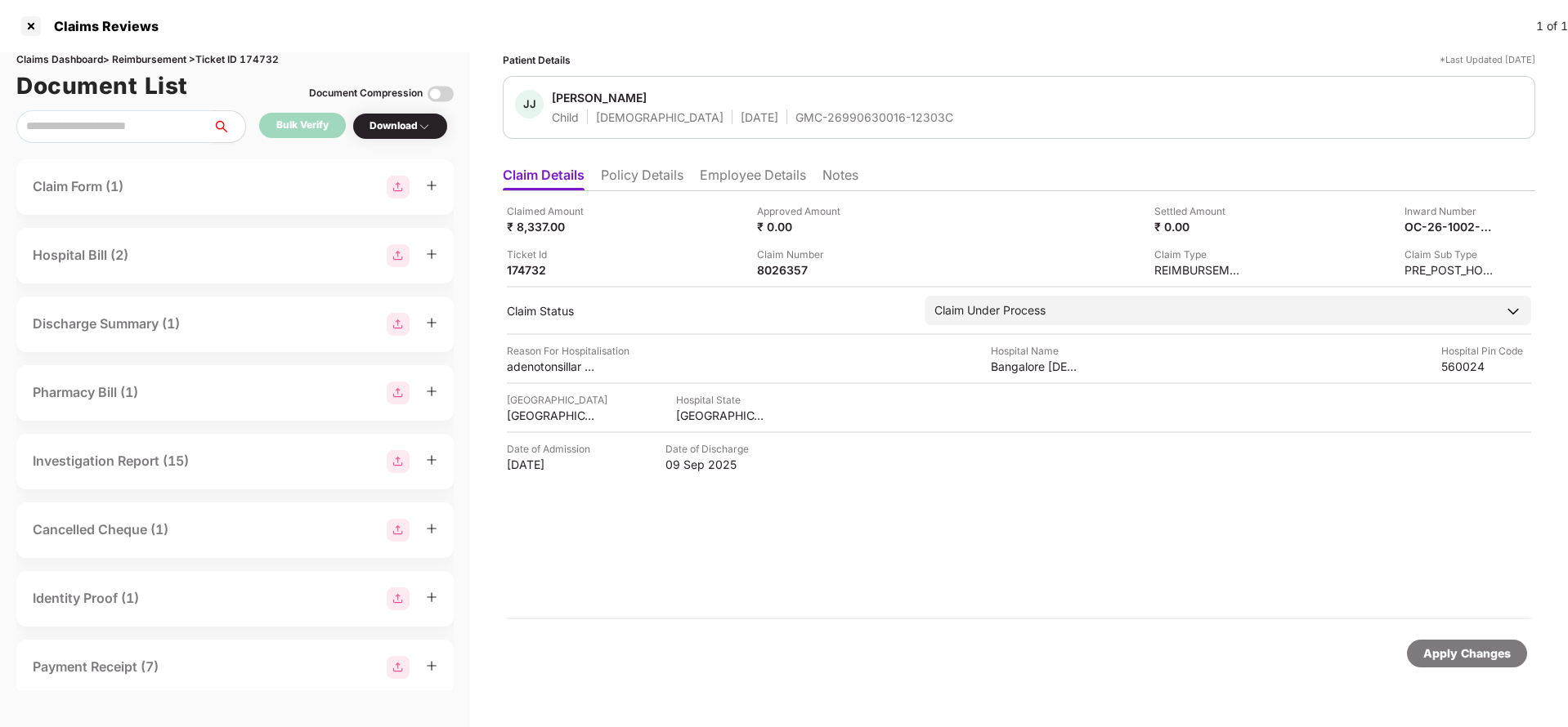
click at [267, 68] on div "Document List Document Compression" at bounding box center [235, 85] width 438 height 36
click at [272, 57] on div "Claims Dashboard > Reimbursement > Ticket ID 174732" at bounding box center [235, 59] width 438 height 16
copy div "174732"
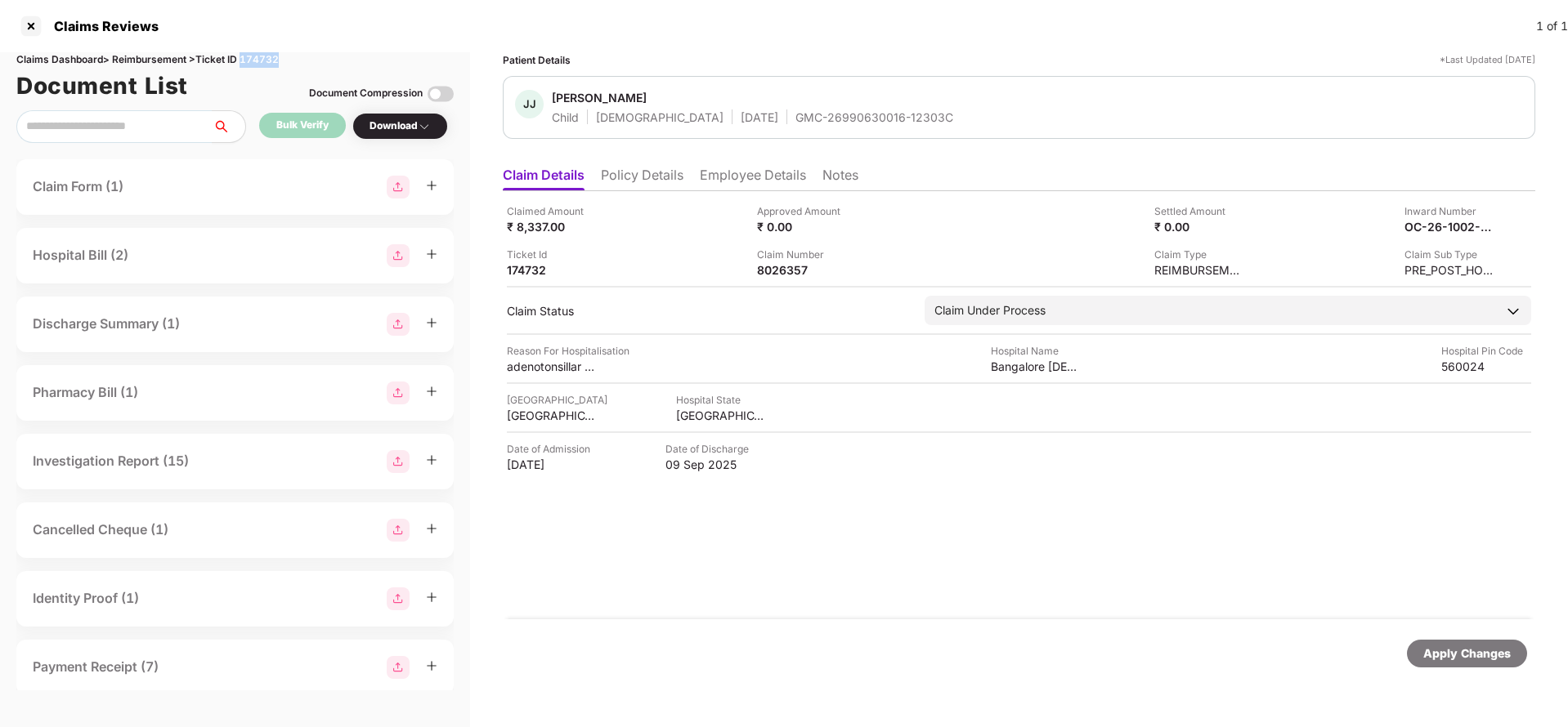
click at [1475, 653] on div "Apply Changes" at bounding box center [1467, 654] width 88 height 18
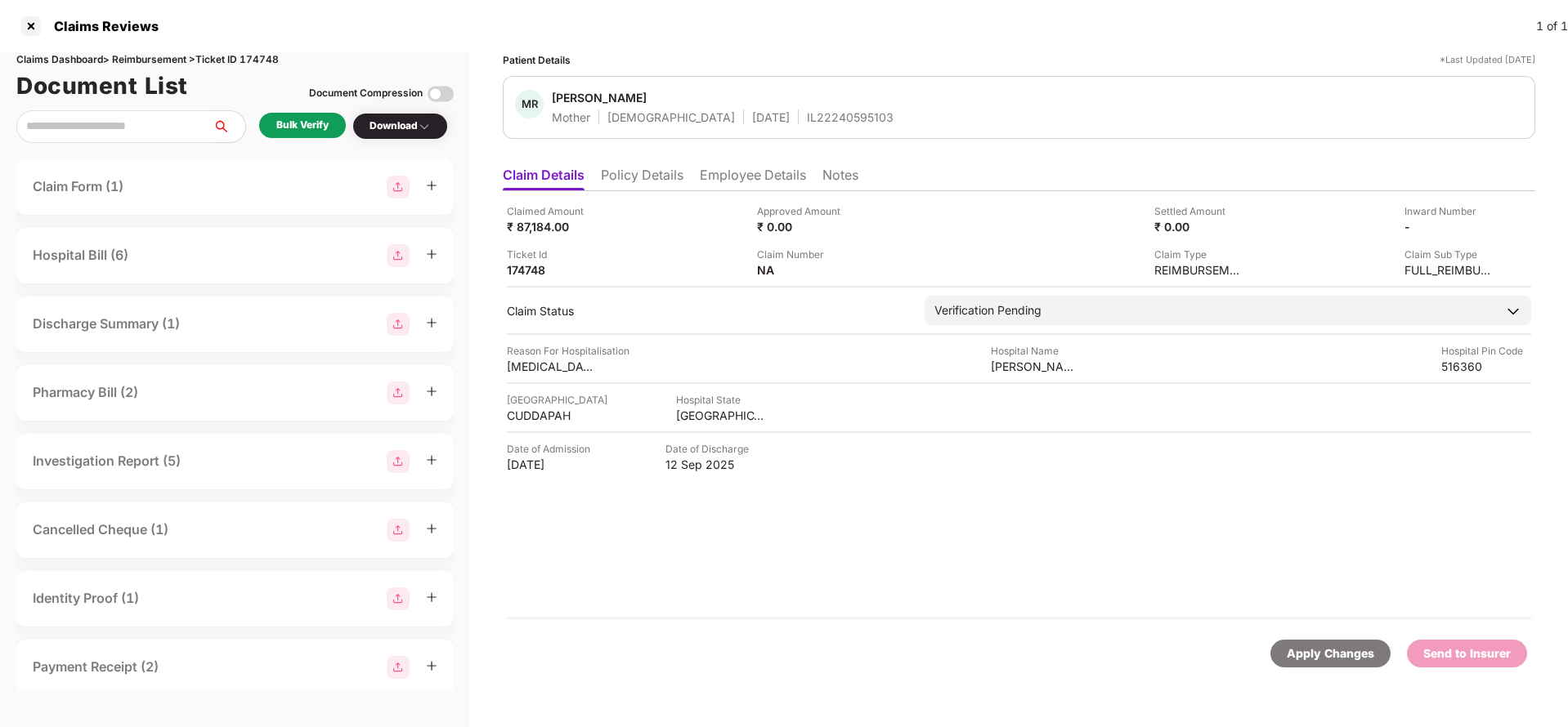
click at [641, 183] on li "Policy Details" at bounding box center [642, 179] width 82 height 24
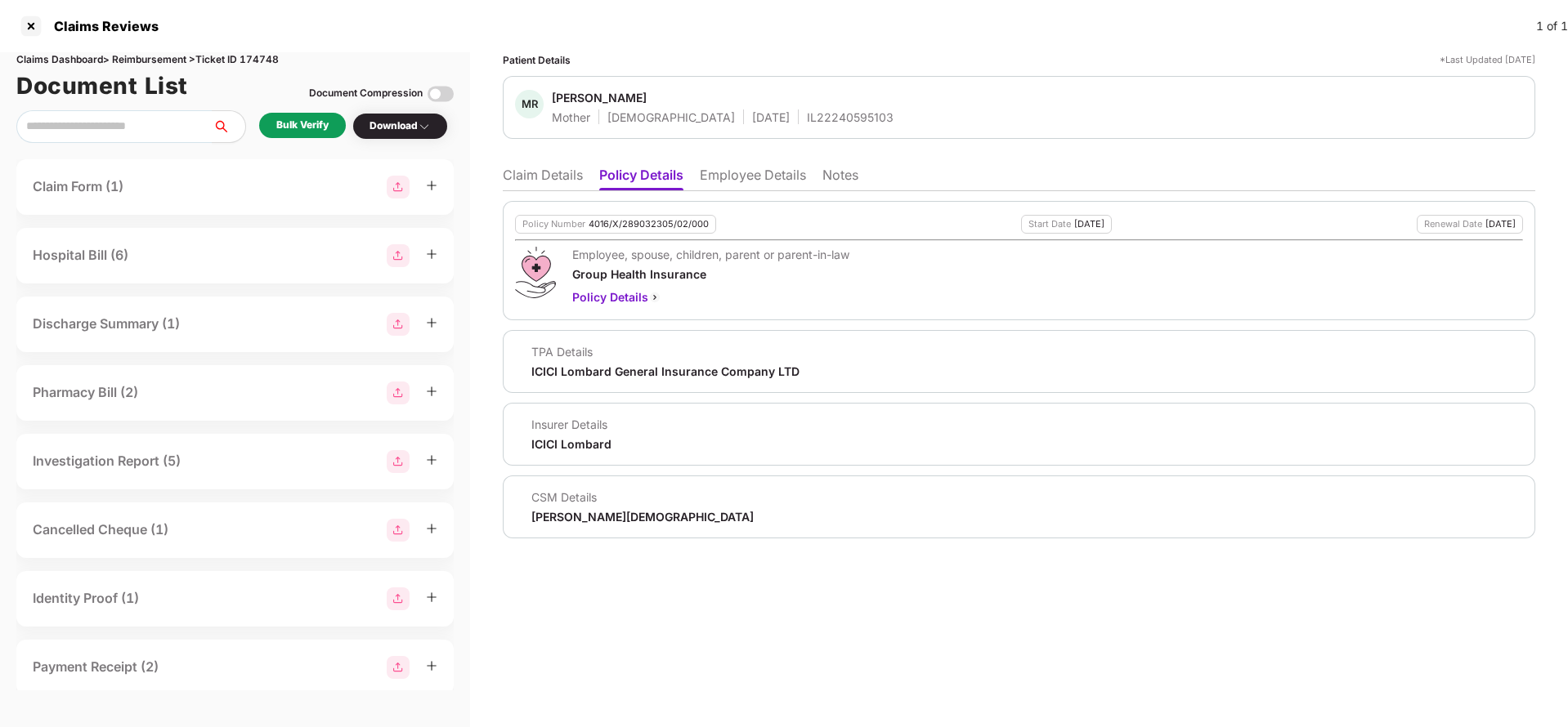
click at [639, 228] on div "4016/X/289032305/02/000" at bounding box center [649, 225] width 121 height 11
copy div "4016/X/289032305/02/000"
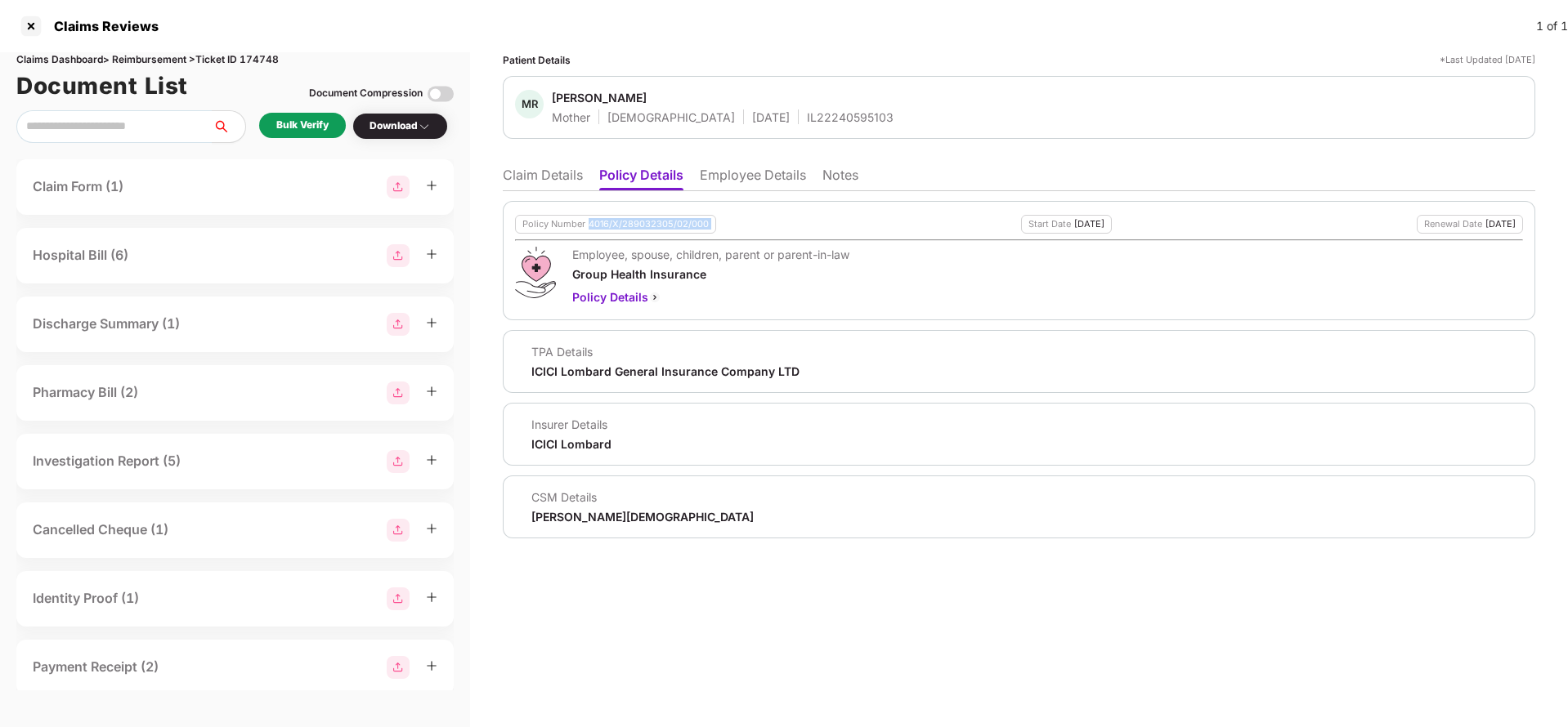
copy div "4016/X/289032305/02/000"
click at [807, 111] on div "IL22240595103" at bounding box center [850, 117] width 87 height 16
copy div "IL22240595103"
click at [749, 175] on li "Employee Details" at bounding box center [753, 179] width 106 height 24
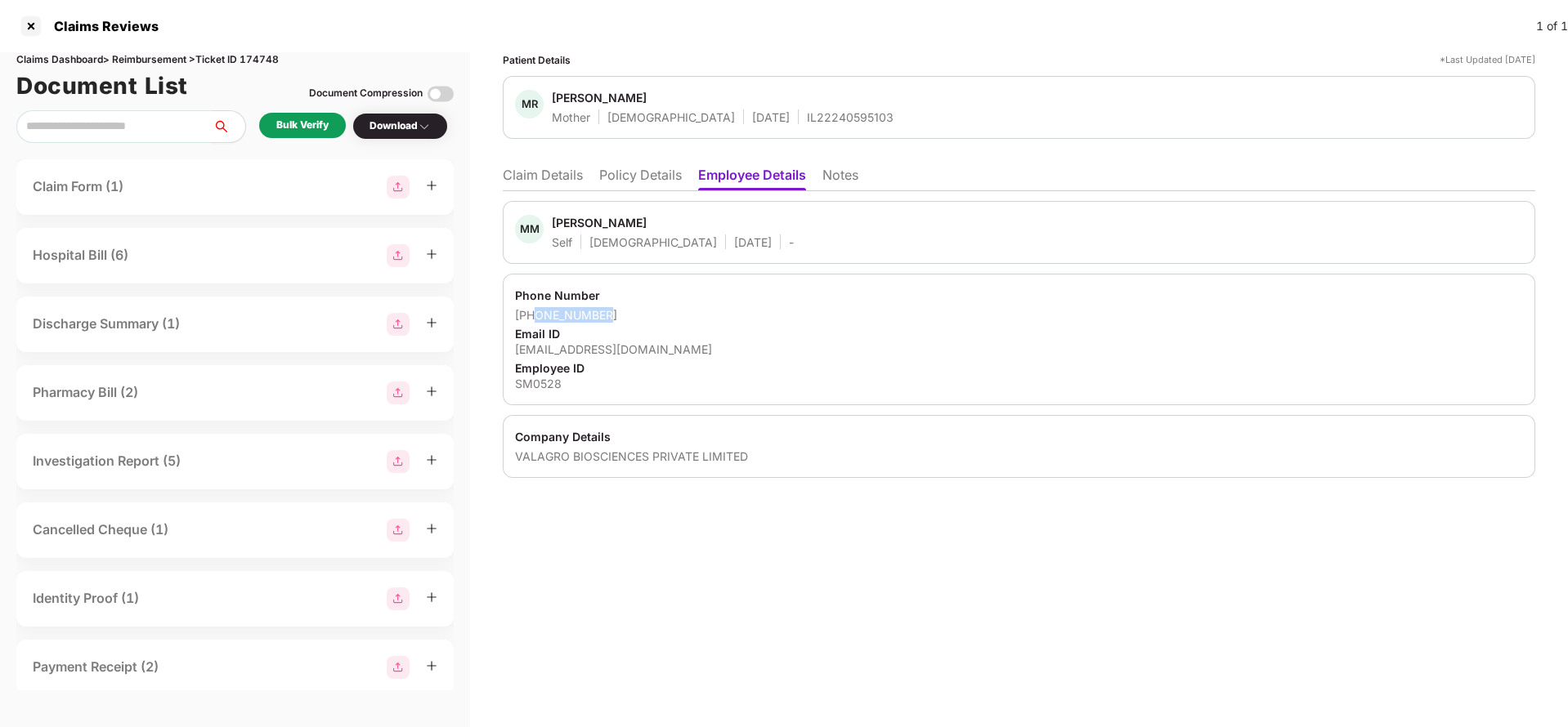
drag, startPoint x: 538, startPoint y: 317, endPoint x: 715, endPoint y: 321, distance: 177.0
click at [715, 321] on div "[PHONE_NUMBER]" at bounding box center [1019, 314] width 1008 height 16
copy div "7981061471"
click at [526, 191] on div "MM [PERSON_NAME] Self [DEMOGRAPHIC_DATA] [DATE] - Phone Number [PHONE_NUMBER] E…" at bounding box center [1019, 334] width 1033 height 287
click at [573, 181] on li "Claim Details" at bounding box center [543, 179] width 80 height 24
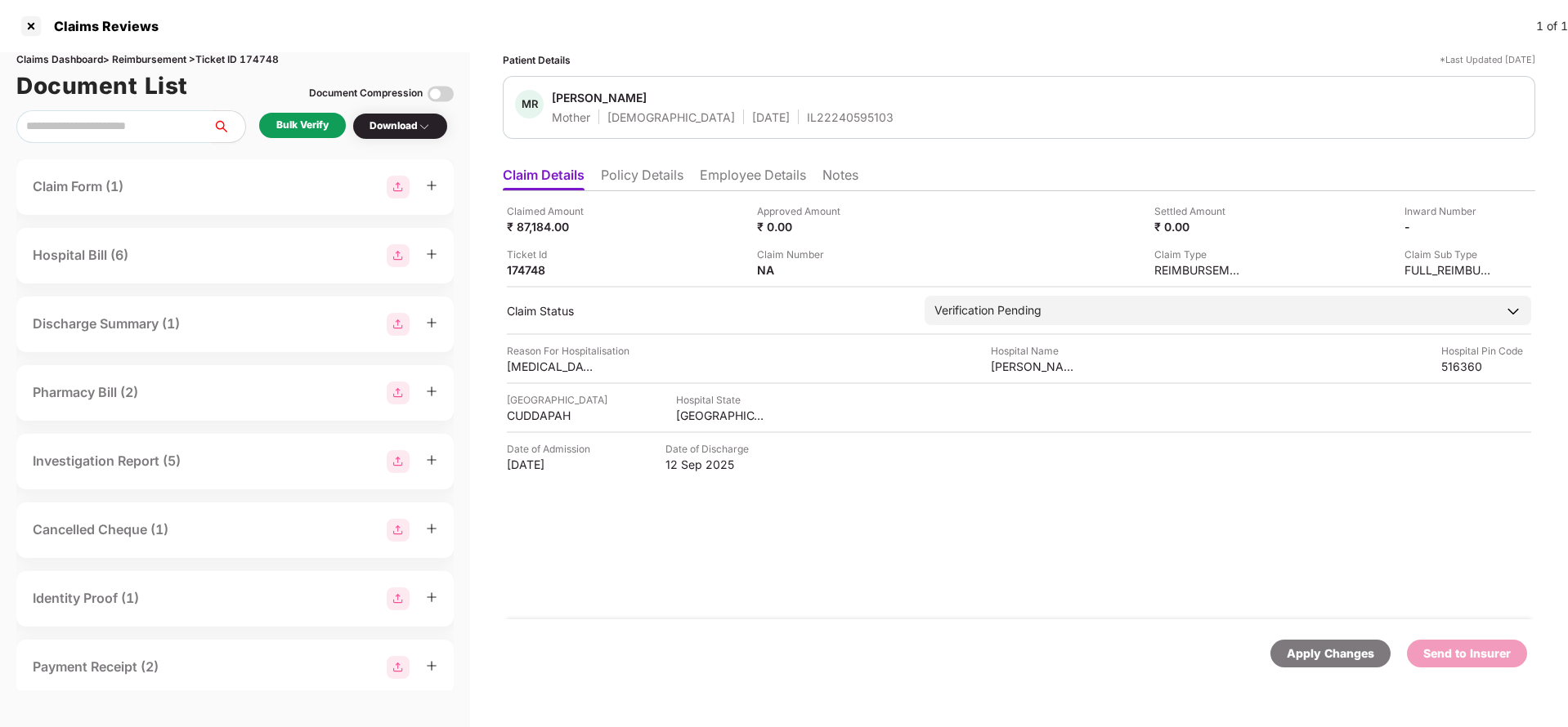
click at [537, 237] on div "Claimed Amount ₹ 87,184.00 Approved Amount ₹ 0.00 Settled Amount ₹ 0.00 Inward …" at bounding box center [1019, 240] width 1024 height 74
copy div "87,184"
click at [1015, 367] on div "[PERSON_NAME][GEOGRAPHIC_DATA]" at bounding box center [1036, 366] width 90 height 16
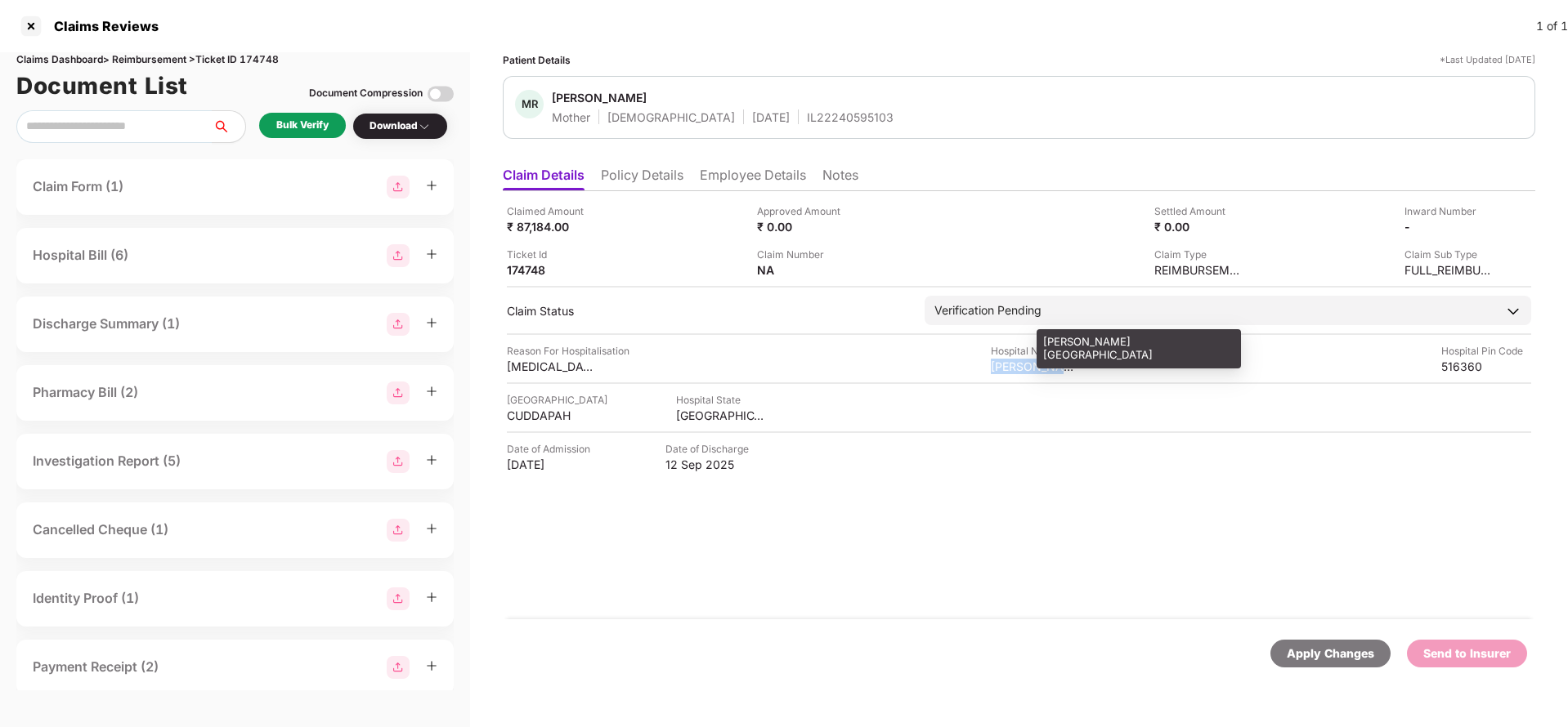
click at [1015, 367] on div "[PERSON_NAME][GEOGRAPHIC_DATA]" at bounding box center [1036, 366] width 90 height 16
copy div "[PERSON_NAME][GEOGRAPHIC_DATA]"
click at [291, 121] on div "Bulk Verify" at bounding box center [302, 125] width 52 height 16
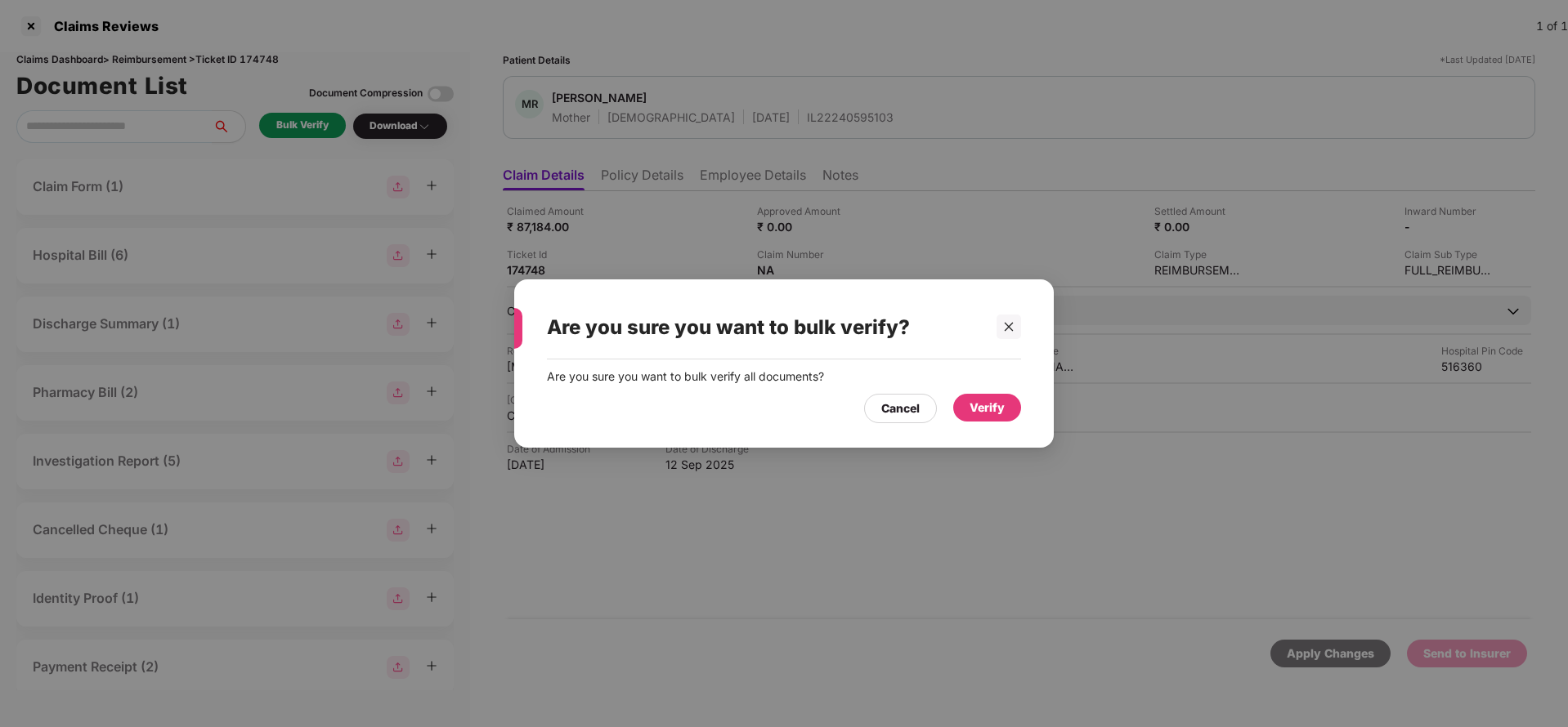
click at [979, 406] on div "Verify" at bounding box center [987, 408] width 35 height 18
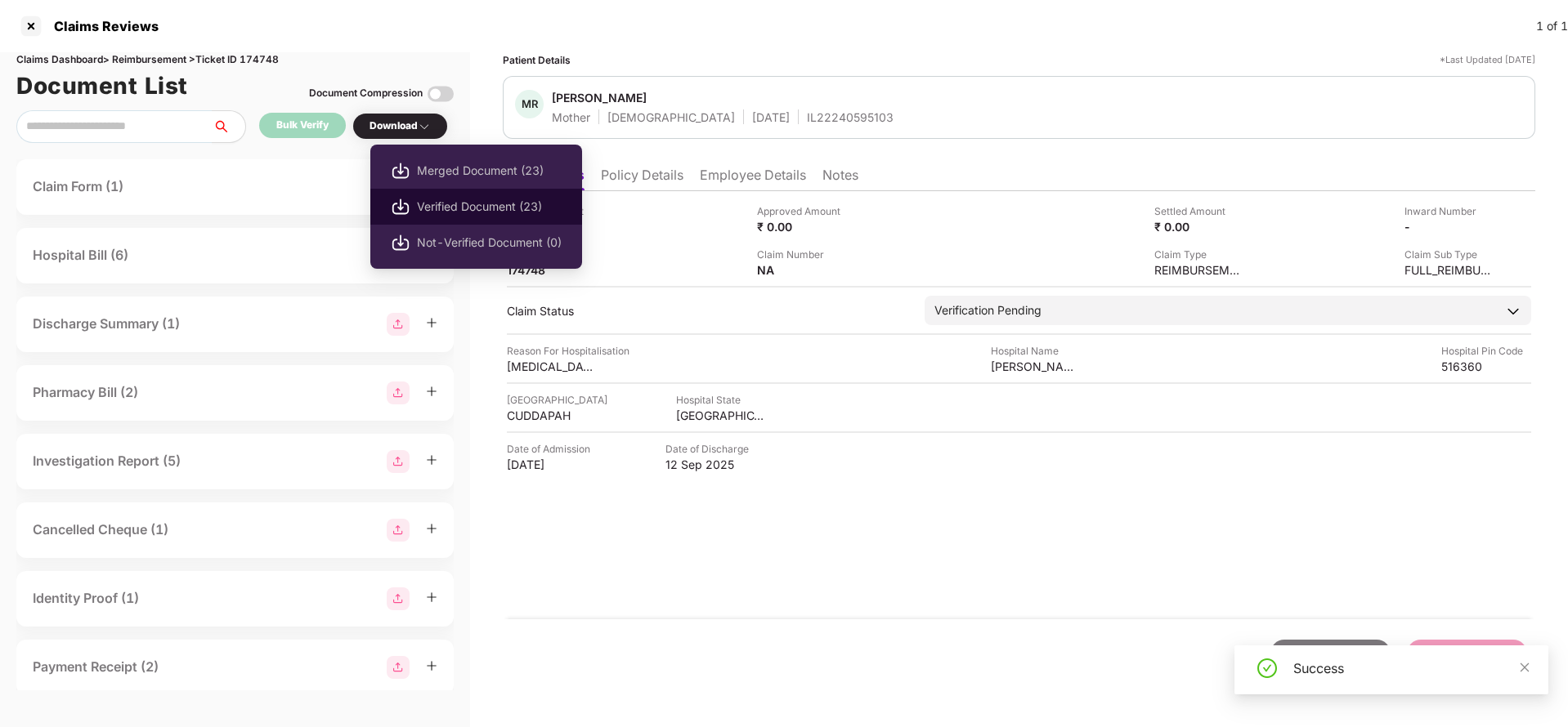
click at [457, 208] on span "Verified Document (23)" at bounding box center [489, 207] width 144 height 18
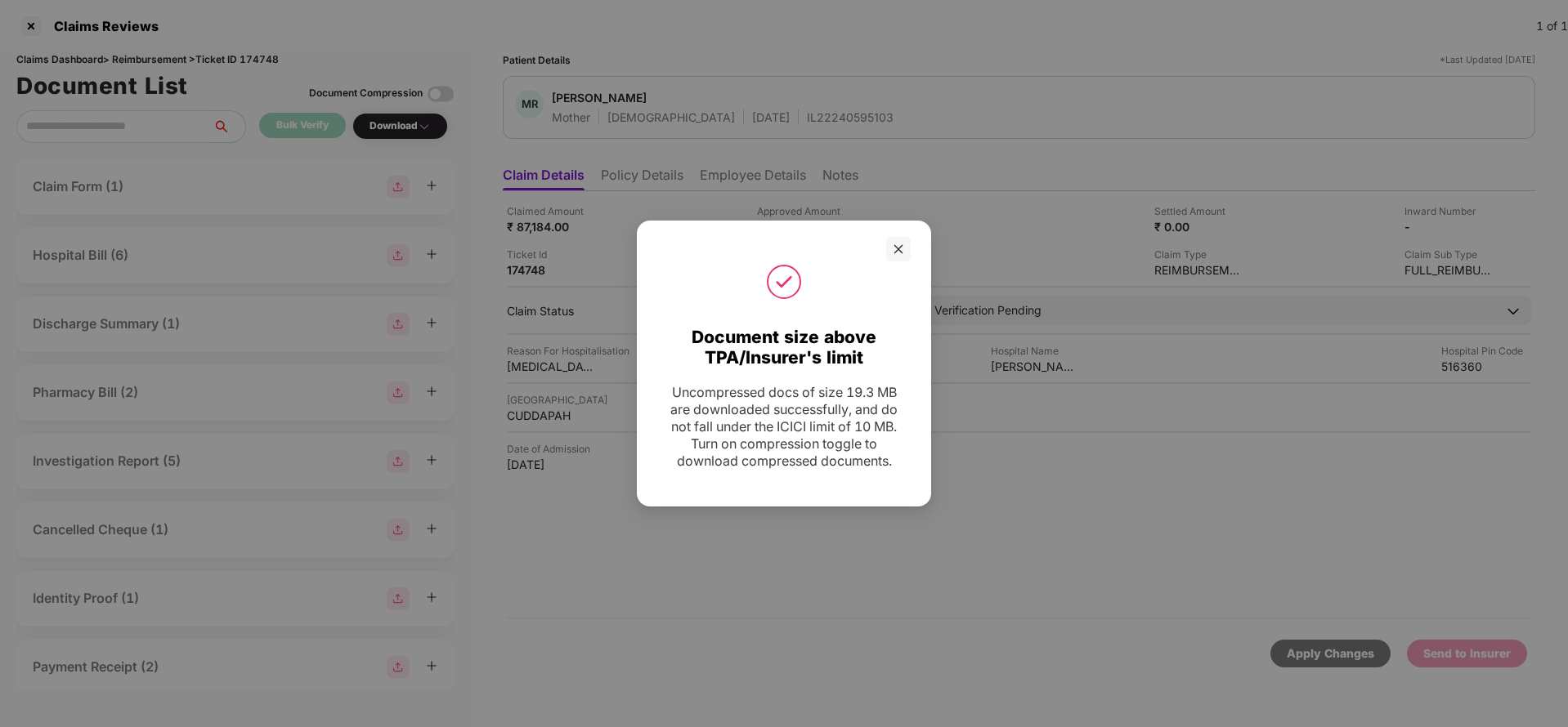
click at [917, 253] on div at bounding box center [784, 249] width 294 height 25
click at [897, 248] on icon "close" at bounding box center [898, 249] width 12 height 12
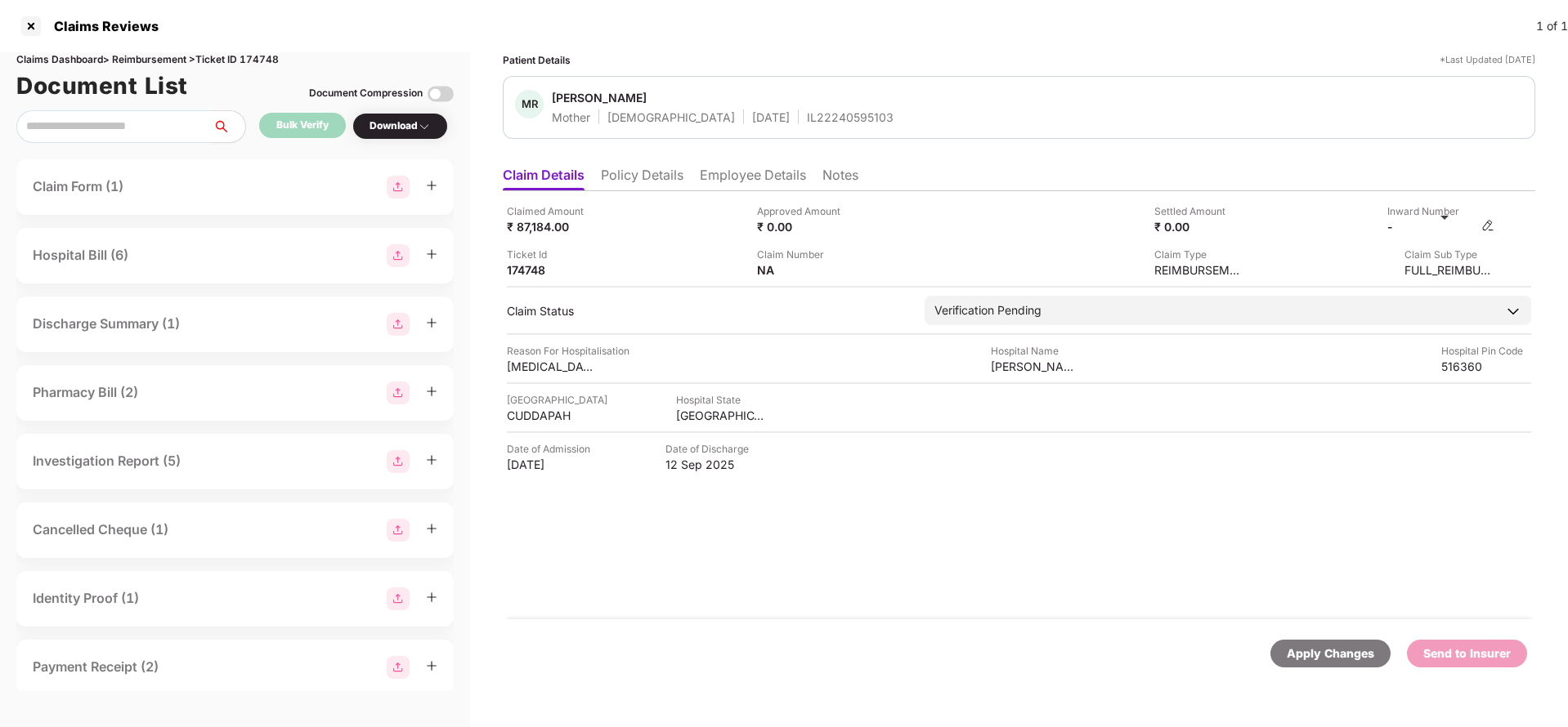
click at [1488, 228] on img at bounding box center [1489, 226] width 13 height 13
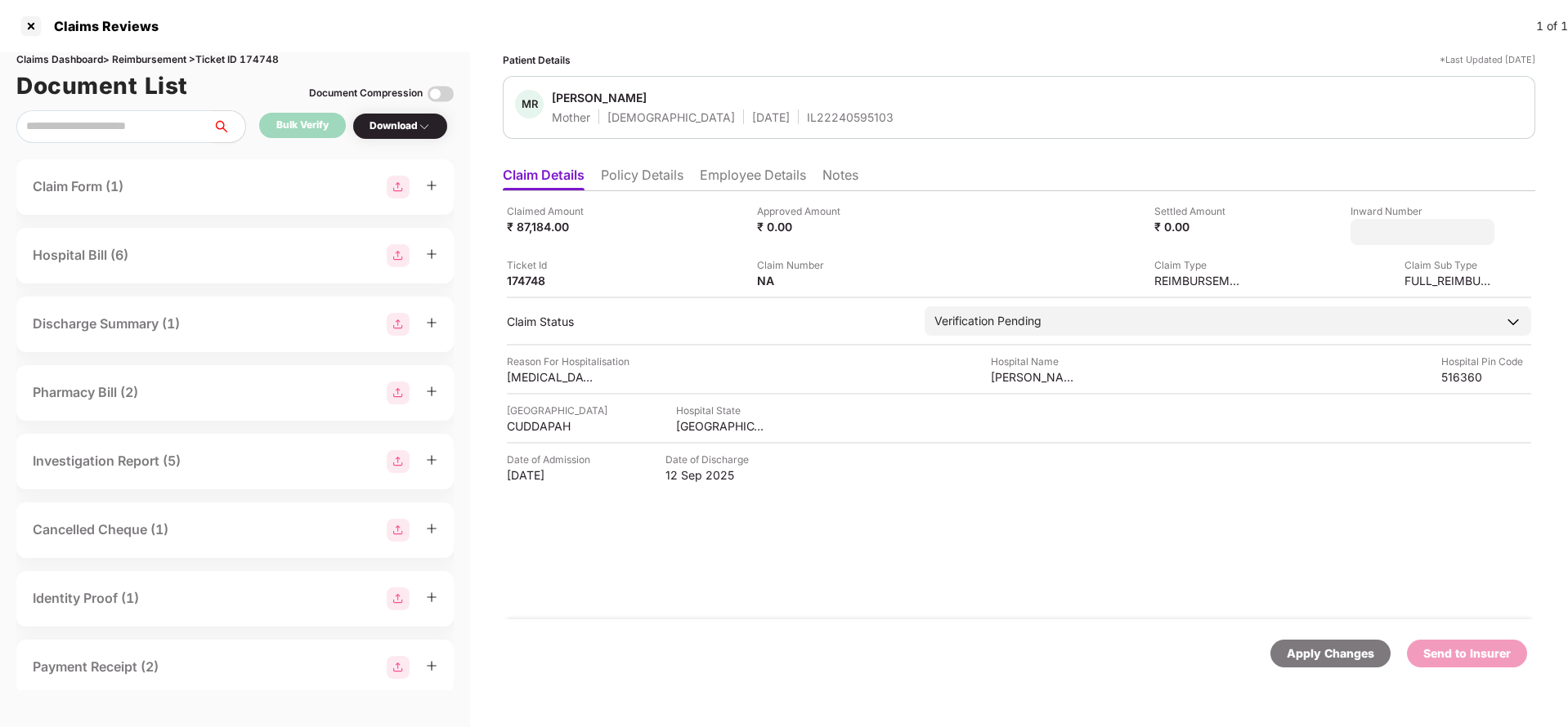
type input "**********"
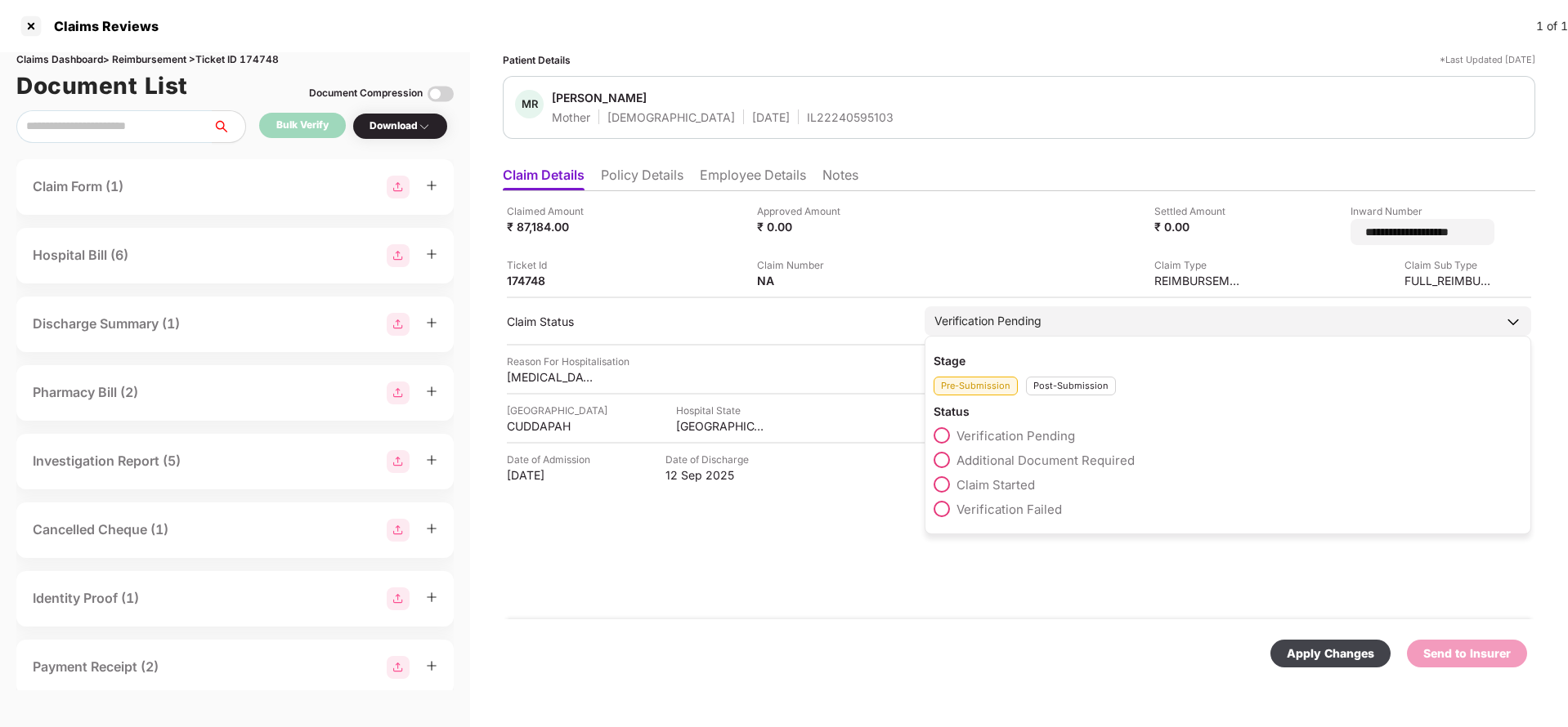
click at [1093, 307] on div "Verification Pending" at bounding box center [1228, 321] width 607 height 29
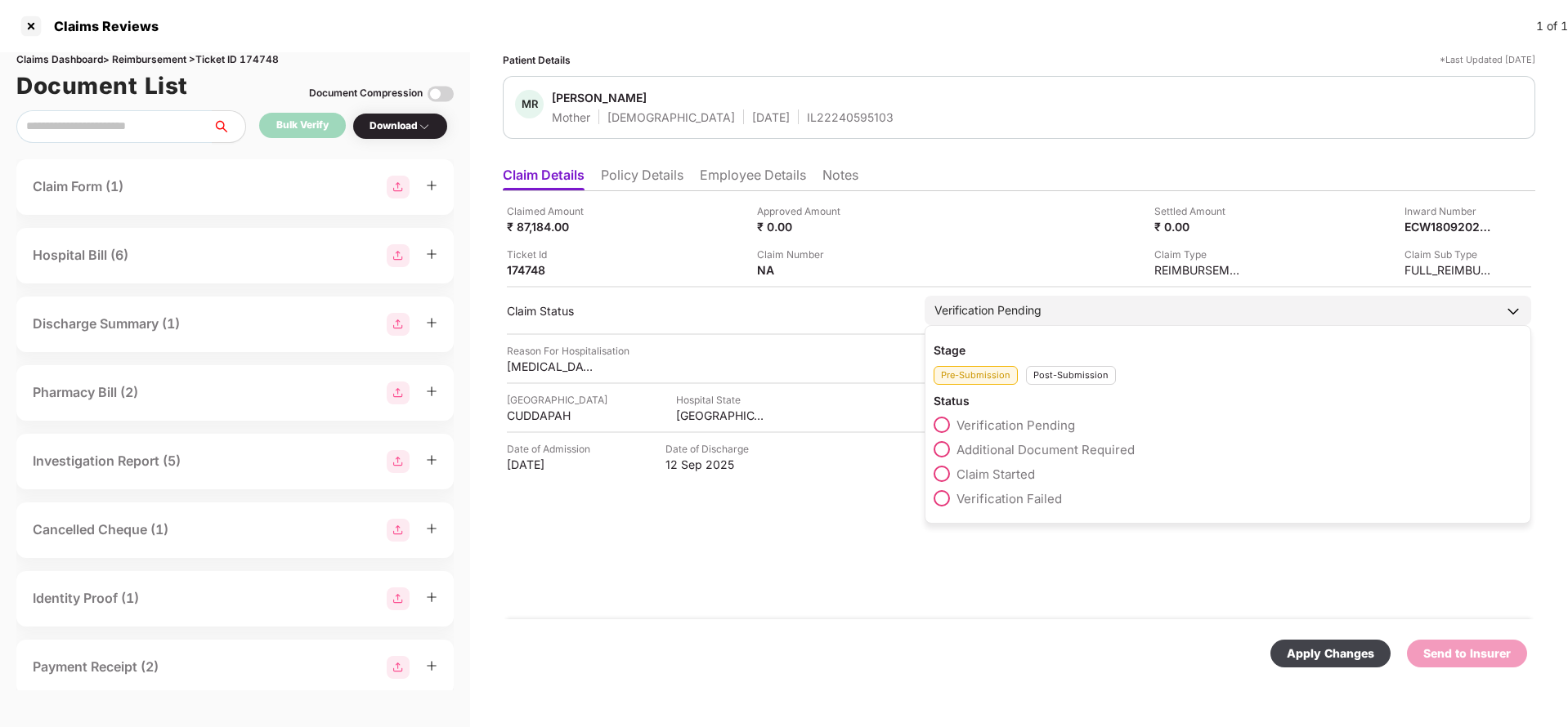
click at [1069, 369] on div "Post-Submission" at bounding box center [1071, 375] width 90 height 19
click at [1046, 447] on span "Claim Under Process" at bounding box center [1018, 449] width 123 height 16
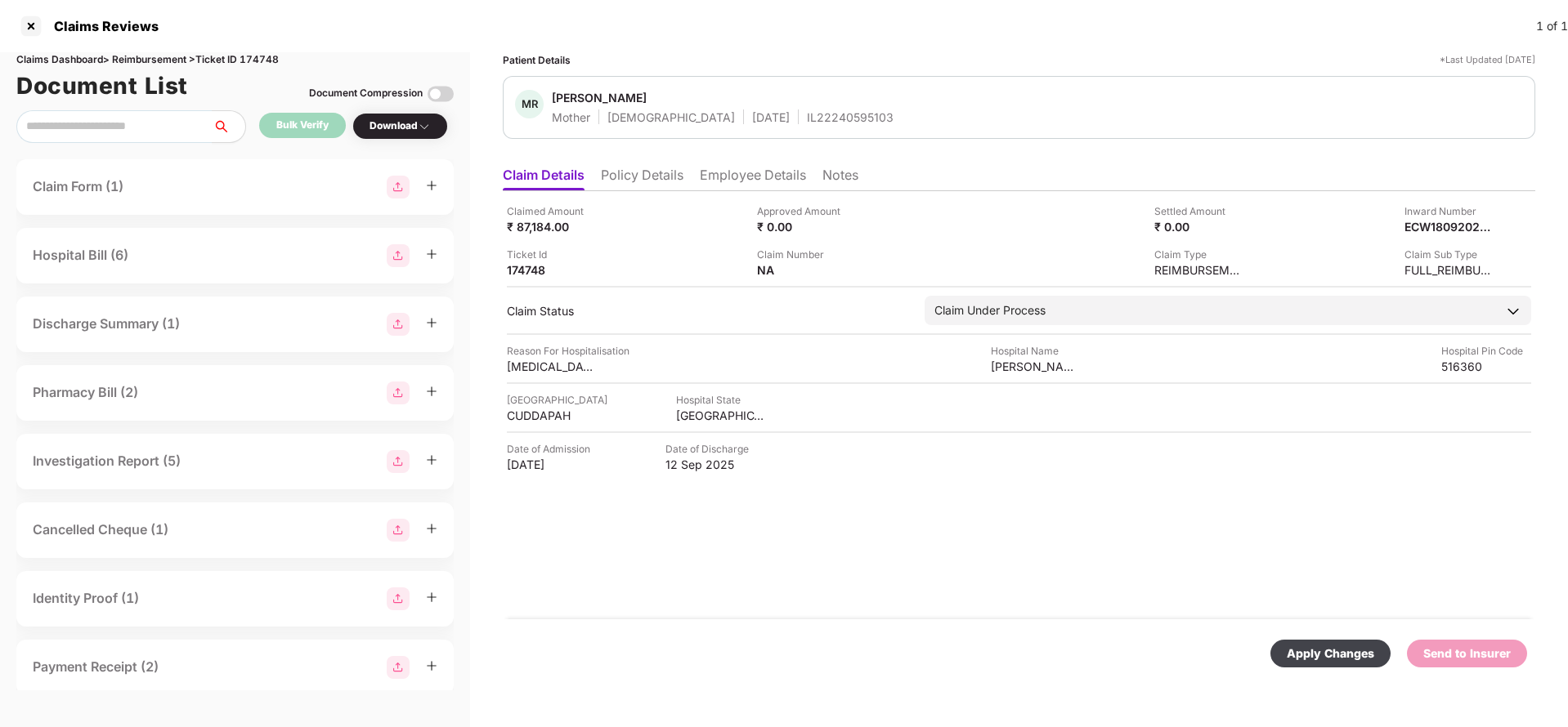
click at [1330, 637] on div "Apply Changes Send to Insurer" at bounding box center [1019, 653] width 1033 height 68
click at [1334, 645] on div "Apply Changes" at bounding box center [1331, 654] width 88 height 18
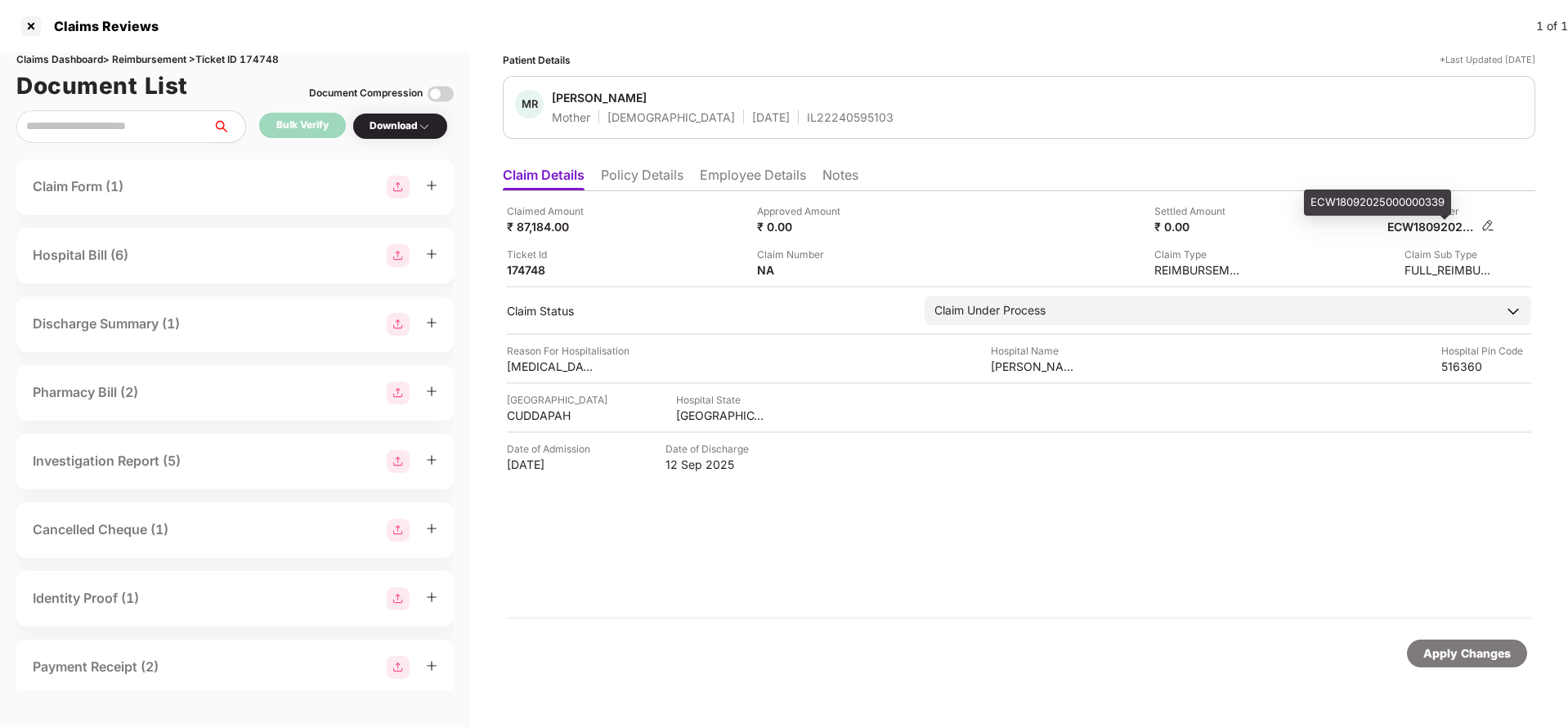
click at [1455, 230] on div "ECW18092025000000339" at bounding box center [1433, 227] width 90 height 16
copy div "ECW18092025000000339"
click at [807, 116] on div "IL22240595103" at bounding box center [850, 117] width 87 height 16
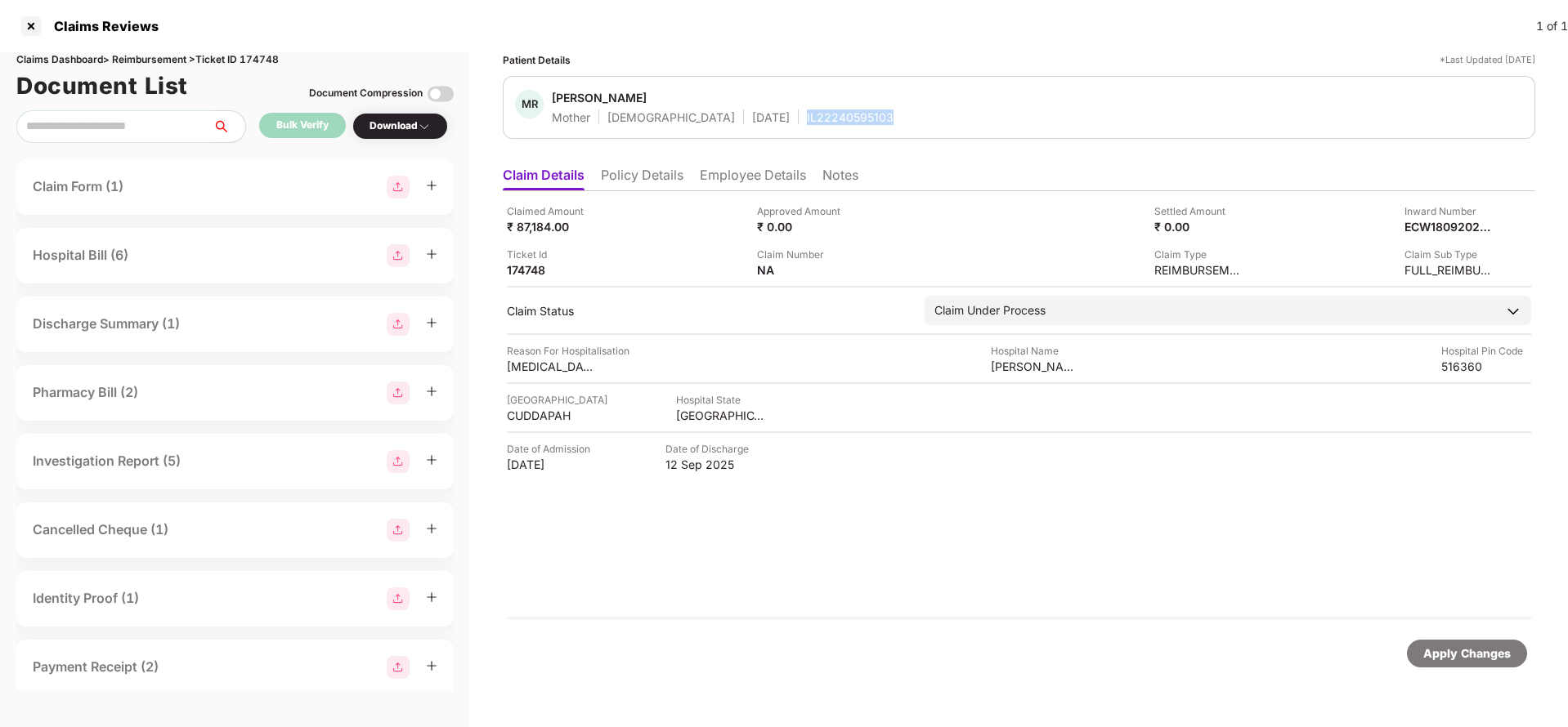
click at [807, 116] on div "IL22240595103" at bounding box center [850, 117] width 87 height 16
copy div "IL22240595103"
click at [1472, 652] on div "Apply Changes" at bounding box center [1467, 654] width 88 height 18
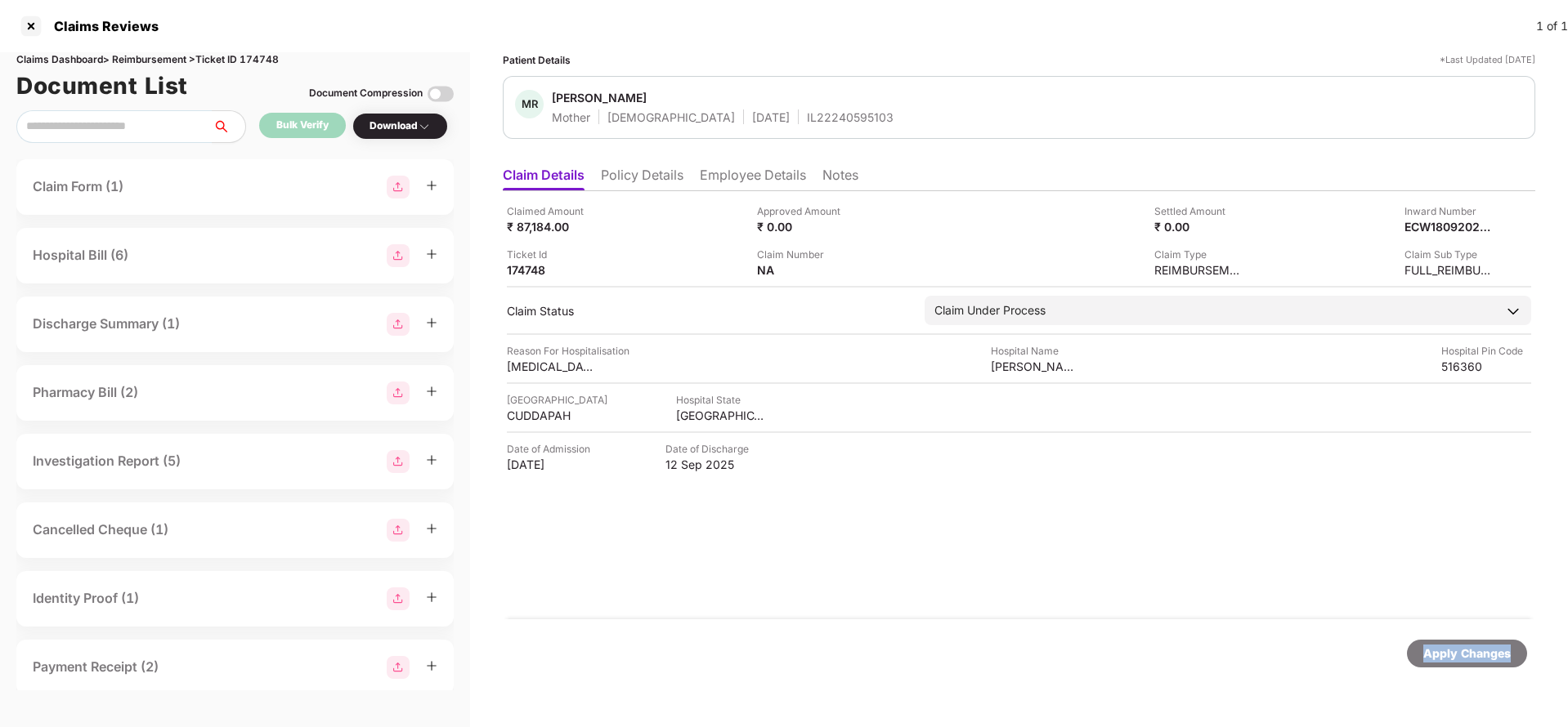
click at [1472, 652] on div "Apply Changes" at bounding box center [1467, 654] width 88 height 18
click at [263, 55] on div "Claims Dashboard > Reimbursement > Ticket ID 174748" at bounding box center [235, 59] width 438 height 16
click at [1463, 653] on div "Apply Changes" at bounding box center [1467, 654] width 88 height 18
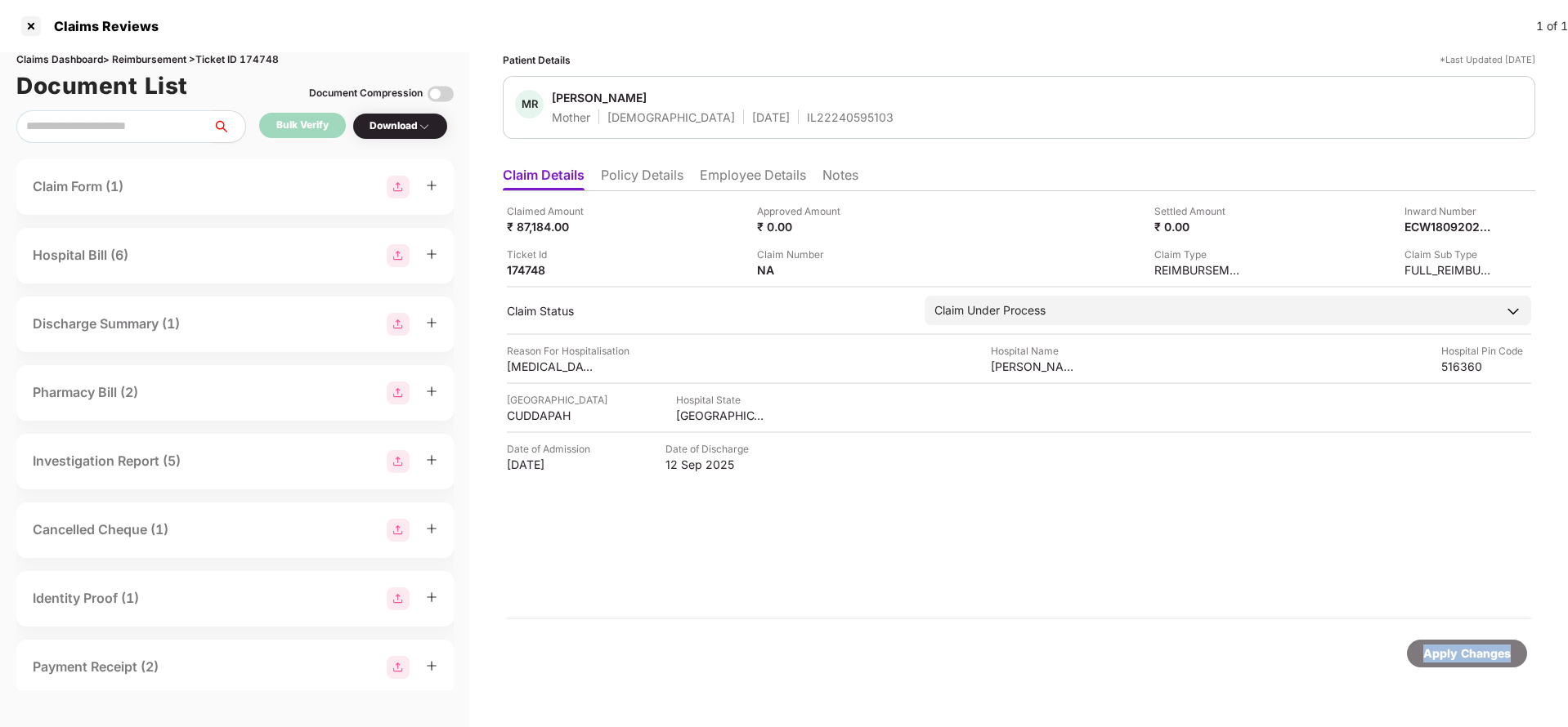
click at [1463, 653] on div "Apply Changes" at bounding box center [1467, 654] width 88 height 18
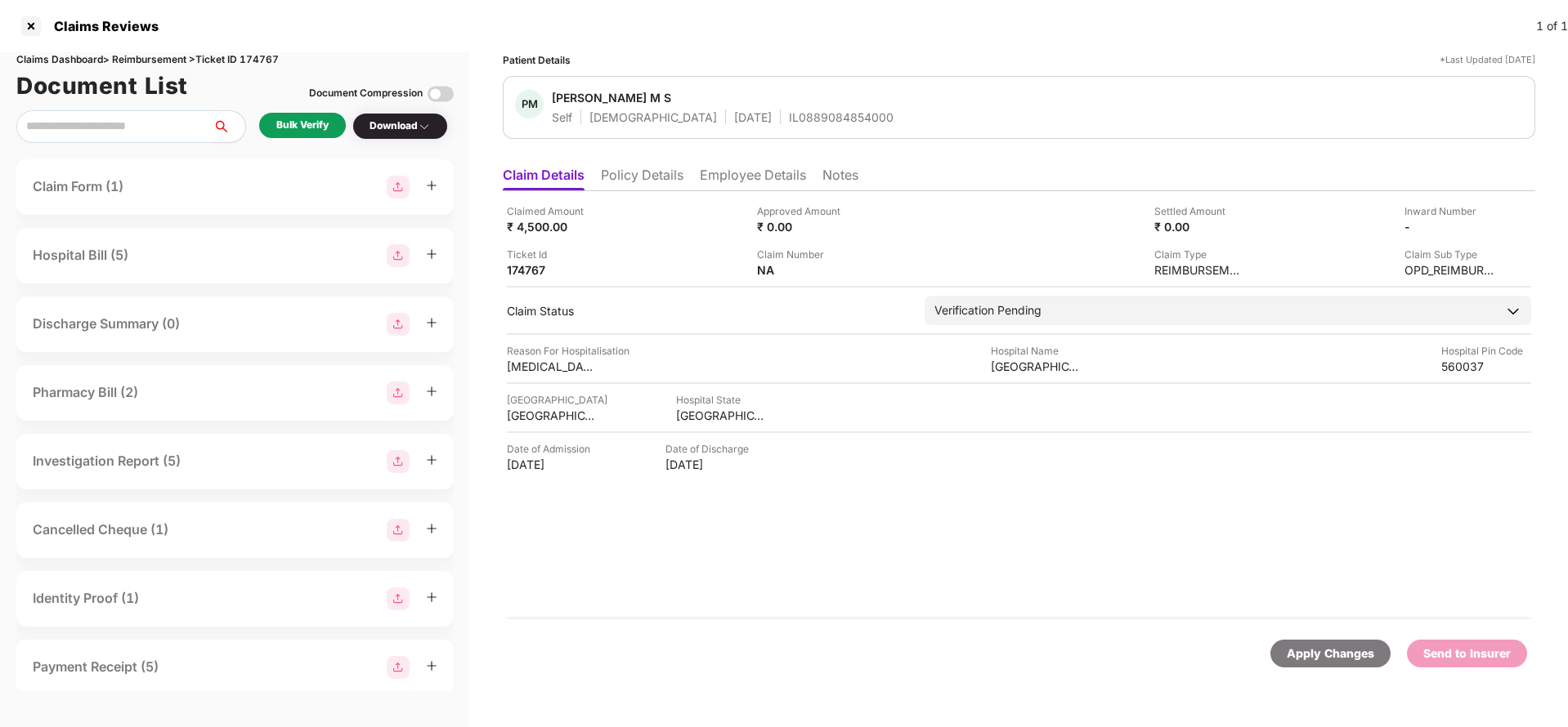
click at [662, 181] on li "Policy Details" at bounding box center [642, 179] width 82 height 24
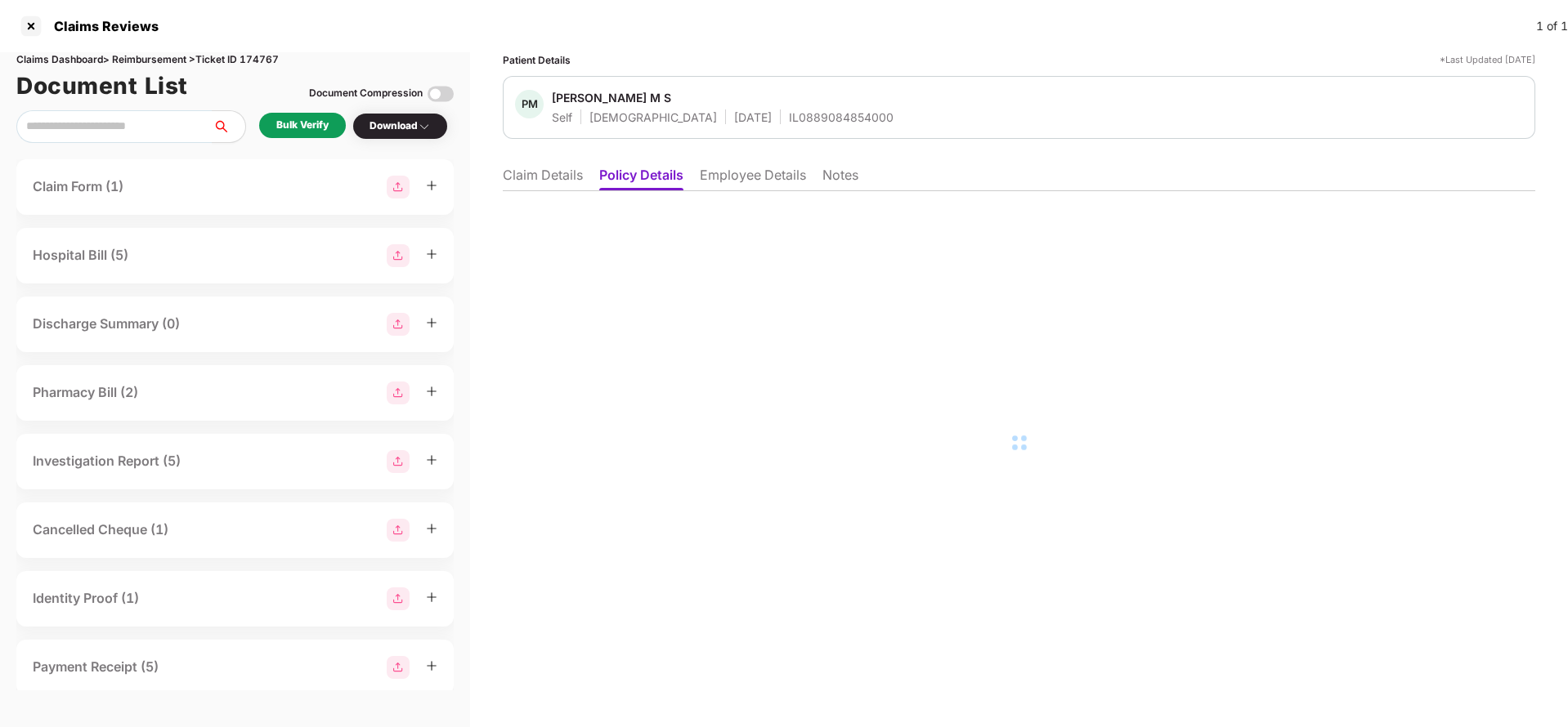
click at [723, 185] on li "Employee Details" at bounding box center [753, 179] width 106 height 24
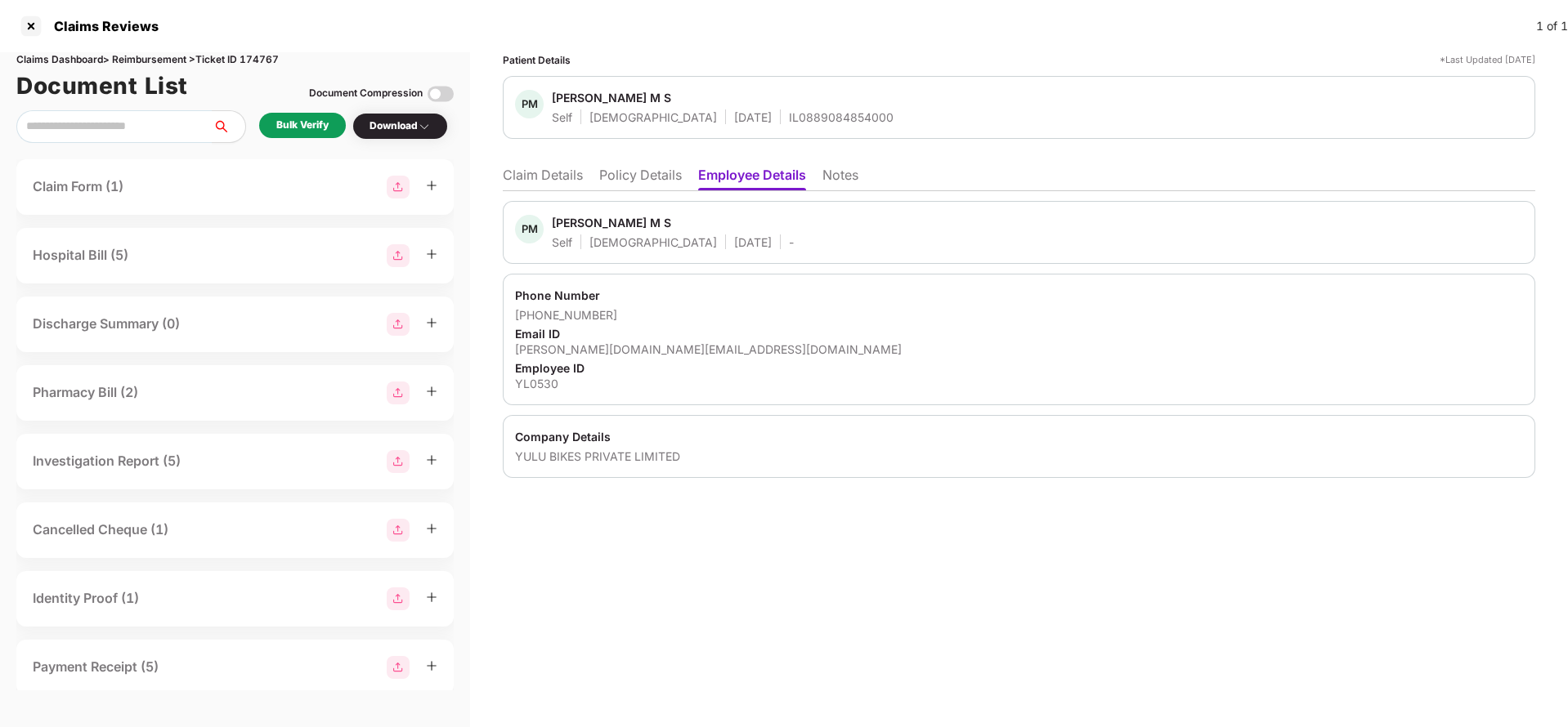
click at [546, 189] on li "Claim Details" at bounding box center [543, 179] width 80 height 24
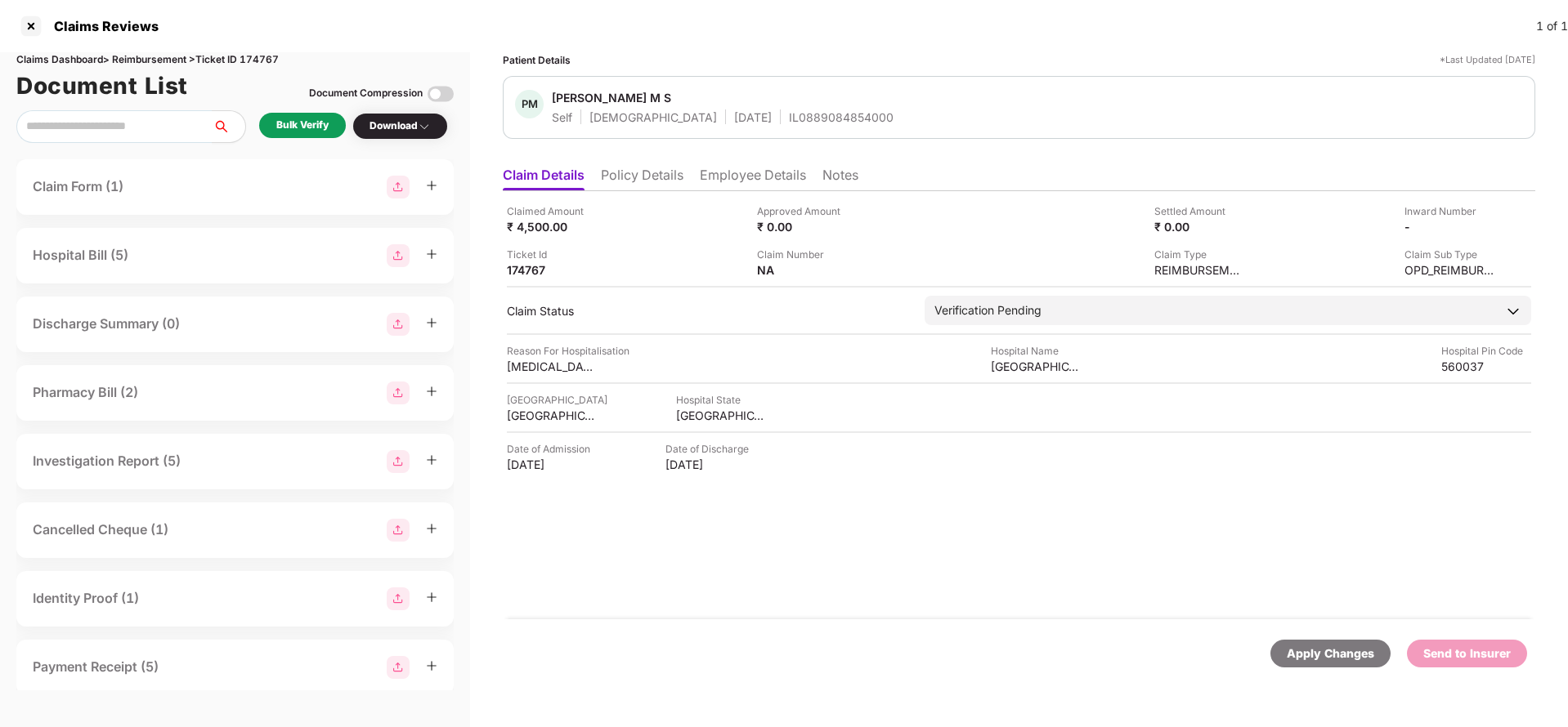
click at [789, 120] on div "IL0889084854000" at bounding box center [842, 117] width 105 height 16
copy div "IL0889084854000"
click at [767, 181] on li "Employee Details" at bounding box center [753, 179] width 106 height 24
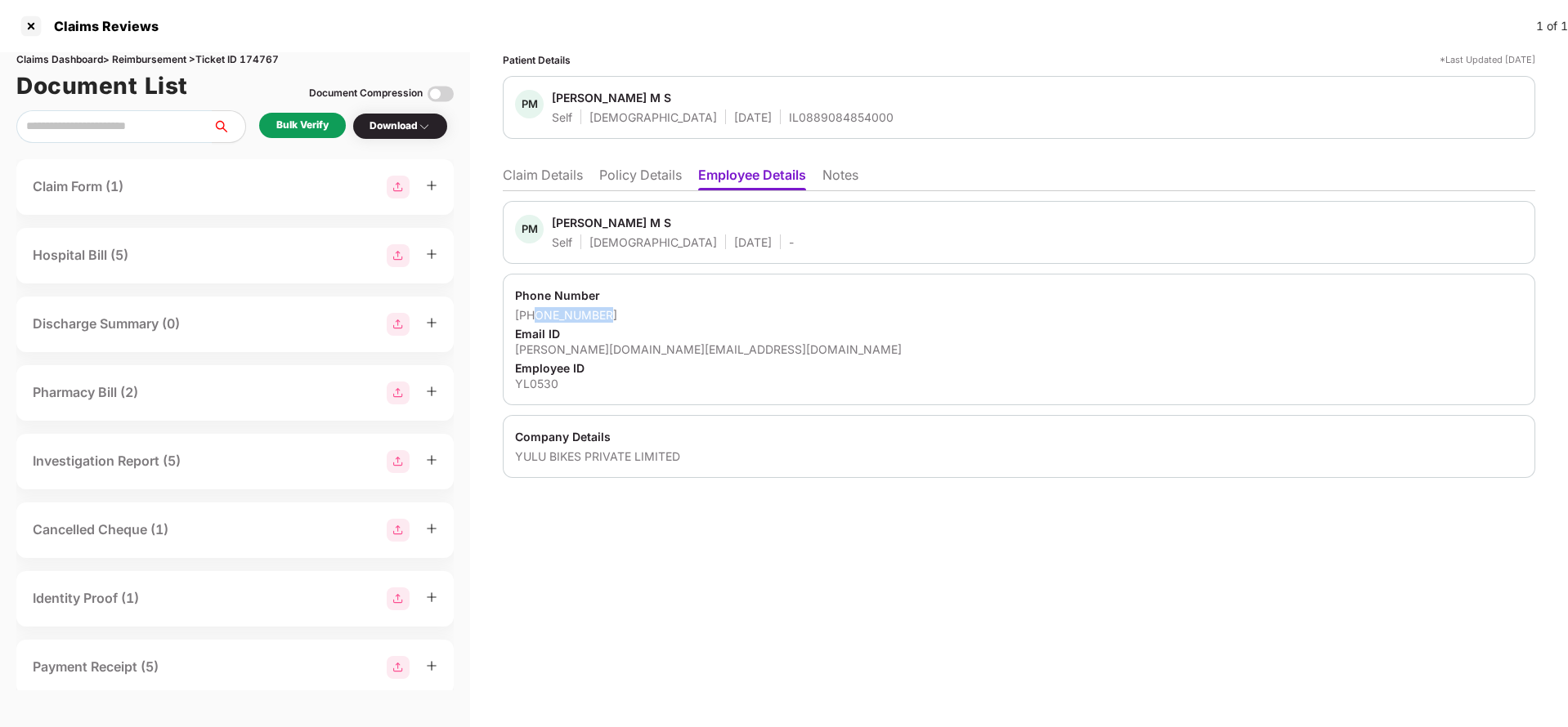
drag, startPoint x: 535, startPoint y: 314, endPoint x: 669, endPoint y: 317, distance: 134.0
click at [669, 317] on div "[PHONE_NUMBER]" at bounding box center [1019, 314] width 1008 height 16
copy div "9844638632"
click at [541, 175] on li "Claim Details" at bounding box center [543, 179] width 80 height 24
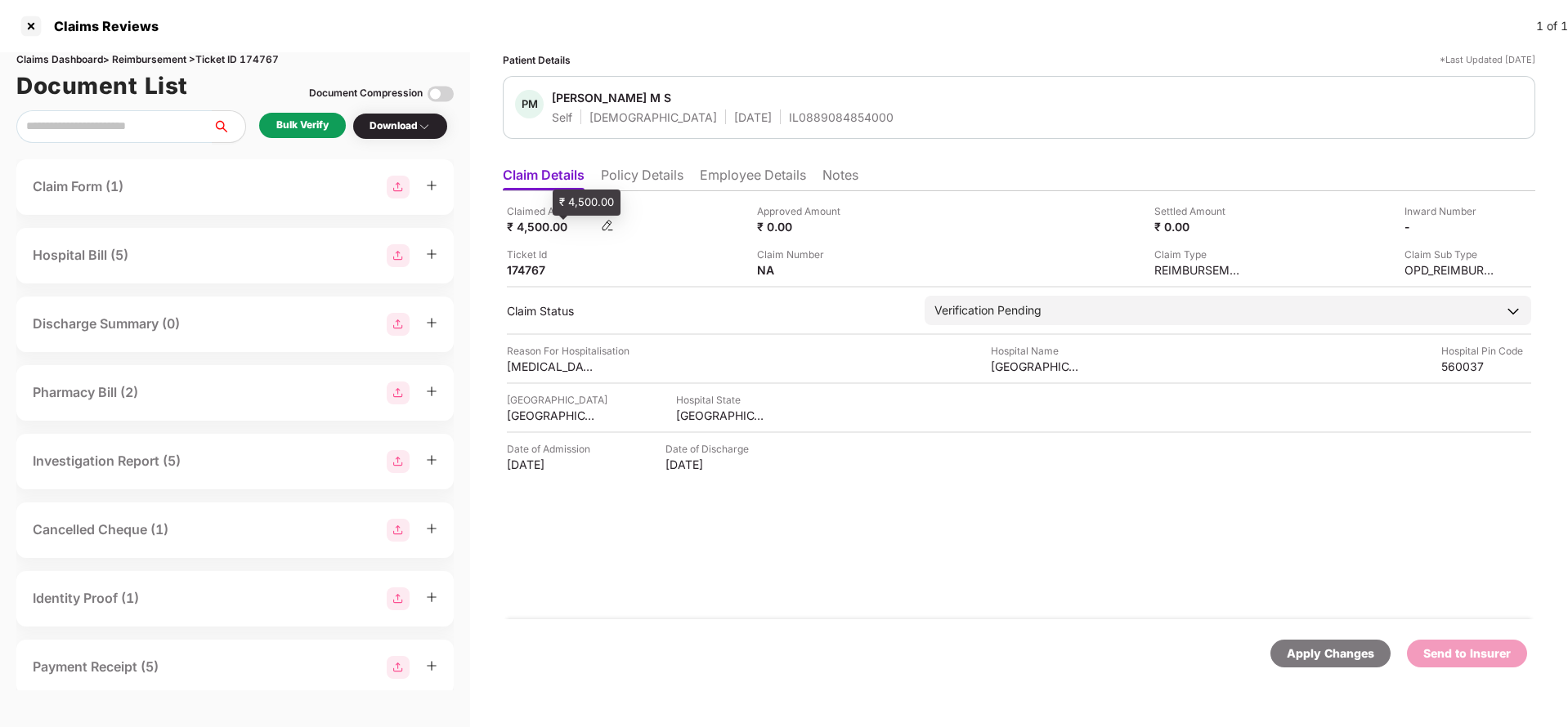
click at [547, 232] on div "₹ 4,500.00" at bounding box center [552, 227] width 90 height 16
copy div "4,500"
click at [1006, 369] on div "[GEOGRAPHIC_DATA]" at bounding box center [1036, 366] width 90 height 16
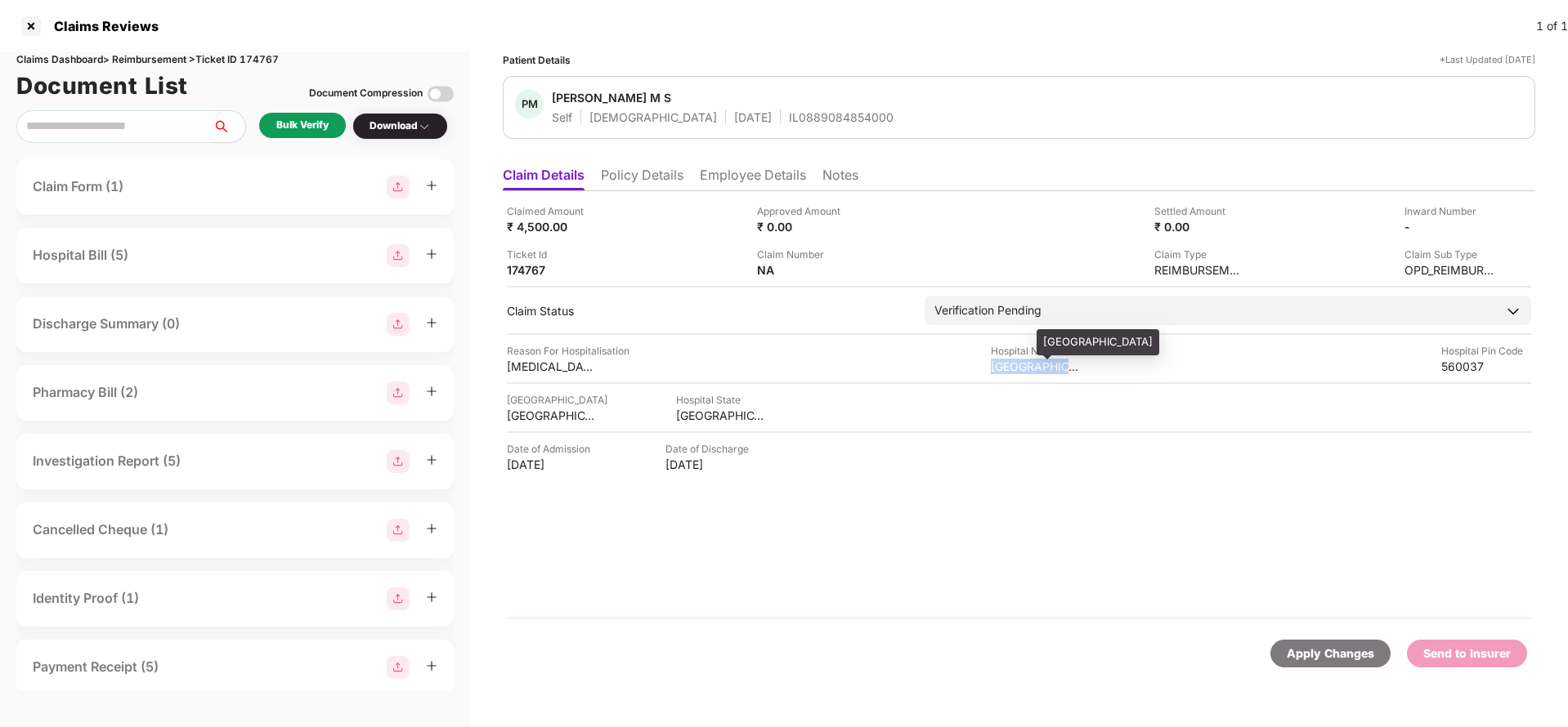
click at [1006, 369] on div "[GEOGRAPHIC_DATA]" at bounding box center [1036, 366] width 90 height 16
copy div "[GEOGRAPHIC_DATA]"
click at [300, 127] on div "Bulk Verify" at bounding box center [302, 125] width 52 height 16
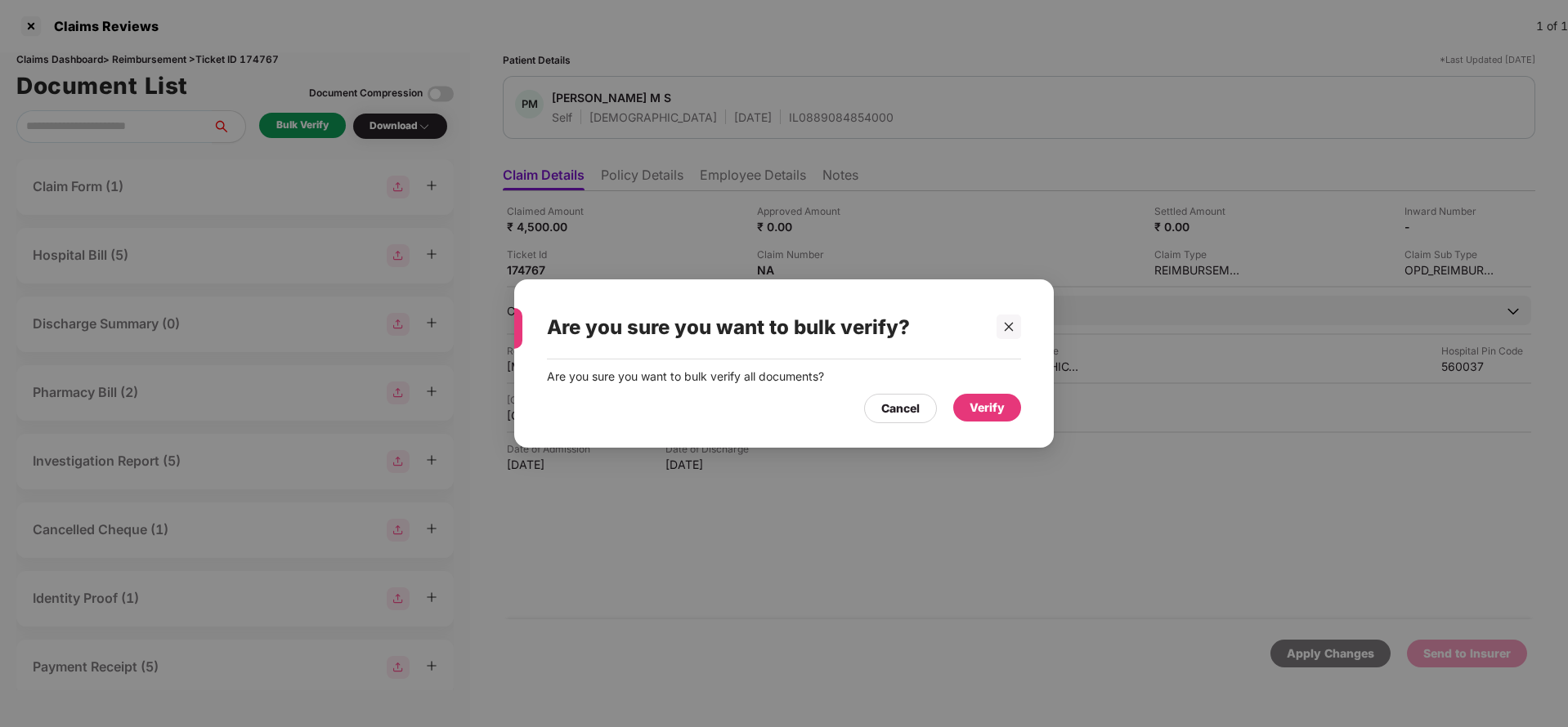
click at [988, 399] on div "Verify" at bounding box center [987, 408] width 35 height 18
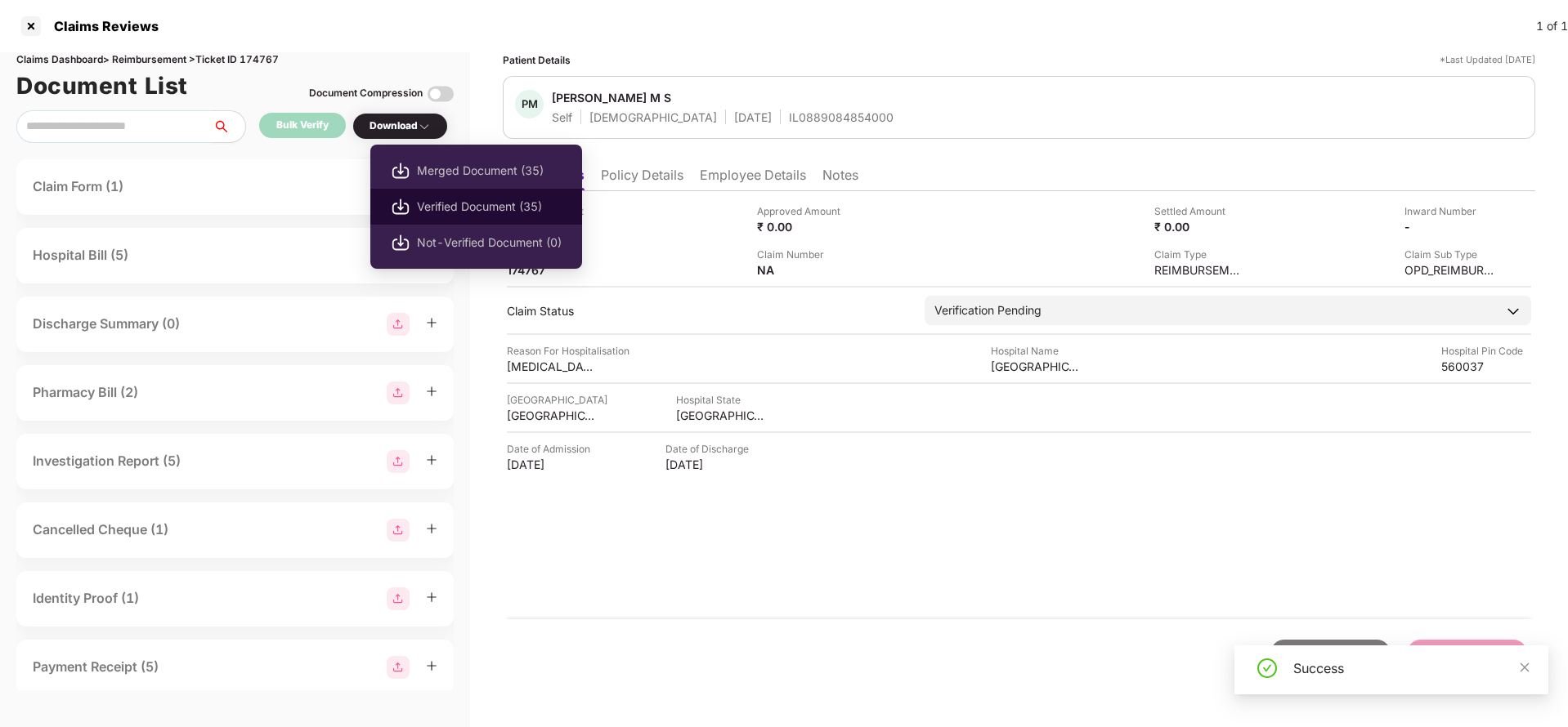
click at [433, 201] on span "Verified Document (35)" at bounding box center [489, 207] width 144 height 18
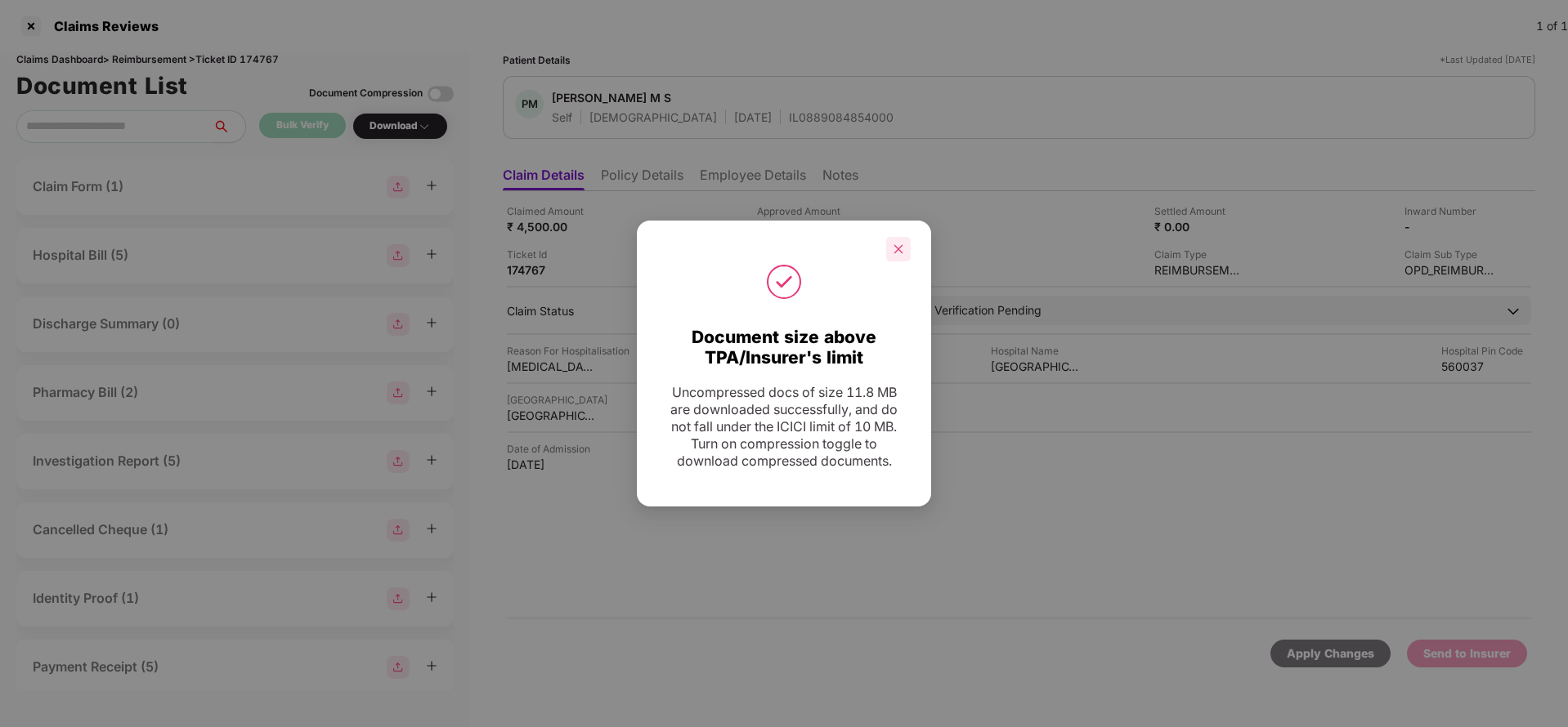
click at [906, 255] on div at bounding box center [898, 249] width 25 height 25
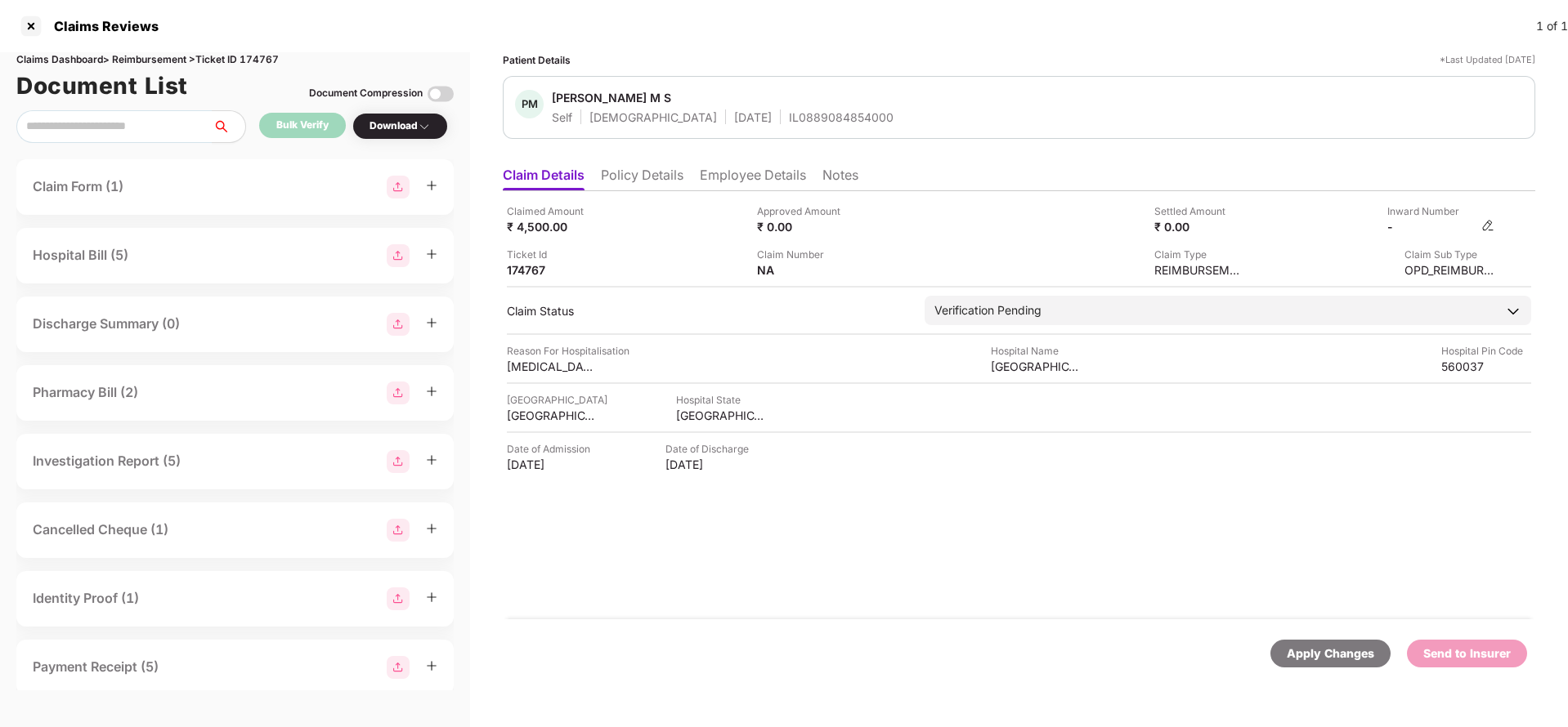
click at [1488, 225] on img at bounding box center [1489, 226] width 13 height 13
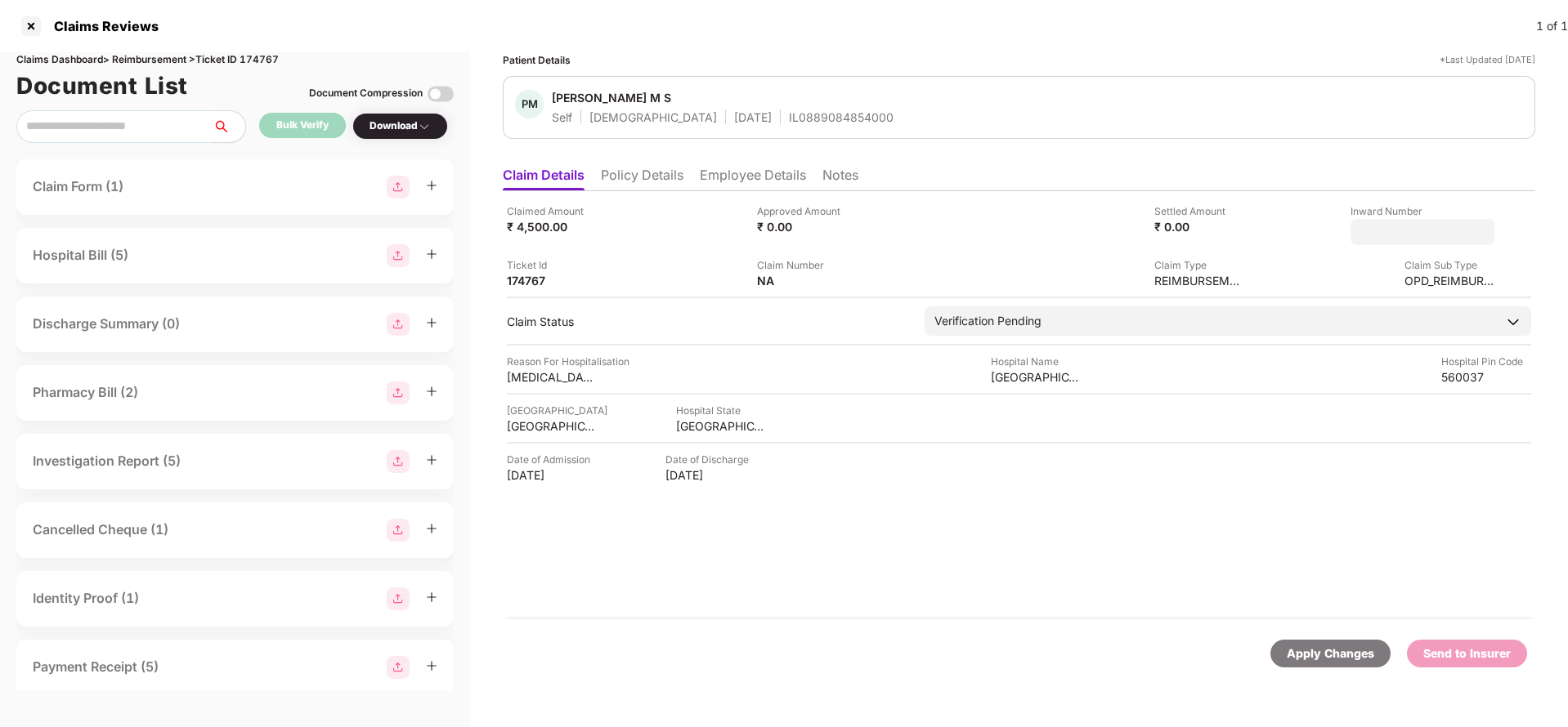
type input "**********"
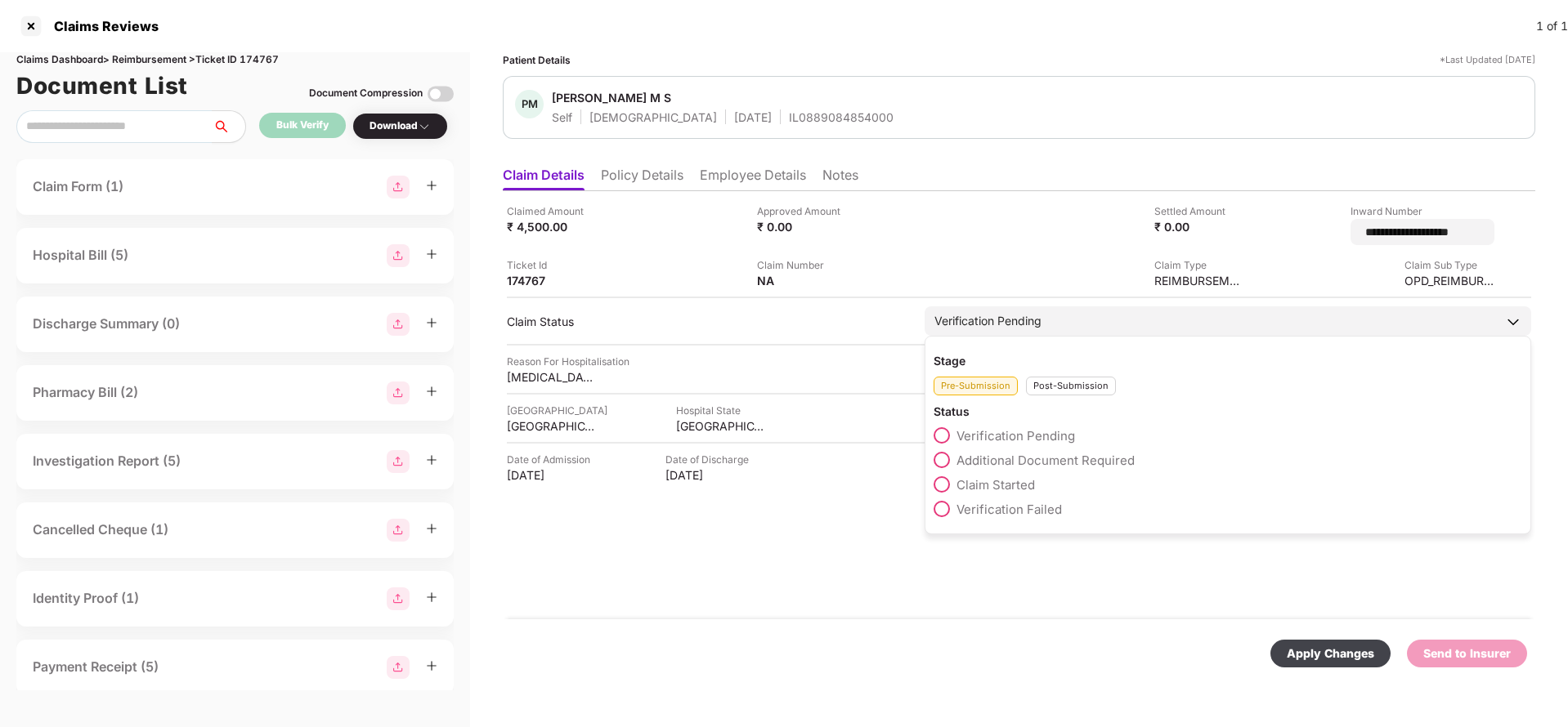
click at [1028, 312] on div "Verification Pending" at bounding box center [988, 321] width 107 height 18
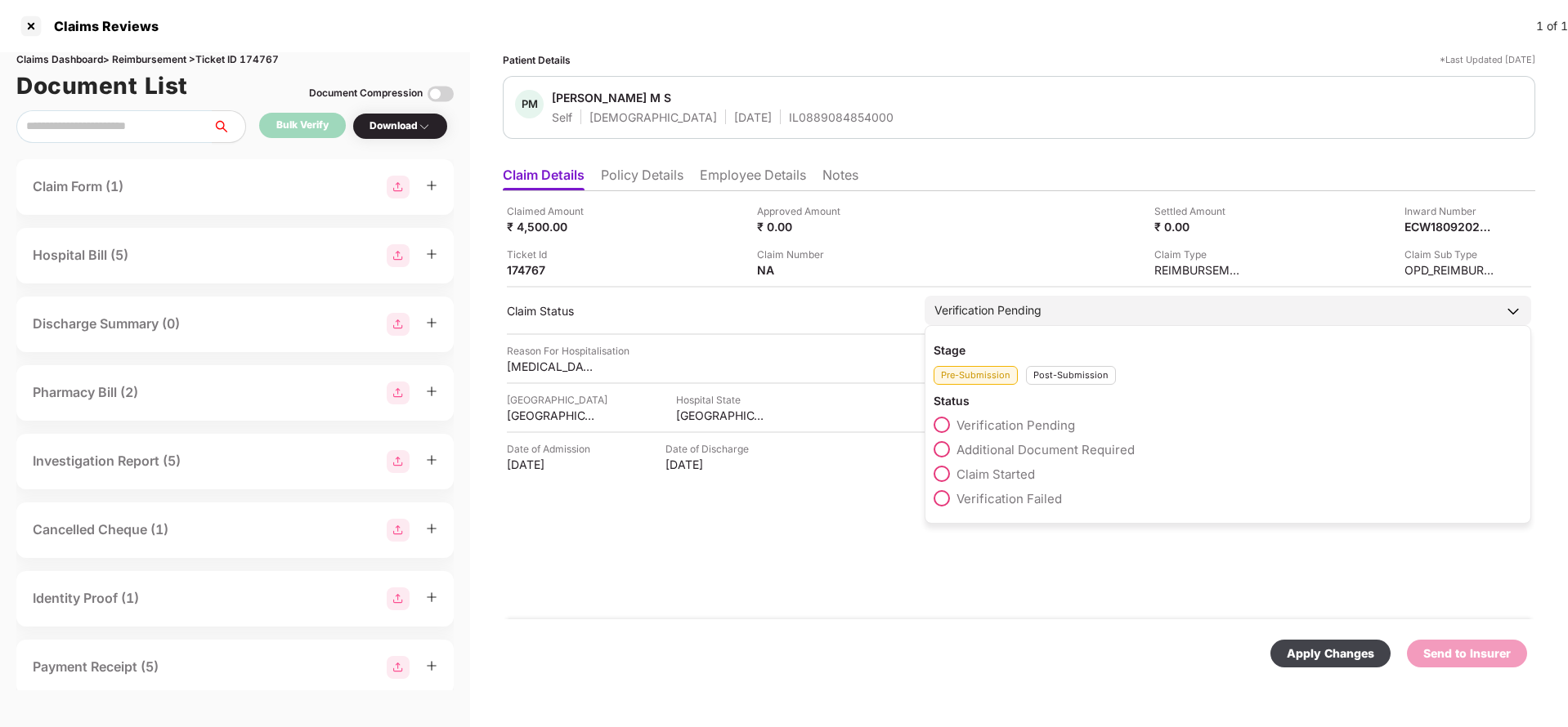
click at [1077, 385] on div "Stage Pre-Submission Post-Submission Status Verification Pending Additional Doc…" at bounding box center [1228, 424] width 607 height 198
click at [1082, 377] on div "Post-Submission" at bounding box center [1071, 375] width 90 height 19
click at [1035, 448] on span "Claim Under Process" at bounding box center [1018, 449] width 123 height 16
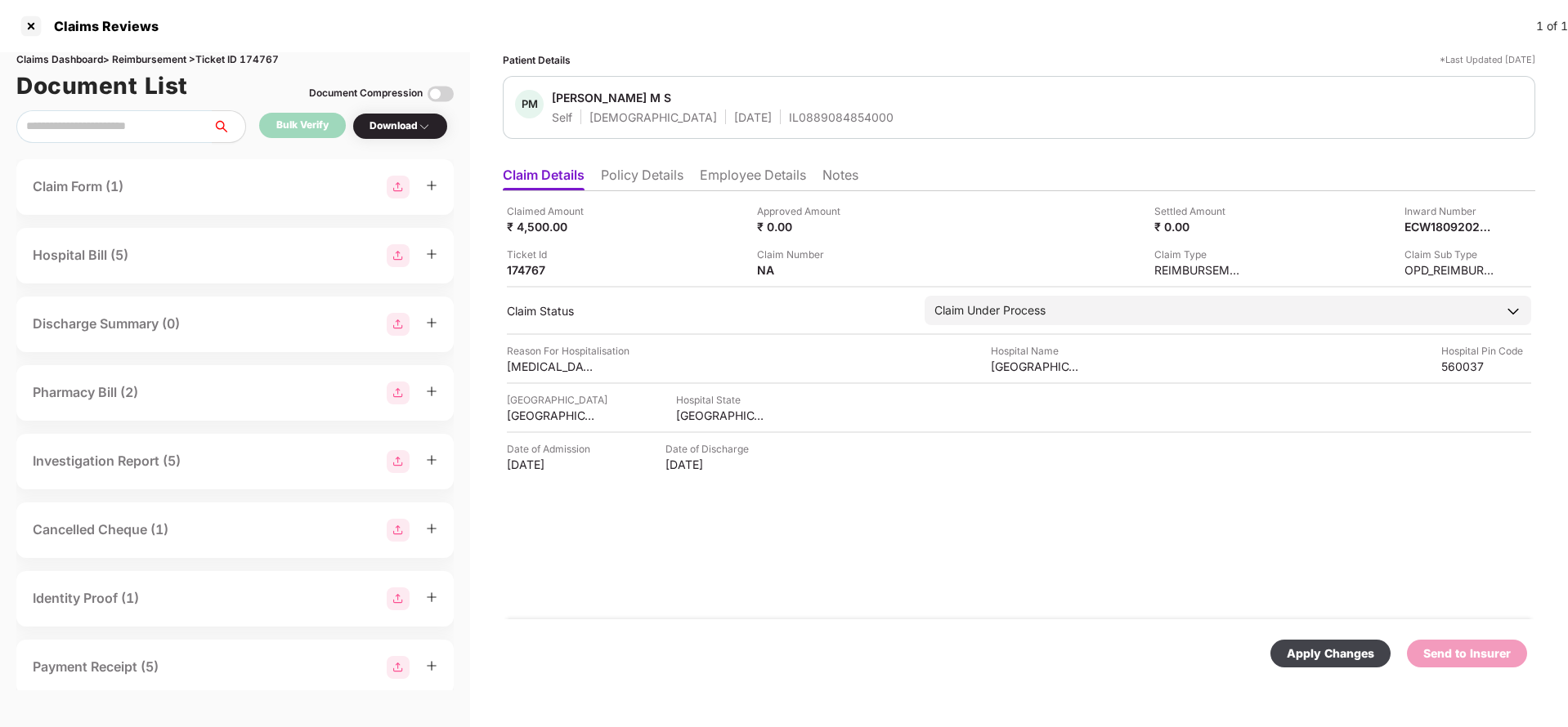
click at [1346, 655] on div "Apply Changes" at bounding box center [1331, 654] width 88 height 18
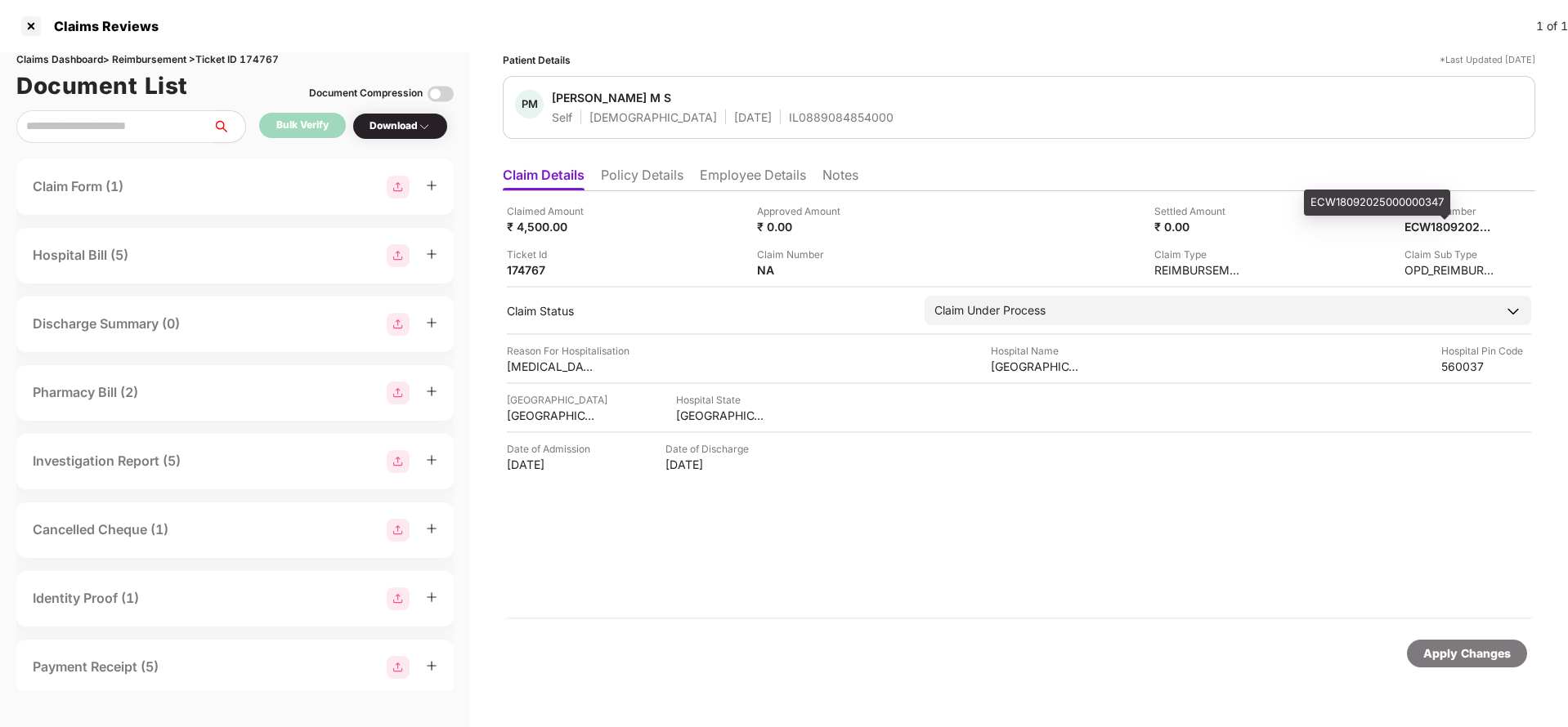
click at [1436, 214] on div "ECW18092025000000347" at bounding box center [1377, 203] width 146 height 26
copy div "ECW18092025000000347"
click at [1436, 214] on div "Inward Number" at bounding box center [1449, 211] width 90 height 16
click at [1440, 222] on div "ECW18092025000000347" at bounding box center [1433, 227] width 90 height 16
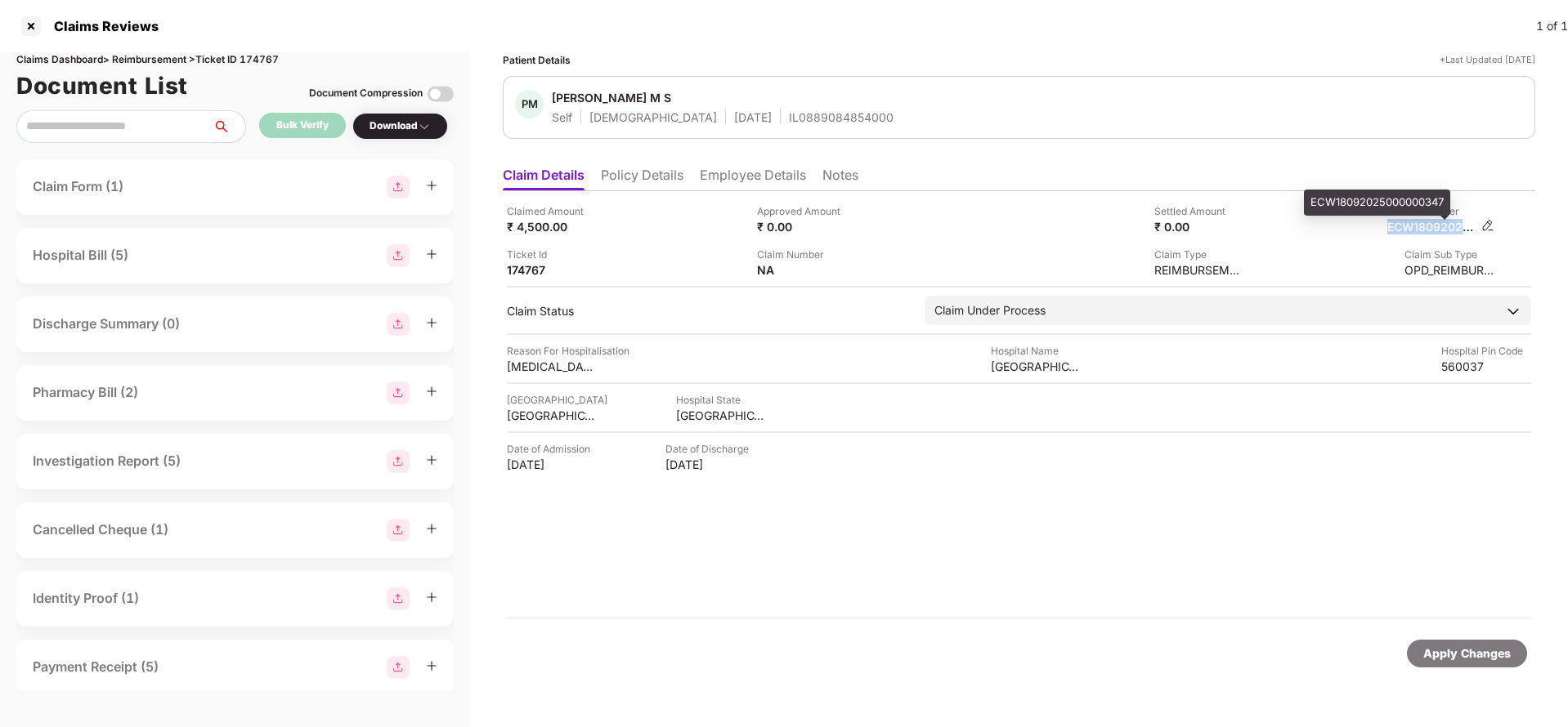
click at [1440, 222] on div "ECW18092025000000347" at bounding box center [1433, 227] width 90 height 16
copy div
click at [789, 115] on div "IL0889084854000" at bounding box center [842, 117] width 105 height 16
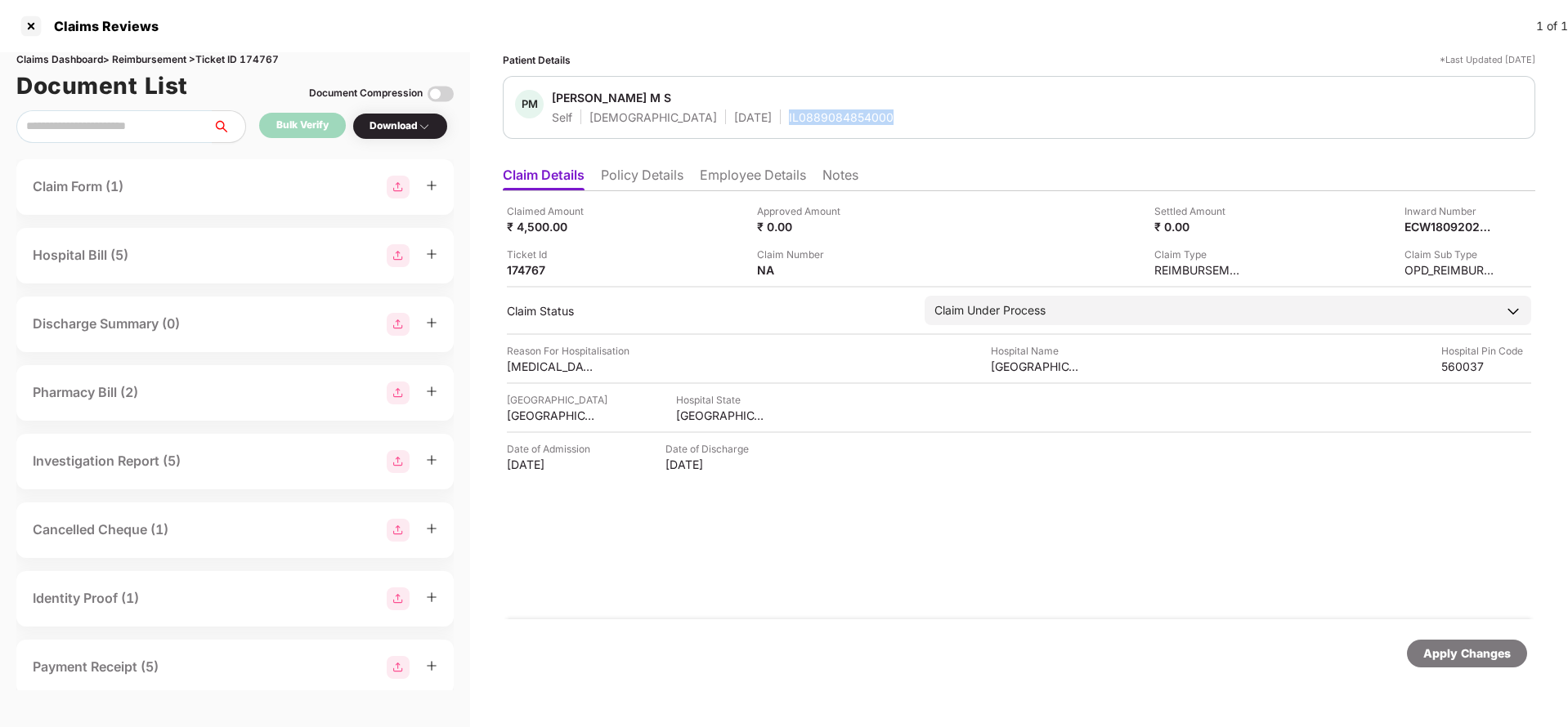
copy div "IL0889084854000"
click at [1467, 661] on div "Apply Changes" at bounding box center [1467, 654] width 88 height 18
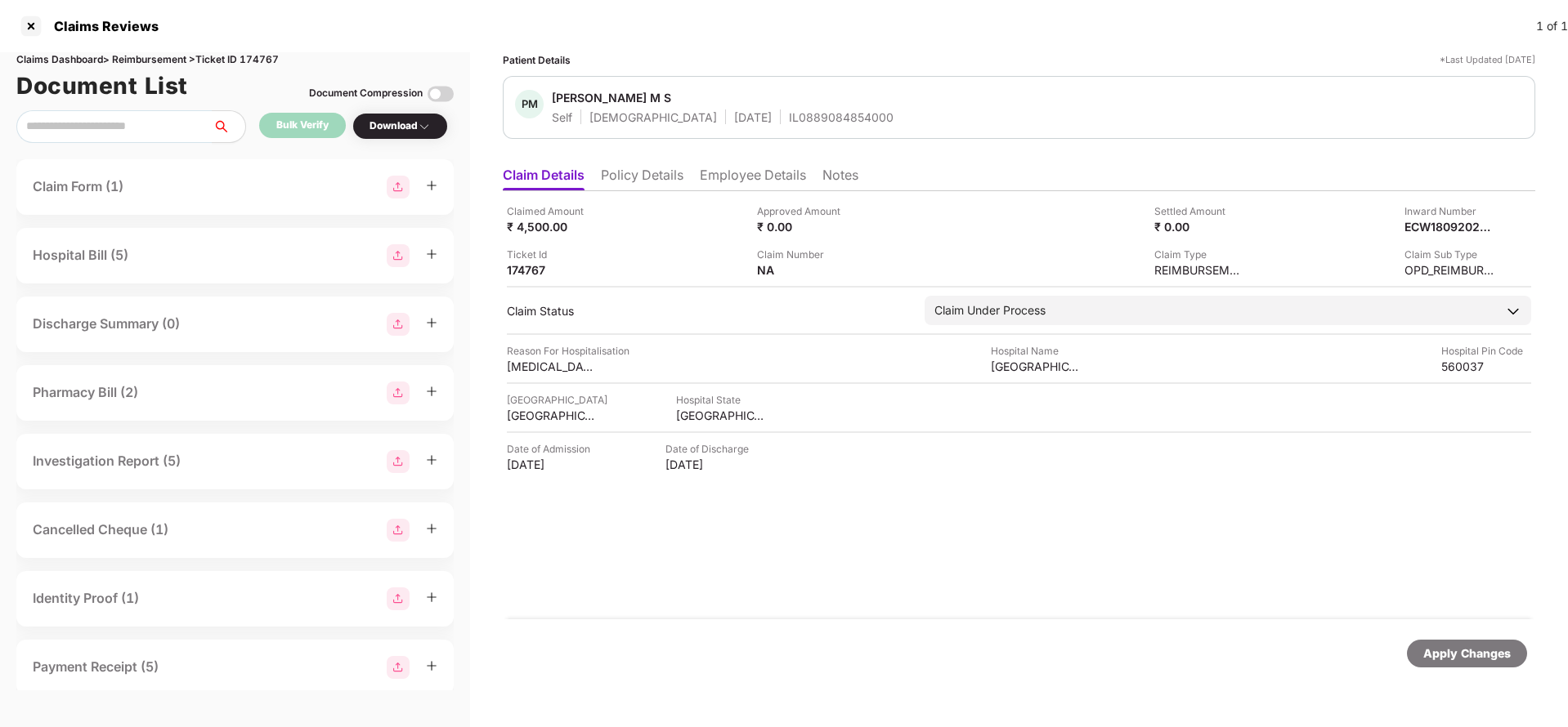
click at [266, 61] on div "Claims Dashboard > Reimbursement > Ticket ID 174767" at bounding box center [235, 59] width 438 height 16
copy div "174767"
click at [1474, 660] on div "Apply Changes" at bounding box center [1467, 654] width 88 height 18
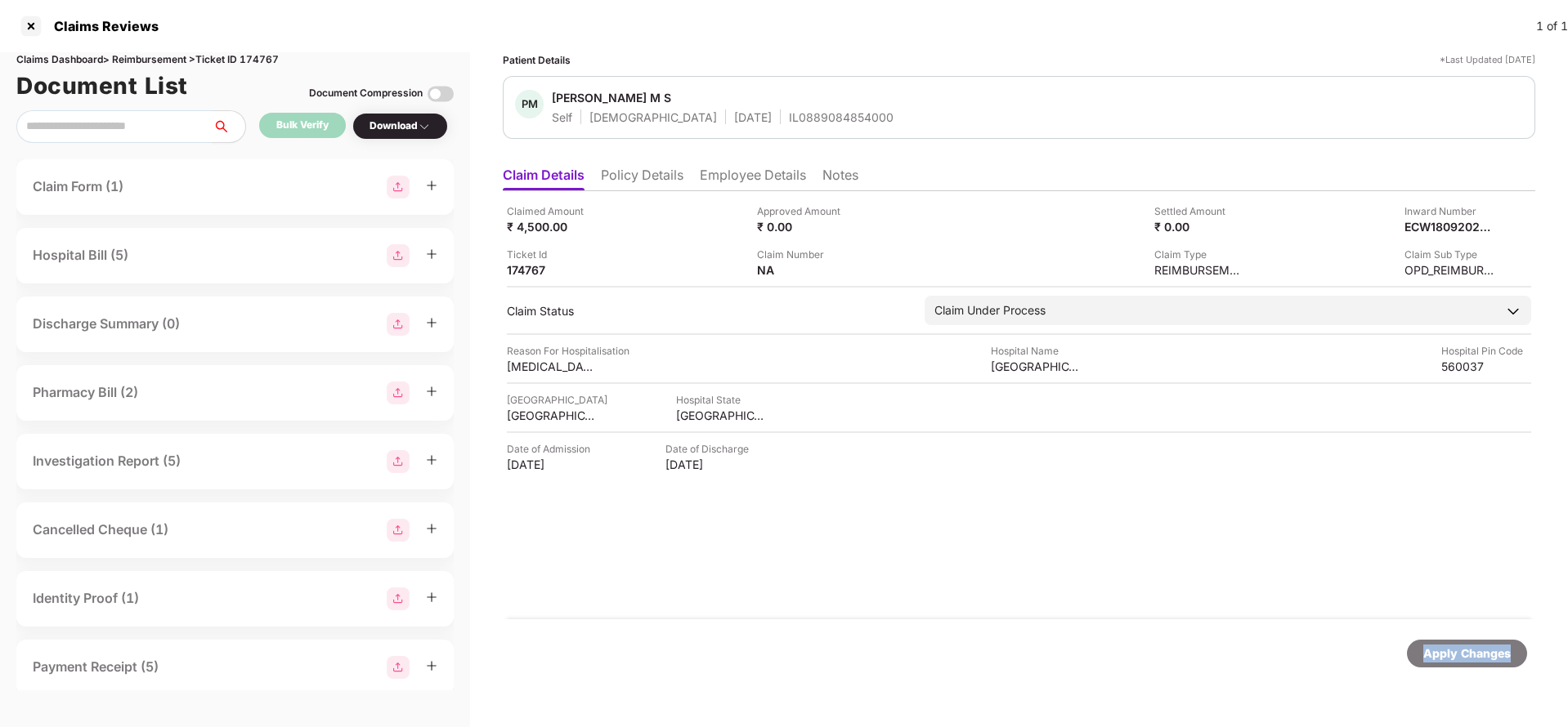
click at [1474, 660] on div "Apply Changes" at bounding box center [1467, 654] width 88 height 18
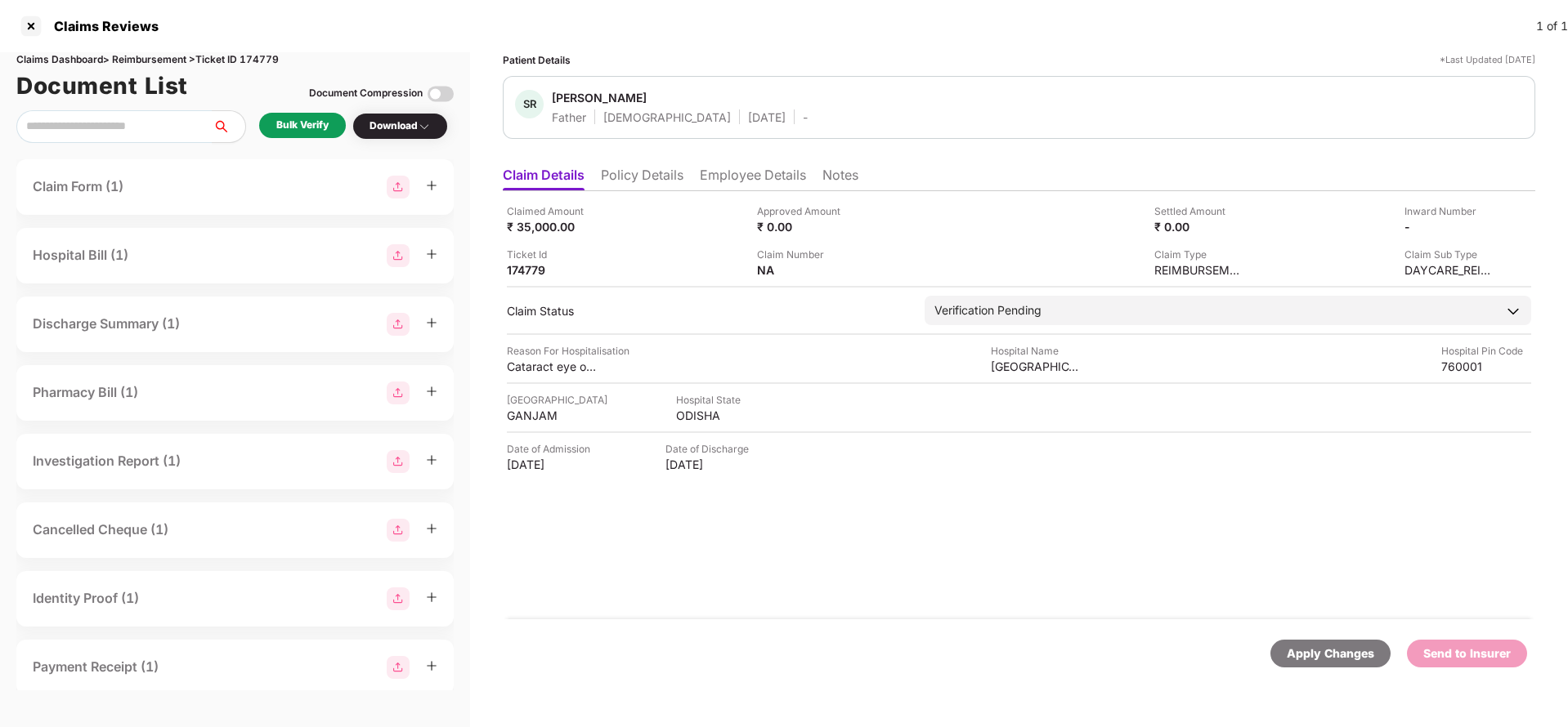
click at [647, 178] on li "Policy Details" at bounding box center [642, 179] width 82 height 24
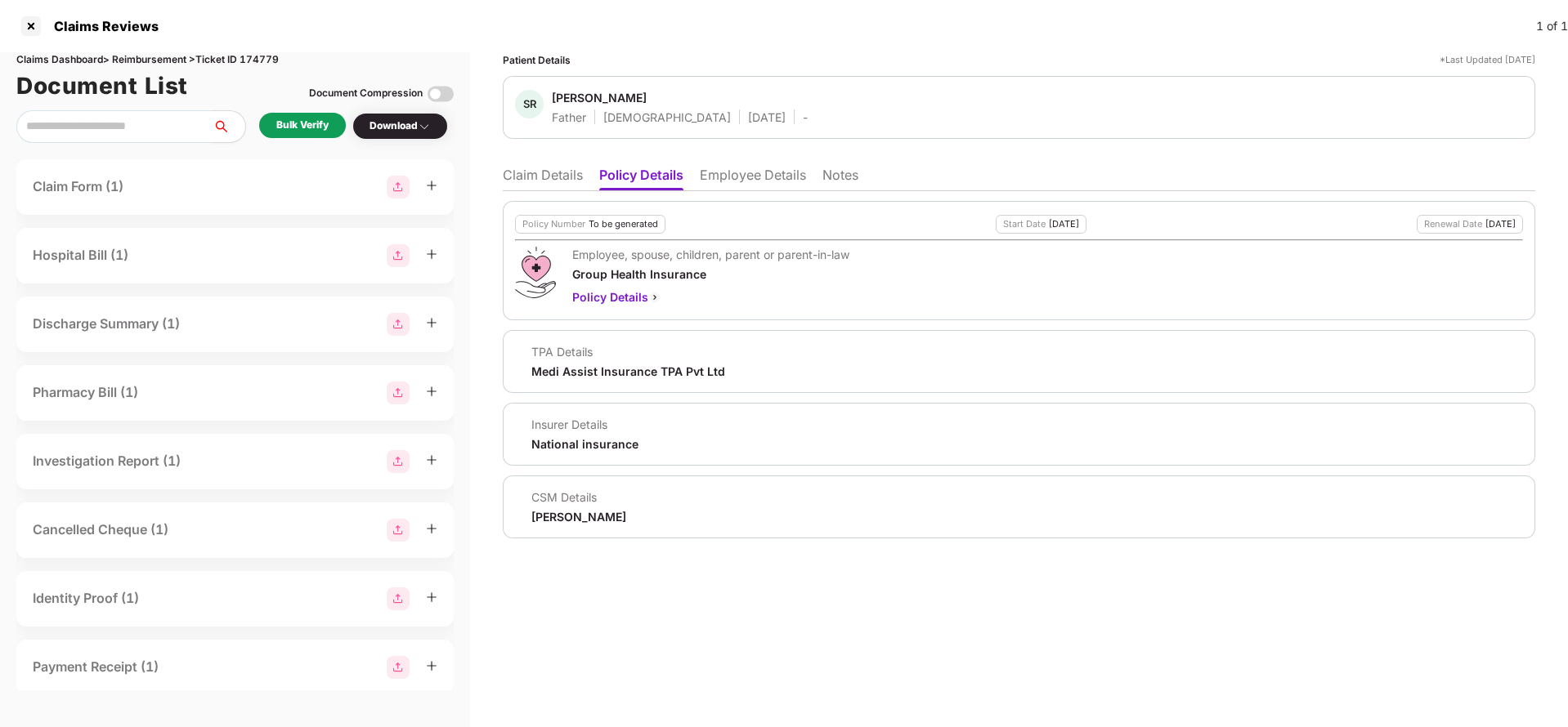
click at [571, 179] on li "Claim Details" at bounding box center [543, 179] width 80 height 24
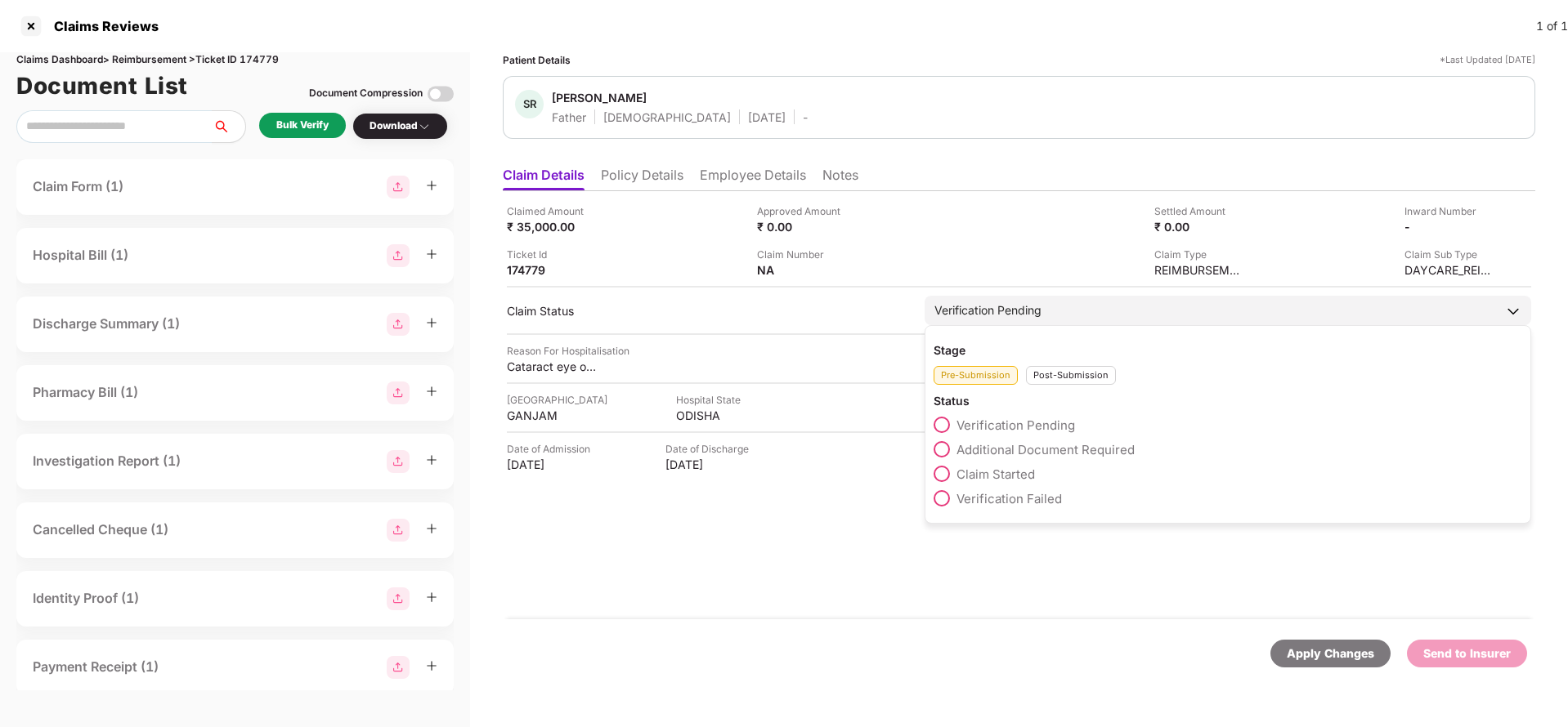
click at [1020, 474] on span "Claim Started" at bounding box center [996, 474] width 79 height 16
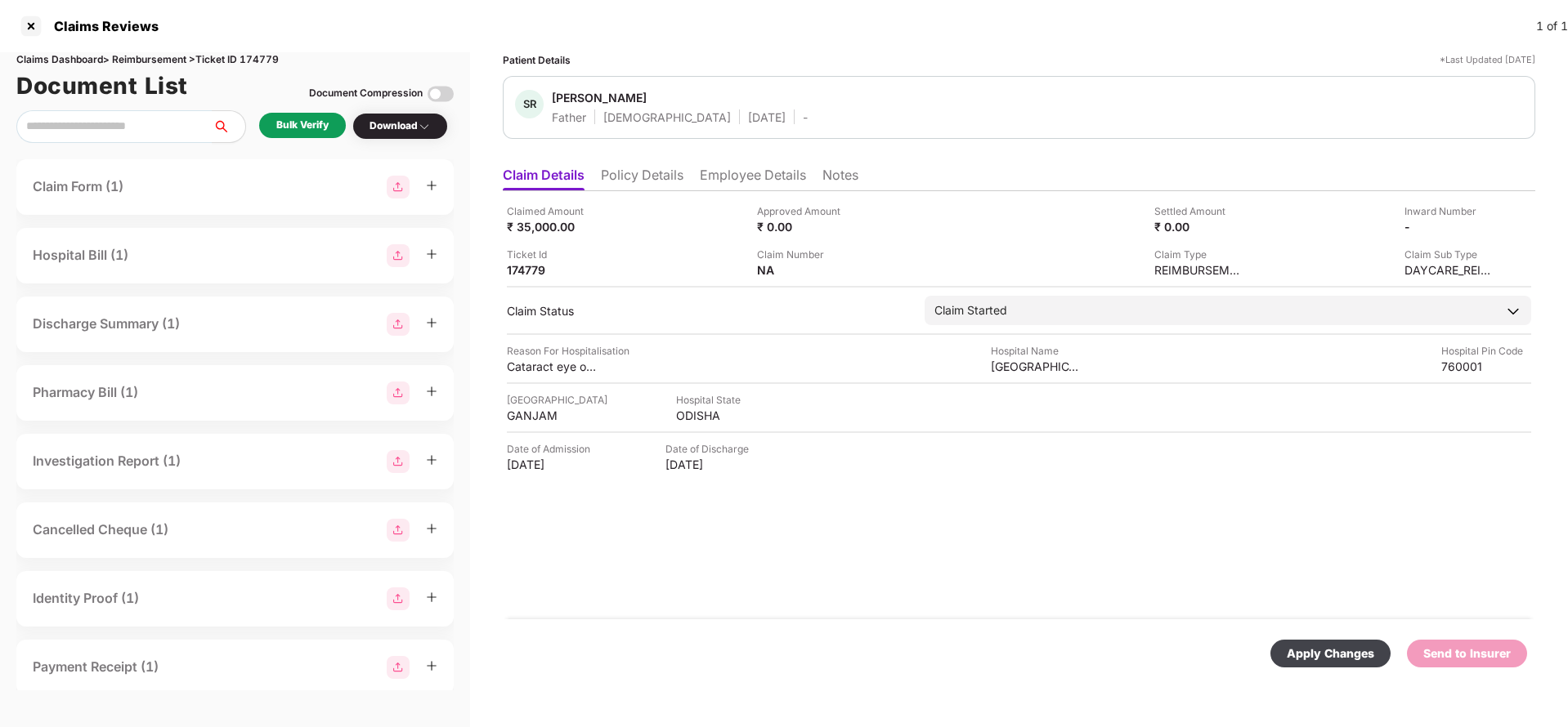
click at [1330, 641] on div "Apply Changes" at bounding box center [1331, 654] width 121 height 27
click at [651, 183] on li "Policy Details" at bounding box center [642, 179] width 82 height 24
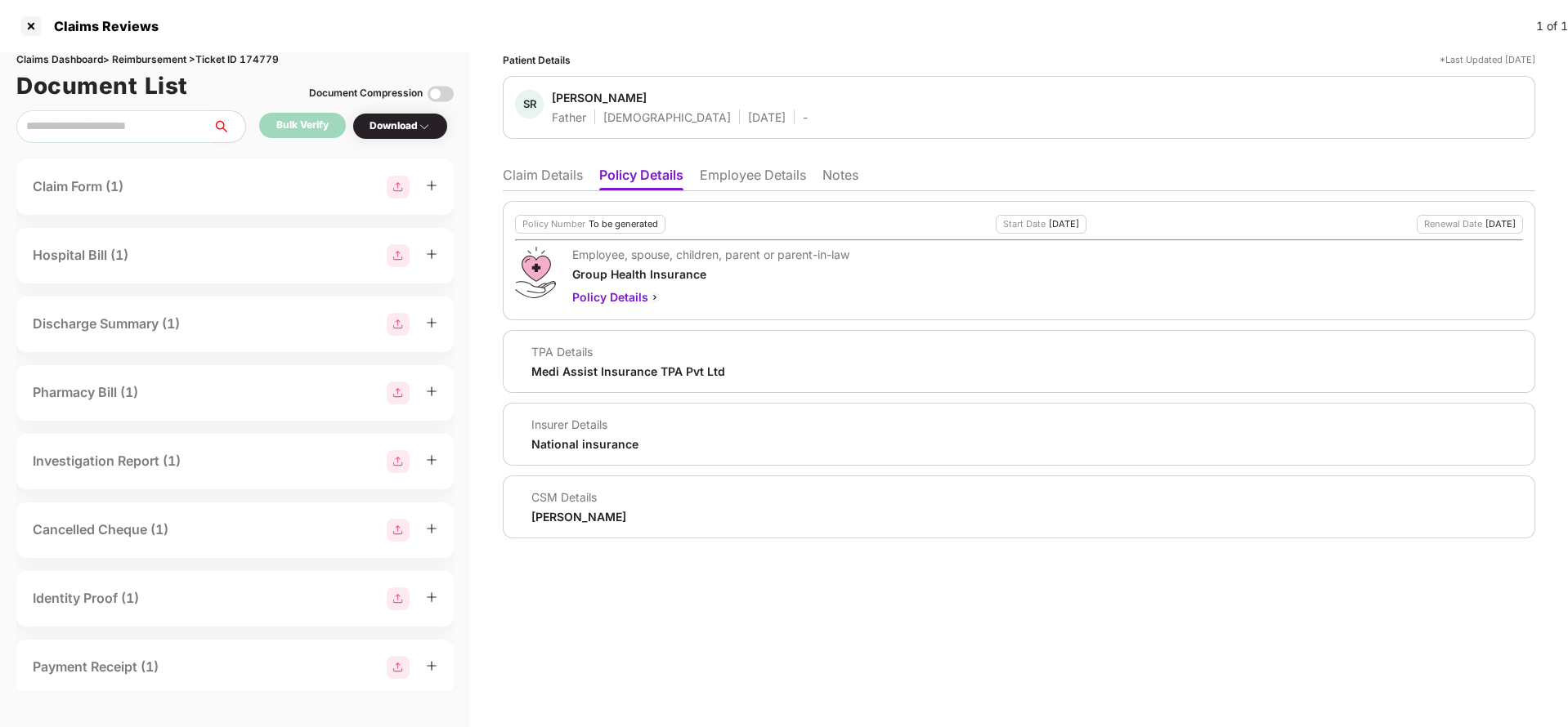
click at [538, 172] on li "Claim Details" at bounding box center [543, 179] width 80 height 24
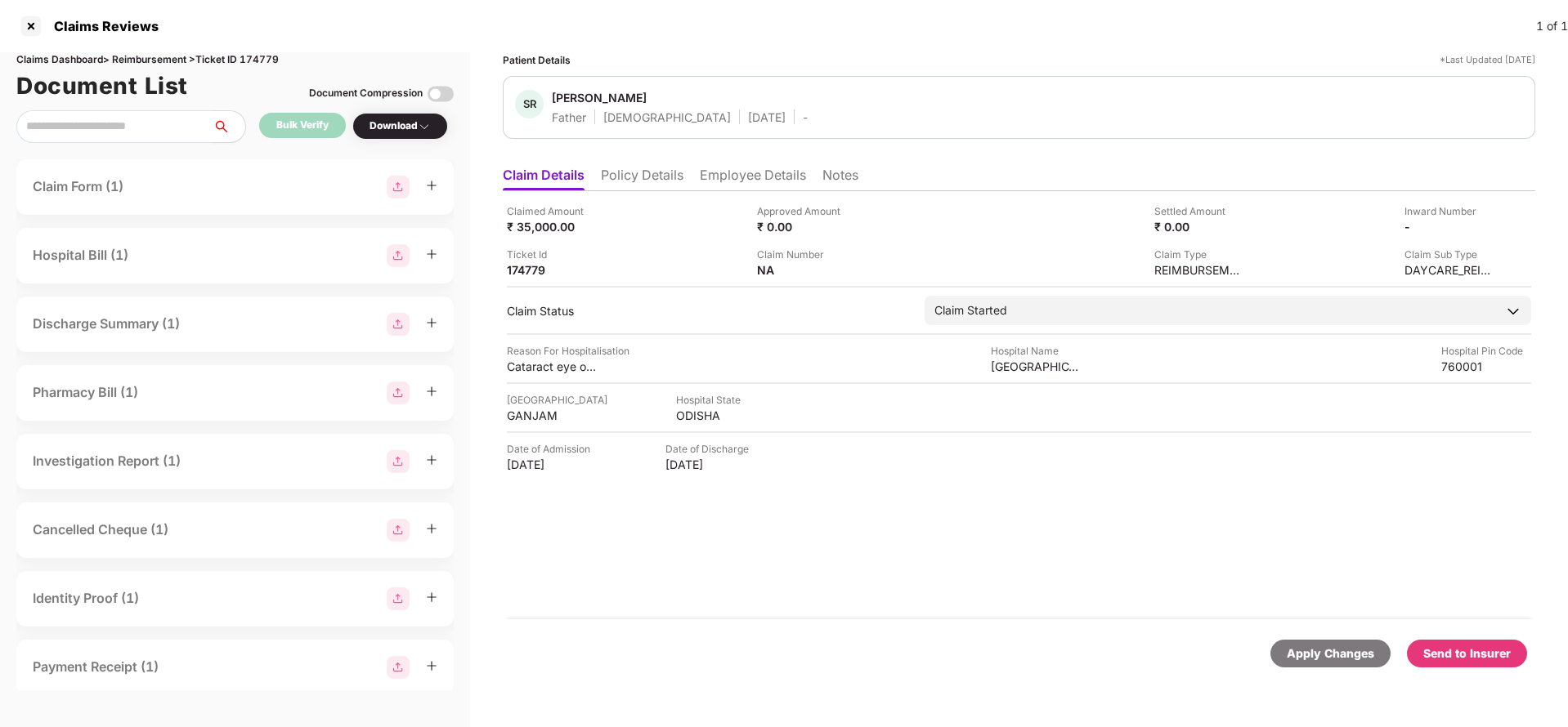
click at [637, 180] on li "Policy Details" at bounding box center [642, 179] width 82 height 24
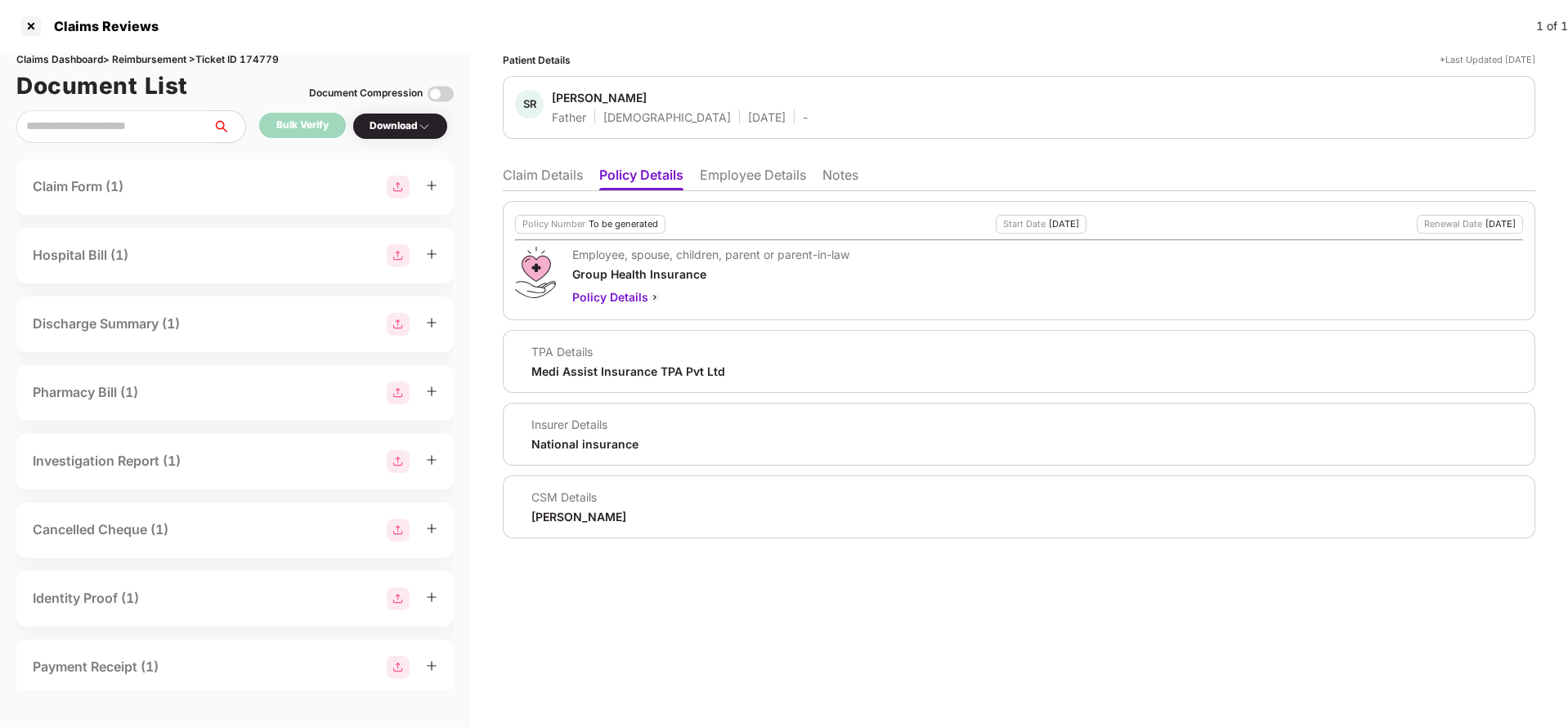
click at [535, 180] on li "Claim Details" at bounding box center [543, 179] width 80 height 24
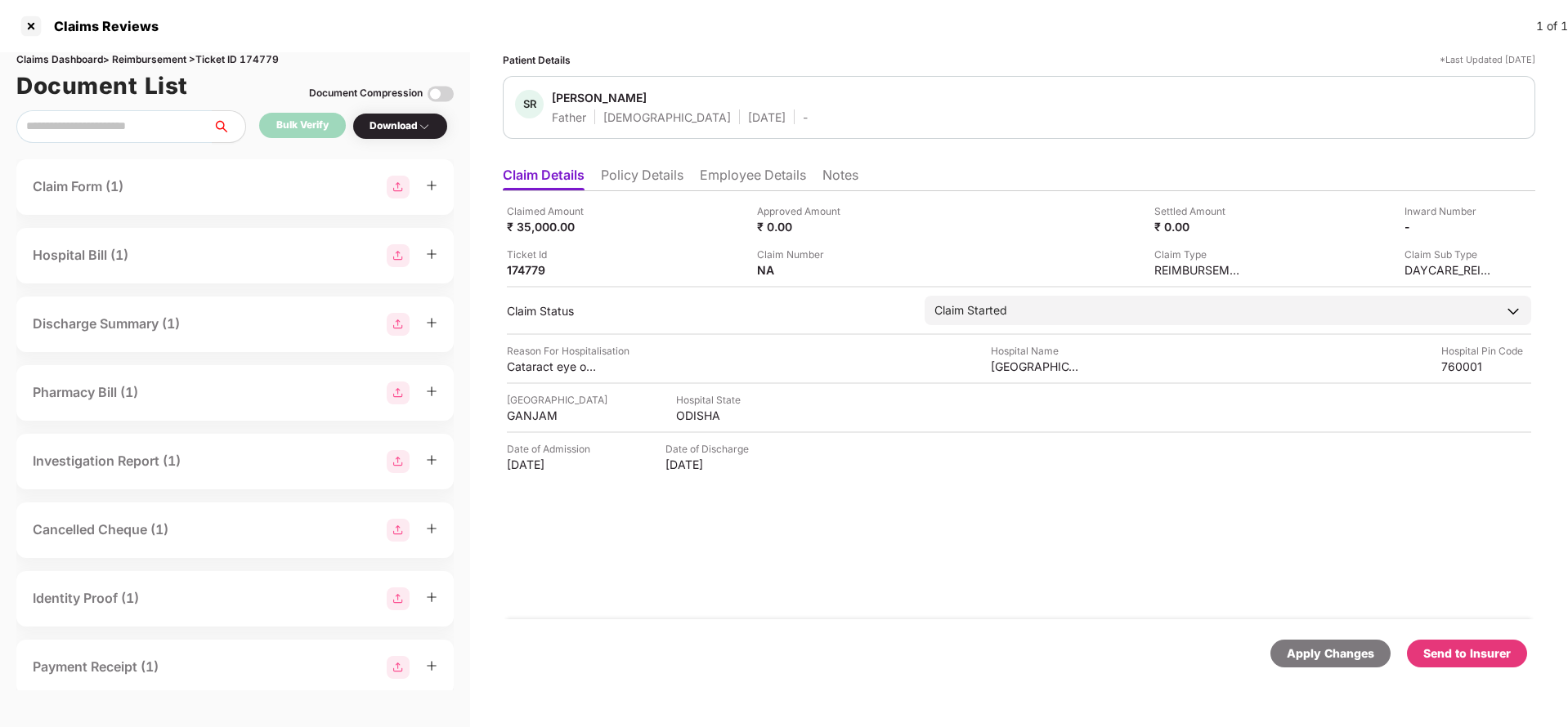
click at [666, 175] on li "Policy Details" at bounding box center [642, 179] width 82 height 24
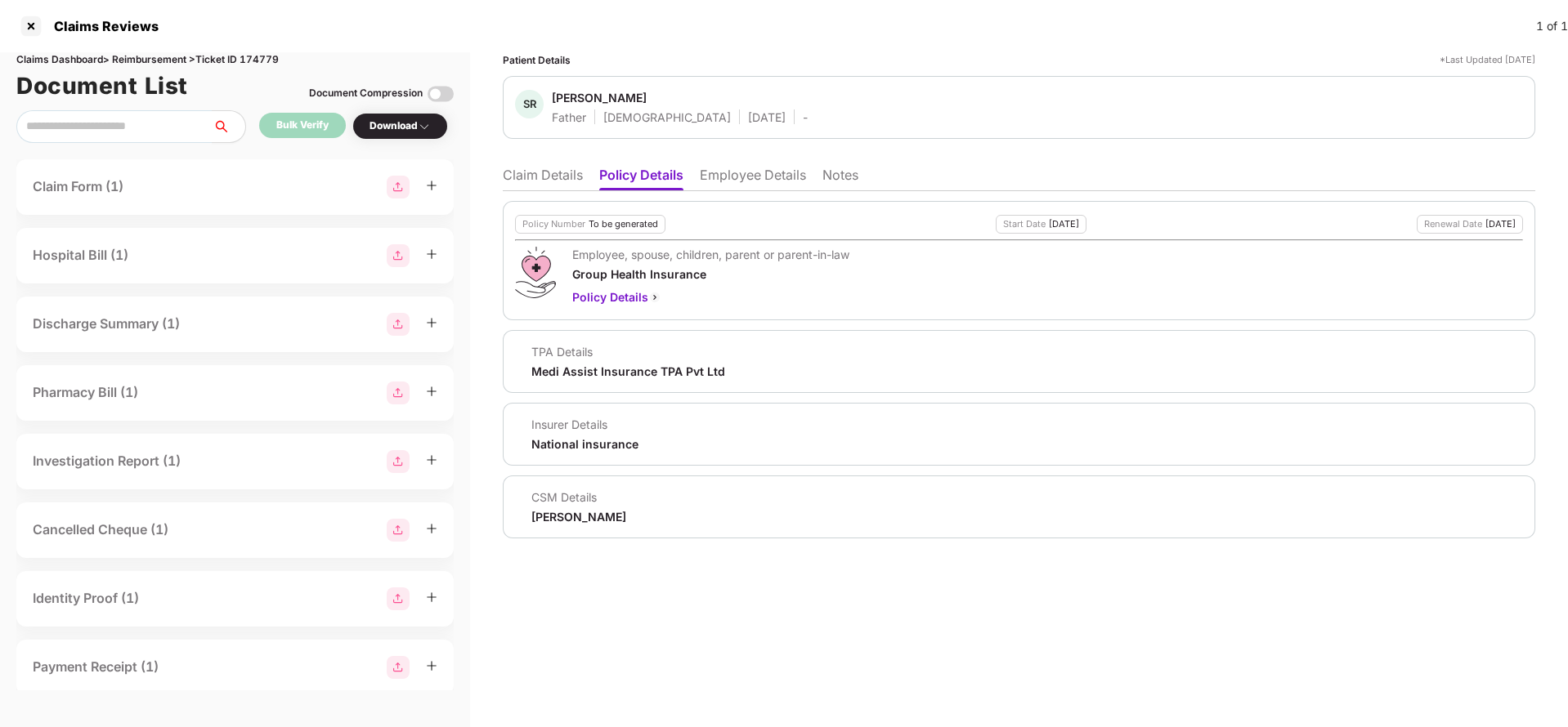
click at [545, 184] on li "Claim Details" at bounding box center [543, 179] width 80 height 24
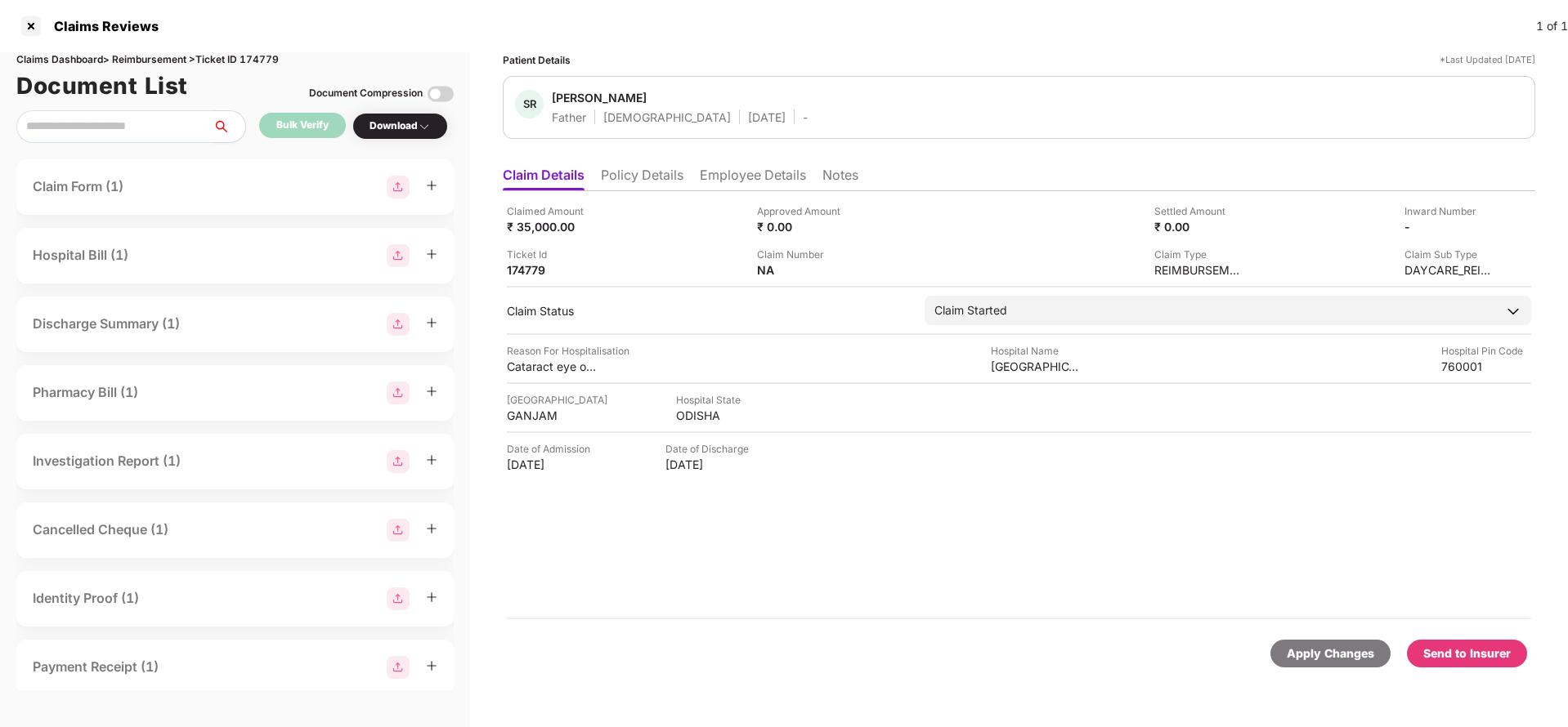
click at [743, 179] on li "Employee Details" at bounding box center [753, 179] width 106 height 24
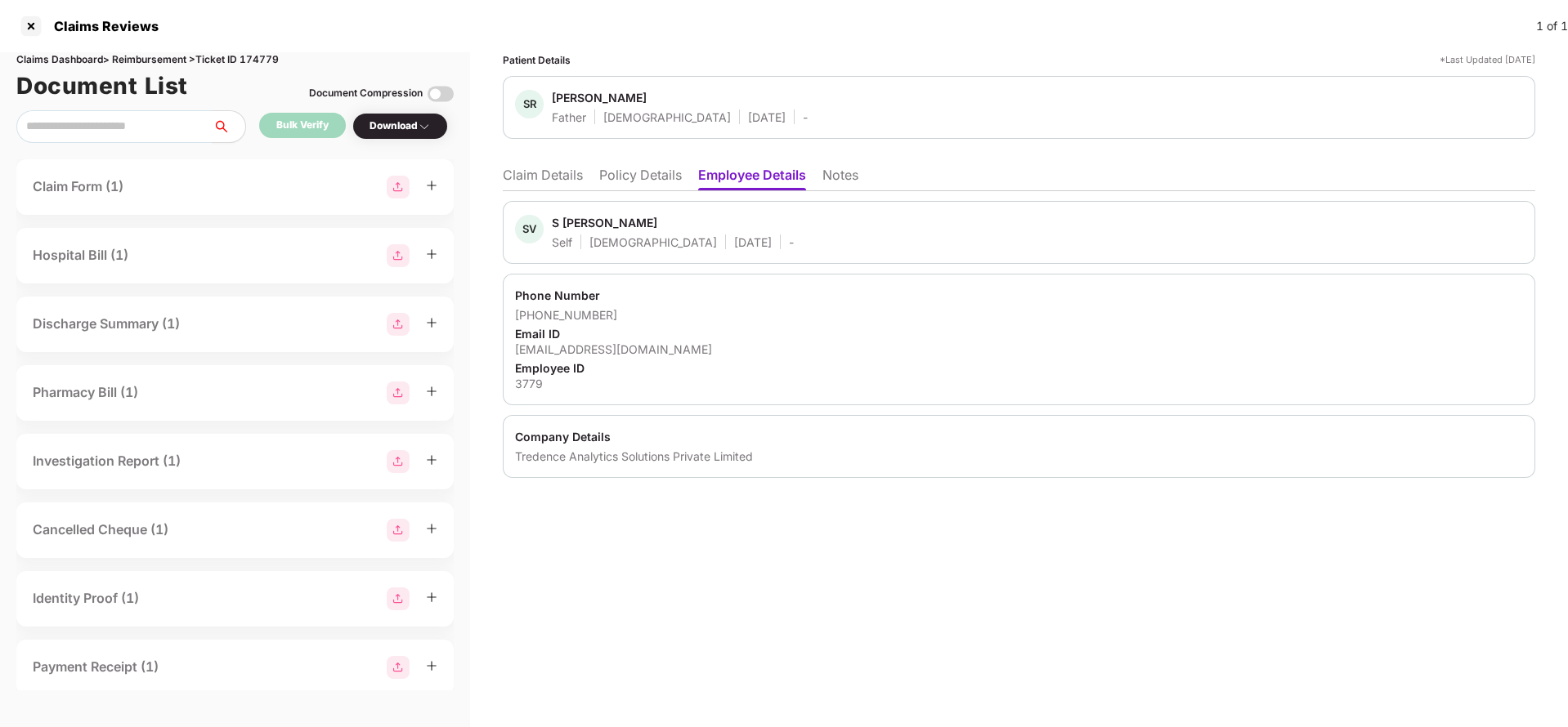
click at [531, 171] on li "Claim Details" at bounding box center [543, 179] width 80 height 24
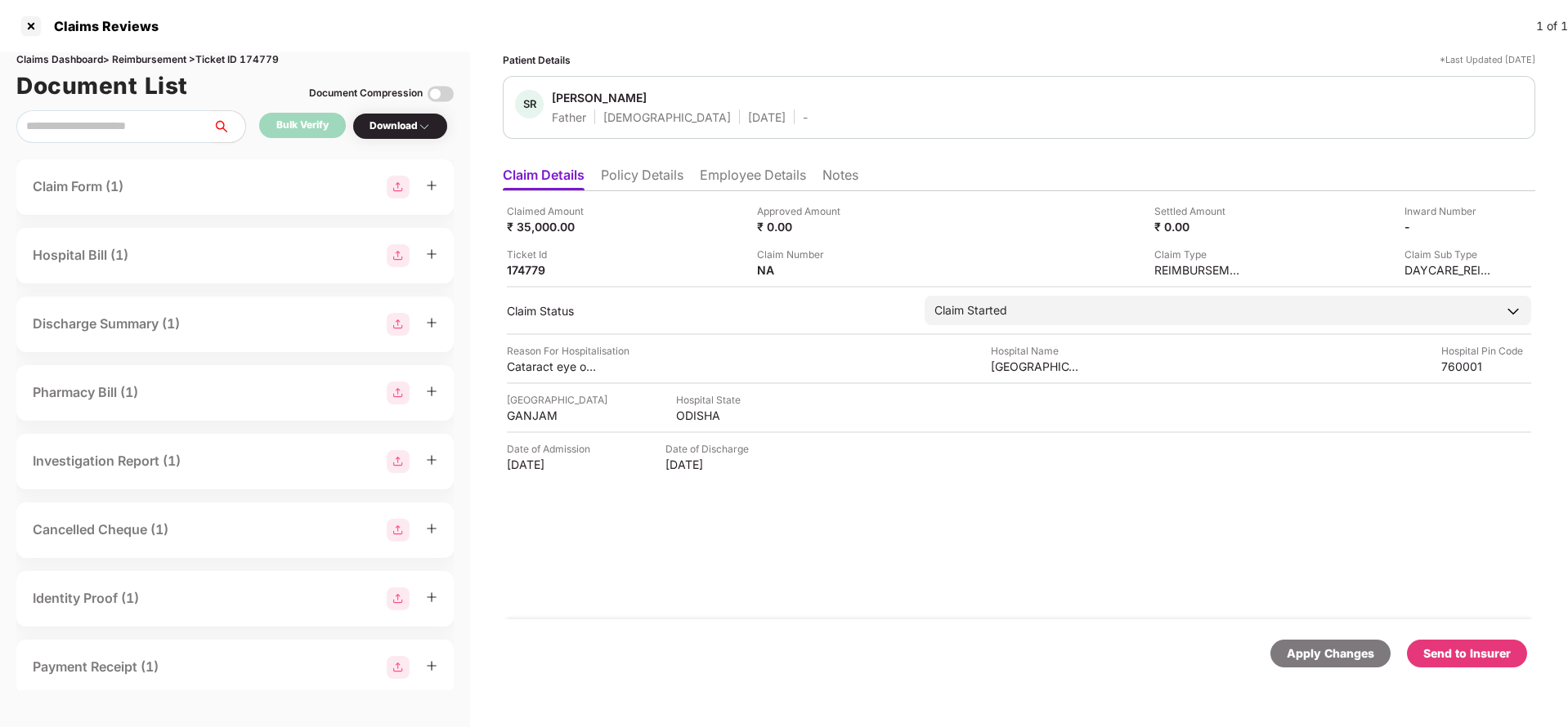
click at [1334, 649] on div "Apply Changes" at bounding box center [1331, 654] width 88 height 18
click at [251, 63] on div "Claims Dashboard > Reimbursement > Ticket ID 174779" at bounding box center [235, 59] width 438 height 16
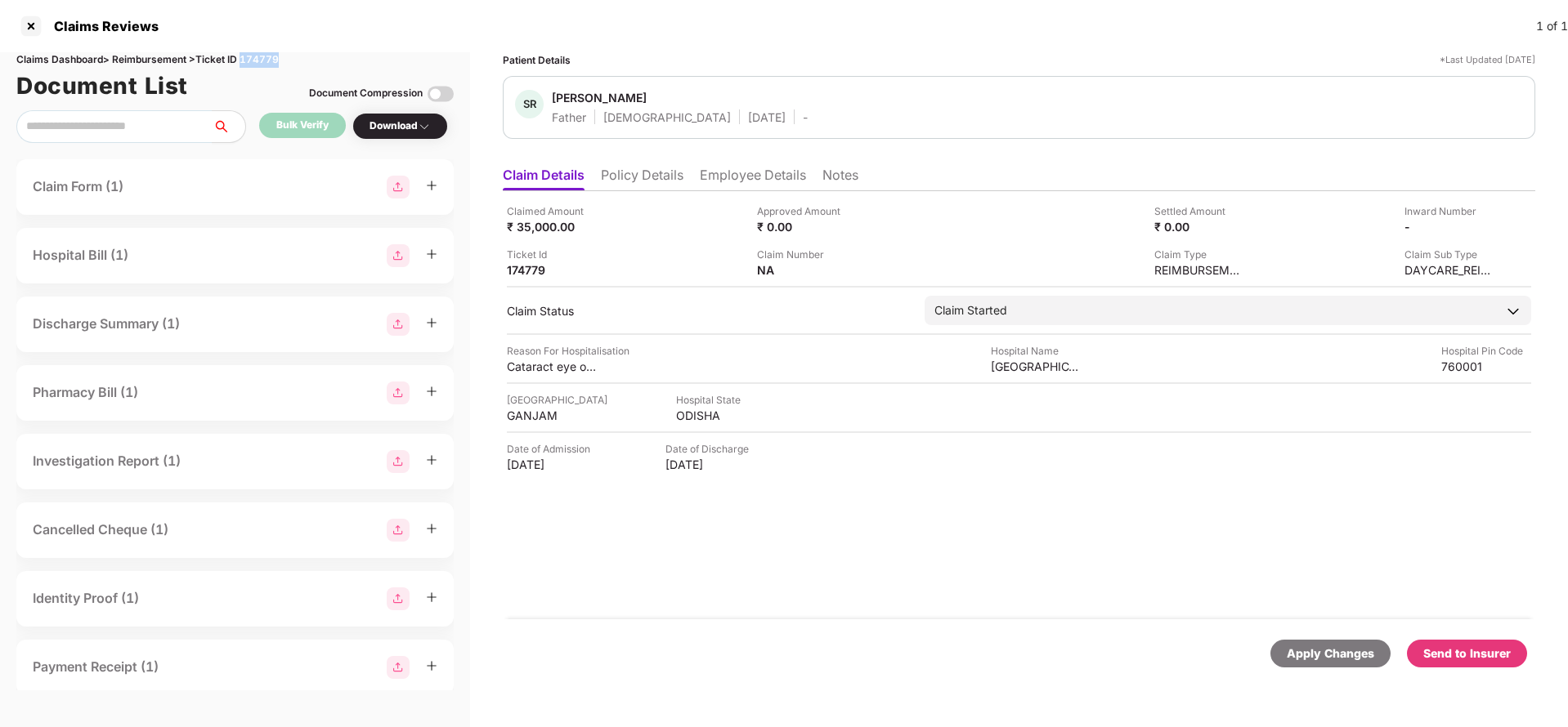
click at [251, 63] on div "Claims Dashboard > Reimbursement > Ticket ID 174779" at bounding box center [235, 59] width 438 height 16
copy div "174779"
click at [1308, 663] on div "Apply Changes" at bounding box center [1331, 654] width 121 height 27
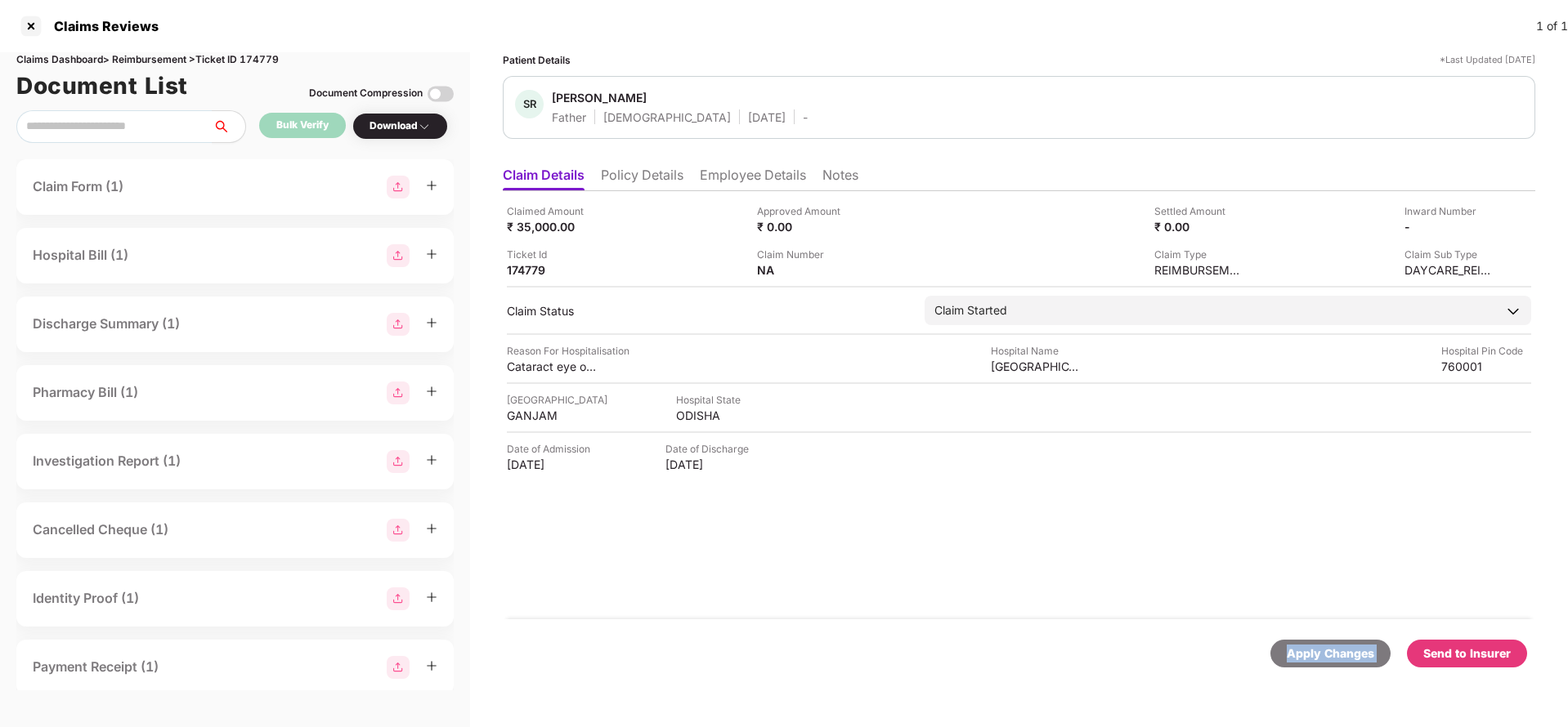
click at [1308, 663] on div "Apply Changes" at bounding box center [1331, 654] width 121 height 27
click at [1308, 657] on div "Apply Changes" at bounding box center [1331, 654] width 88 height 18
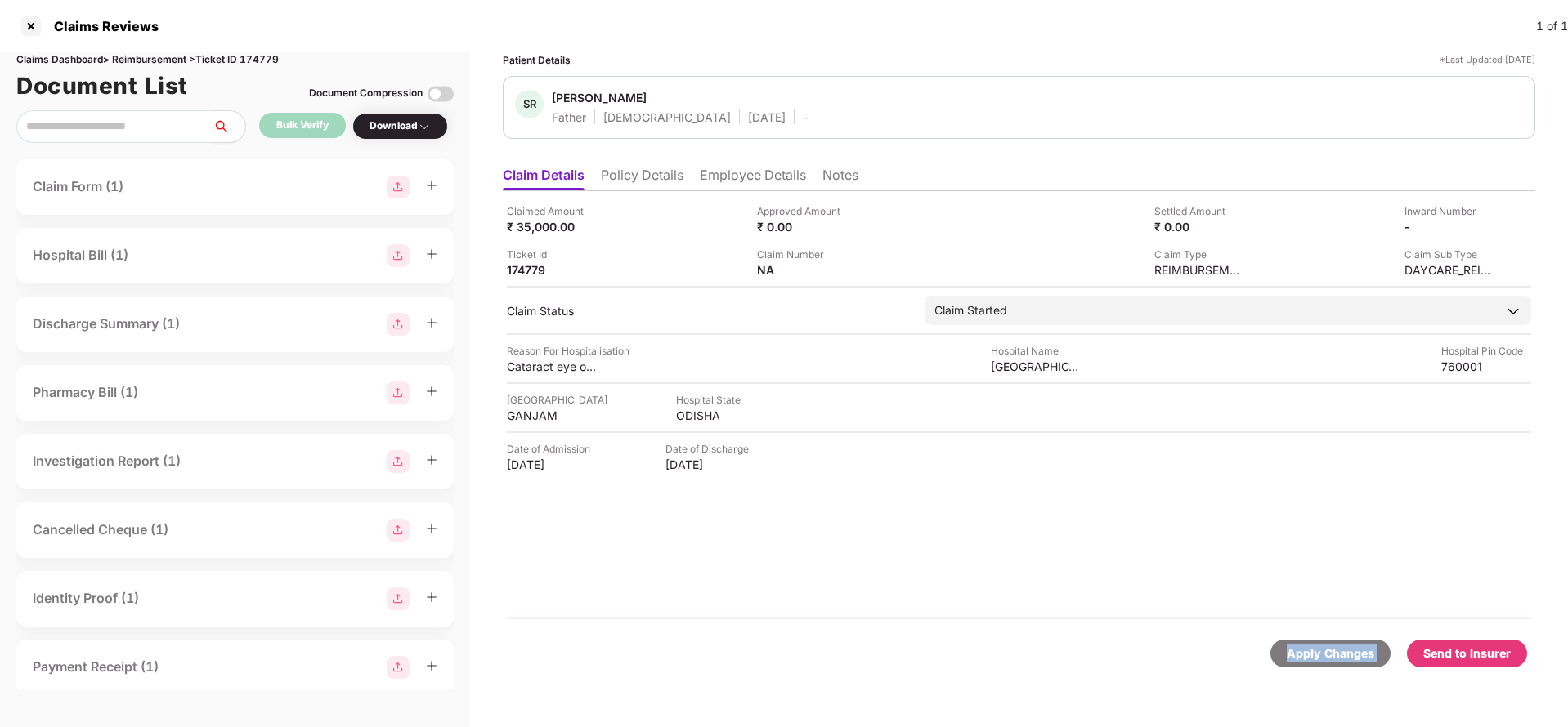
click at [1308, 657] on div "Apply Changes" at bounding box center [1331, 654] width 88 height 18
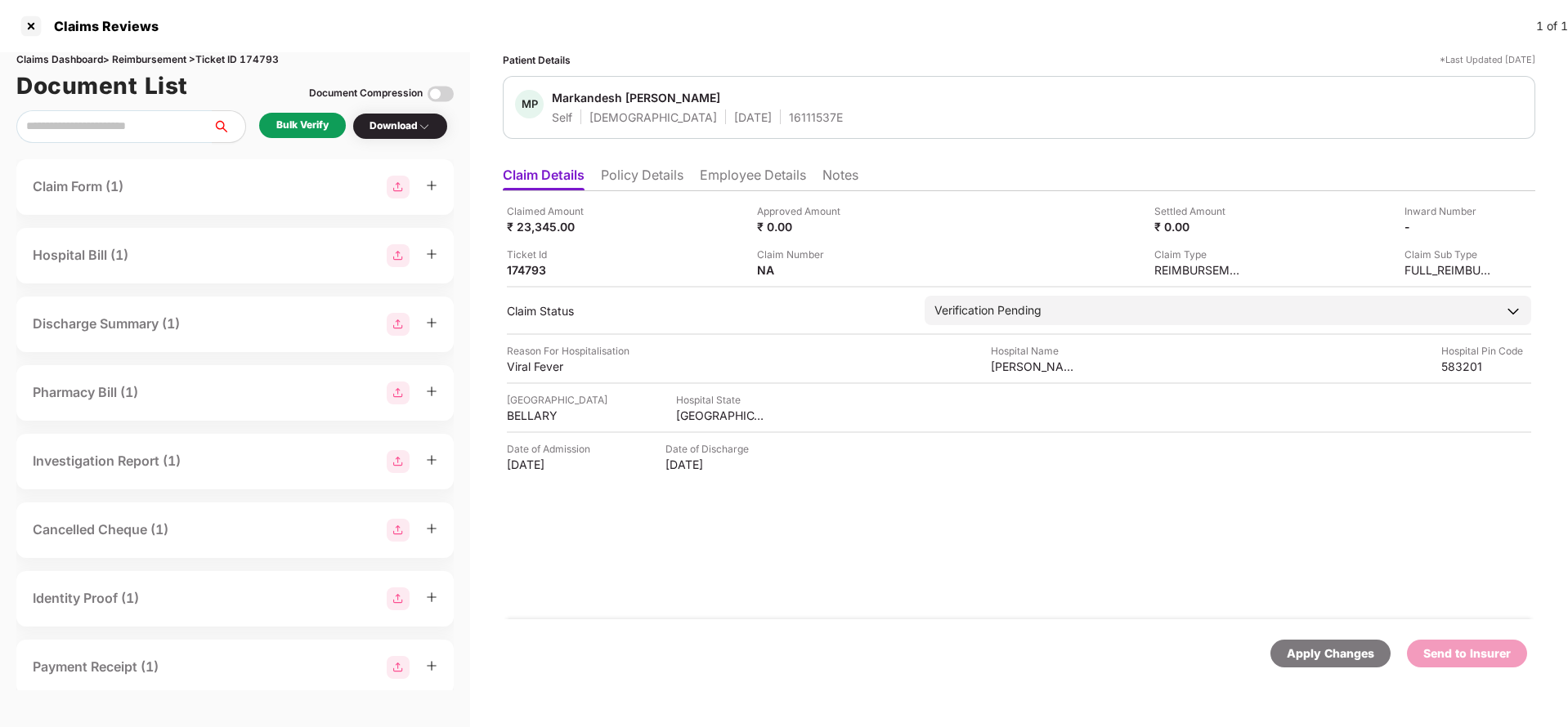
click at [657, 171] on li "Policy Details" at bounding box center [642, 179] width 82 height 24
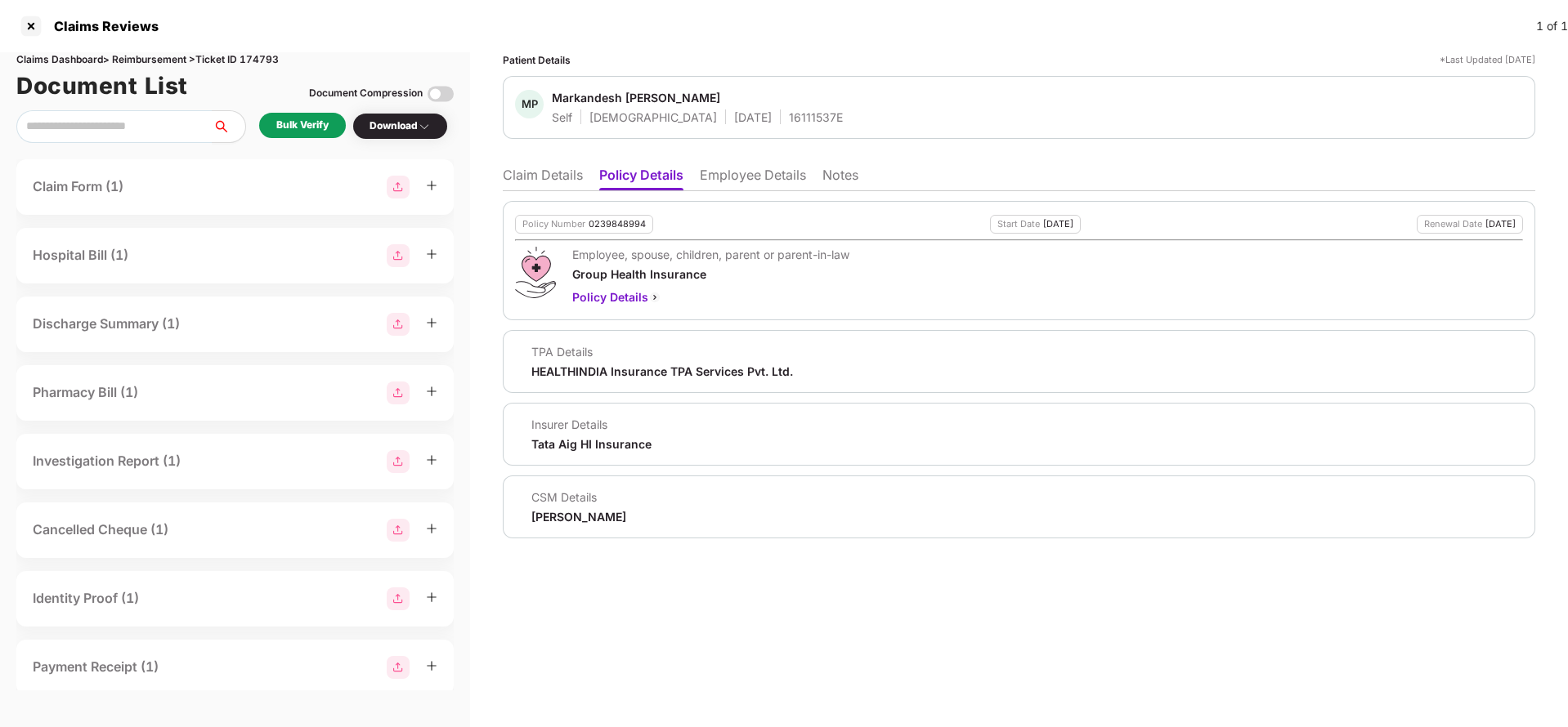
click at [760, 184] on li "Employee Details" at bounding box center [753, 179] width 106 height 24
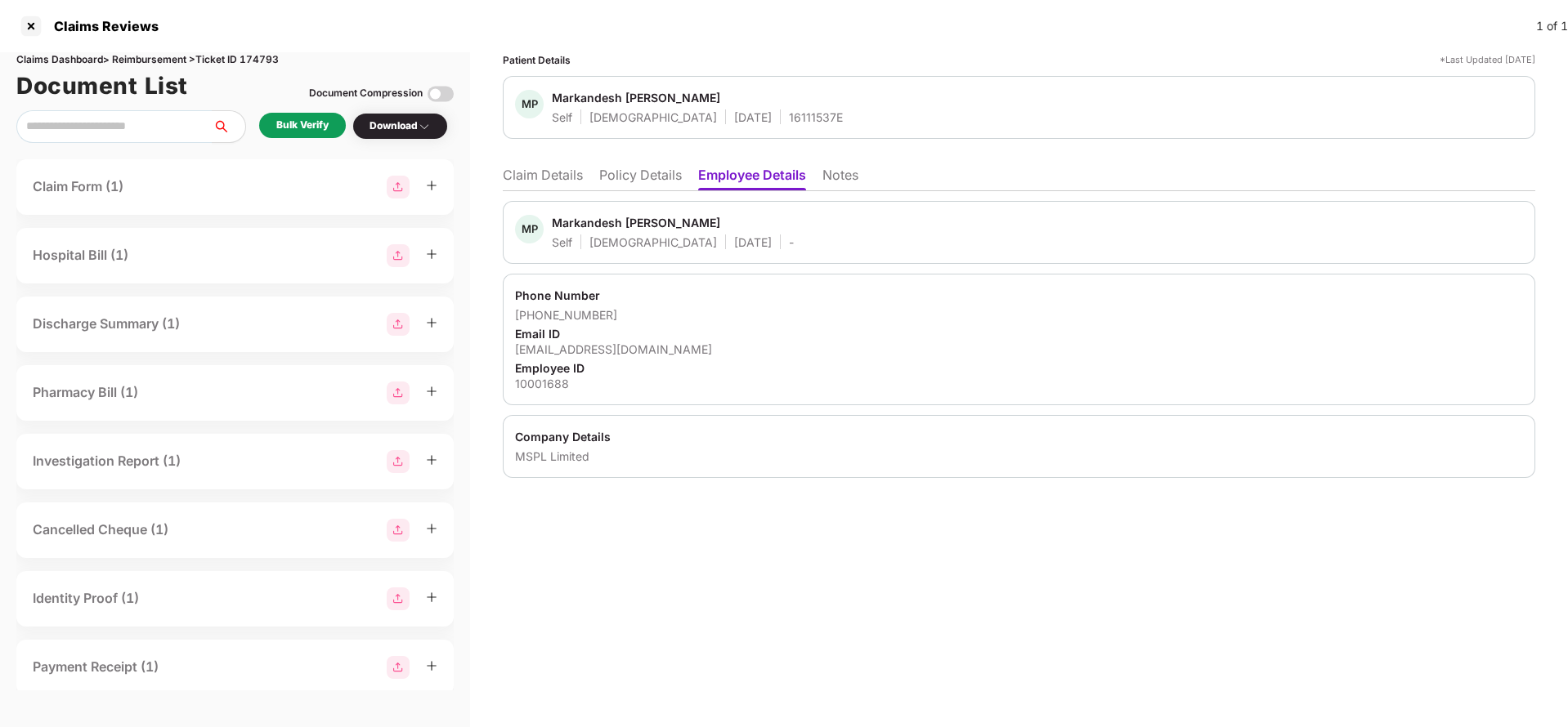
click at [533, 175] on li "Claim Details" at bounding box center [543, 179] width 80 height 24
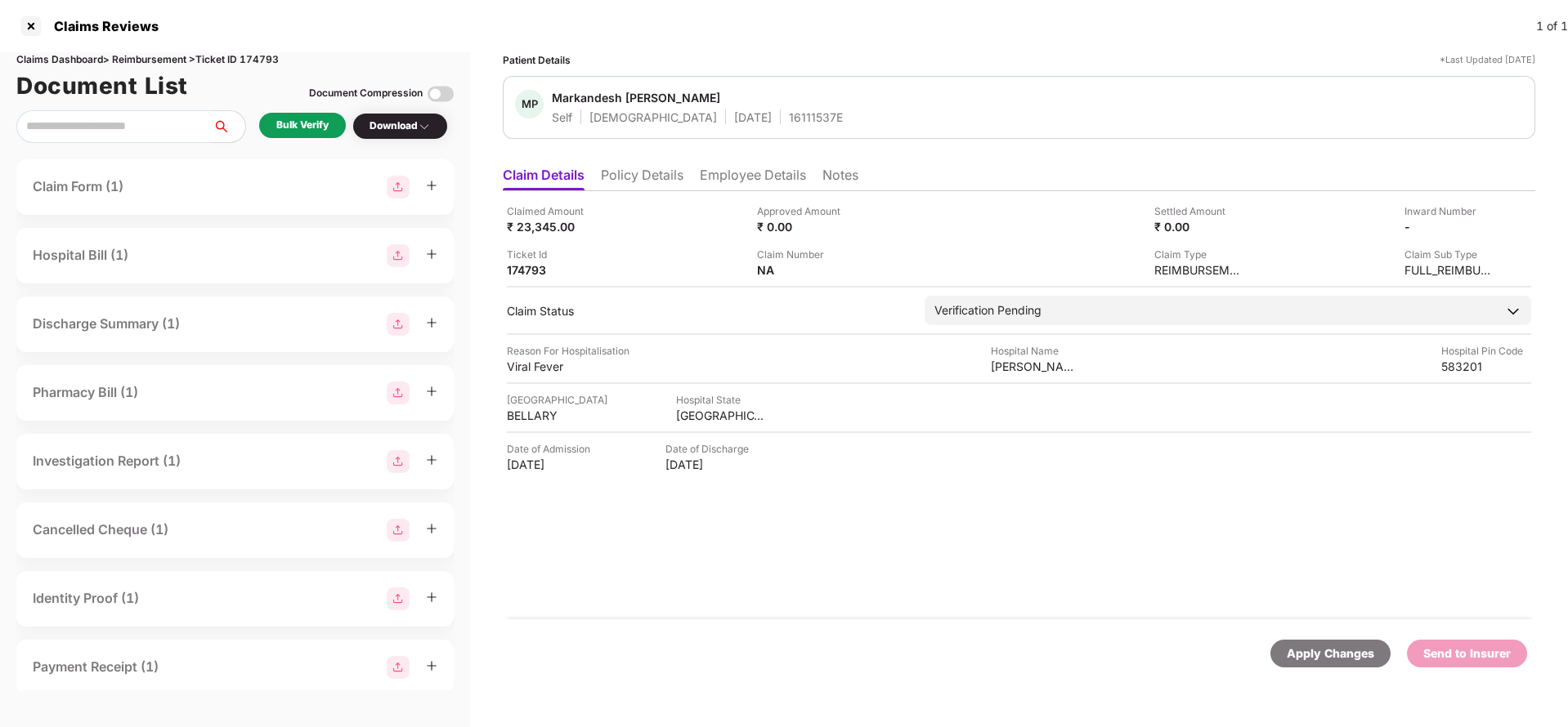
click at [319, 132] on div "Bulk Verify" at bounding box center [302, 125] width 52 height 16
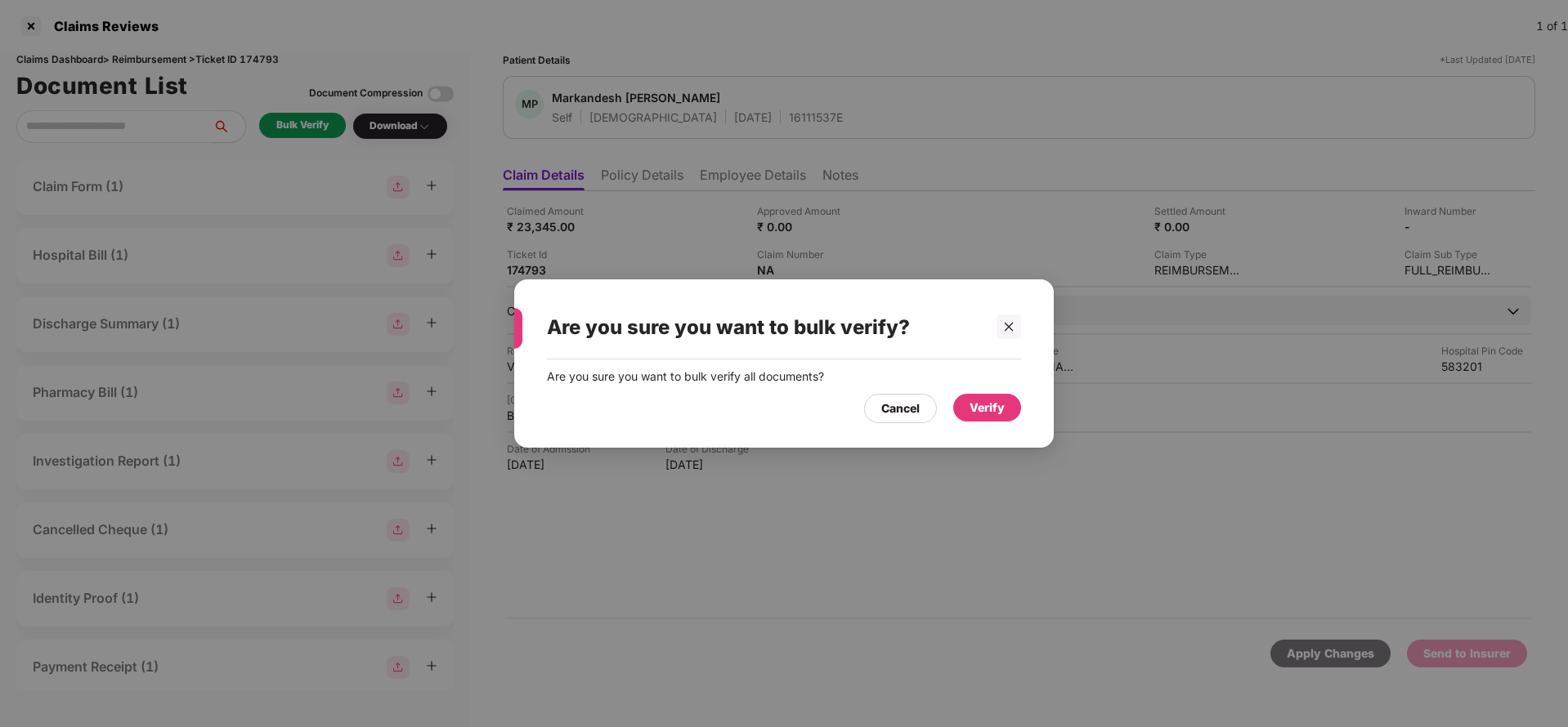
click at [1009, 423] on div "Verify" at bounding box center [987, 408] width 68 height 29
click at [1007, 417] on div "Verify" at bounding box center [987, 407] width 68 height 27
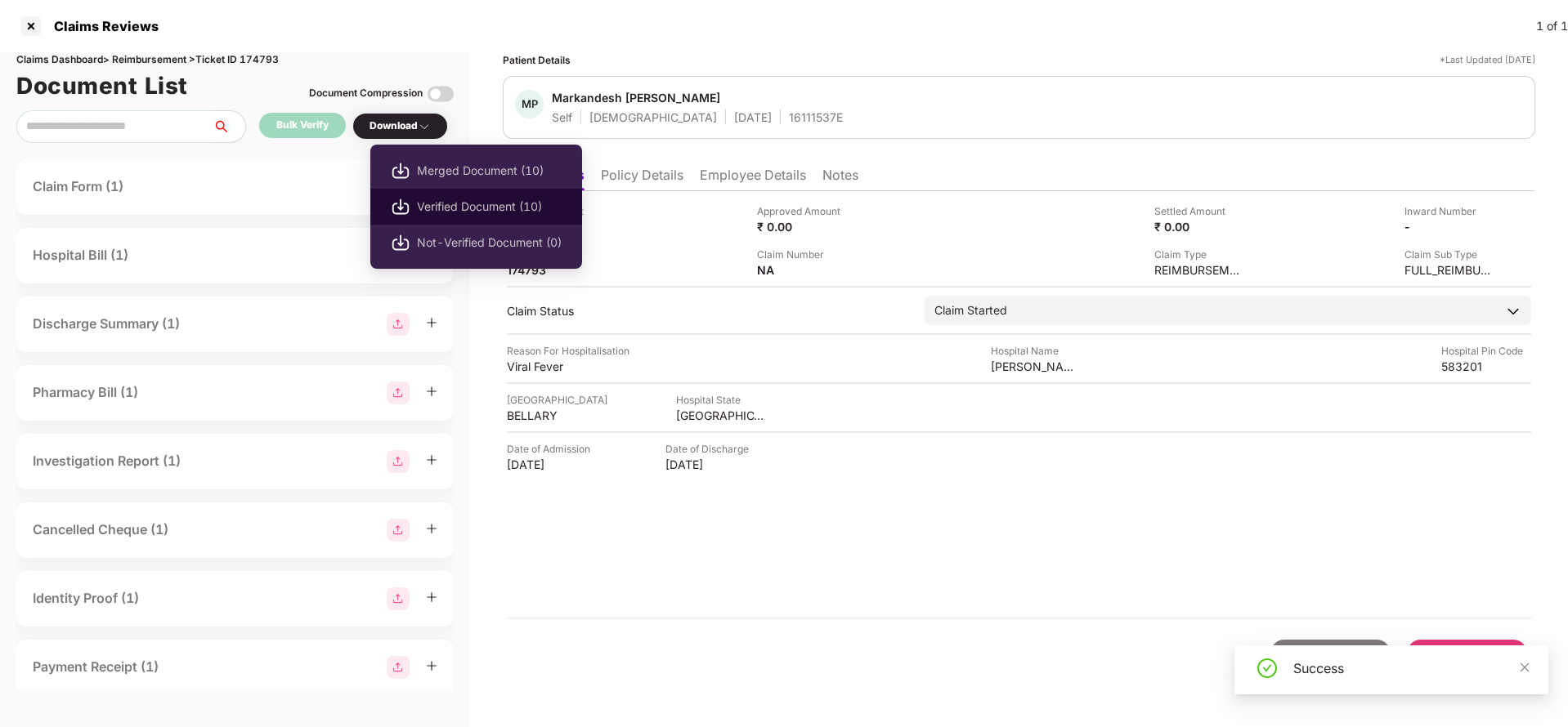
click at [443, 199] on span "Verified Document (10)" at bounding box center [489, 207] width 144 height 18
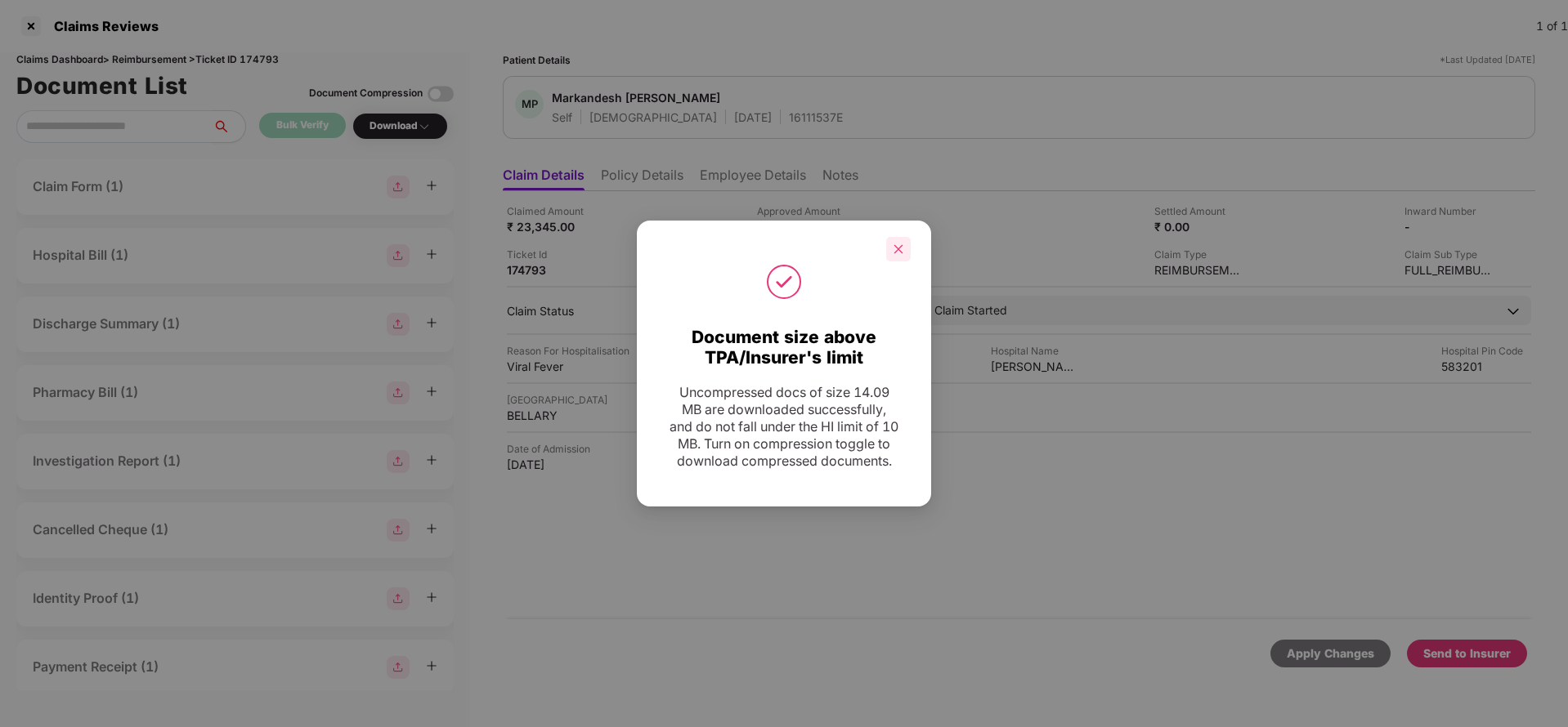
click at [894, 244] on icon "close" at bounding box center [898, 249] width 12 height 12
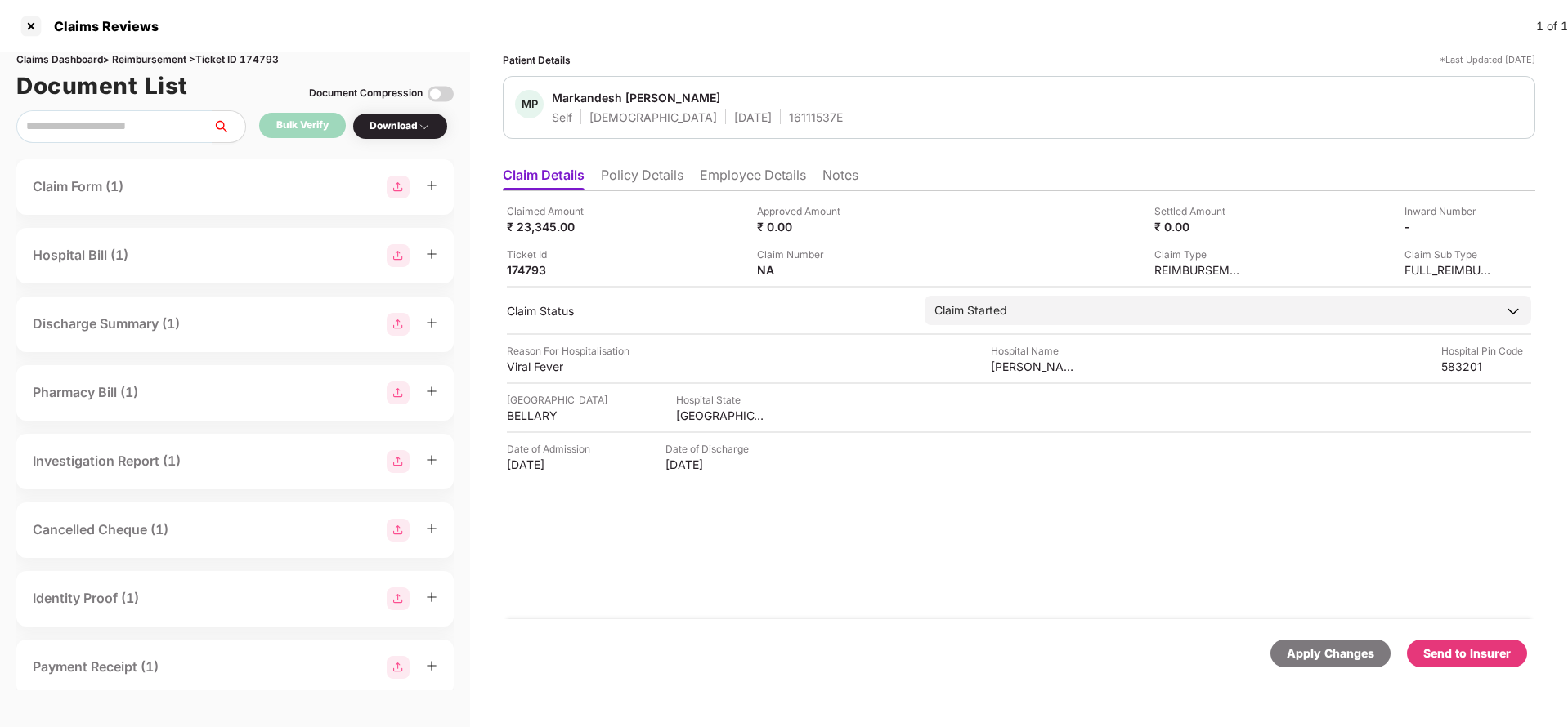
click at [1465, 650] on div "Send to Insurer" at bounding box center [1467, 654] width 88 height 18
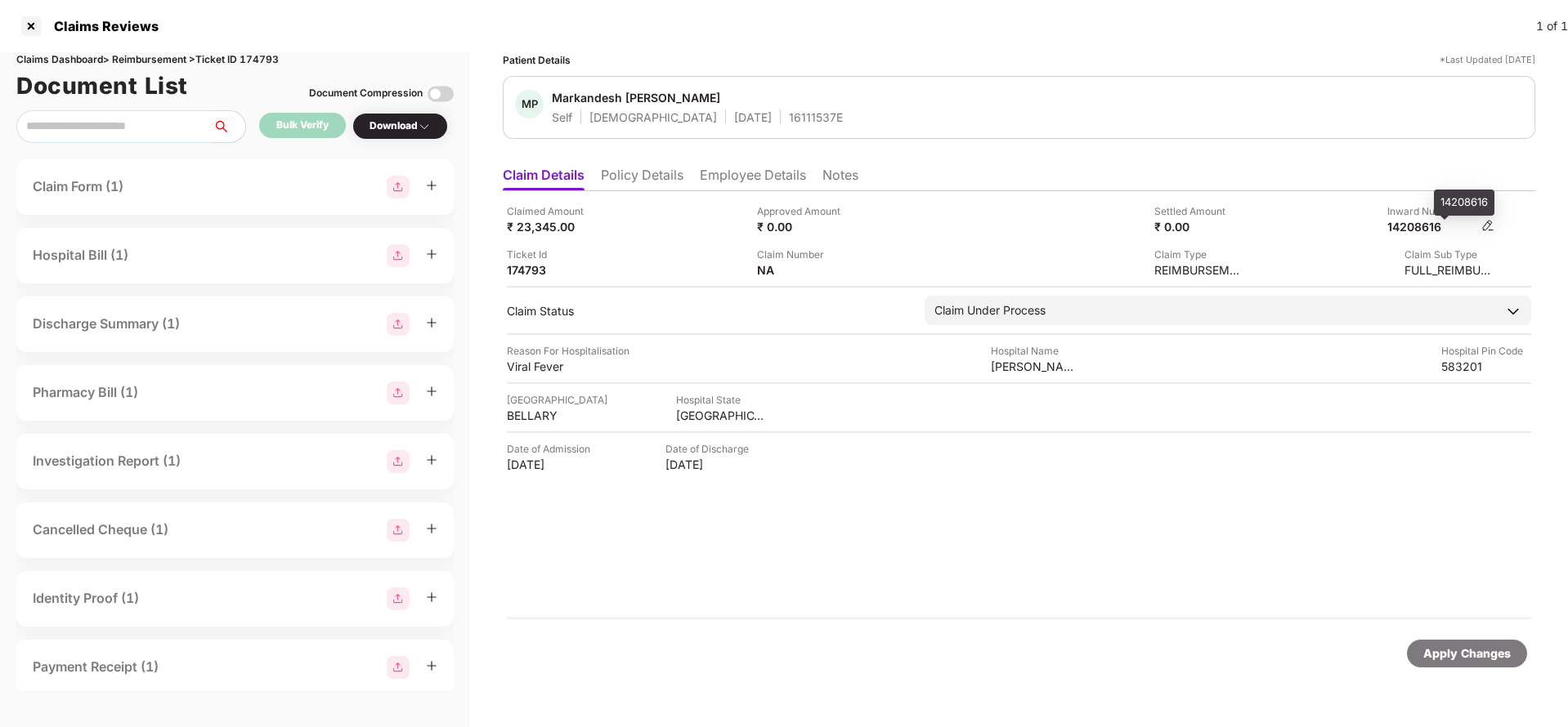
click at [1425, 233] on div "14208616" at bounding box center [1433, 227] width 90 height 16
copy div "14208616"
click at [789, 115] on div "16111537E" at bounding box center [816, 117] width 54 height 16
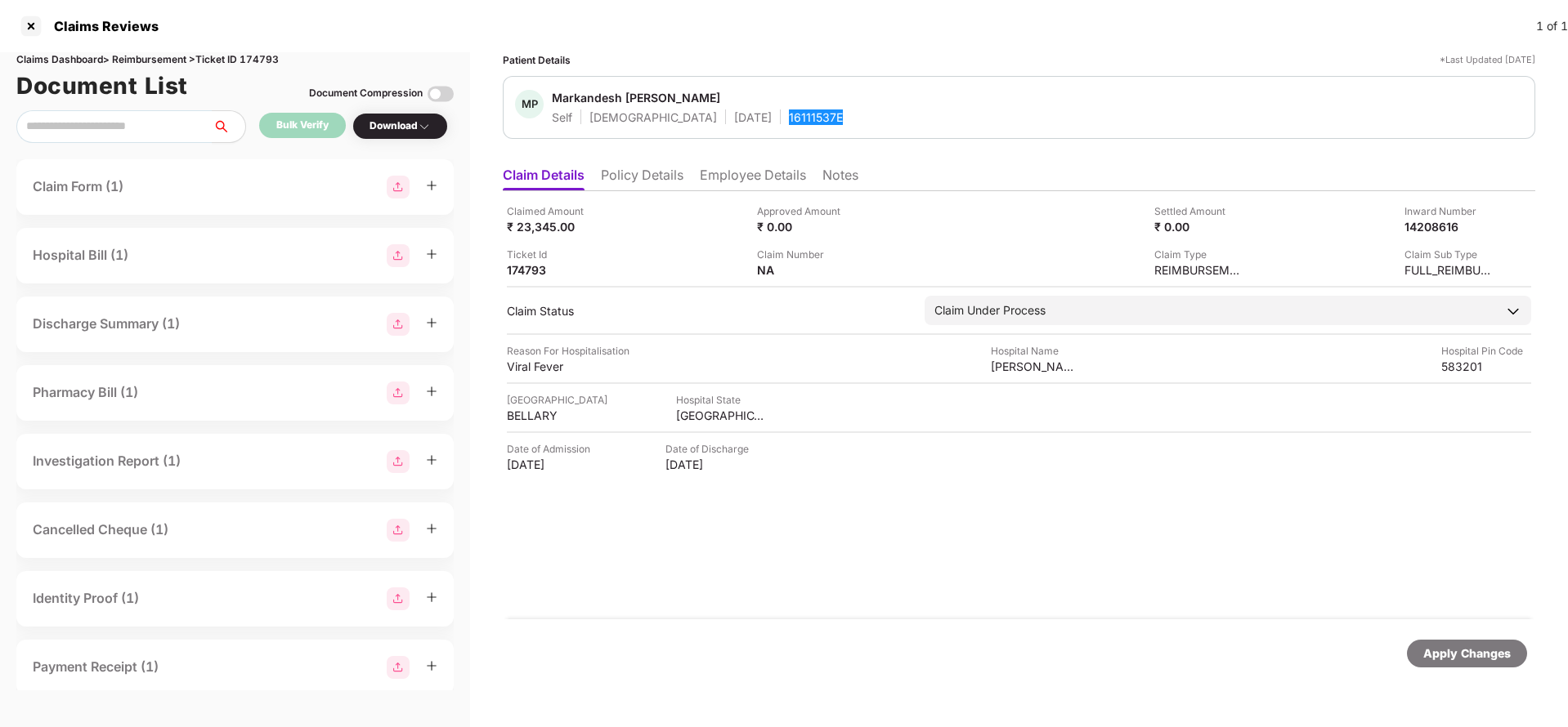
click at [789, 115] on div "16111537E" at bounding box center [816, 117] width 54 height 16
copy div "16111537E"
click at [1481, 659] on div "Apply Changes" at bounding box center [1467, 654] width 88 height 18
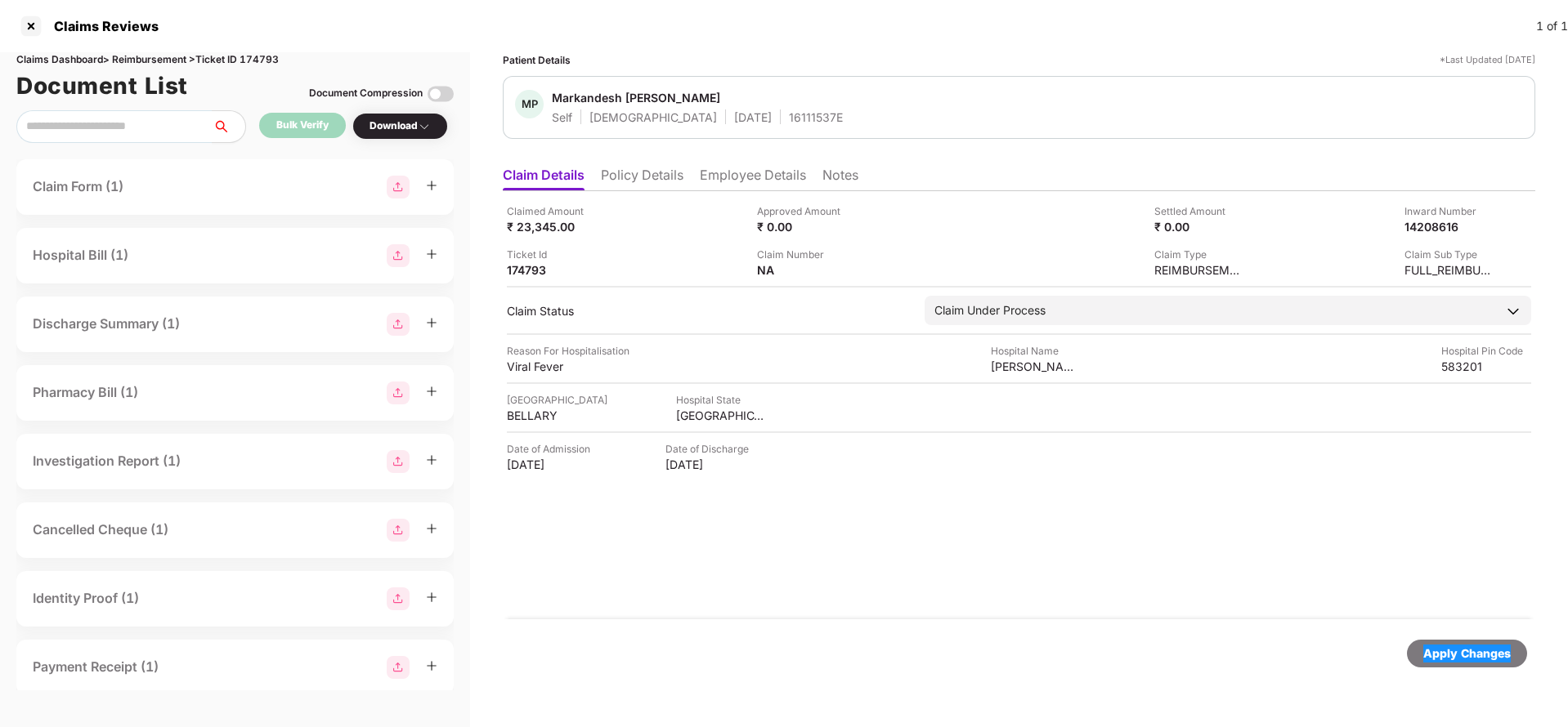
drag, startPoint x: 1481, startPoint y: 659, endPoint x: 1467, endPoint y: 641, distance: 22.8
click at [1486, 657] on div "Apply Changes" at bounding box center [1467, 654] width 88 height 18
click at [263, 62] on div "Claims Dashboard > Reimbursement > Ticket ID 174793" at bounding box center [235, 59] width 438 height 16
copy div "174793"
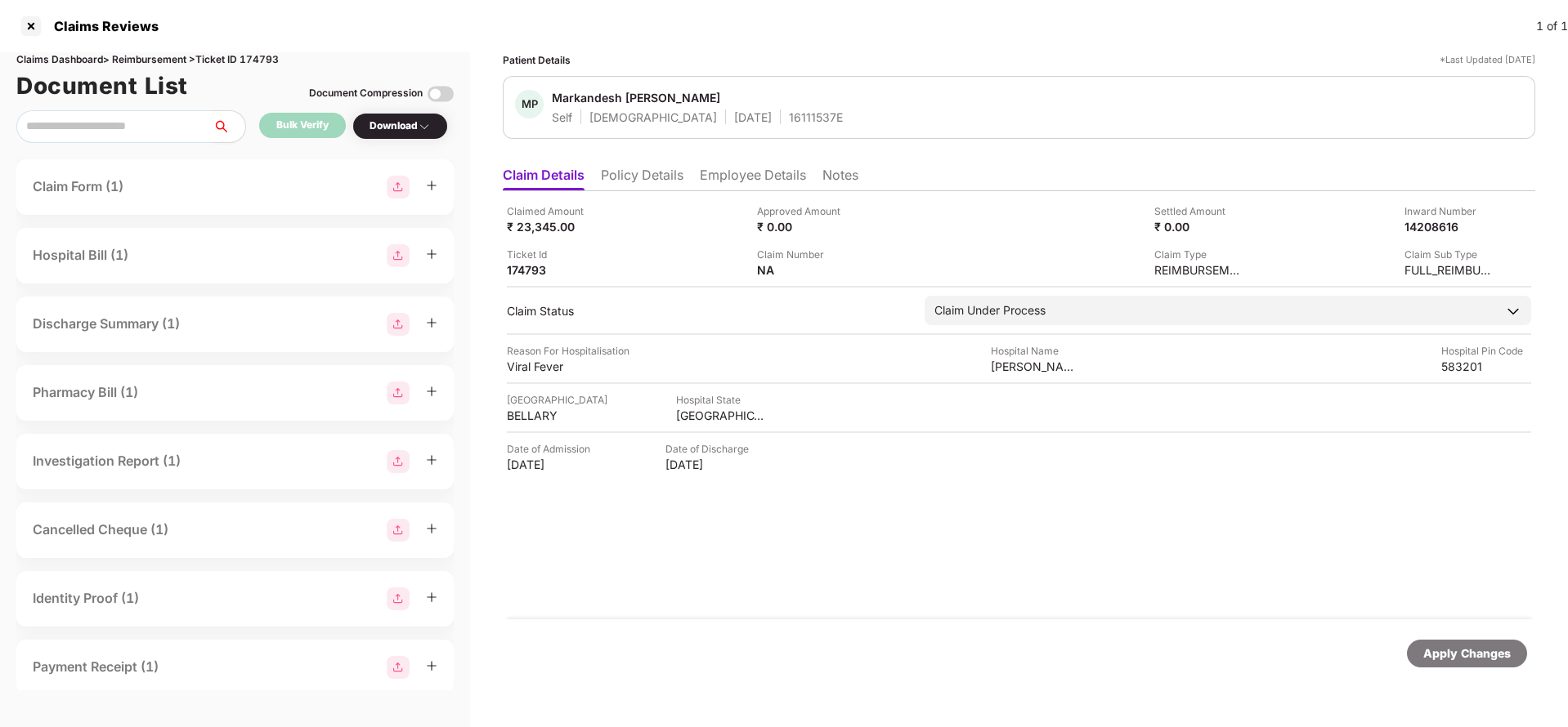
click at [1457, 664] on div "Apply Changes" at bounding box center [1467, 654] width 121 height 27
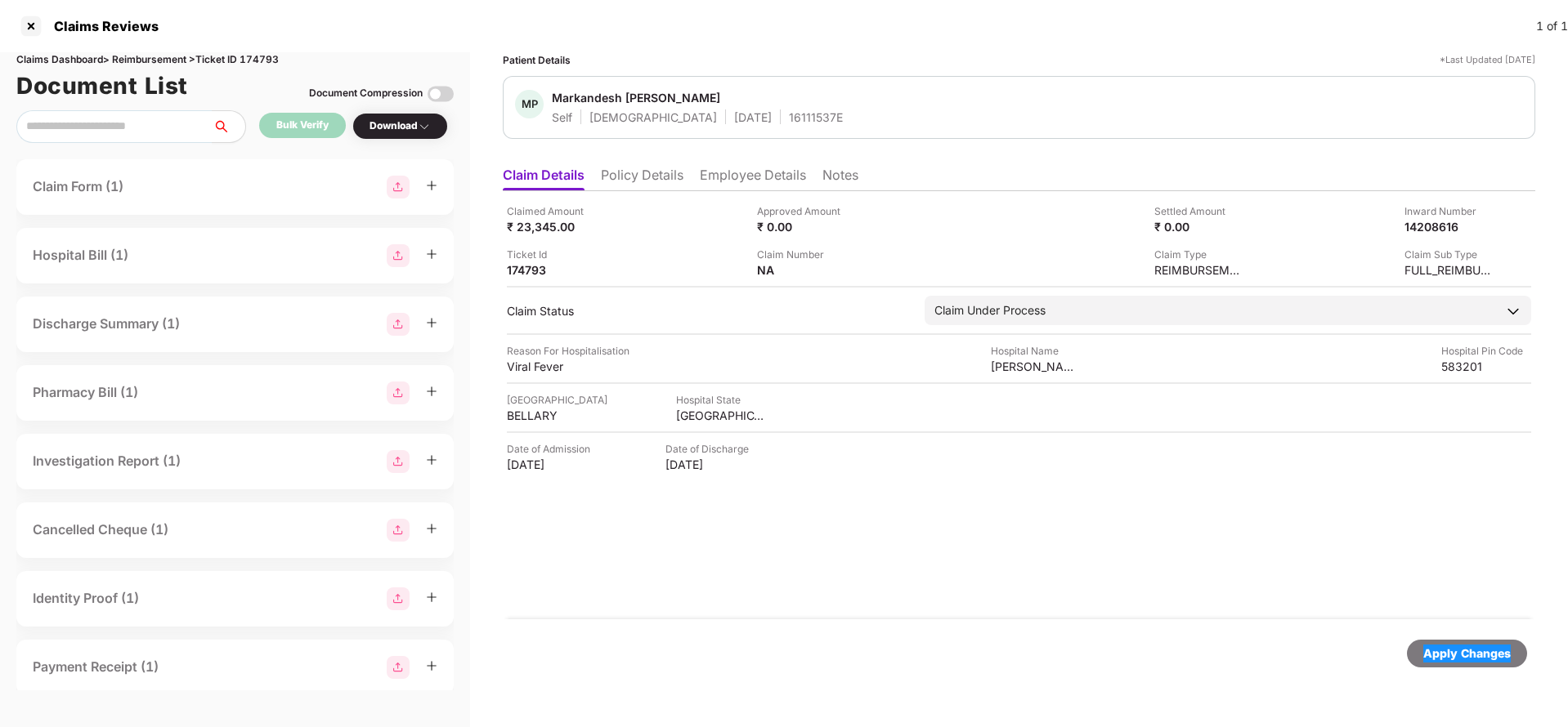
click at [1486, 665] on div "Apply Changes" at bounding box center [1467, 654] width 121 height 27
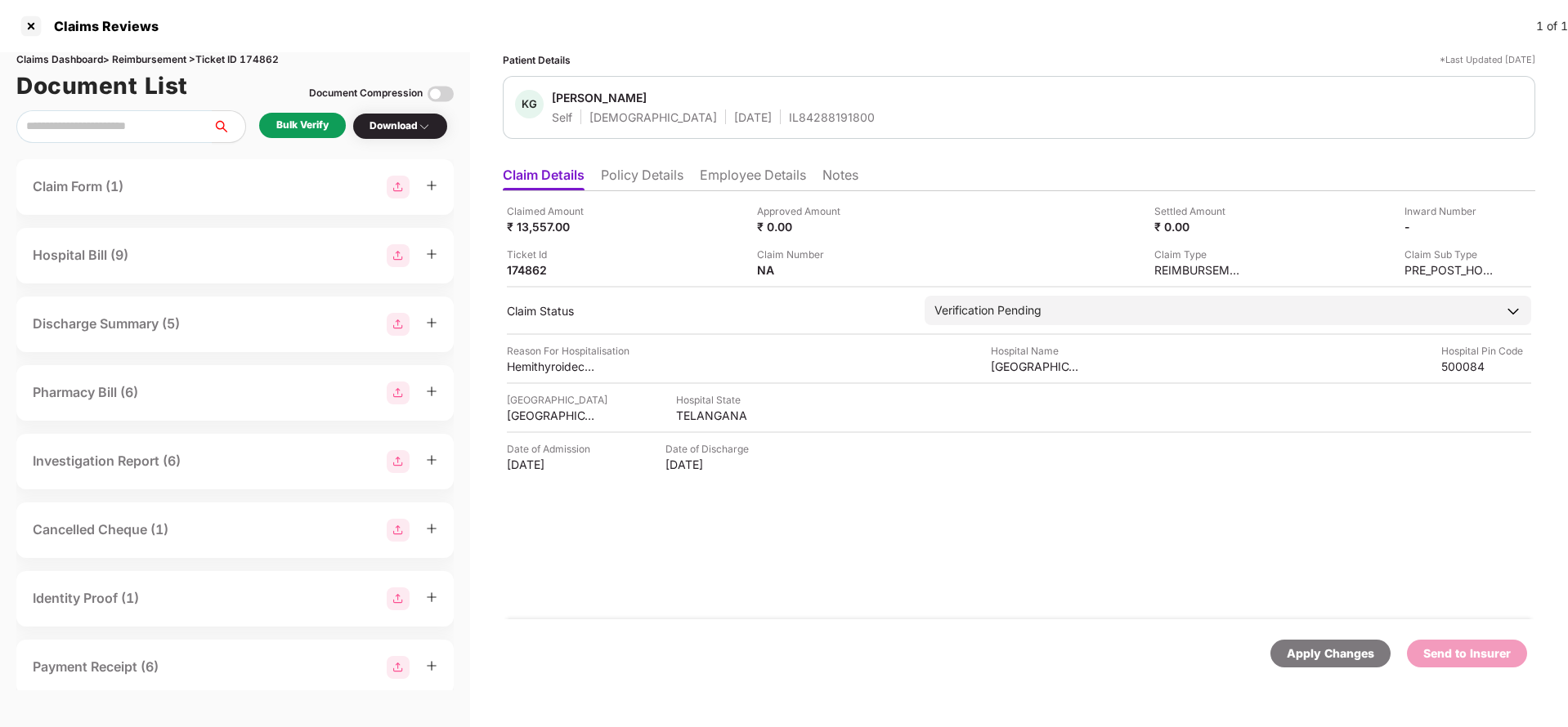
click at [645, 177] on li "Policy Details" at bounding box center [642, 179] width 82 height 24
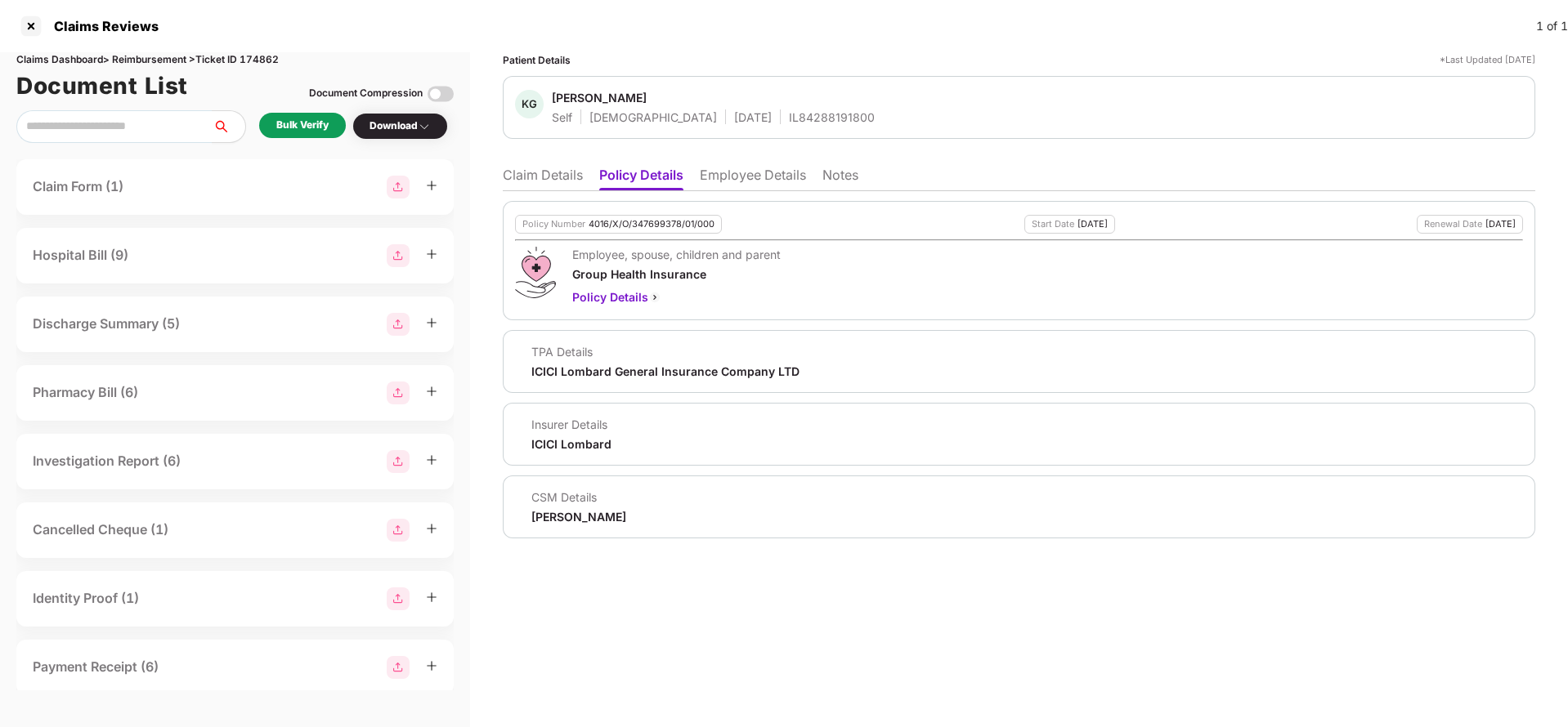
click at [657, 232] on div "Policy Number 4016/X/O/347699378/01/000" at bounding box center [619, 224] width 207 height 19
copy div "4016/X/O/347699378/01/000"
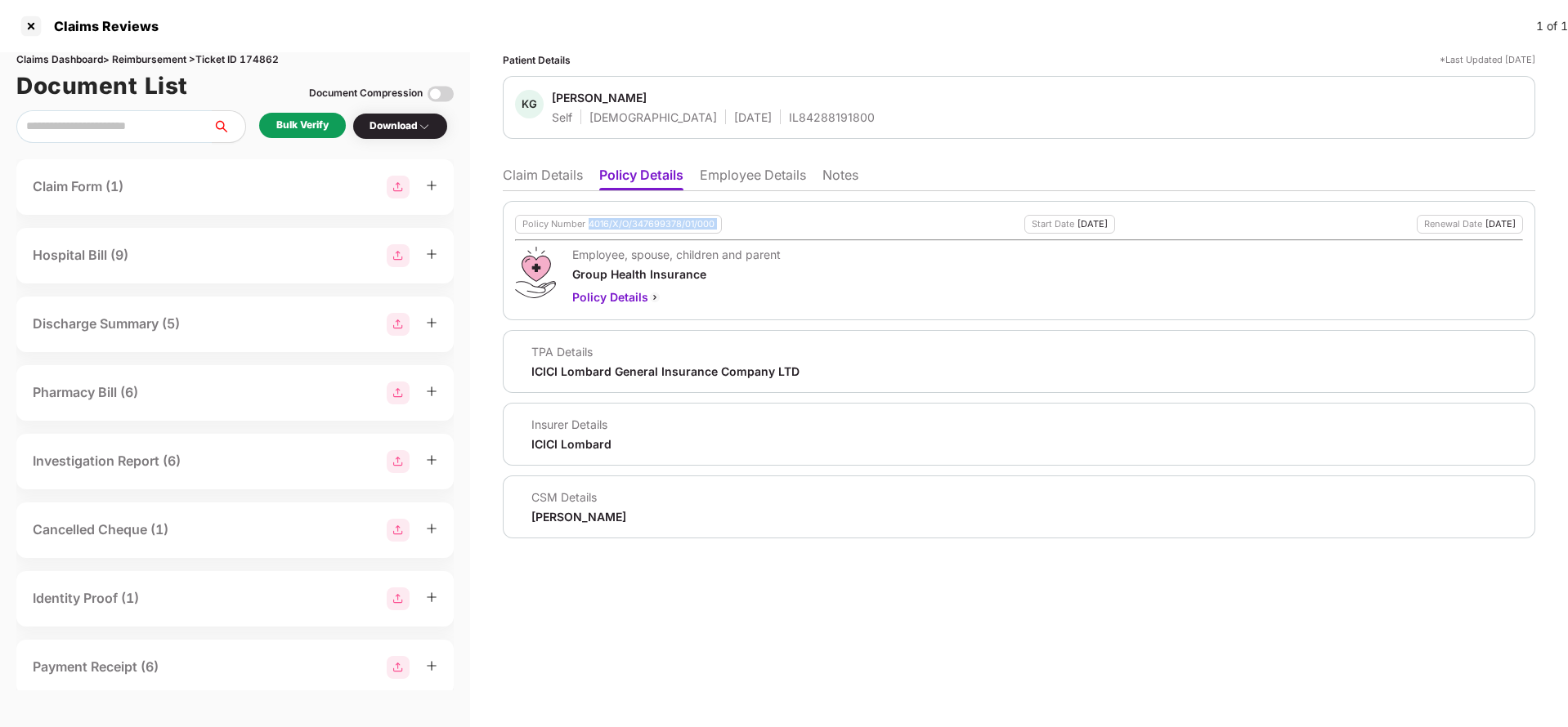
click at [536, 173] on li "Claim Details" at bounding box center [543, 179] width 80 height 24
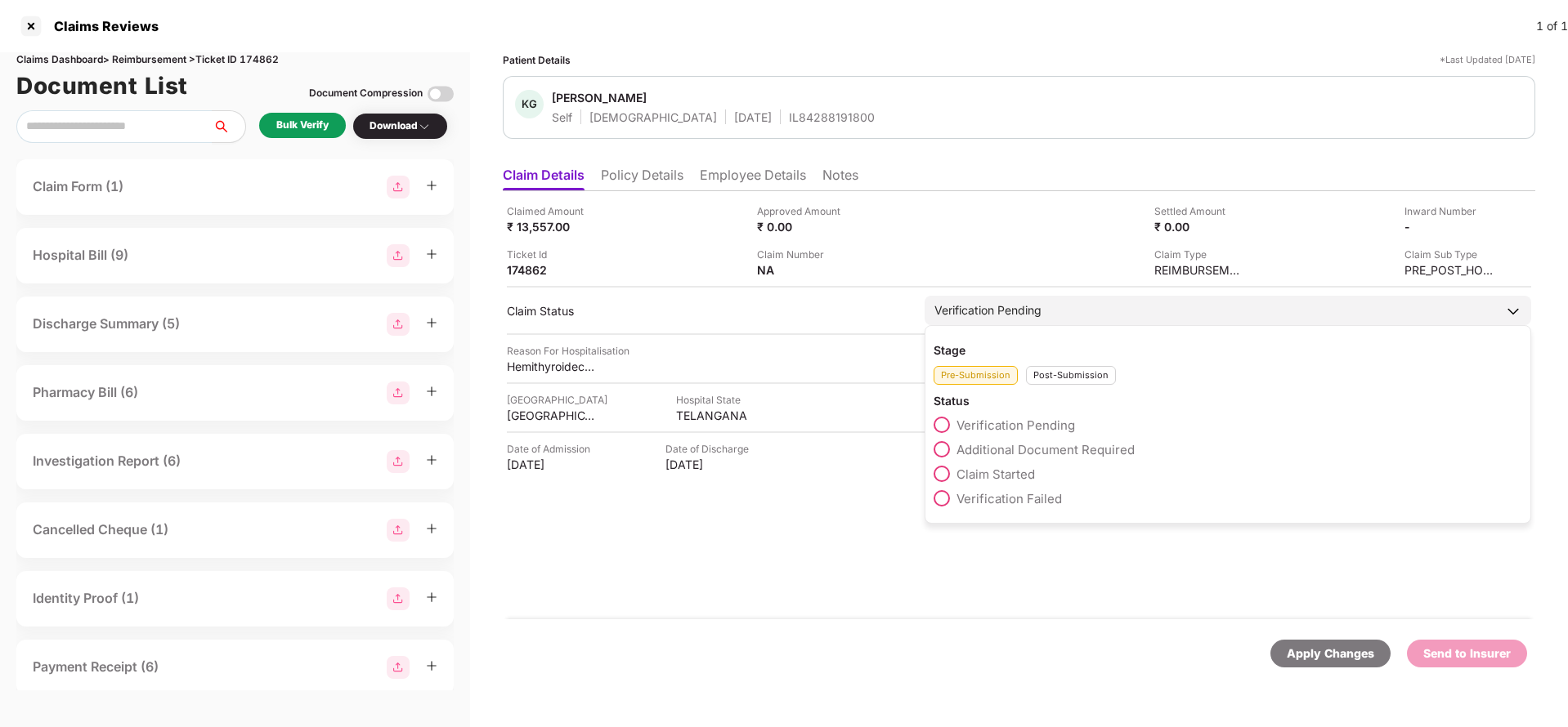
click at [1002, 470] on span "Claim Started" at bounding box center [996, 474] width 79 height 16
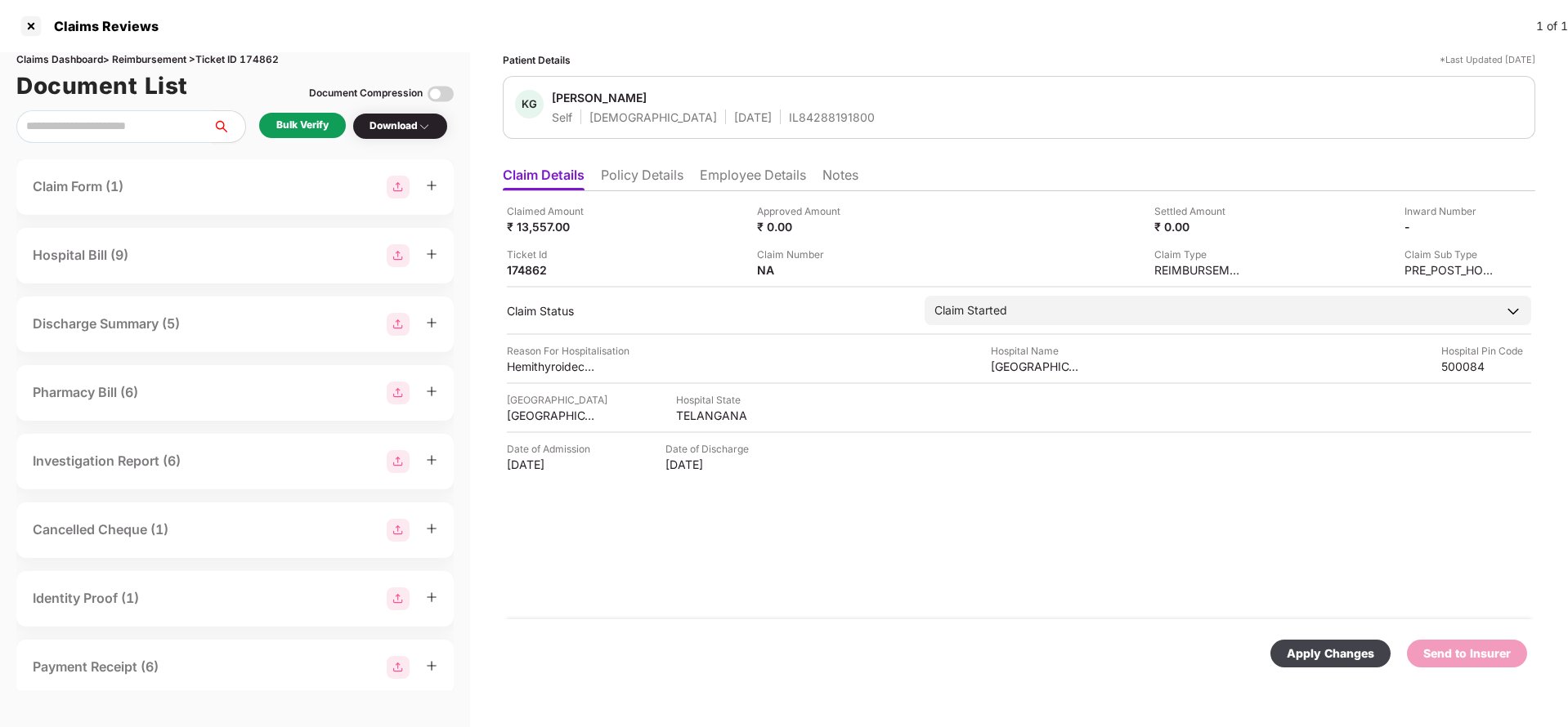
click at [1322, 645] on div "Apply Changes" at bounding box center [1331, 654] width 88 height 18
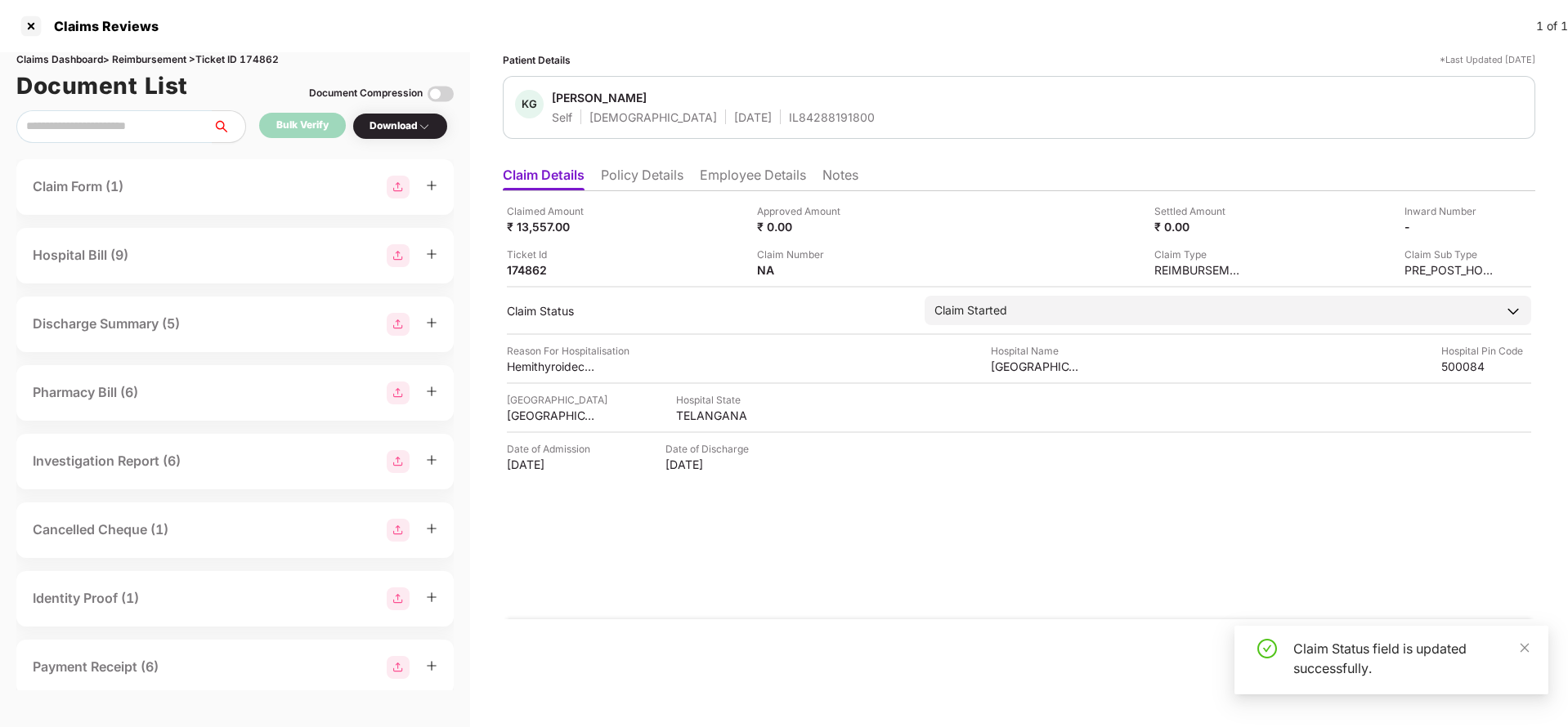
click at [650, 184] on li "Policy Details" at bounding box center [642, 179] width 82 height 24
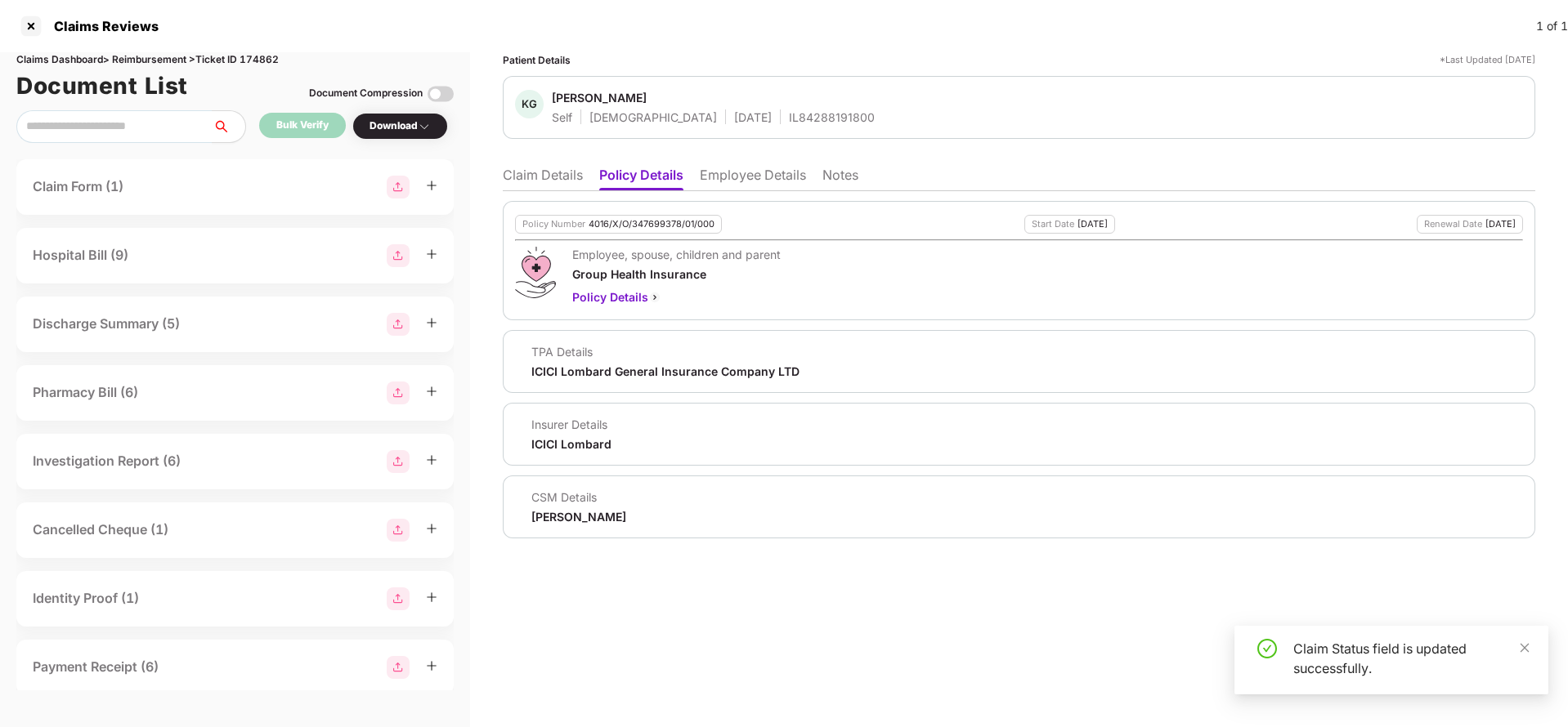
click at [726, 174] on li "Employee Details" at bounding box center [753, 179] width 106 height 24
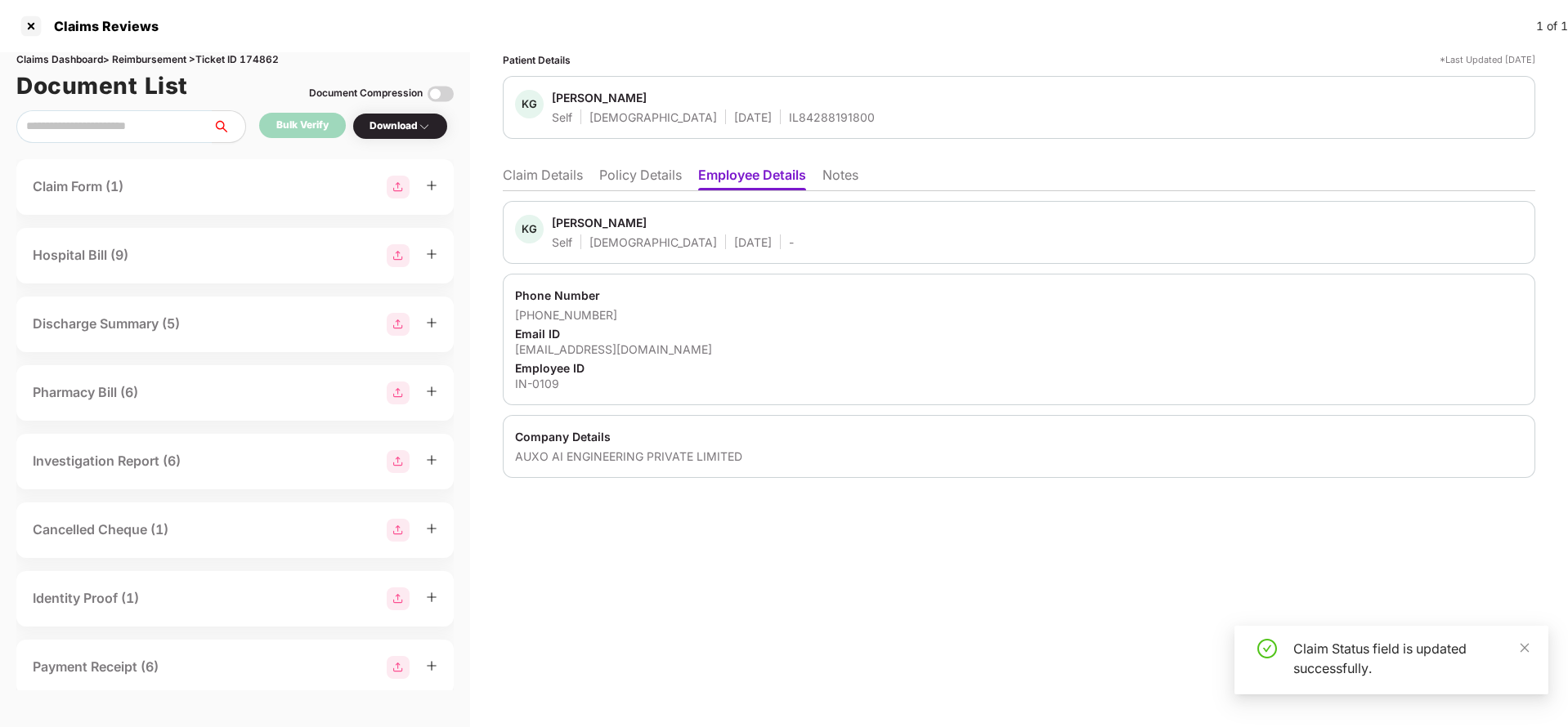
click at [551, 186] on li "Claim Details" at bounding box center [543, 179] width 80 height 24
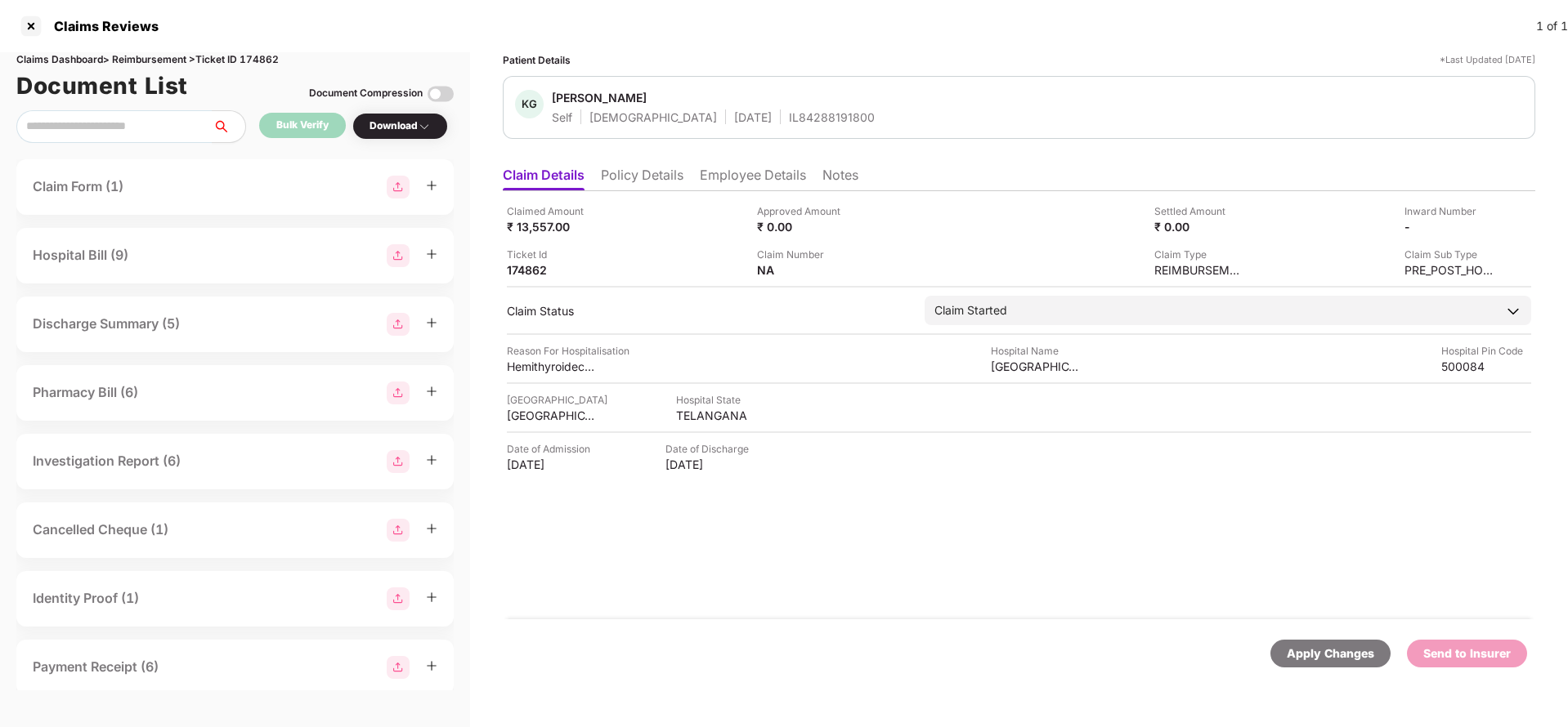
click at [753, 180] on li "Employee Details" at bounding box center [753, 179] width 106 height 24
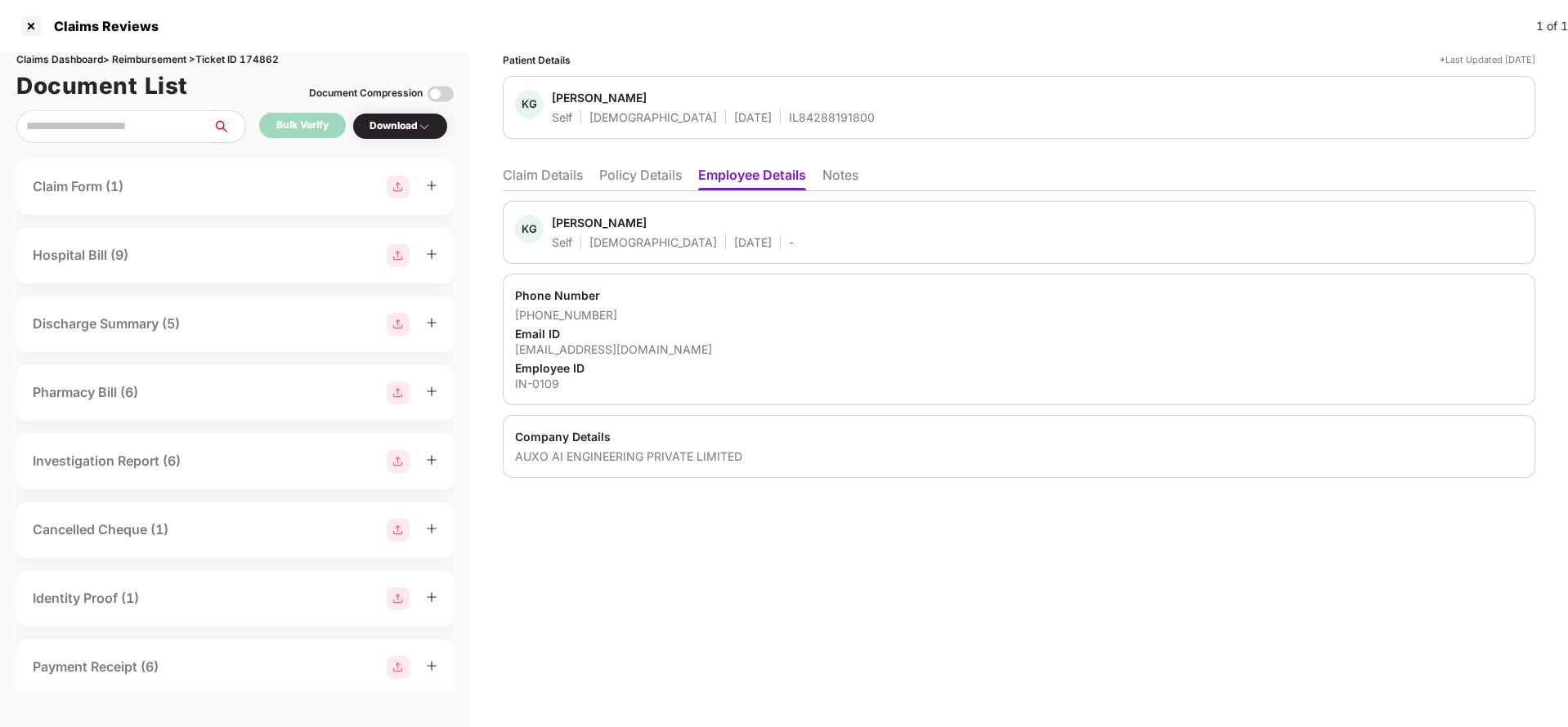
click at [554, 173] on li "Claim Details" at bounding box center [543, 179] width 80 height 24
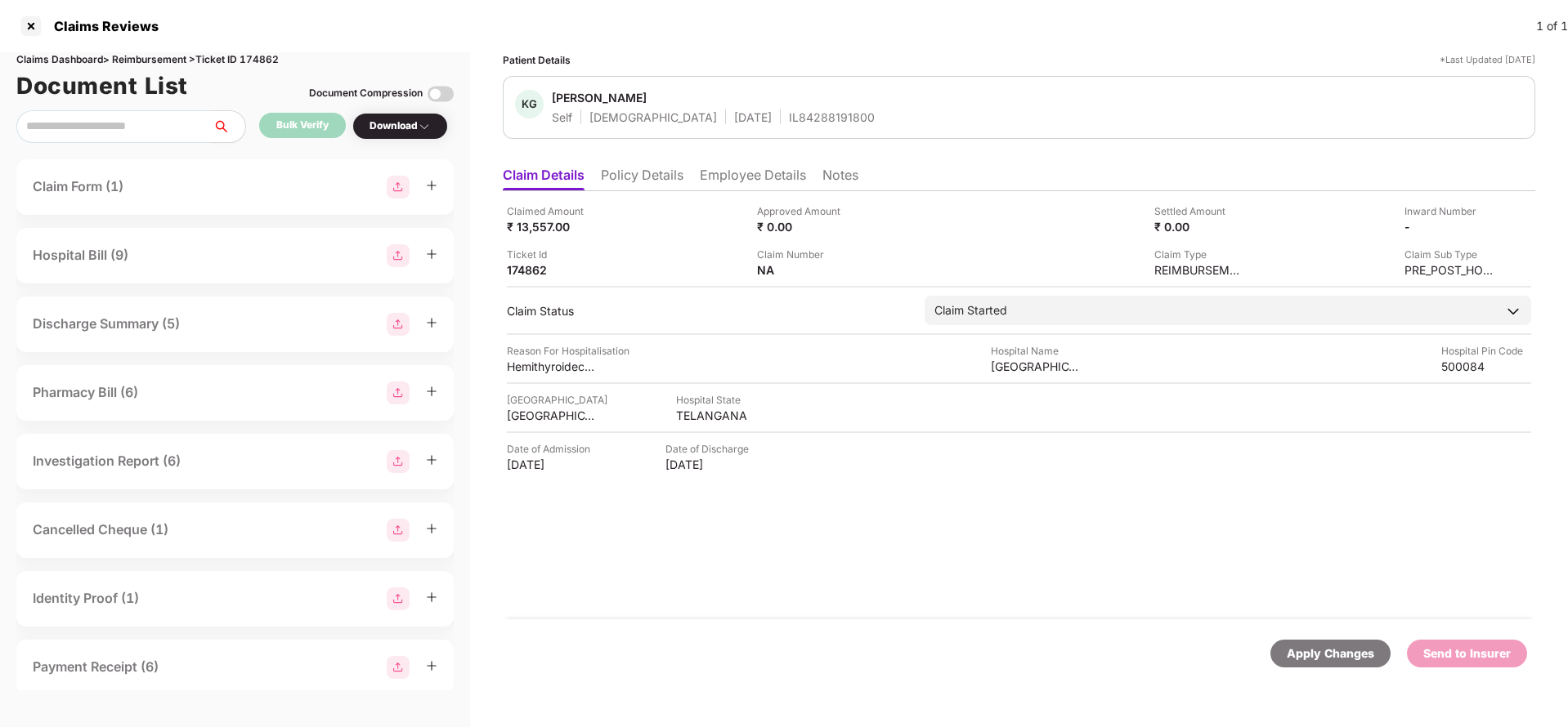
click at [1308, 648] on div "Apply Changes" at bounding box center [1331, 654] width 88 height 18
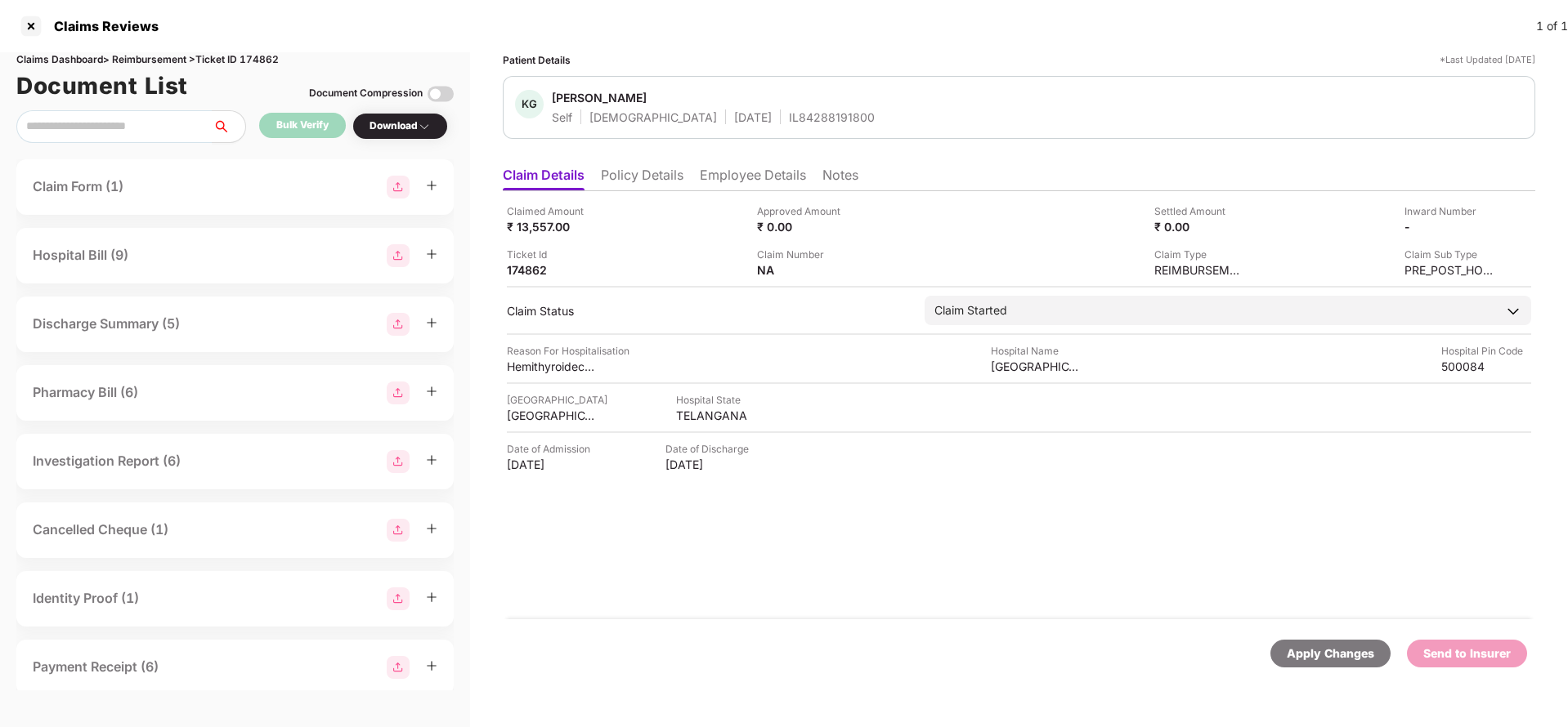
click at [269, 58] on div "Claims Dashboard > Reimbursement > Ticket ID 174862" at bounding box center [235, 59] width 438 height 16
copy div "174862"
click at [1313, 662] on div "Apply Changes" at bounding box center [1331, 654] width 88 height 18
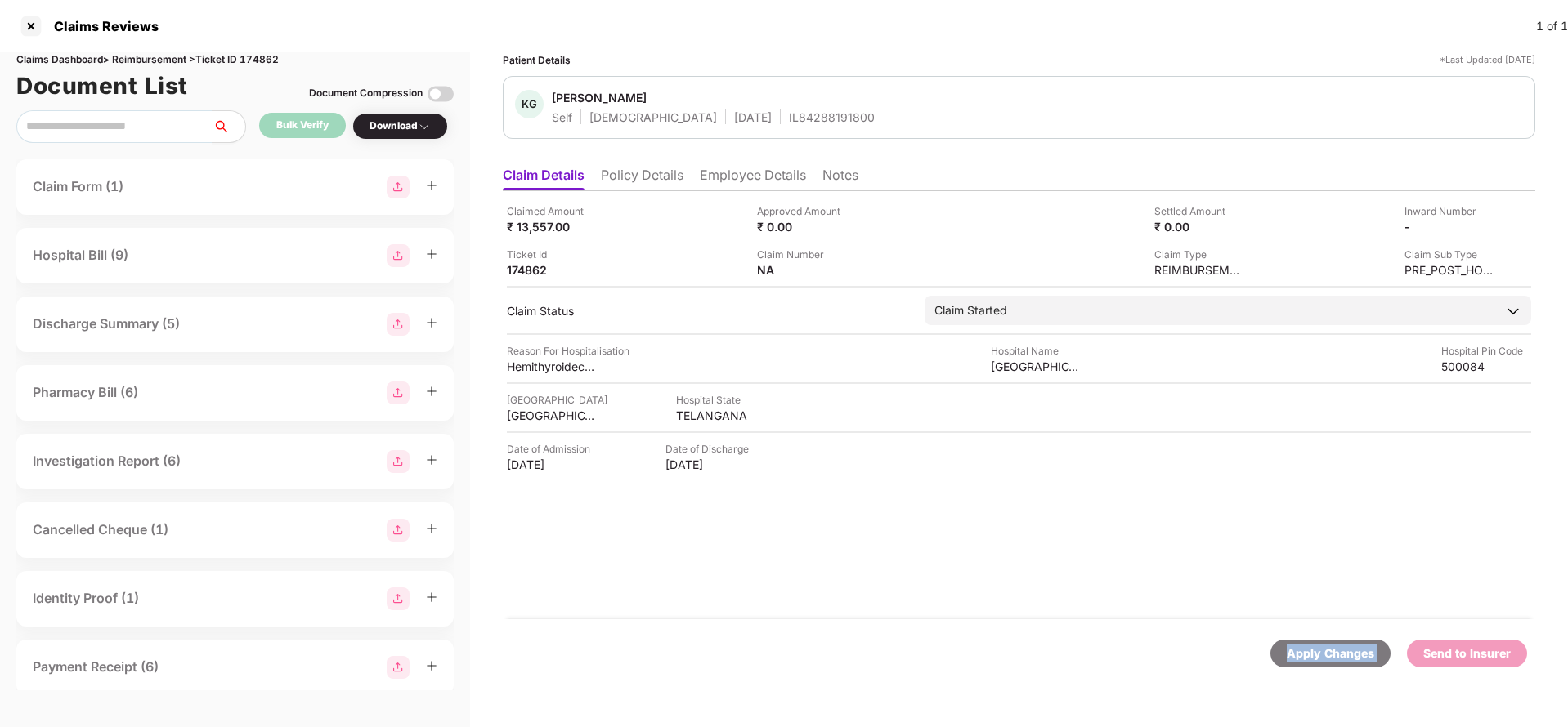
click at [1313, 662] on div "Apply Changes" at bounding box center [1331, 654] width 88 height 18
click at [611, 167] on li "Policy Details" at bounding box center [642, 179] width 82 height 24
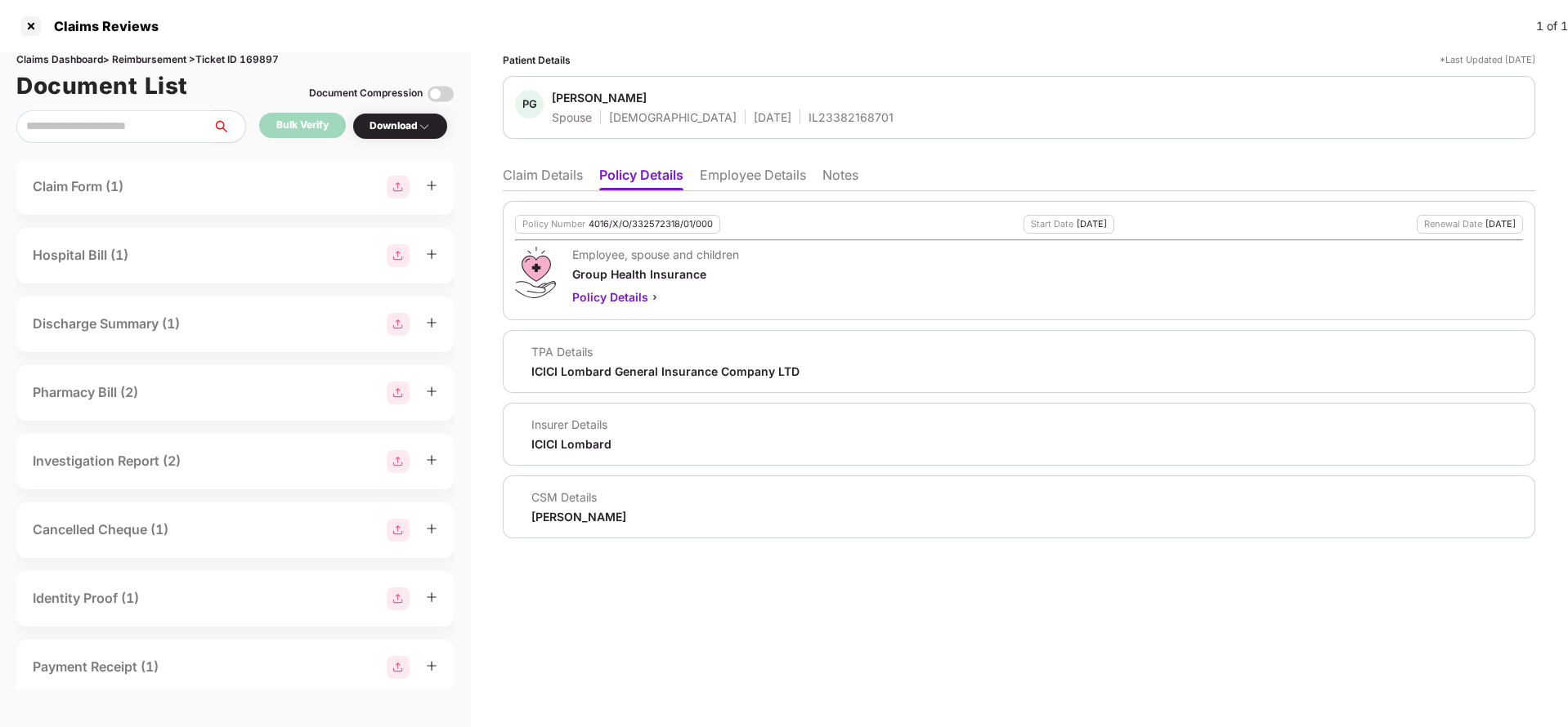
click at [670, 222] on div "4016/X/O/332572318/01/000" at bounding box center [651, 225] width 124 height 11
copy div "4016/X/O/332572318/01/000"
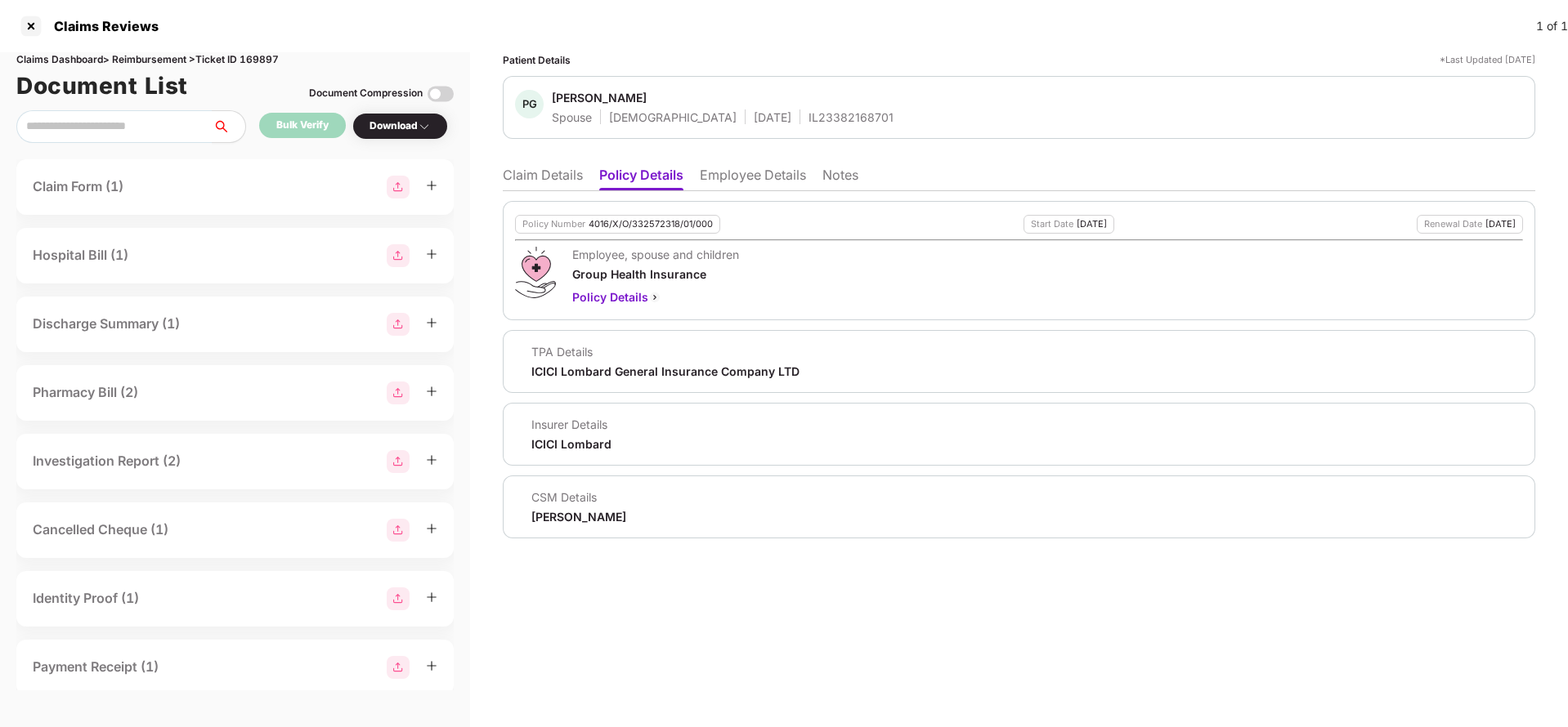
click at [759, 176] on li "Employee Details" at bounding box center [753, 179] width 106 height 24
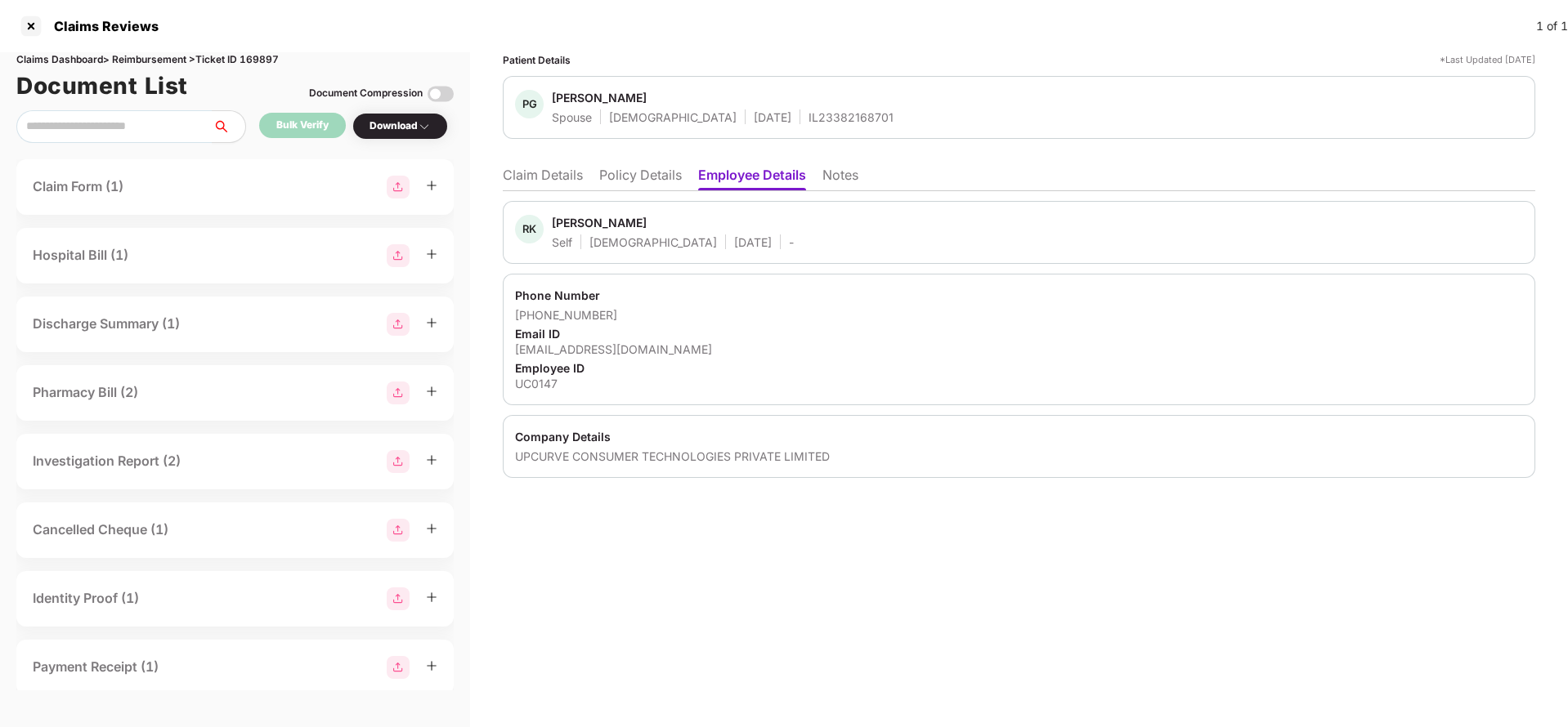
click at [660, 177] on li "Policy Details" at bounding box center [641, 179] width 82 height 24
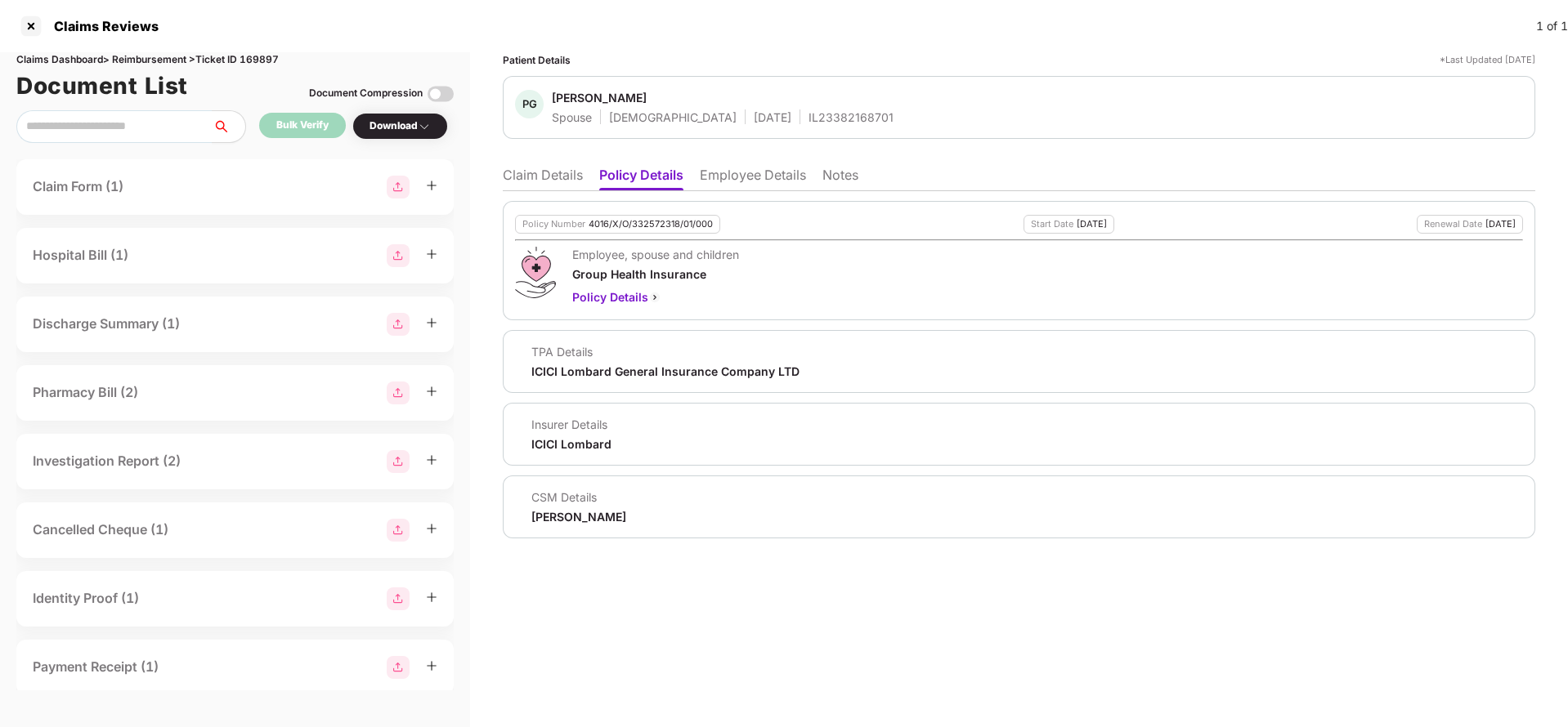
click at [750, 146] on div "Patient Details *Last Updated [DATE] PG [PERSON_NAME] Spouse [DEMOGRAPHIC_DATA]…" at bounding box center [1019, 295] width 1033 height 486
click at [751, 178] on li "Employee Details" at bounding box center [753, 179] width 106 height 24
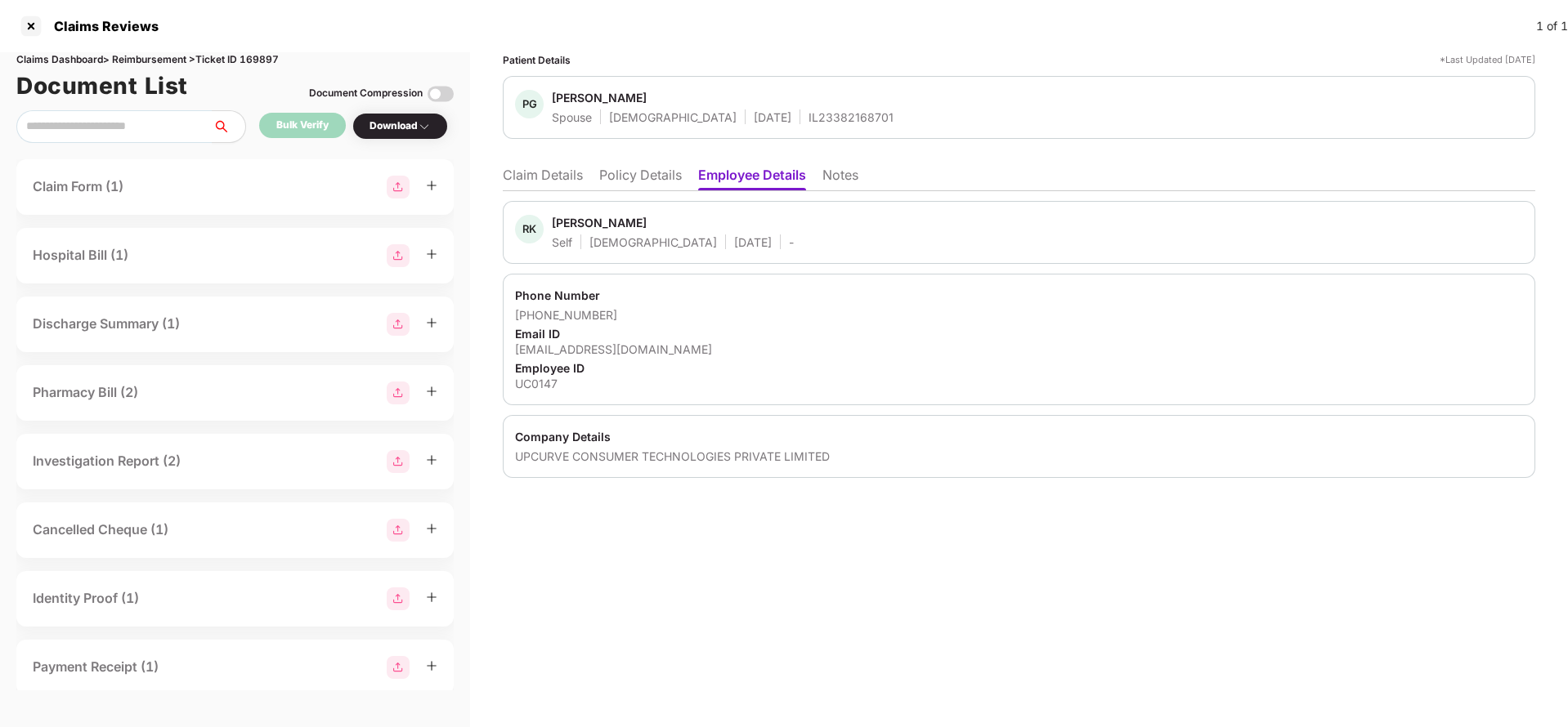
click at [652, 179] on li "Policy Details" at bounding box center [641, 179] width 82 height 24
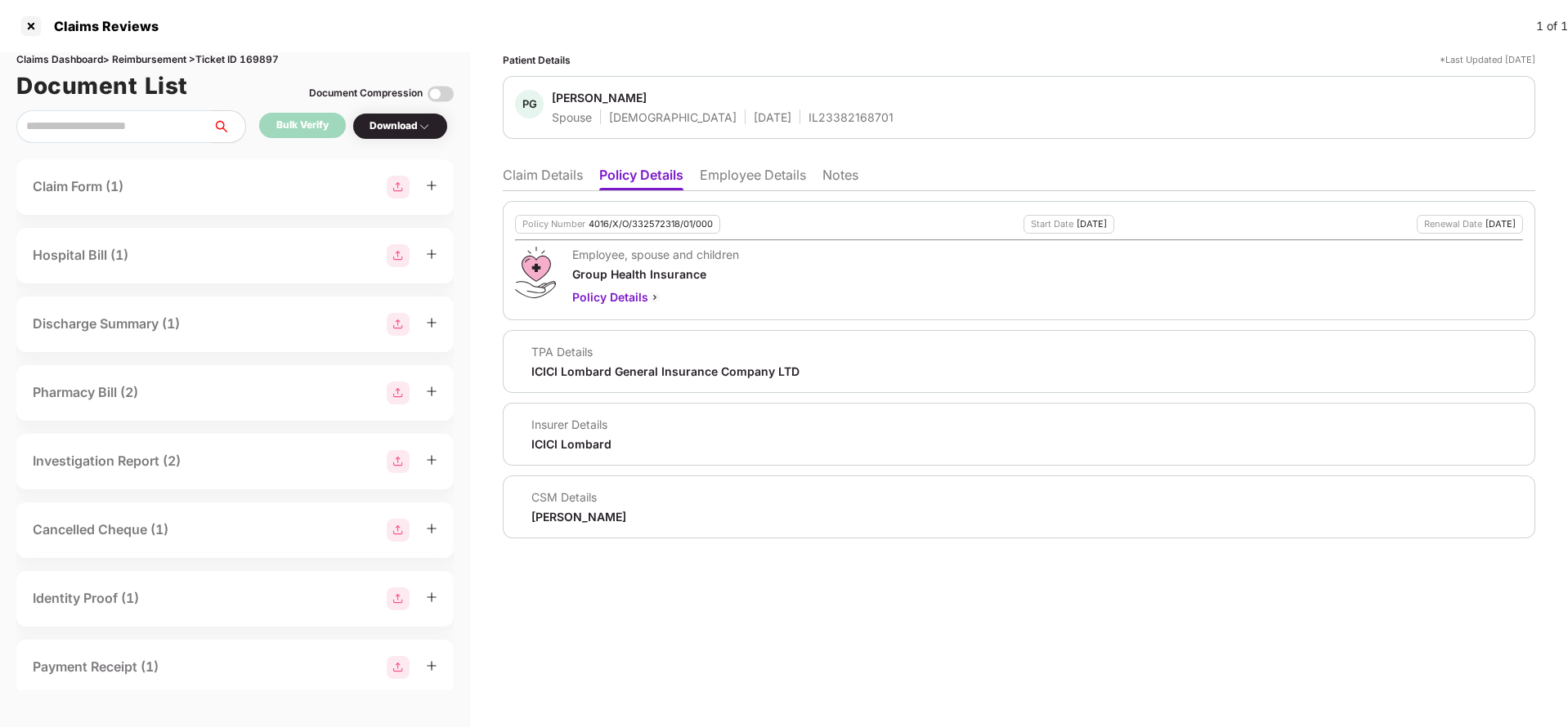
click at [643, 223] on div "4016/X/O/332572318/01/000" at bounding box center [651, 225] width 124 height 11
copy div "4016/X/O/332572318/01/000"
click at [743, 168] on li "Employee Details" at bounding box center [753, 179] width 106 height 24
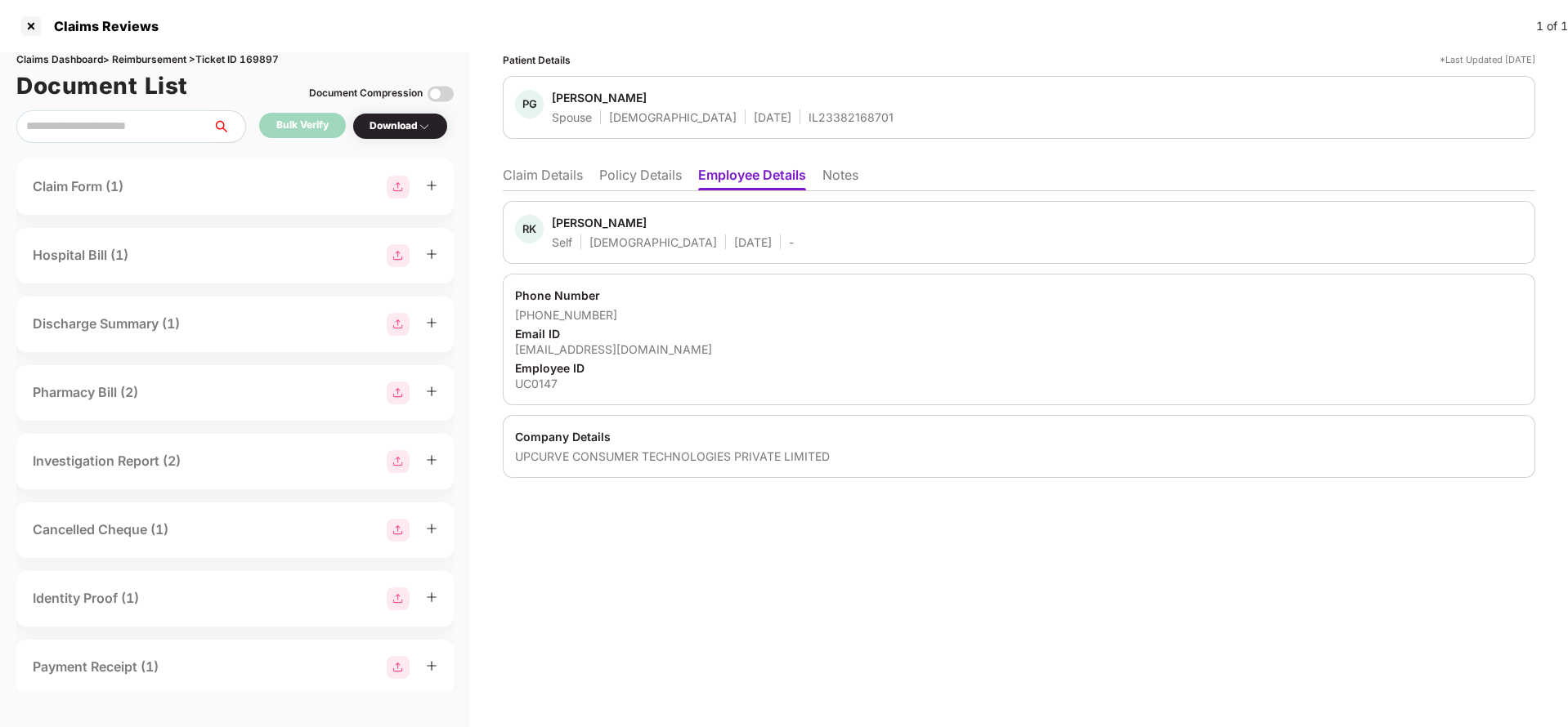
click at [618, 178] on li "Policy Details" at bounding box center [641, 179] width 82 height 24
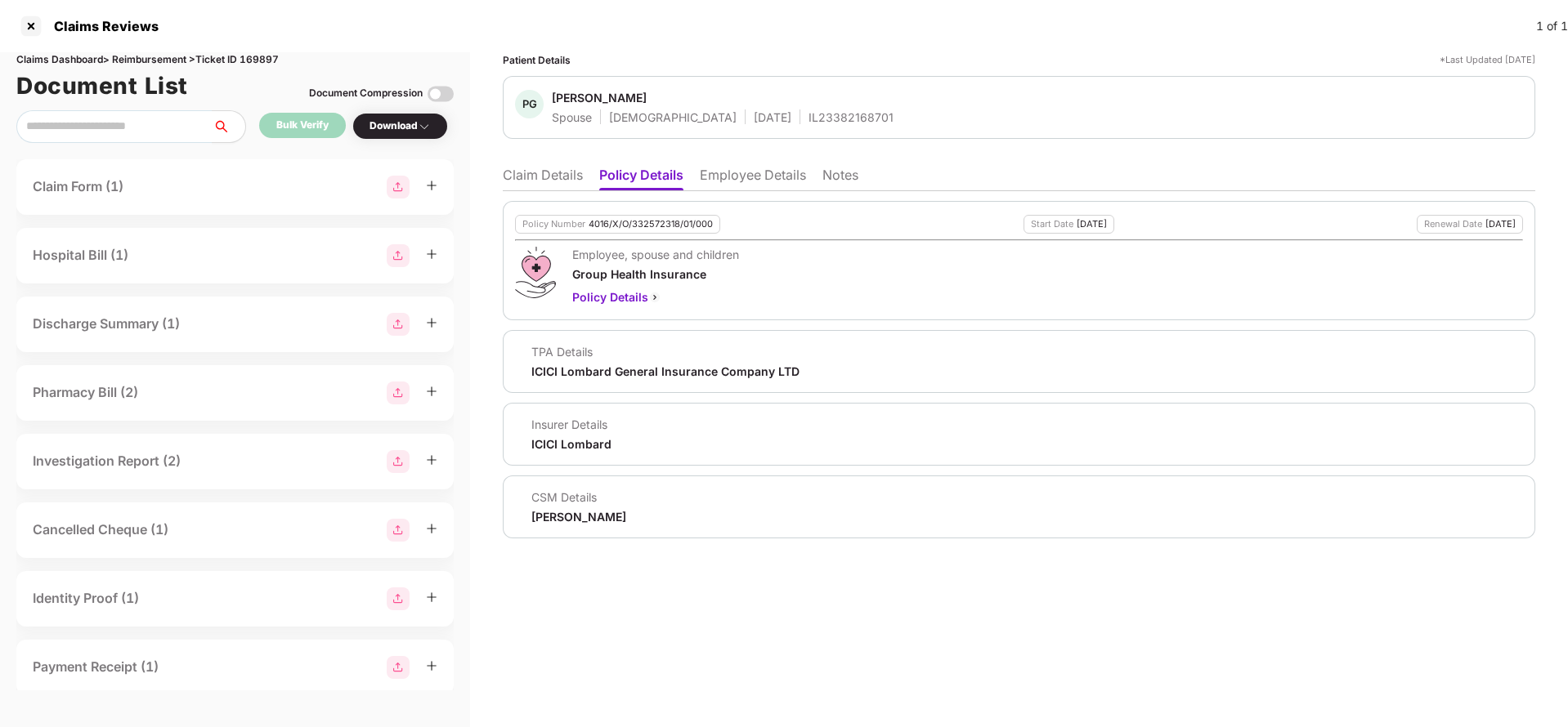
click at [726, 182] on li "Employee Details" at bounding box center [753, 179] width 106 height 24
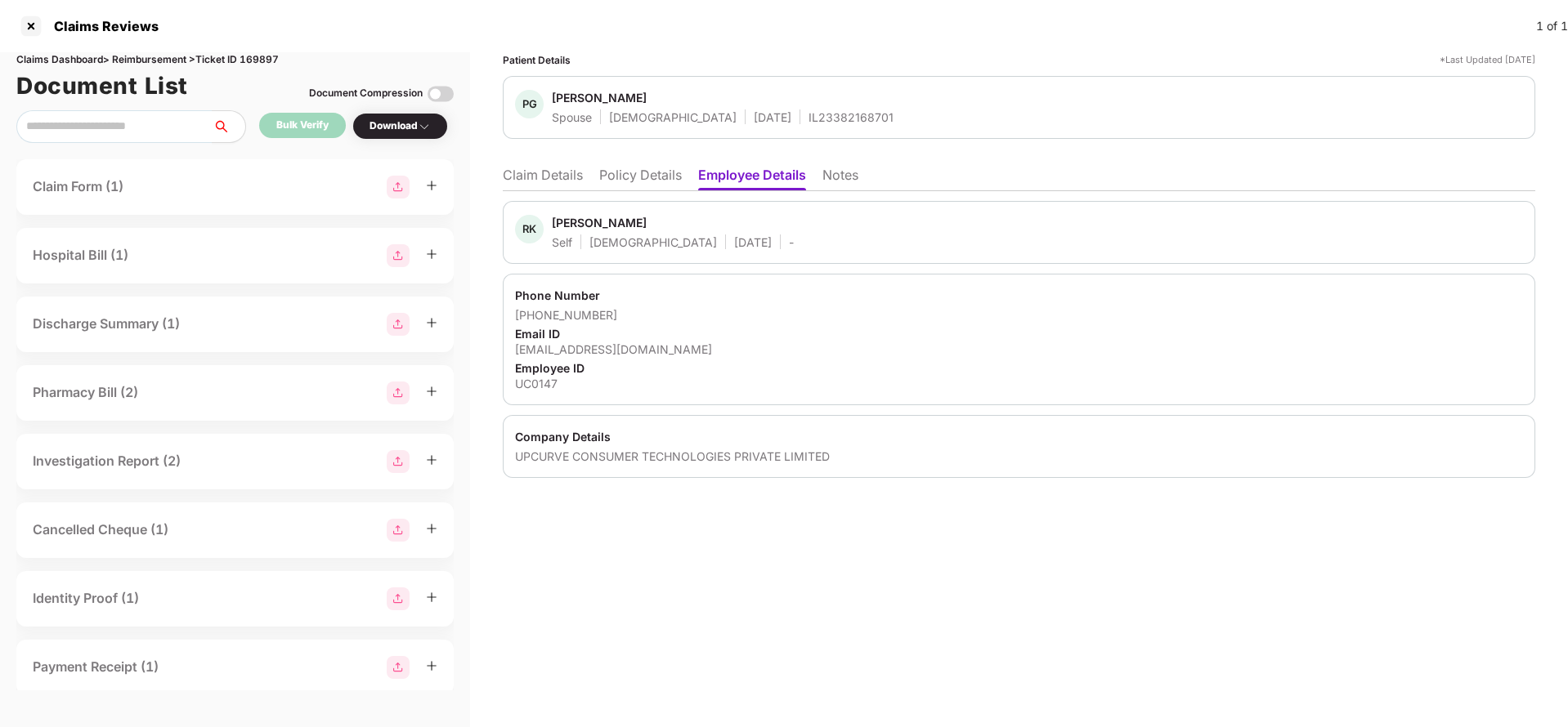
click at [630, 167] on li "Policy Details" at bounding box center [641, 179] width 82 height 24
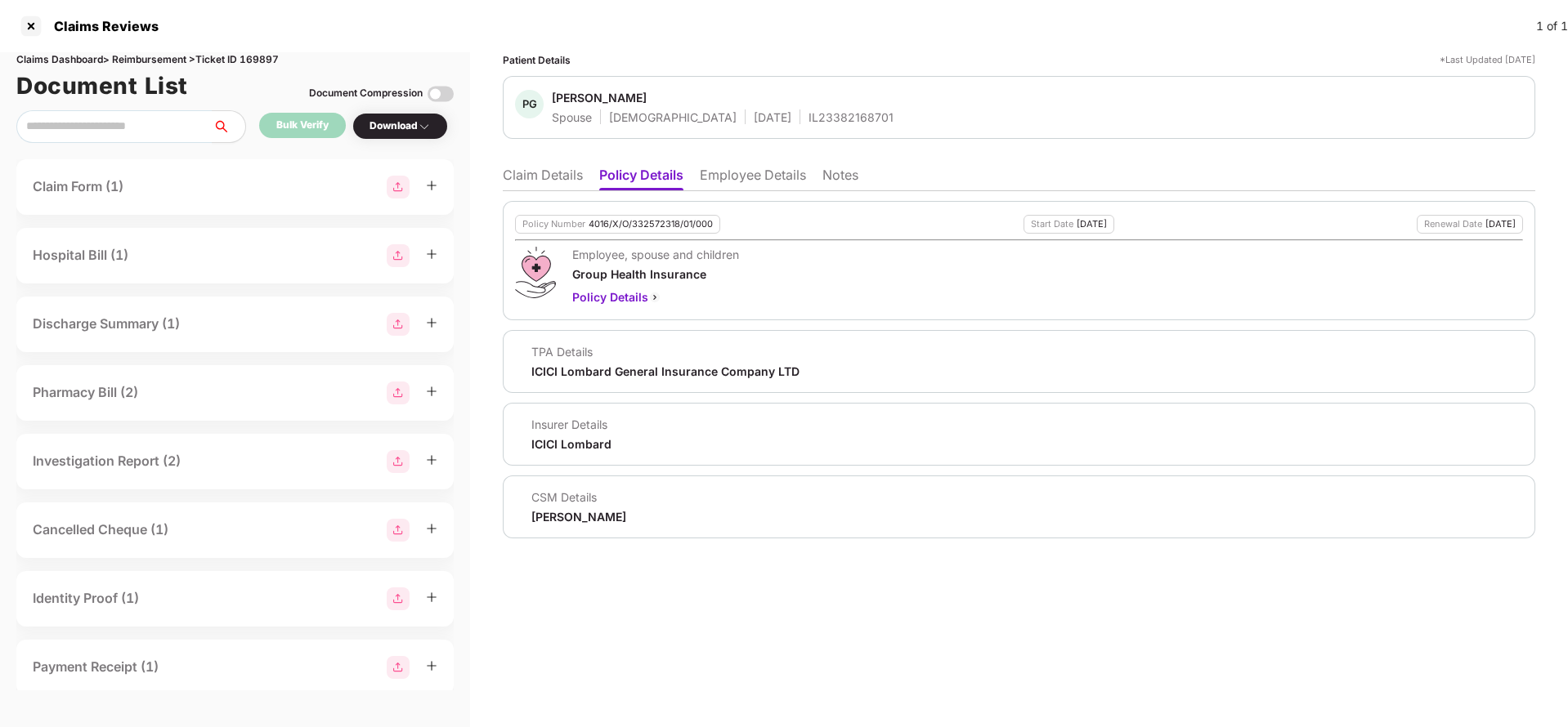
click at [631, 235] on div "Policy Number 4016/X/O/332572318/01/000 Start Date [DATE] Renewal Date [DATE] E…" at bounding box center [1019, 260] width 1033 height 120
click at [635, 227] on div "4016/X/O/332572318/01/000" at bounding box center [651, 225] width 124 height 11
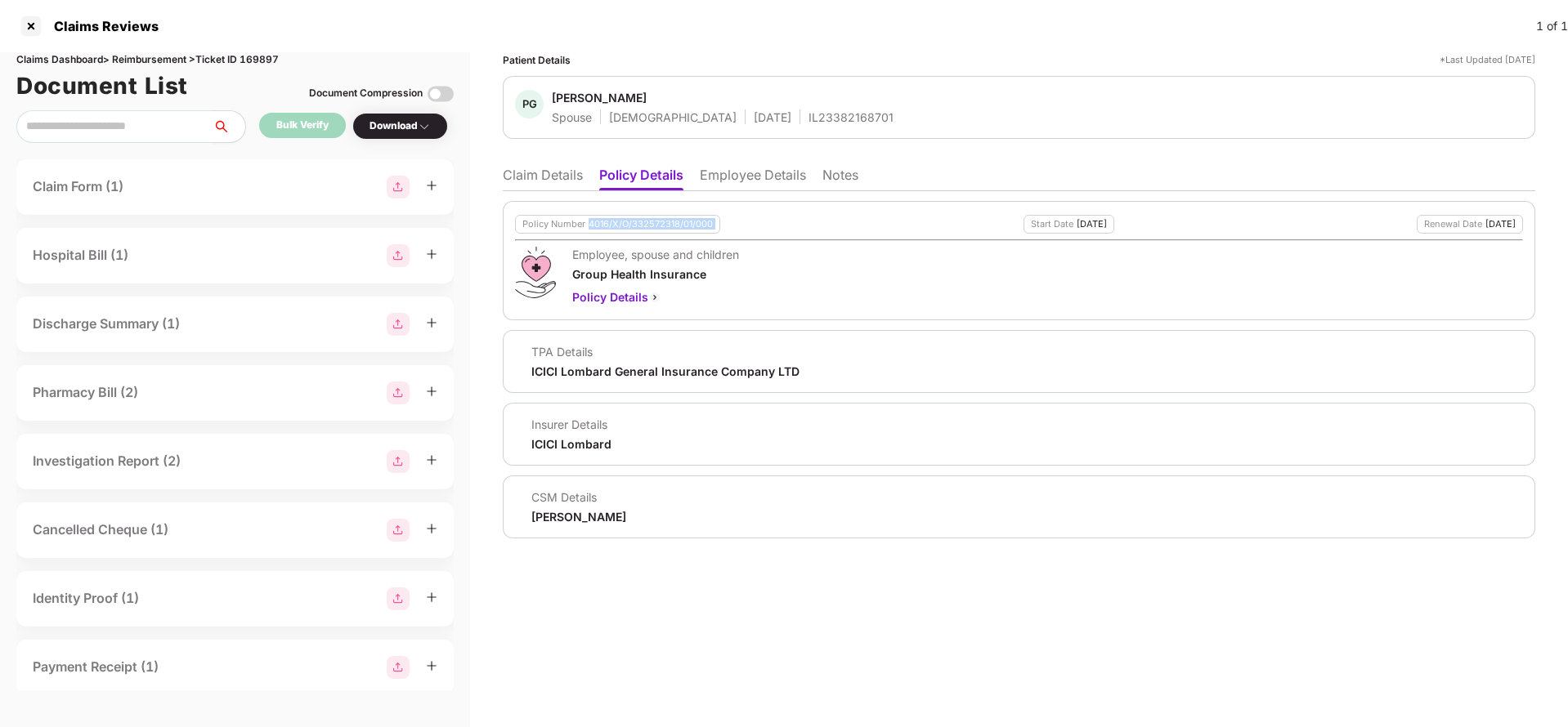
click at [635, 227] on div "4016/X/O/332572318/01/000" at bounding box center [651, 225] width 124 height 11
copy div "4016/X/O/332572318/01/000"
click at [546, 173] on li "Claim Details" at bounding box center [543, 179] width 80 height 24
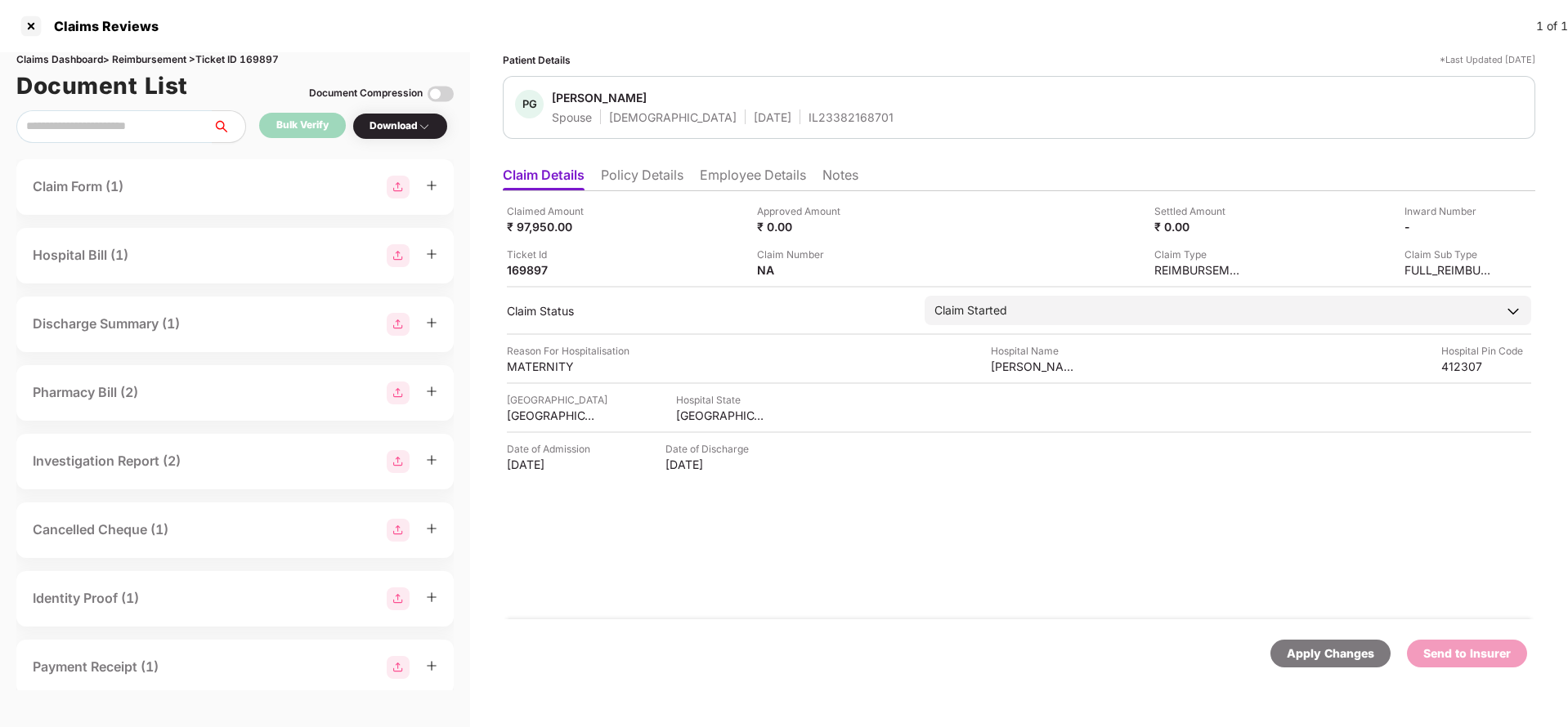
click at [1319, 640] on div "Apply Changes" at bounding box center [1331, 654] width 121 height 27
click at [727, 170] on li "Employee Details" at bounding box center [753, 179] width 106 height 24
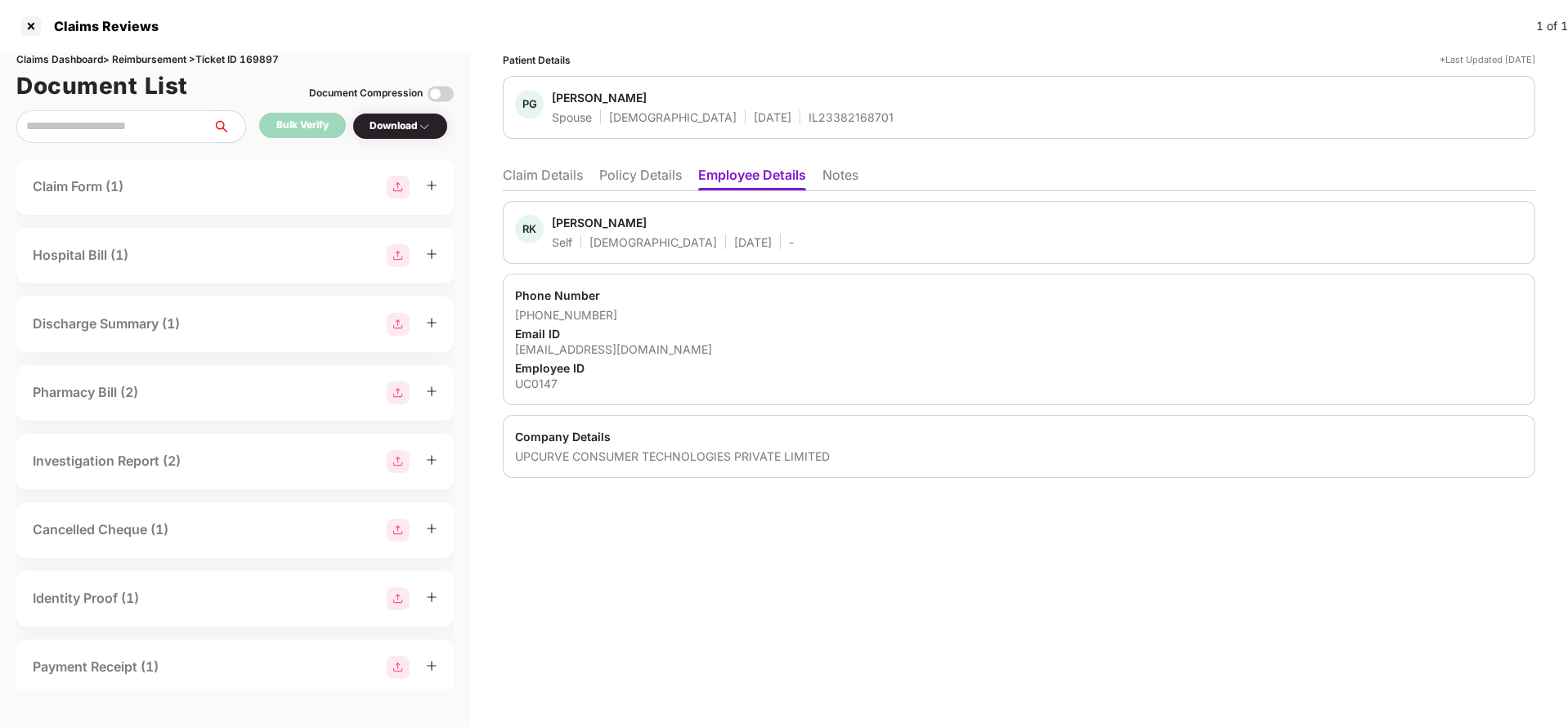
click at [524, 182] on li "Claim Details" at bounding box center [543, 179] width 80 height 24
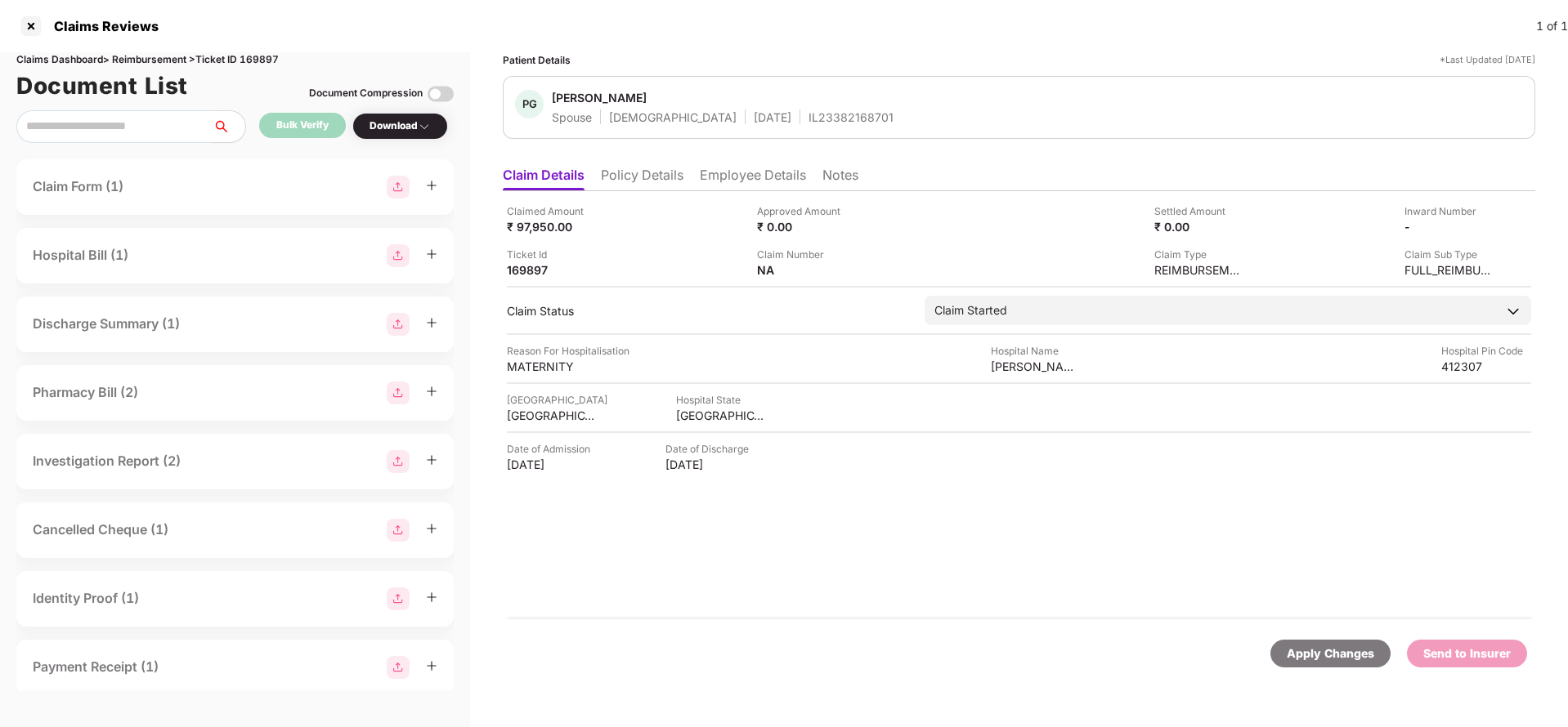
click at [1308, 651] on div "Apply Changes" at bounding box center [1331, 654] width 88 height 18
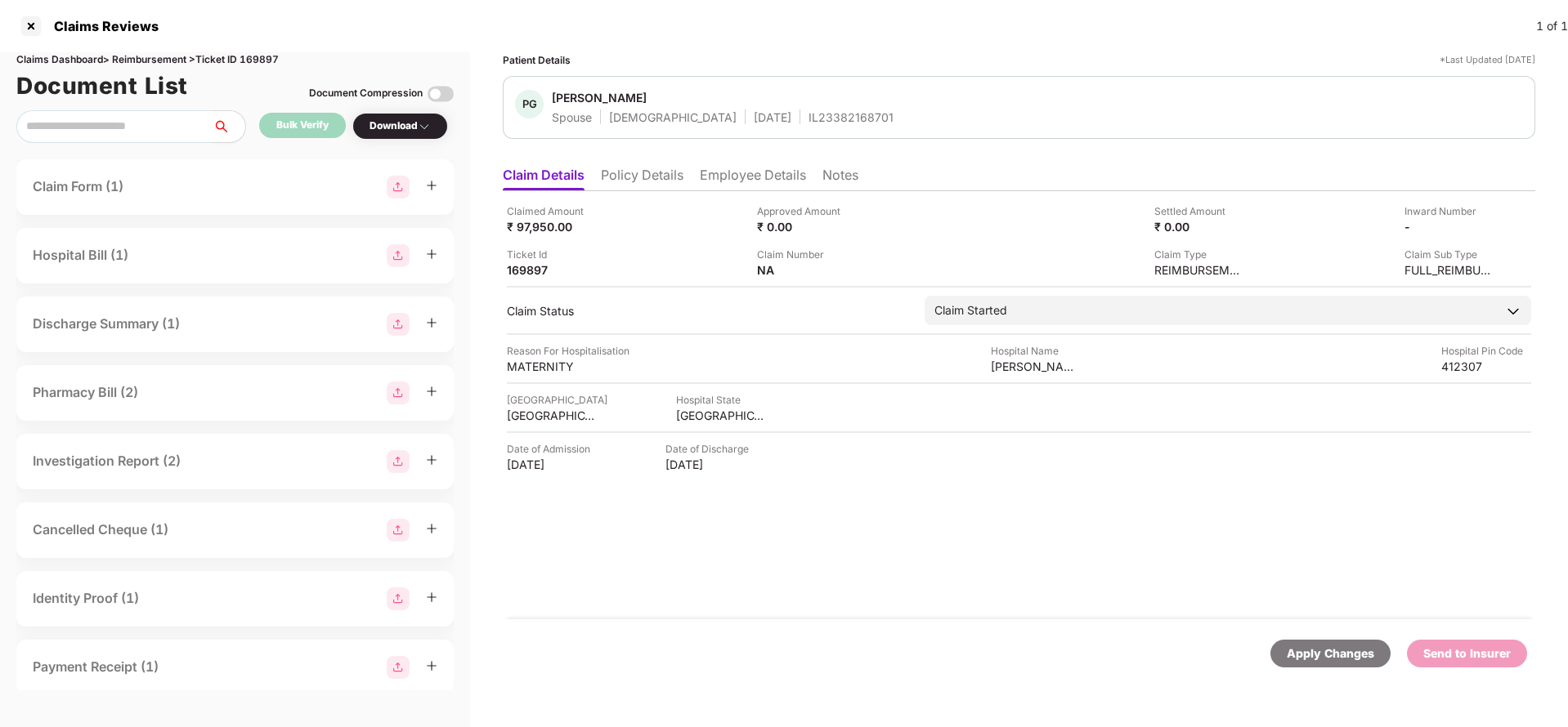
click at [259, 49] on div "Claims Reviews 1 of 1" at bounding box center [784, 26] width 1568 height 52
click at [266, 57] on div "Claims Dashboard > Reimbursement > Ticket ID 169897" at bounding box center [235, 59] width 438 height 16
copy div "169897"
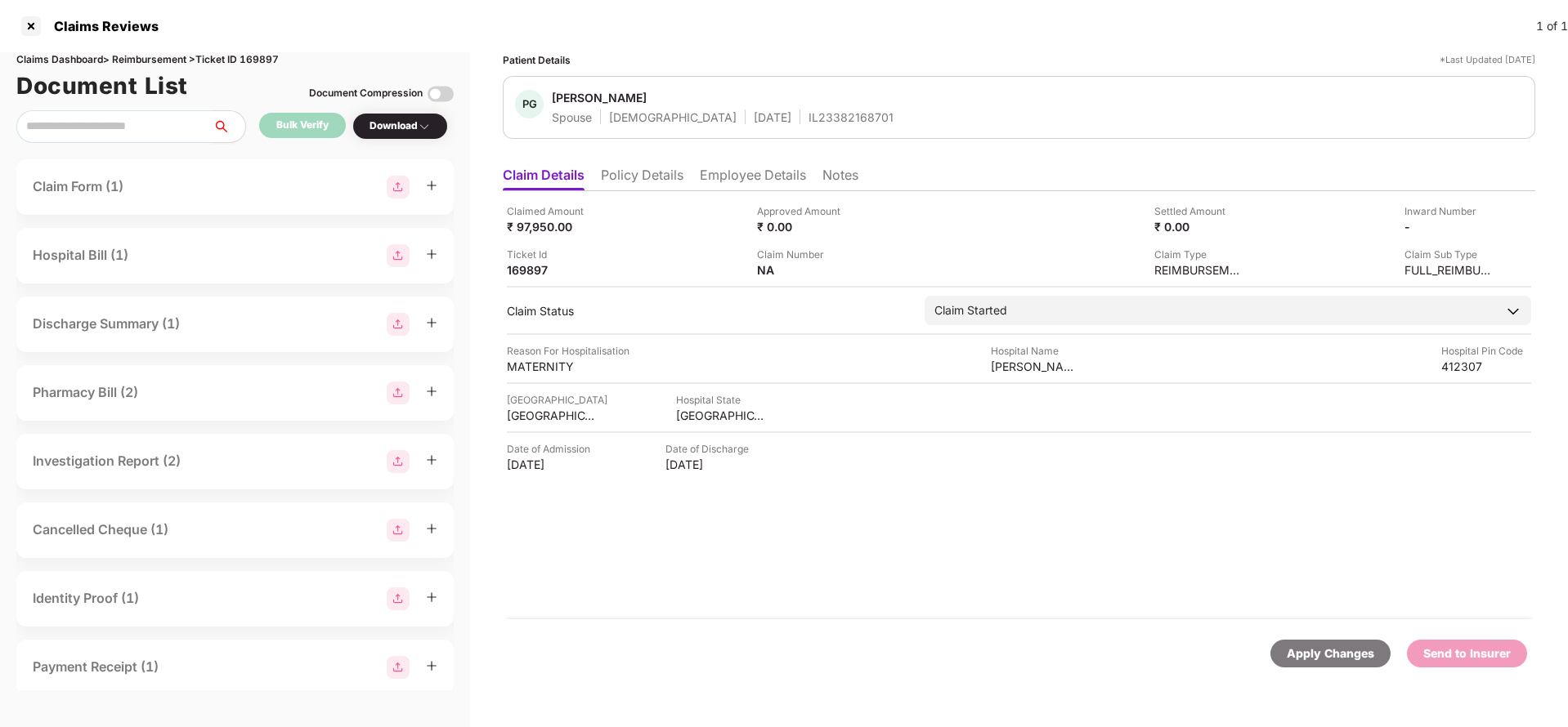
click at [1340, 656] on div "Apply Changes" at bounding box center [1331, 654] width 88 height 18
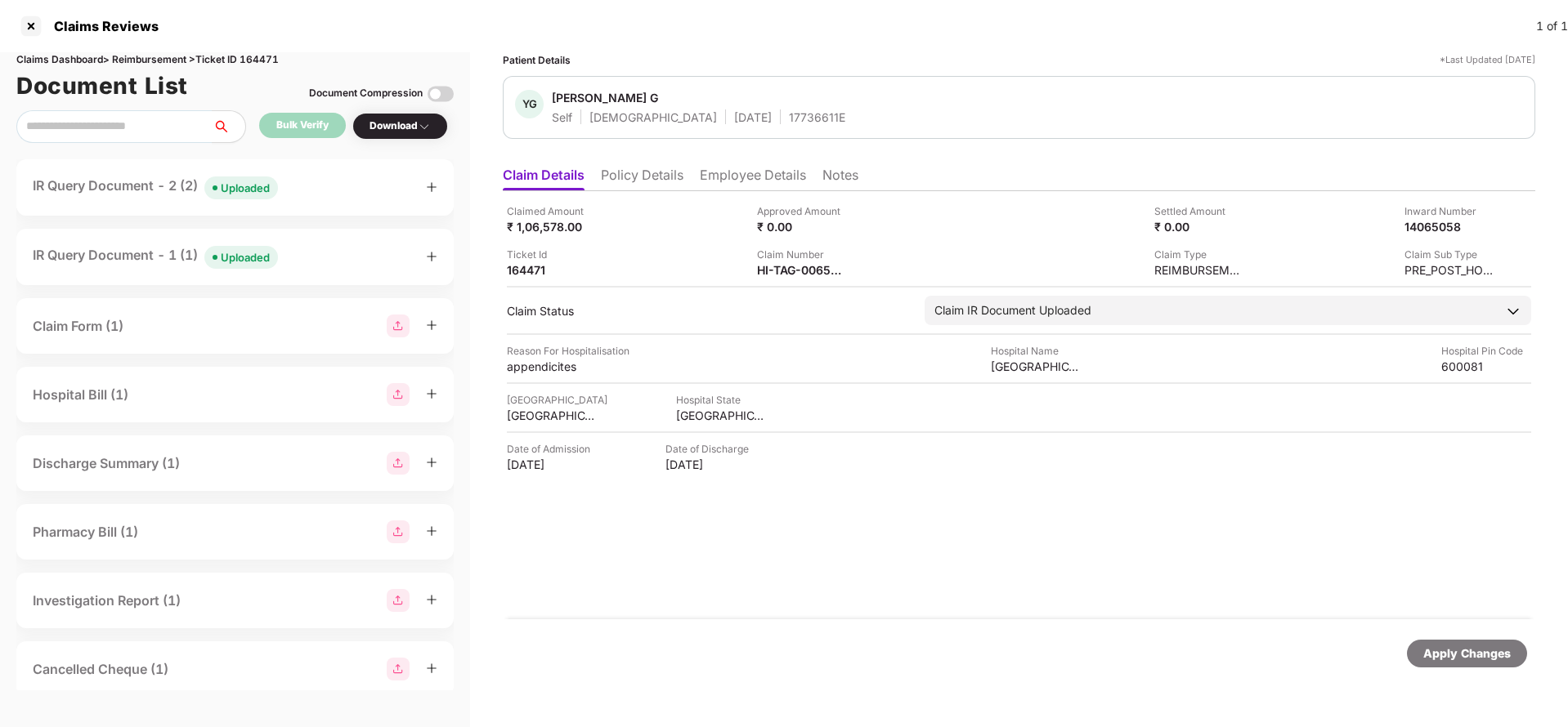
click at [271, 196] on span "Uploaded" at bounding box center [241, 187] width 74 height 23
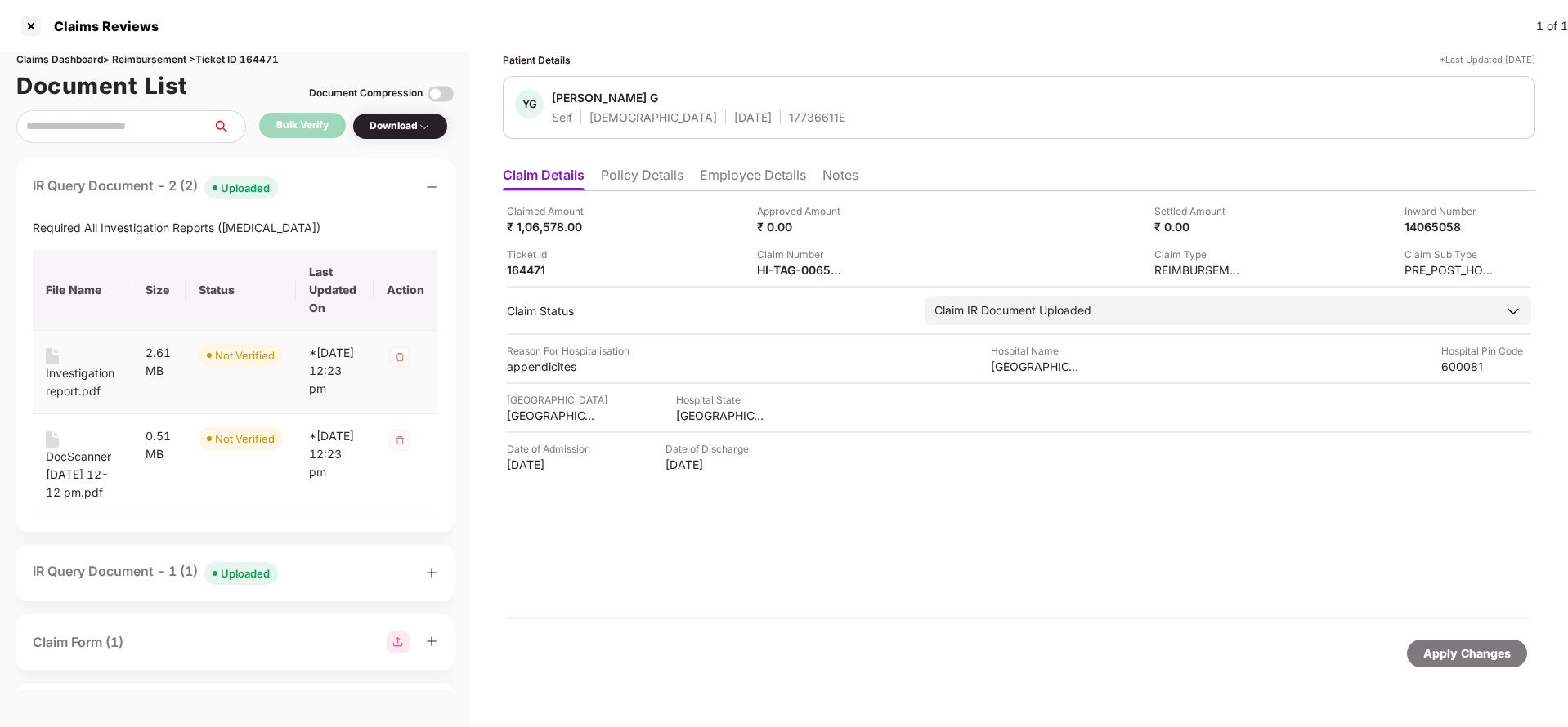
click at [76, 376] on div "Investigation report.pdf" at bounding box center [82, 382] width 74 height 36
click at [83, 490] on div "DocScanner [DATE] 12-12 pm.pdf" at bounding box center [82, 474] width 74 height 54
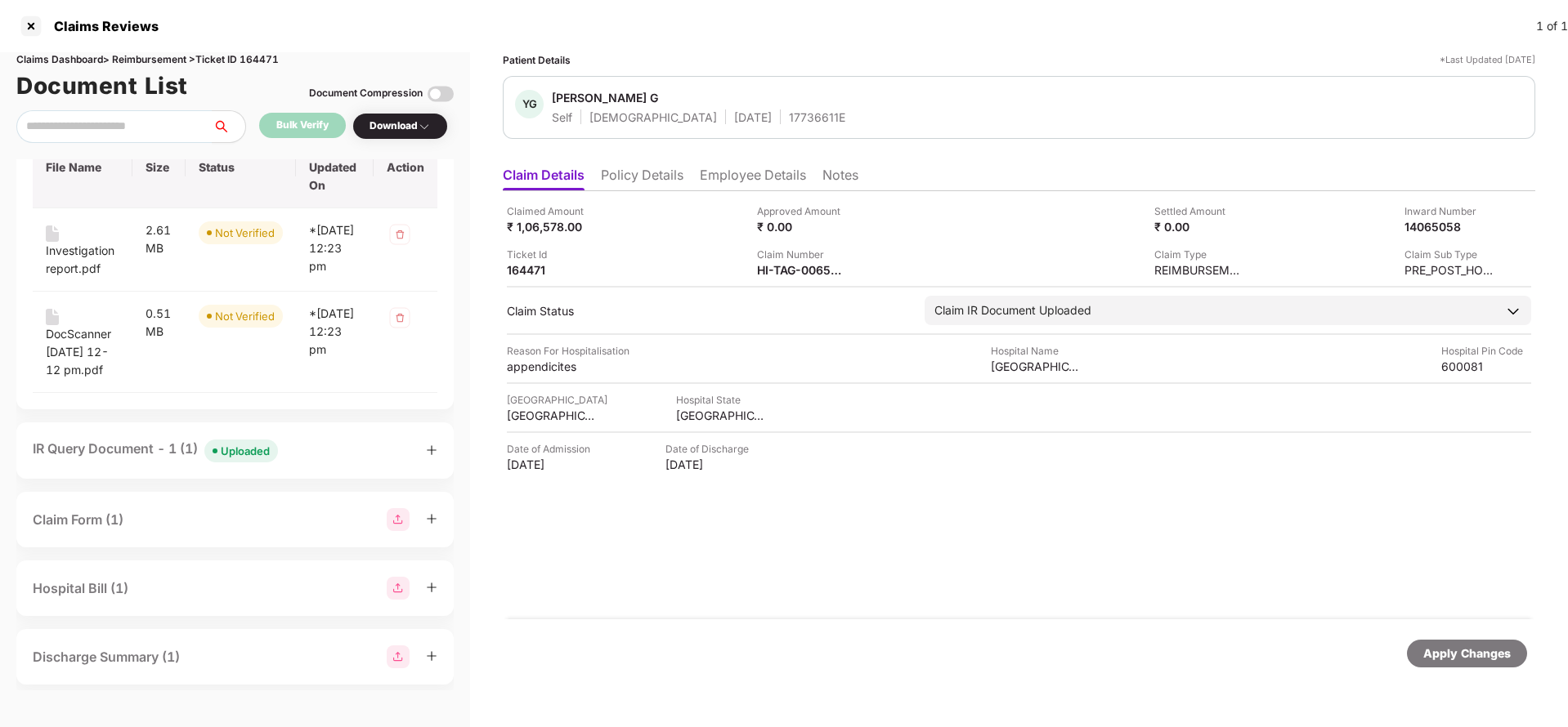
click at [242, 459] on div "Uploaded" at bounding box center [246, 451] width 49 height 16
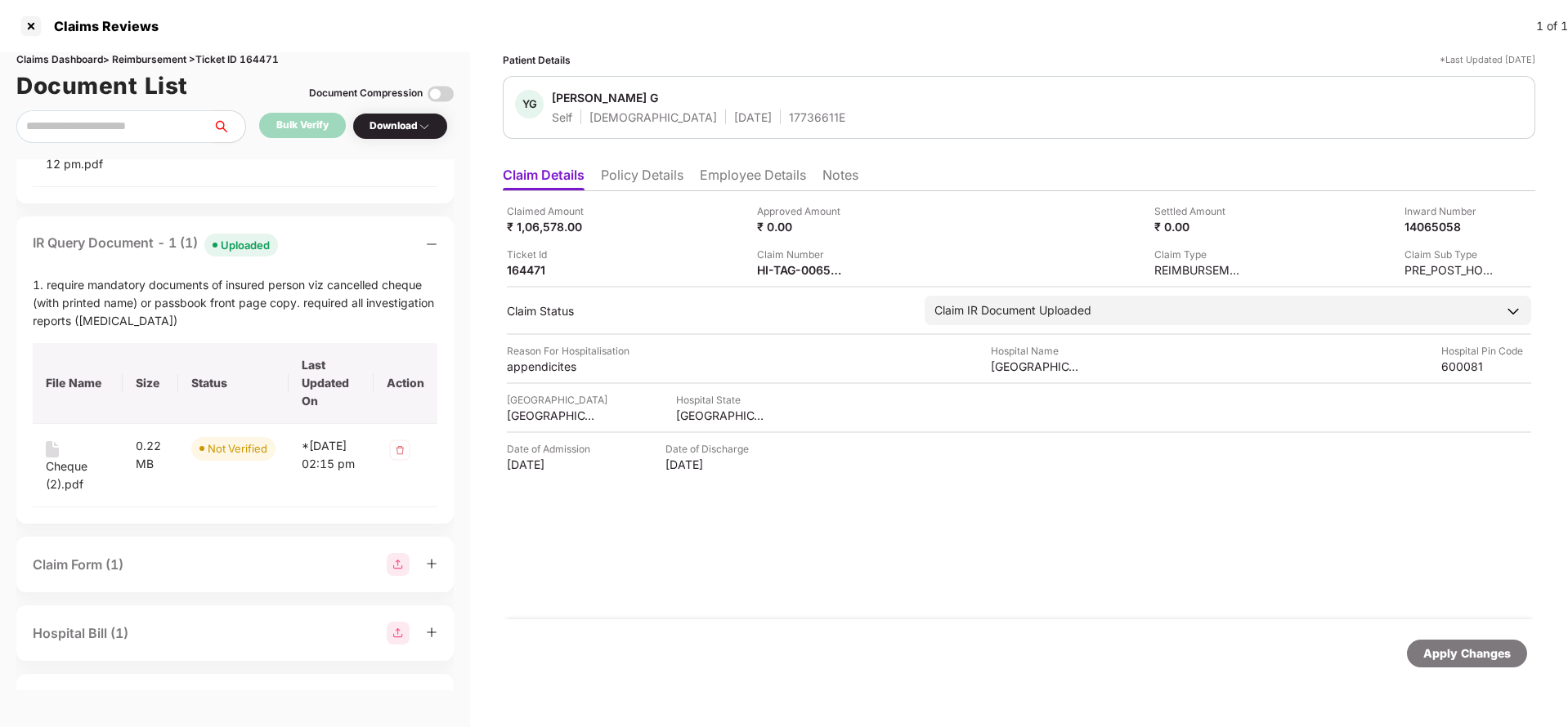
scroll to position [368, 0]
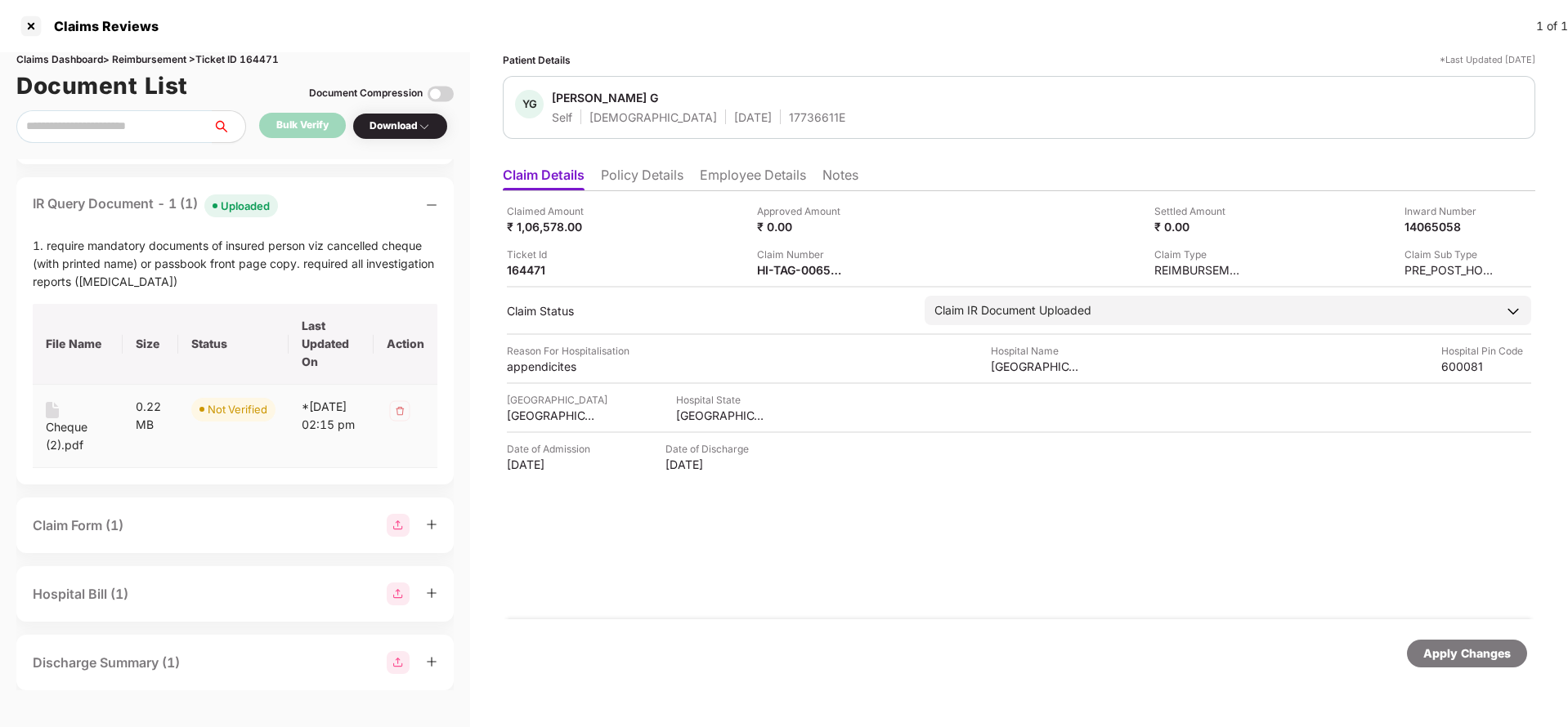
click at [58, 455] on div "Cheque (2).pdf" at bounding box center [78, 436] width 64 height 36
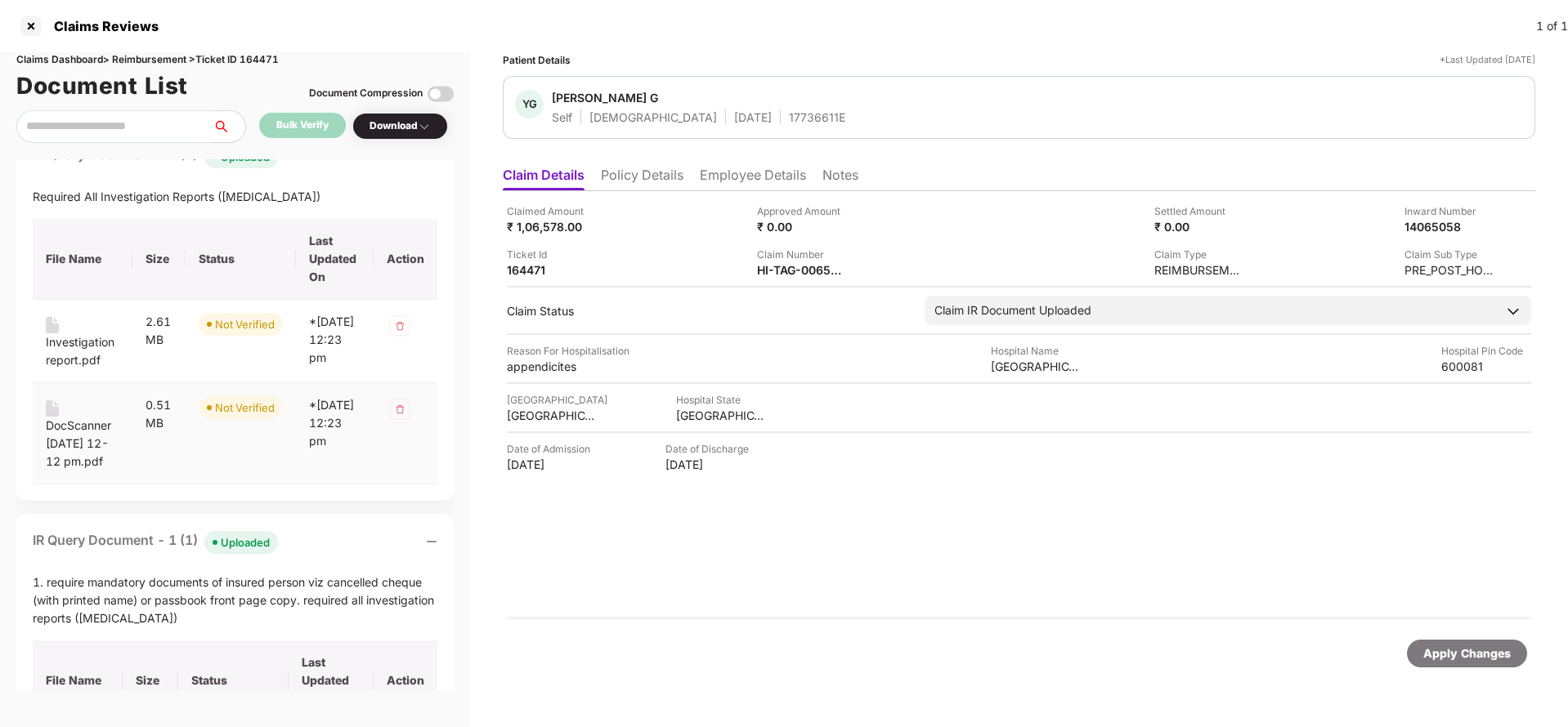
scroll to position [0, 0]
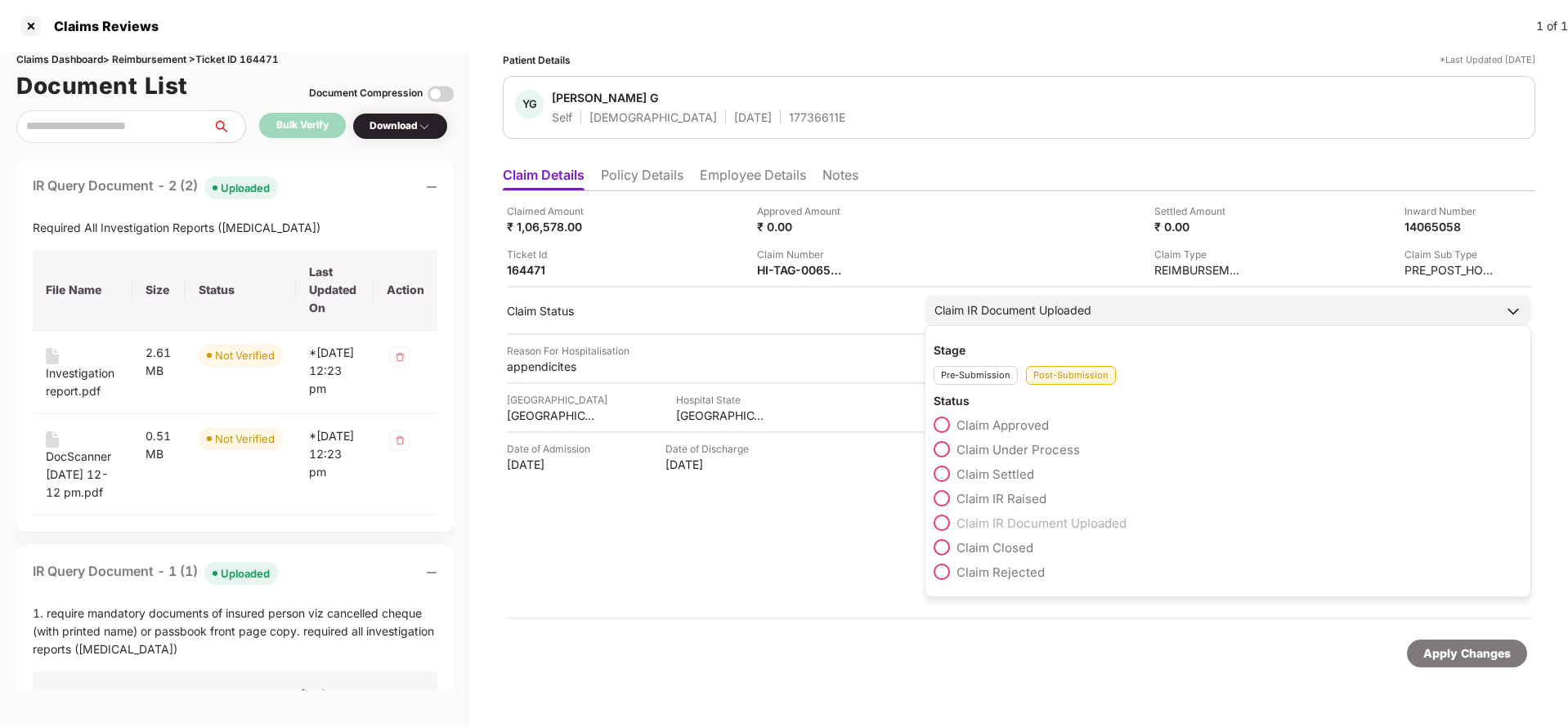
click at [1042, 460] on div "Claim Under Process" at bounding box center [1228, 453] width 588 height 25
click at [1040, 456] on span "Claim Under Process" at bounding box center [1018, 449] width 123 height 16
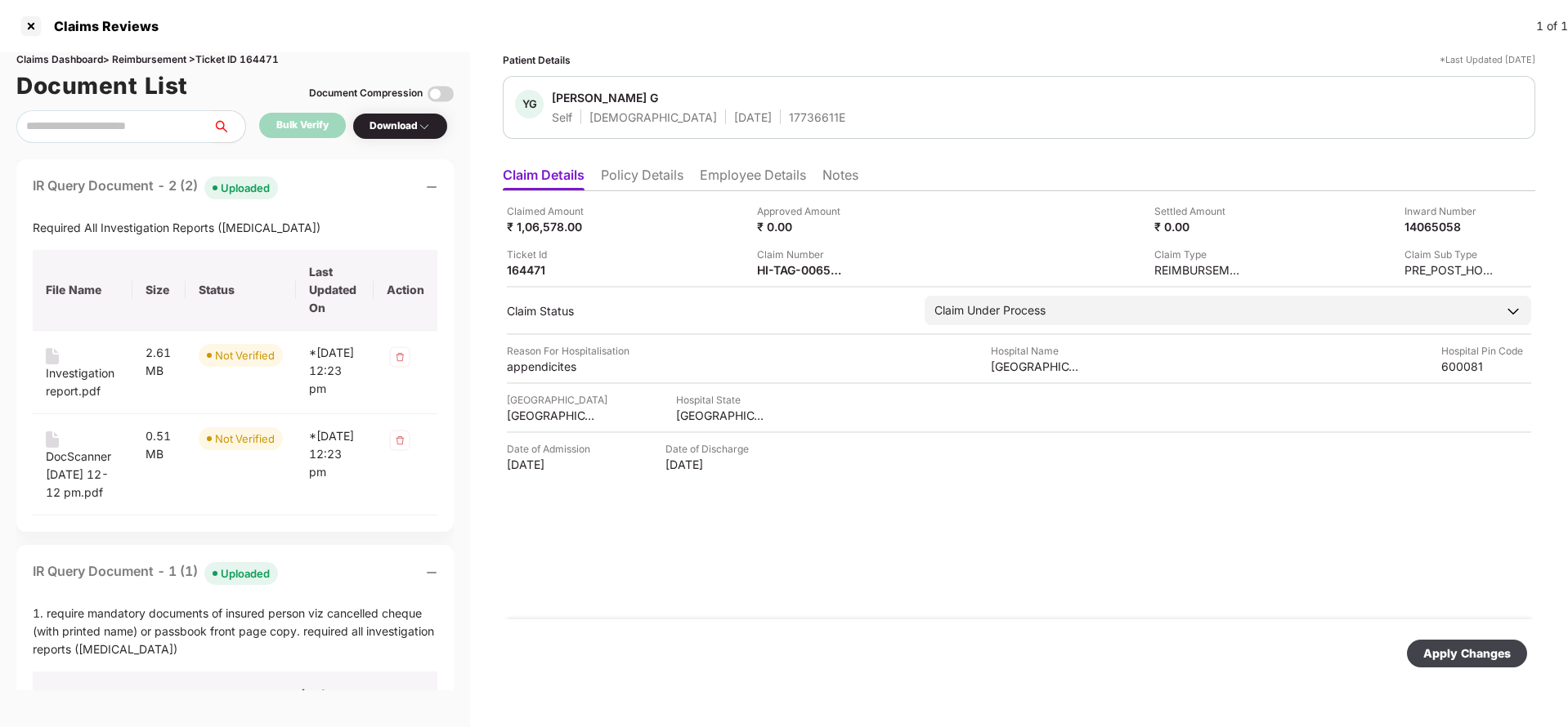
click at [1487, 661] on div "Apply Changes" at bounding box center [1467, 654] width 88 height 18
click at [802, 263] on div "HI-TAG-006570960(0)" at bounding box center [802, 269] width 90 height 16
copy div
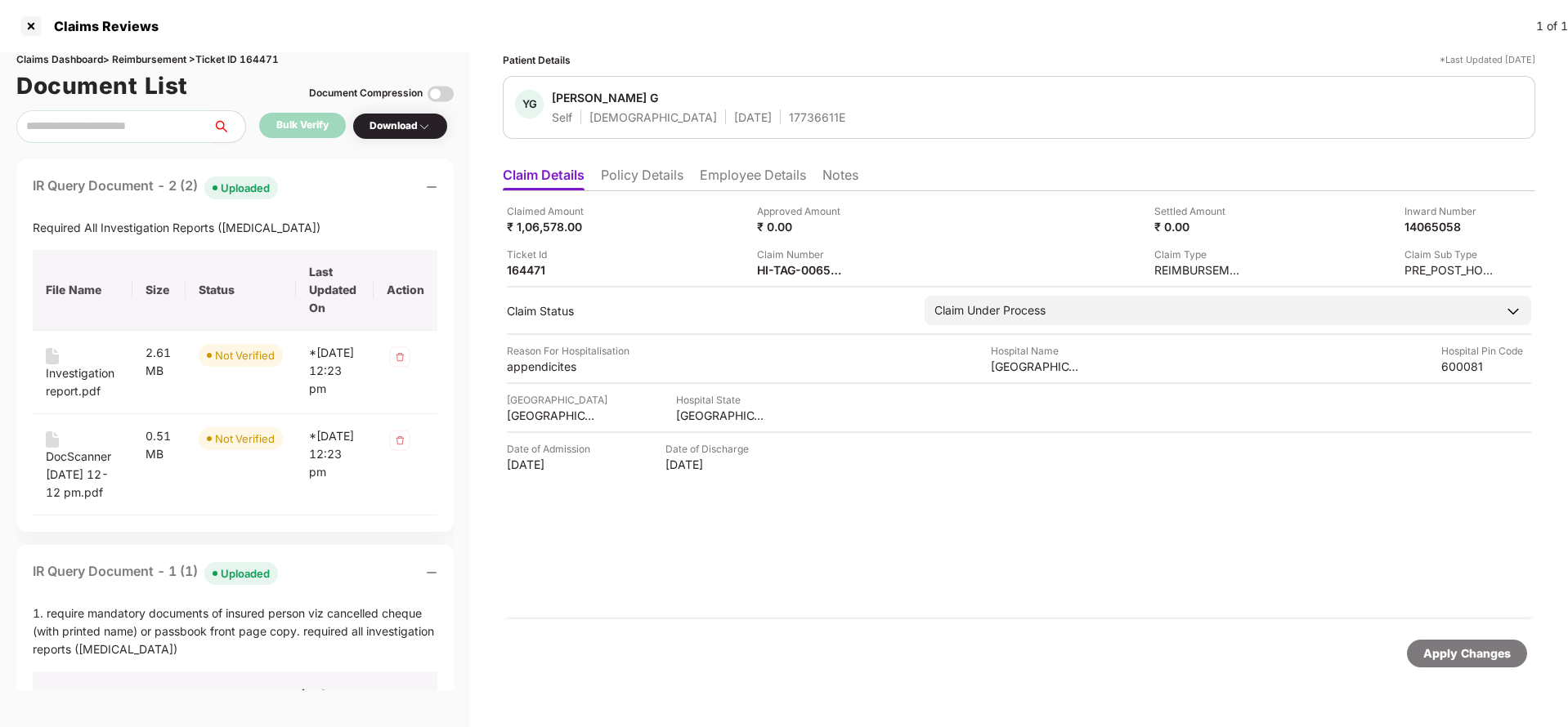
click at [789, 121] on div "17736611E" at bounding box center [818, 117] width 57 height 16
copy div "17736611E"
click at [1445, 656] on div "Apply Changes" at bounding box center [1467, 654] width 88 height 18
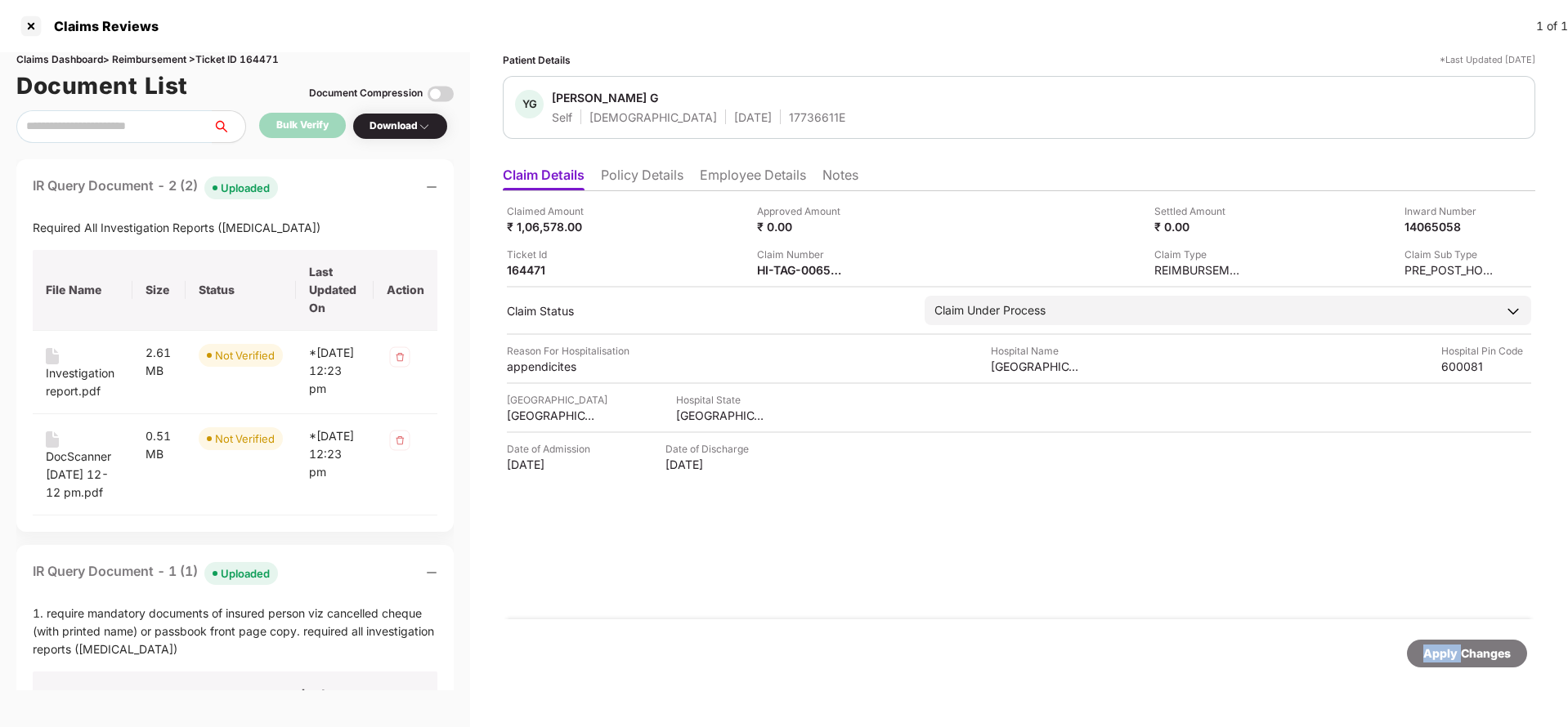
click at [1445, 656] on div "Apply Changes" at bounding box center [1467, 654] width 88 height 18
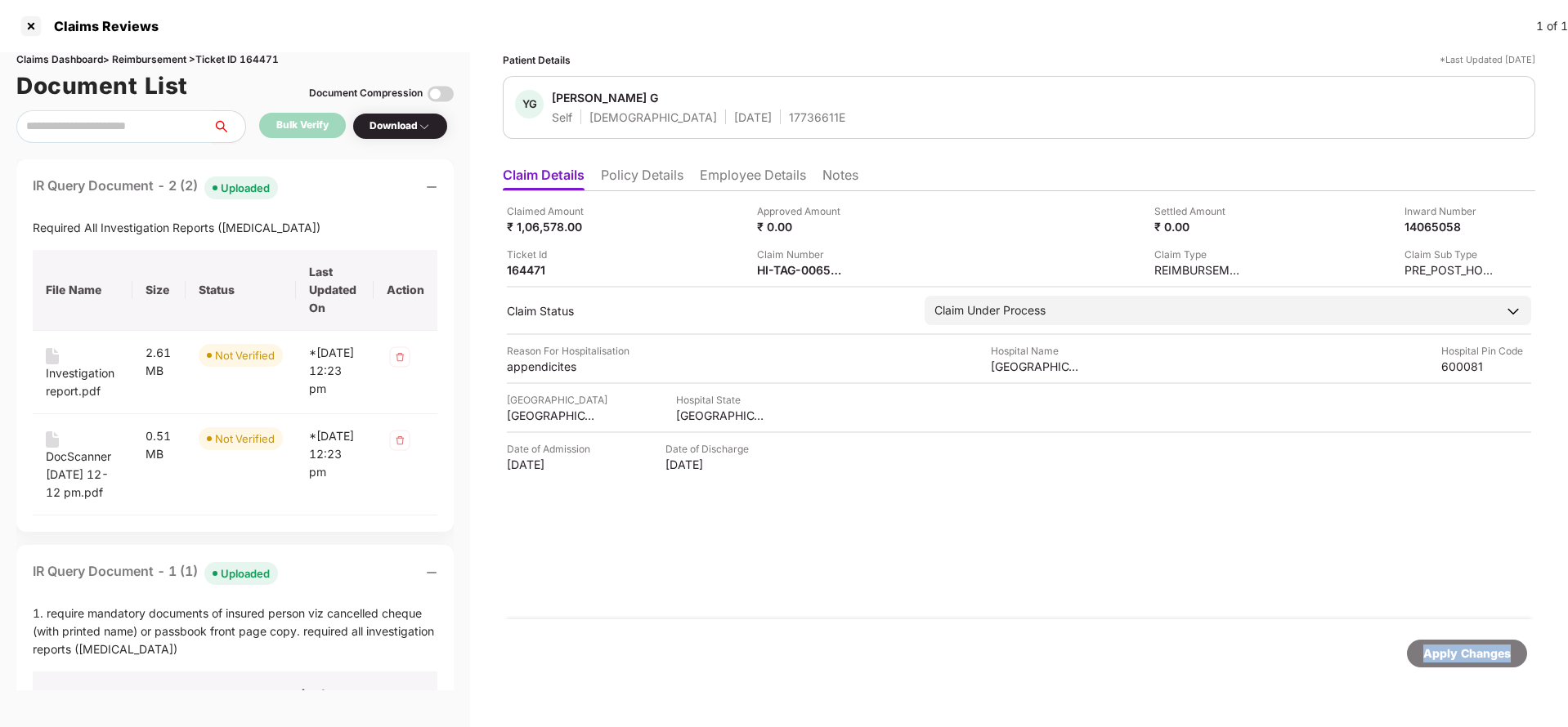
click at [1445, 656] on div "Apply Changes" at bounding box center [1467, 654] width 88 height 18
click at [269, 57] on div "Claims Dashboard > Reimbursement > Ticket ID 164471" at bounding box center [235, 59] width 438 height 16
copy div "164471"
click at [1476, 656] on div "Apply Changes" at bounding box center [1467, 654] width 88 height 18
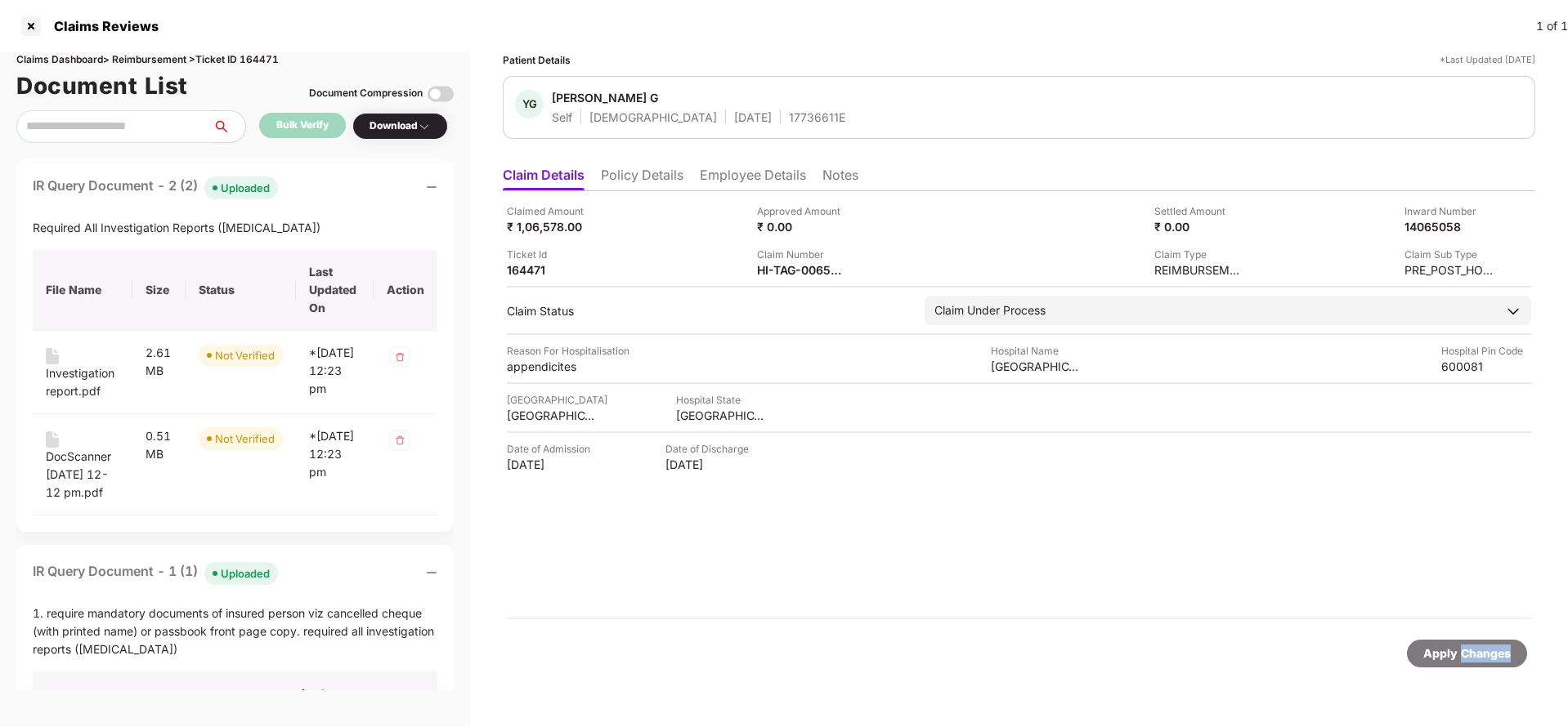
click at [1476, 656] on div "Apply Changes" at bounding box center [1467, 654] width 88 height 18
